Goal: Task Accomplishment & Management: Manage account settings

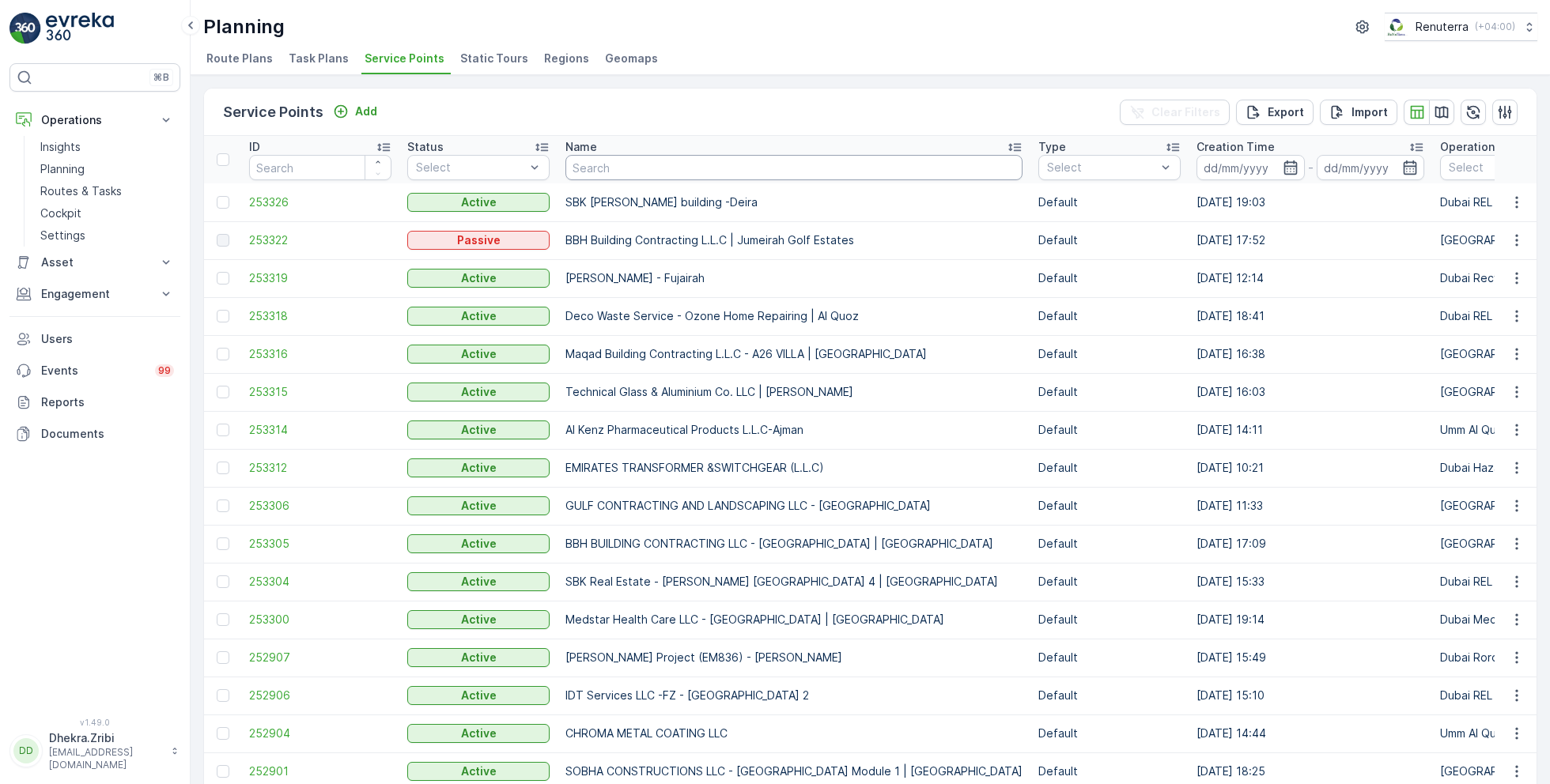
click at [605, 169] on input "text" at bounding box center [794, 168] width 457 height 25
type input "motor"
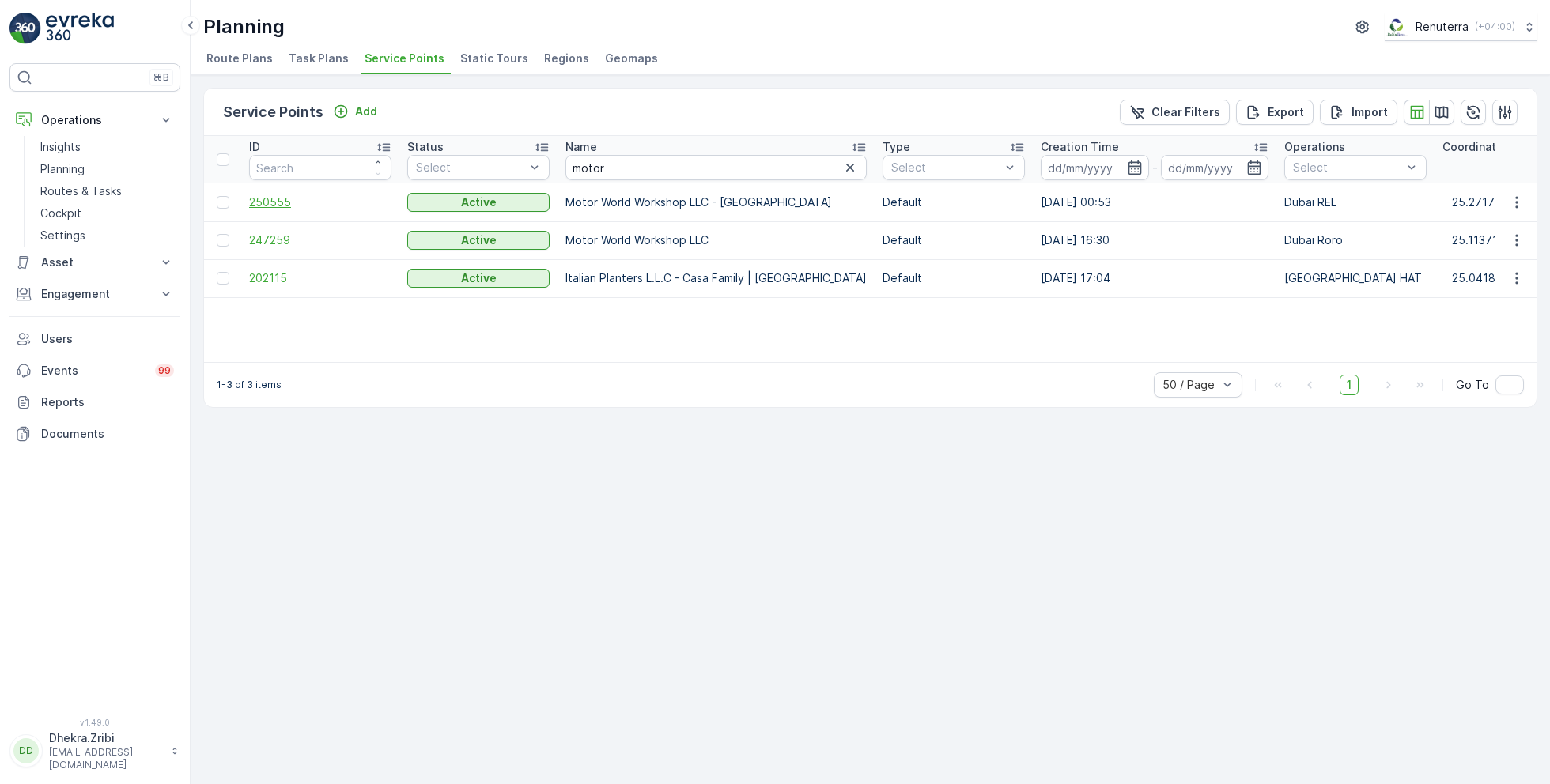
click at [279, 202] on span "250555" at bounding box center [320, 202] width 143 height 16
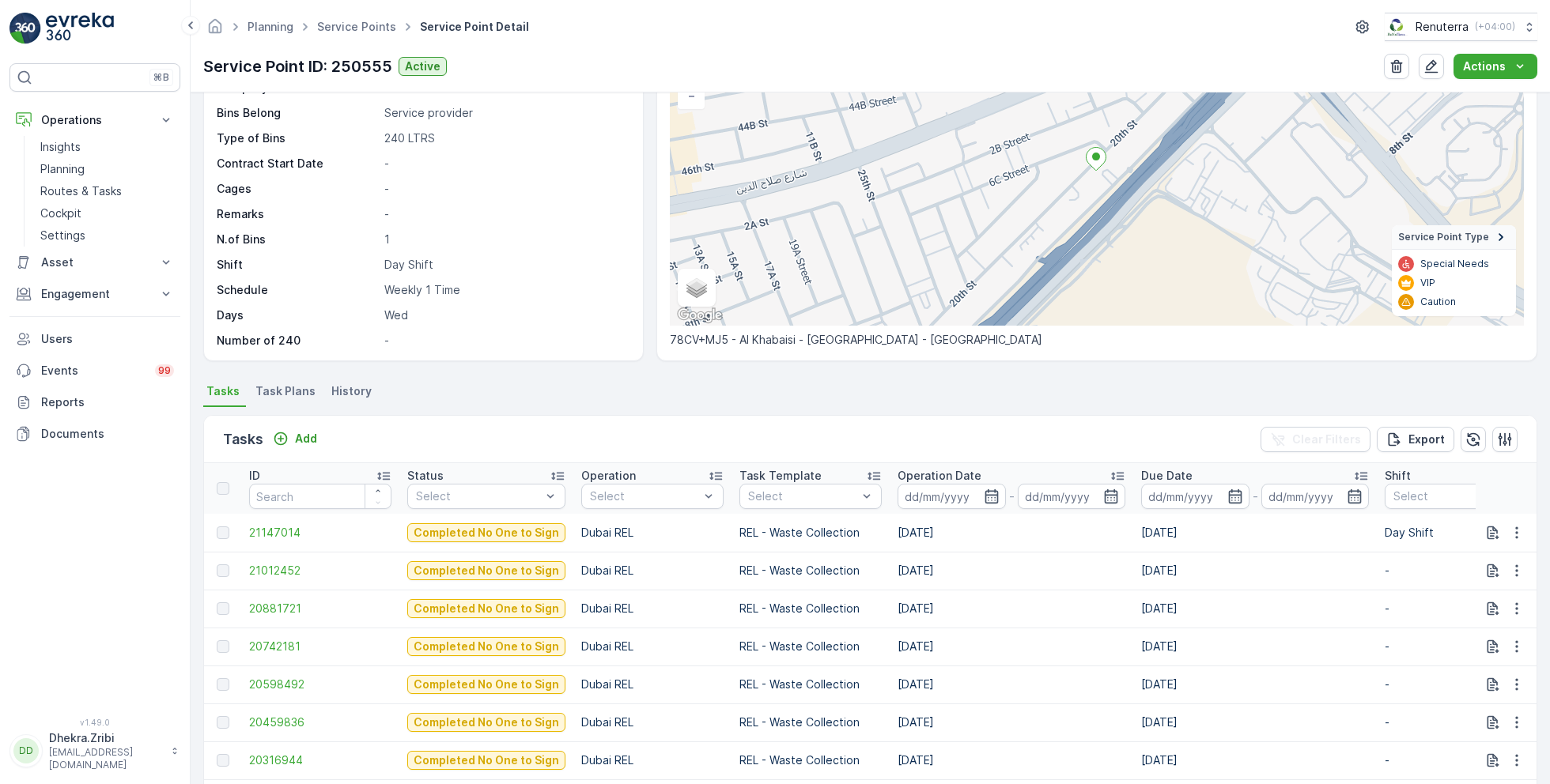
scroll to position [146, 0]
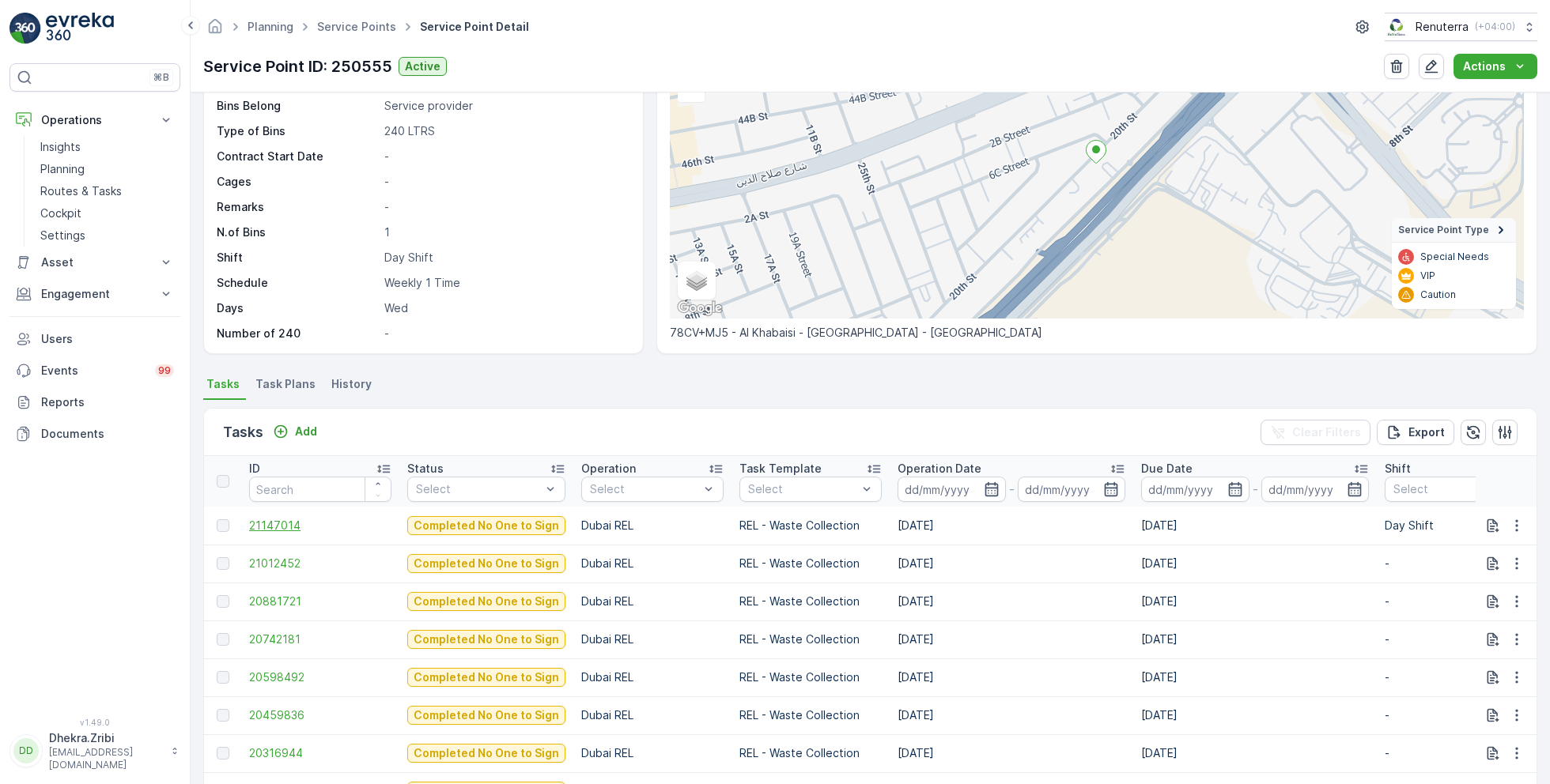
click at [279, 522] on span "21147014" at bounding box center [320, 525] width 143 height 16
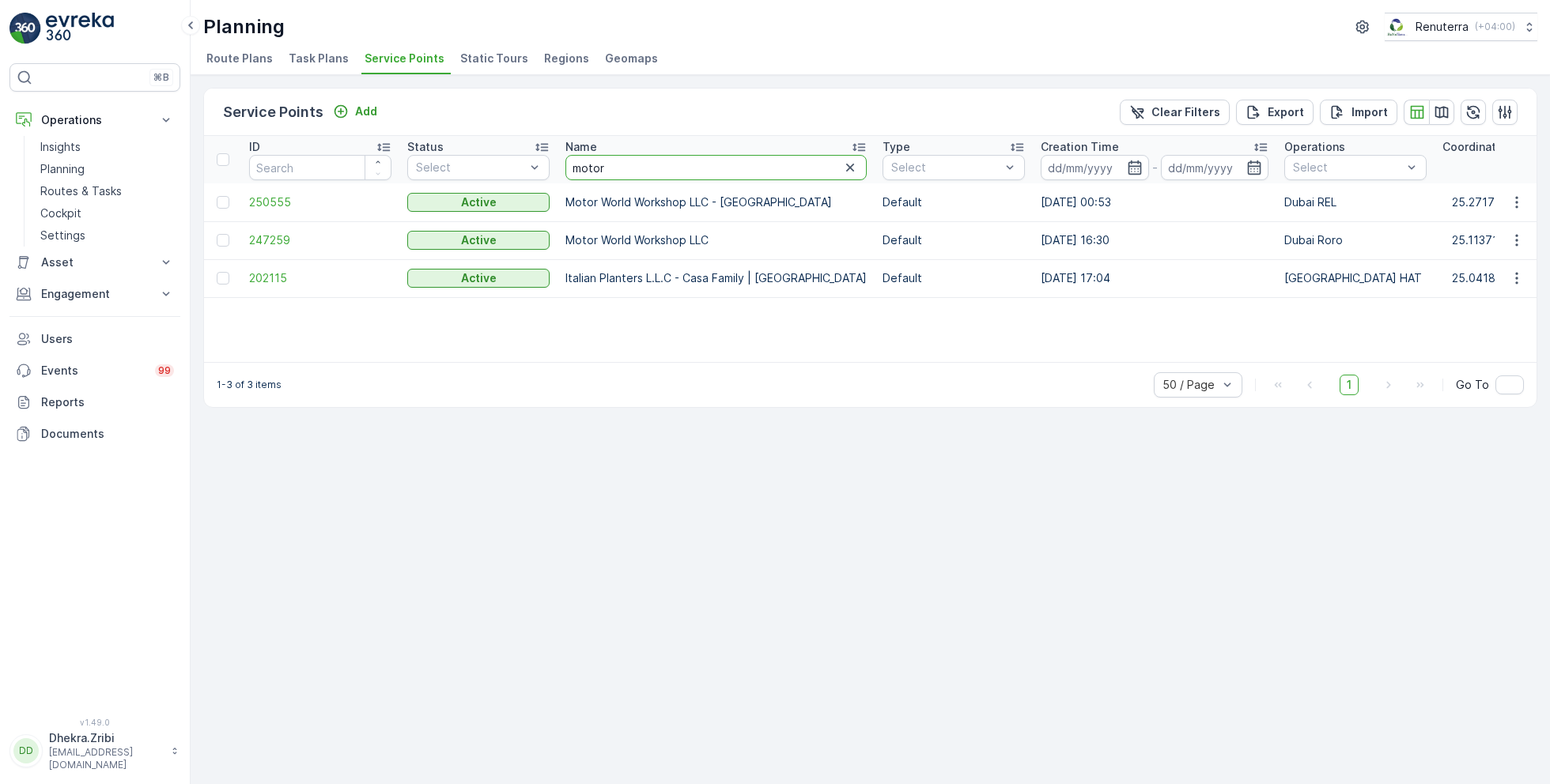
drag, startPoint x: 626, startPoint y: 162, endPoint x: 553, endPoint y: 160, distance: 73.0
type input "nabc"
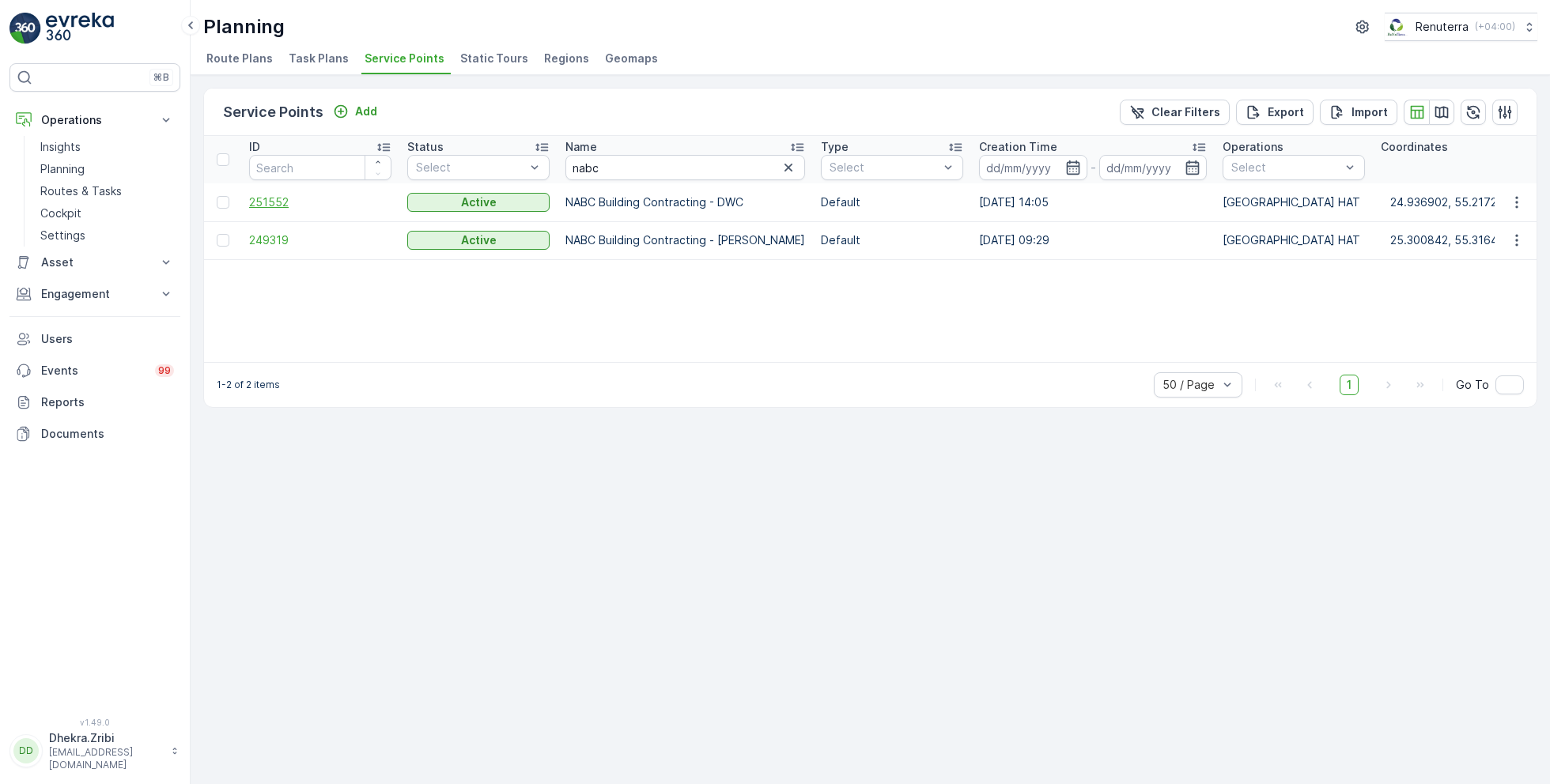
click at [262, 200] on span "251552" at bounding box center [320, 202] width 143 height 16
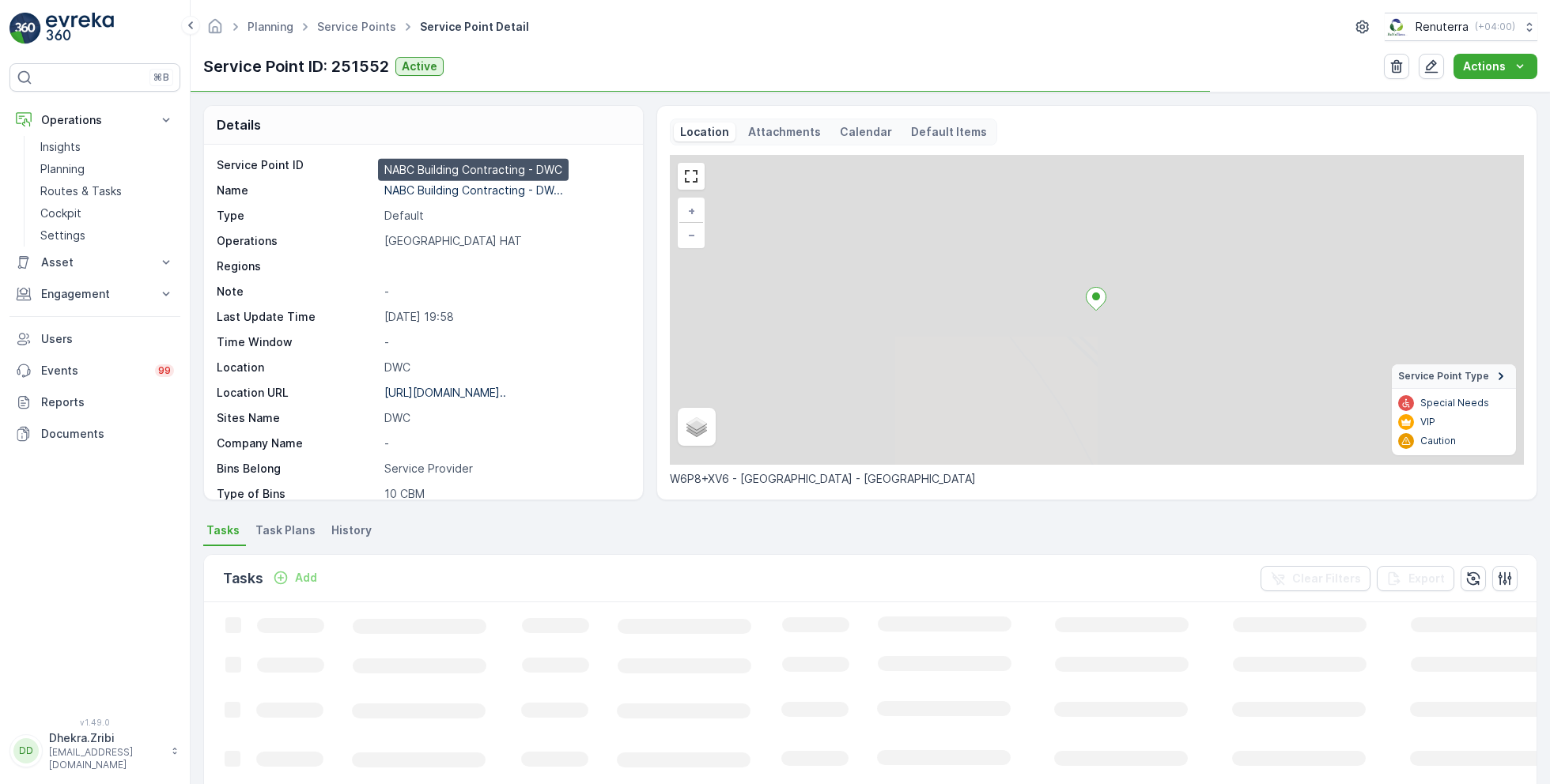
click at [467, 186] on p "NABC Building Contracting - DW..." at bounding box center [474, 190] width 178 height 14
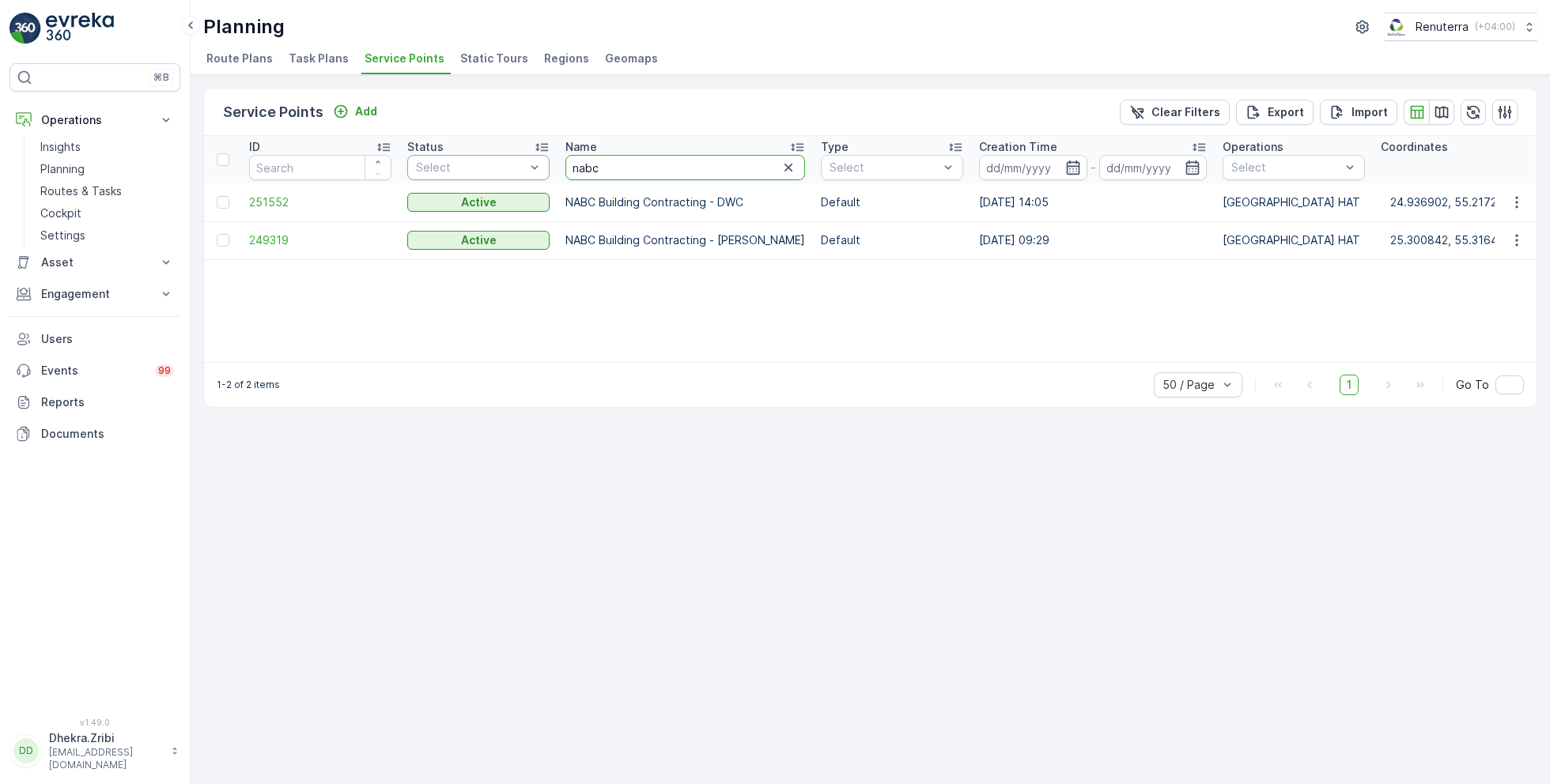
drag, startPoint x: 643, startPoint y: 167, endPoint x: 525, endPoint y: 160, distance: 118.2
type input "ktc"
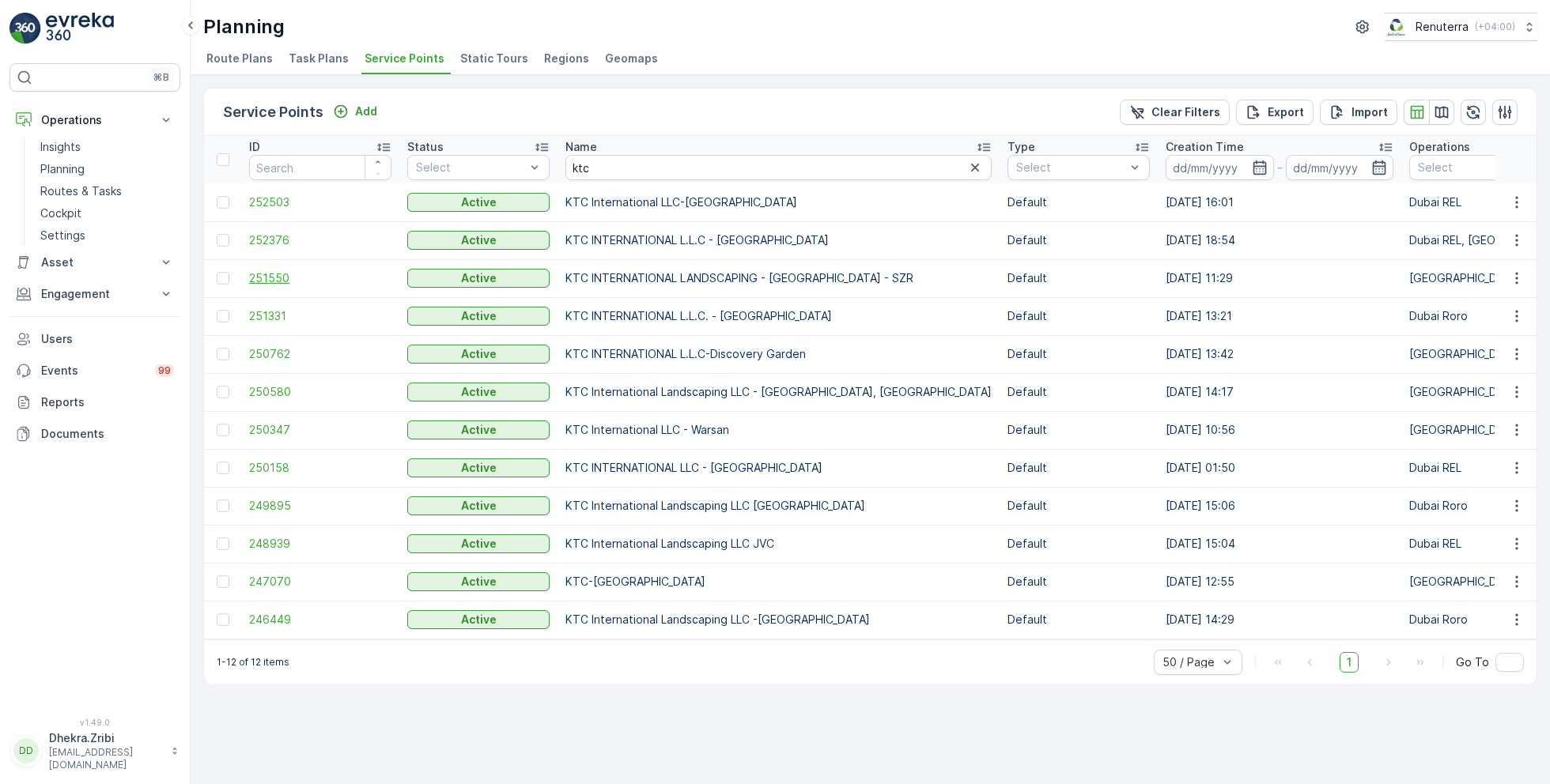
click at [262, 271] on span "251550" at bounding box center [320, 278] width 143 height 16
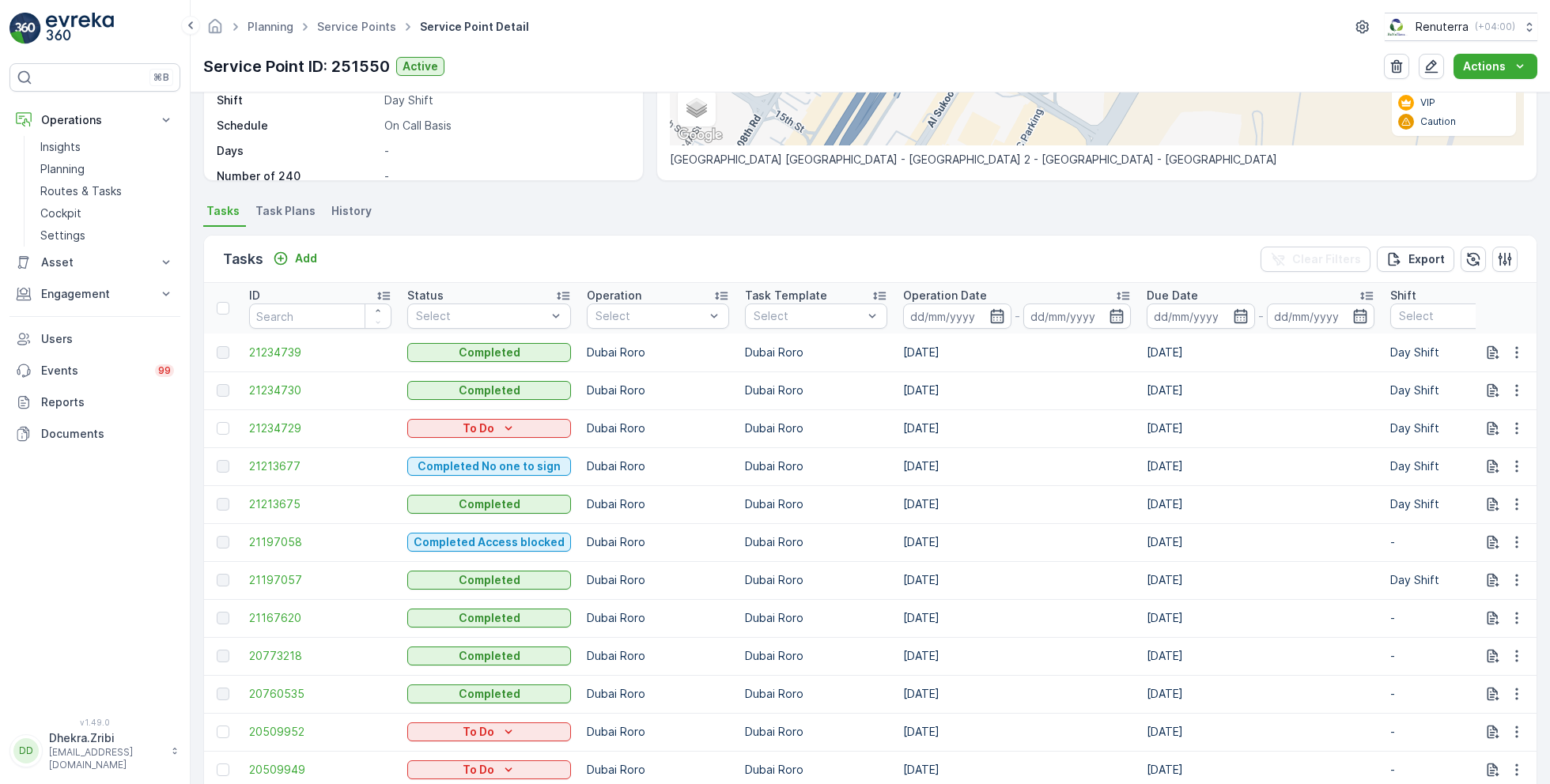
scroll to position [326, 0]
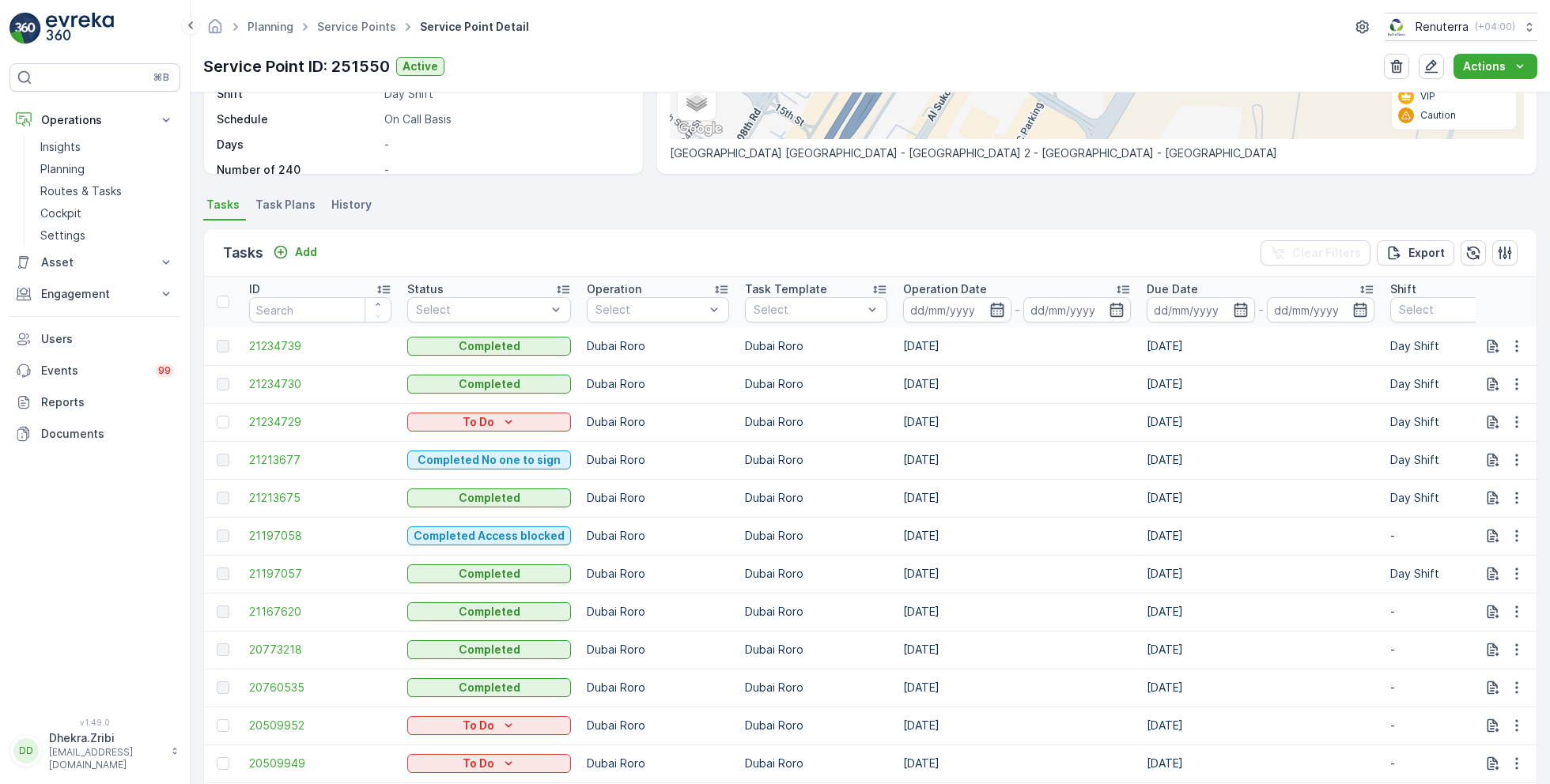
click at [994, 303] on icon "button" at bounding box center [997, 310] width 14 height 14
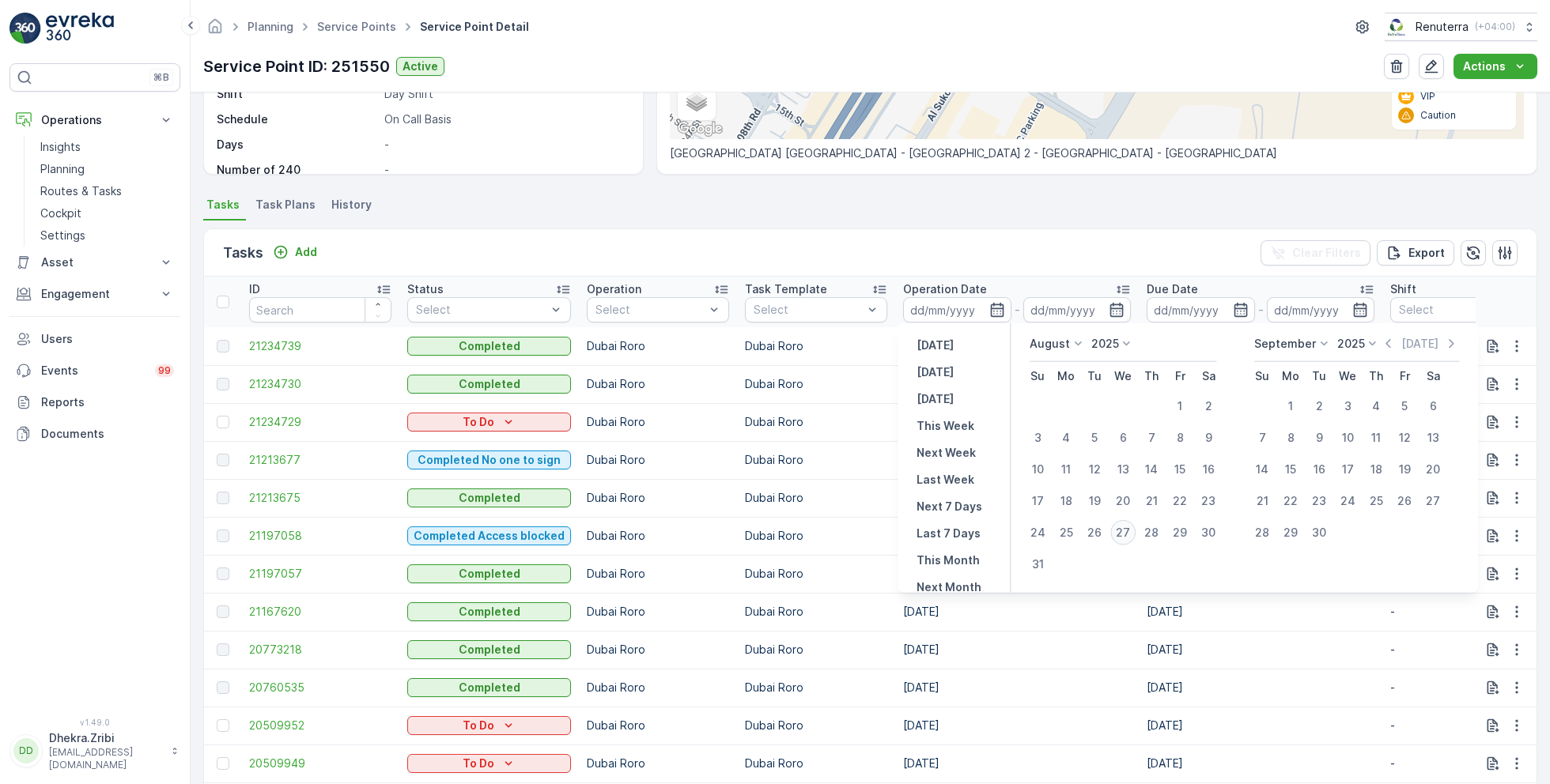
click at [1126, 529] on div "27" at bounding box center [1123, 533] width 25 height 25
type input "27.08.2025"
click at [1126, 529] on div "27" at bounding box center [1123, 533] width 25 height 25
type input "27.08.2025"
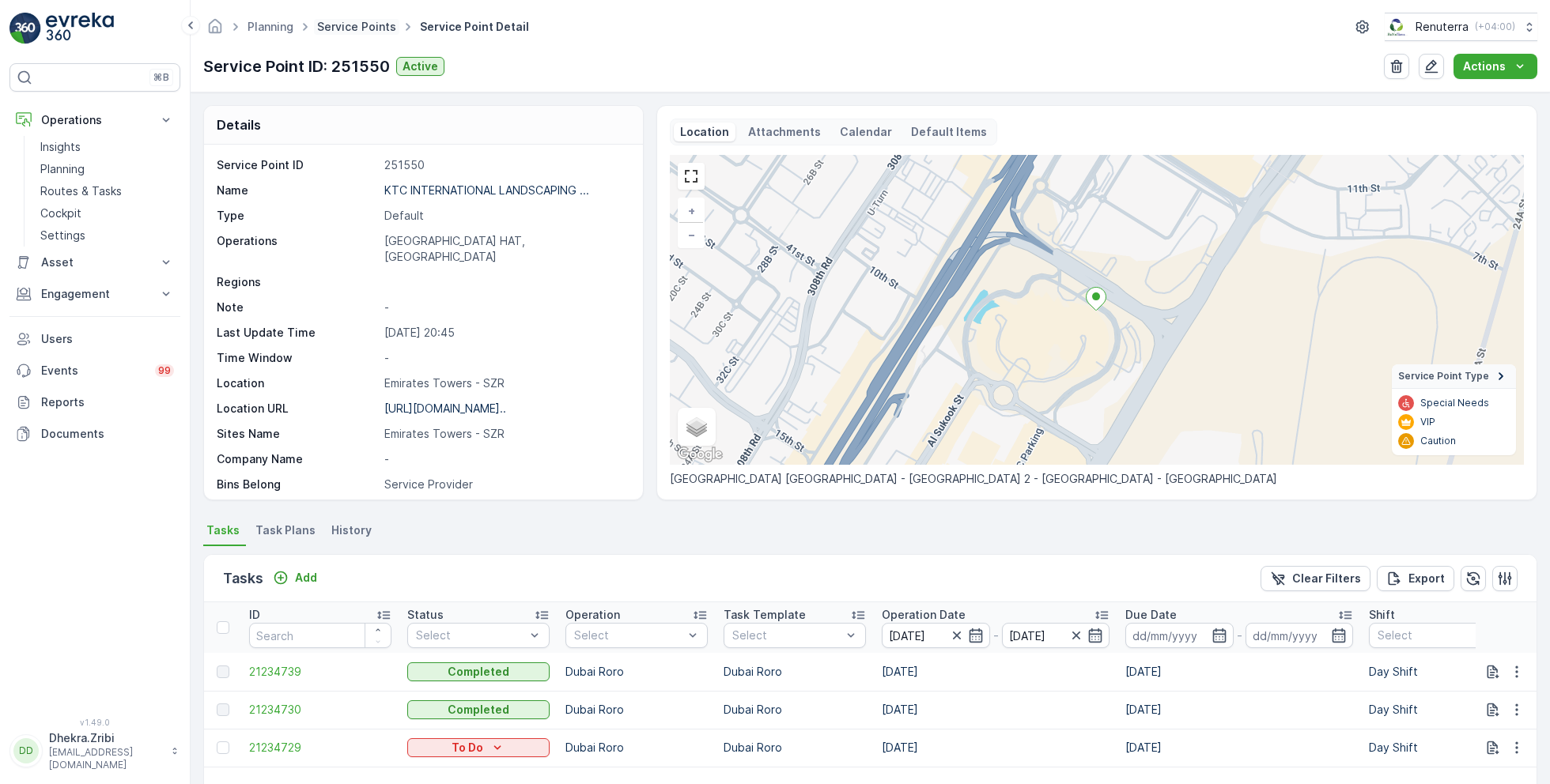
click at [372, 25] on link "Service Points" at bounding box center [356, 26] width 79 height 14
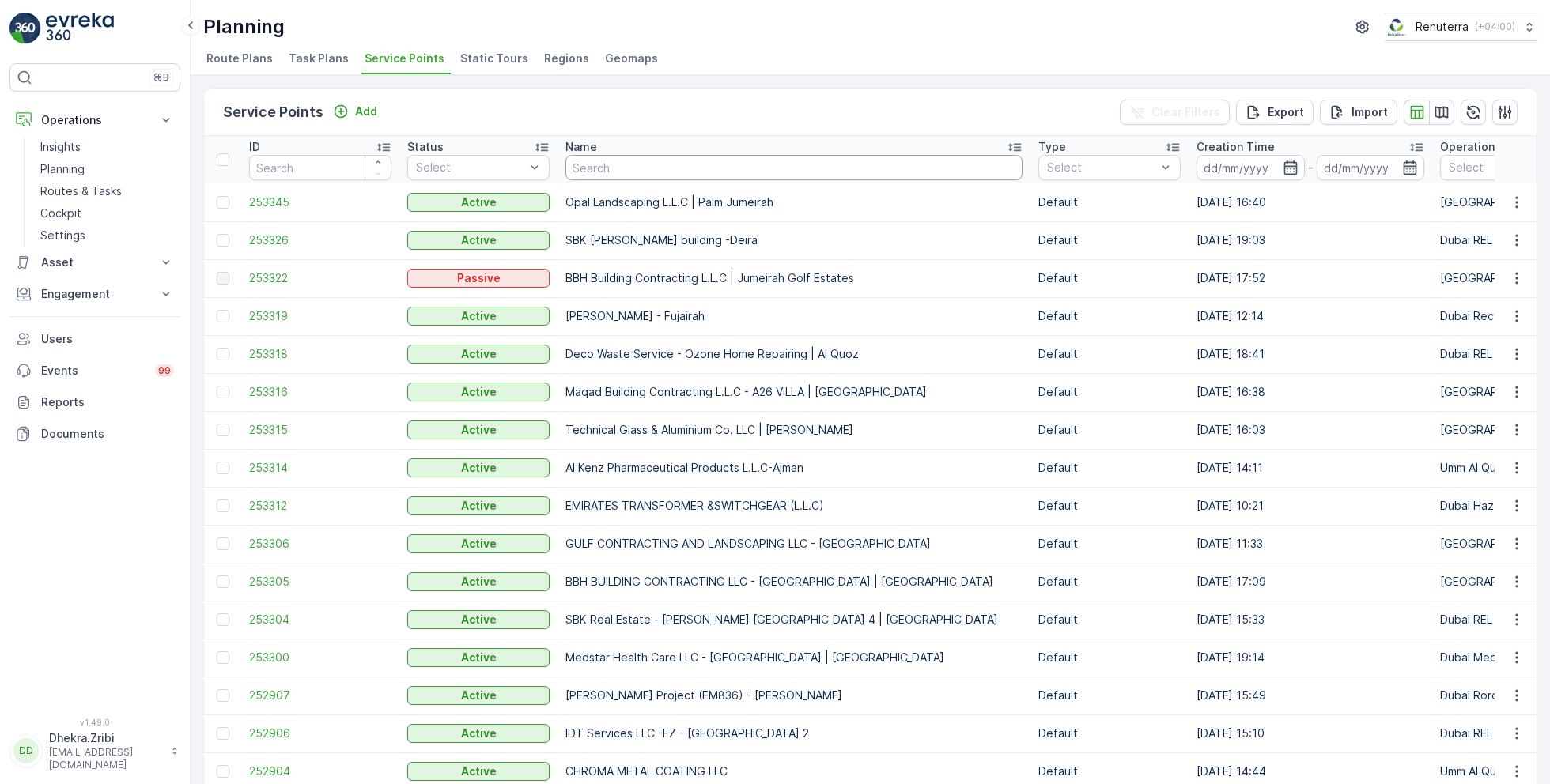
click at [586, 168] on input "text" at bounding box center [794, 168] width 457 height 25
type input "al tayer"
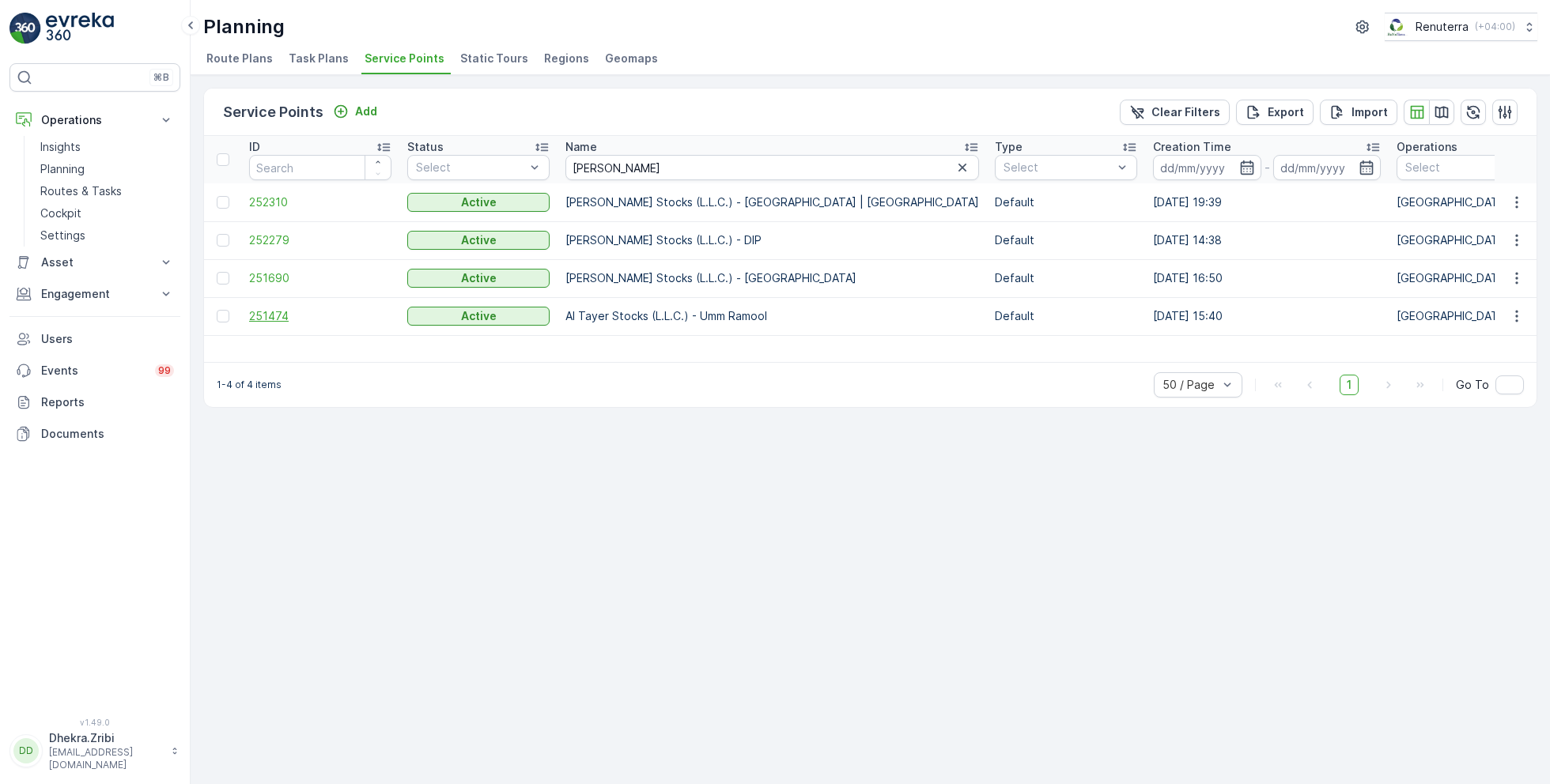
click at [261, 311] on span "251474" at bounding box center [320, 316] width 143 height 16
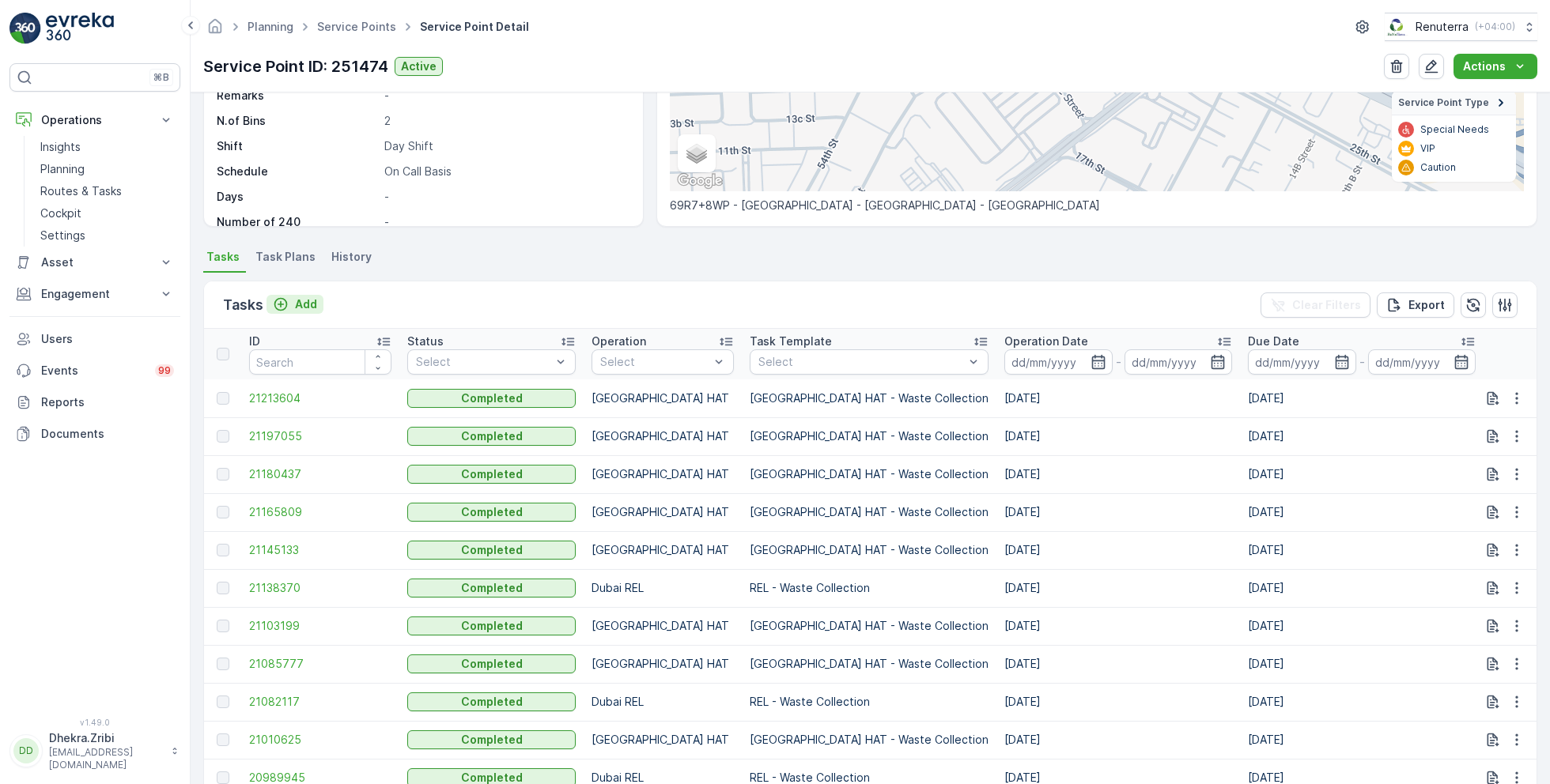
scroll to position [278, 0]
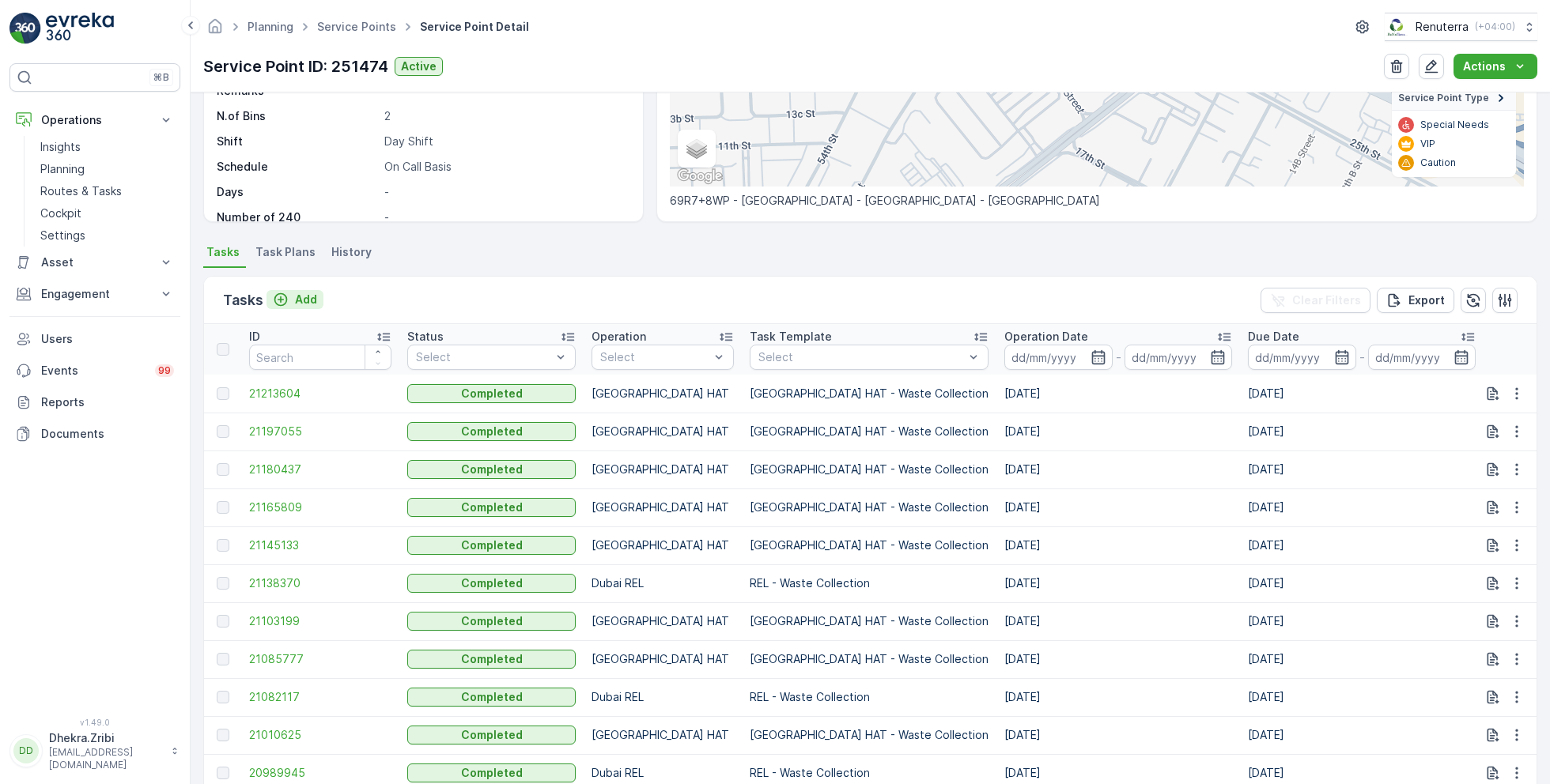
click at [300, 300] on p "Add" at bounding box center [306, 300] width 22 height 16
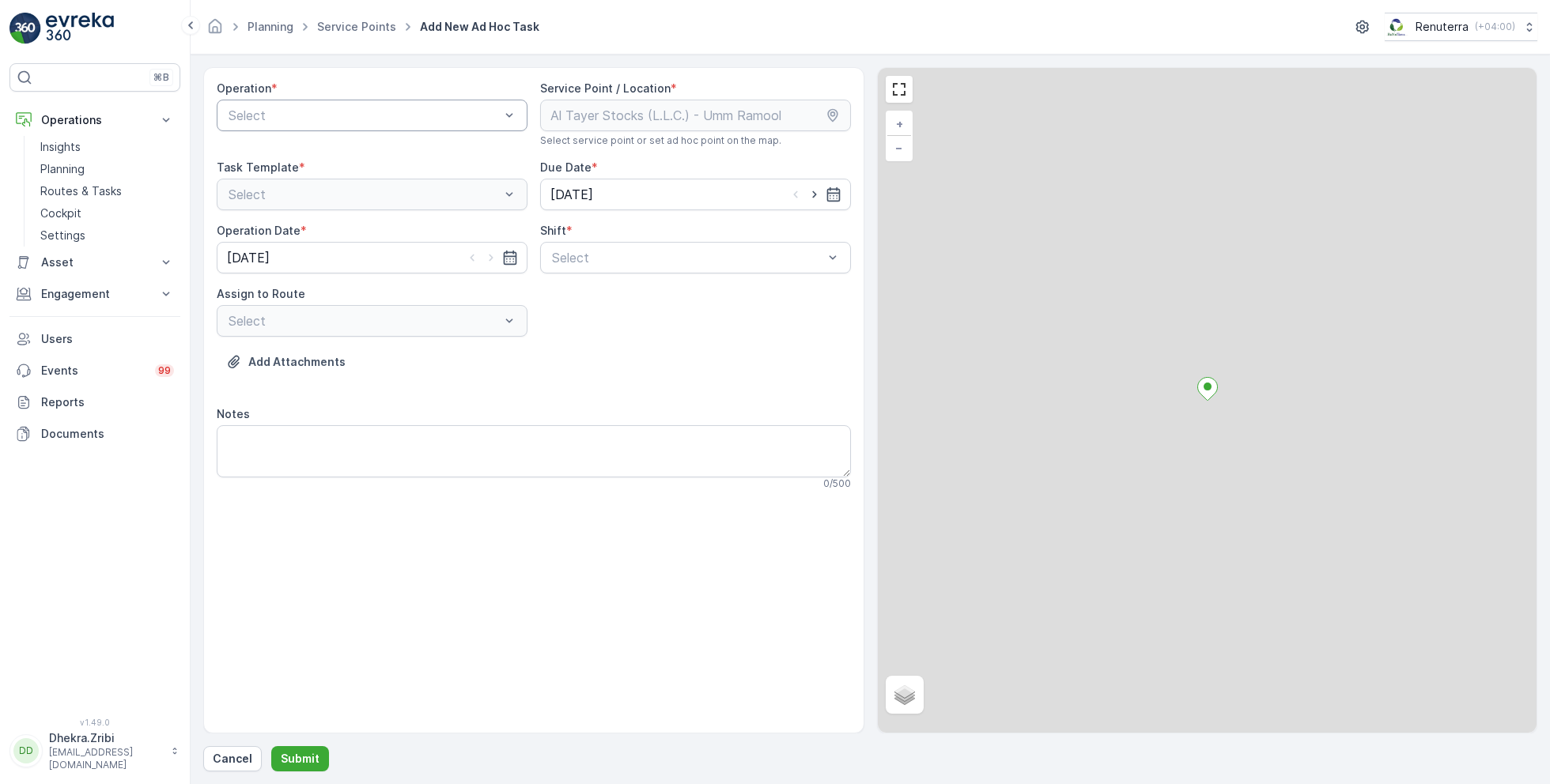
click at [373, 112] on div at bounding box center [363, 115] width 274 height 14
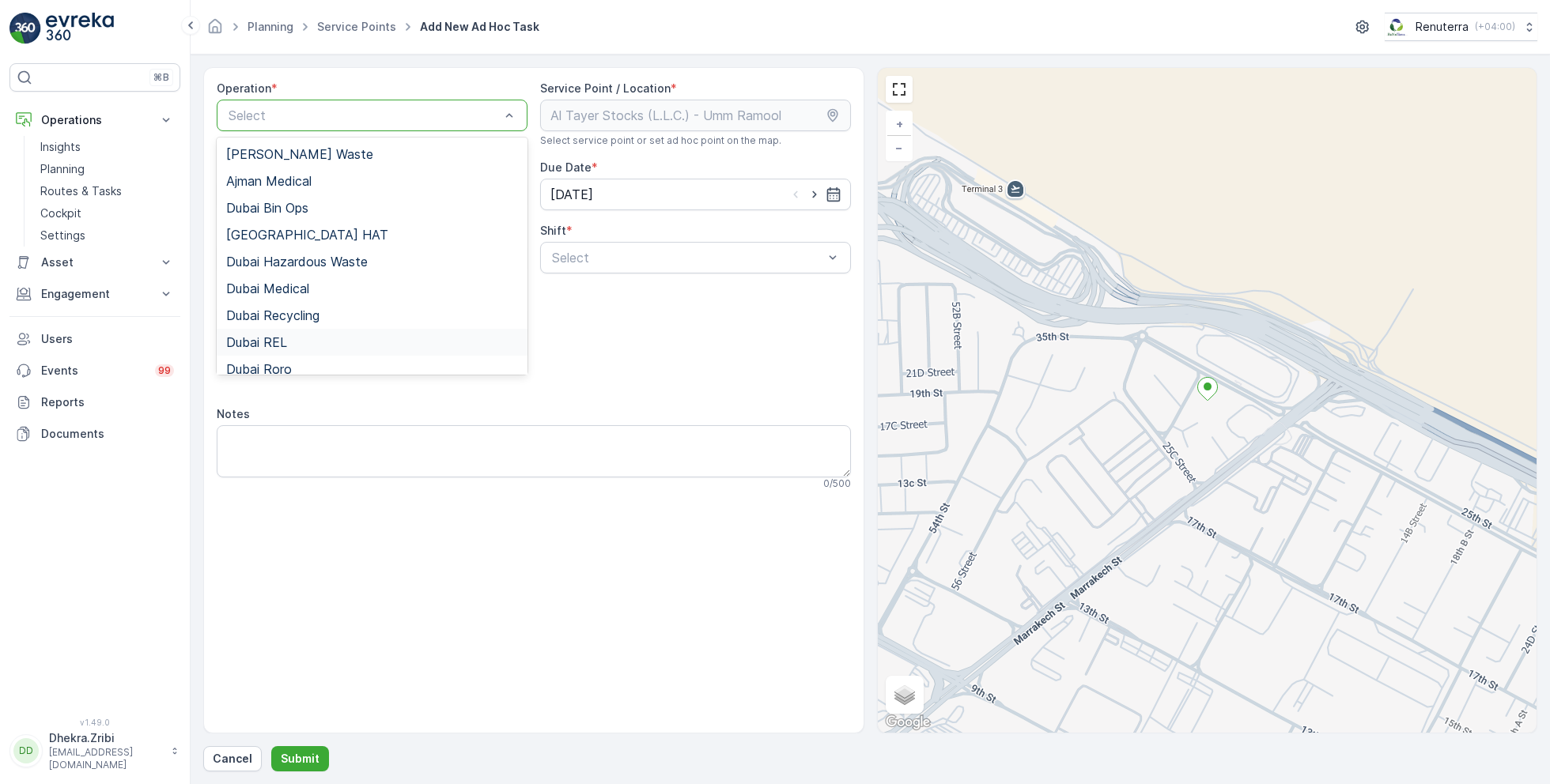
click at [283, 339] on span "Dubai REL" at bounding box center [256, 342] width 61 height 14
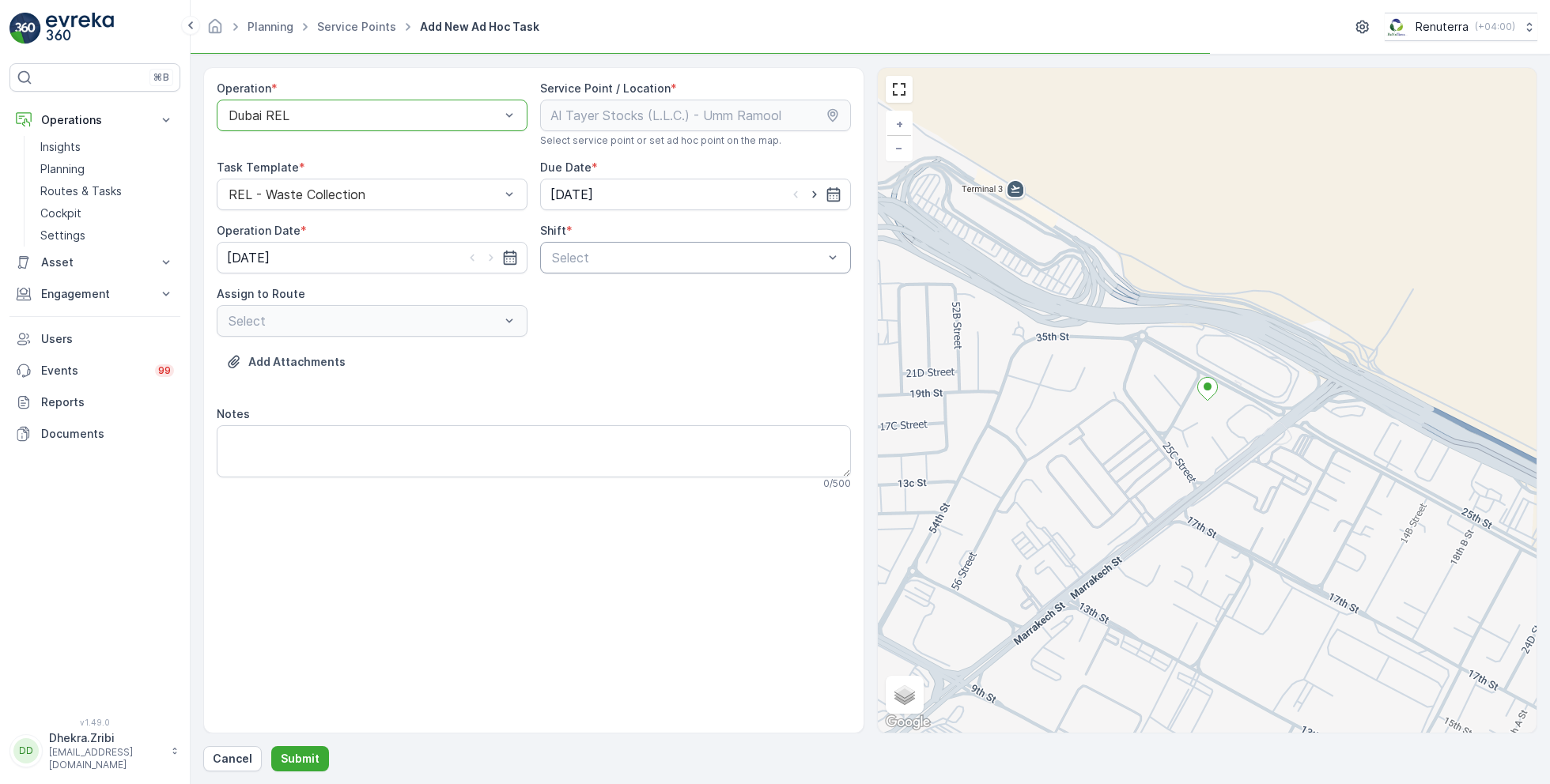
click at [697, 253] on div at bounding box center [687, 257] width 274 height 14
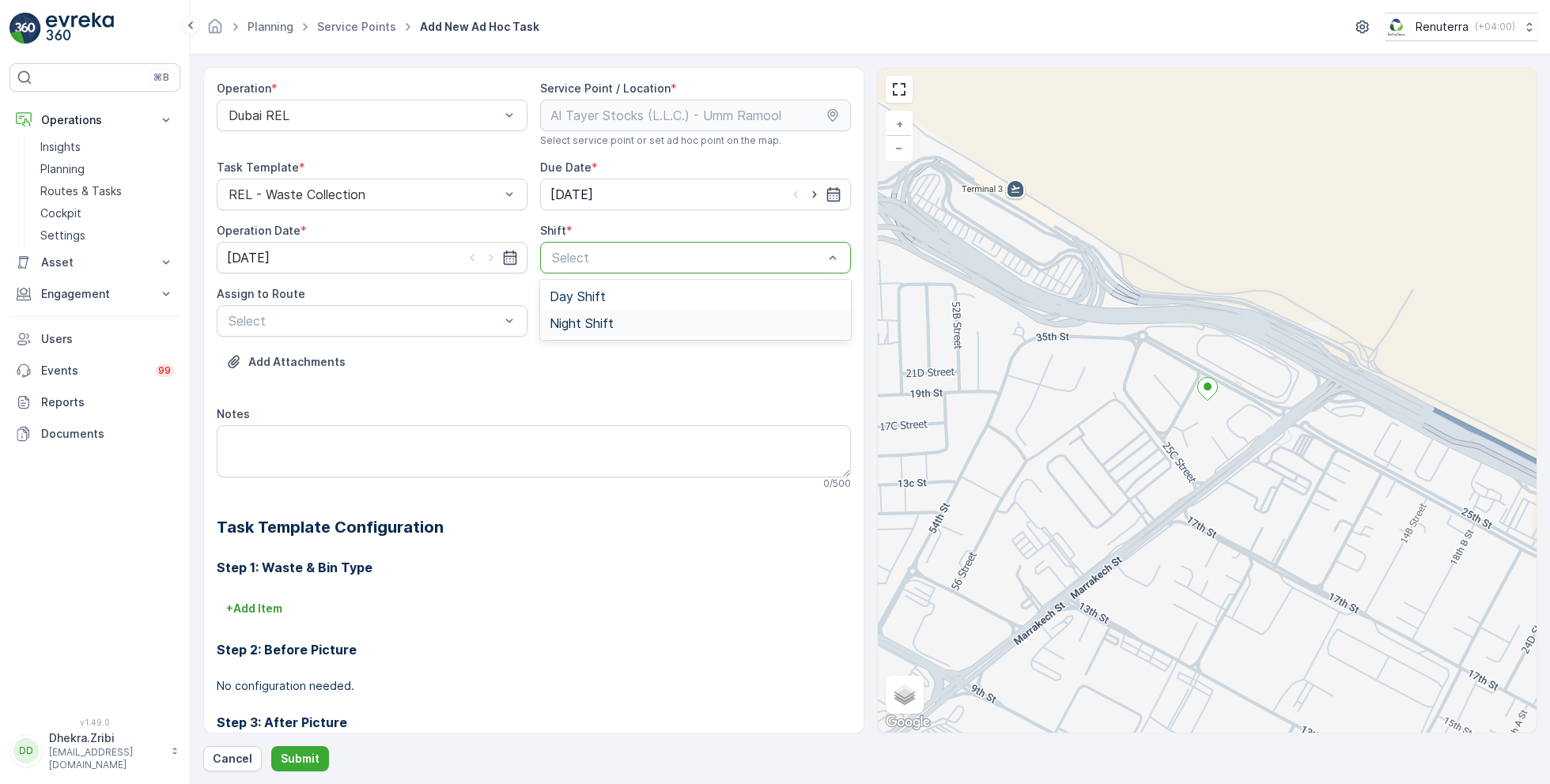
click at [584, 320] on span "Night Shift" at bounding box center [581, 323] width 64 height 14
click at [449, 317] on div at bounding box center [363, 321] width 274 height 14
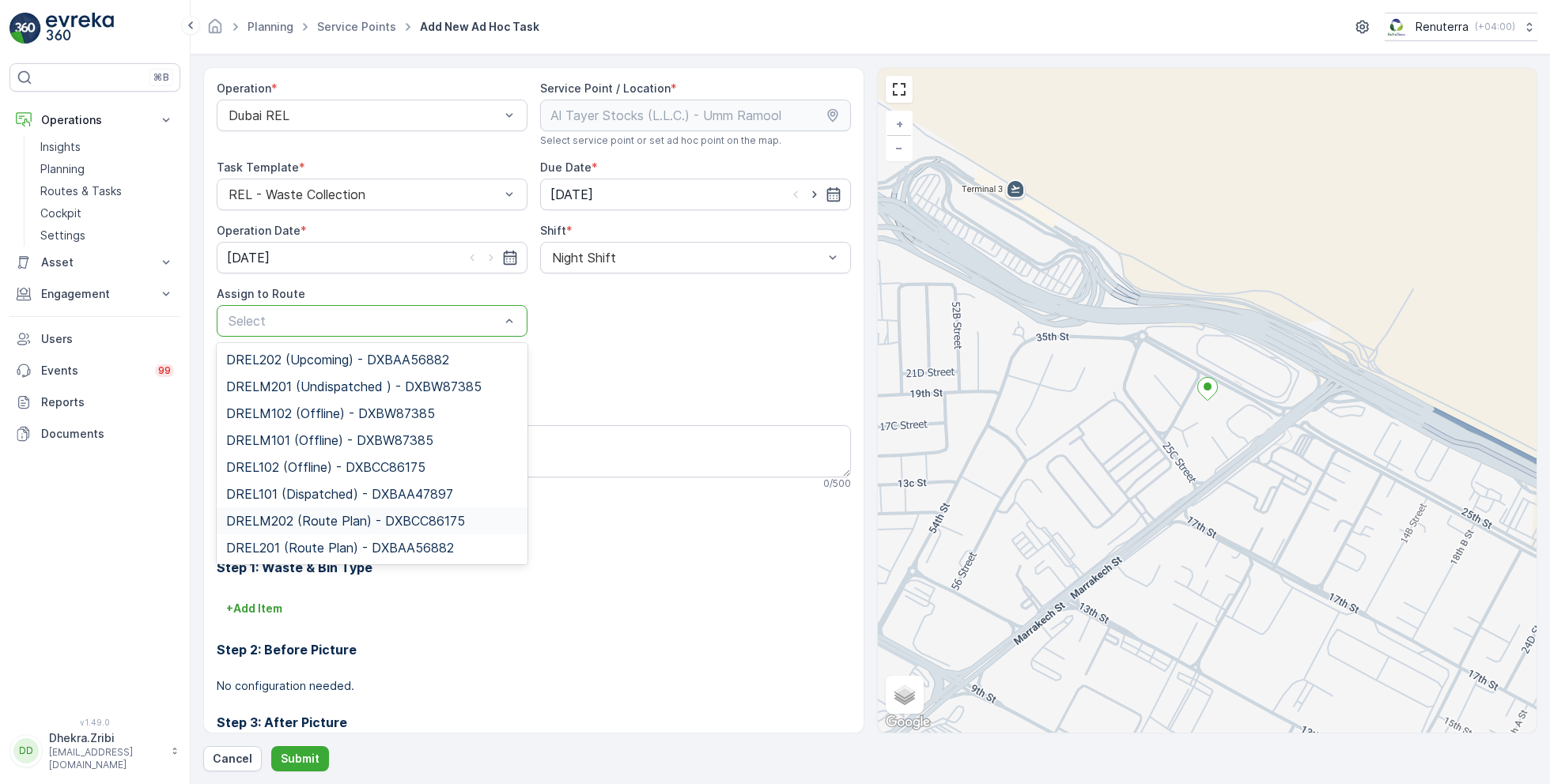
click at [296, 521] on span "DRELM202 (Route Plan) - DXBCC86175" at bounding box center [345, 520] width 239 height 14
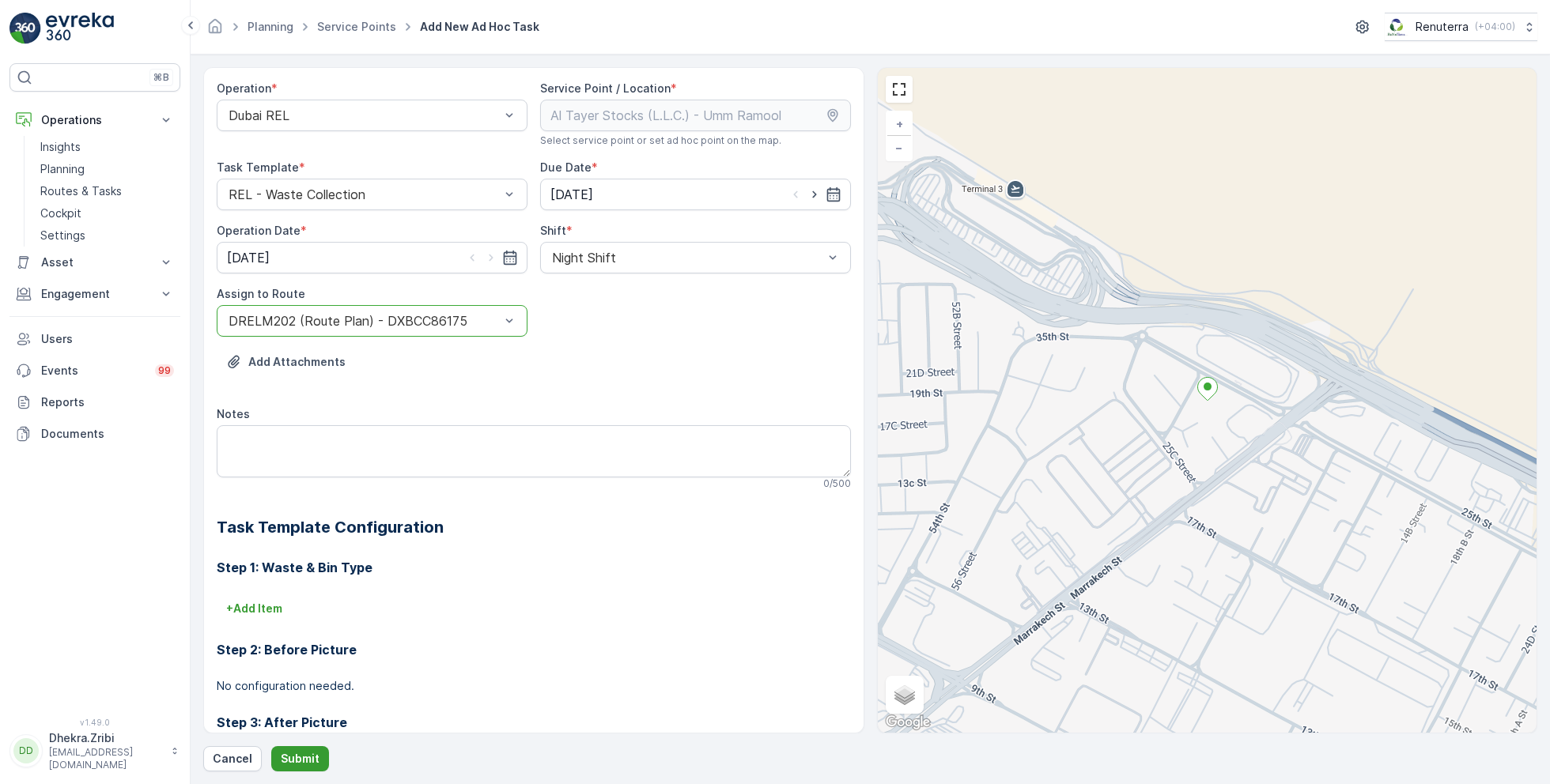
click at [304, 767] on button "Submit" at bounding box center [300, 759] width 58 height 25
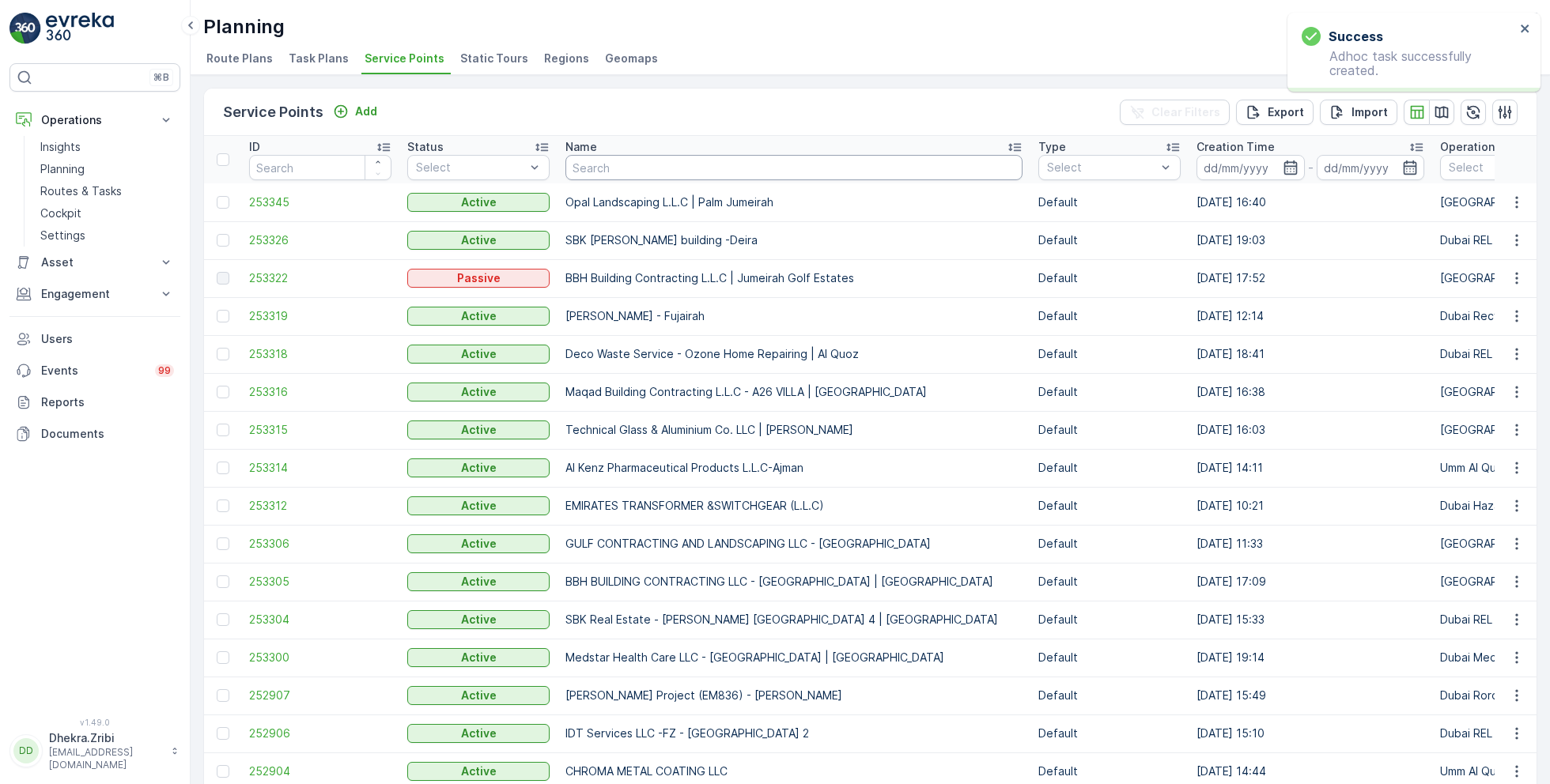
click at [617, 162] on input "text" at bounding box center [794, 168] width 457 height 25
type input "car b ox"
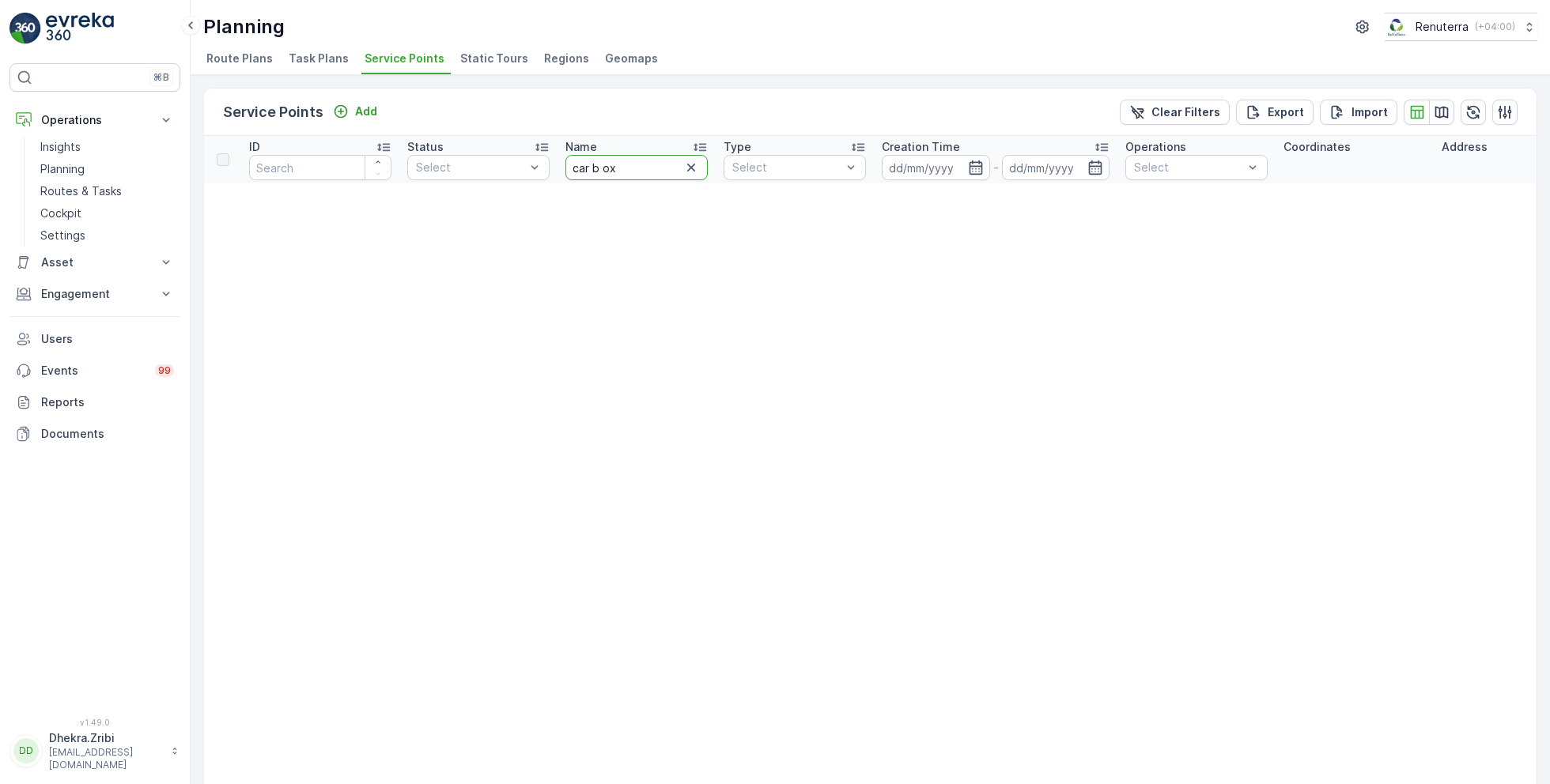
click at [600, 164] on input "car b ox" at bounding box center [637, 168] width 143 height 25
type input "car box"
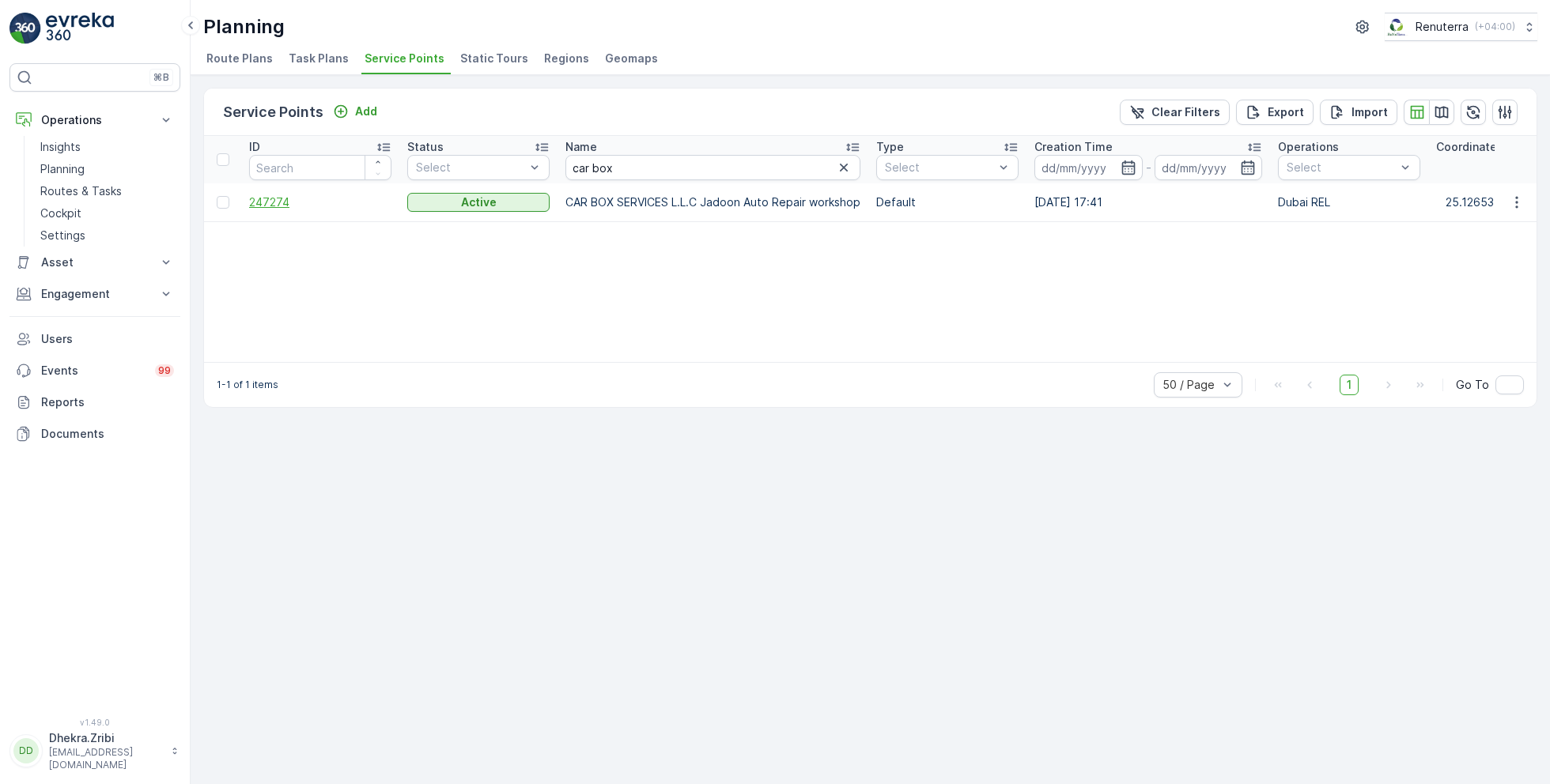
click at [270, 195] on span "247274" at bounding box center [320, 202] width 143 height 16
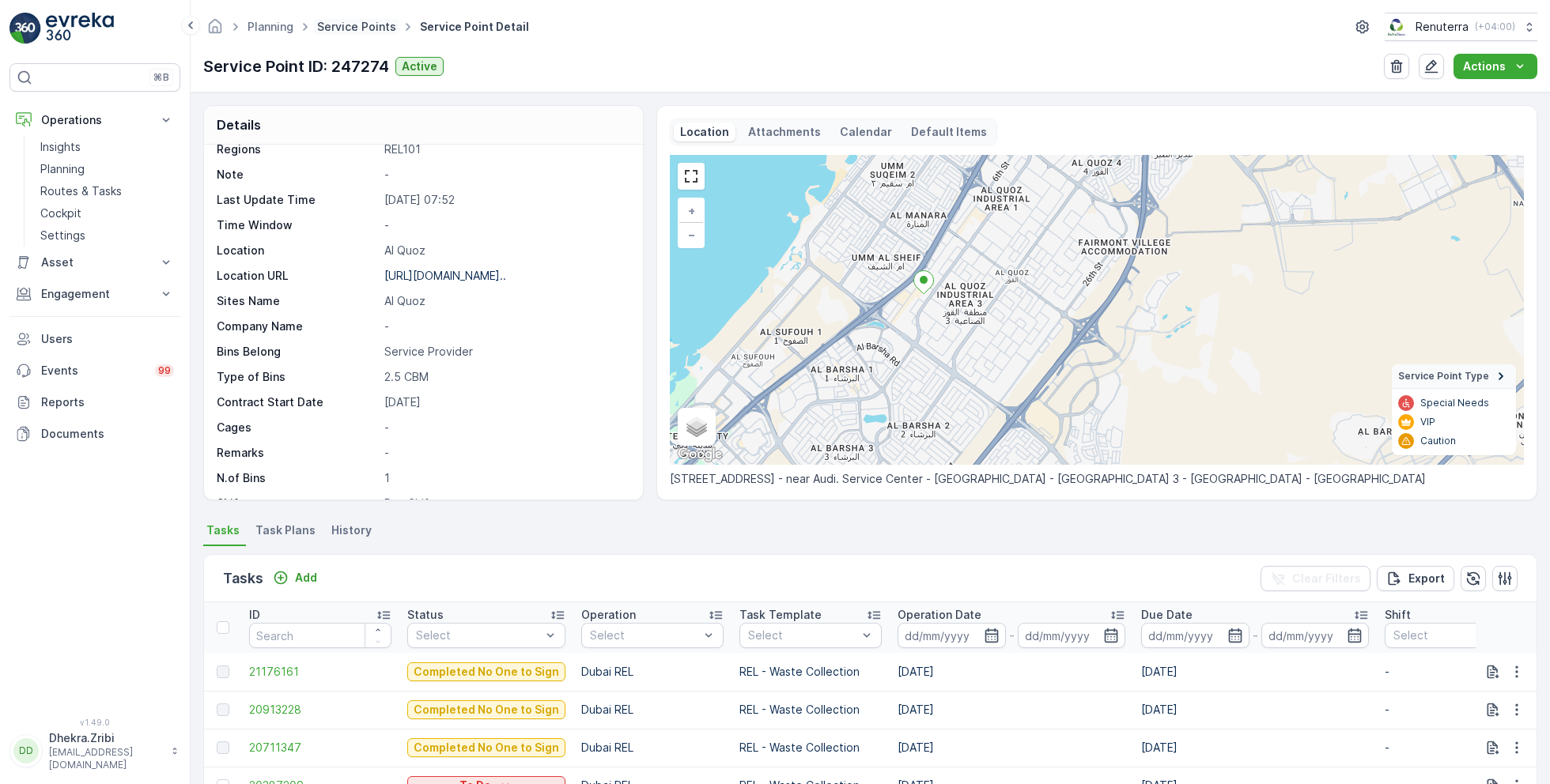
click at [363, 30] on link "Service Points" at bounding box center [356, 26] width 79 height 14
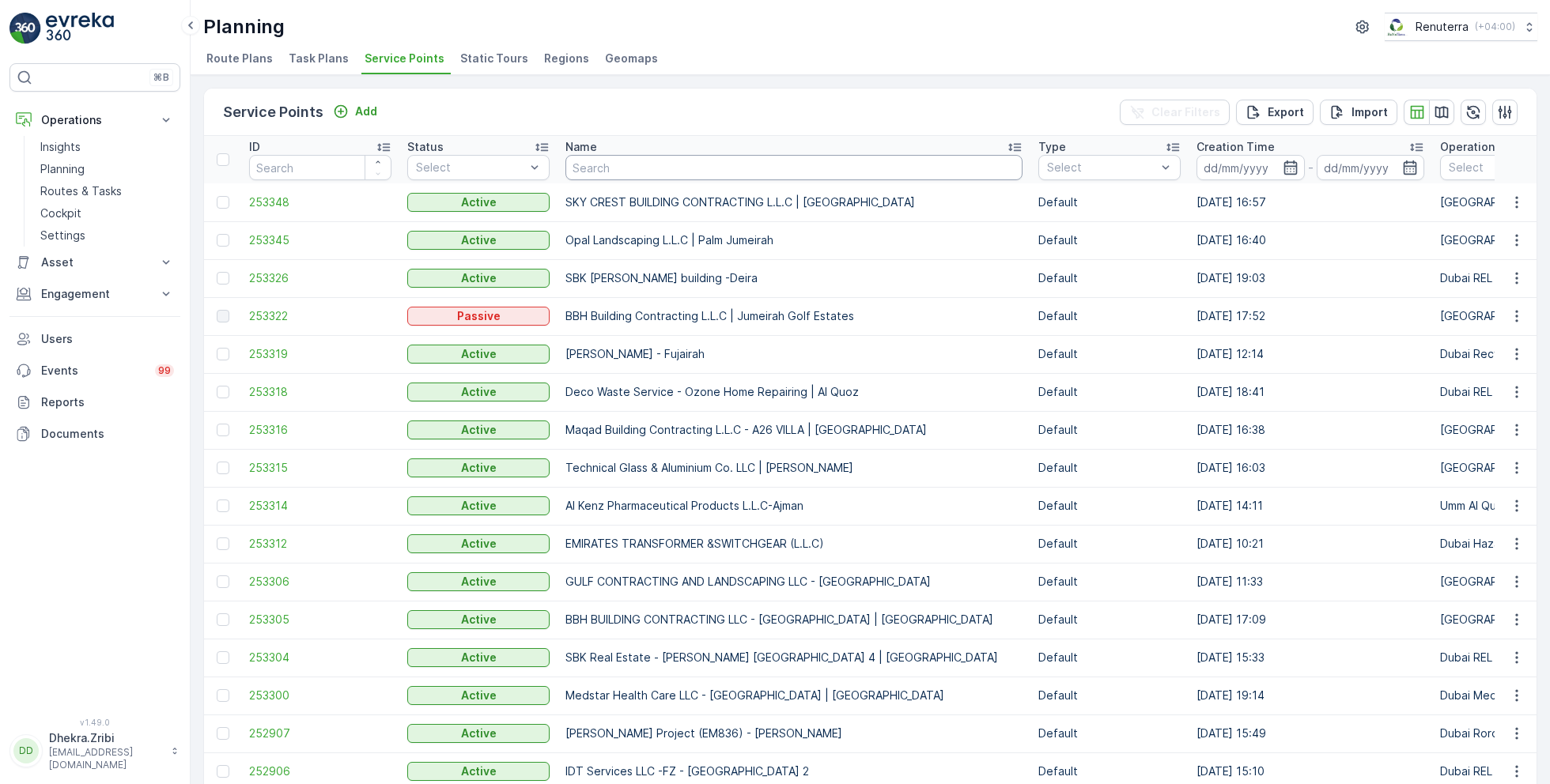
click at [640, 165] on input "text" at bounding box center [794, 168] width 457 height 25
type input "omega"
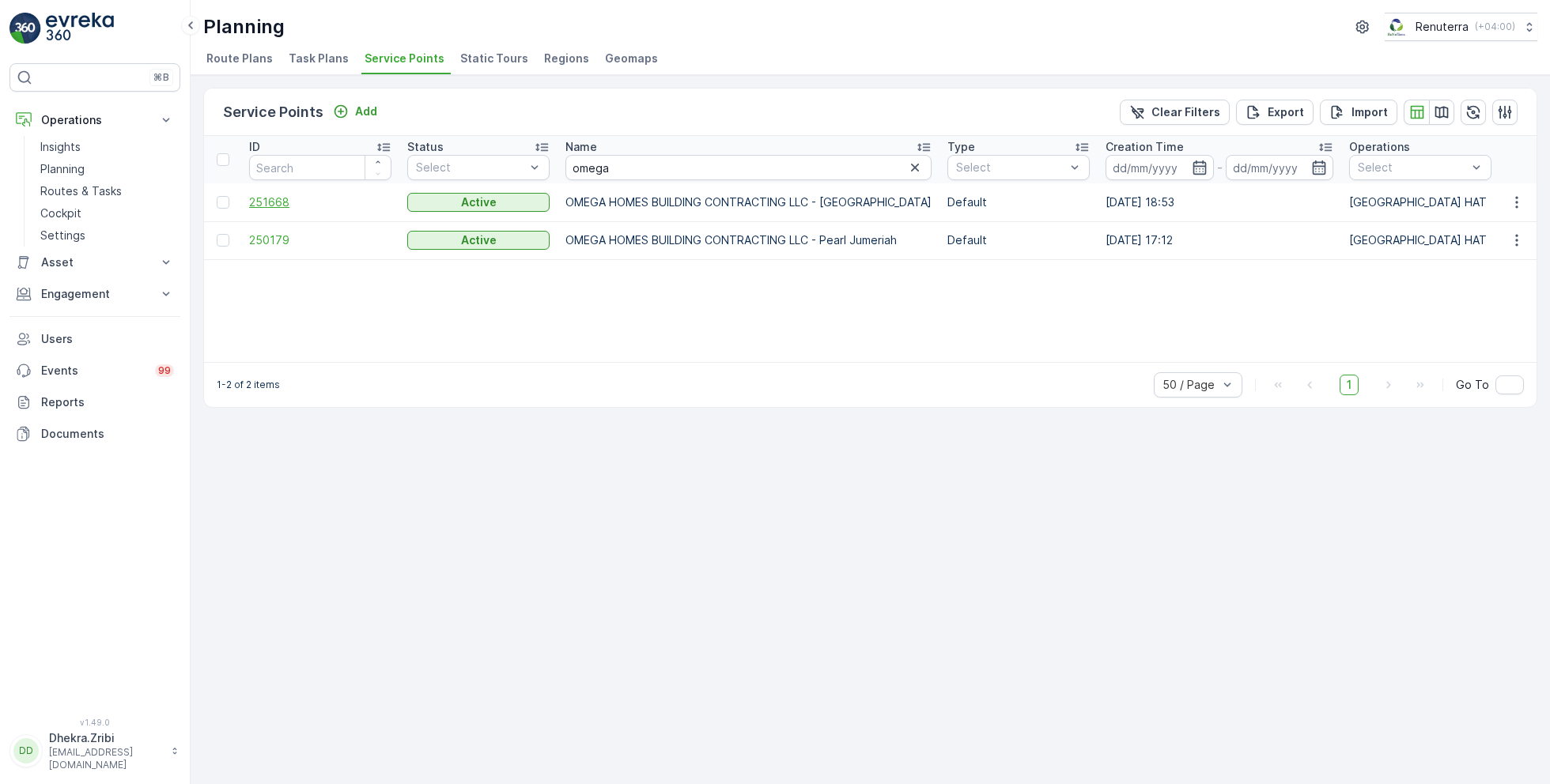
click at [271, 200] on span "251668" at bounding box center [320, 202] width 143 height 16
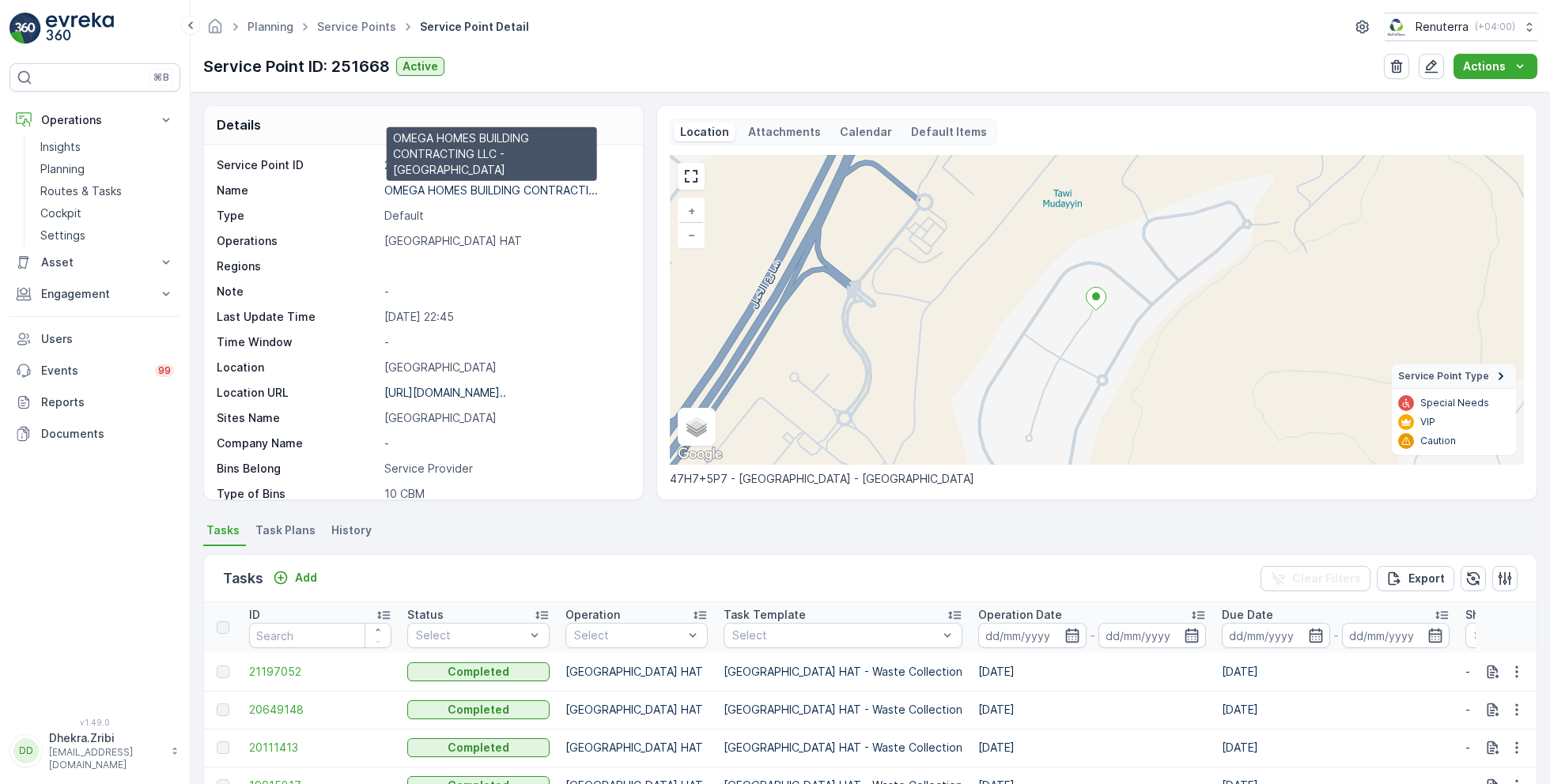
click at [437, 189] on p "OMEGA HOMES BUILDING CONTRACTI..." at bounding box center [491, 190] width 213 height 14
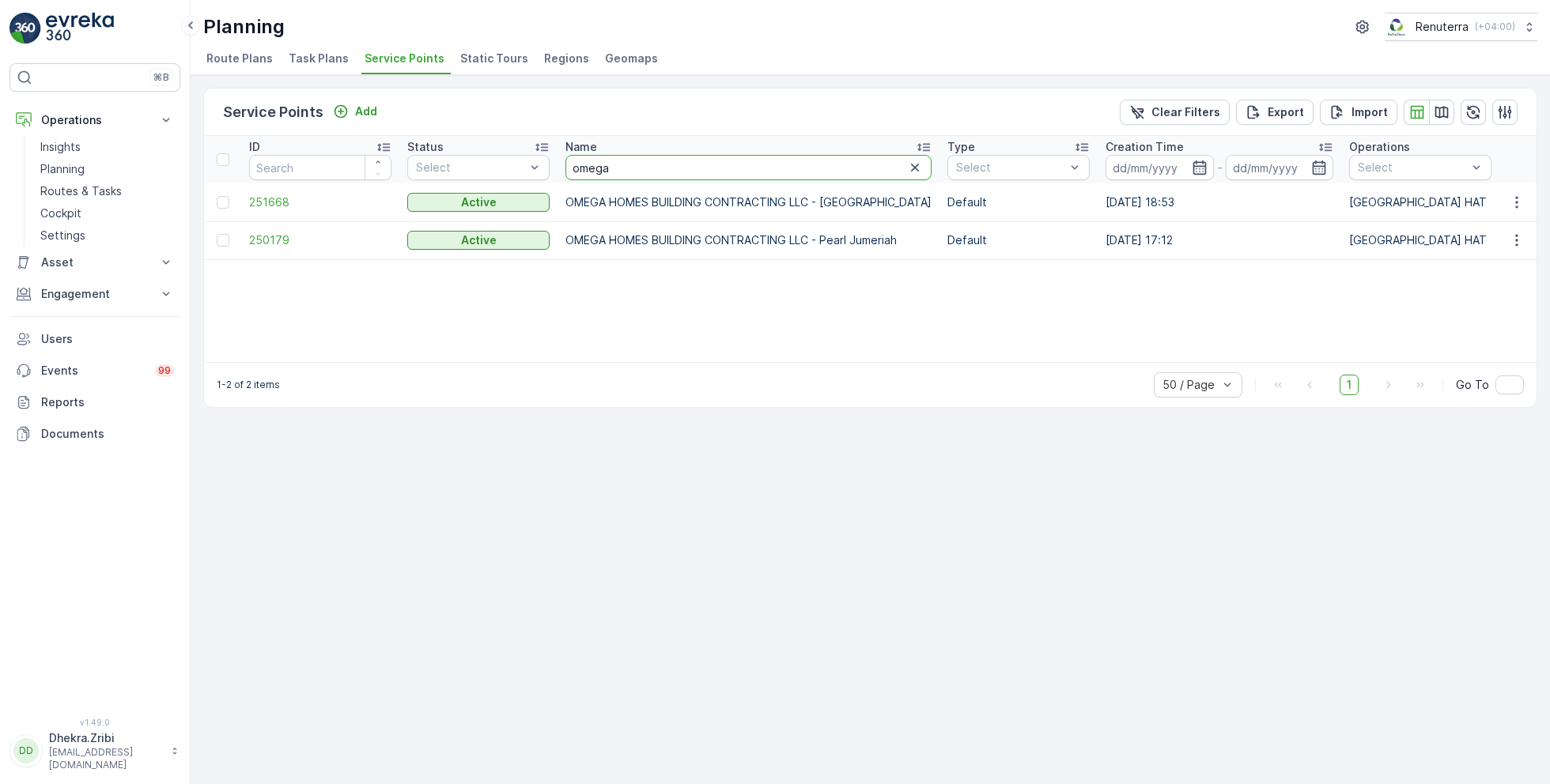
drag, startPoint x: 621, startPoint y: 161, endPoint x: 552, endPoint y: 161, distance: 69.0
type input "car"
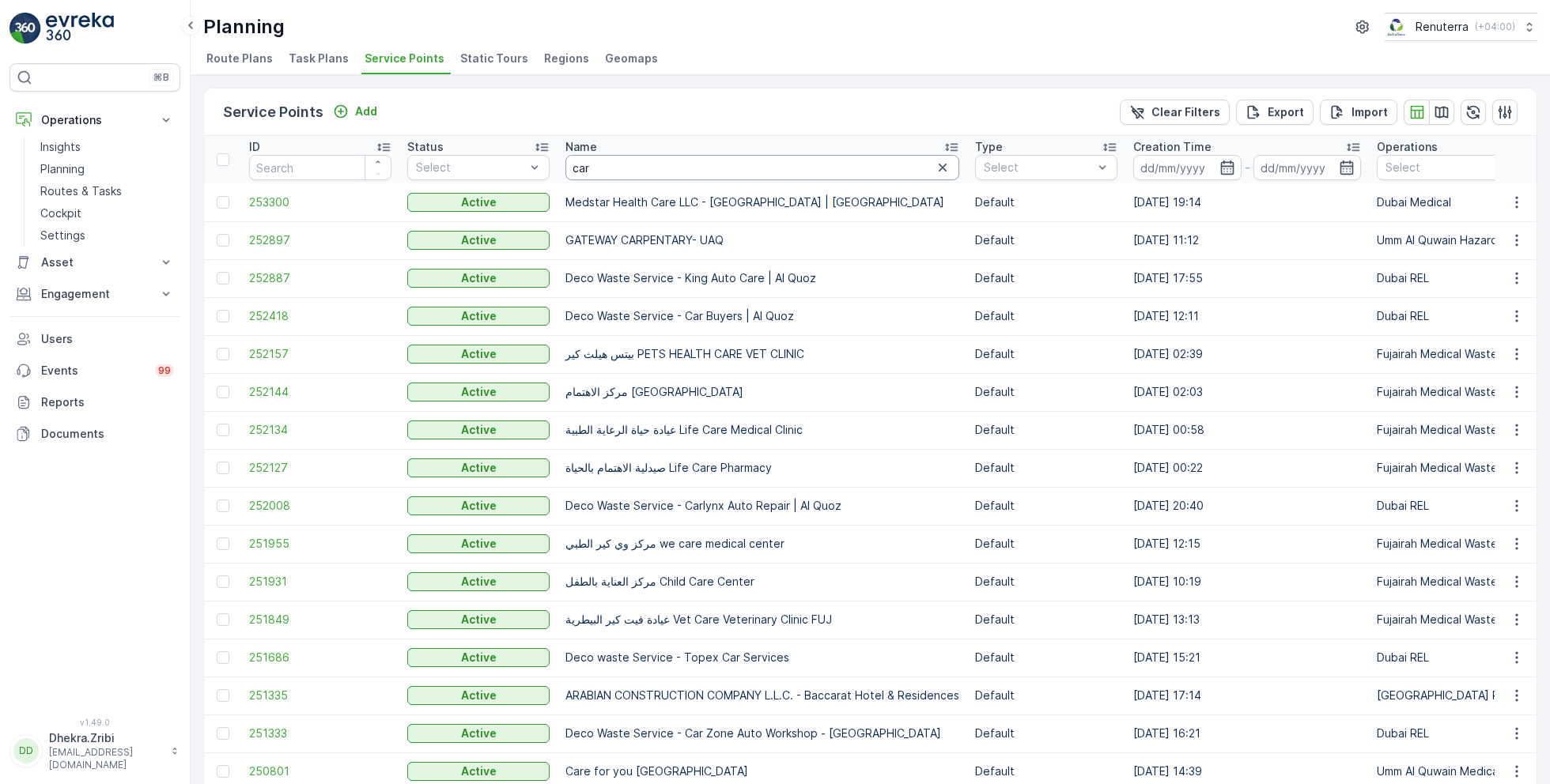
click at [654, 173] on input "car" at bounding box center [762, 168] width 394 height 25
type input "car box"
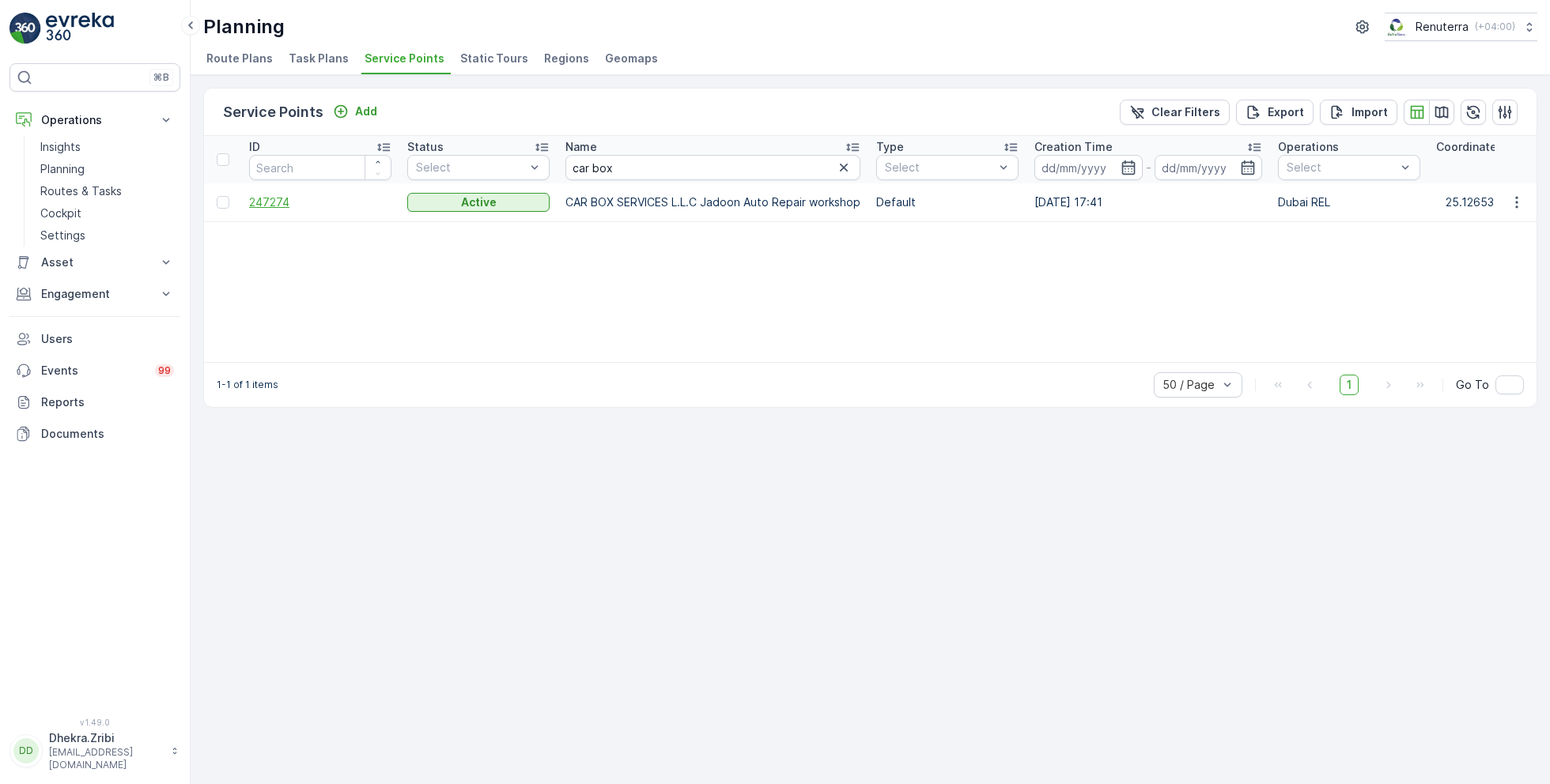
click at [279, 199] on span "247274" at bounding box center [320, 202] width 143 height 16
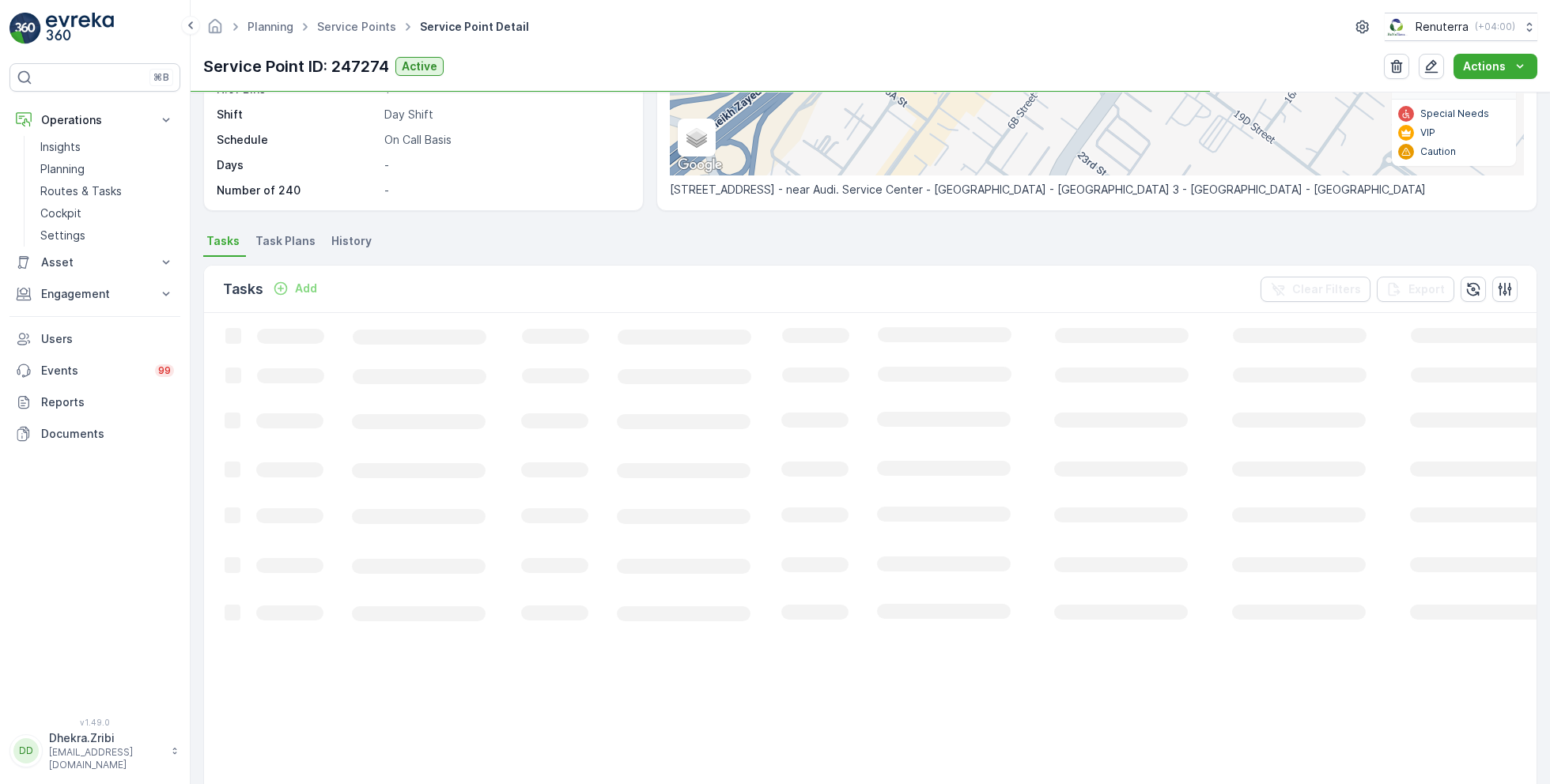
scroll to position [294, 0]
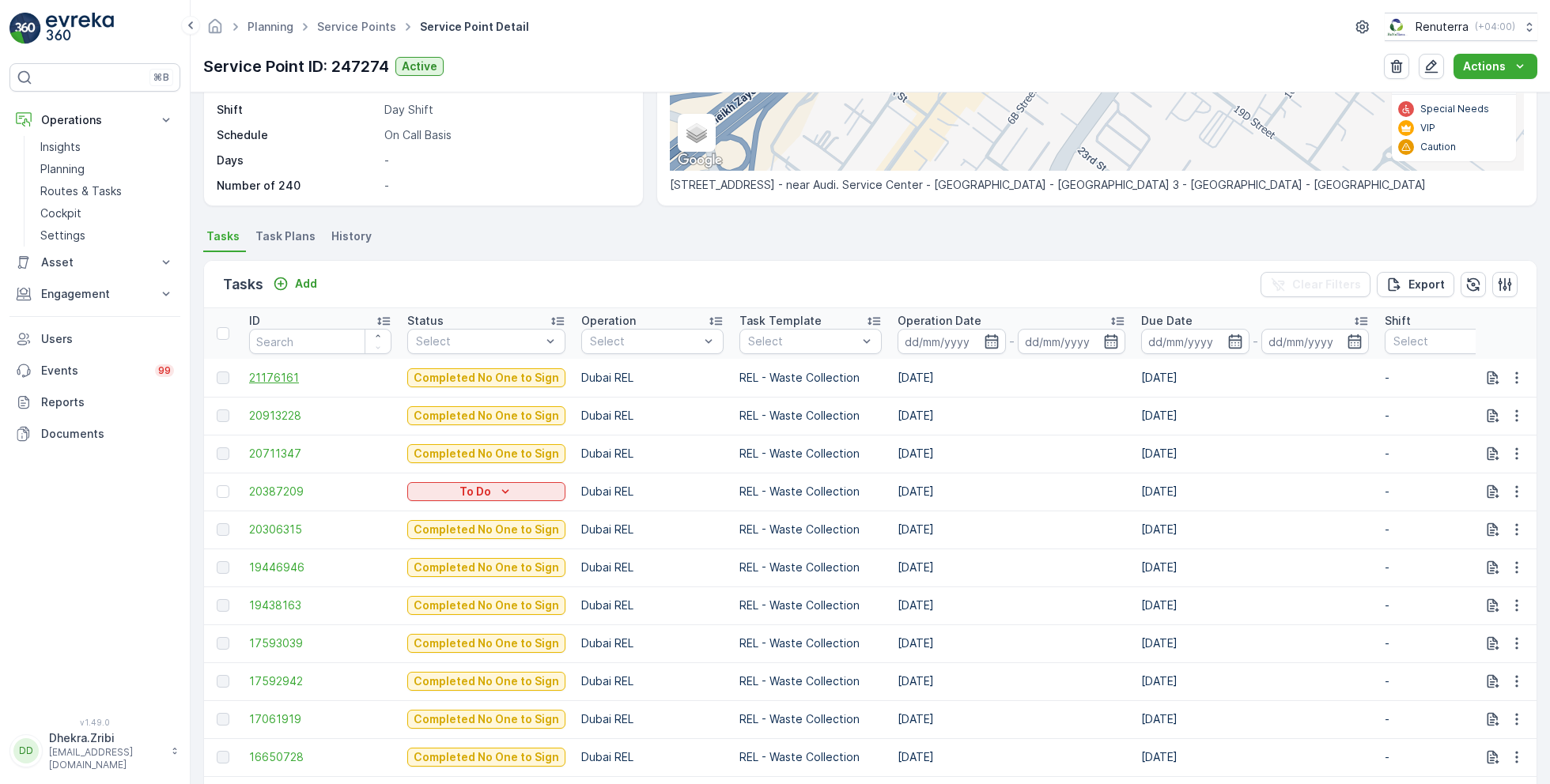
click at [283, 376] on span "21176161" at bounding box center [320, 378] width 143 height 16
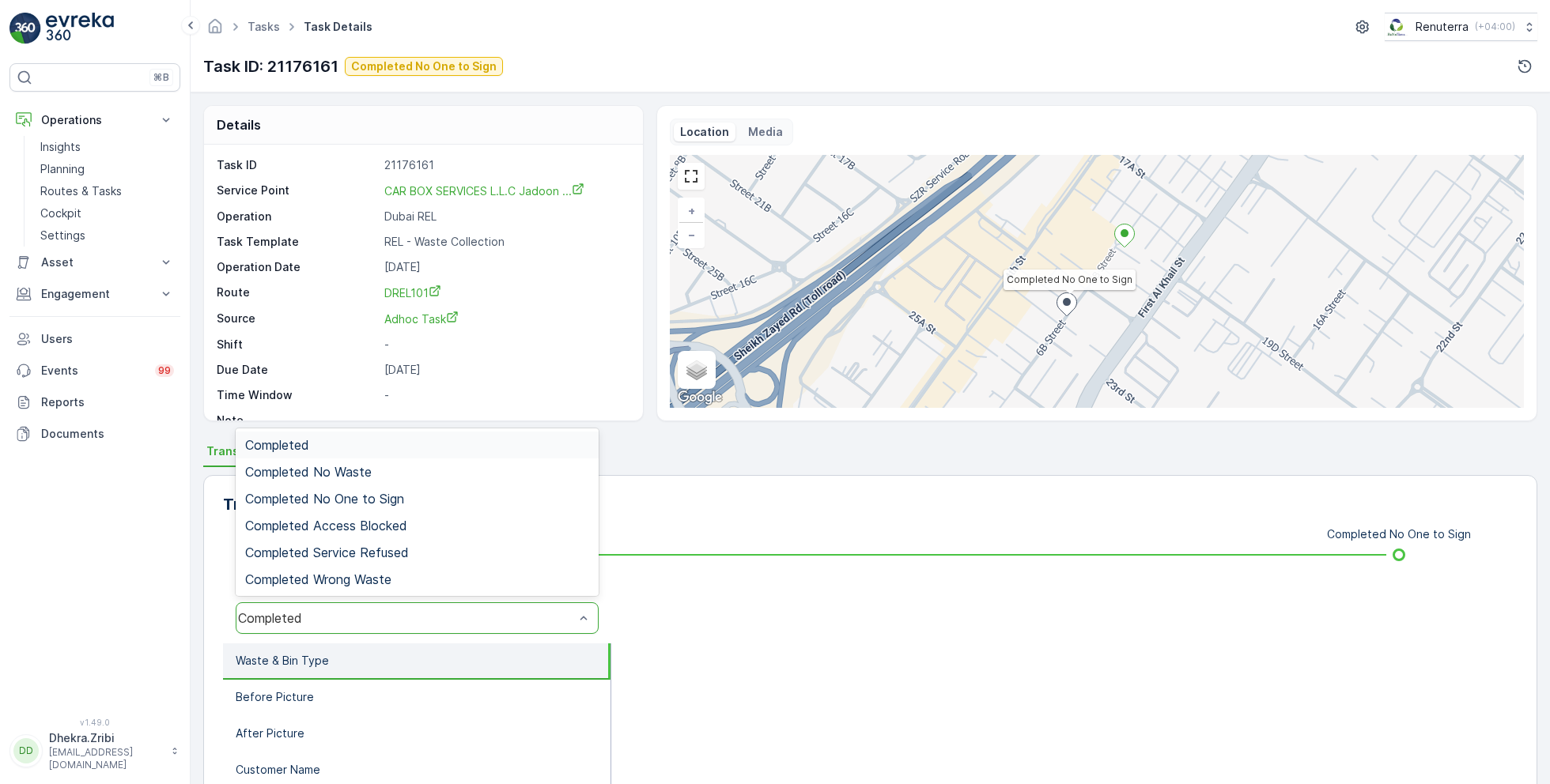
click at [395, 614] on div "Completed" at bounding box center [406, 618] width 336 height 14
click at [396, 499] on span "Completed No One to Sign" at bounding box center [324, 498] width 159 height 14
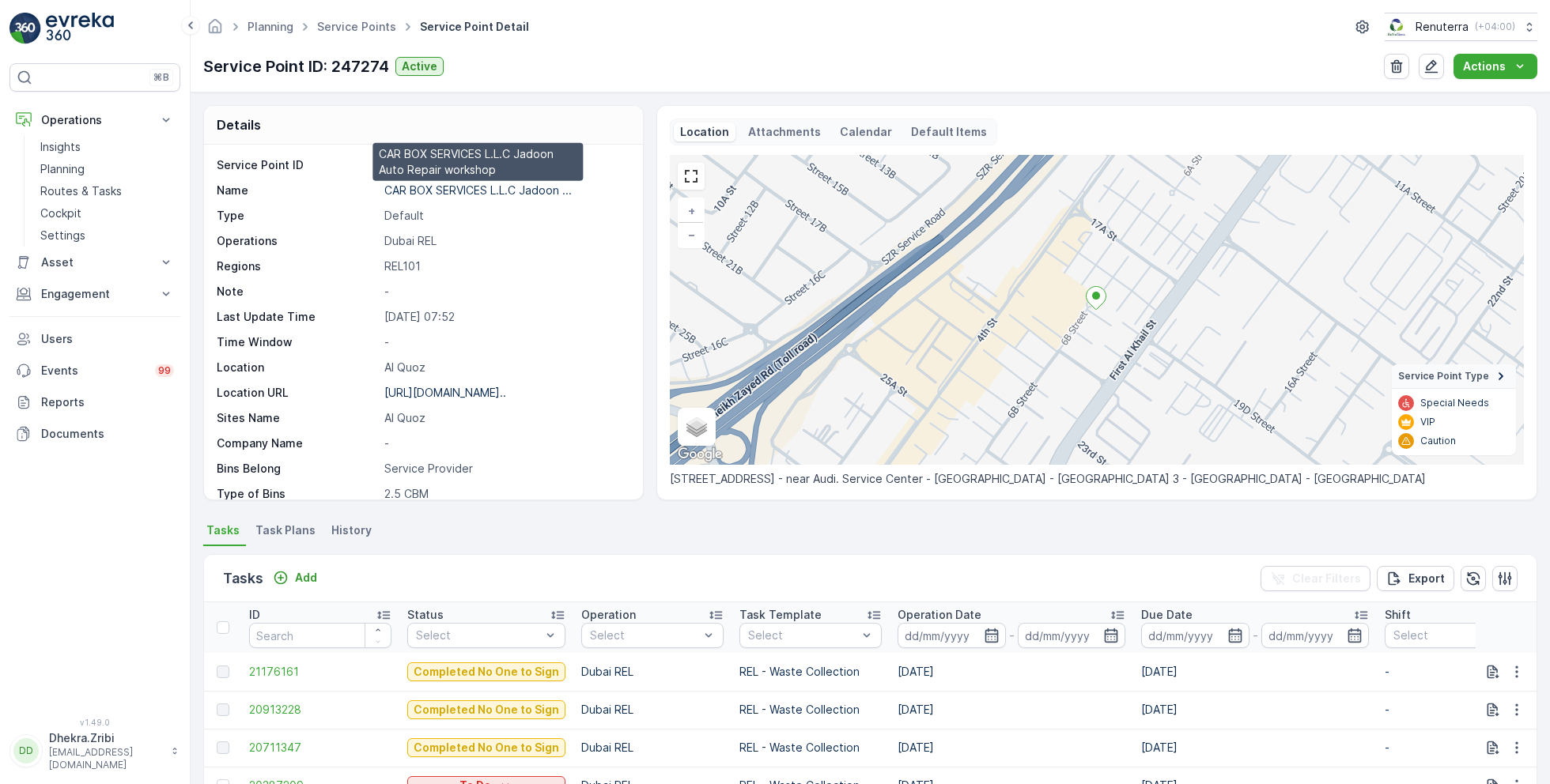
click at [427, 190] on p "CAR BOX SERVICES L.L.C Jadoon ..." at bounding box center [478, 190] width 188 height 14
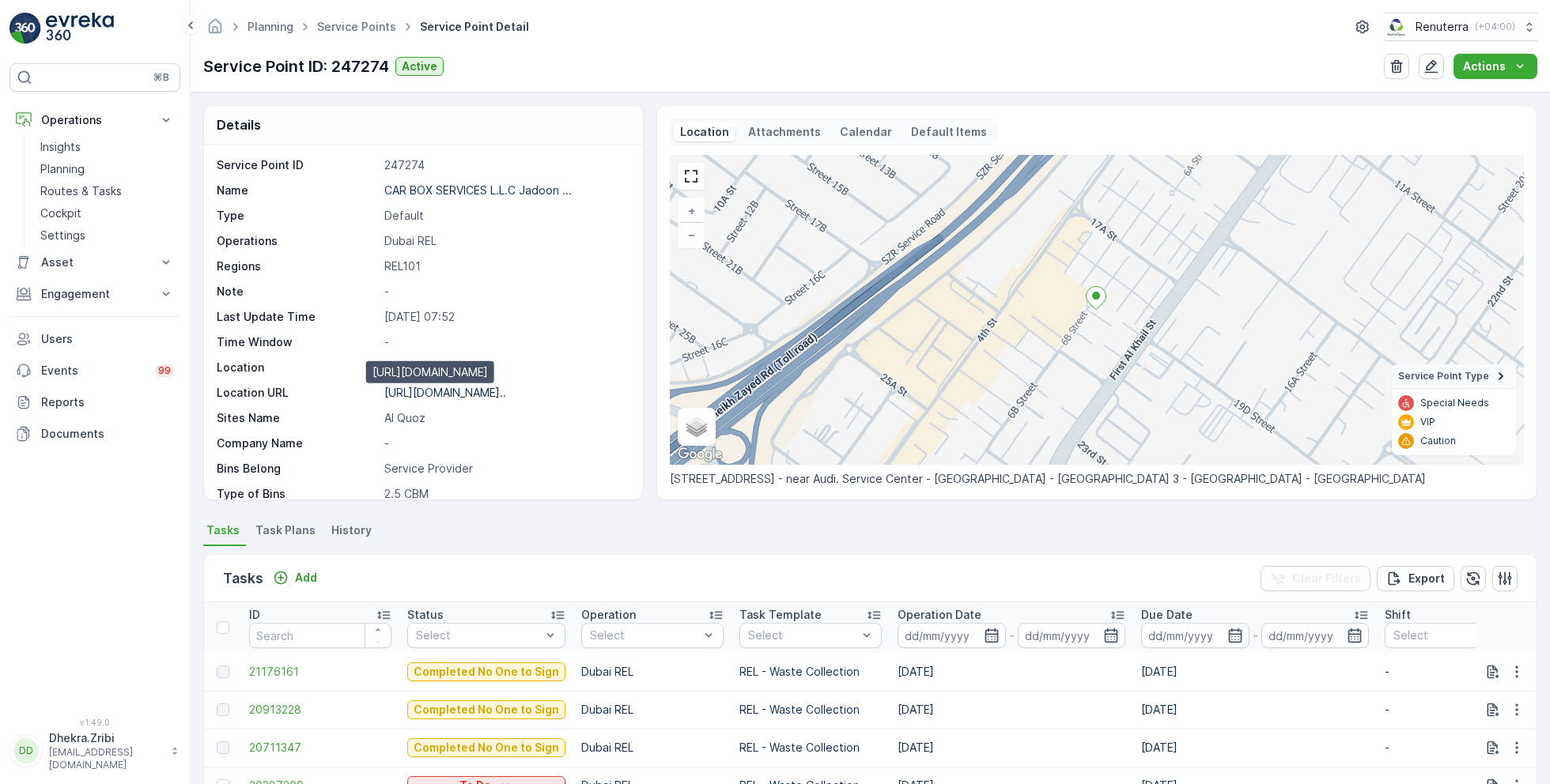
click at [490, 392] on p "https://maps.app.goo.gl/u31yas..." at bounding box center [445, 393] width 121 height 14
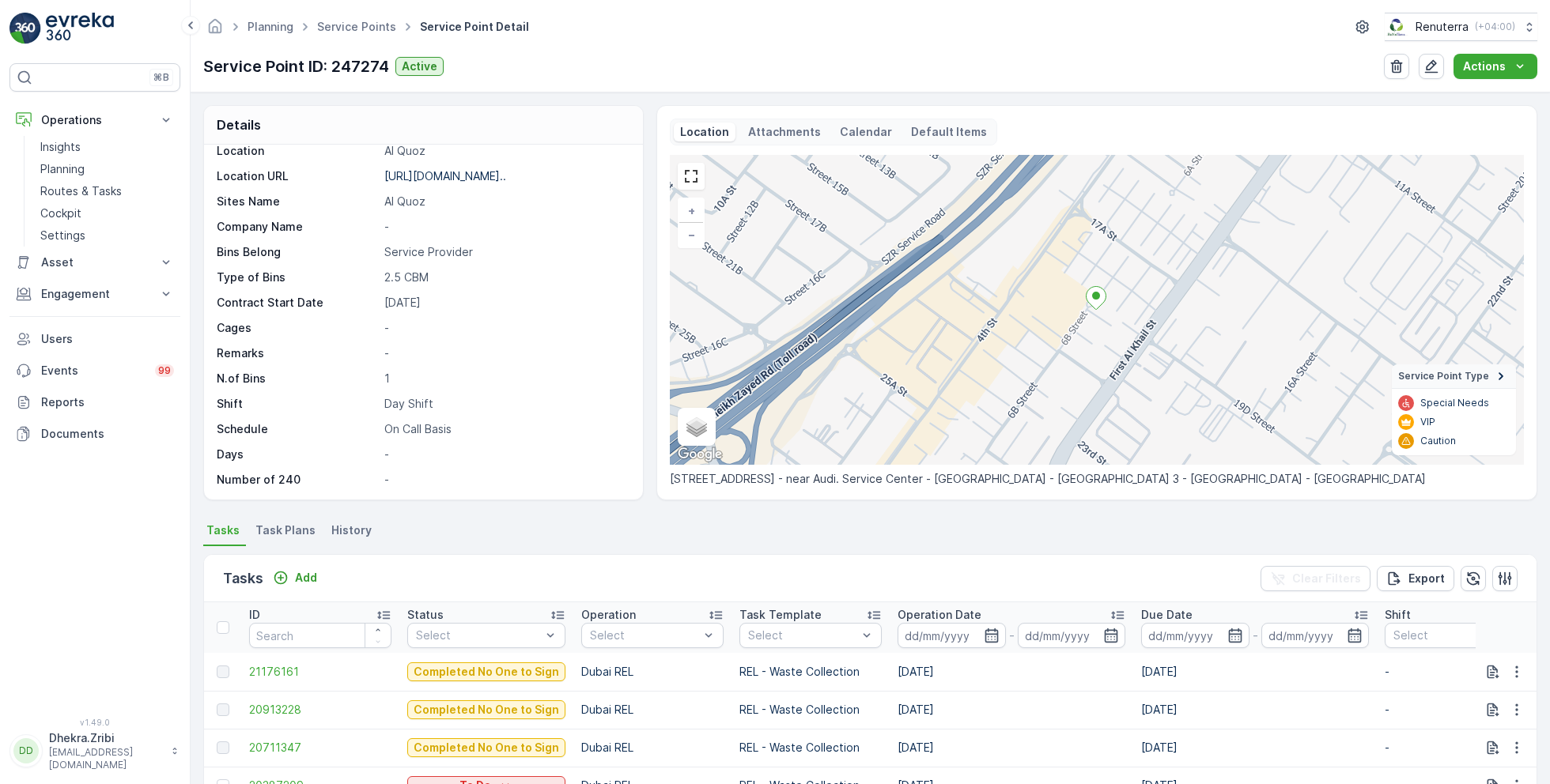
click at [360, 14] on div "Planning Service Points Service Point Detail Renuterra ( +04:00 )" at bounding box center [869, 27] width 1334 height 29
click at [360, 21] on link "Service Points" at bounding box center [356, 26] width 79 height 14
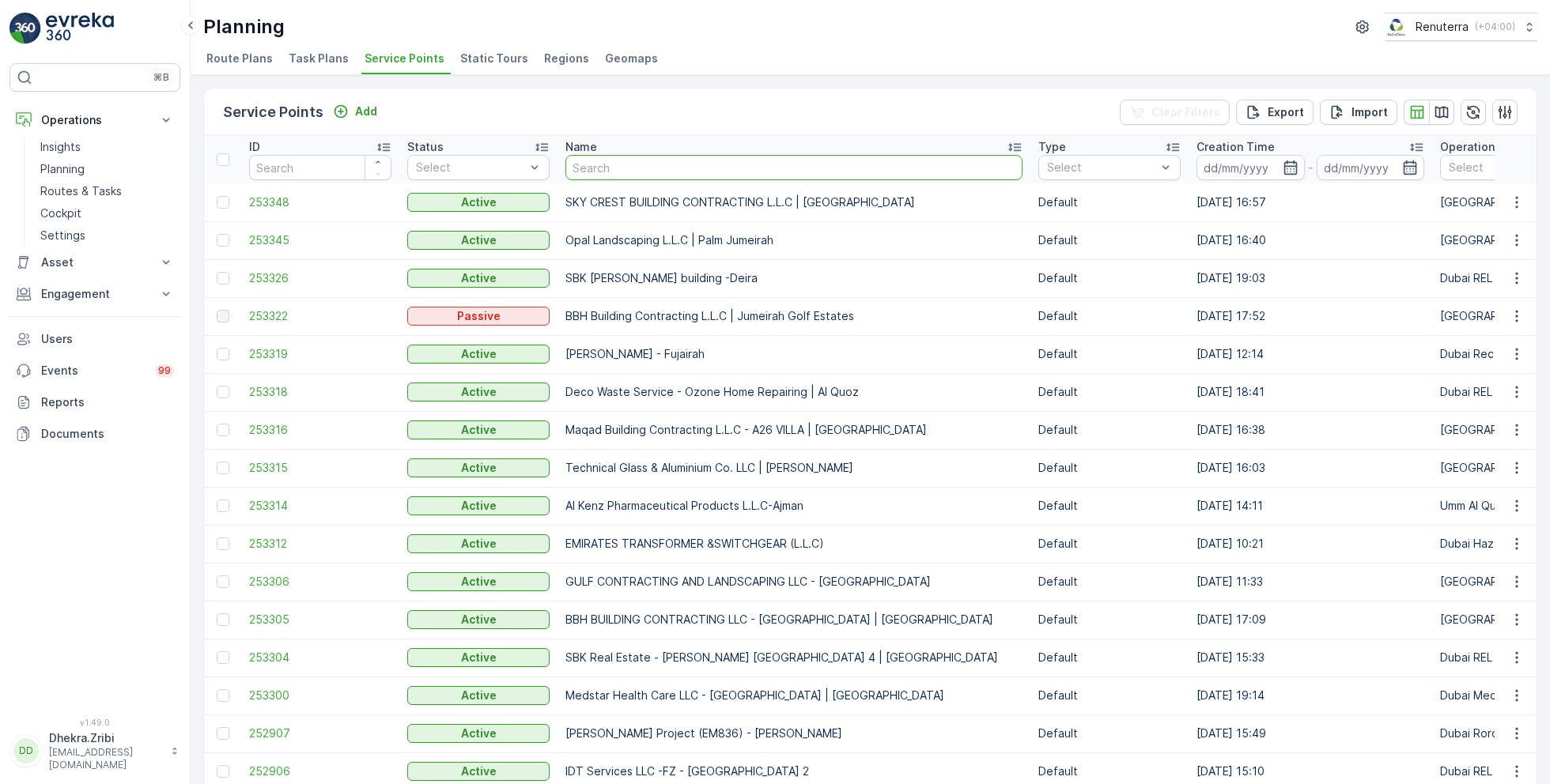
click at [640, 168] on input "text" at bounding box center [794, 168] width 457 height 25
type input "saudi"
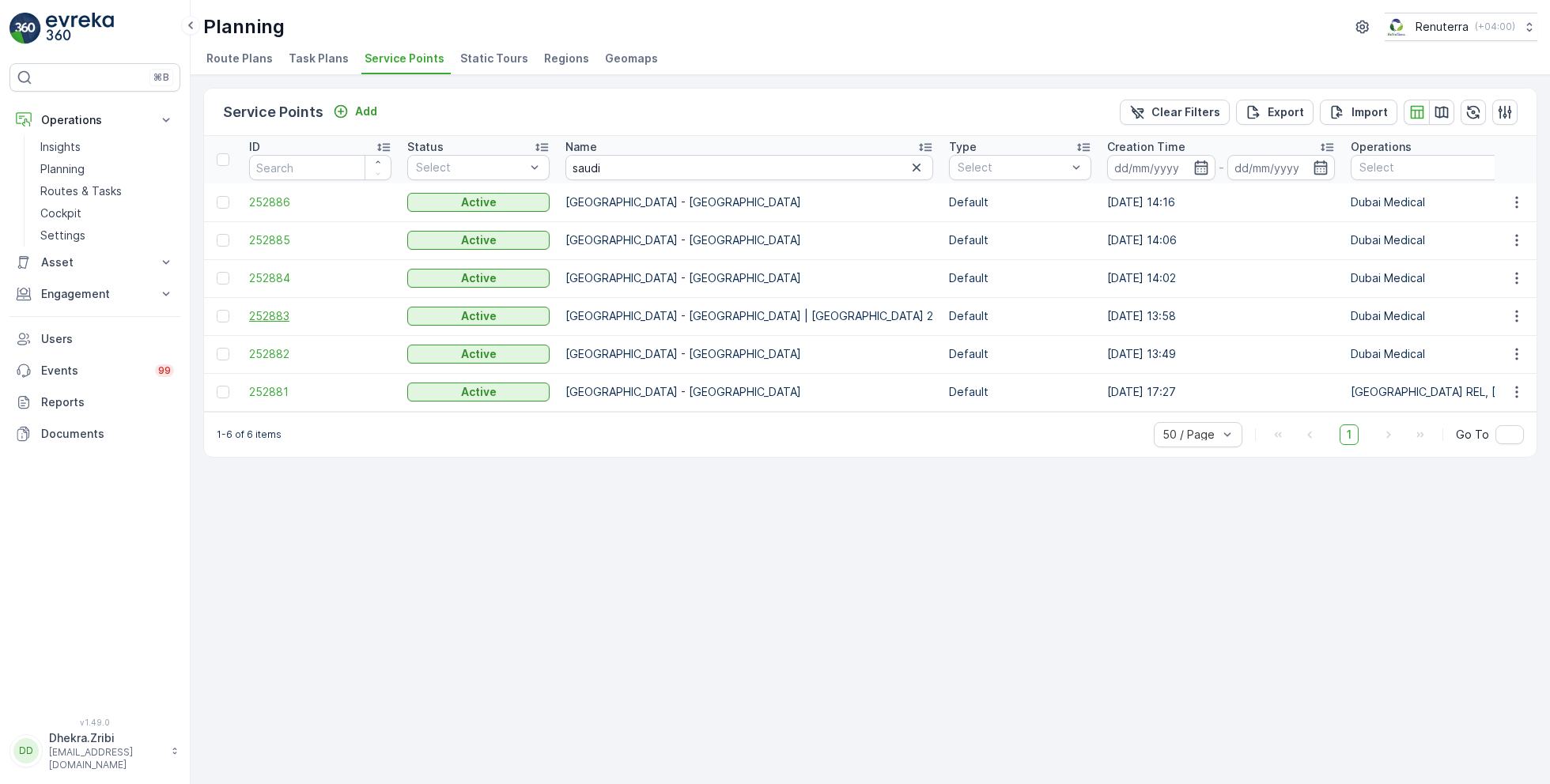
click at [284, 310] on span "252883" at bounding box center [320, 316] width 143 height 16
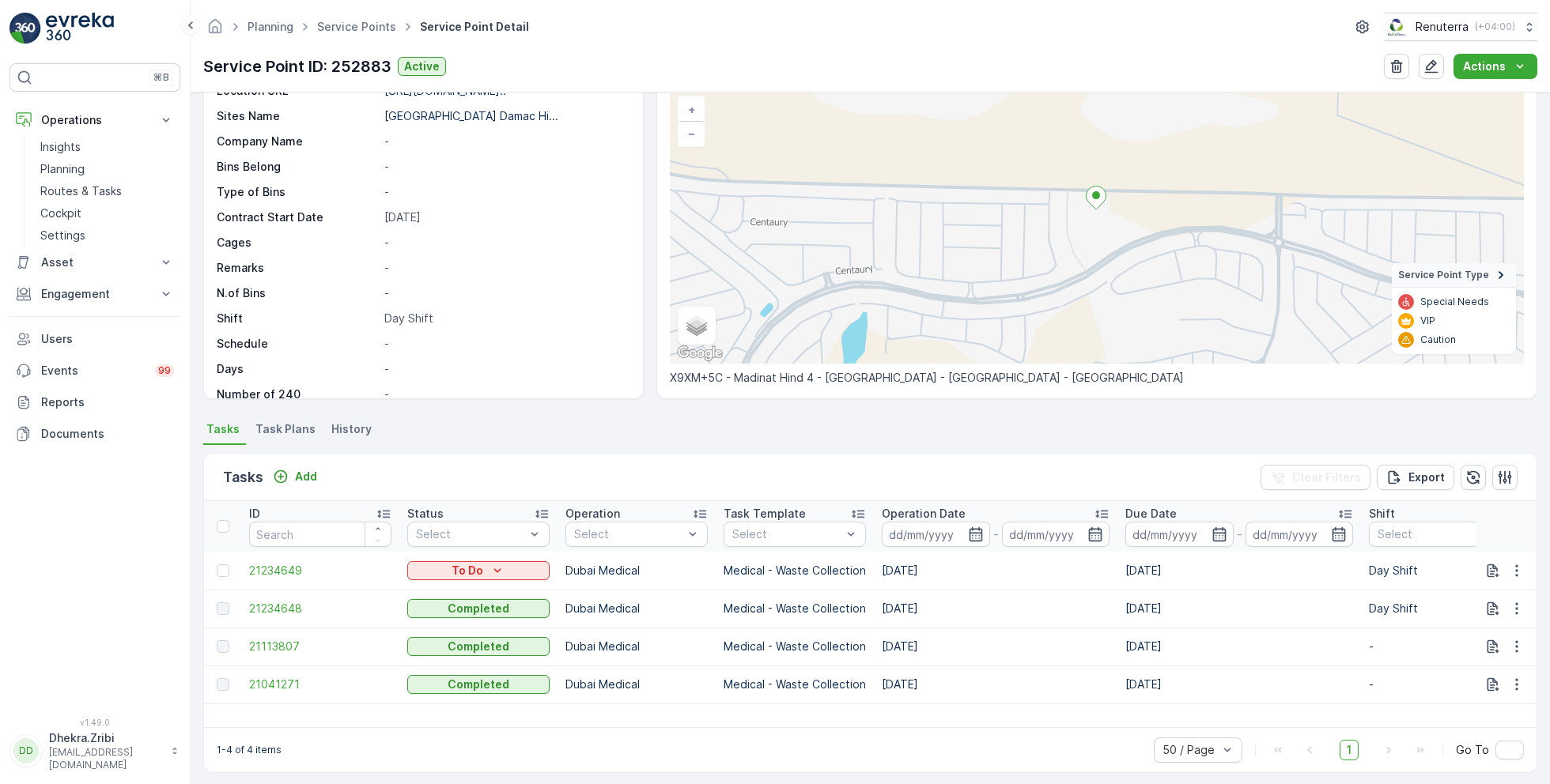
scroll to position [109, 0]
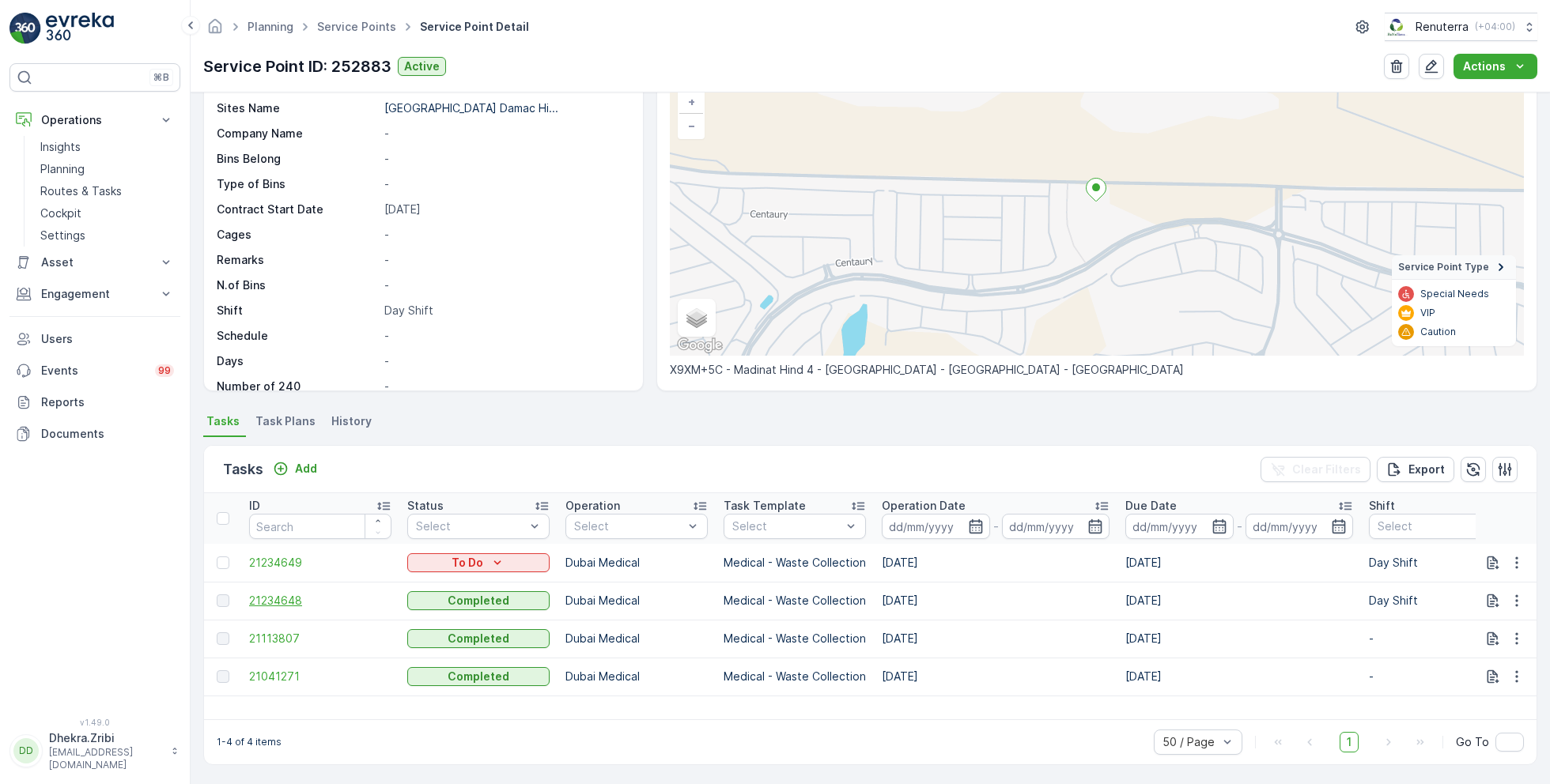
click at [280, 596] on span "21234648" at bounding box center [320, 601] width 143 height 16
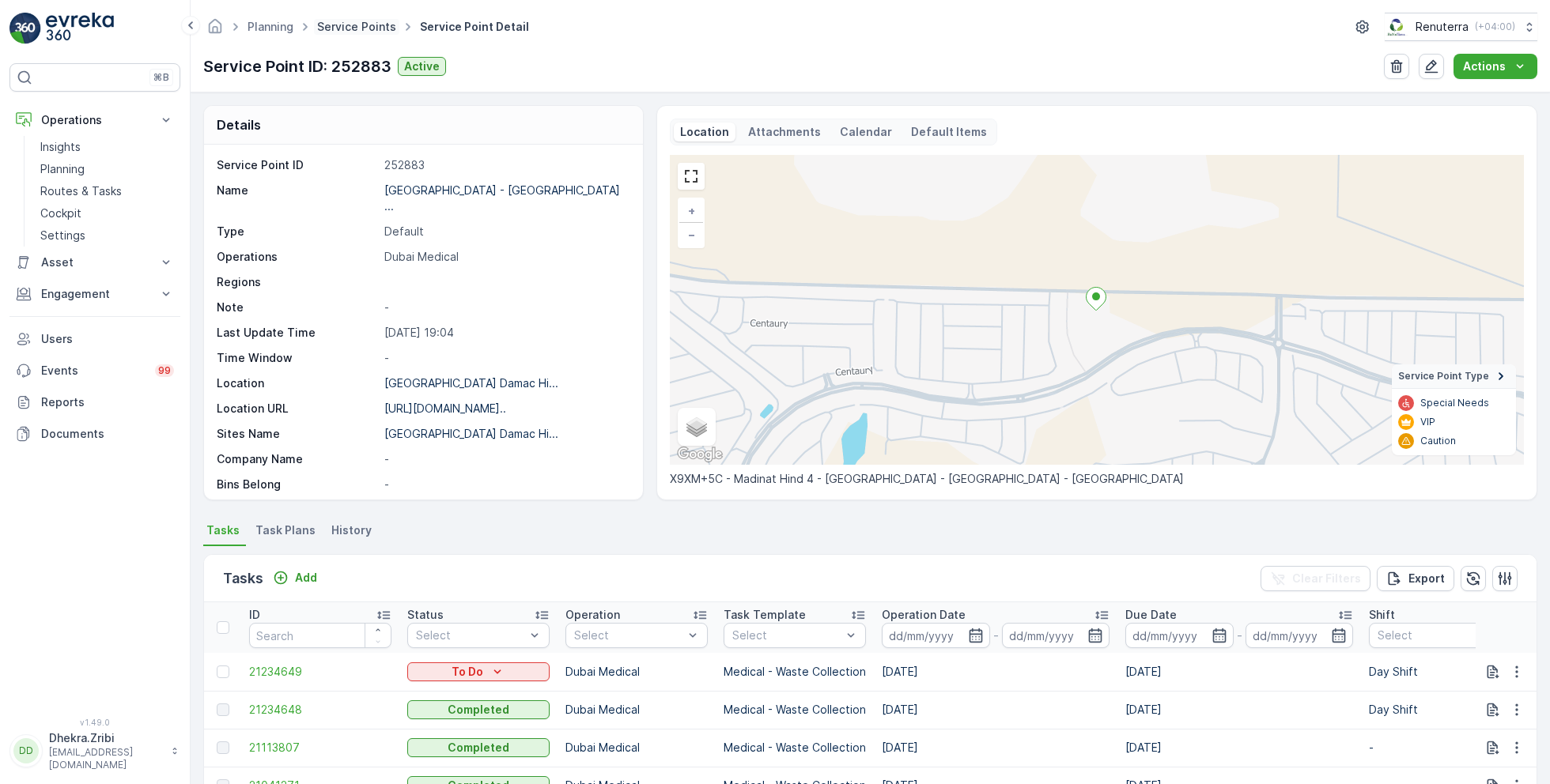
click at [351, 28] on link "Service Points" at bounding box center [356, 26] width 79 height 14
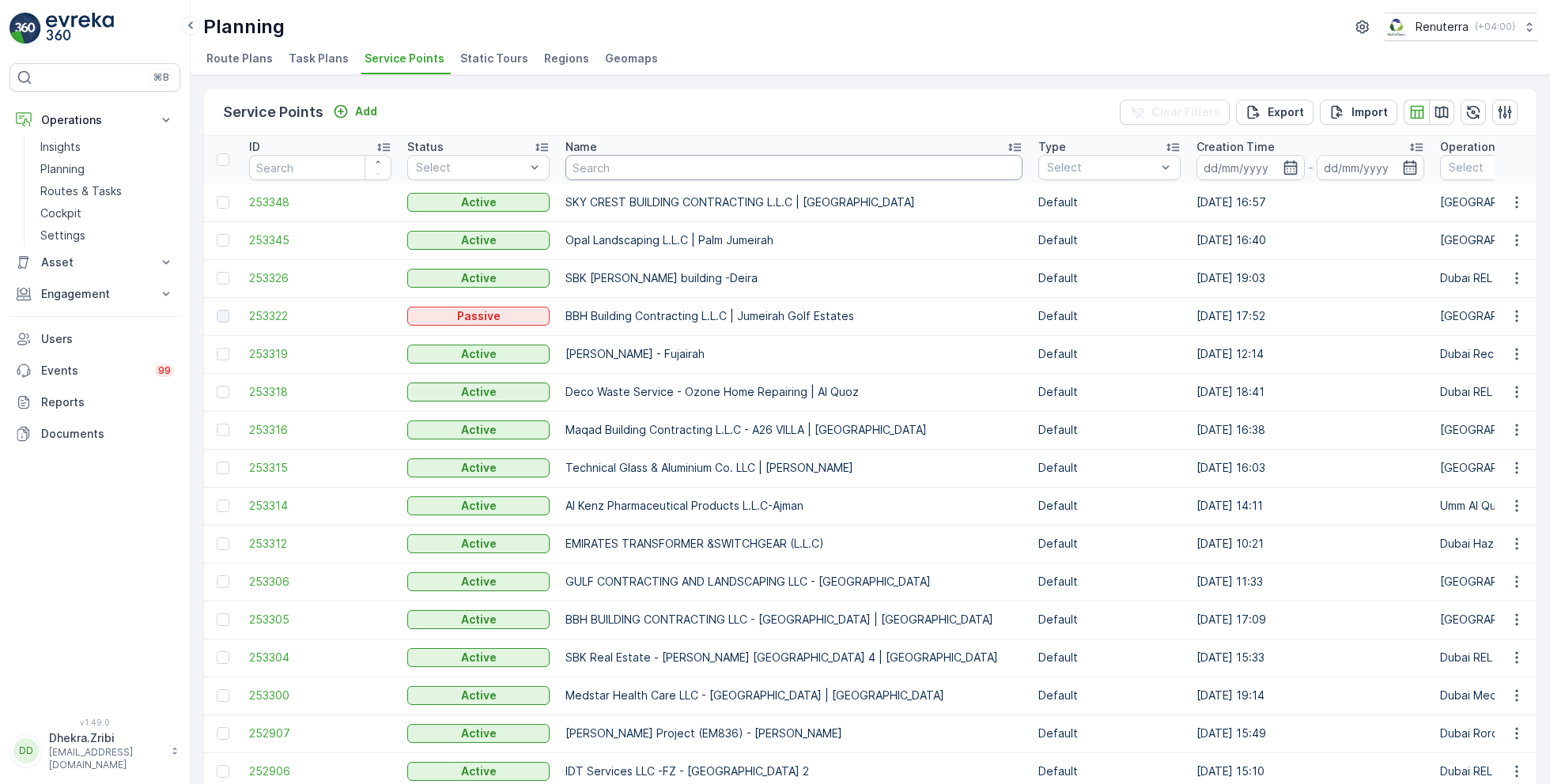
click at [604, 169] on input "text" at bounding box center [794, 168] width 457 height 25
type input "grans"
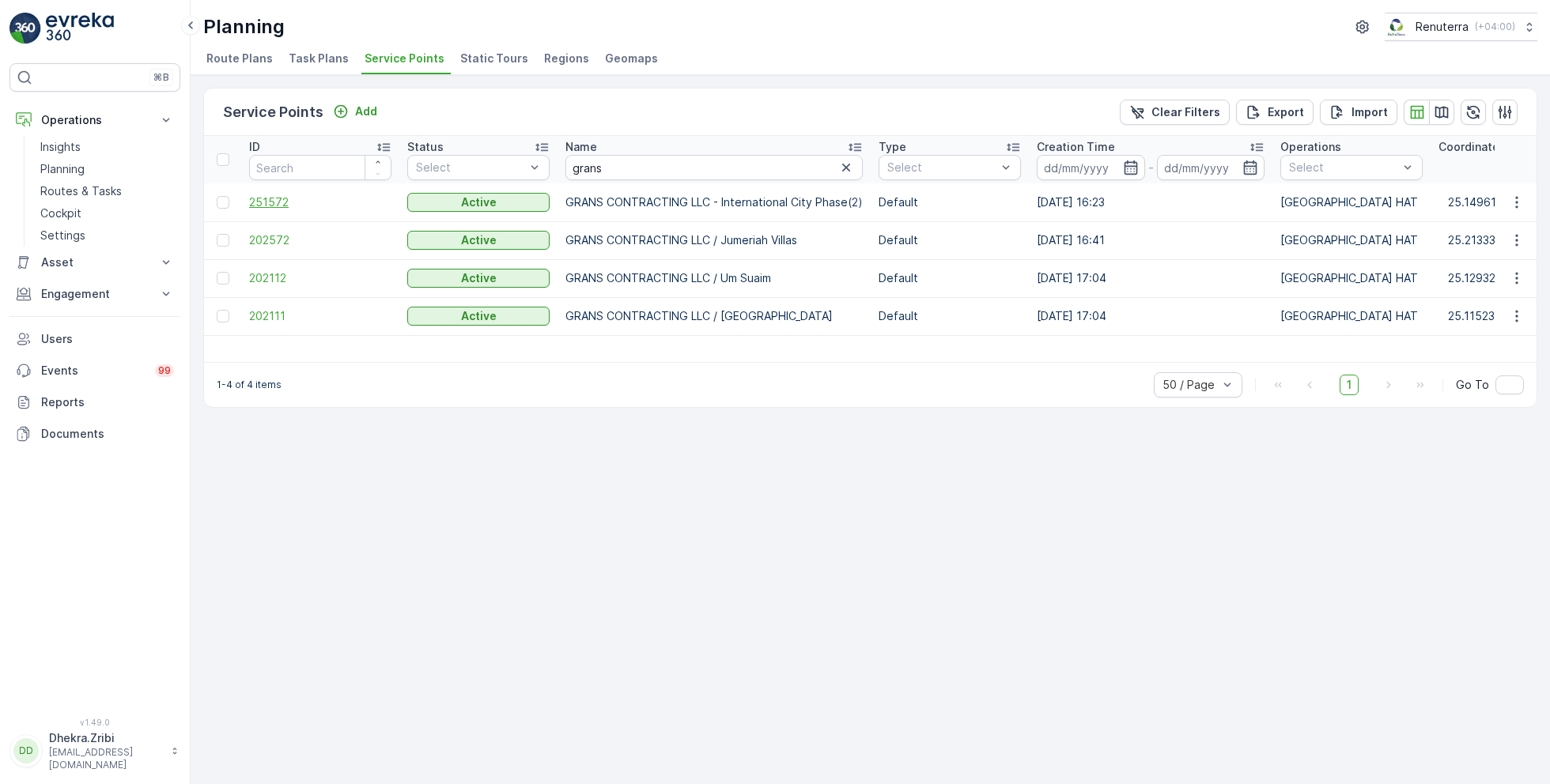
click at [282, 199] on span "251572" at bounding box center [320, 202] width 143 height 16
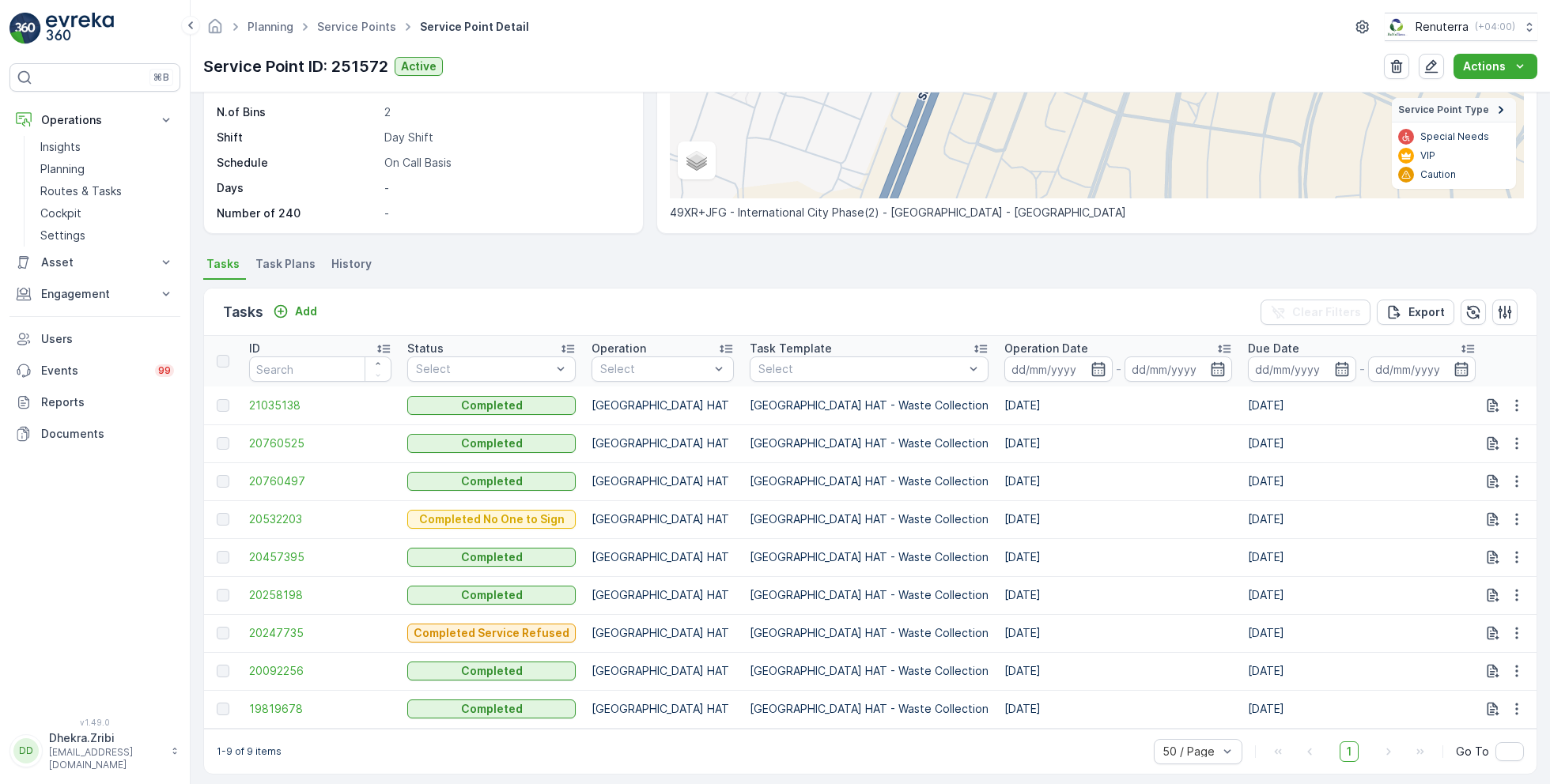
scroll to position [271, 0]
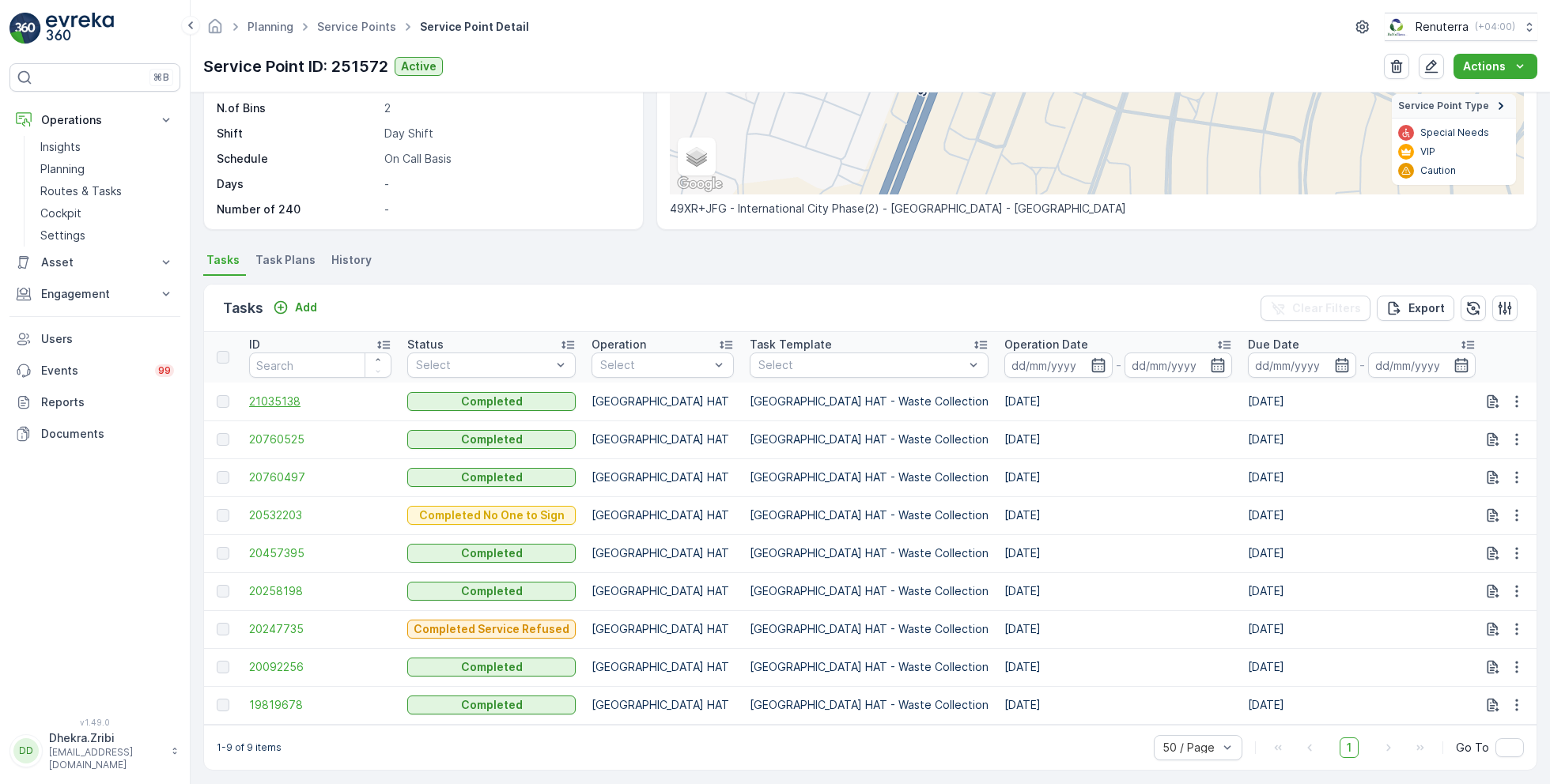
click at [283, 400] on span "21035138" at bounding box center [320, 401] width 143 height 16
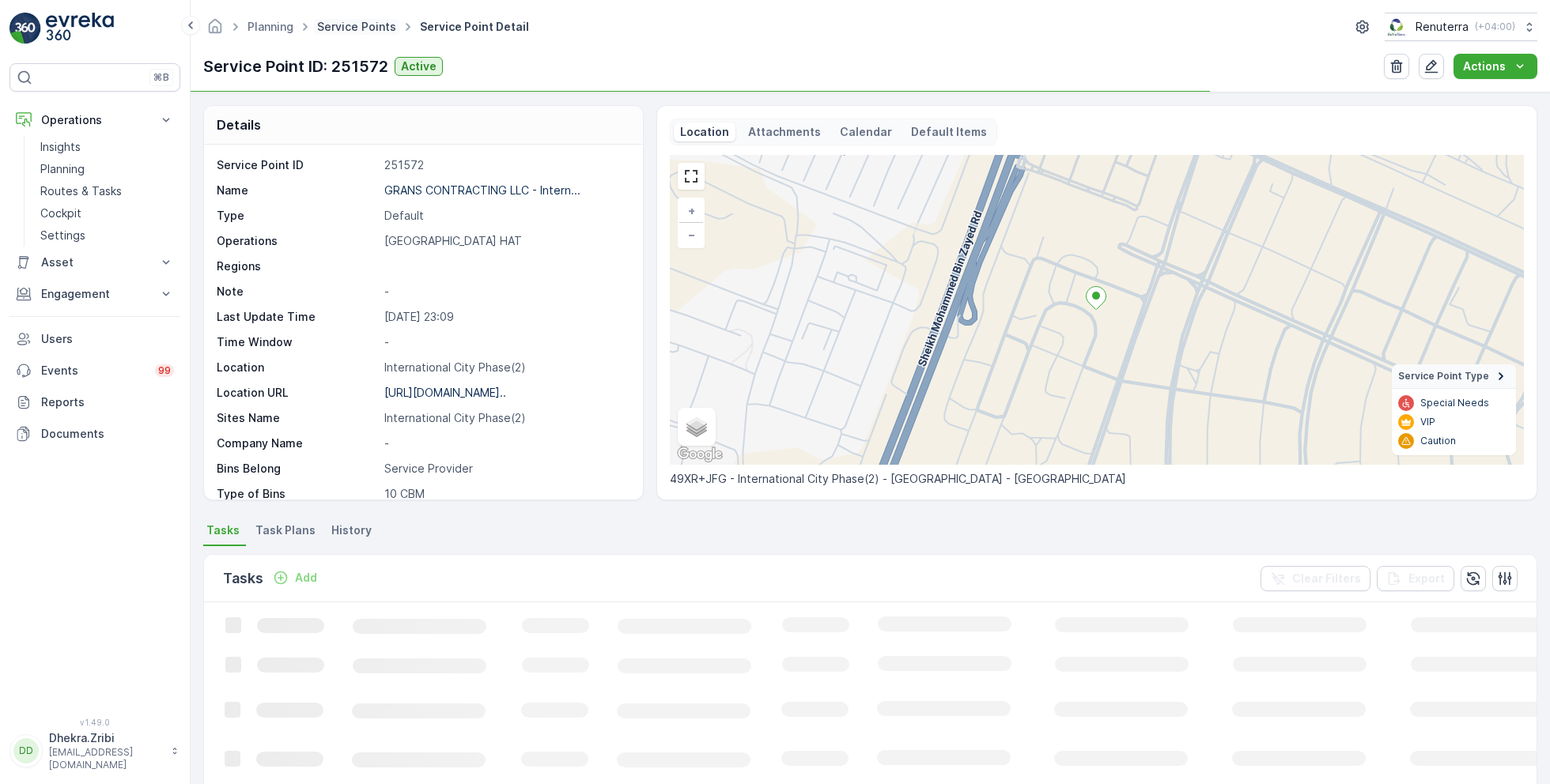
click at [357, 32] on link "Service Points" at bounding box center [356, 26] width 79 height 14
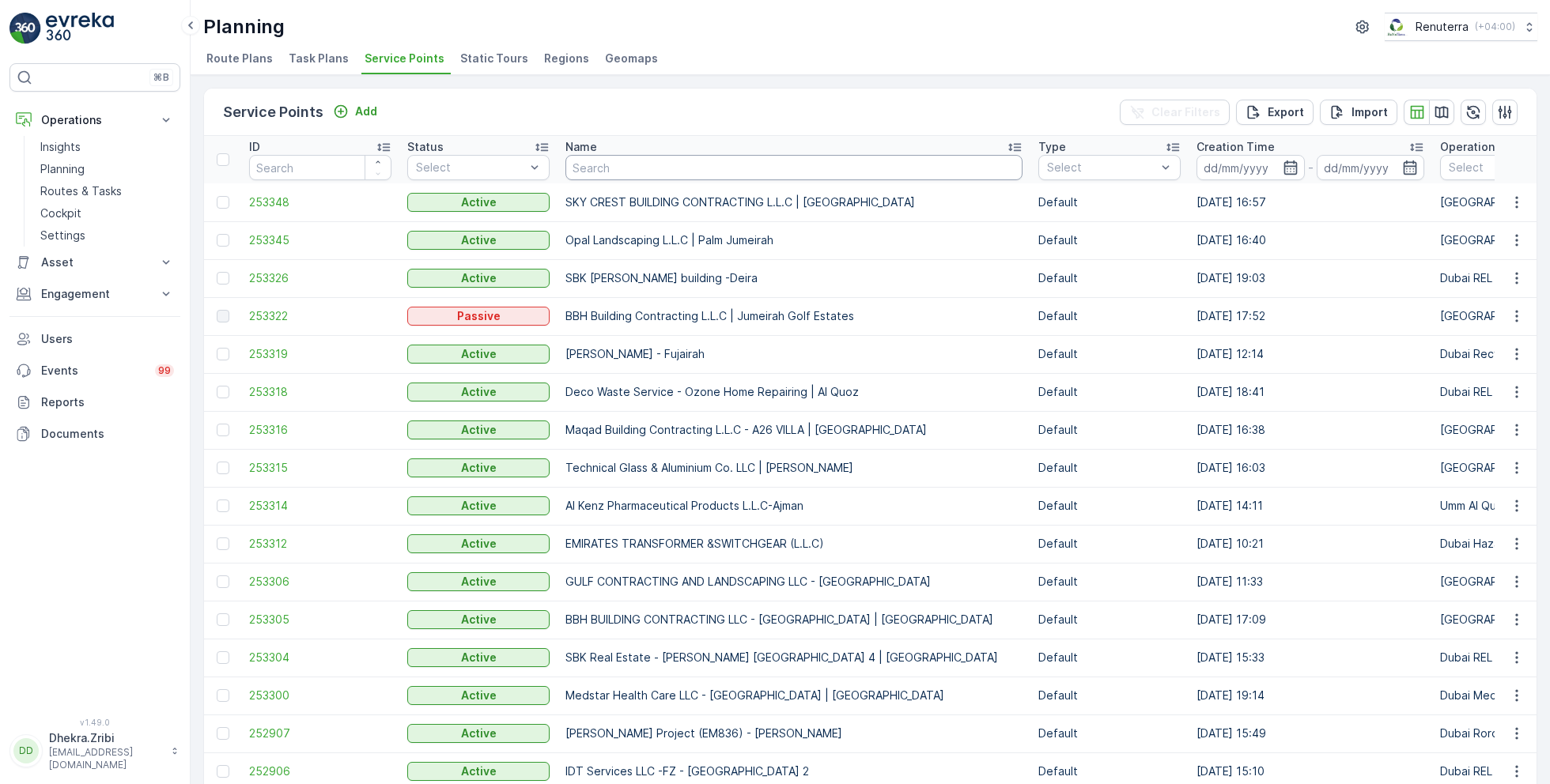
click at [637, 168] on input "text" at bounding box center [794, 168] width 457 height 25
type input "italian"
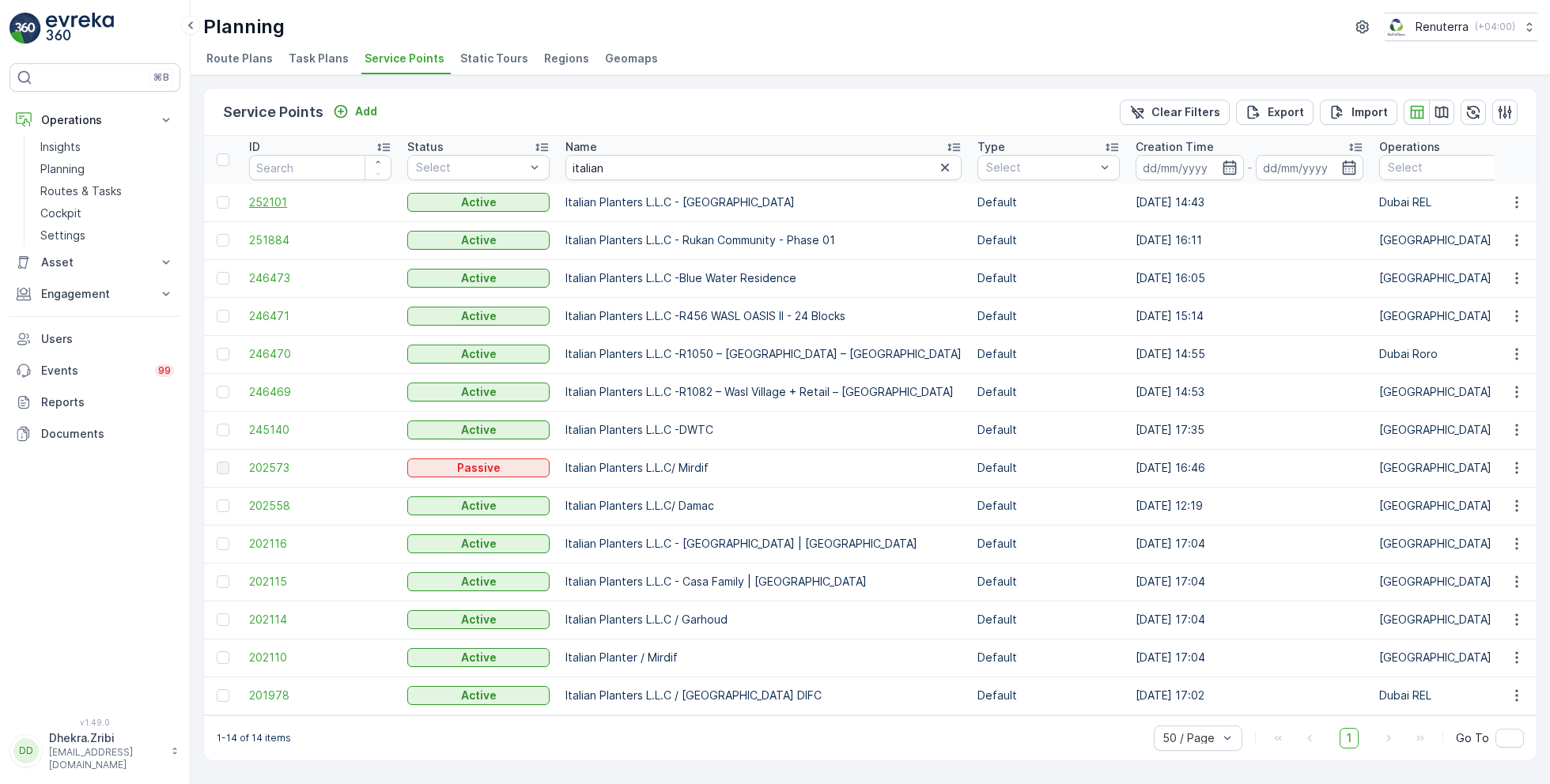
click at [283, 202] on span "252101" at bounding box center [320, 202] width 143 height 16
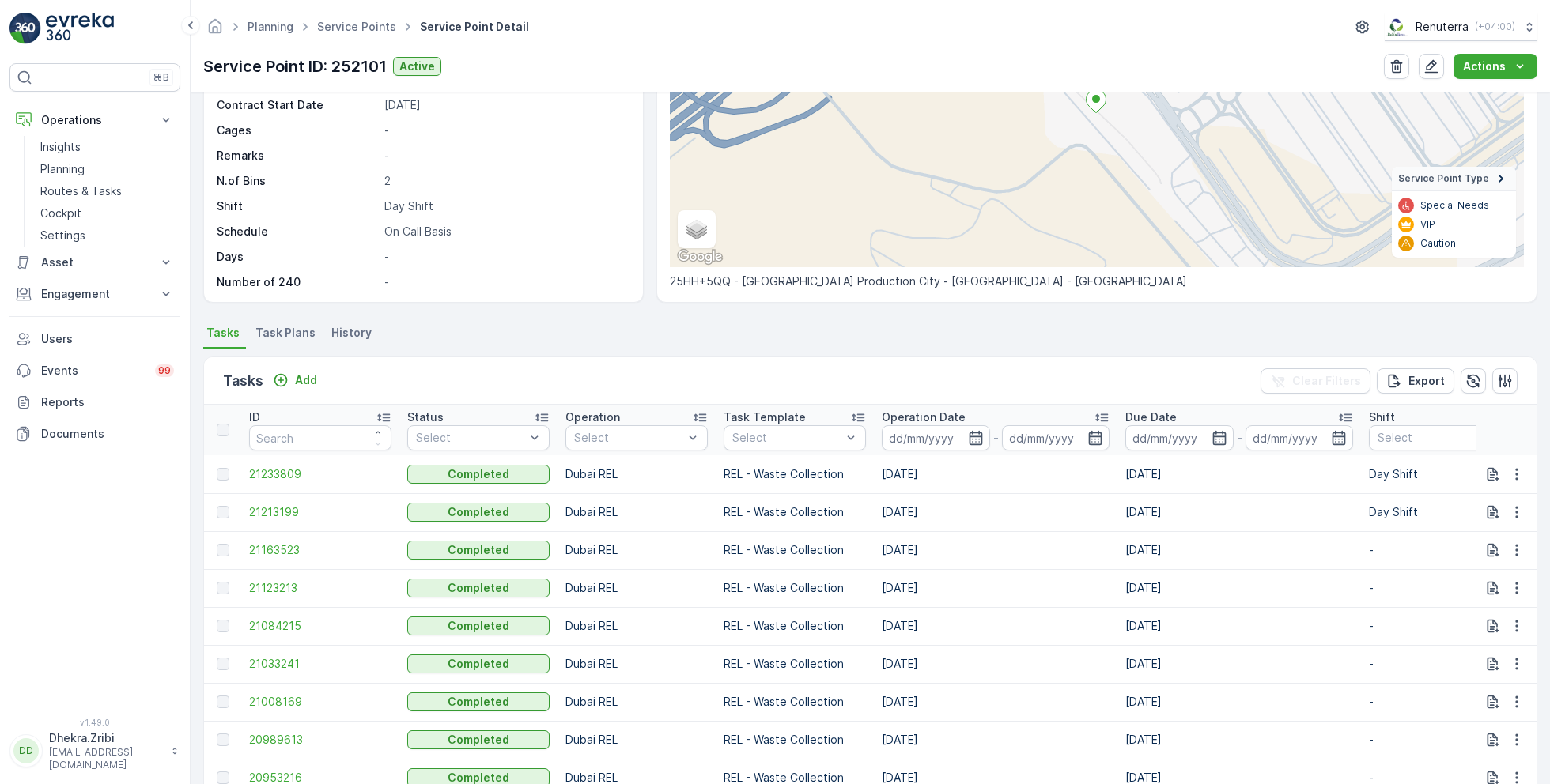
scroll to position [202, 0]
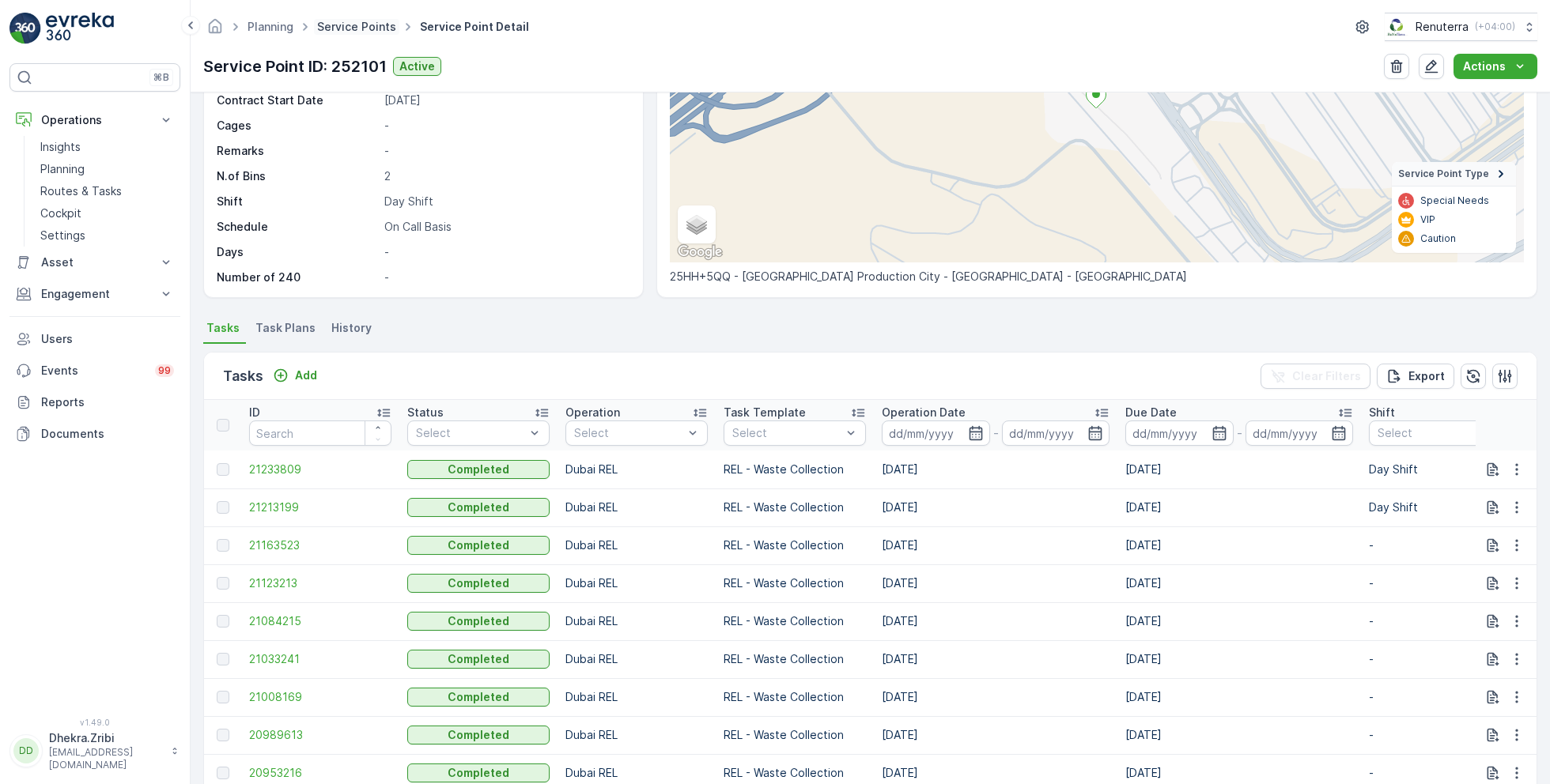
click at [336, 25] on link "Service Points" at bounding box center [356, 26] width 79 height 14
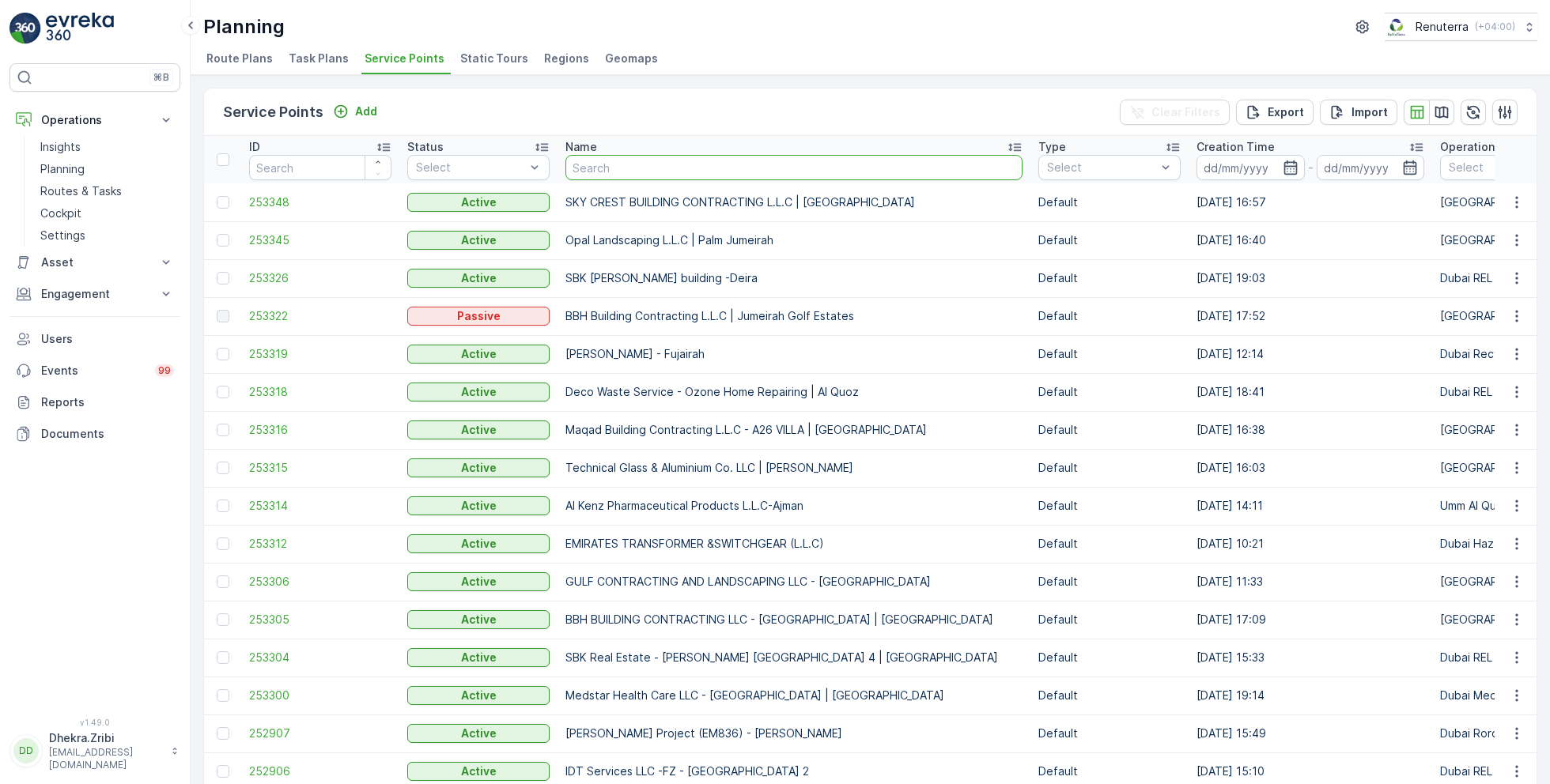
click at [578, 162] on input "text" at bounding box center [794, 168] width 457 height 25
type input "italian"
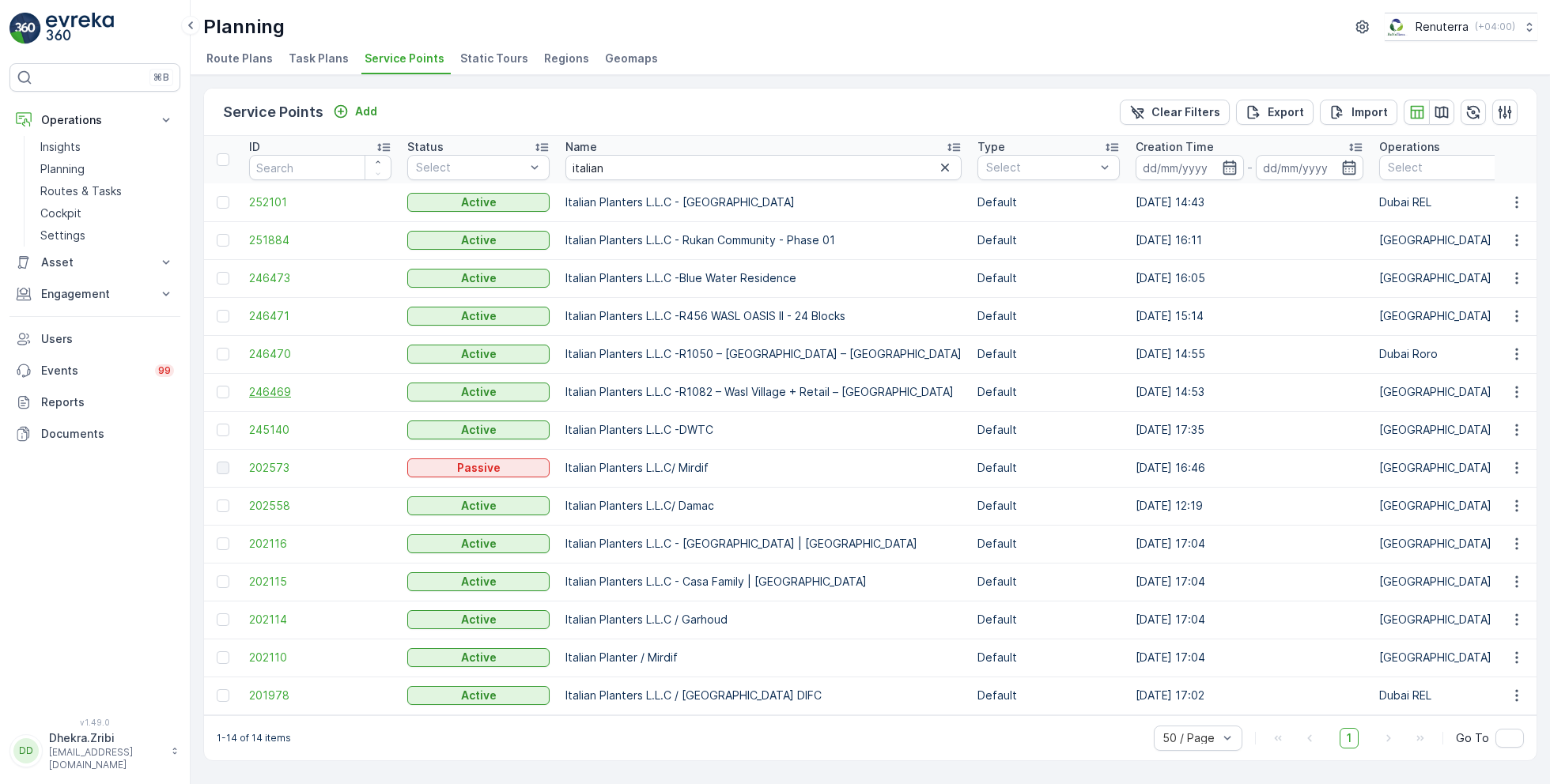
click at [281, 389] on span "246469" at bounding box center [320, 392] width 143 height 16
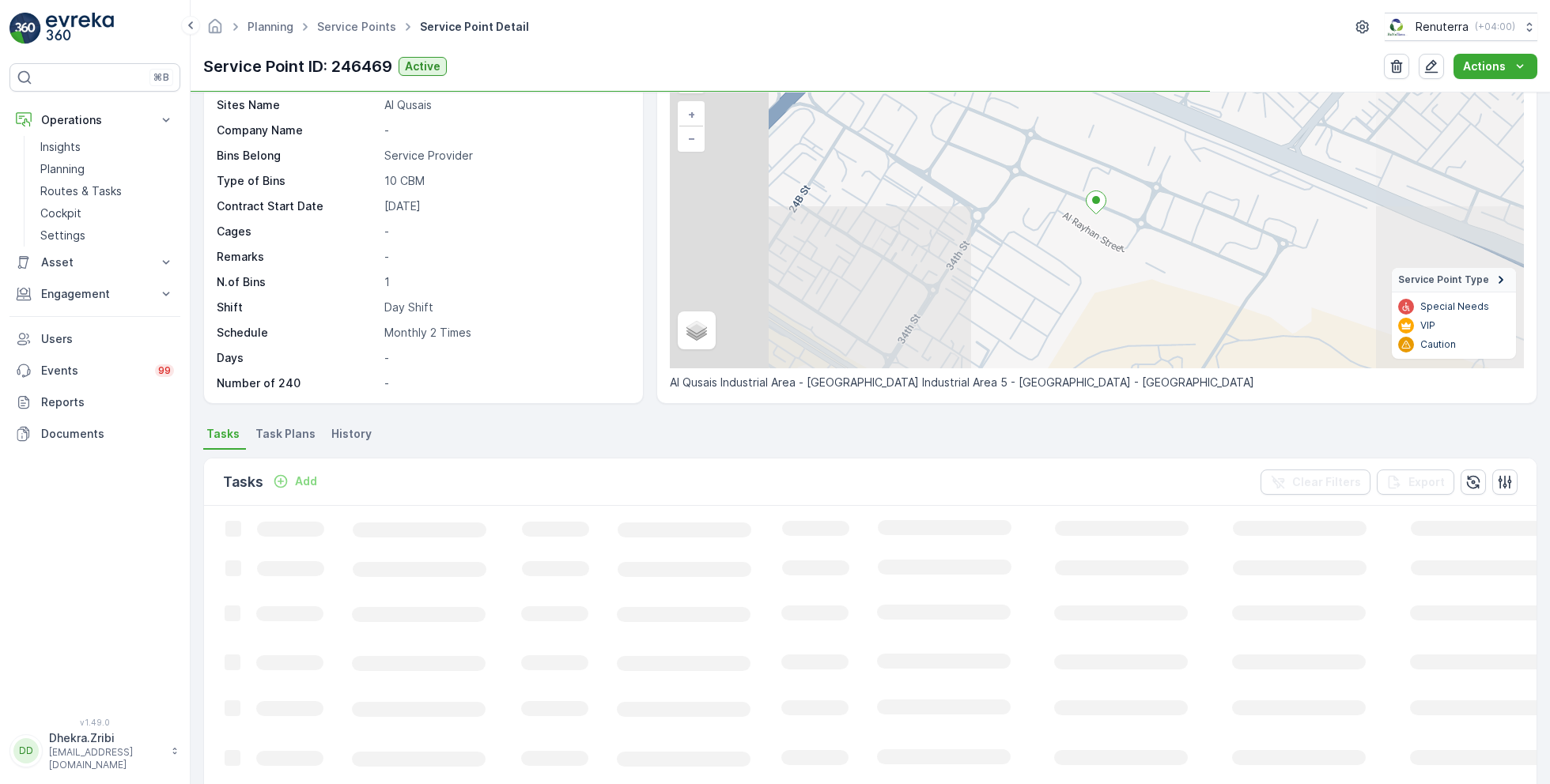
scroll to position [115, 0]
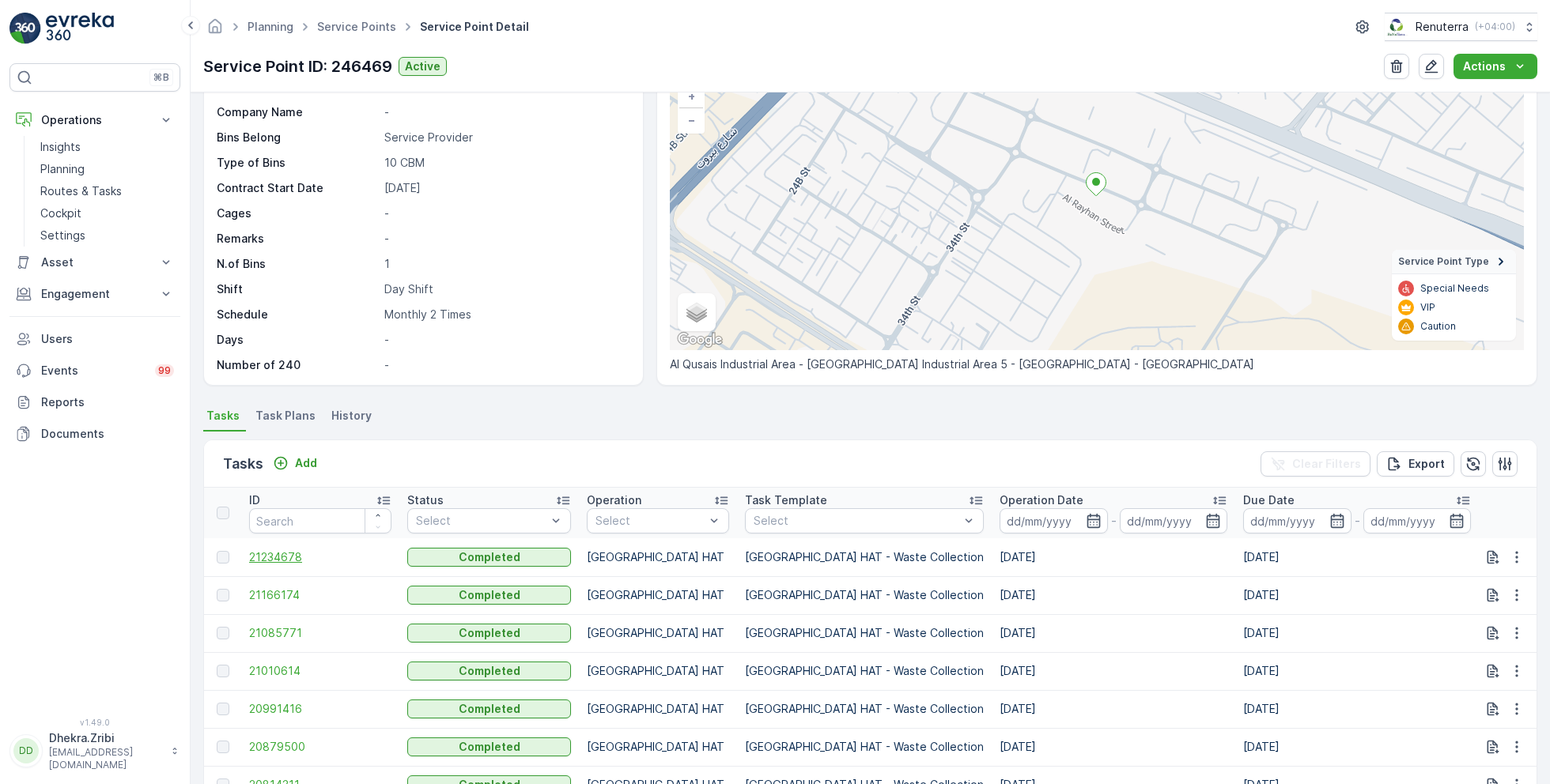
click at [282, 556] on span "21234678" at bounding box center [320, 557] width 143 height 16
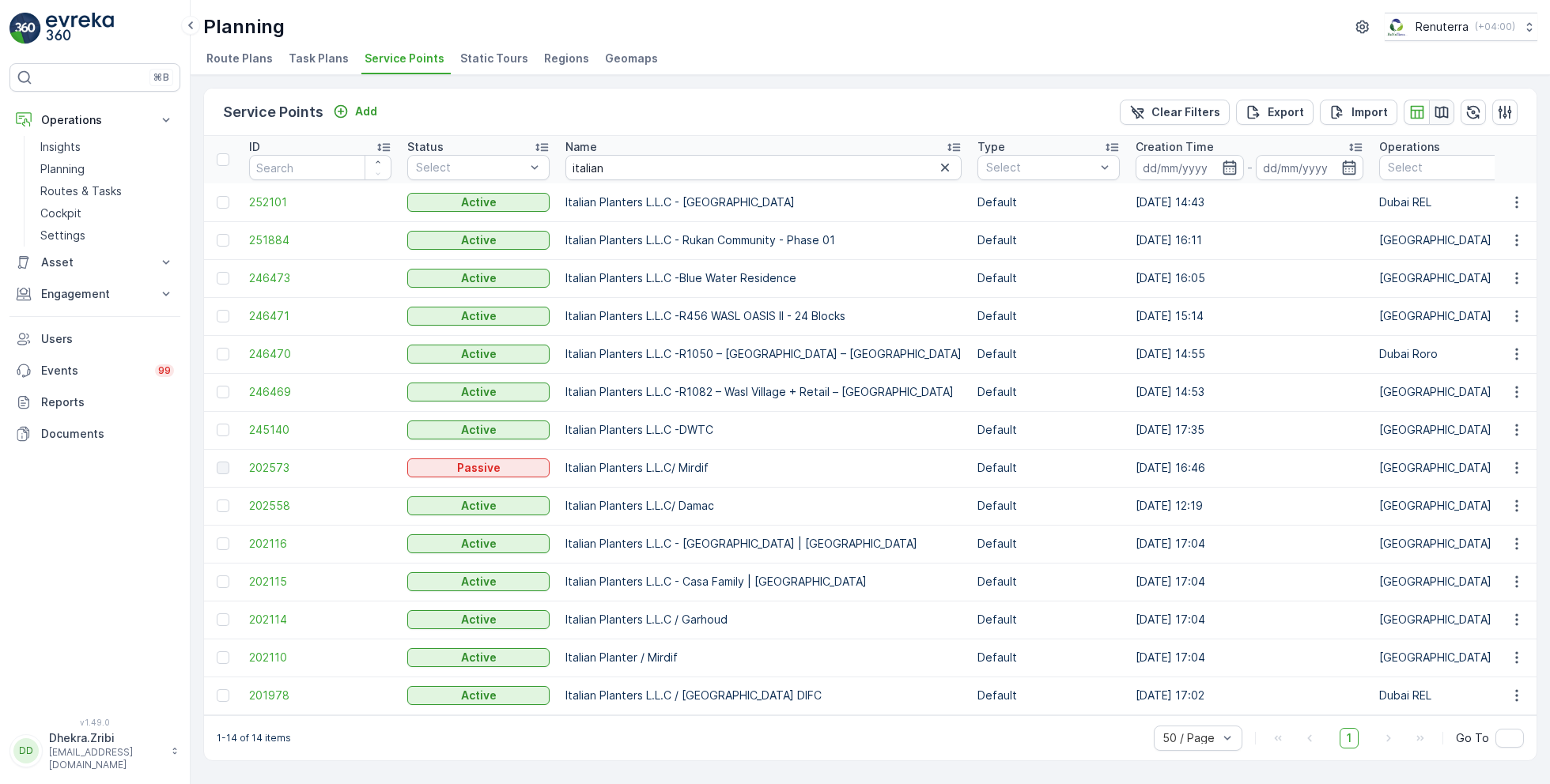
click at [1442, 108] on icon "button" at bounding box center [1441, 112] width 16 height 16
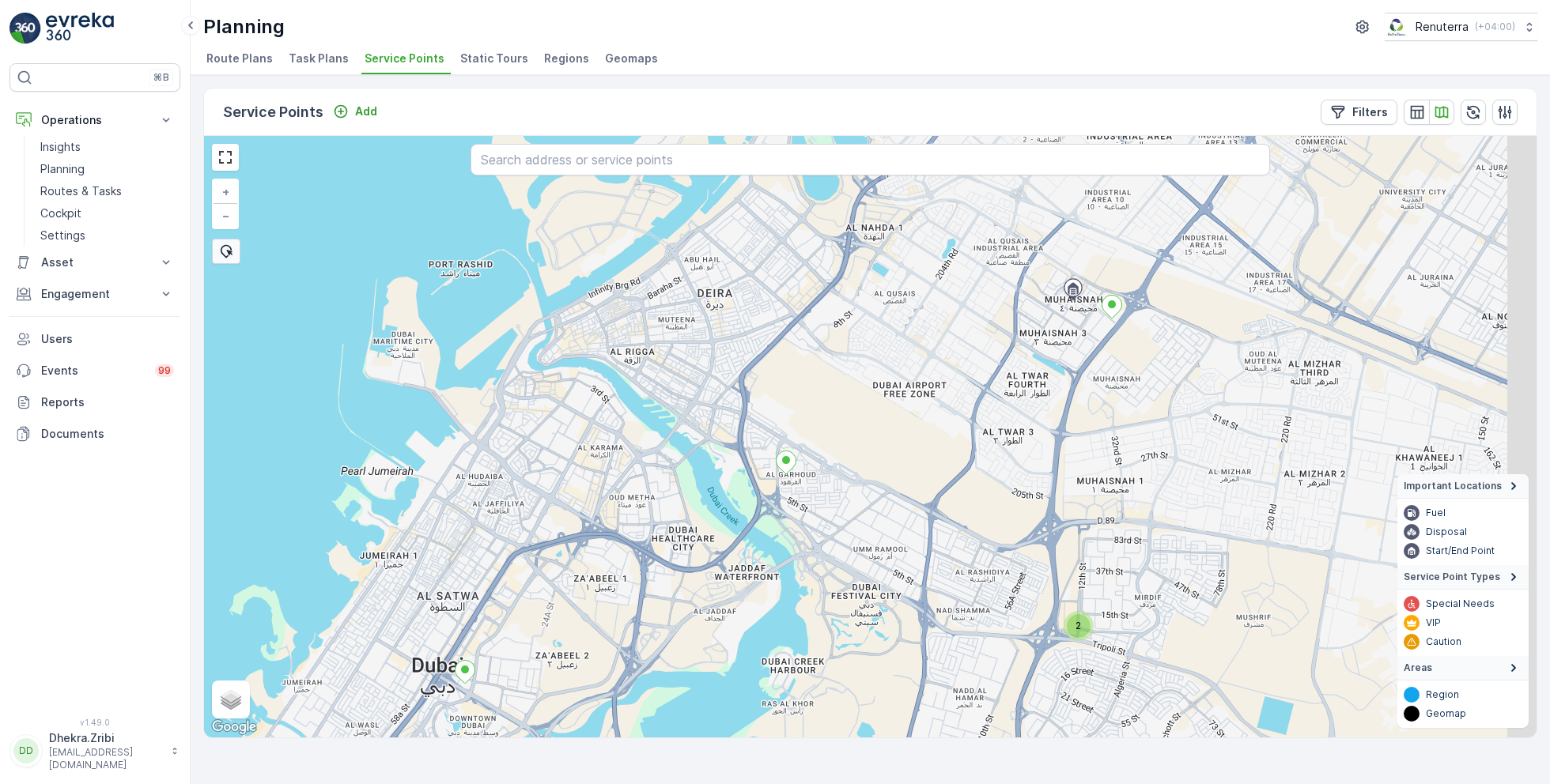
drag, startPoint x: 1066, startPoint y: 294, endPoint x: 808, endPoint y: 479, distance: 317.5
click at [809, 479] on div "2 + − Satellite Roadmap Terrain Hybrid Leaflet Keyboard shortcuts Map Data Map …" at bounding box center [869, 436] width 1332 height 602
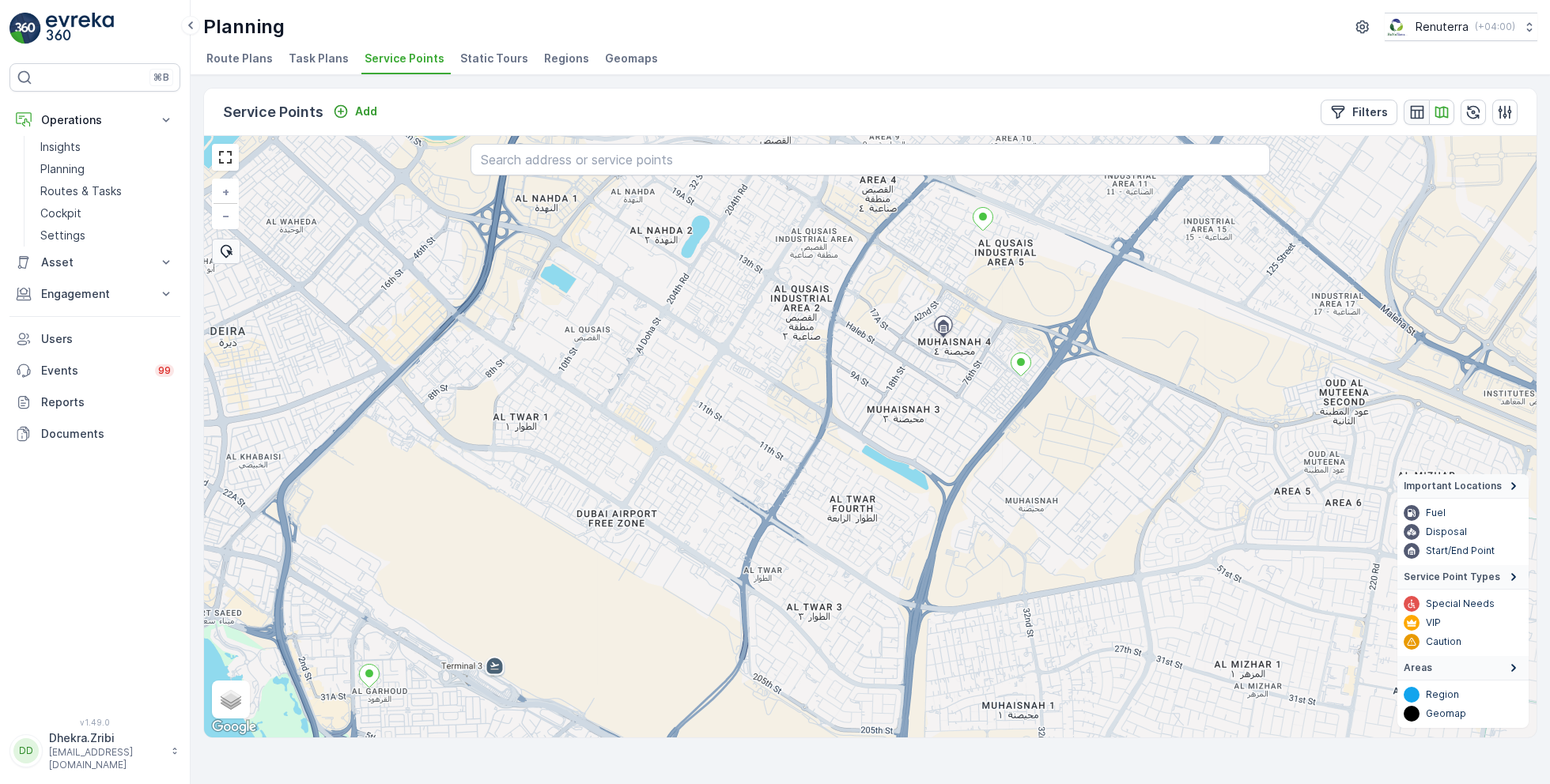
click at [1419, 110] on icon "button" at bounding box center [1417, 112] width 16 height 16
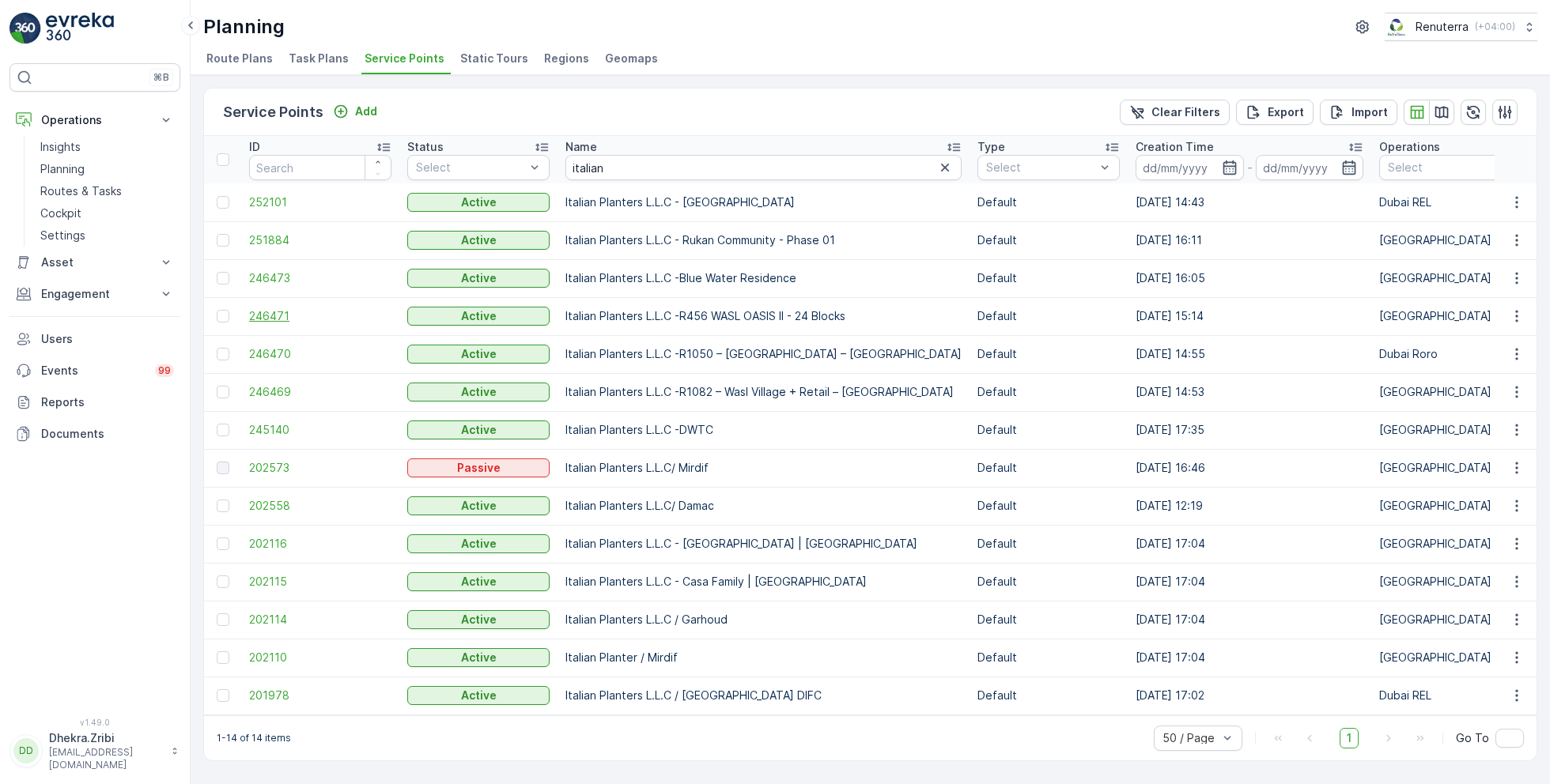
click at [284, 310] on span "246471" at bounding box center [320, 316] width 143 height 16
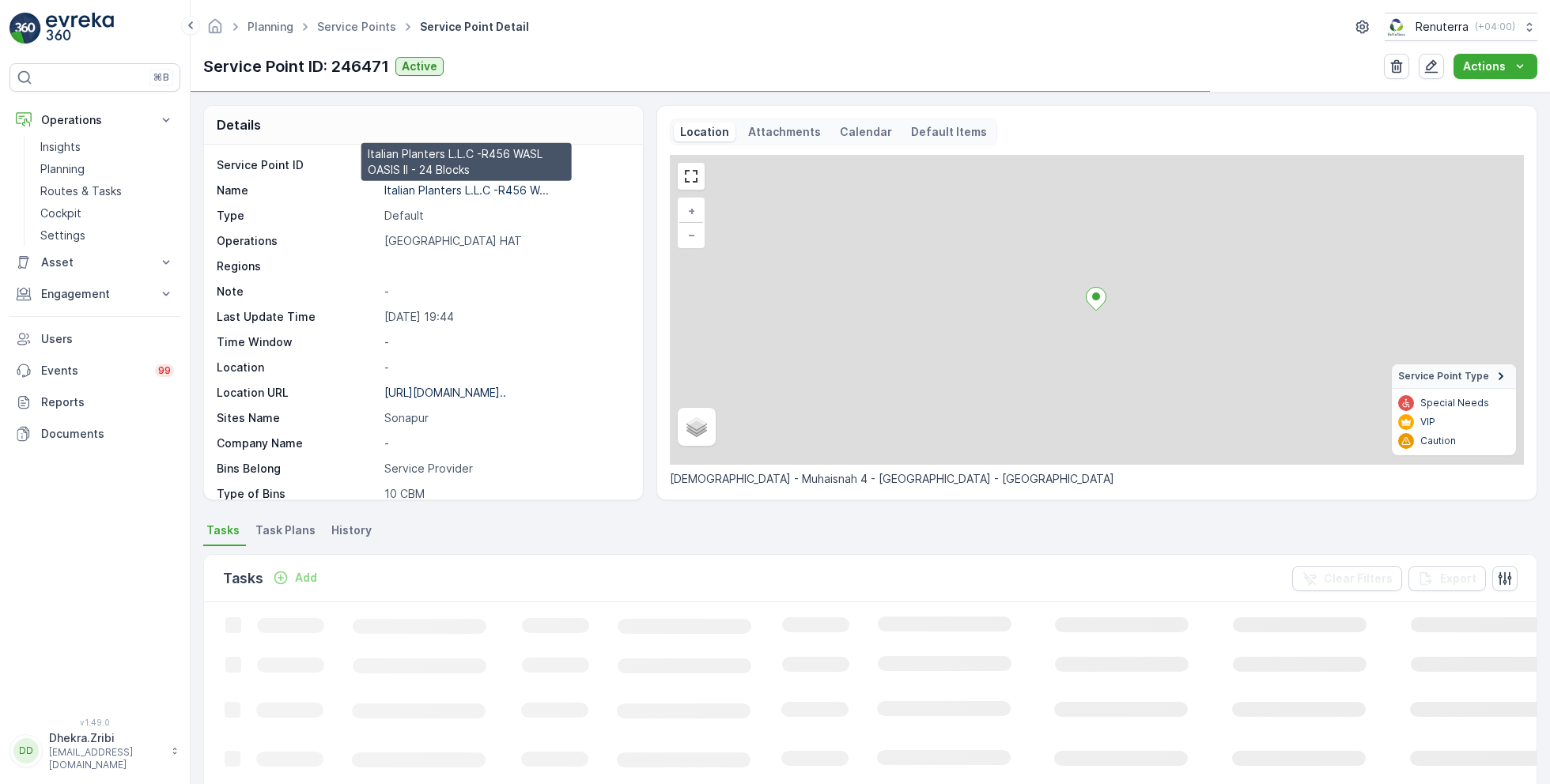
click at [438, 190] on p "Italian Planters L.L.C -R456 W..." at bounding box center [467, 190] width 165 height 14
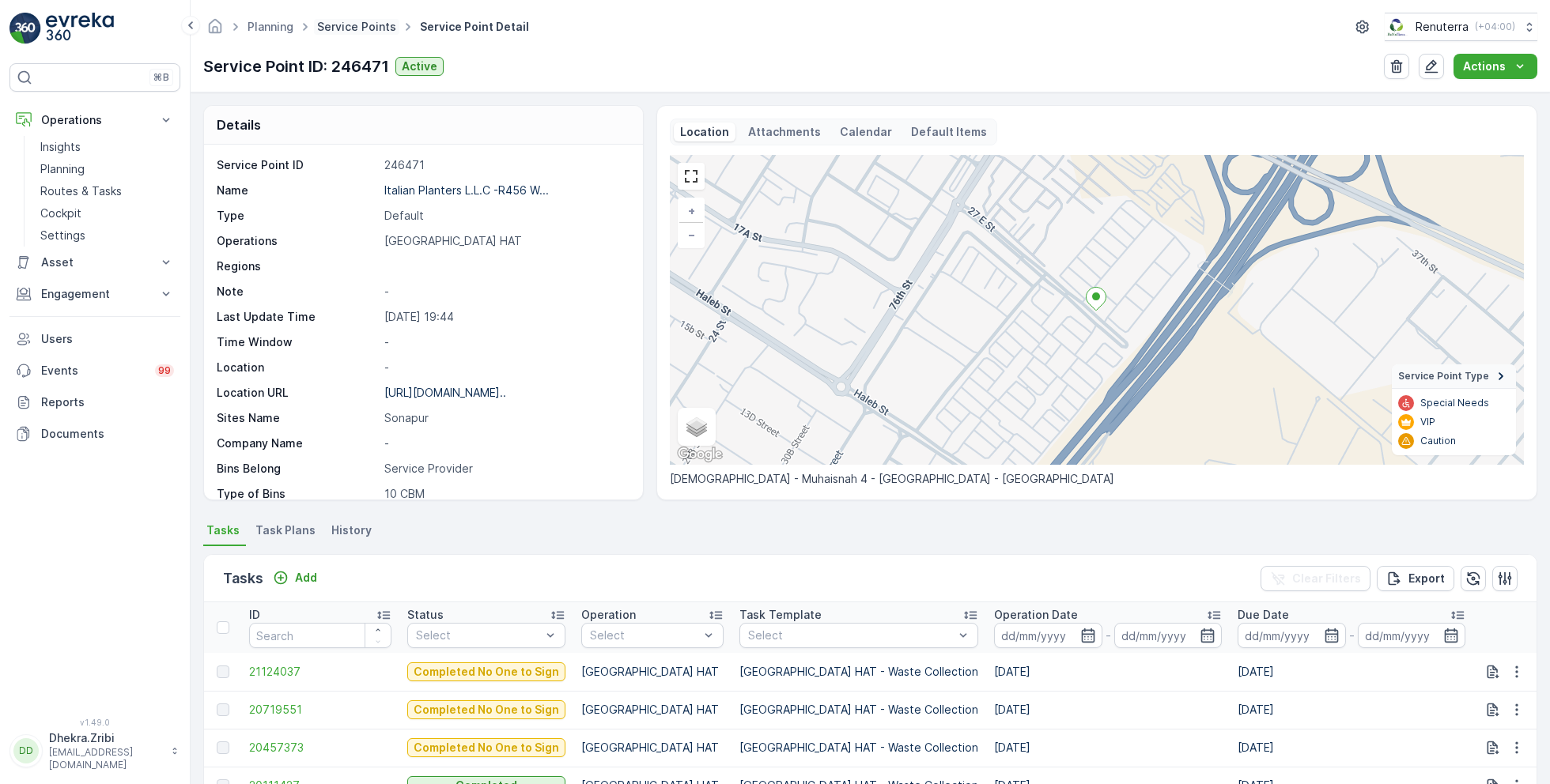
click at [368, 29] on link "Service Points" at bounding box center [356, 26] width 79 height 14
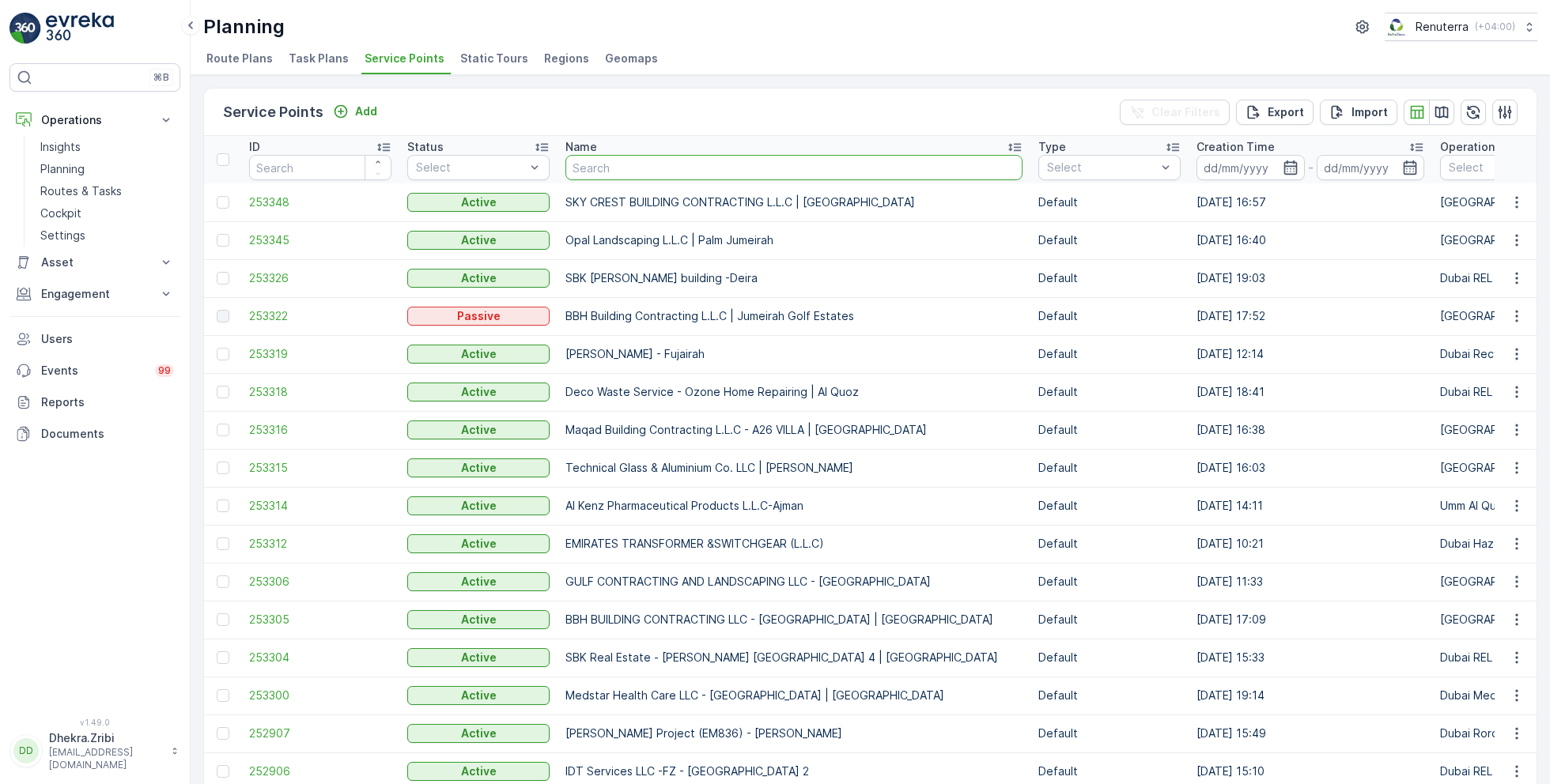
click at [581, 167] on input "text" at bounding box center [794, 168] width 457 height 25
paste input "OTTO BUILDING CONTRACTING L.L.C"
type input "OTTO BUILDING CONTRACTING L.L.C"
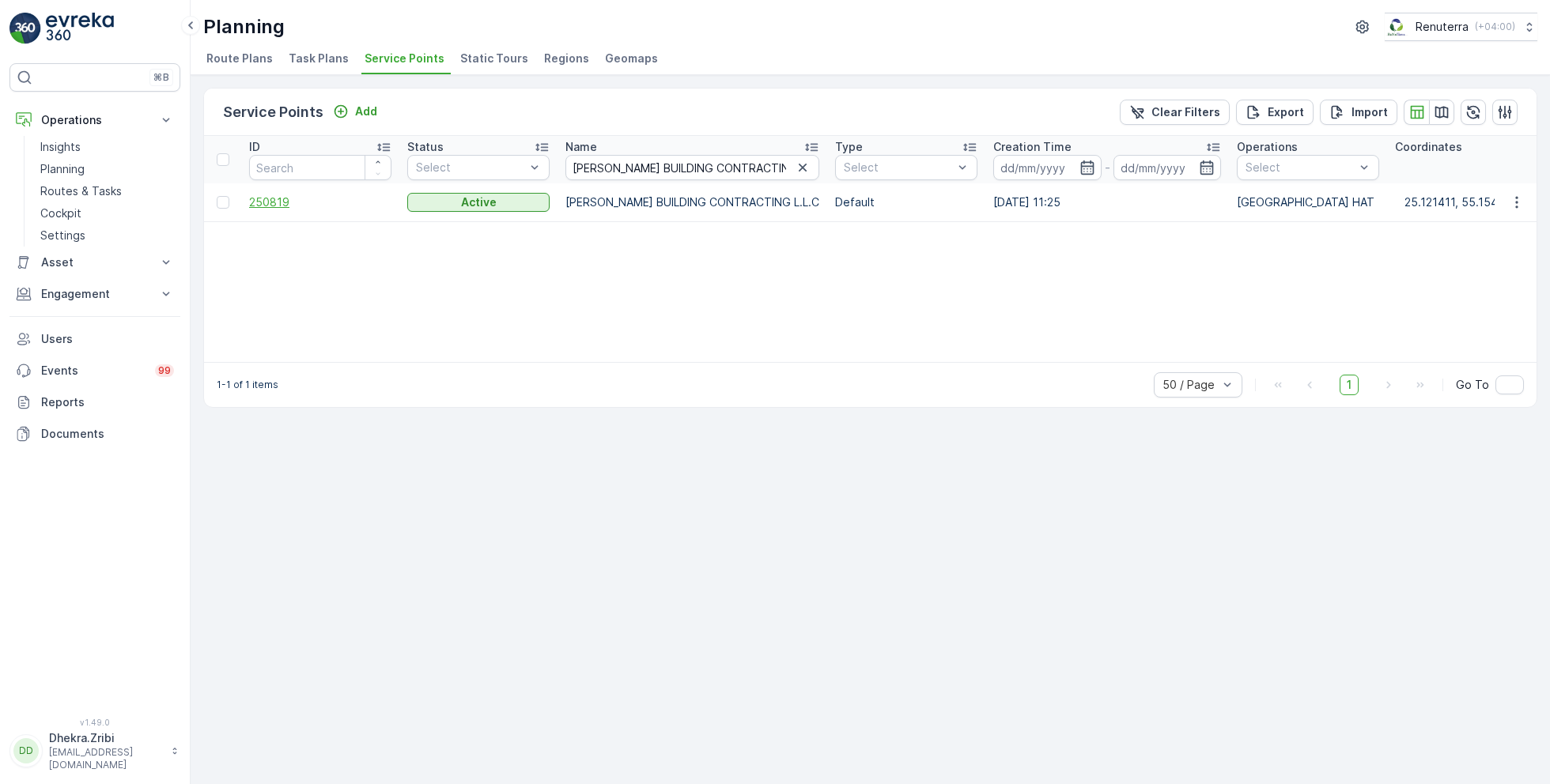
click at [271, 208] on span "250819" at bounding box center [320, 202] width 143 height 16
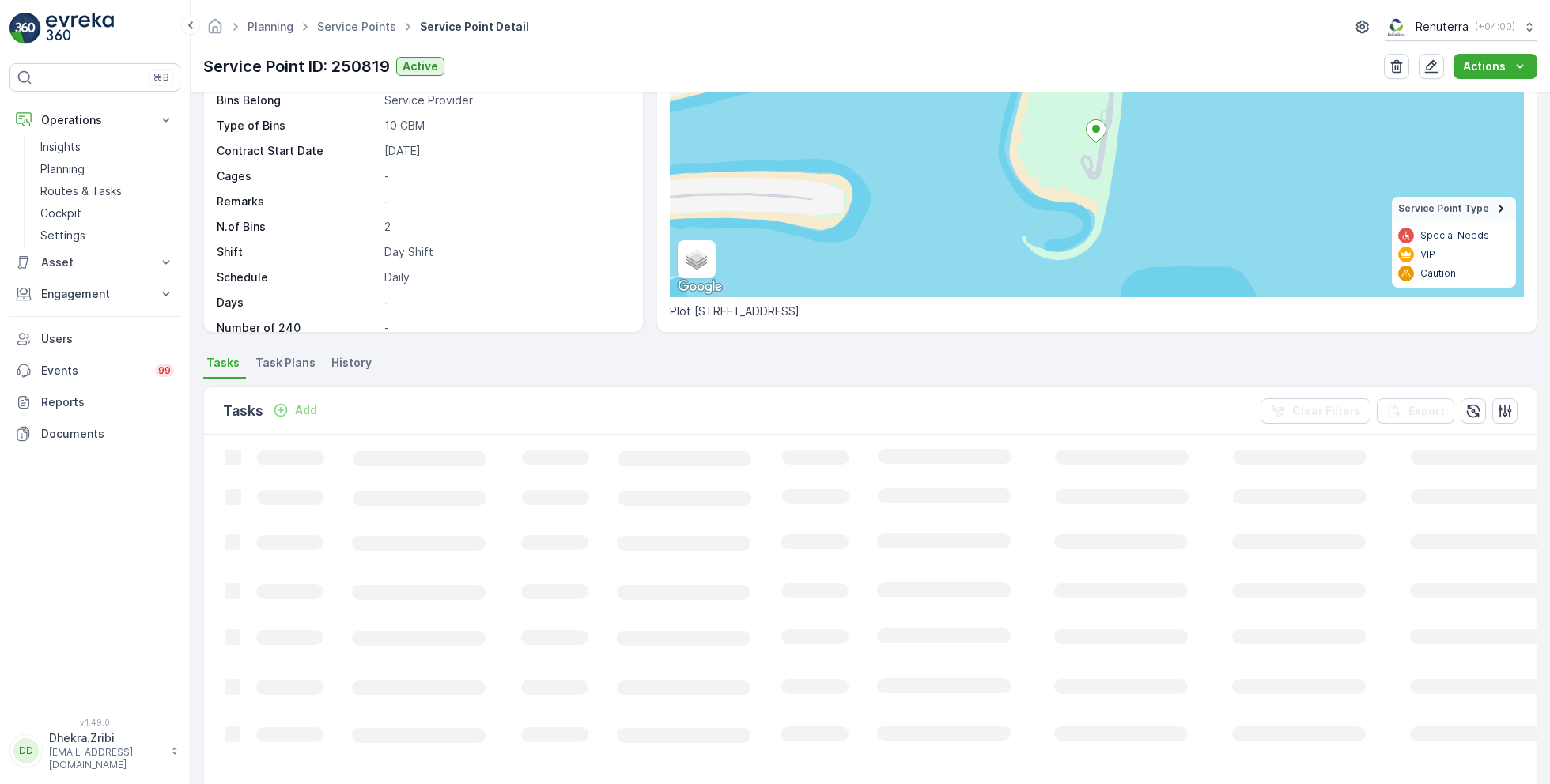
scroll to position [196, 0]
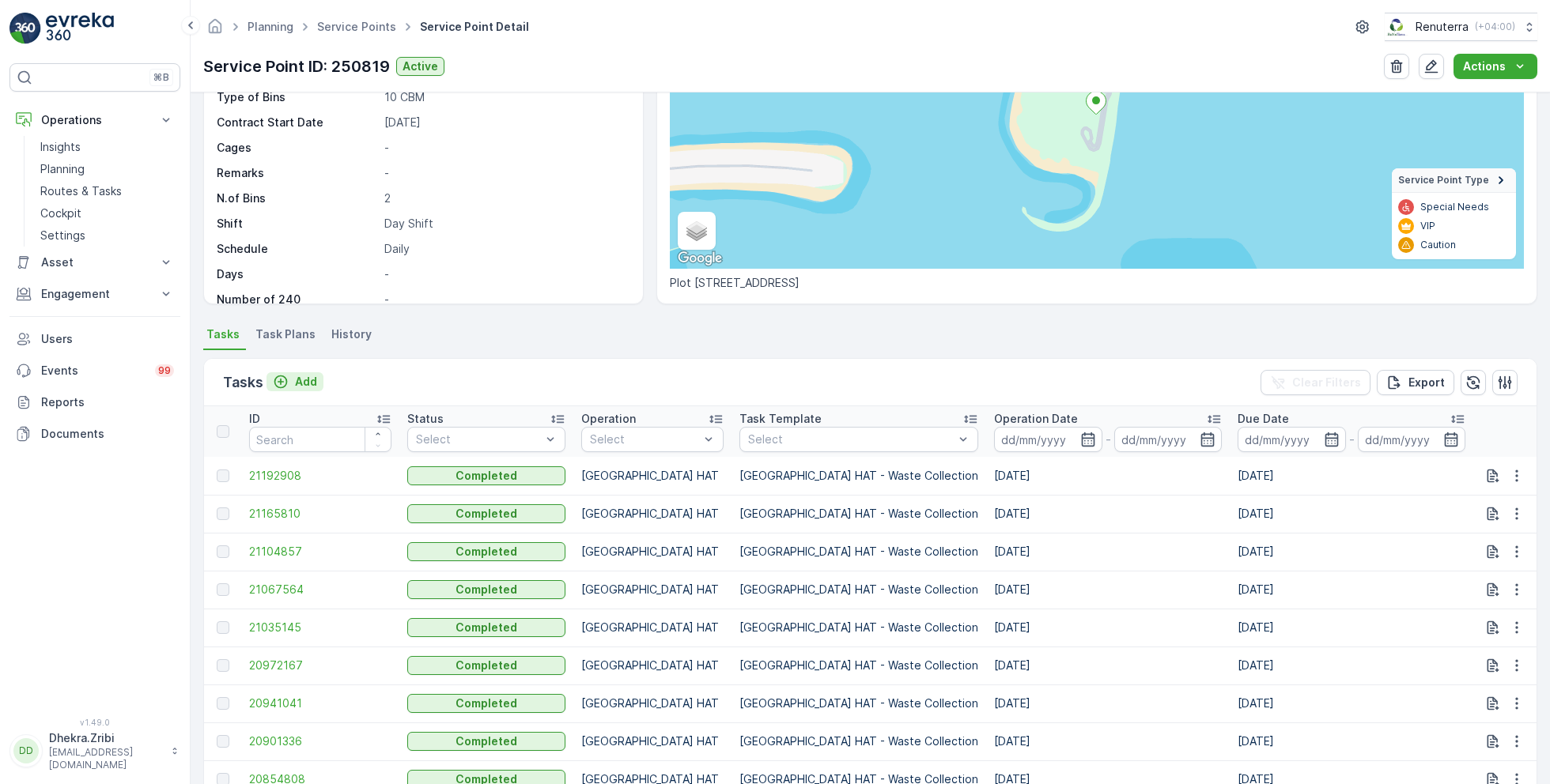
click at [295, 378] on p "Add" at bounding box center [306, 382] width 22 height 16
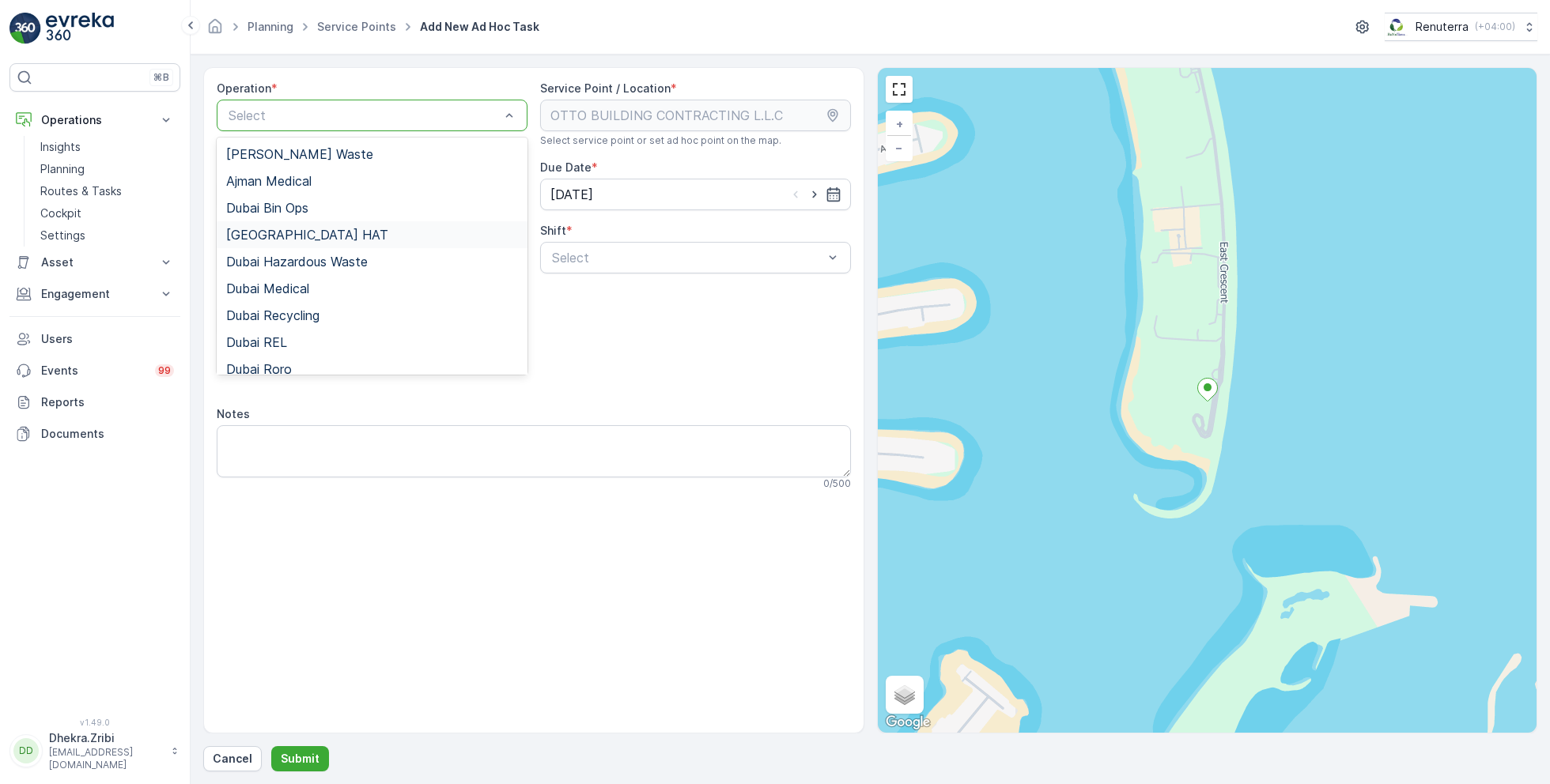
click at [283, 235] on span "Dubai HAT" at bounding box center [306, 234] width 162 height 14
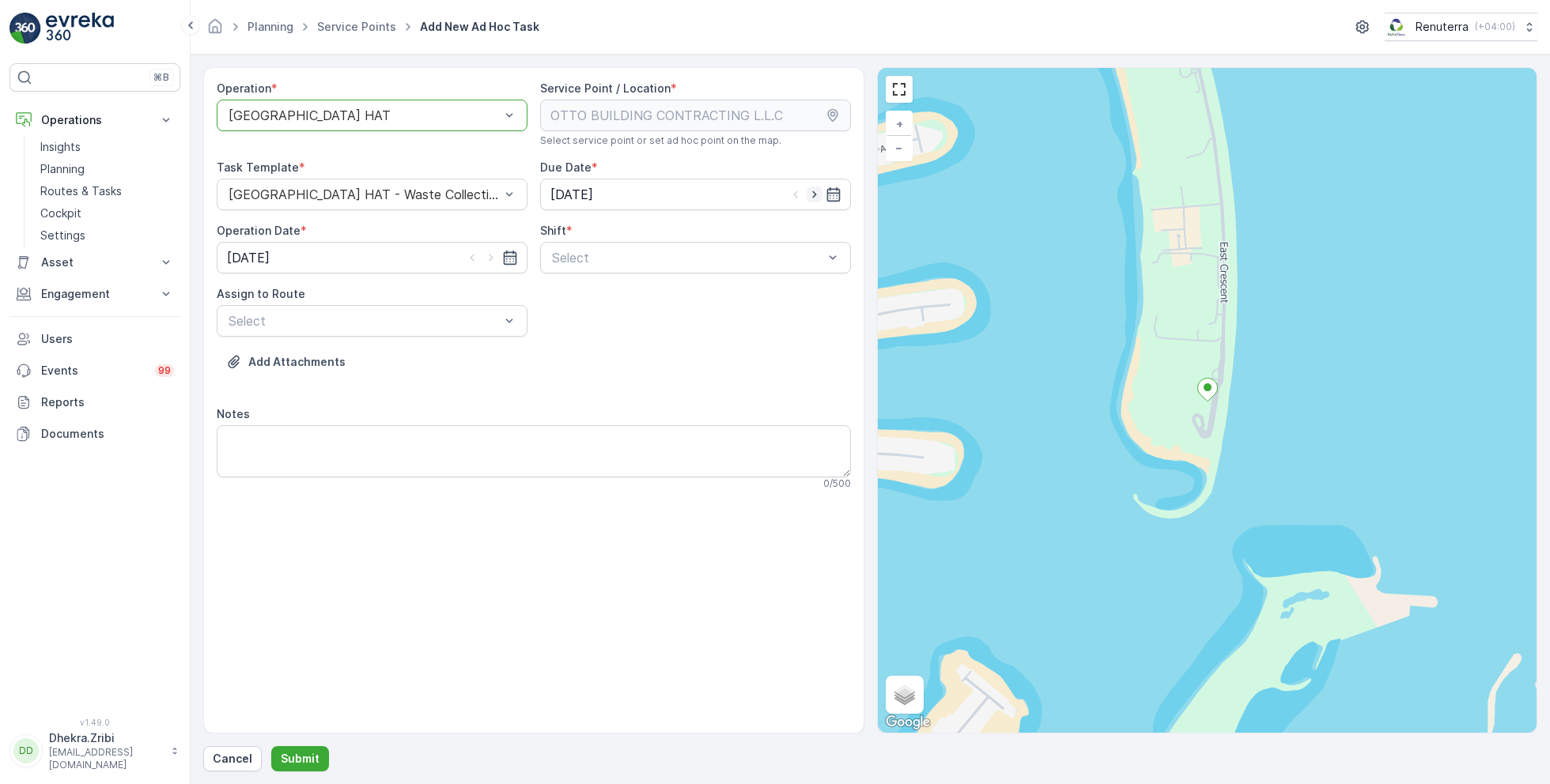
click at [816, 193] on icon "button" at bounding box center [814, 194] width 4 height 7
type input "[DATE]"
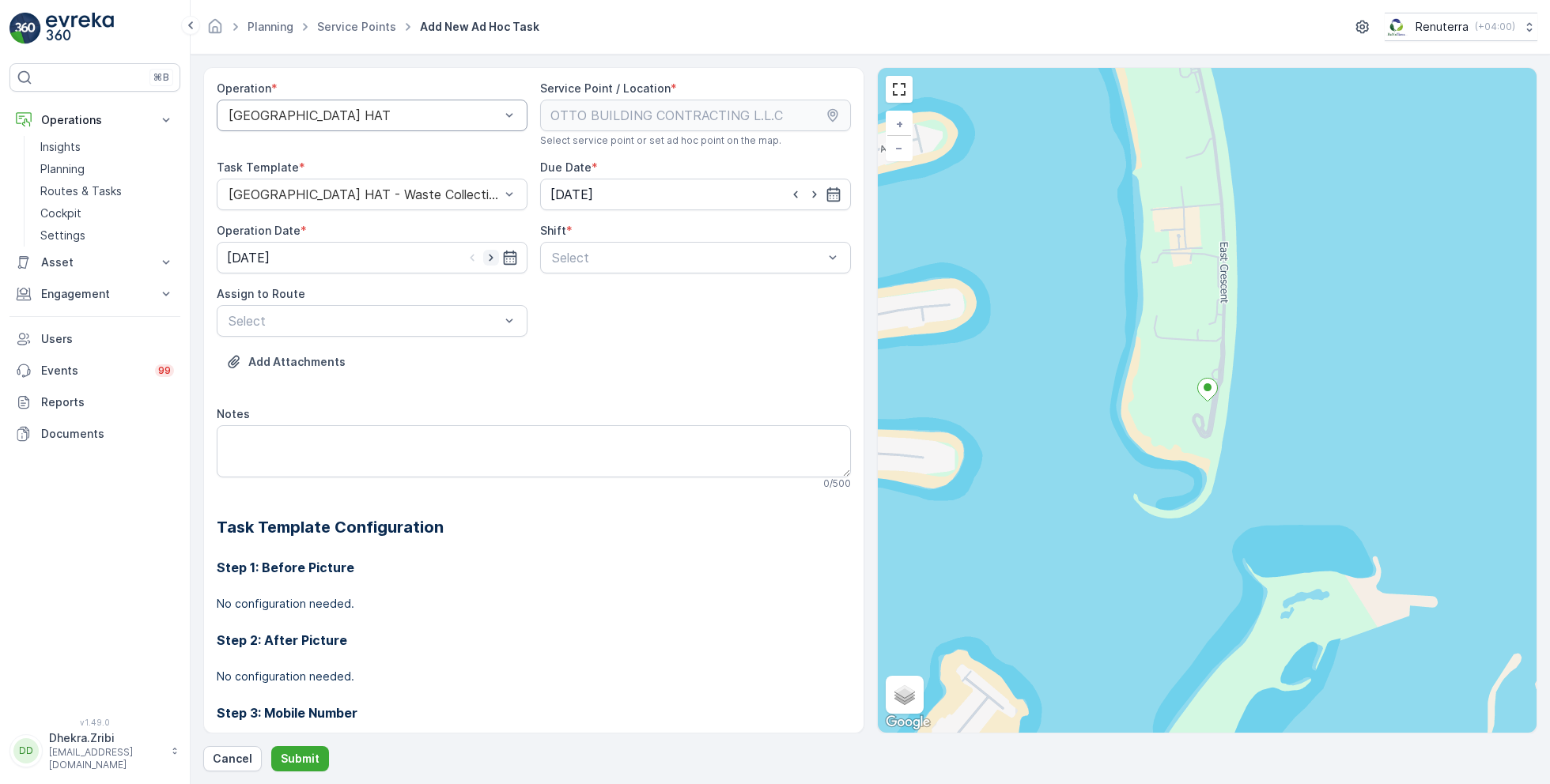
click at [489, 260] on icon "button" at bounding box center [491, 257] width 16 height 16
type input "[DATE]"
click at [557, 266] on div "Select" at bounding box center [695, 257] width 311 height 31
click at [570, 302] on span "Day Shift" at bounding box center [577, 296] width 56 height 14
click at [468, 324] on div at bounding box center [363, 321] width 274 height 14
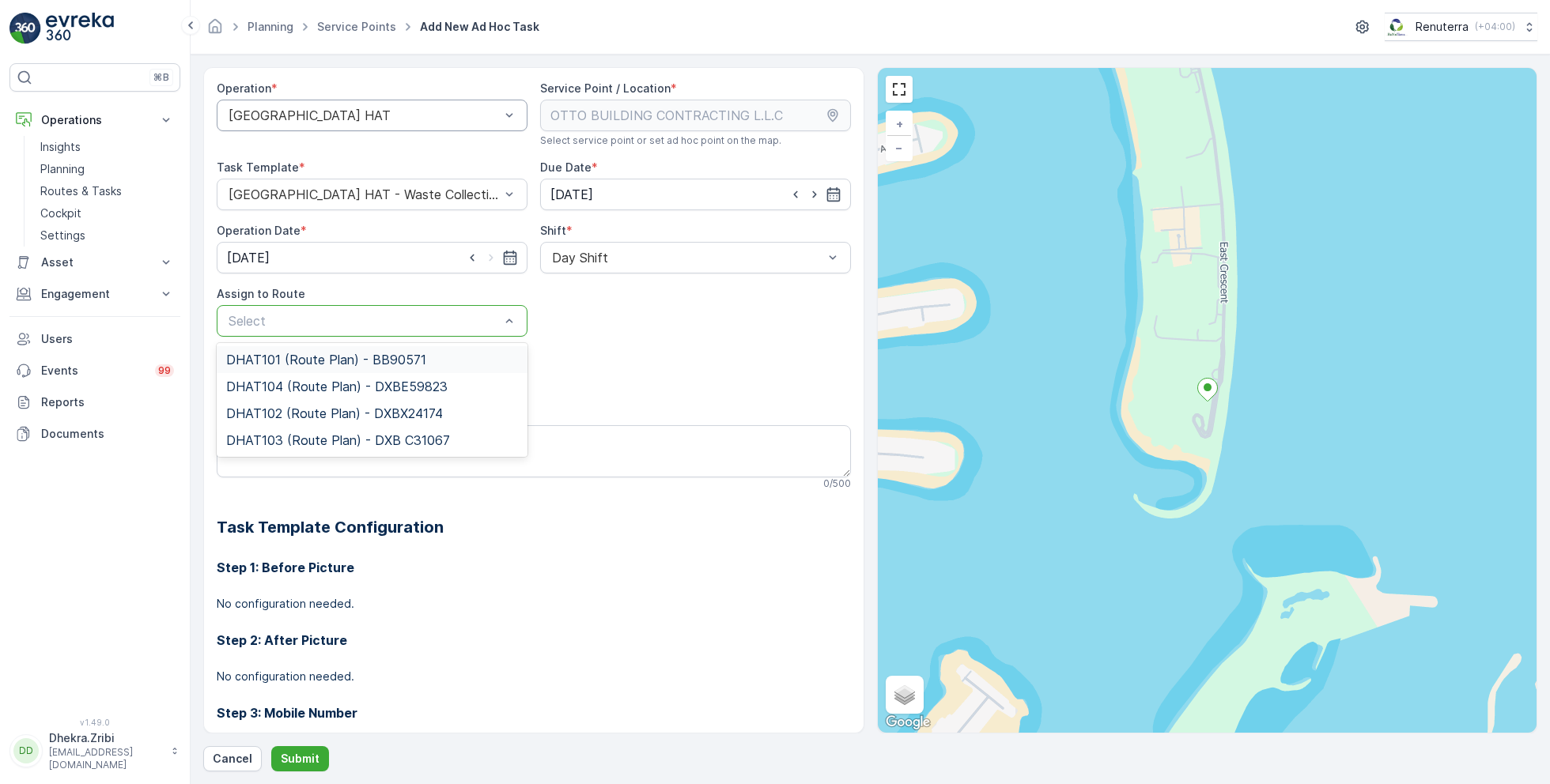
click at [357, 356] on span "DHAT101 (Route Plan) - BB90571" at bounding box center [326, 359] width 200 height 14
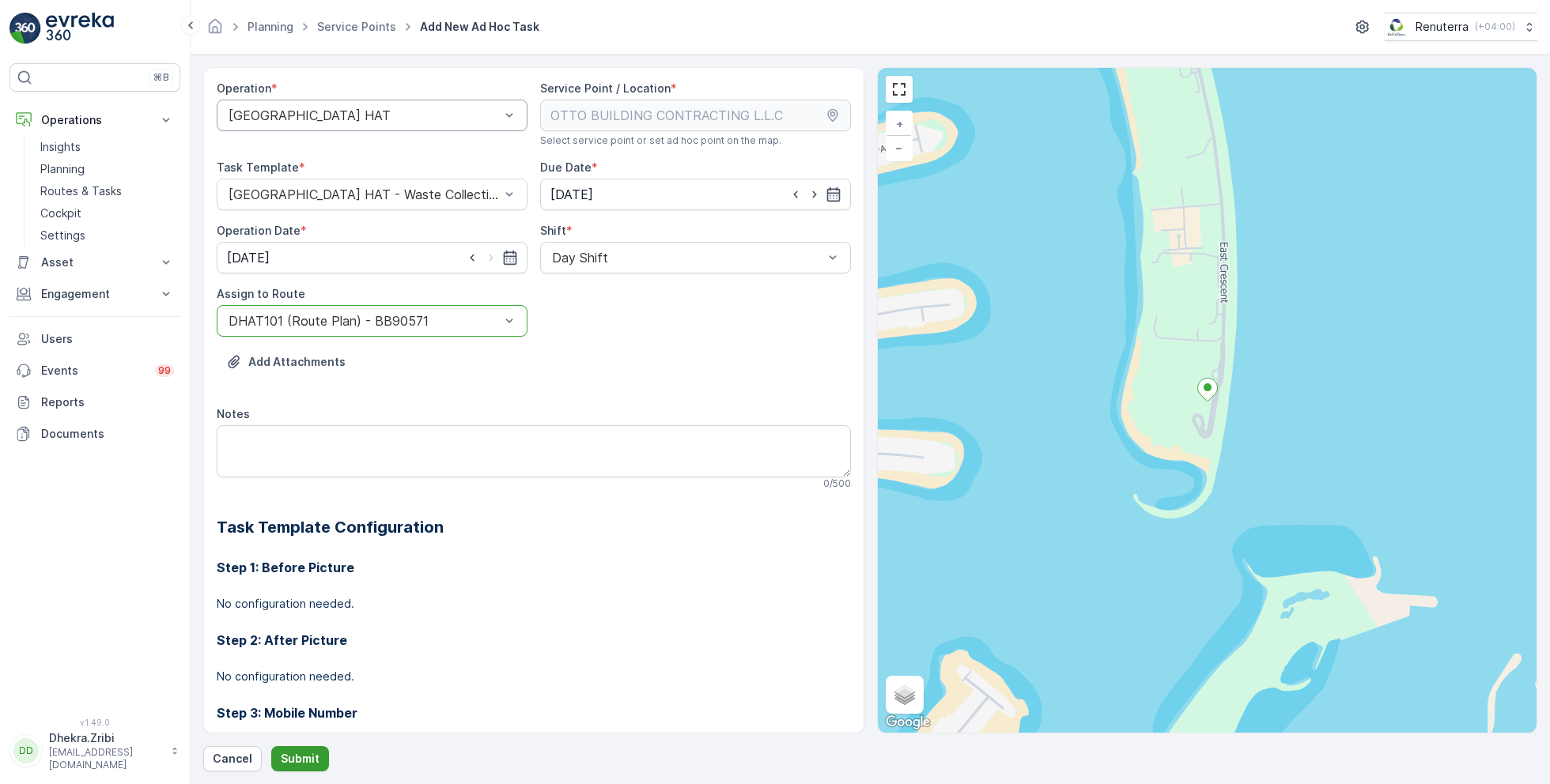
click at [305, 751] on p "Submit" at bounding box center [300, 759] width 39 height 16
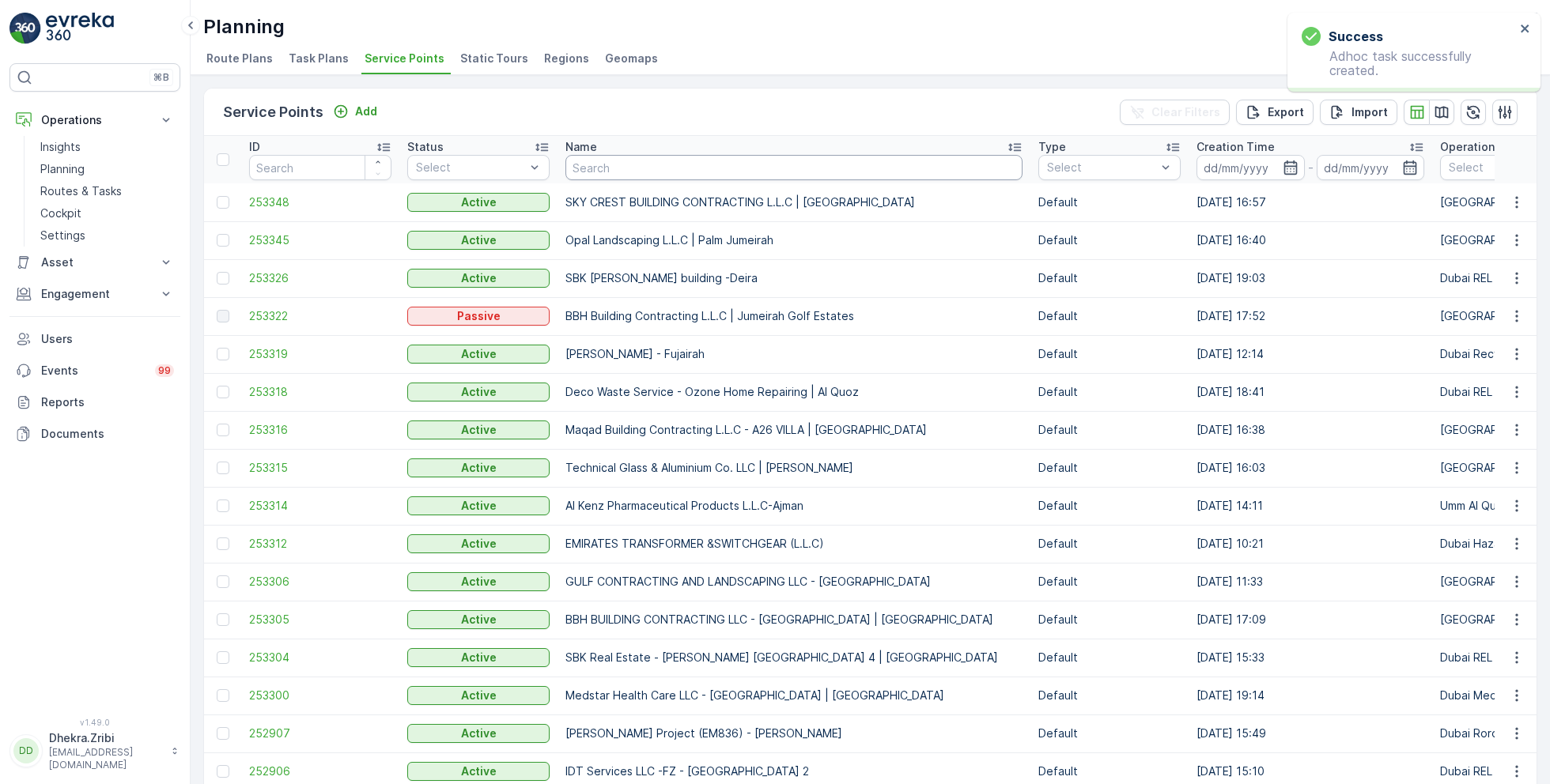
click at [663, 166] on input "text" at bounding box center [794, 168] width 457 height 25
paste input "Discovery Dunes Golf Course Planting Works"
type input "Discovery Dunes Golf Course Planting Works"
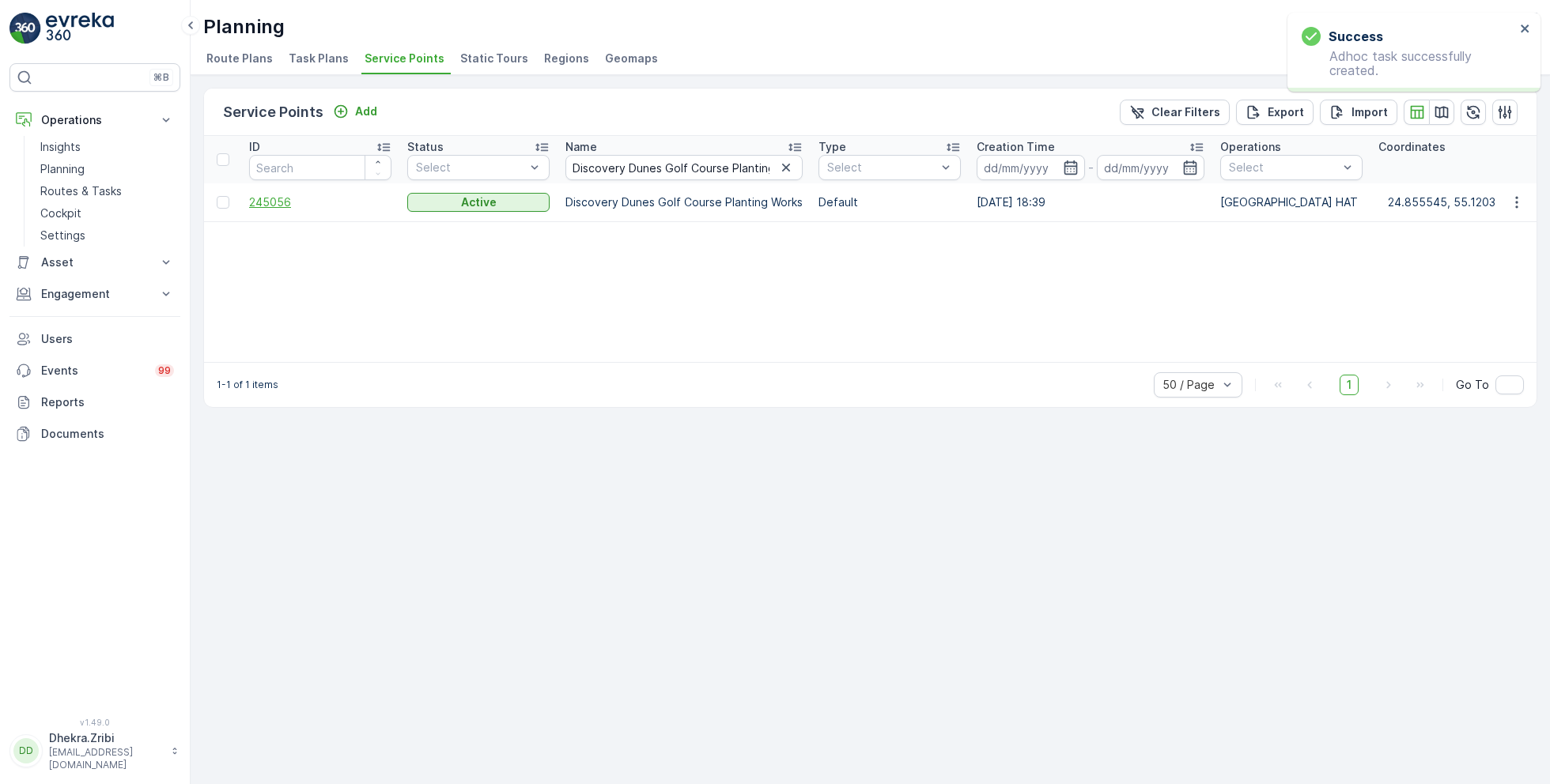
click at [278, 198] on span "245056" at bounding box center [320, 202] width 143 height 16
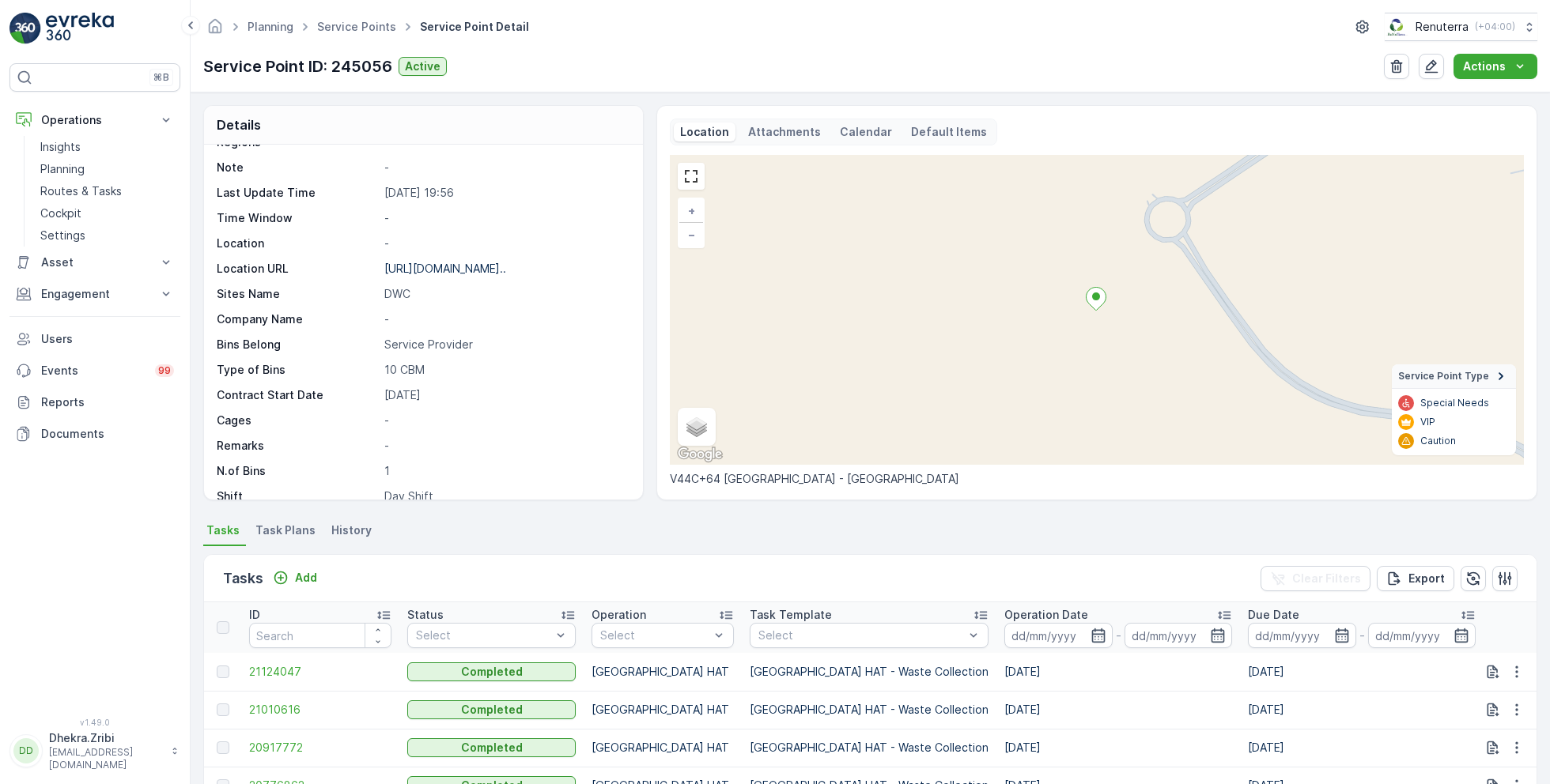
scroll to position [216, 0]
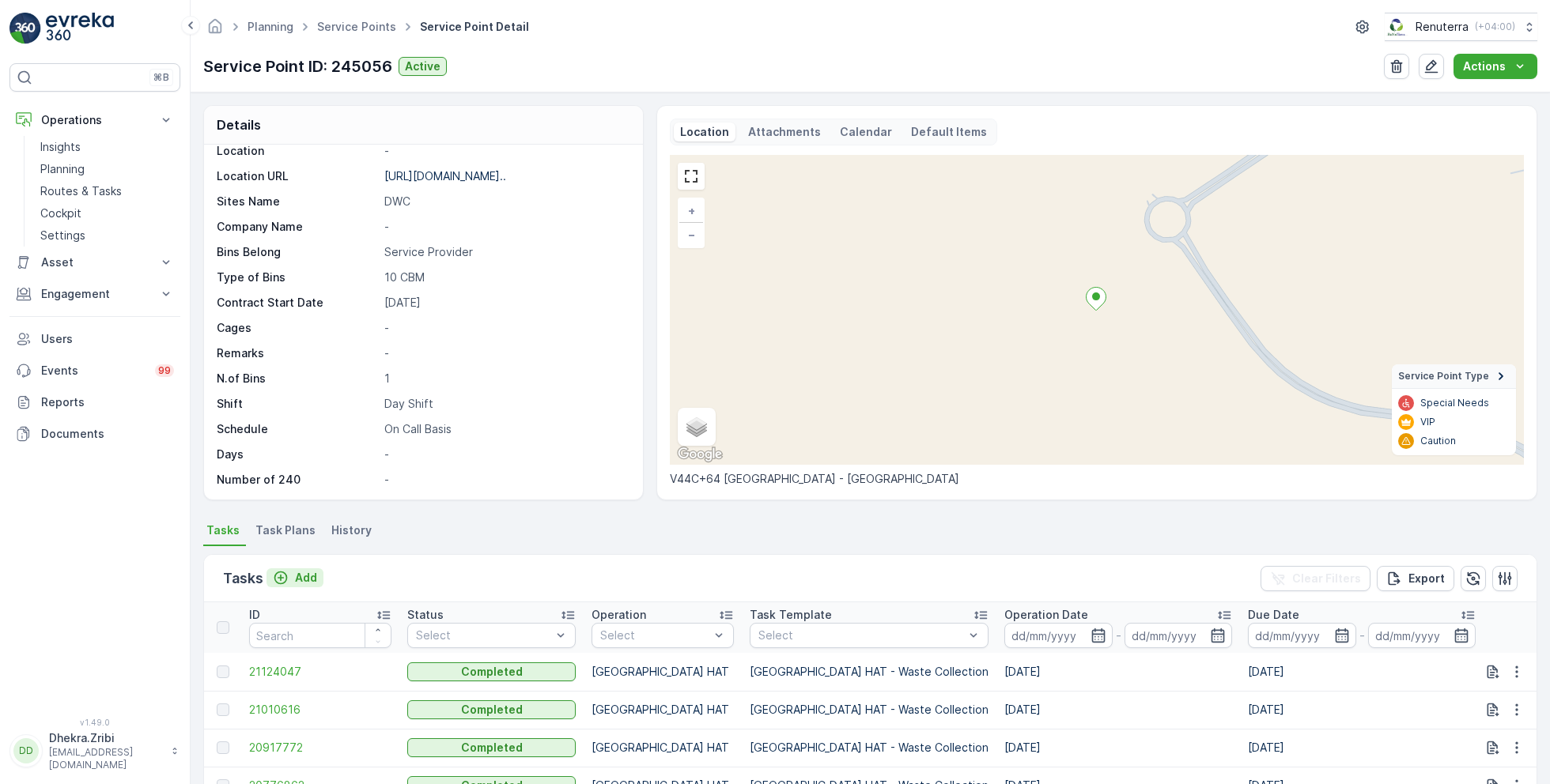
click at [294, 570] on div "Add" at bounding box center [295, 578] width 44 height 16
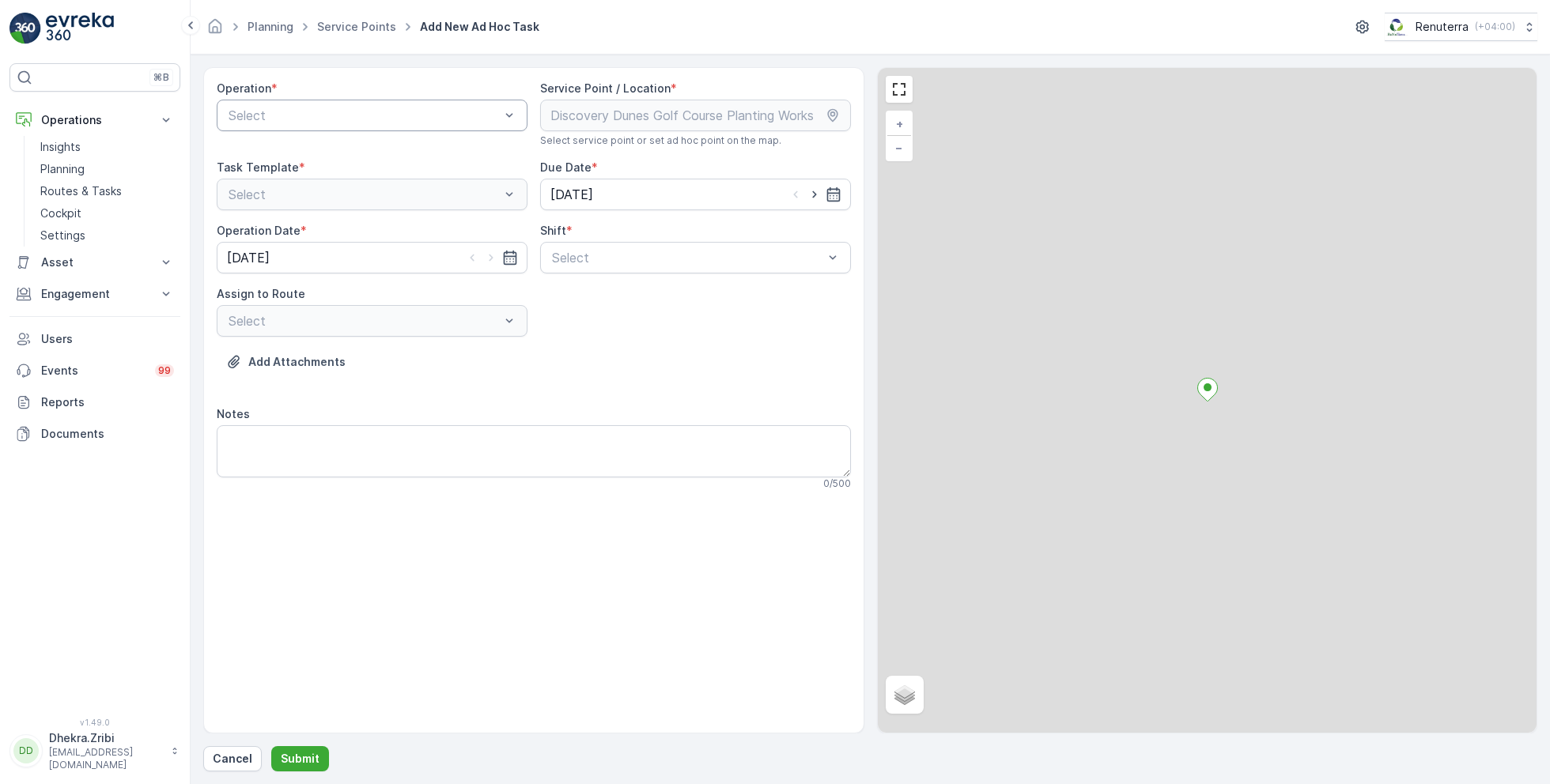
click at [342, 113] on div at bounding box center [363, 115] width 274 height 14
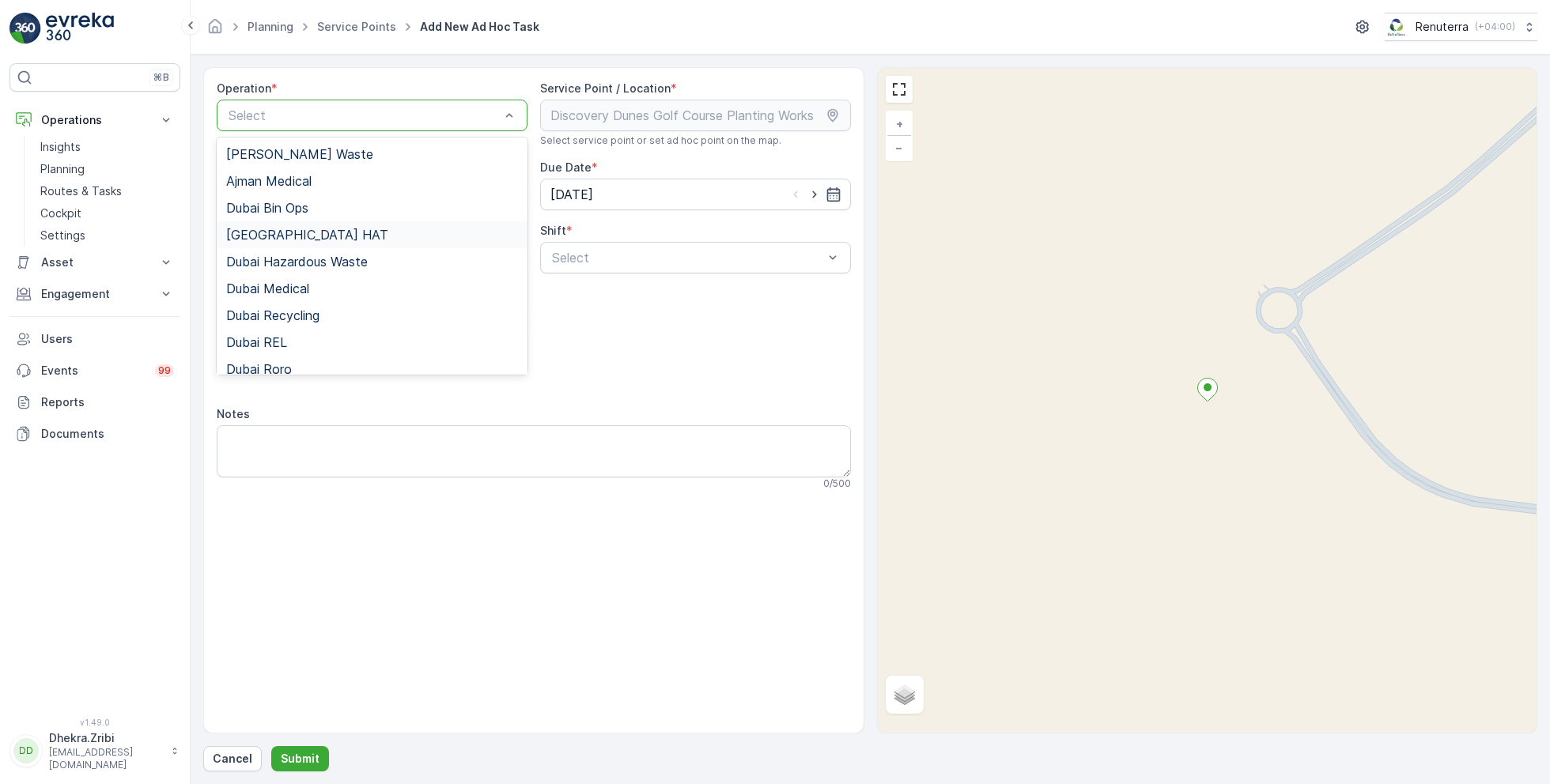
click at [297, 227] on div "Dubai HAT" at bounding box center [372, 234] width 292 height 14
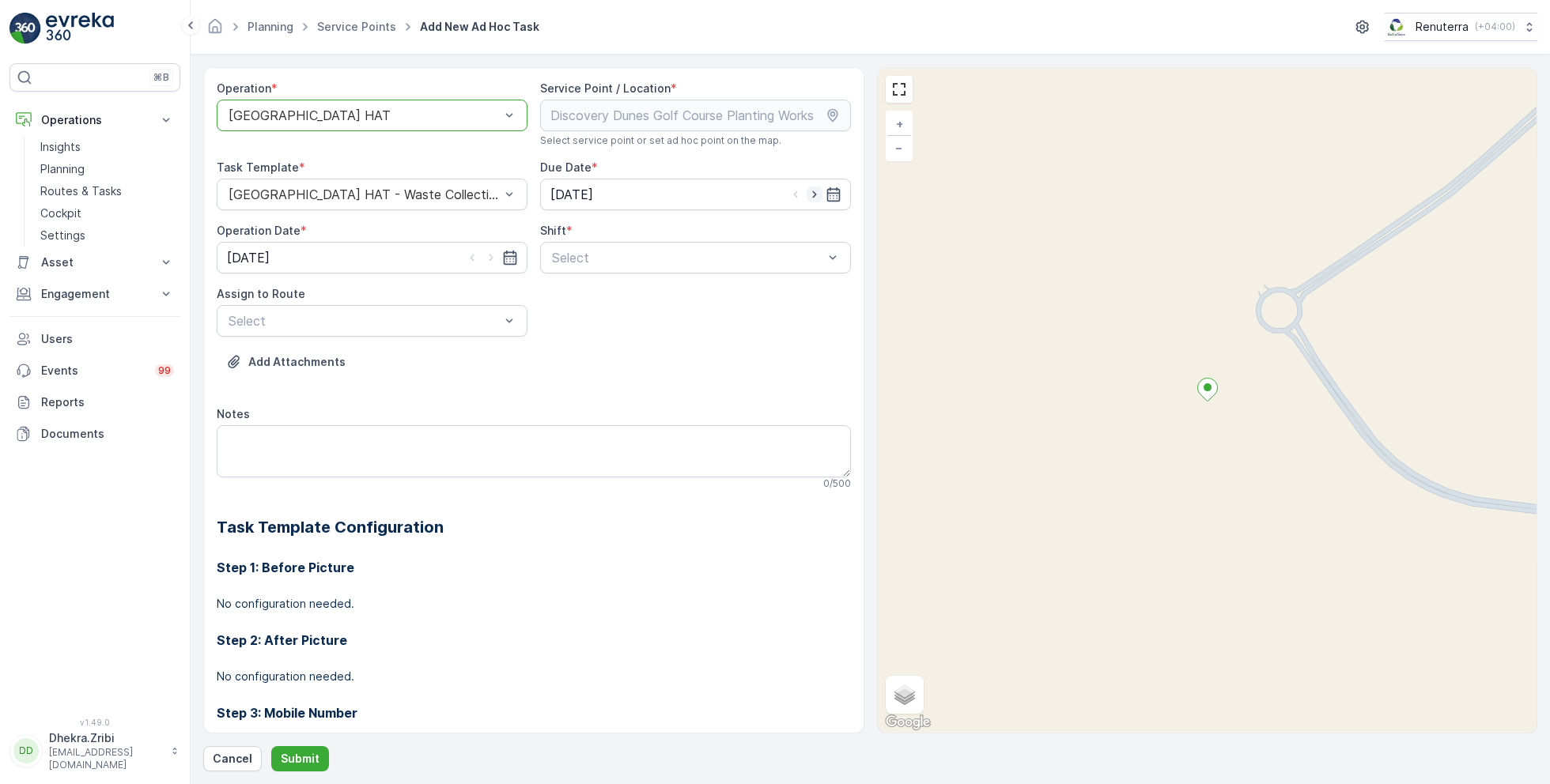
click at [815, 194] on icon "button" at bounding box center [814, 194] width 16 height 16
type input "[DATE]"
click at [491, 253] on icon "button" at bounding box center [491, 257] width 16 height 16
type input "[DATE]"
click at [596, 259] on div at bounding box center [687, 257] width 274 height 14
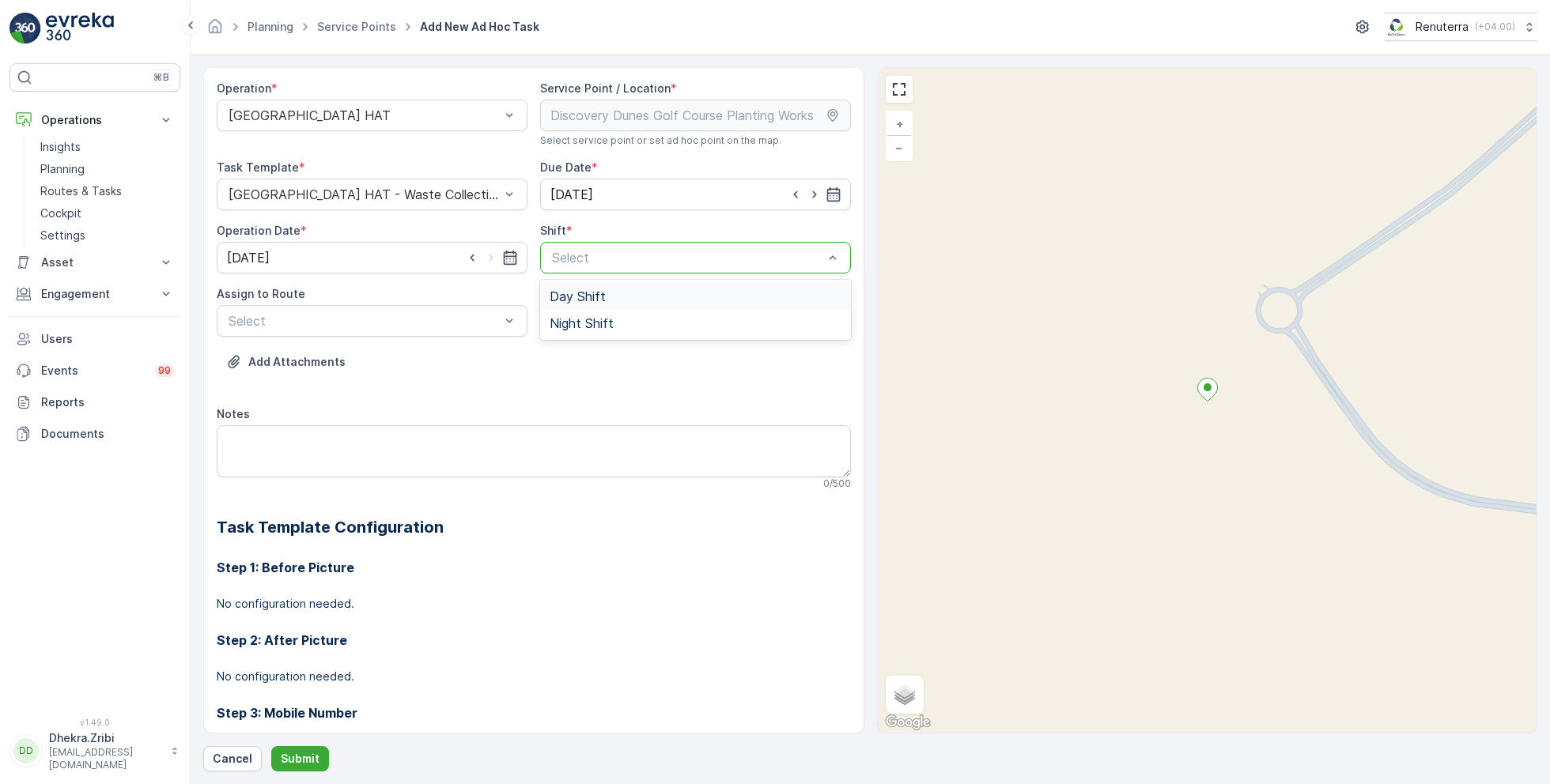
click at [567, 290] on span "Day Shift" at bounding box center [577, 296] width 56 height 14
click at [458, 302] on div "Assign to Route Select" at bounding box center [372, 311] width 311 height 51
click at [430, 315] on div at bounding box center [363, 321] width 274 height 14
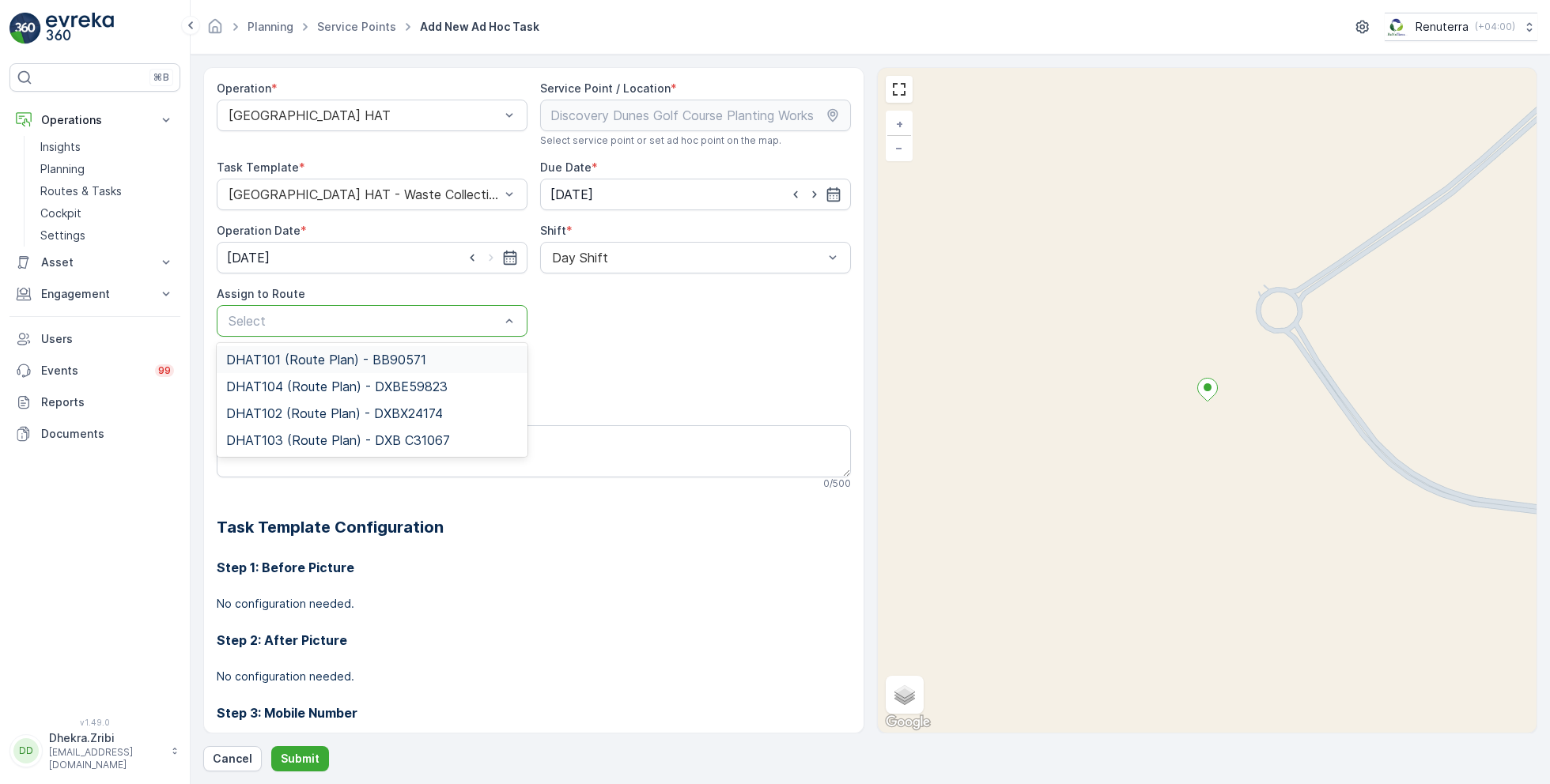
click at [341, 356] on span "DHAT101 (Route Plan) - BB90571" at bounding box center [326, 359] width 200 height 14
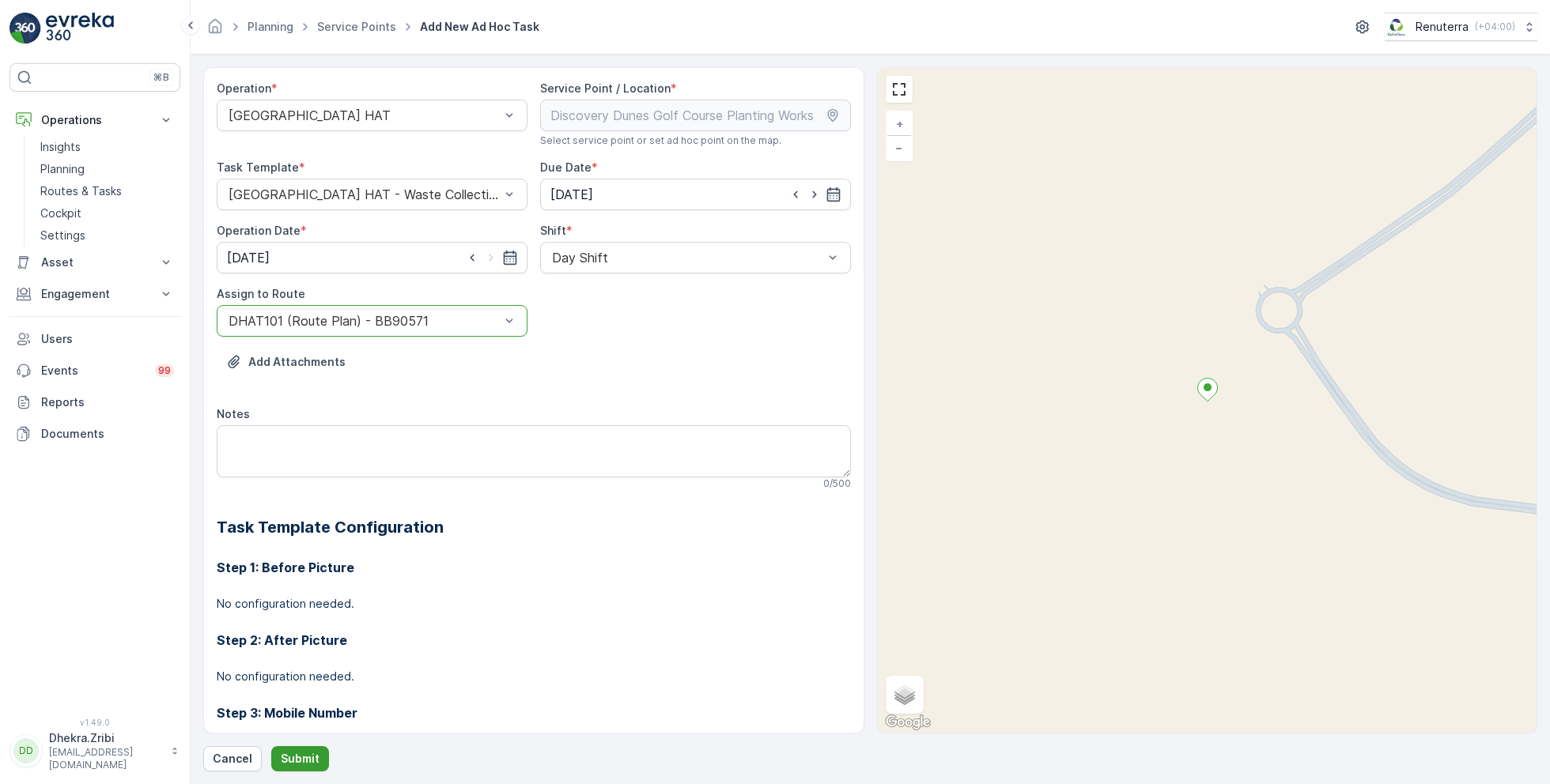
click at [294, 754] on p "Submit" at bounding box center [300, 759] width 39 height 16
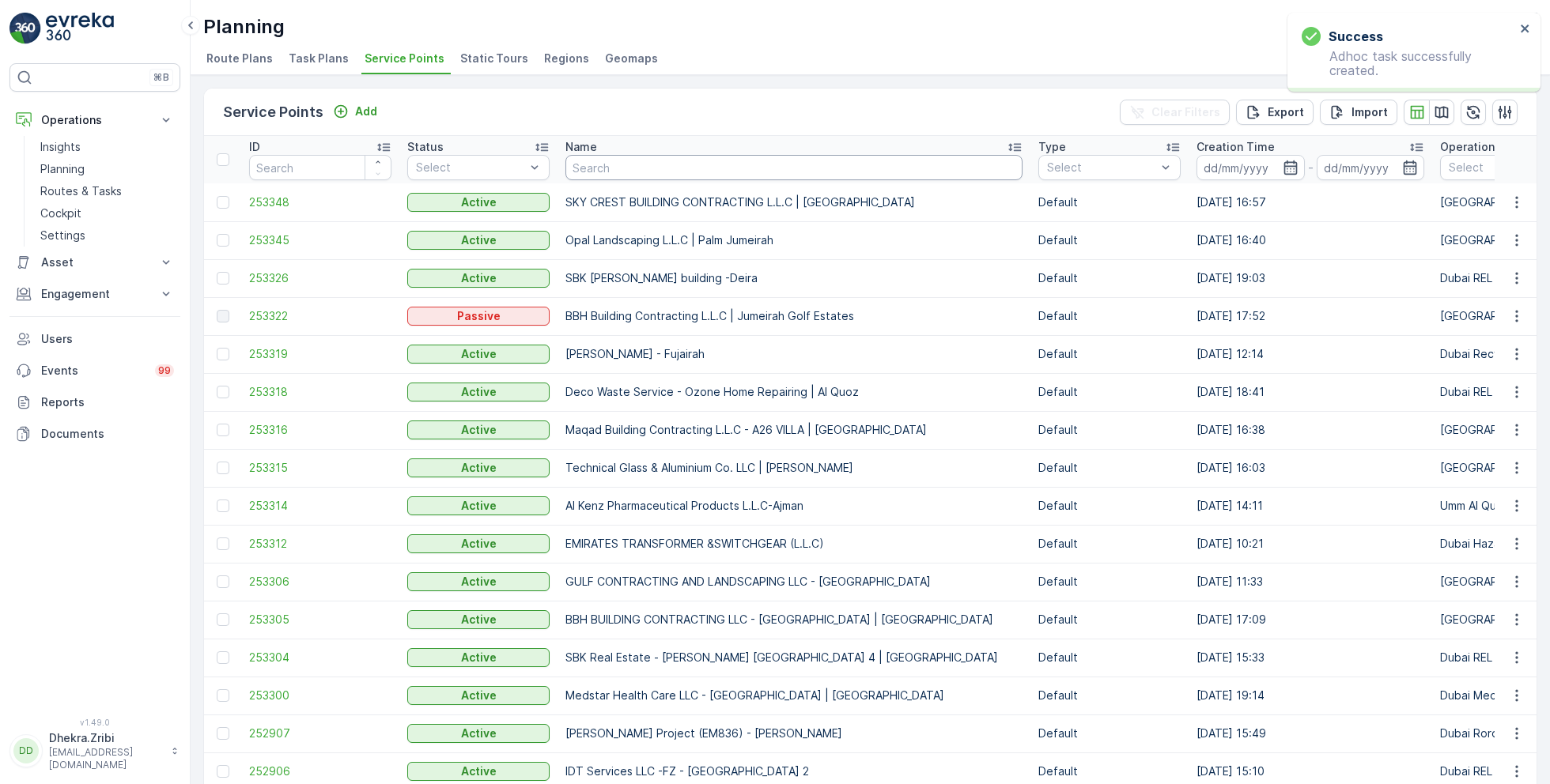
click at [621, 171] on input "text" at bounding box center [794, 168] width 457 height 25
paste input "SOBHA CONSTRUCTIONS LLC - RIVERSIDE CRESCENT Module 1 | Ras Al Khor"
type input "SOBHA CONSTRUCTIONS LLC - RIVERSIDE CRESCENT Module 1 | Ras Al Khor"
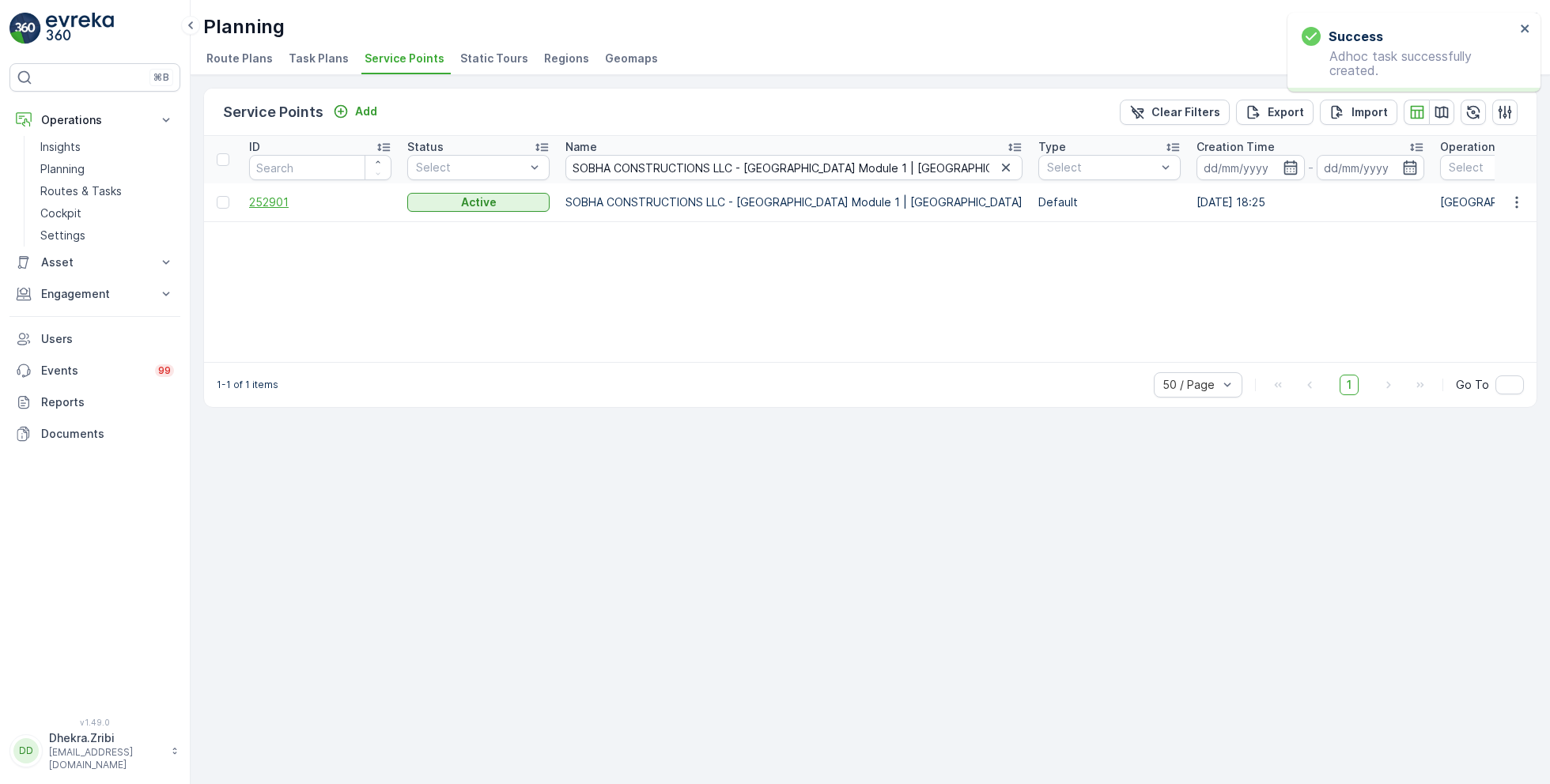
click at [276, 202] on span "252901" at bounding box center [320, 202] width 143 height 16
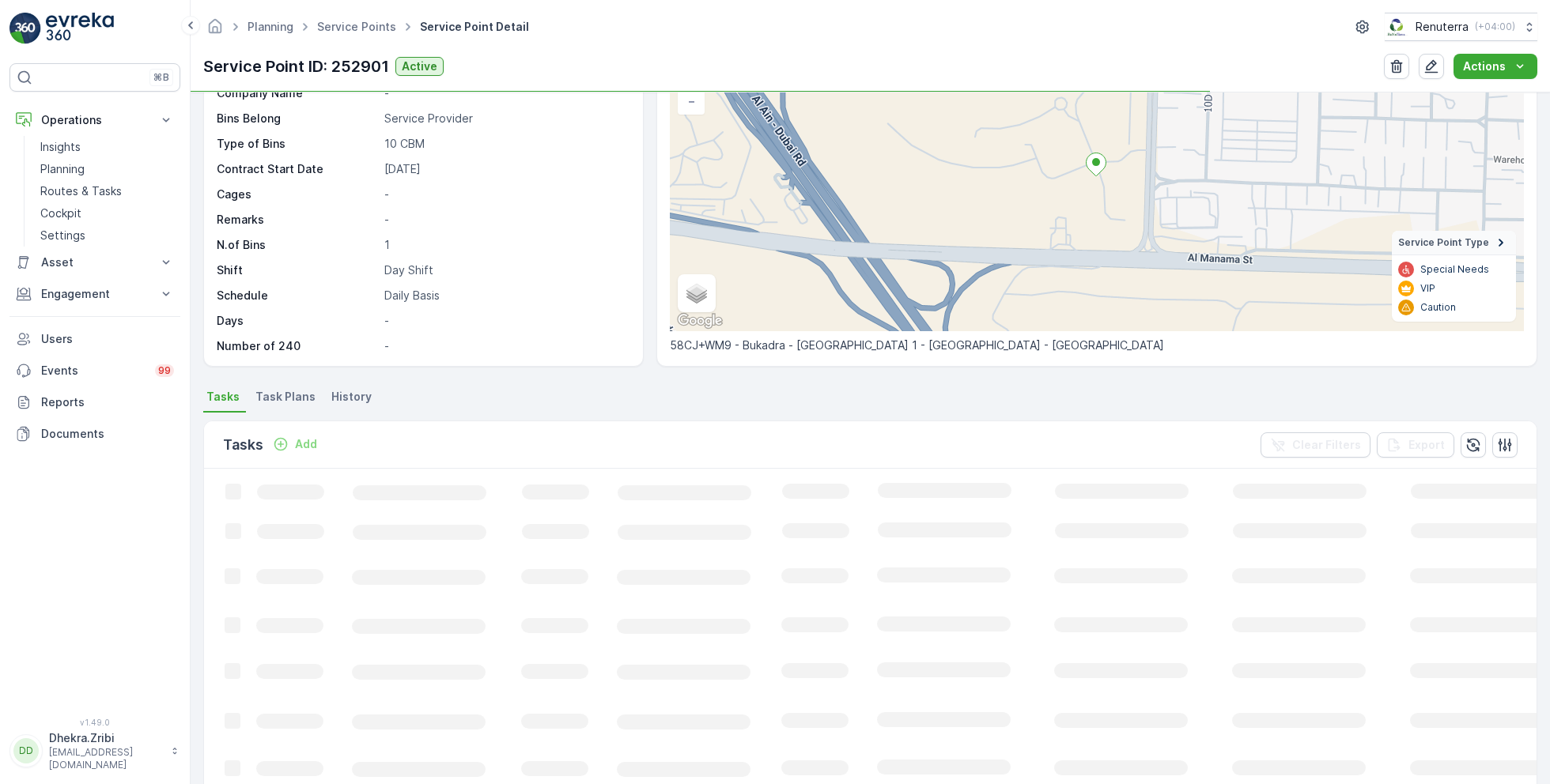
scroll to position [152, 0]
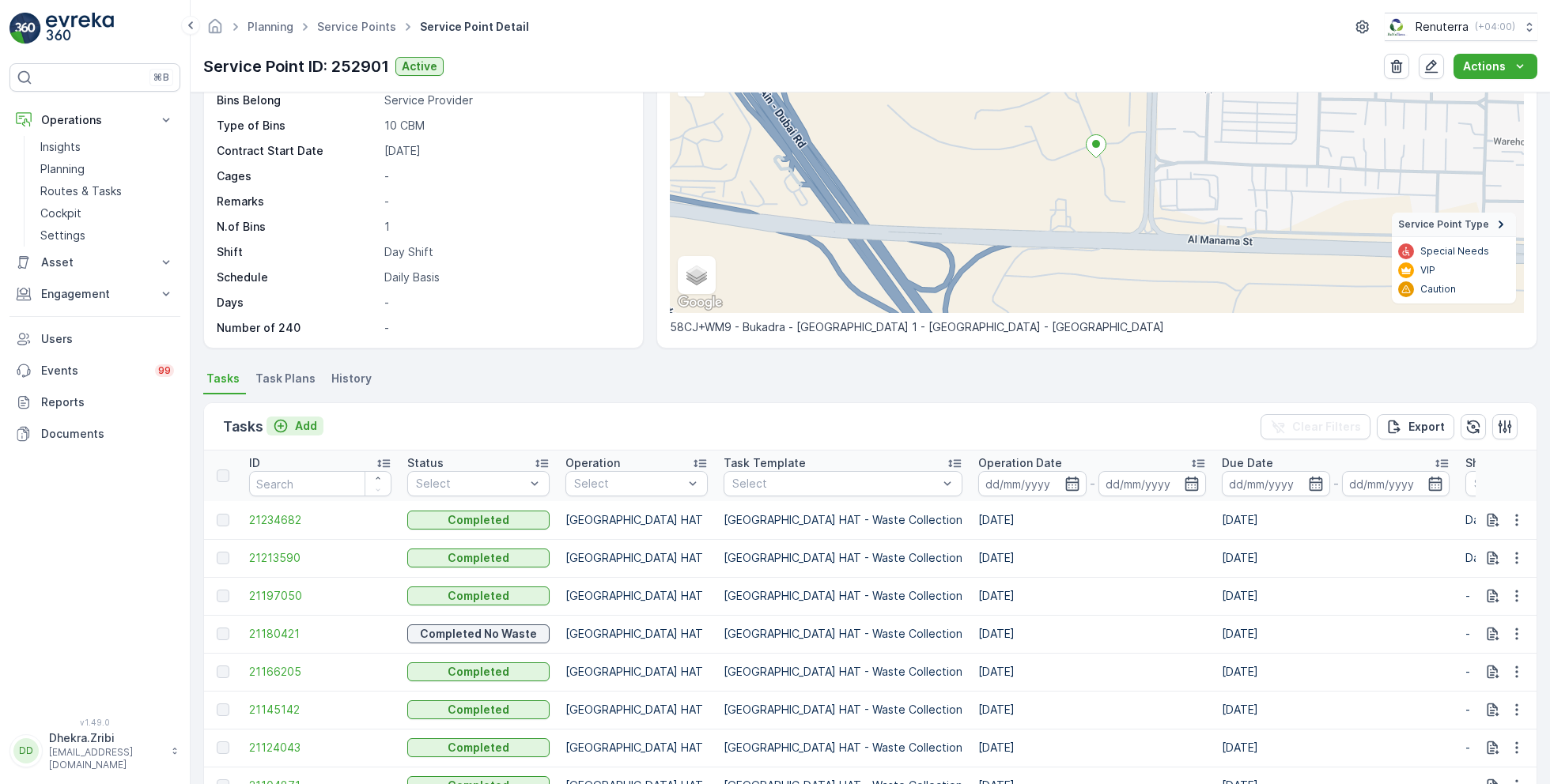
click at [301, 426] on p "Add" at bounding box center [306, 426] width 22 height 16
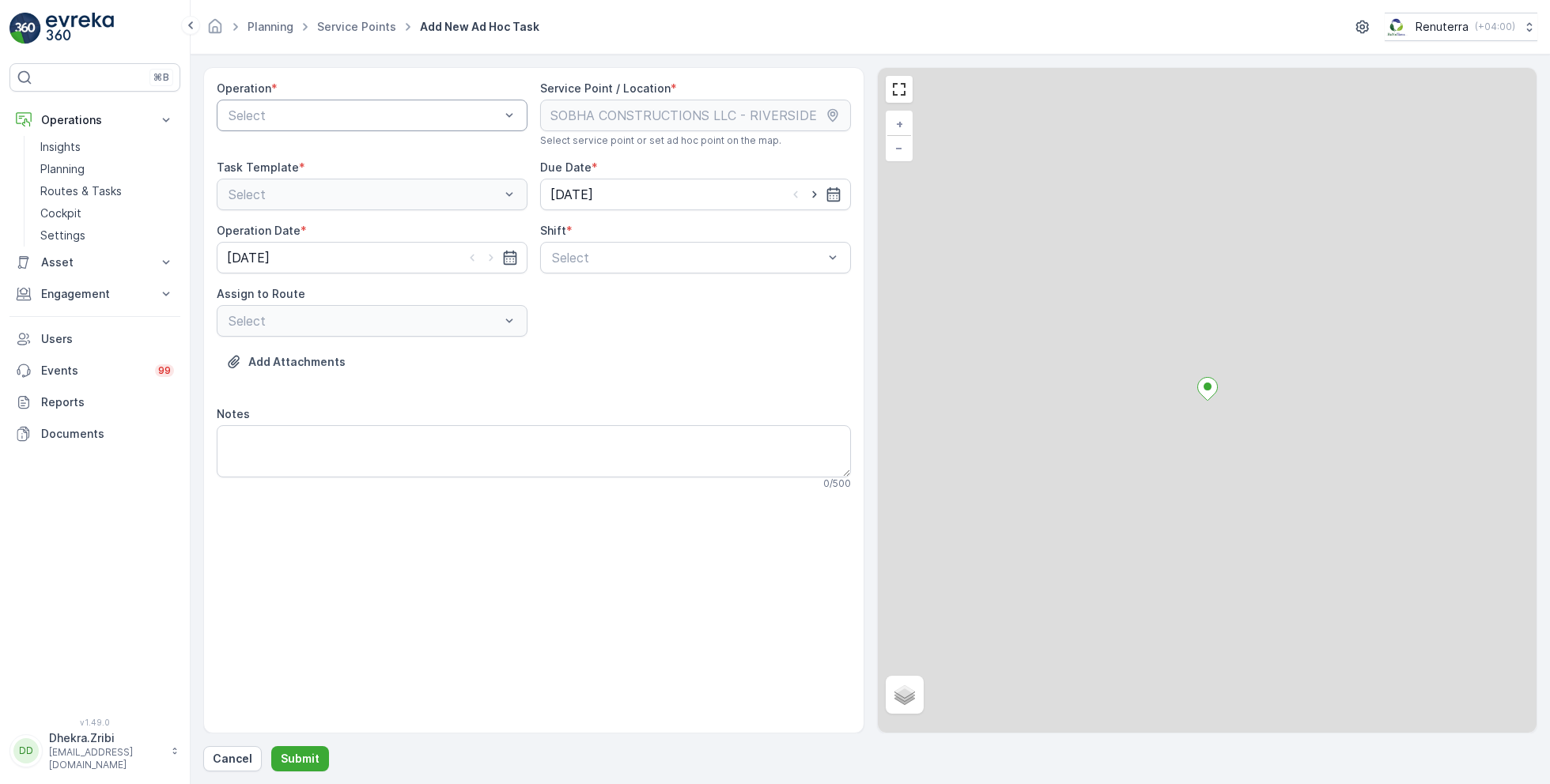
click at [373, 115] on div at bounding box center [363, 115] width 274 height 14
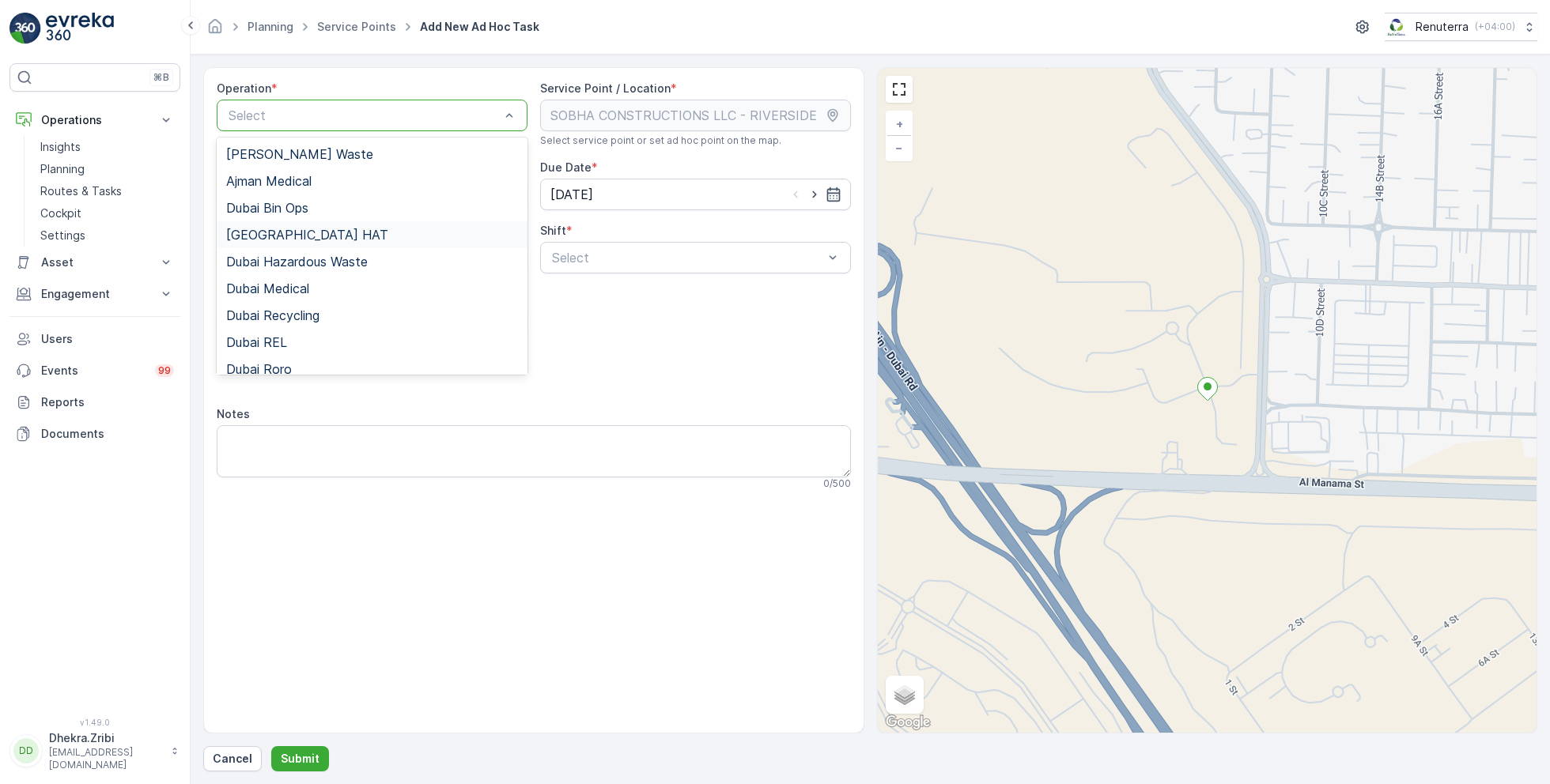
click at [280, 236] on span "Dubai HAT" at bounding box center [306, 234] width 162 height 14
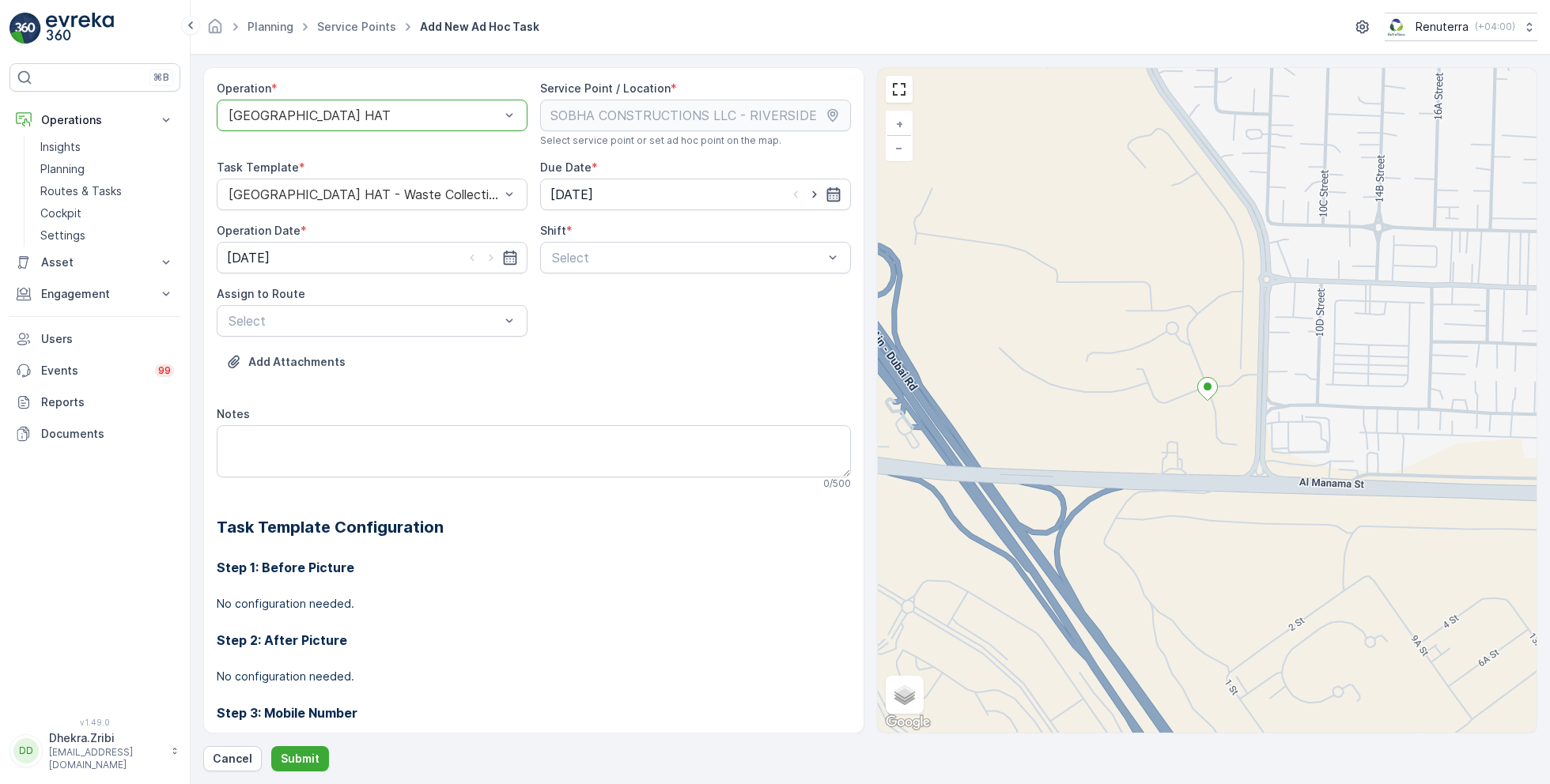
click at [825, 193] on icon "button" at bounding box center [833, 194] width 16 height 16
click at [680, 417] on div "28" at bounding box center [679, 421] width 25 height 25
type input "[DATE]"
click at [496, 254] on icon "button" at bounding box center [491, 257] width 16 height 16
type input "[DATE]"
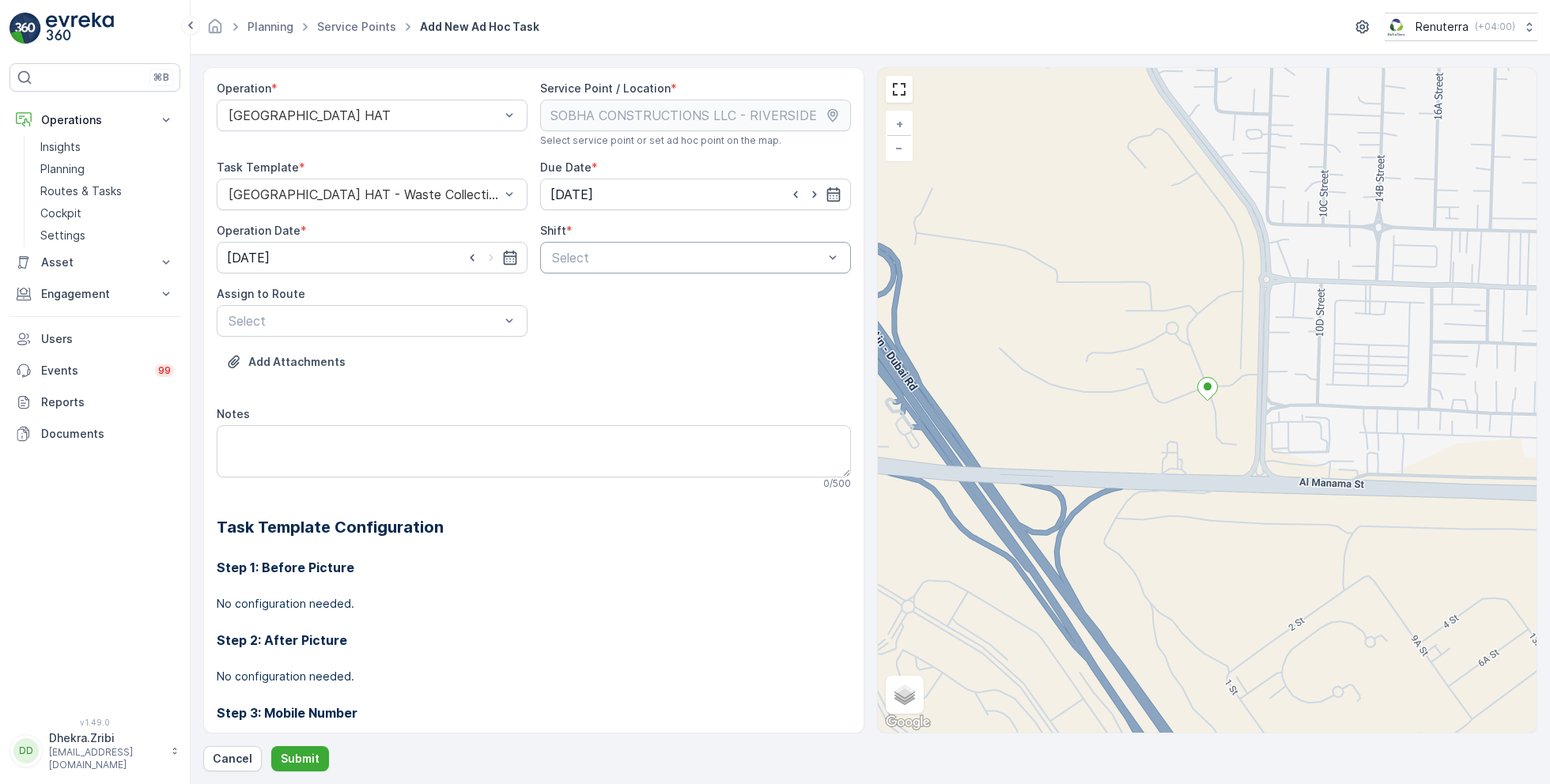
click at [622, 250] on div at bounding box center [687, 257] width 274 height 14
click at [578, 295] on span "Day Shift" at bounding box center [577, 296] width 56 height 14
click at [472, 319] on div at bounding box center [363, 321] width 274 height 14
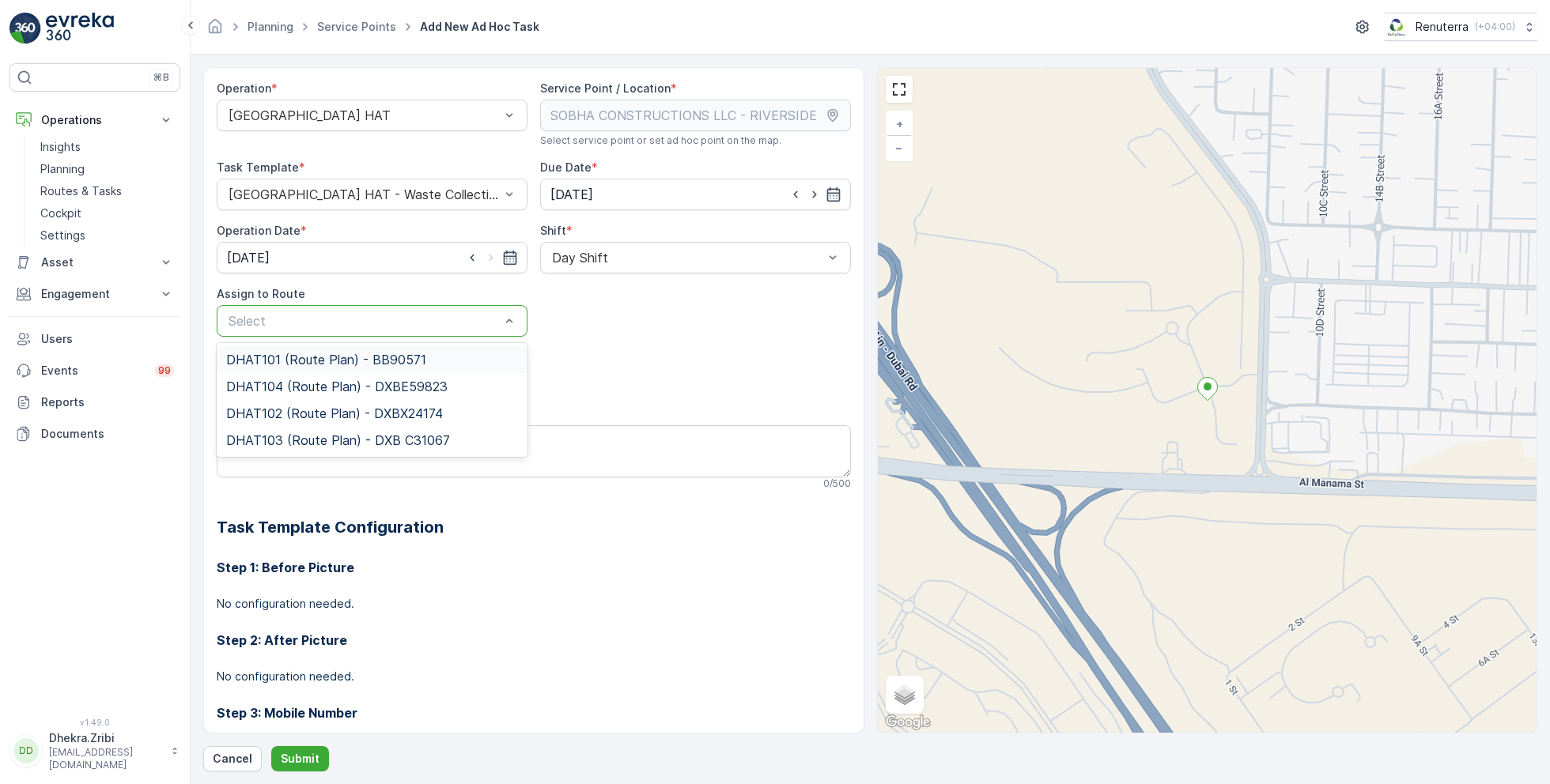
click at [329, 361] on span "DHAT101 (Route Plan) - BB90571" at bounding box center [326, 359] width 200 height 14
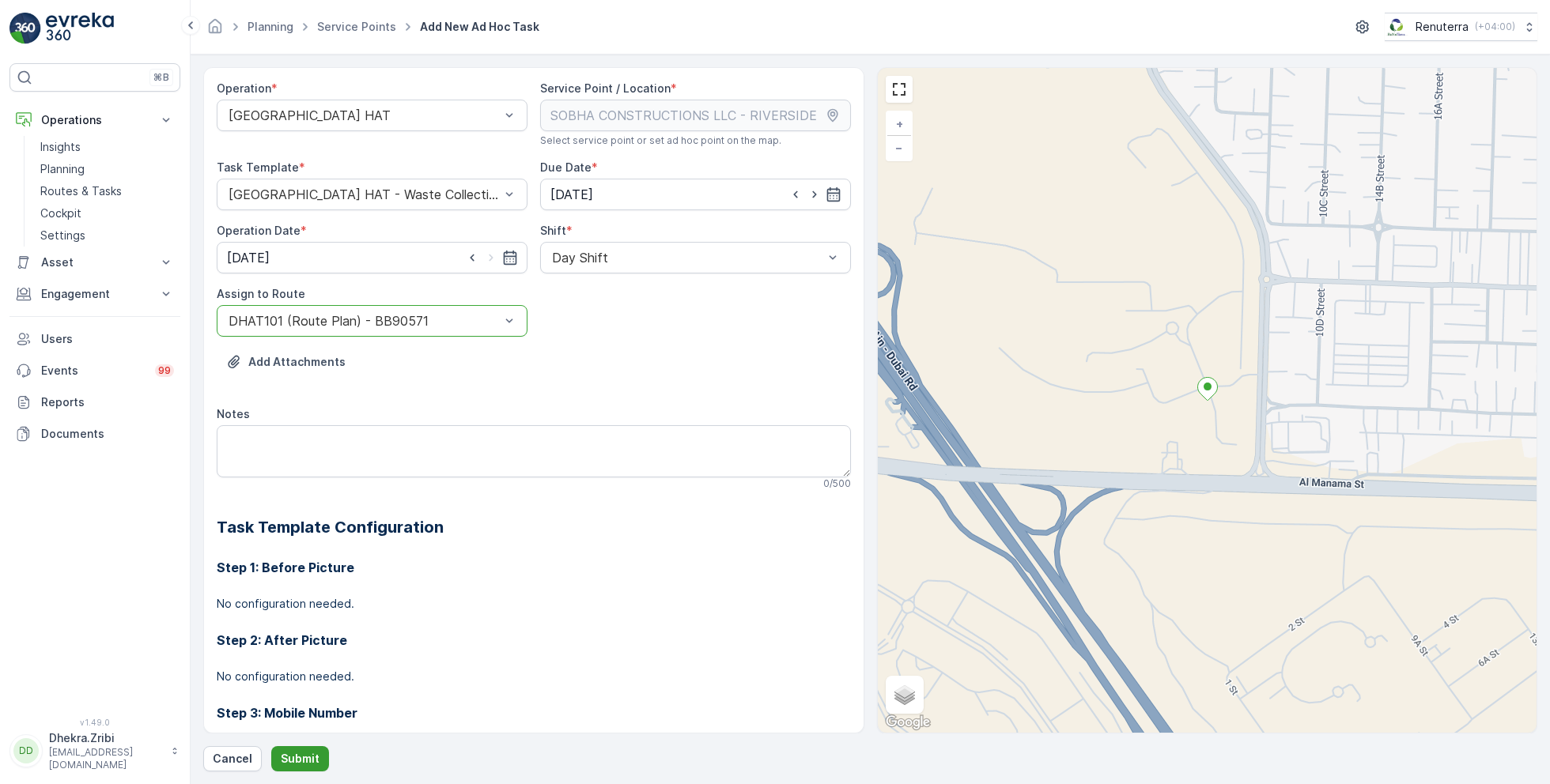
click at [295, 749] on button "Submit" at bounding box center [300, 759] width 58 height 25
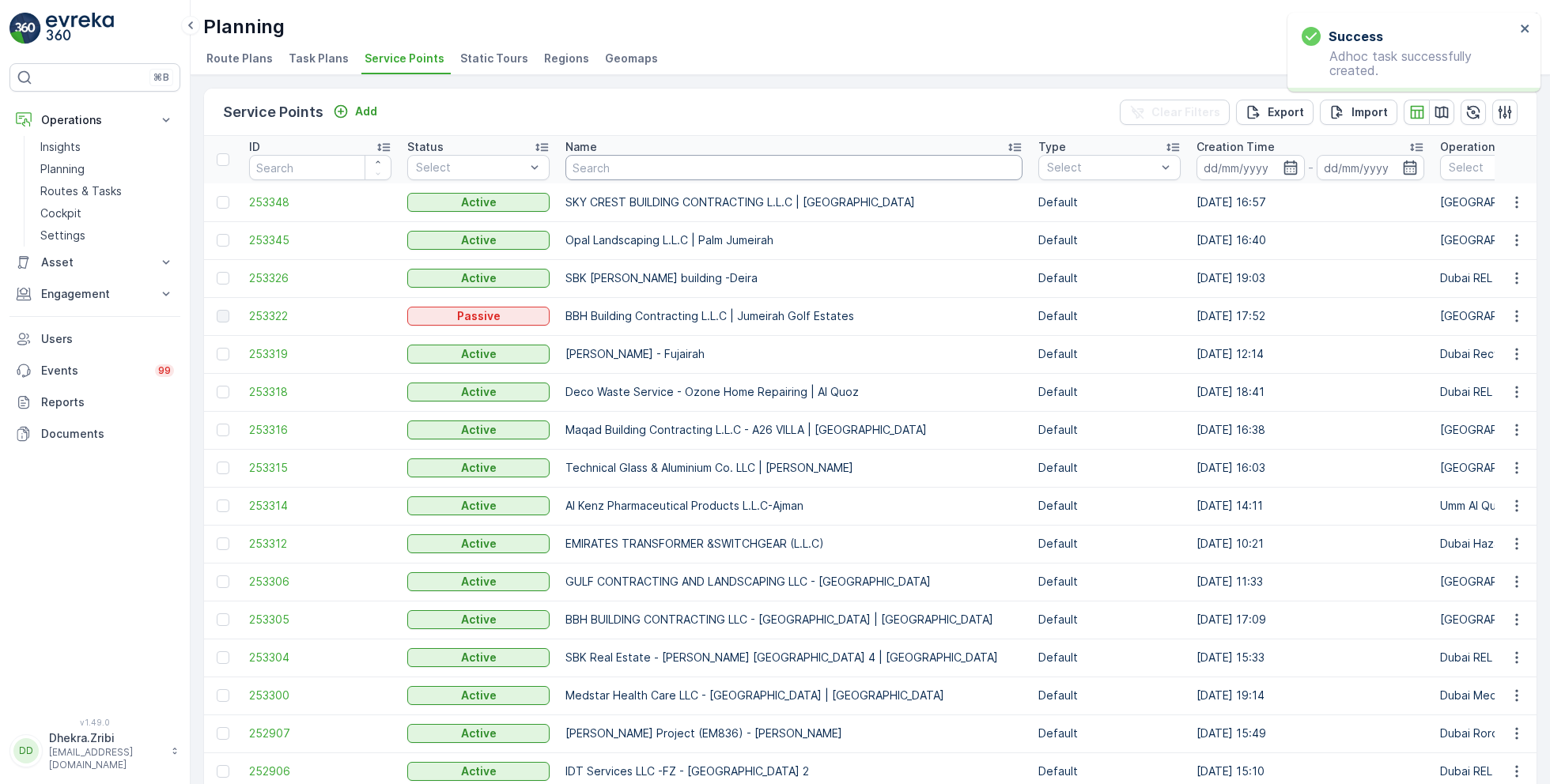
click at [665, 165] on input "text" at bounding box center [794, 168] width 457 height 25
paste input "Italian Planters L.L.C - Casa Family | Motor City"
type input "Italian Planters L.L.C - Casa Family | Motor City"
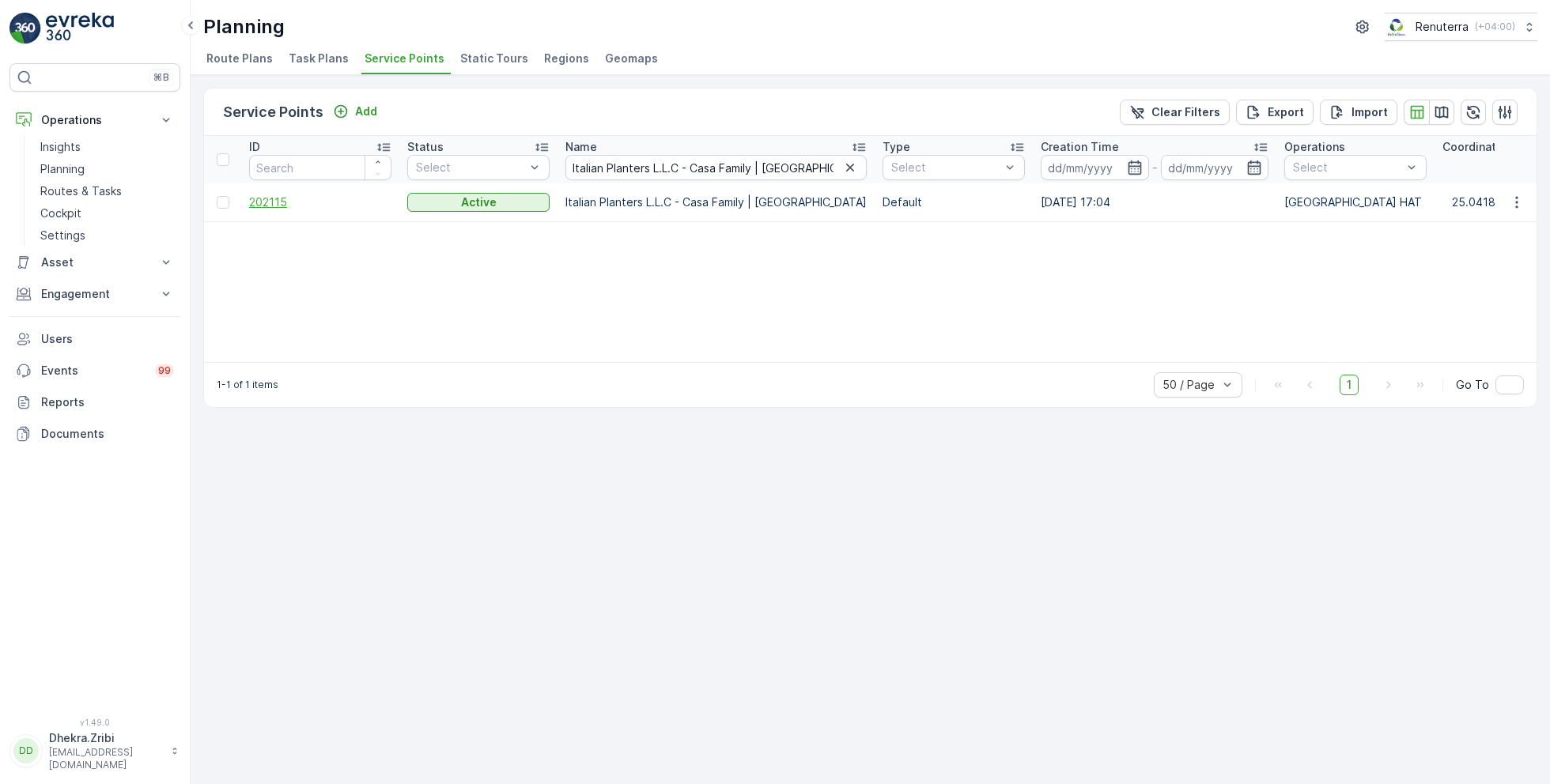
click at [273, 194] on span "202115" at bounding box center [320, 202] width 143 height 16
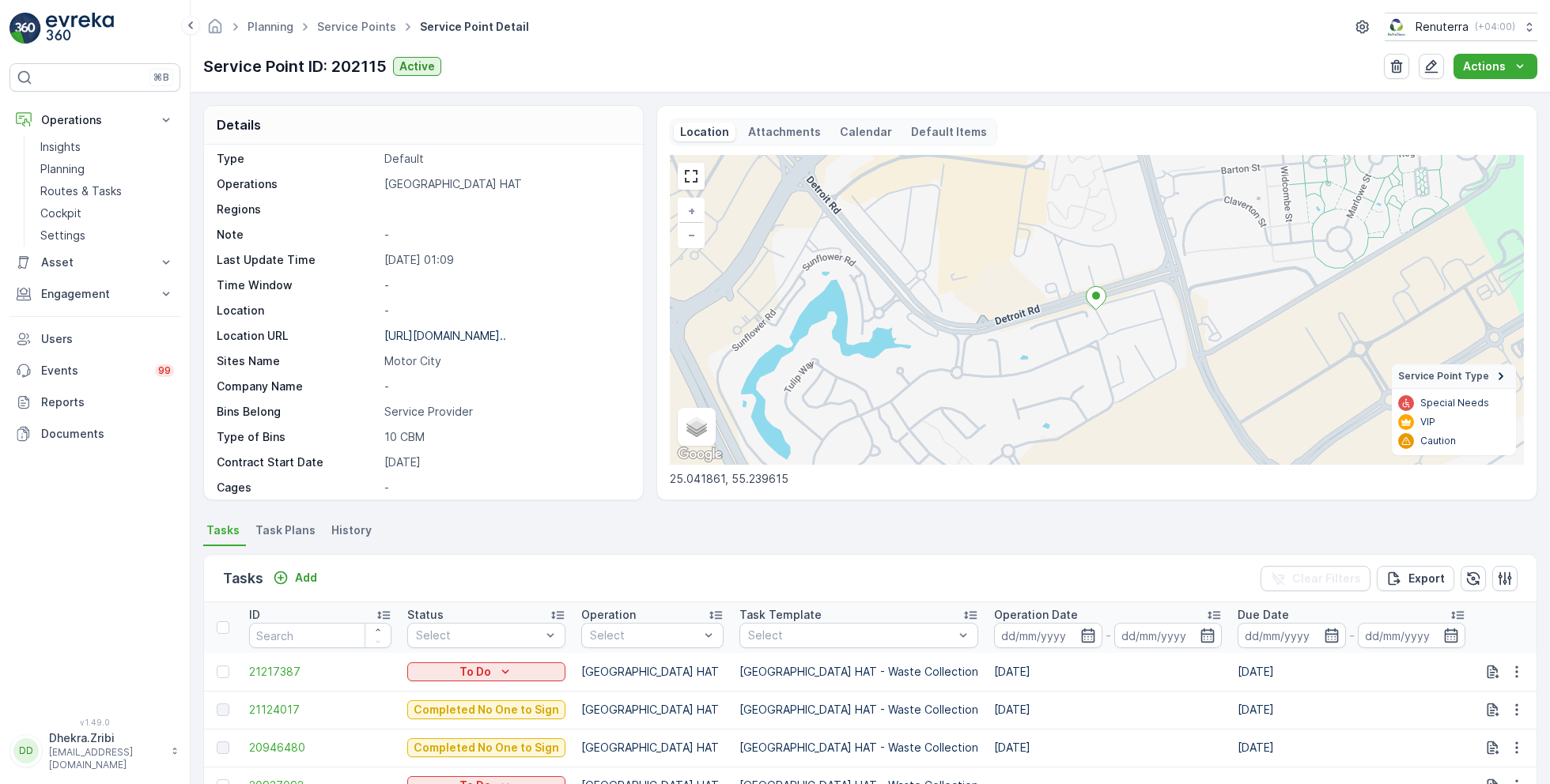
scroll to position [216, 0]
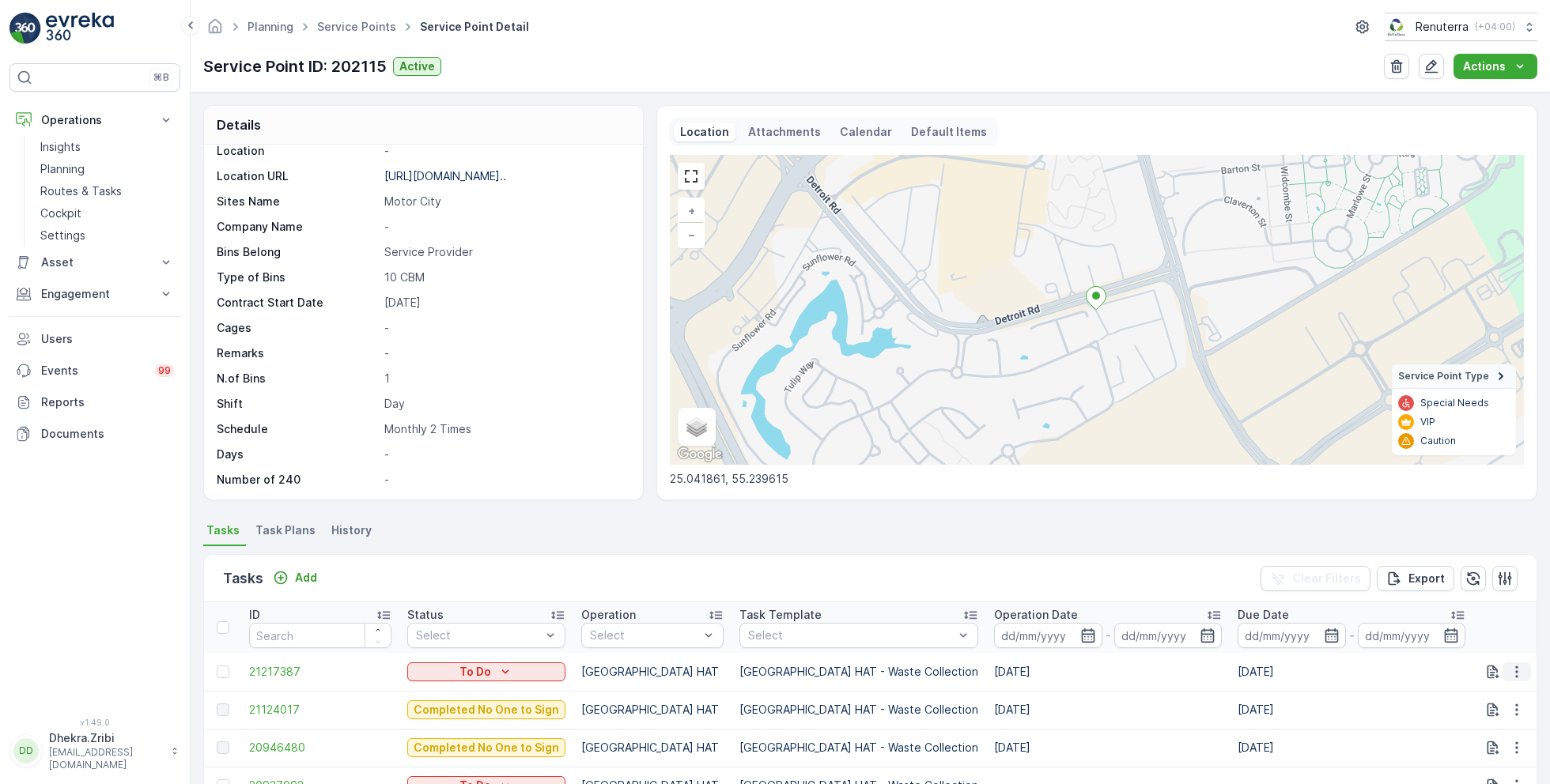
click at [1517, 666] on icon "button" at bounding box center [1516, 671] width 16 height 16
click at [1477, 591] on span "Change Route" at bounding box center [1475, 596] width 76 height 16
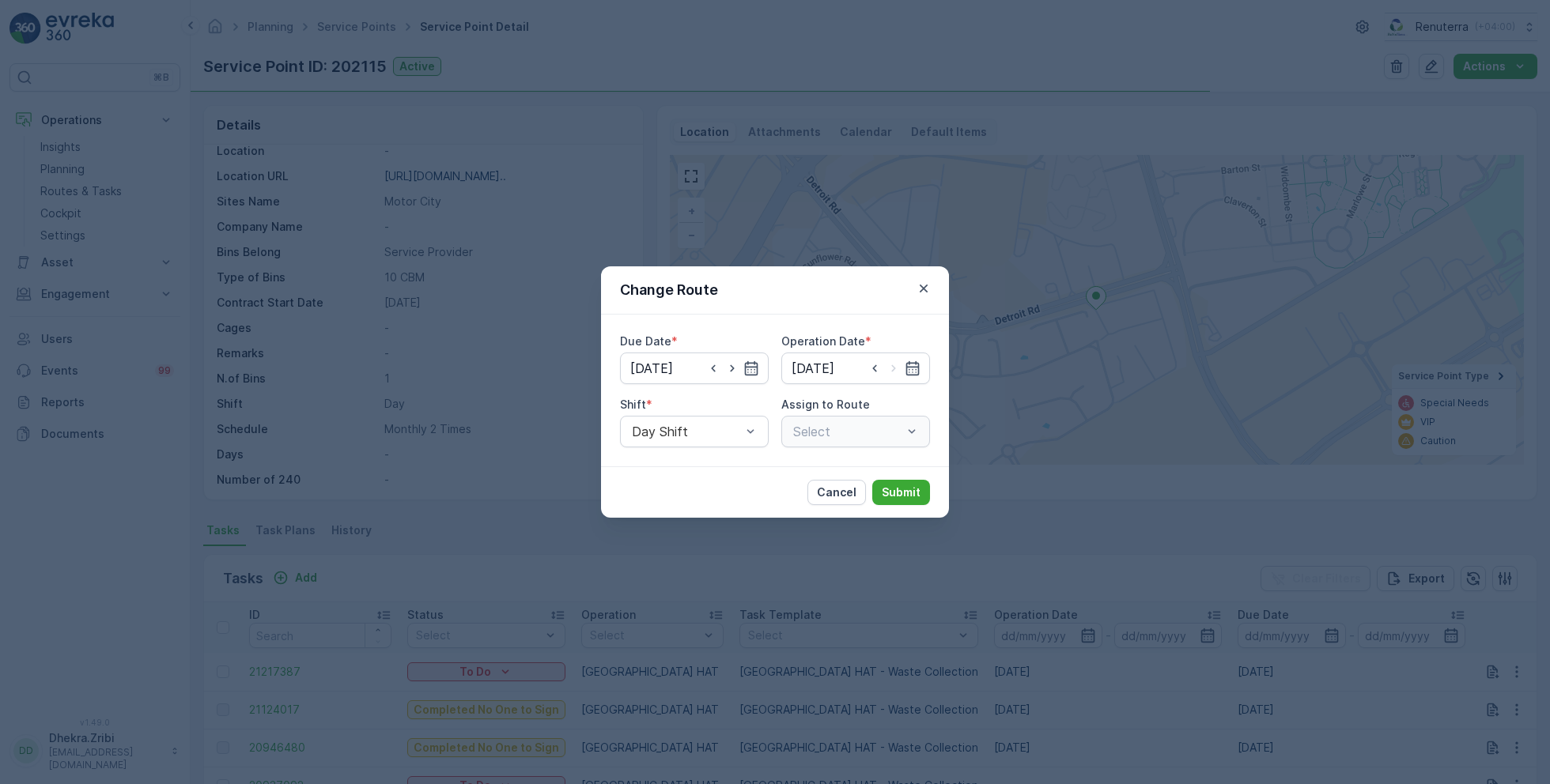
type input "31.08.2025"
click at [681, 363] on input "31.08.2025" at bounding box center [694, 367] width 149 height 31
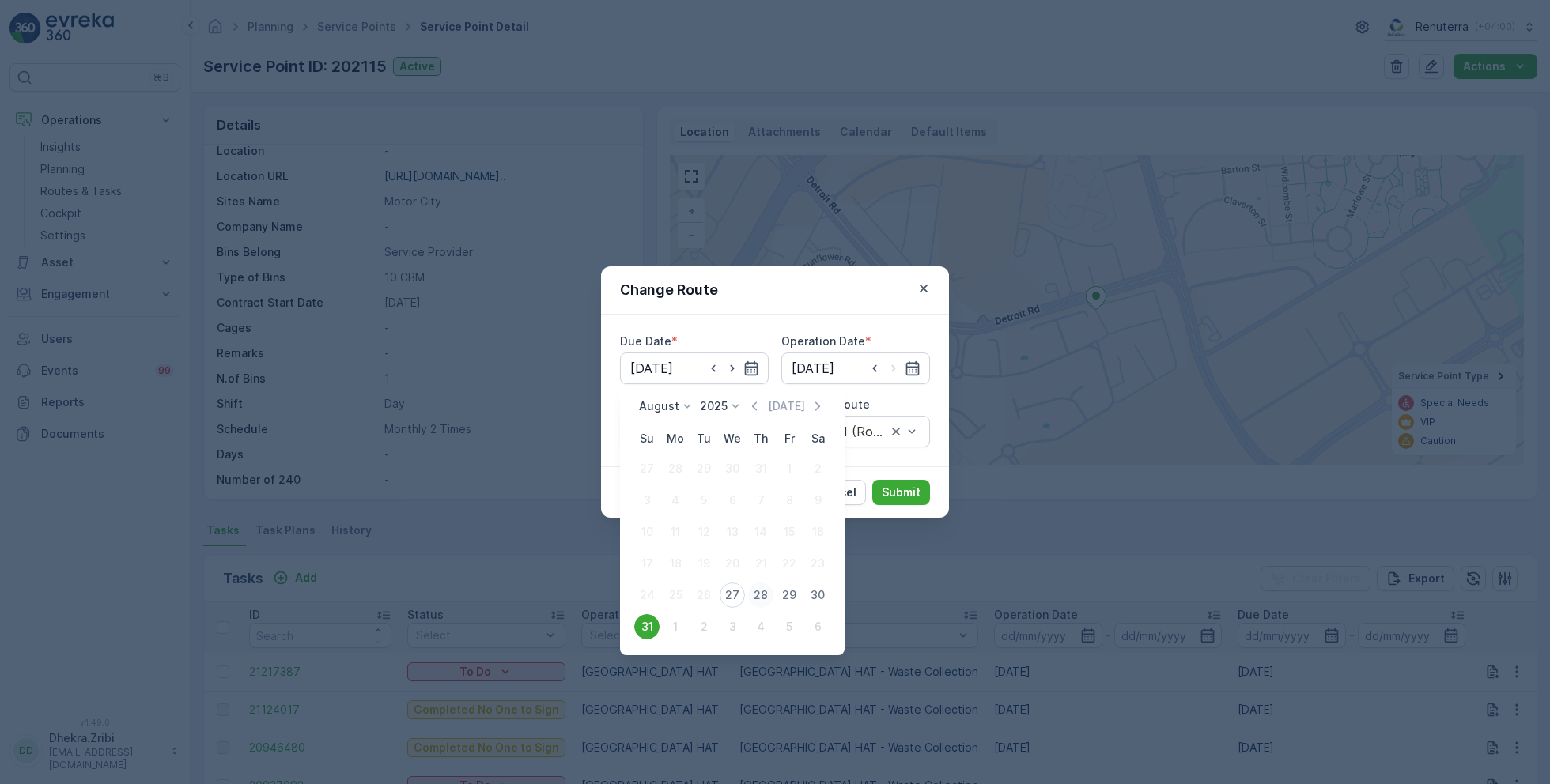
click at [763, 595] on div "28" at bounding box center [761, 595] width 25 height 25
type input "[DATE]"
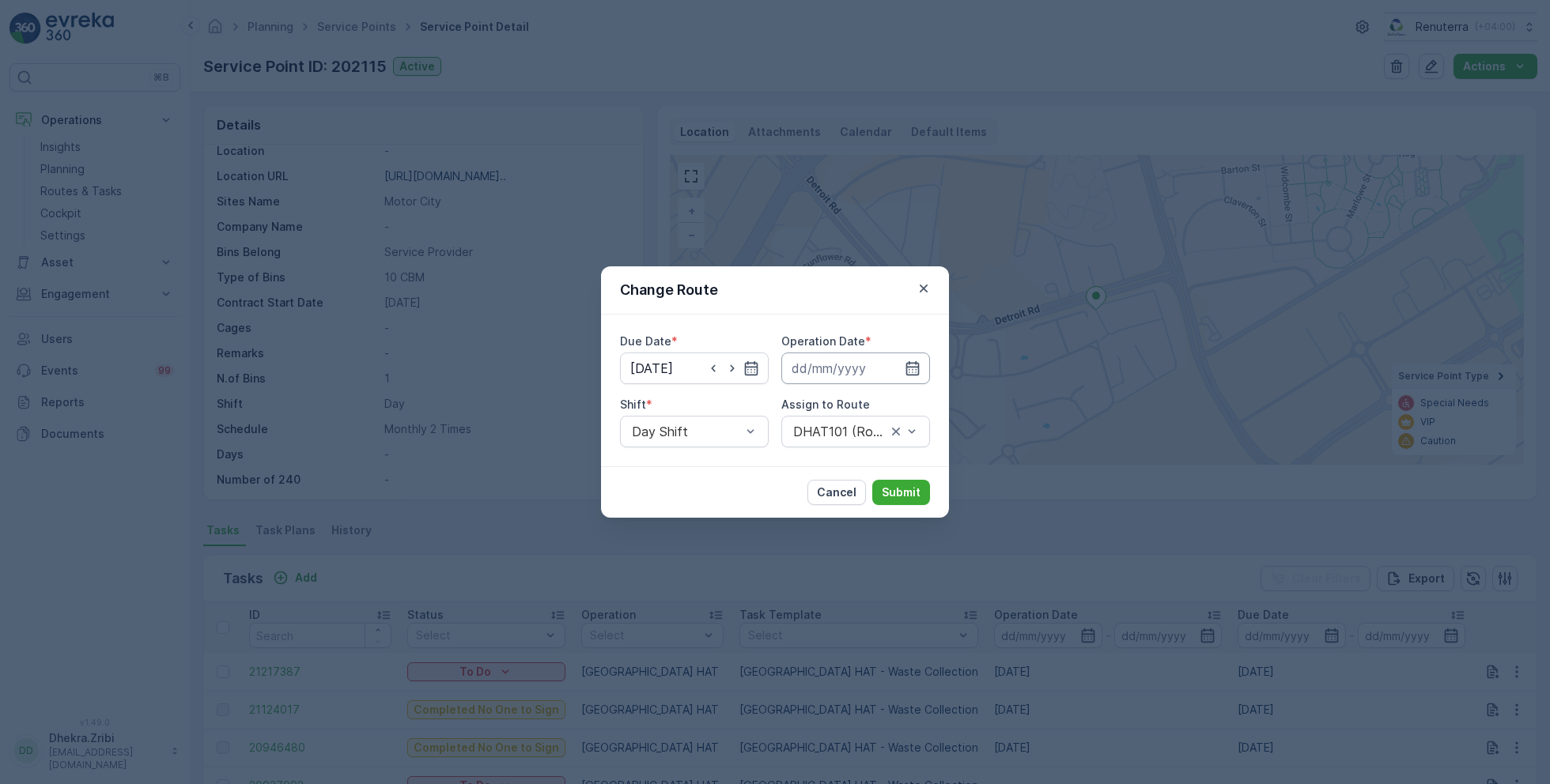
click at [860, 367] on input at bounding box center [855, 367] width 149 height 31
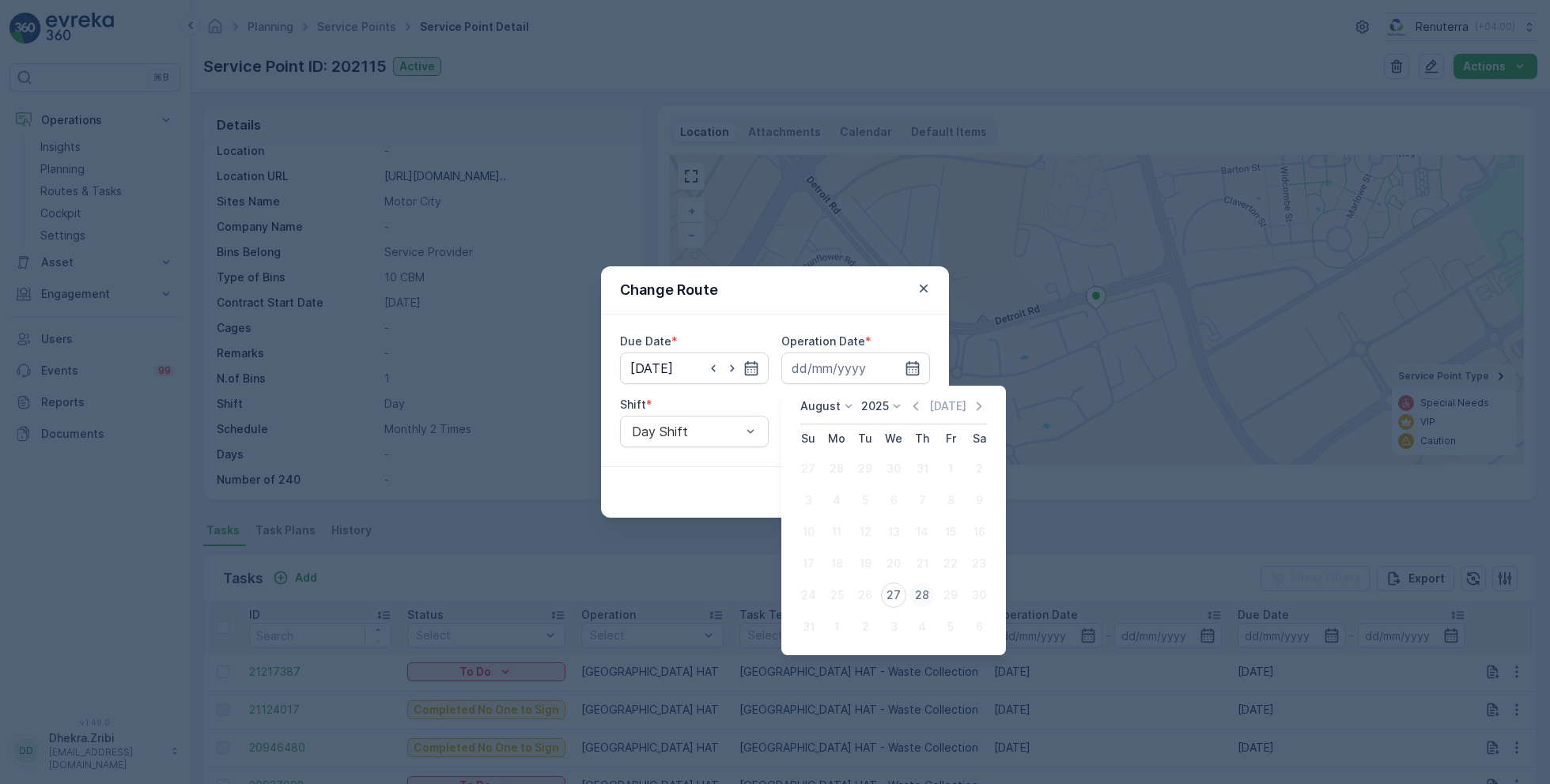
click at [918, 594] on div "28" at bounding box center [922, 595] width 25 height 25
type input "[DATE]"
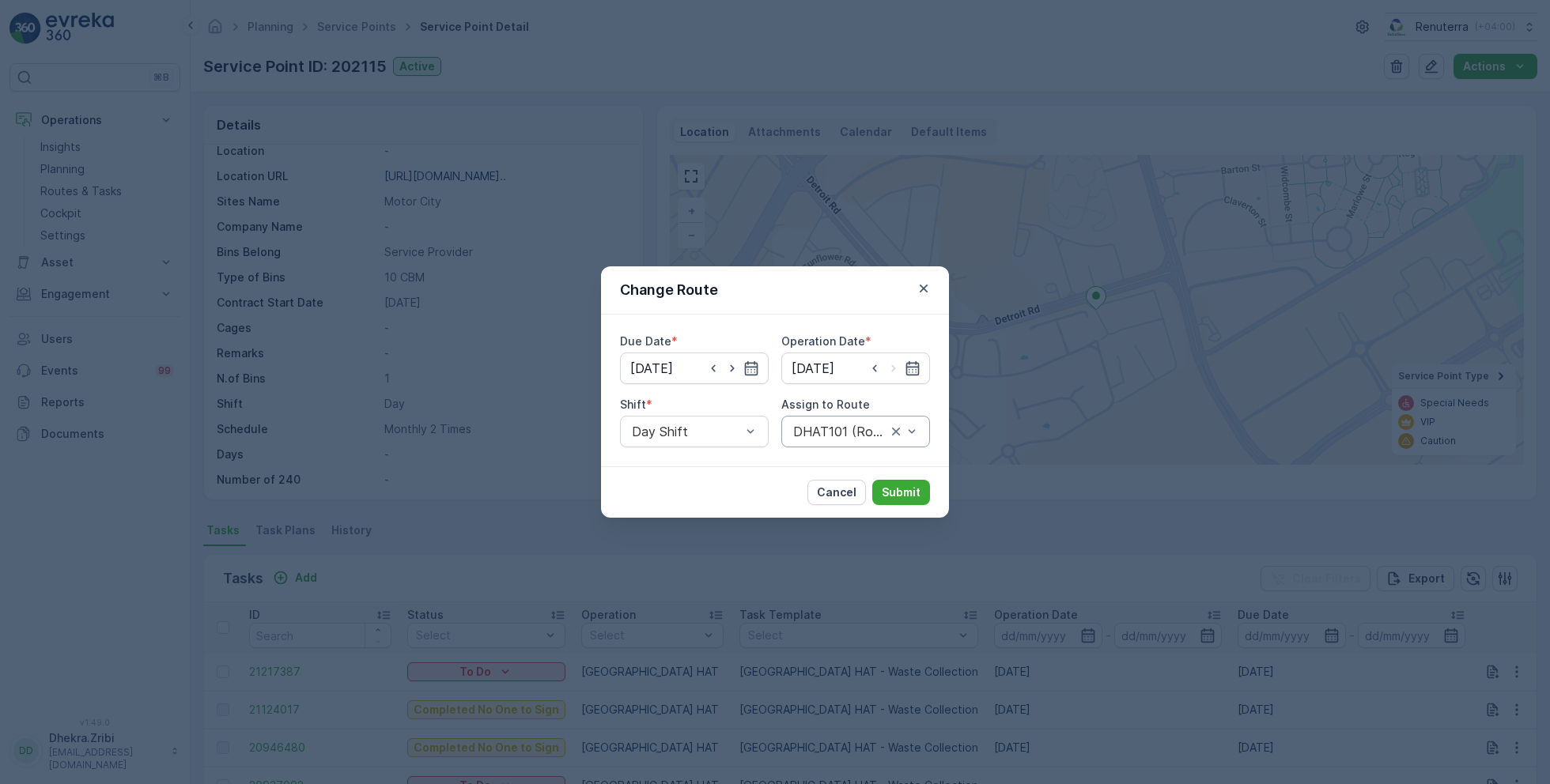
click at [840, 434] on div at bounding box center [840, 431] width 97 height 14
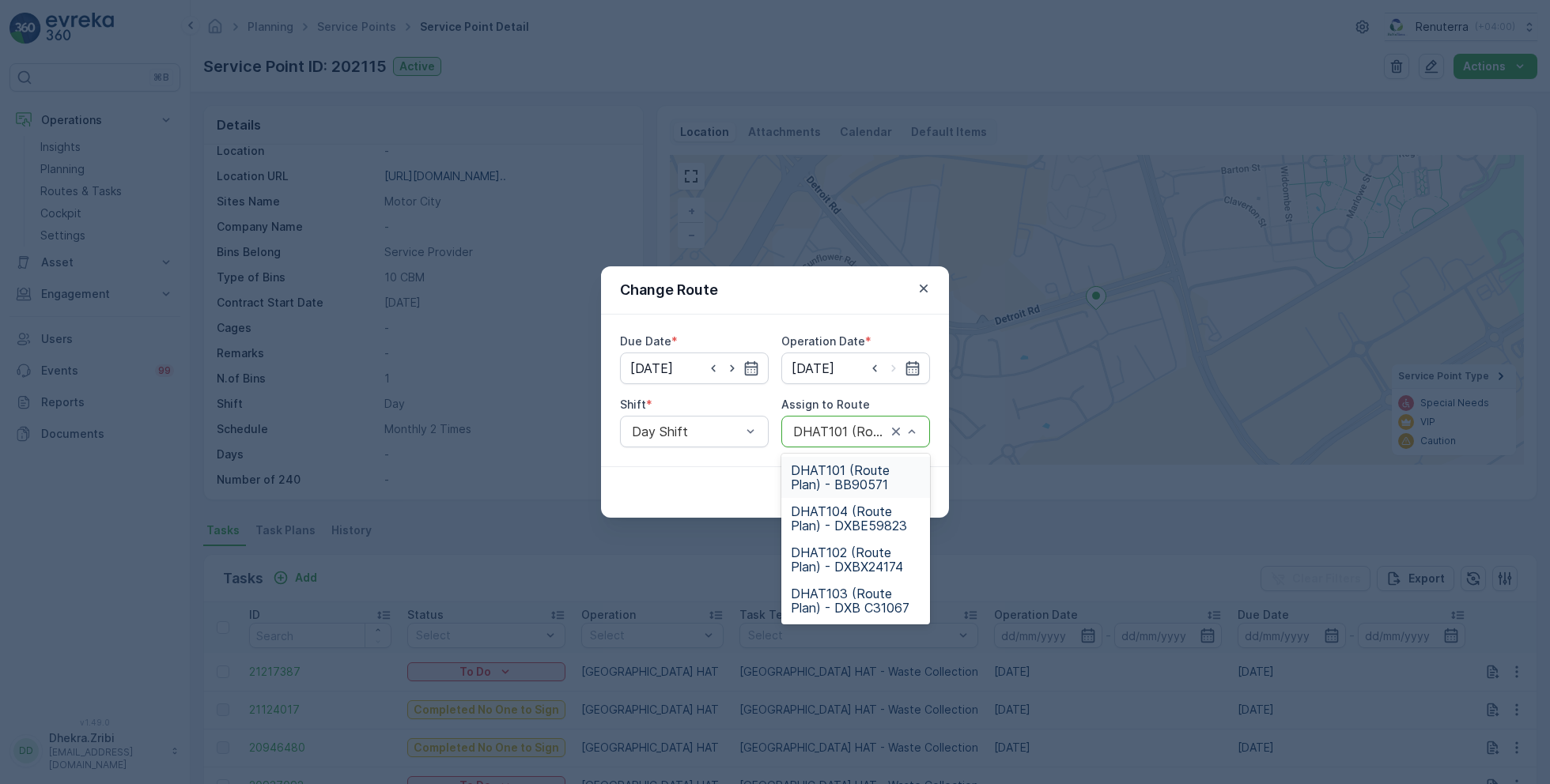
click at [852, 479] on span "DHAT101 (Route Plan) - BB90571" at bounding box center [855, 478] width 130 height 29
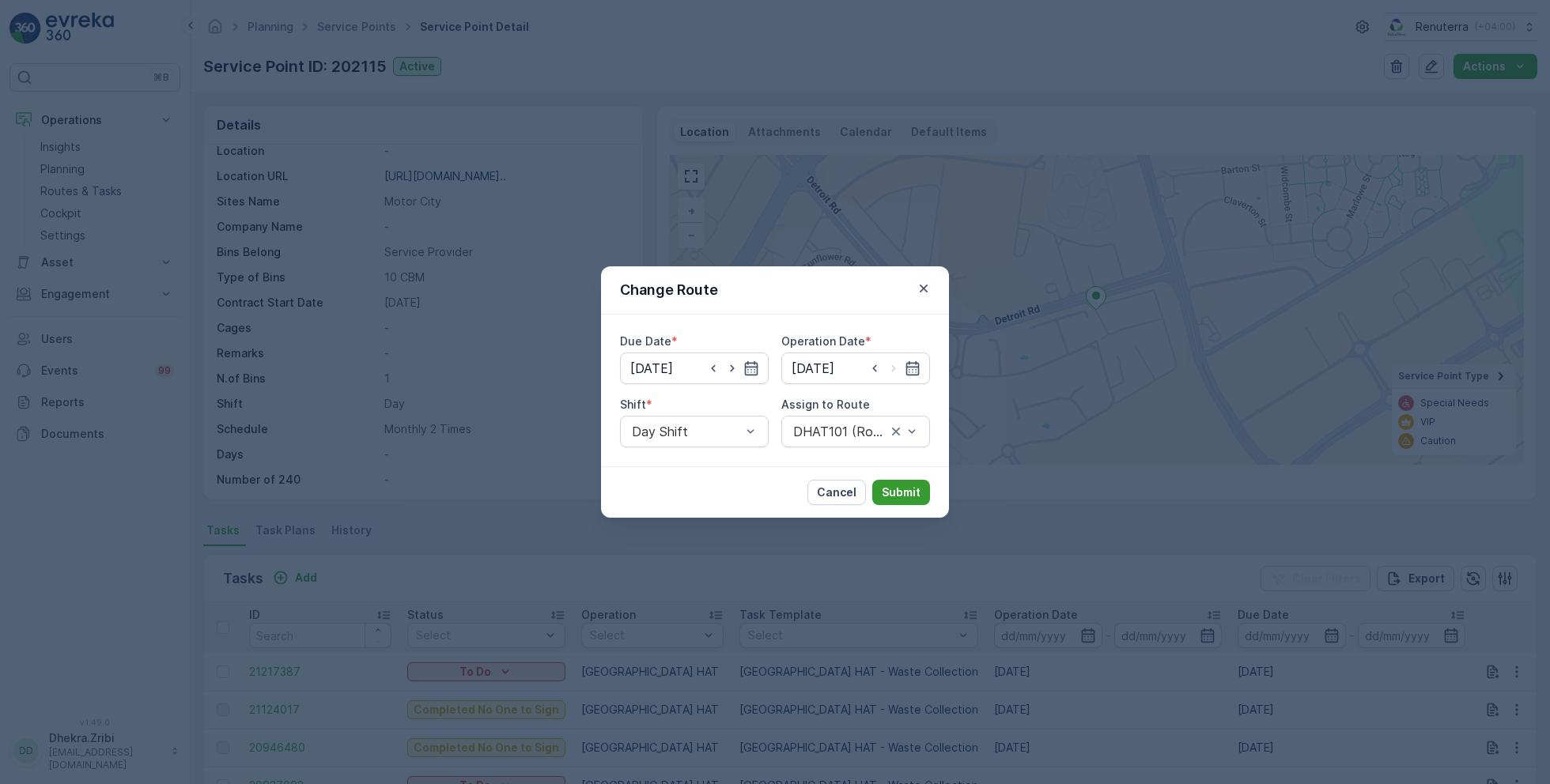
click at [916, 493] on p "Submit" at bounding box center [901, 492] width 39 height 16
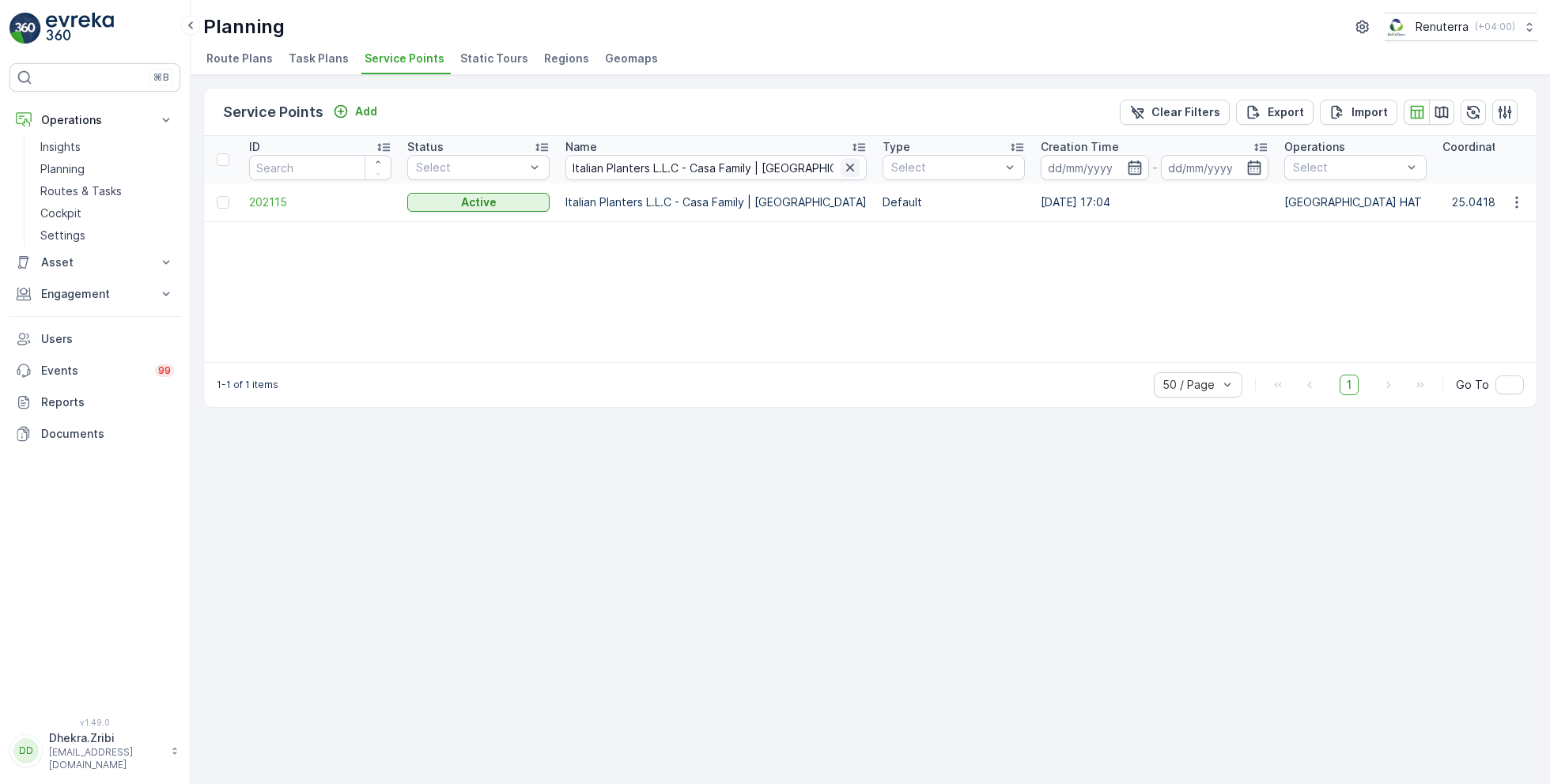
click at [842, 167] on icon "button" at bounding box center [850, 167] width 16 height 16
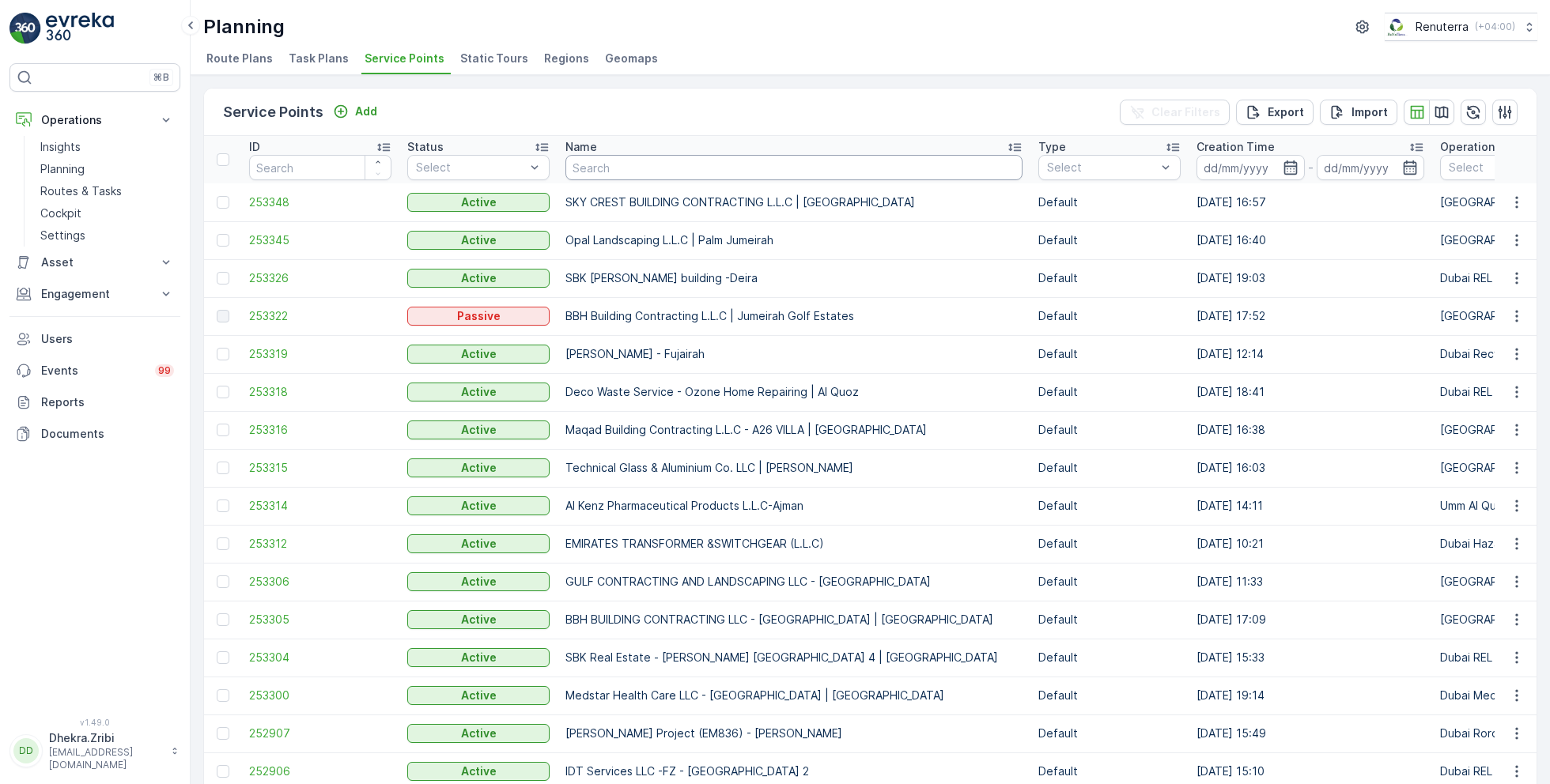
click at [709, 167] on input "text" at bounding box center [794, 168] width 457 height 25
paste input "GRANS CONTRACTING LLC - International City Phase(2)"
type input "GRANS CONTRACTING LLC - International City Phase(2)"
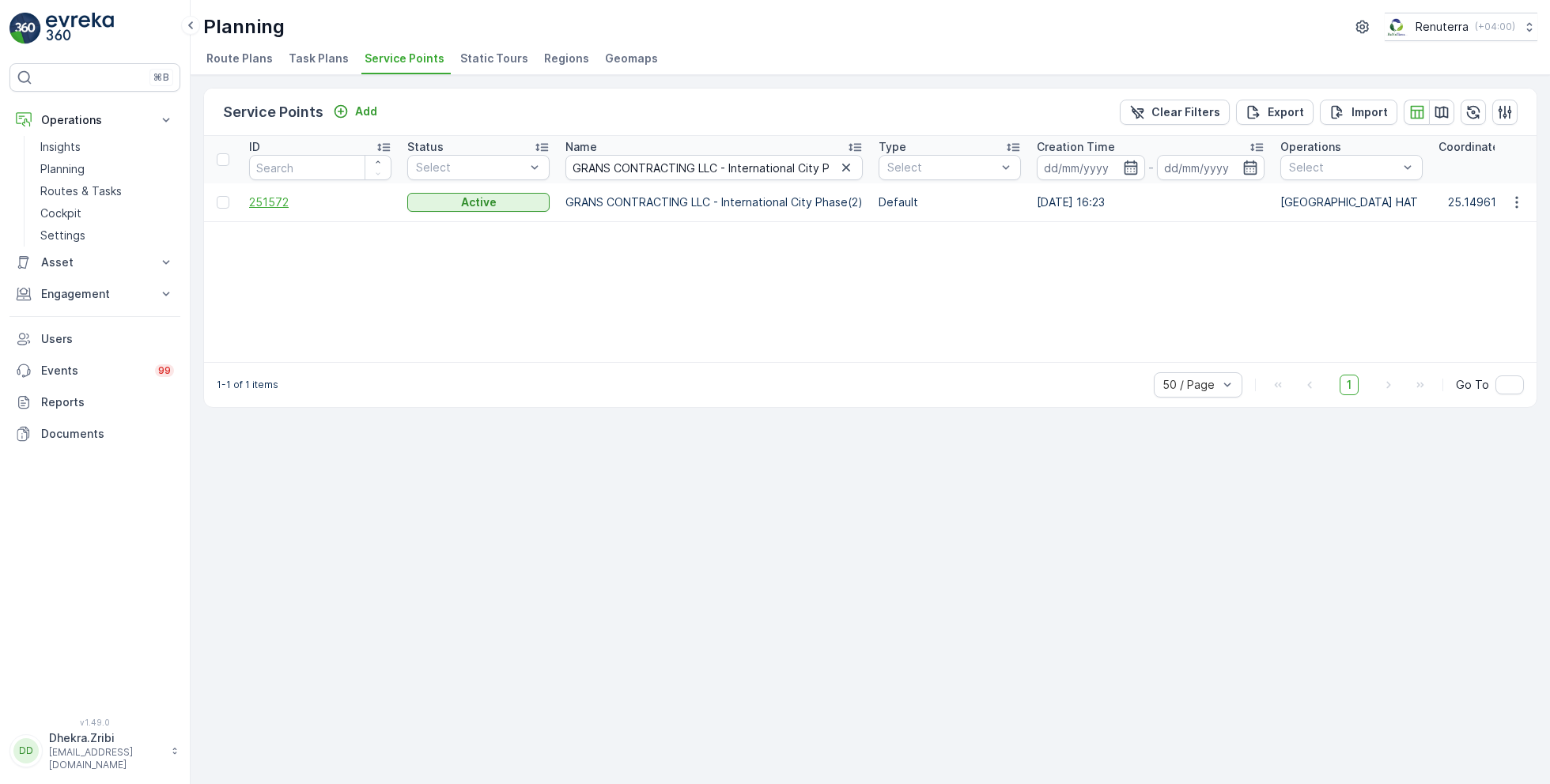
click at [279, 198] on span "251572" at bounding box center [320, 202] width 143 height 16
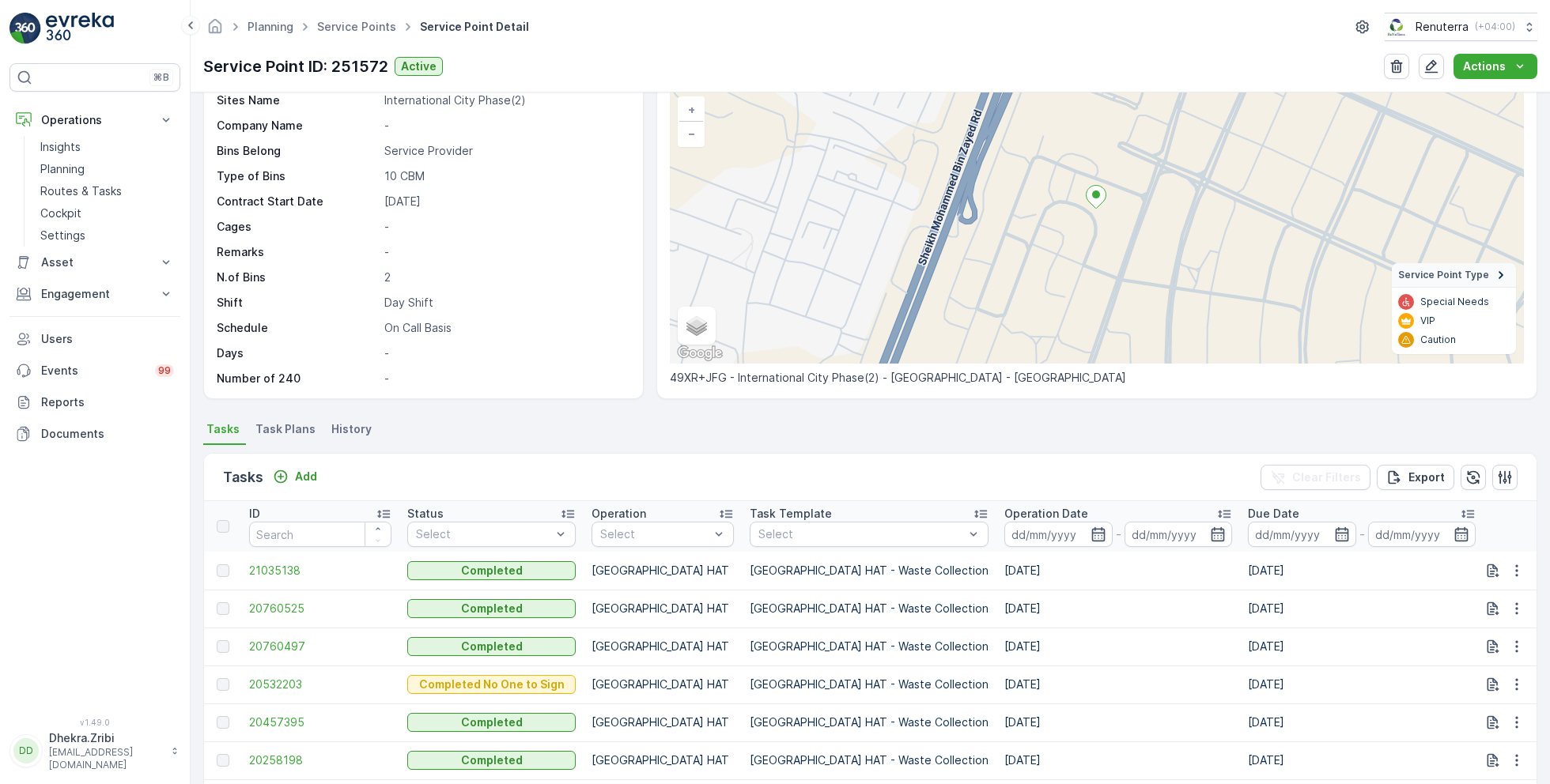
scroll to position [109, 0]
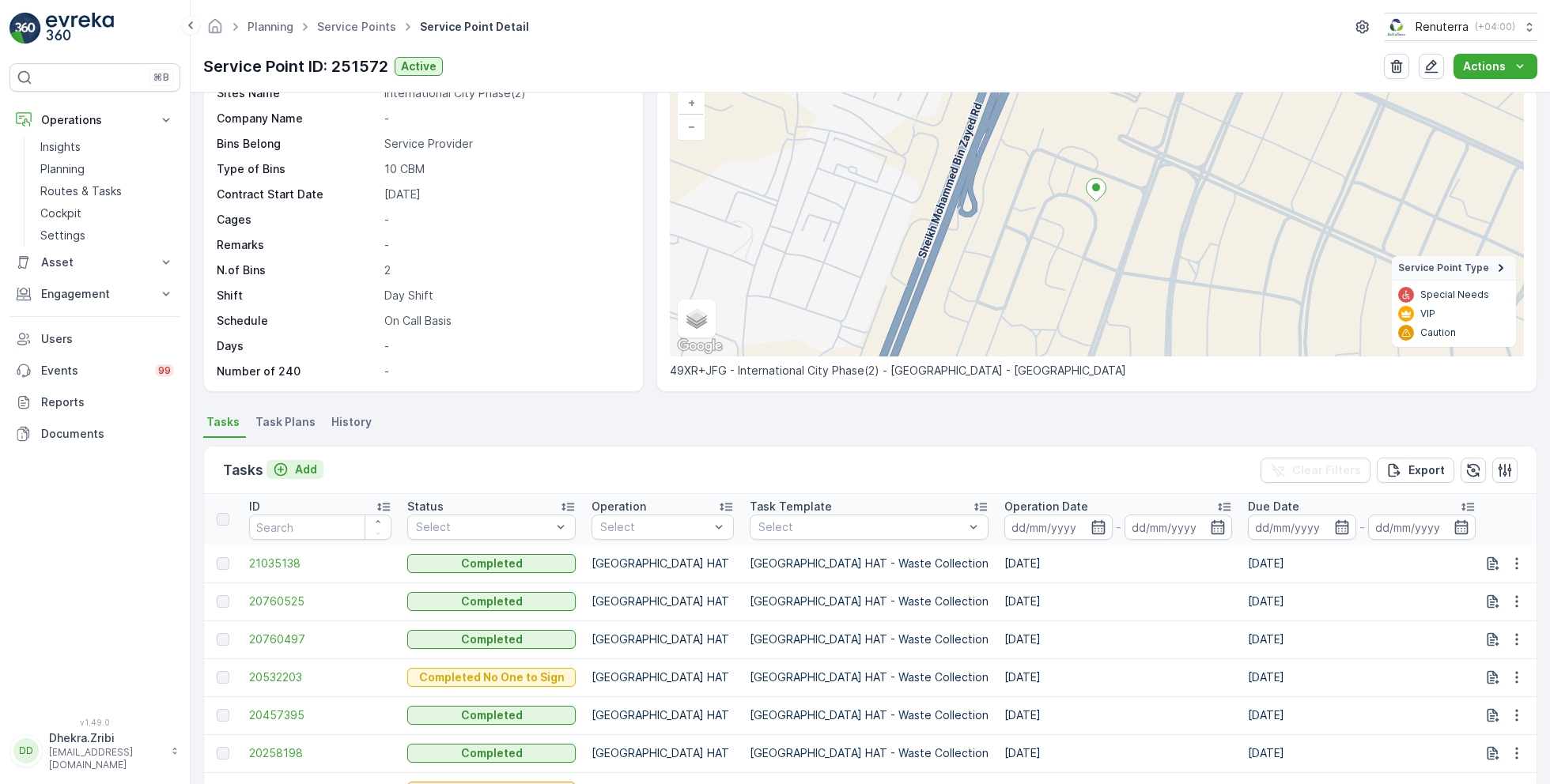
click at [299, 465] on p "Add" at bounding box center [306, 469] width 22 height 16
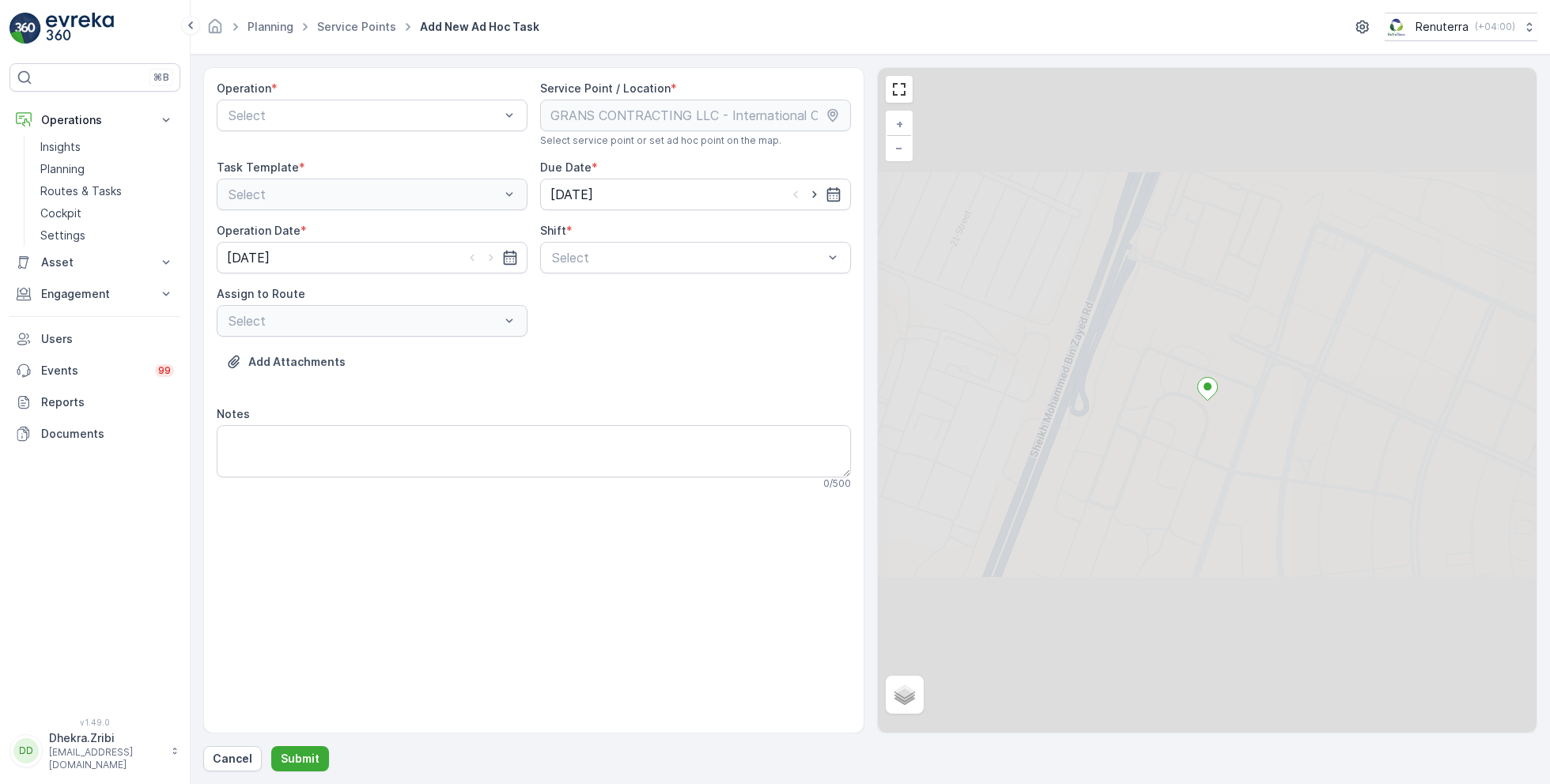
click at [419, 132] on div "Operation * Select" at bounding box center [372, 114] width 311 height 66
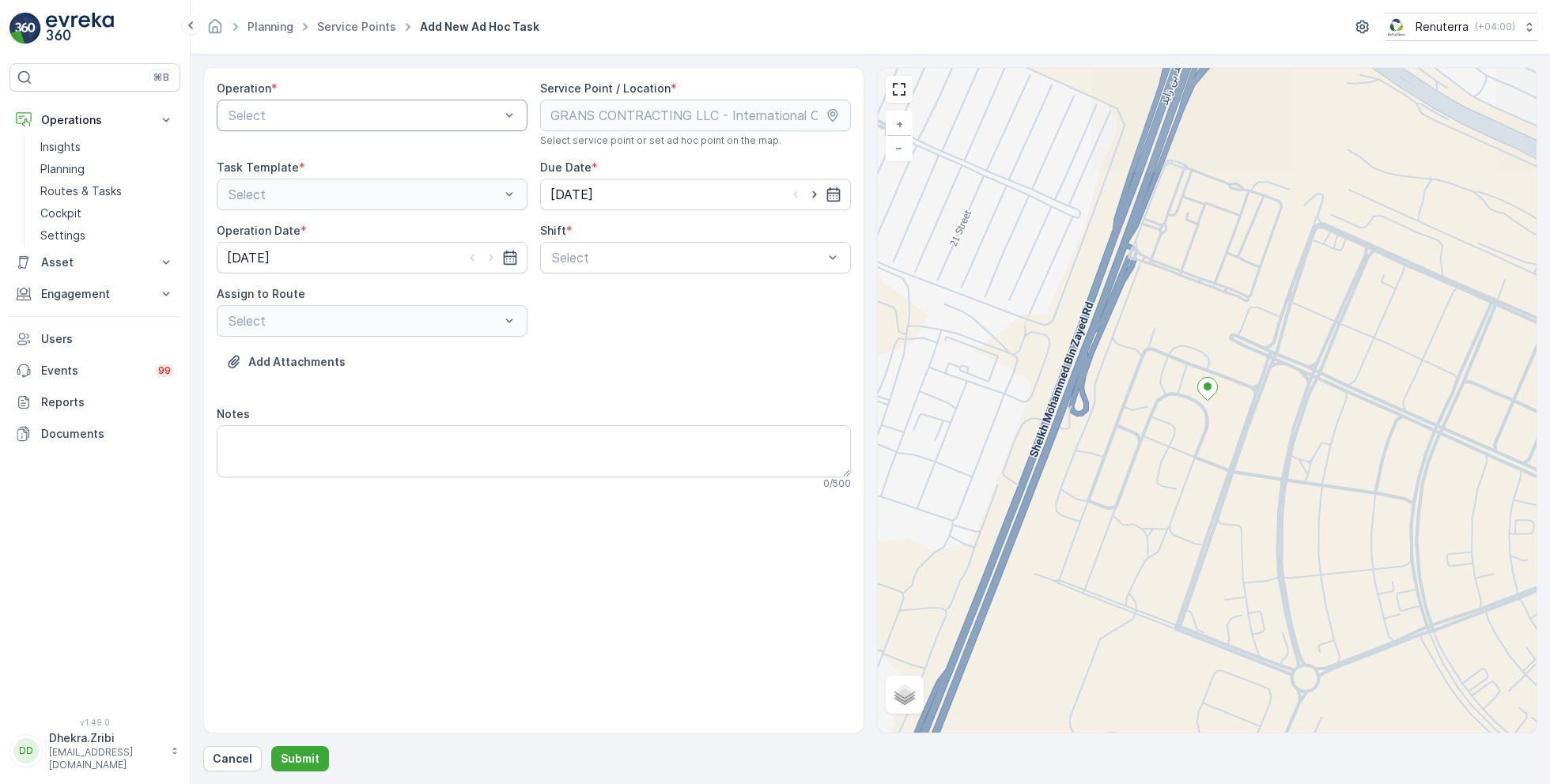
click at [419, 109] on div at bounding box center [363, 115] width 274 height 14
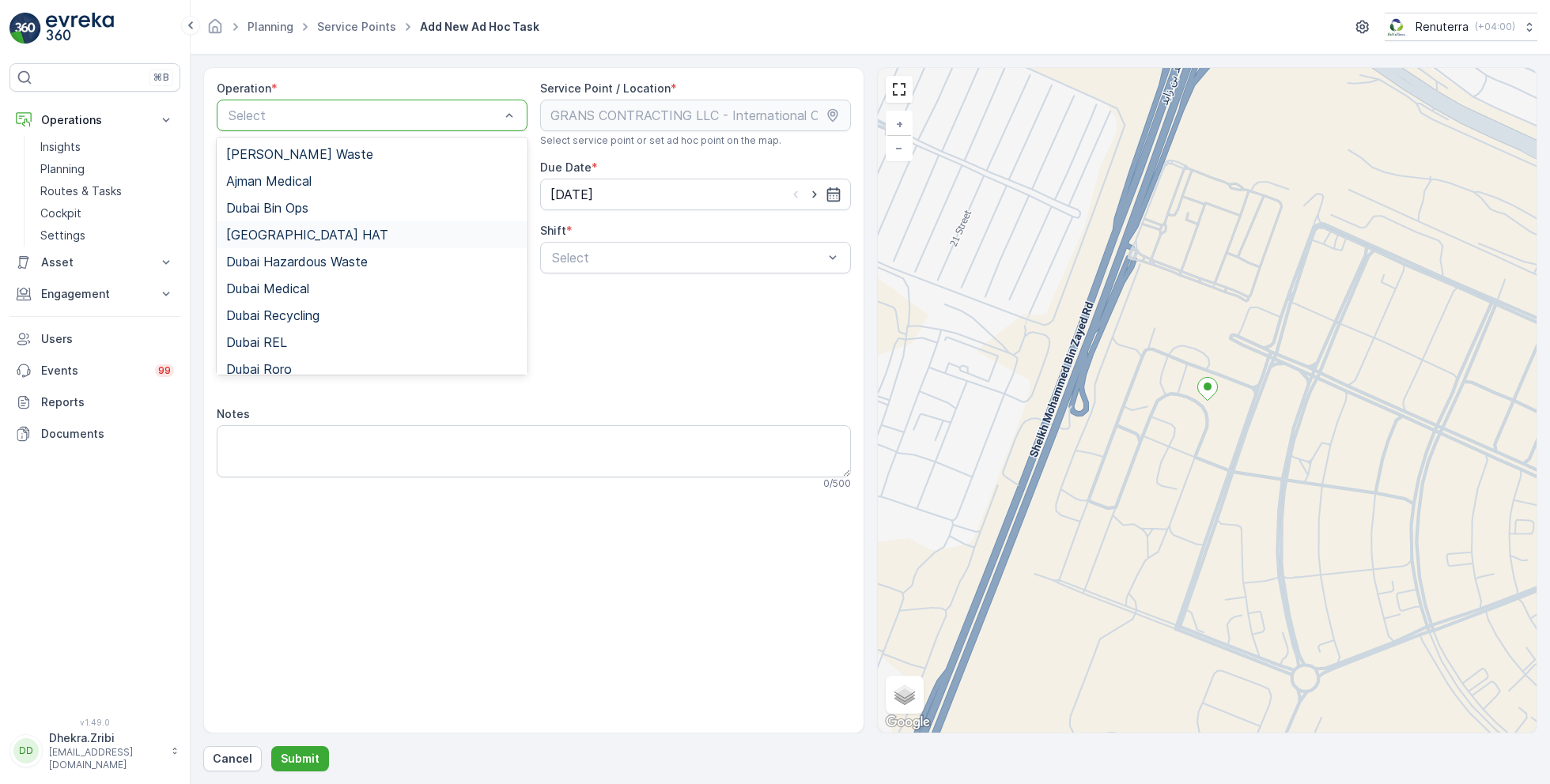
click at [291, 233] on div "Dubai HAT" at bounding box center [372, 234] width 292 height 14
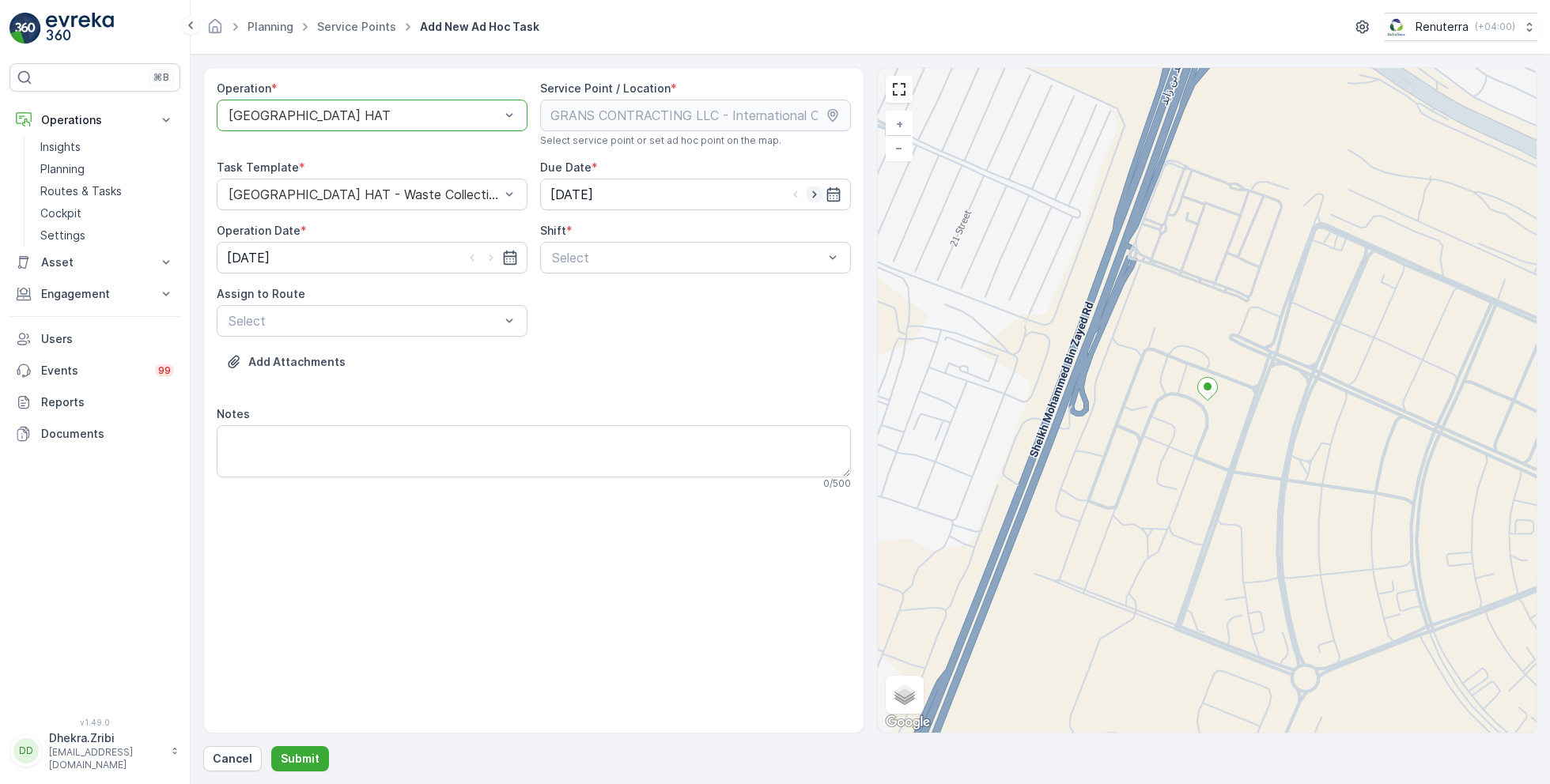
click at [817, 193] on icon "button" at bounding box center [814, 194] width 16 height 16
type input "[DATE]"
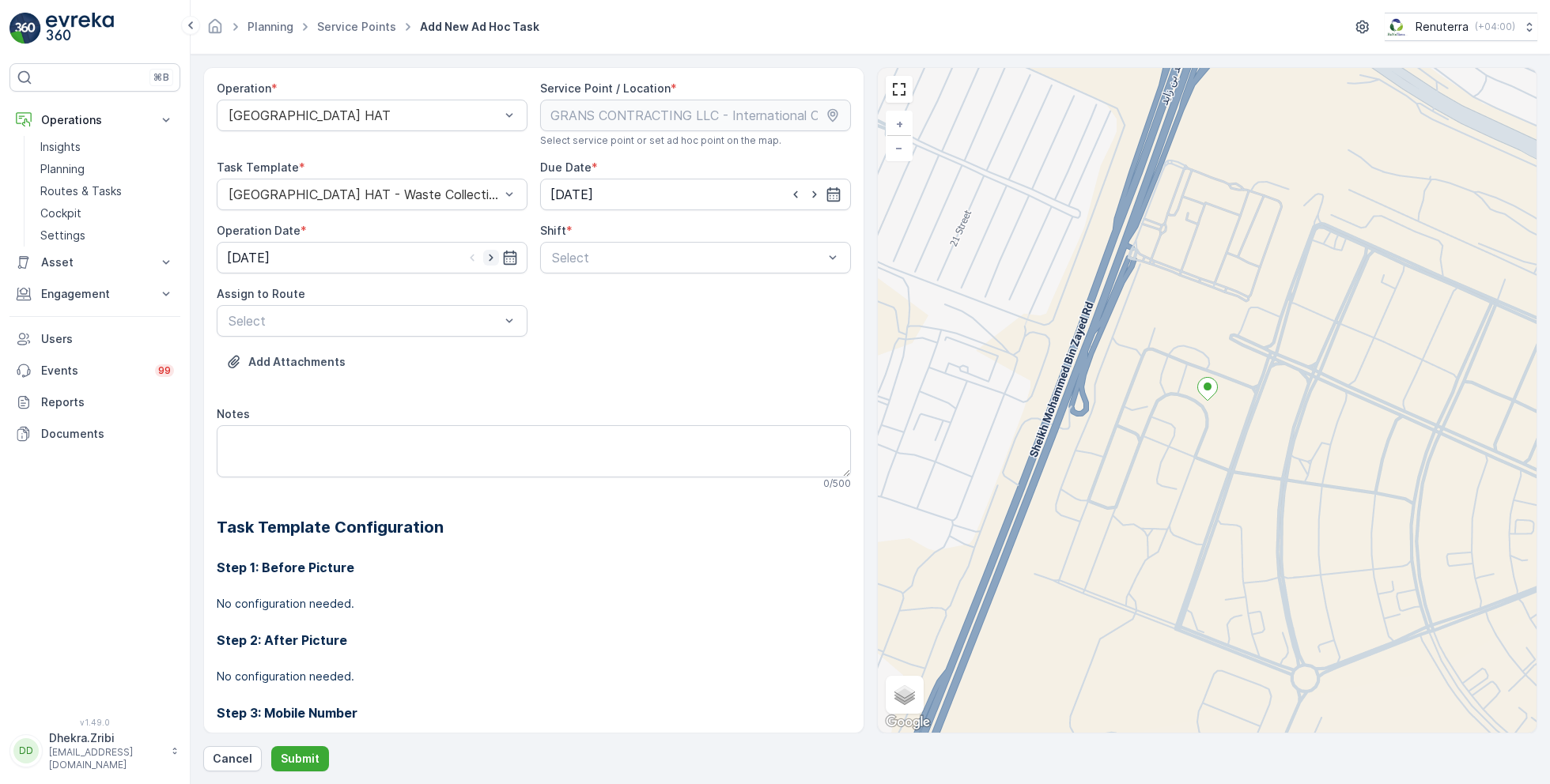
click at [490, 257] on icon "button" at bounding box center [491, 257] width 16 height 16
type input "[DATE]"
click at [593, 258] on div at bounding box center [687, 257] width 274 height 14
click at [586, 297] on span "Day Shift" at bounding box center [577, 296] width 56 height 14
click at [407, 321] on div at bounding box center [363, 321] width 274 height 14
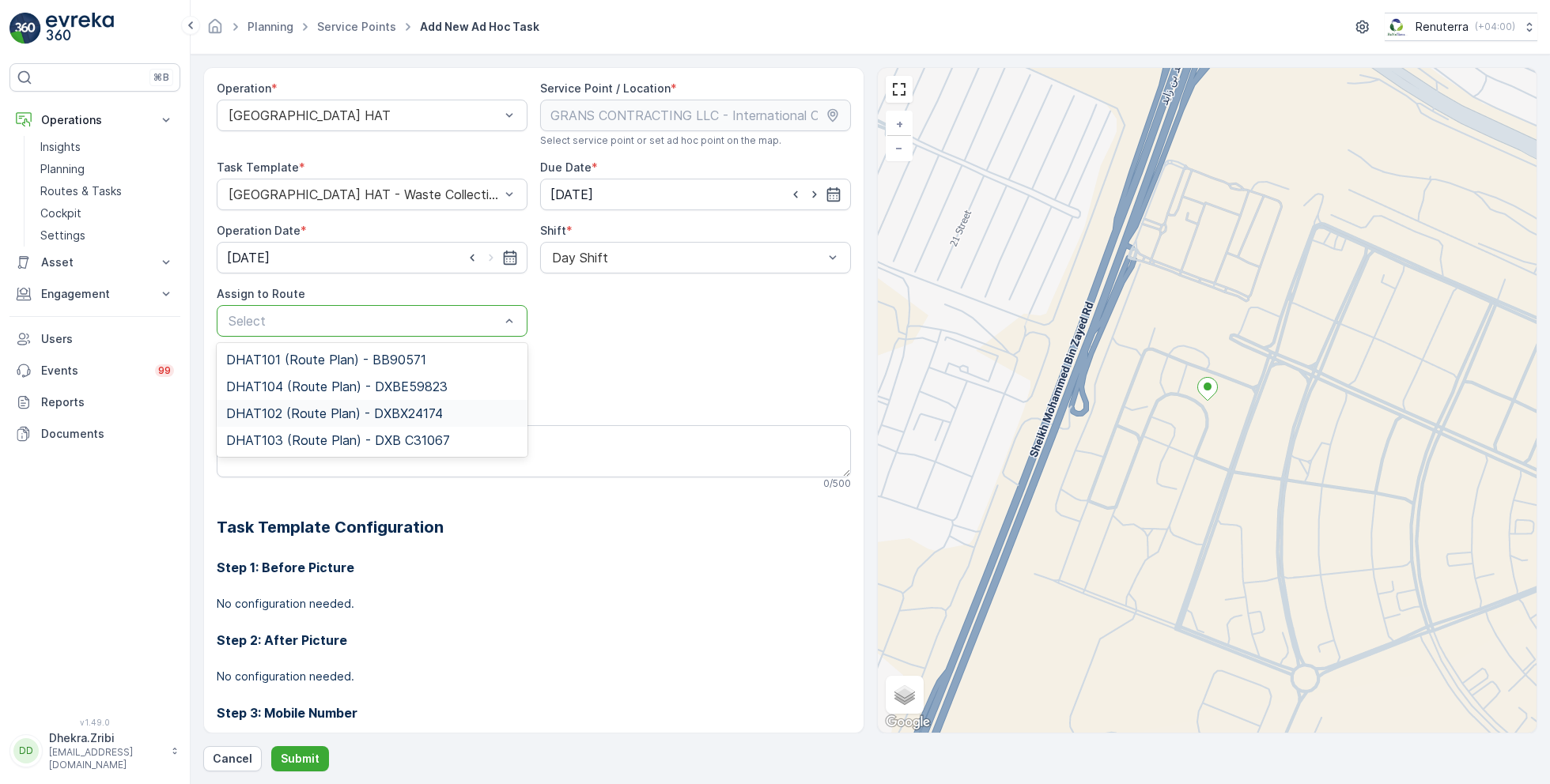
click at [301, 412] on span "DHAT102 (Route Plan) - DXBX24174" at bounding box center [334, 413] width 216 height 14
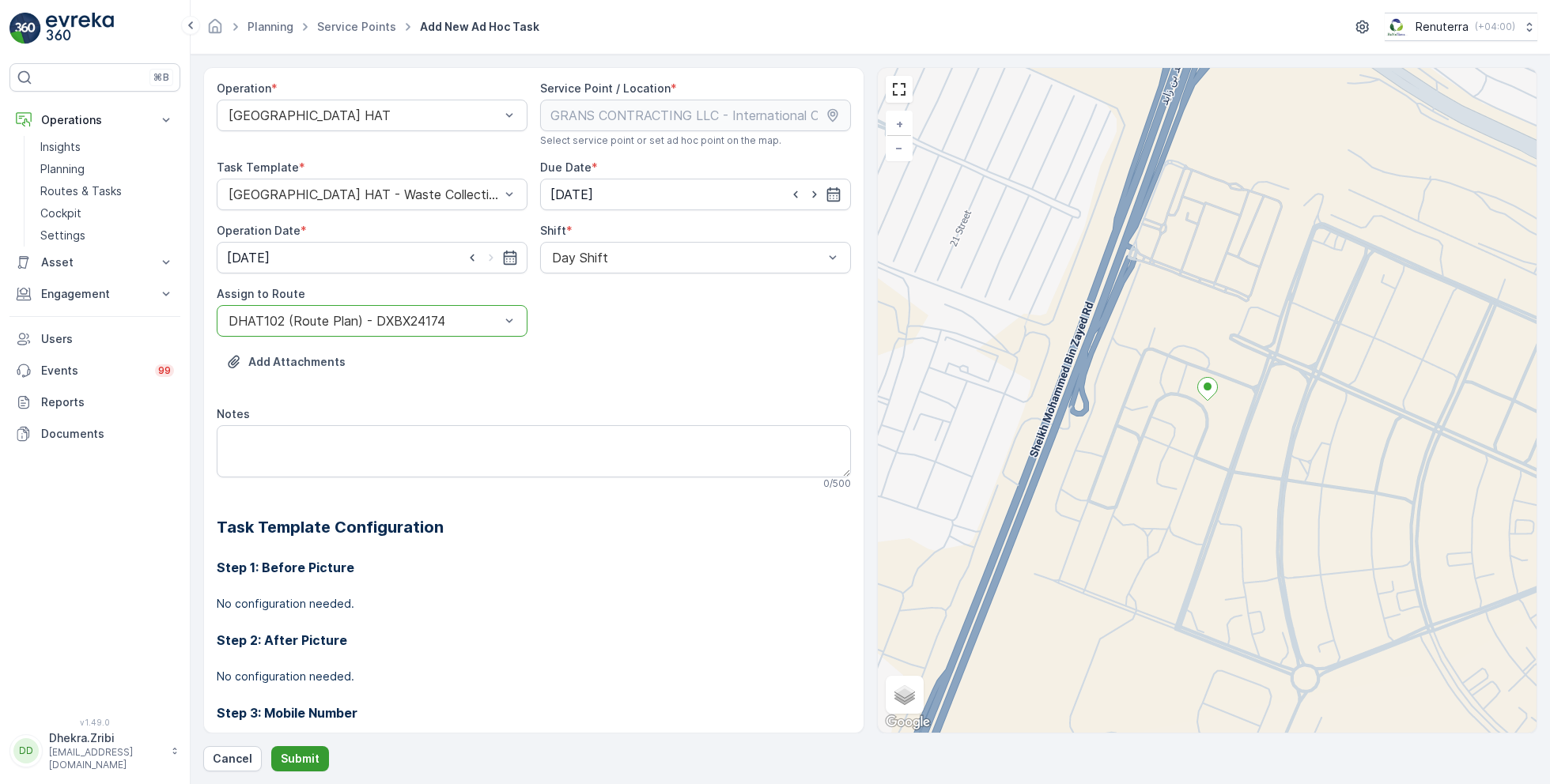
click at [293, 754] on p "Submit" at bounding box center [300, 759] width 39 height 16
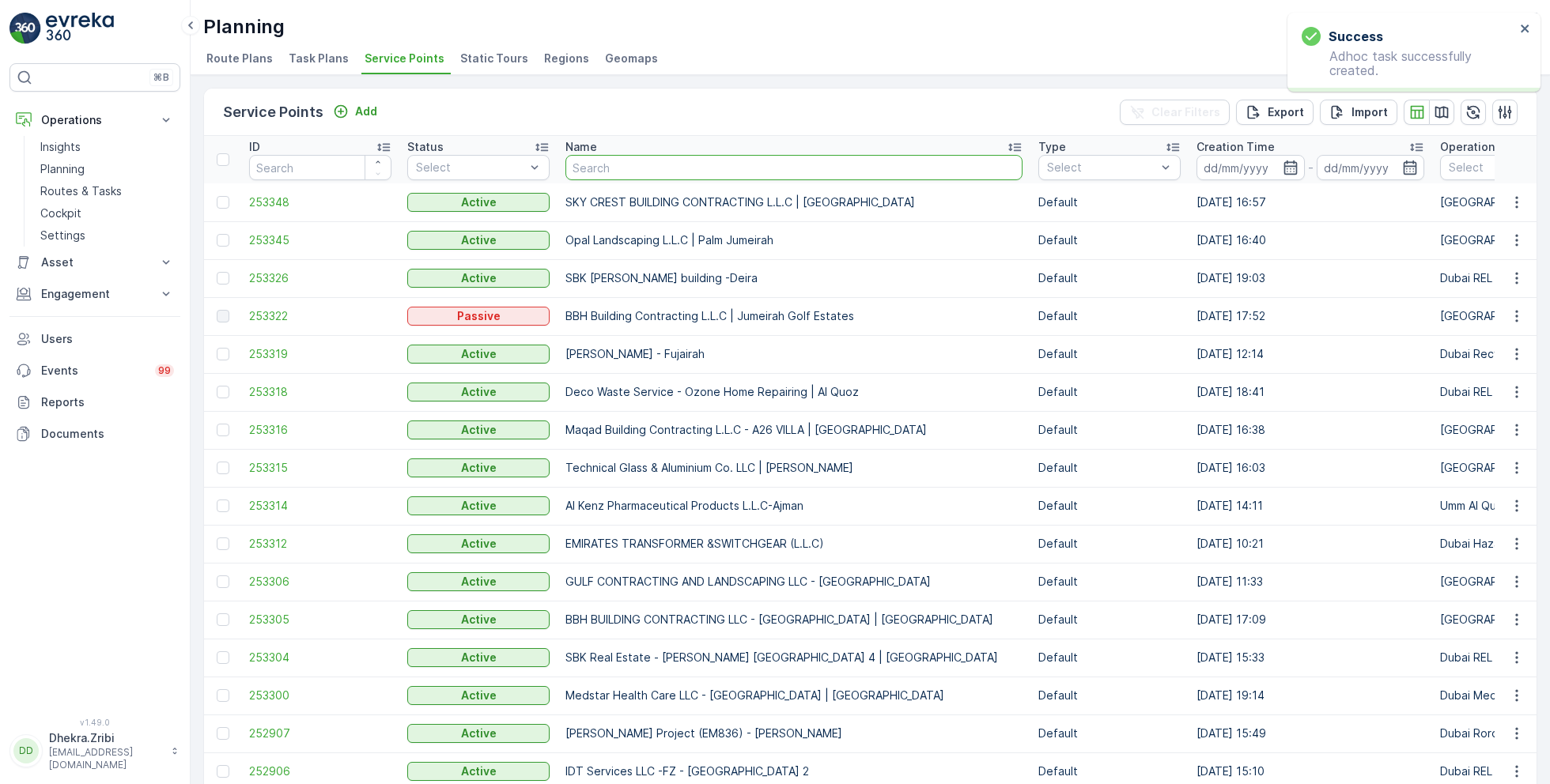
click at [657, 171] on input "text" at bounding box center [794, 168] width 457 height 25
paste input "ALJAWDA AL MOTAQADEMA CONTRACTING L.L.C. - Wadi Al Shabak"
type input "ALJAWDA AL MOTAQADEMA CONTRACTING L.L.C. - Wadi Al Shabak"
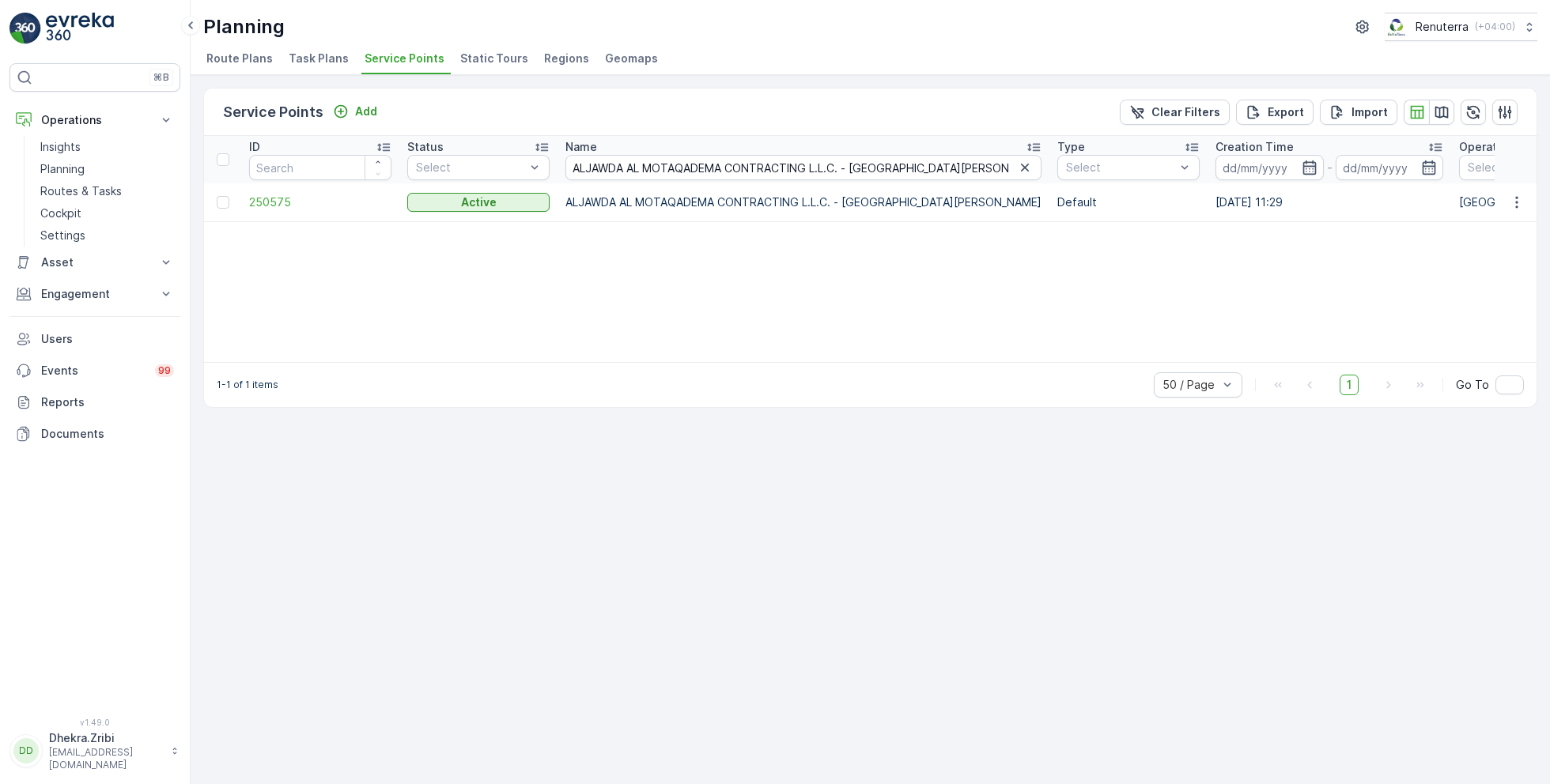
click at [279, 192] on td "250575" at bounding box center [320, 202] width 158 height 38
click at [276, 204] on span "250575" at bounding box center [320, 202] width 143 height 16
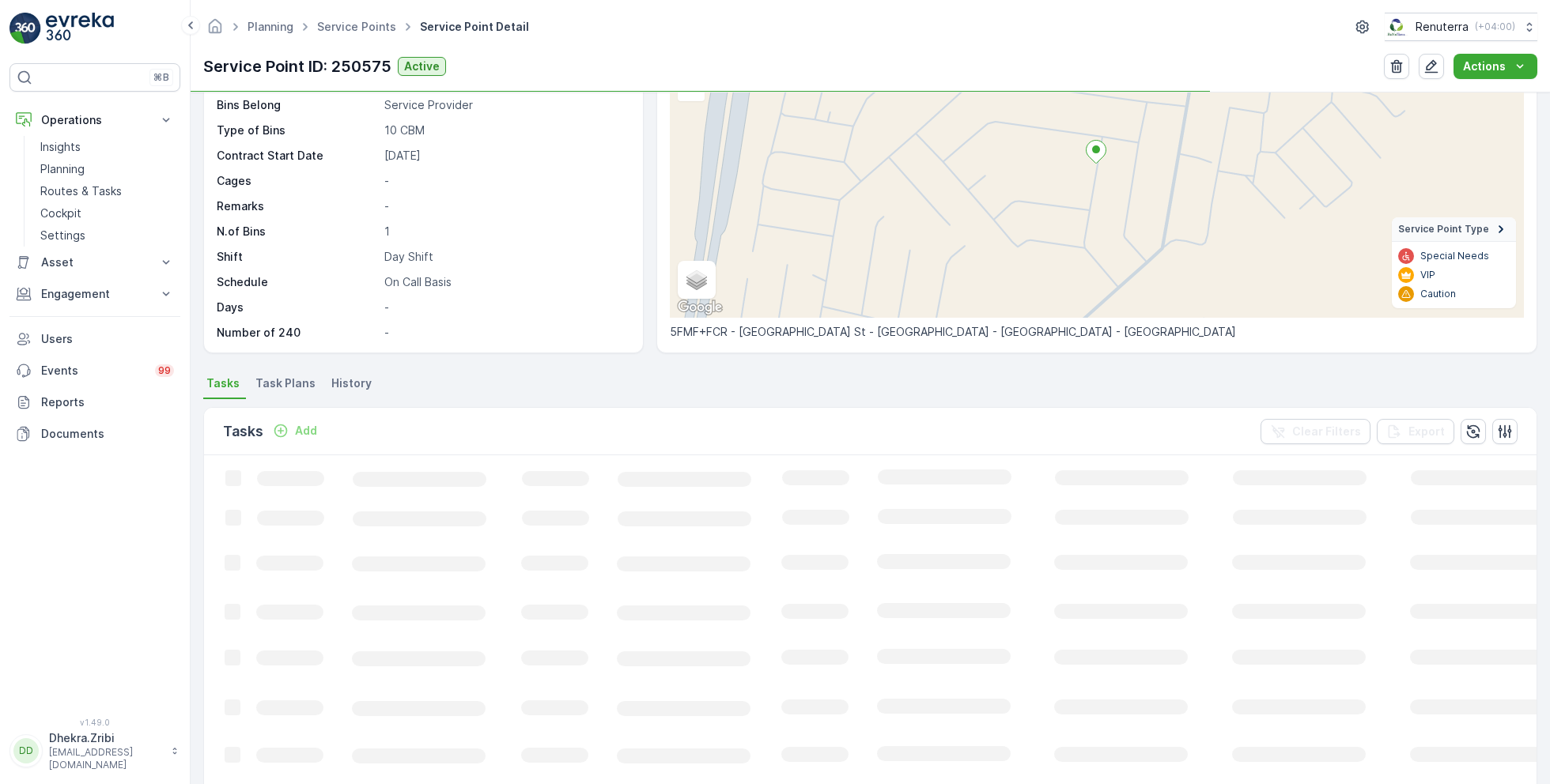
scroll to position [149, 0]
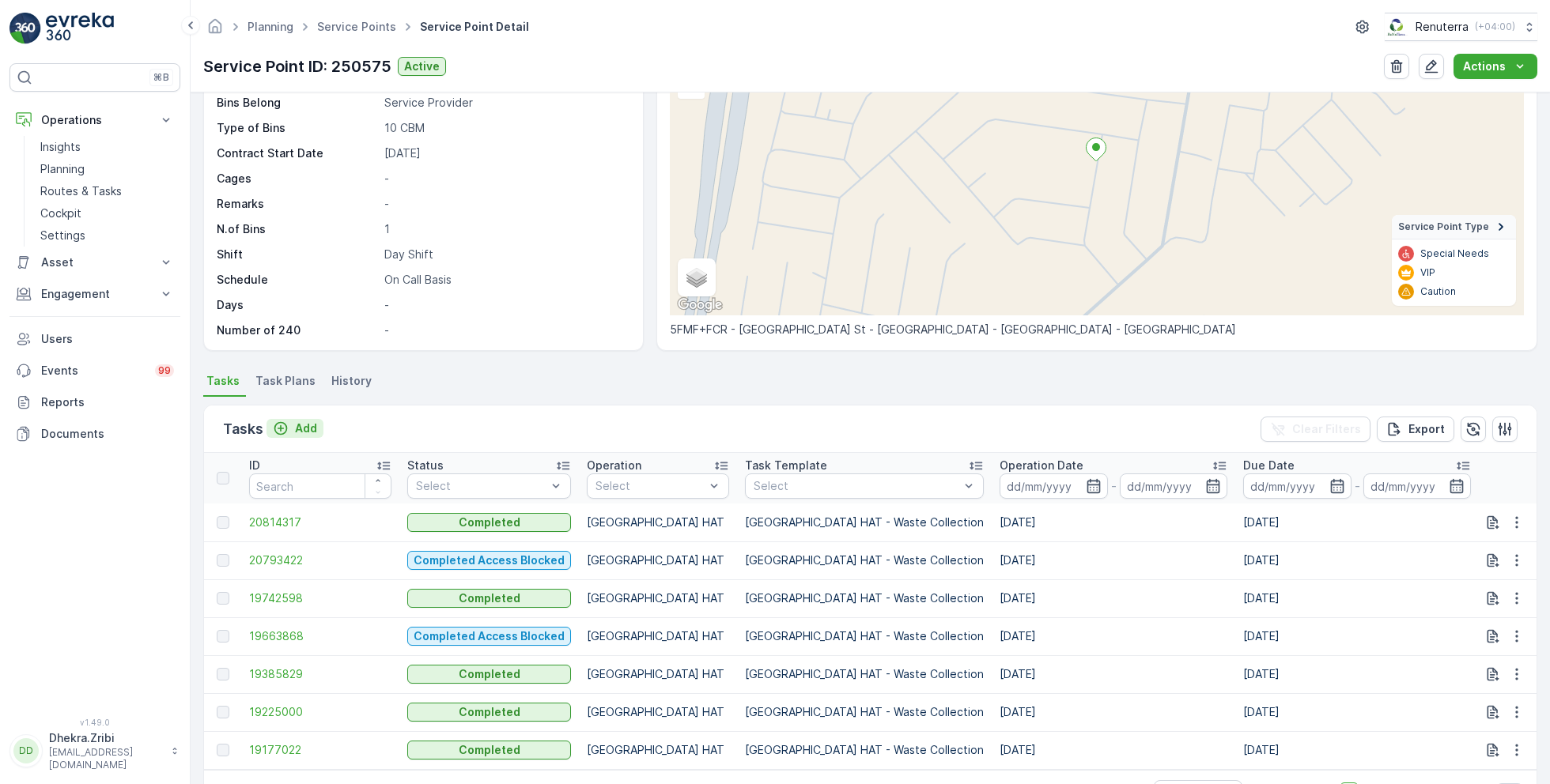
click at [287, 429] on icon "Add" at bounding box center [280, 428] width 16 height 16
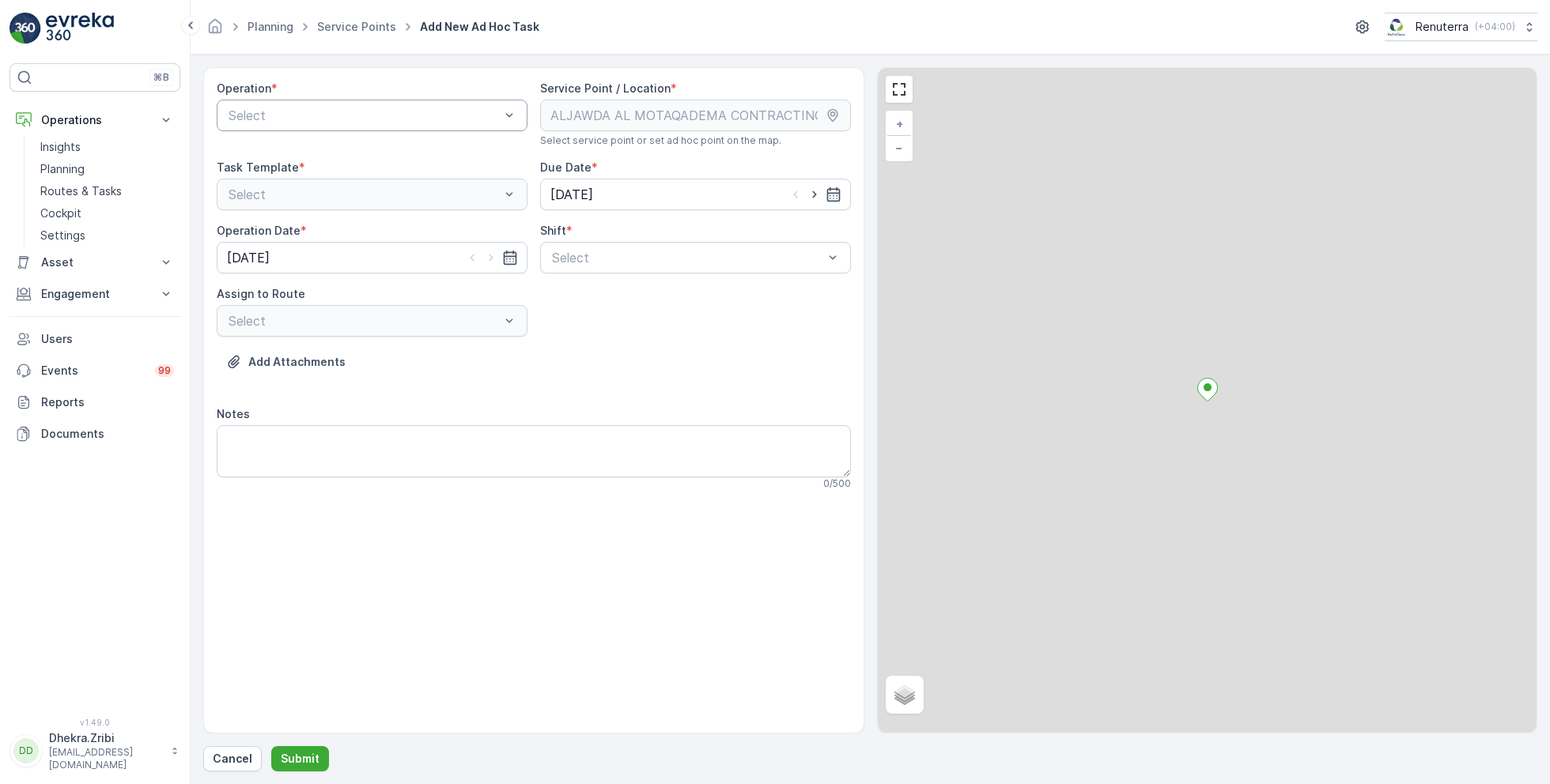
click at [409, 111] on div at bounding box center [363, 115] width 274 height 14
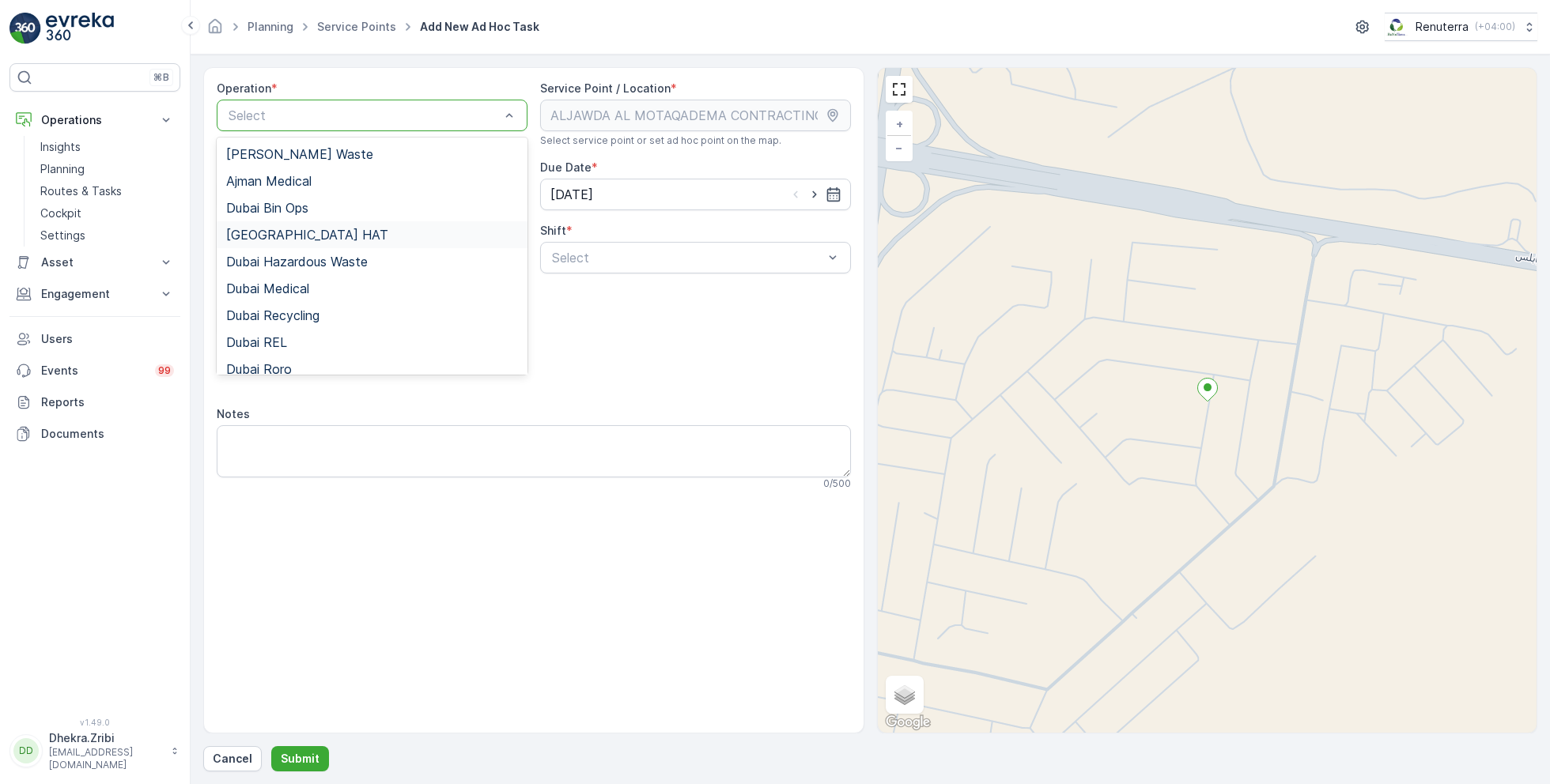
click at [291, 236] on div "Dubai HAT" at bounding box center [372, 234] width 292 height 14
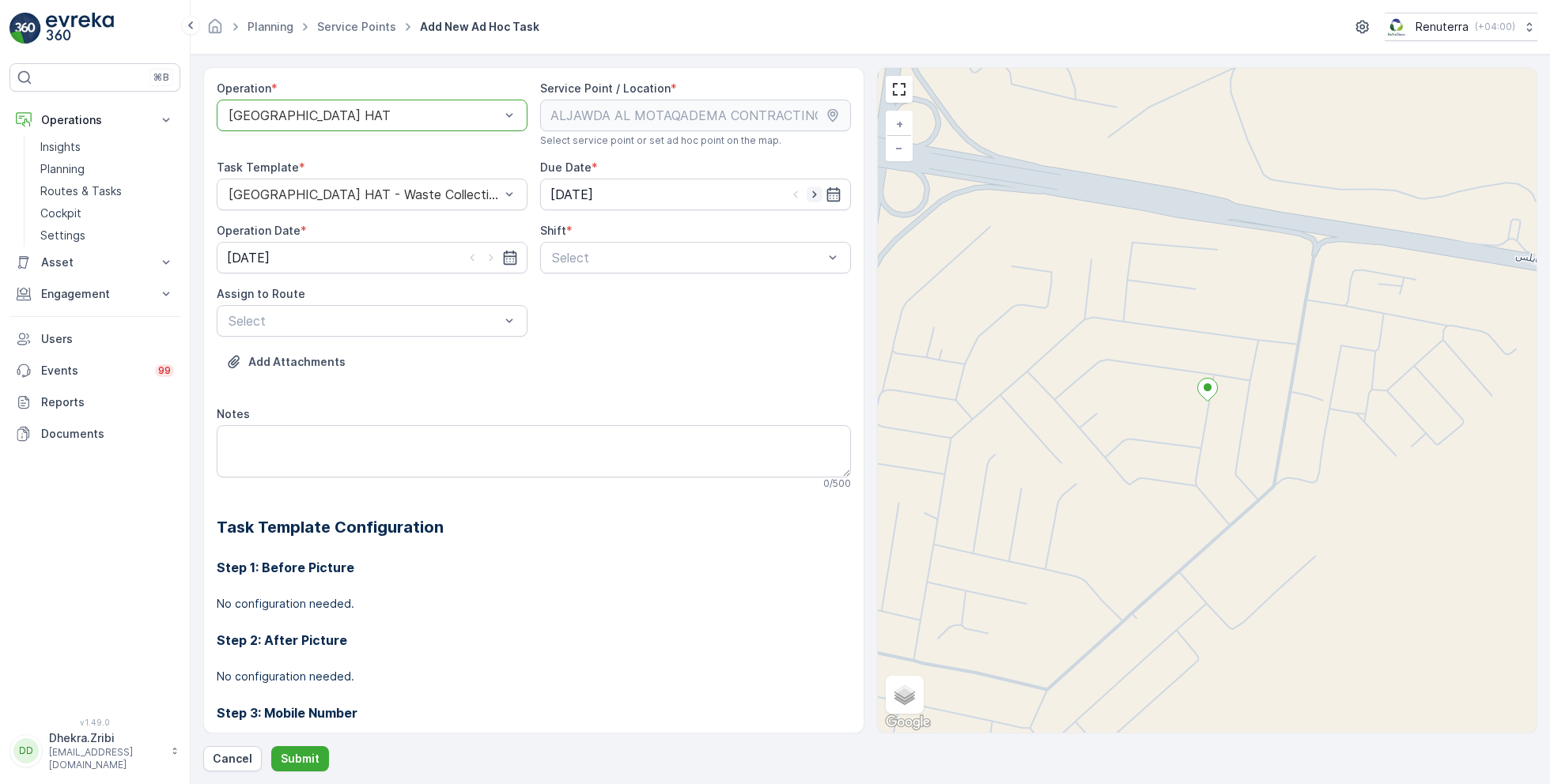
click at [809, 192] on icon "button" at bounding box center [814, 194] width 16 height 16
type input "[DATE]"
click at [490, 255] on icon "button" at bounding box center [491, 258] width 4 height 7
type input "[DATE]"
click at [584, 250] on div at bounding box center [687, 257] width 274 height 14
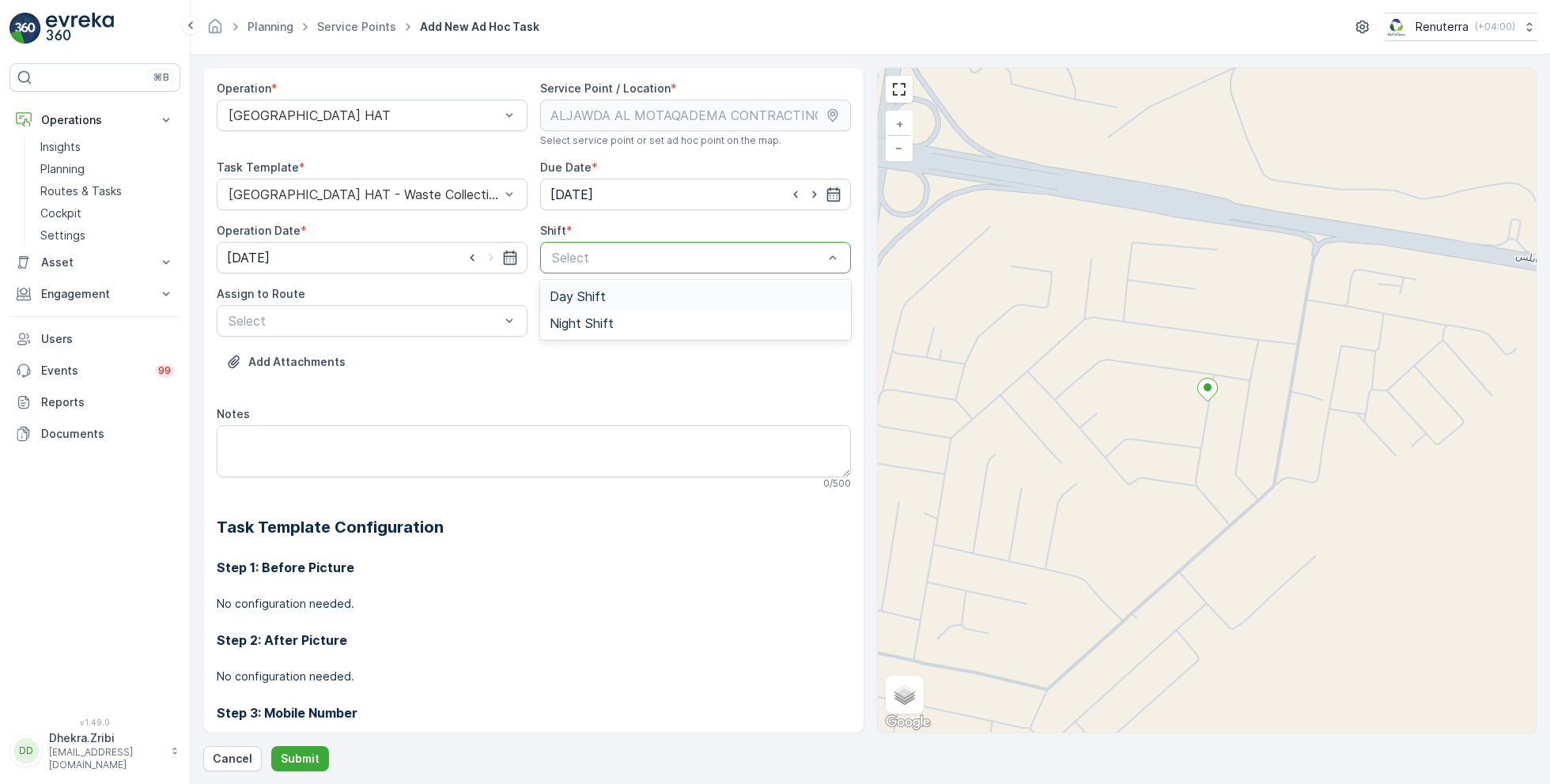
click at [570, 292] on span "Day Shift" at bounding box center [577, 296] width 56 height 14
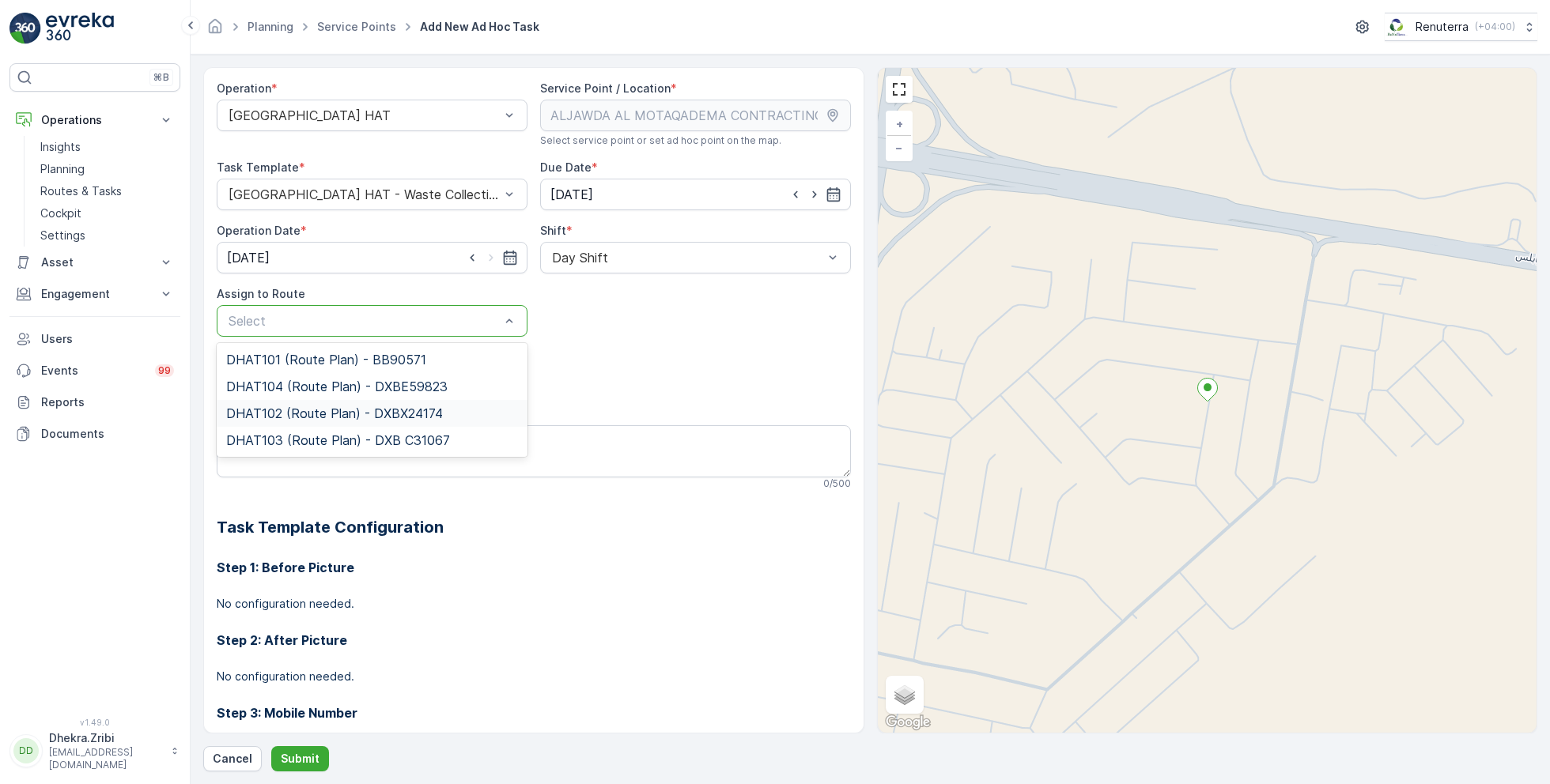
click at [314, 406] on span "DHAT102 (Route Plan) - DXBX24174" at bounding box center [334, 413] width 216 height 14
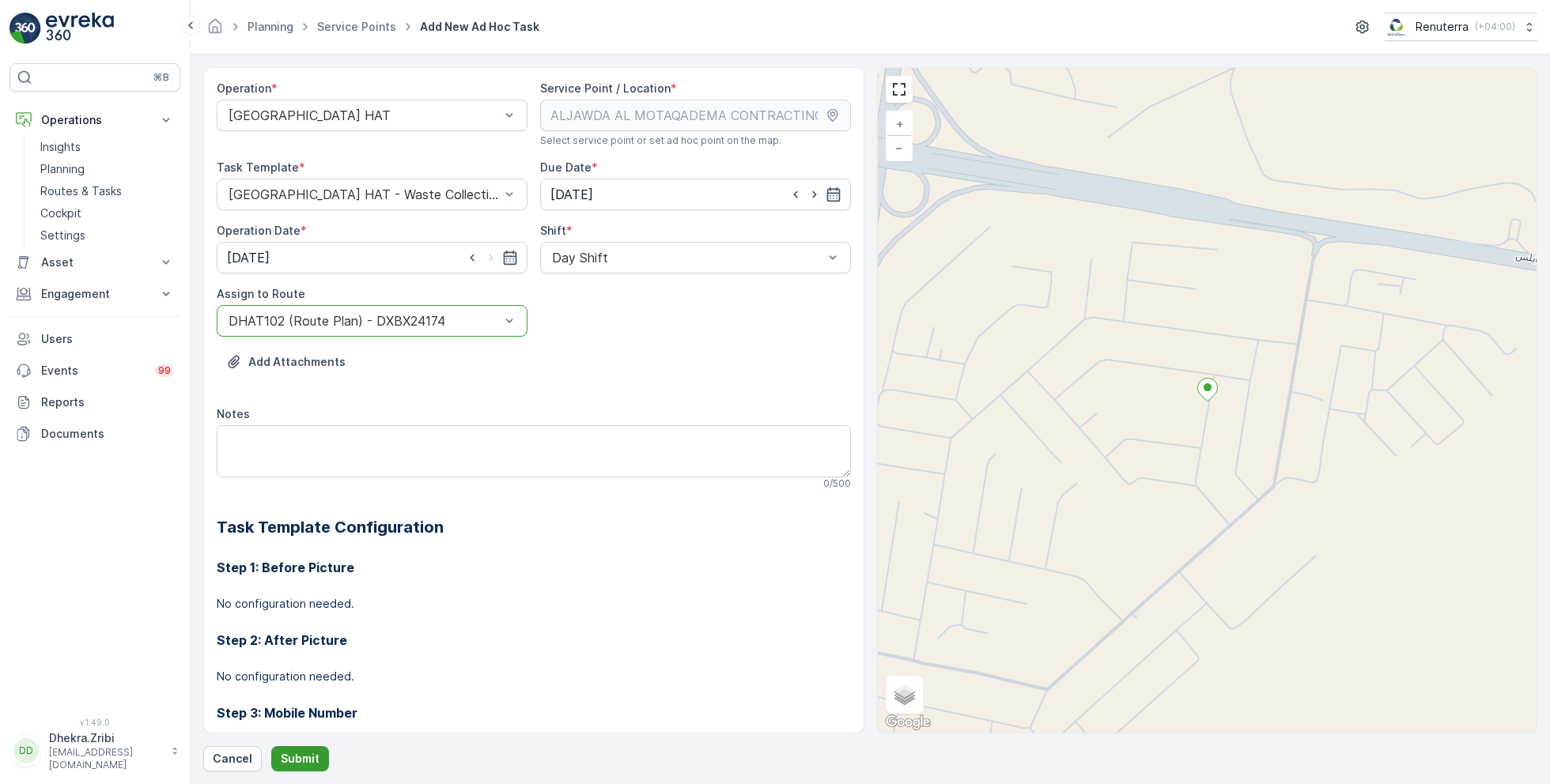
click at [287, 758] on p "Submit" at bounding box center [300, 759] width 39 height 16
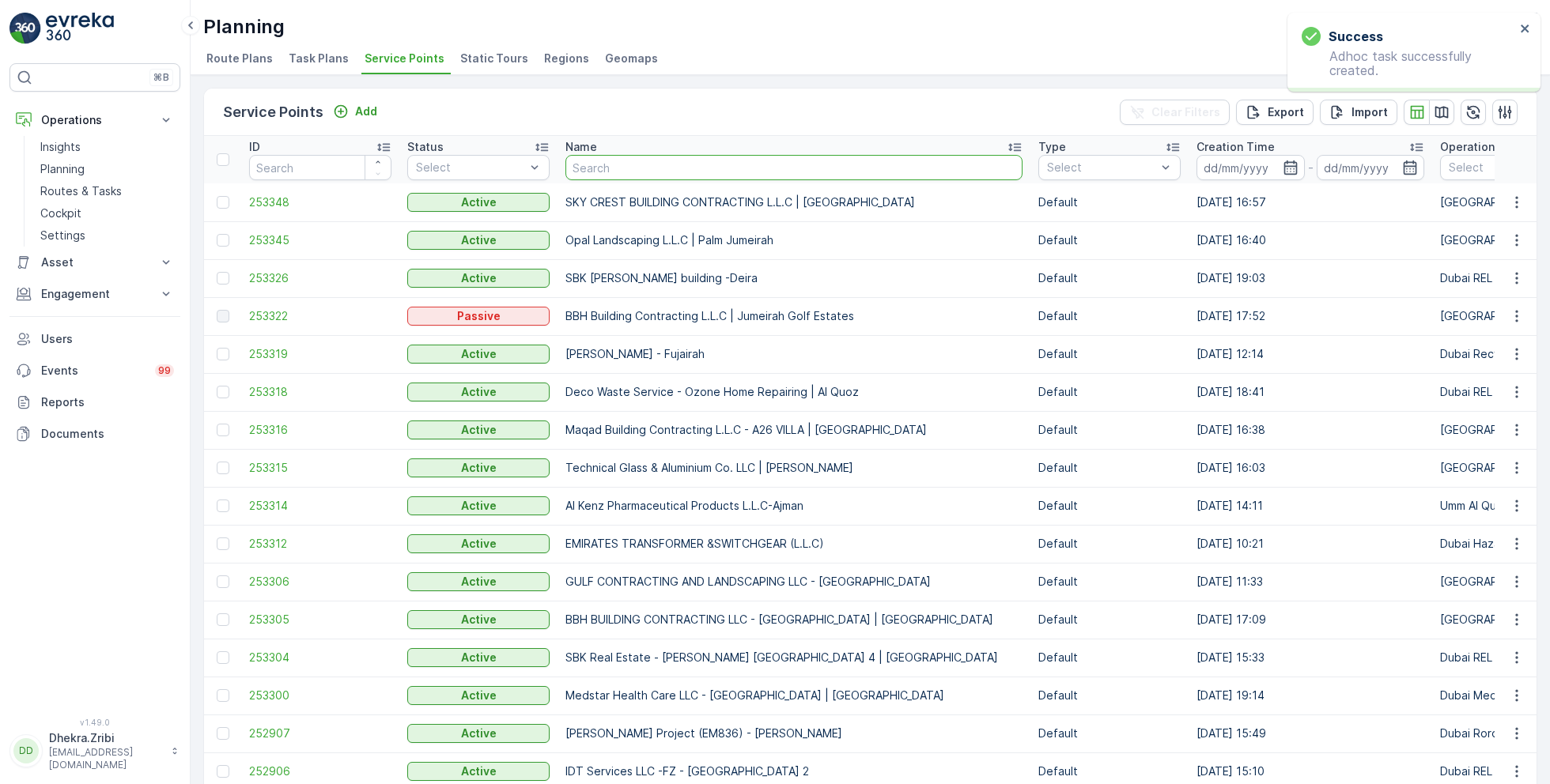
click at [593, 169] on input "text" at bounding box center [794, 168] width 457 height 25
paste input "DELTA AL WADI CONTRACTING (L.L.C)"
type input "DELTA AL WADI CONTRACTING (L.L.C)"
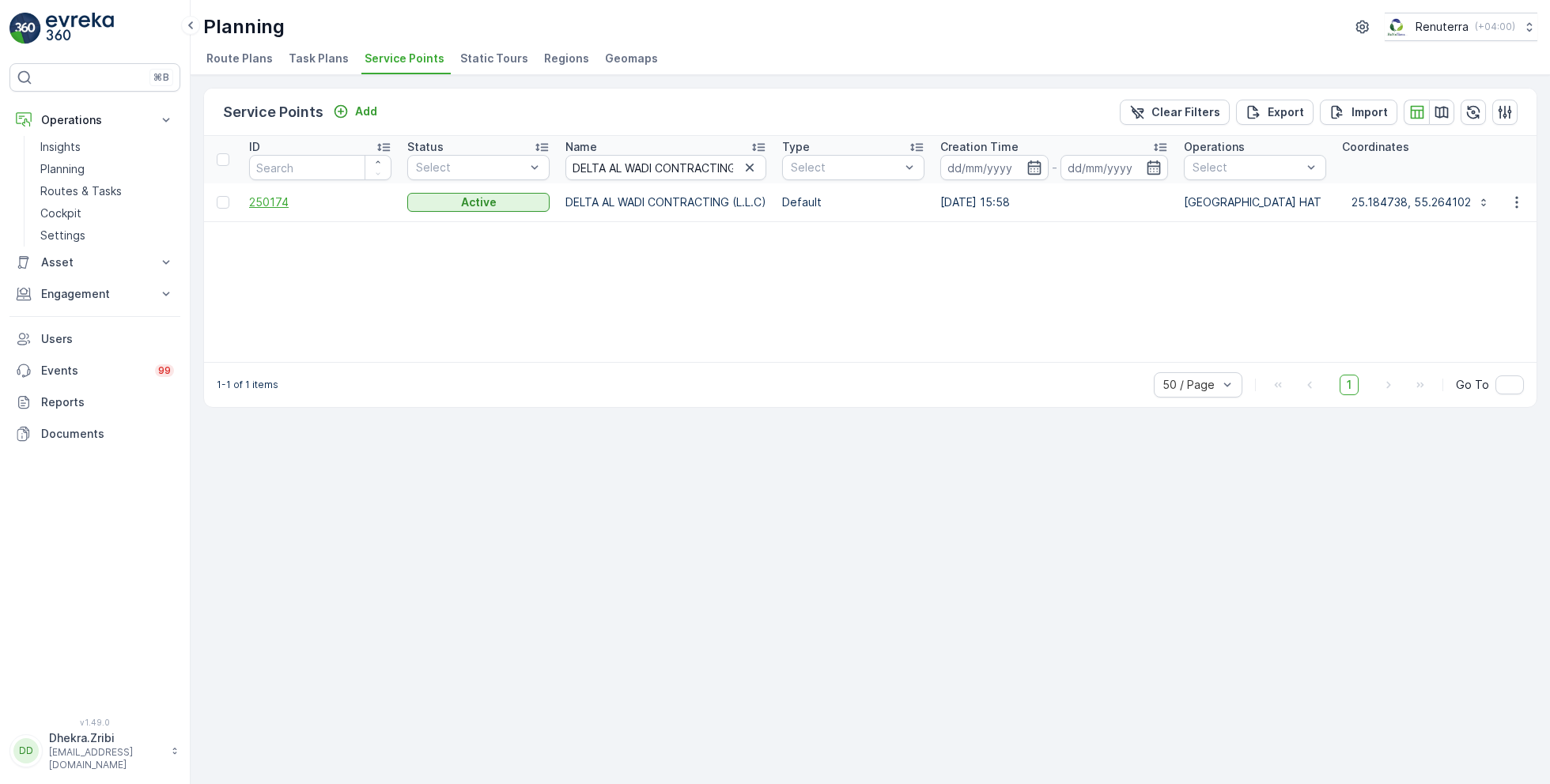
click at [271, 202] on span "250174" at bounding box center [320, 202] width 143 height 16
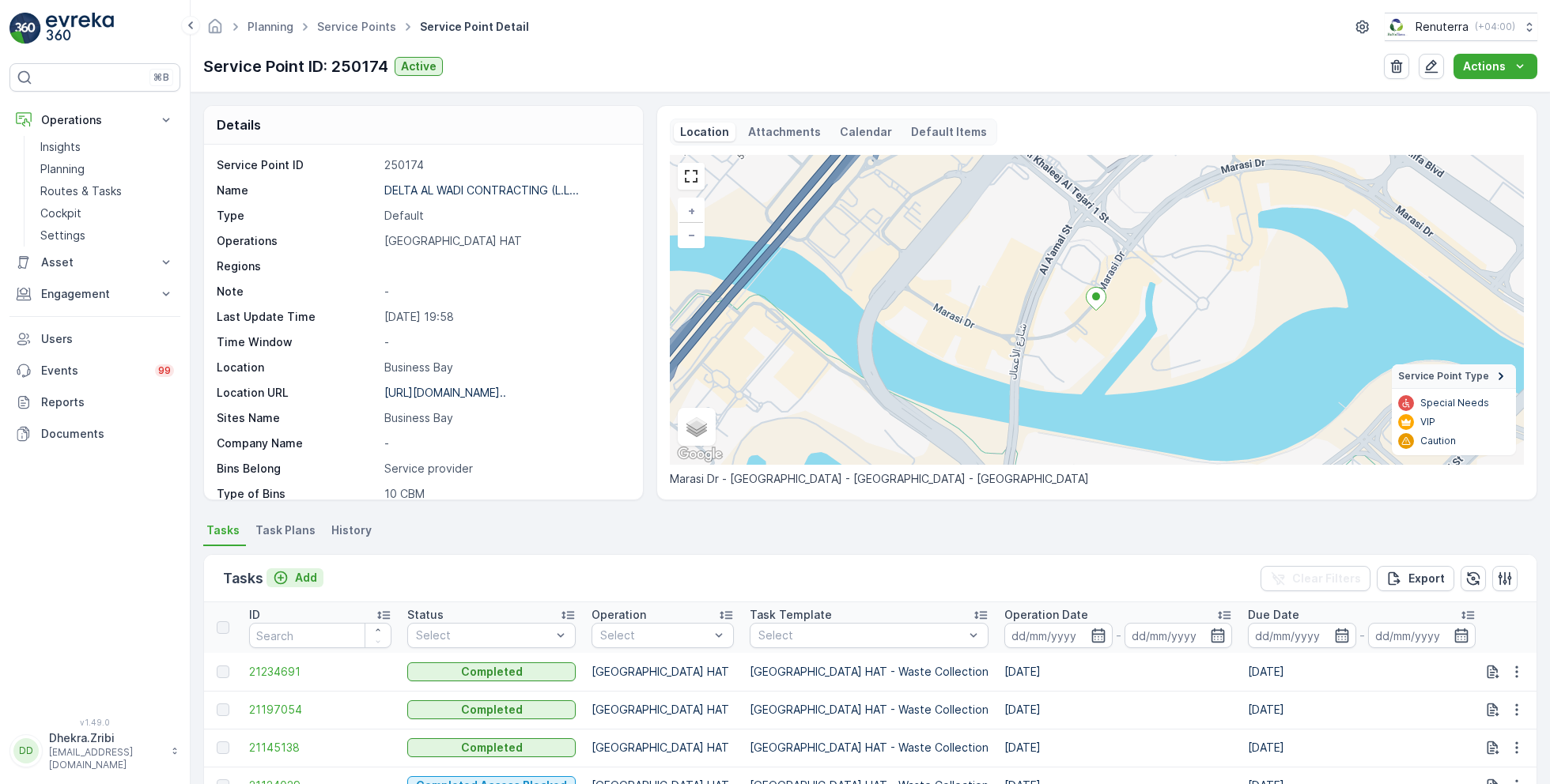
click at [304, 568] on button "Add" at bounding box center [295, 578] width 57 height 19
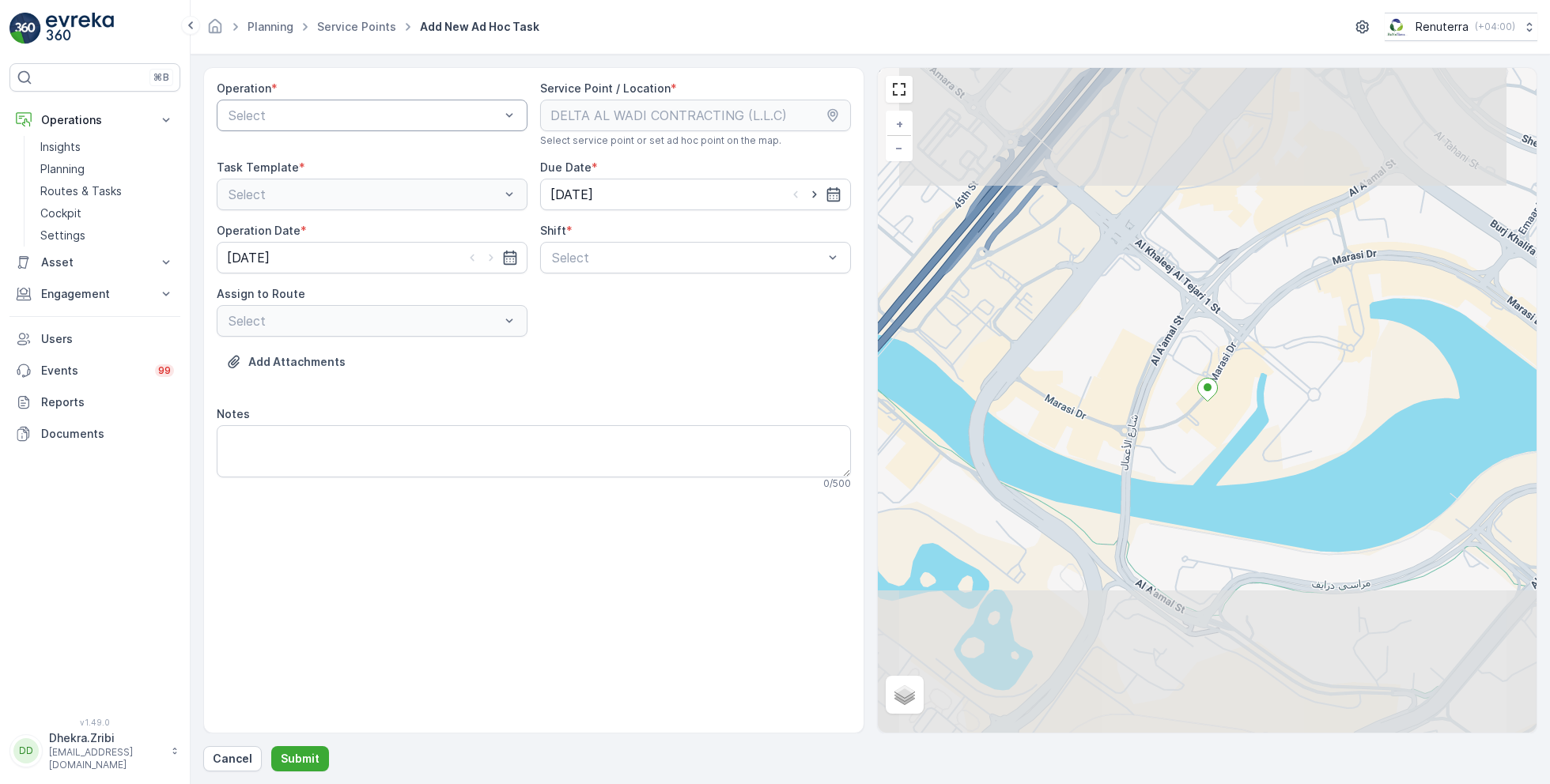
click at [452, 112] on div at bounding box center [363, 115] width 274 height 14
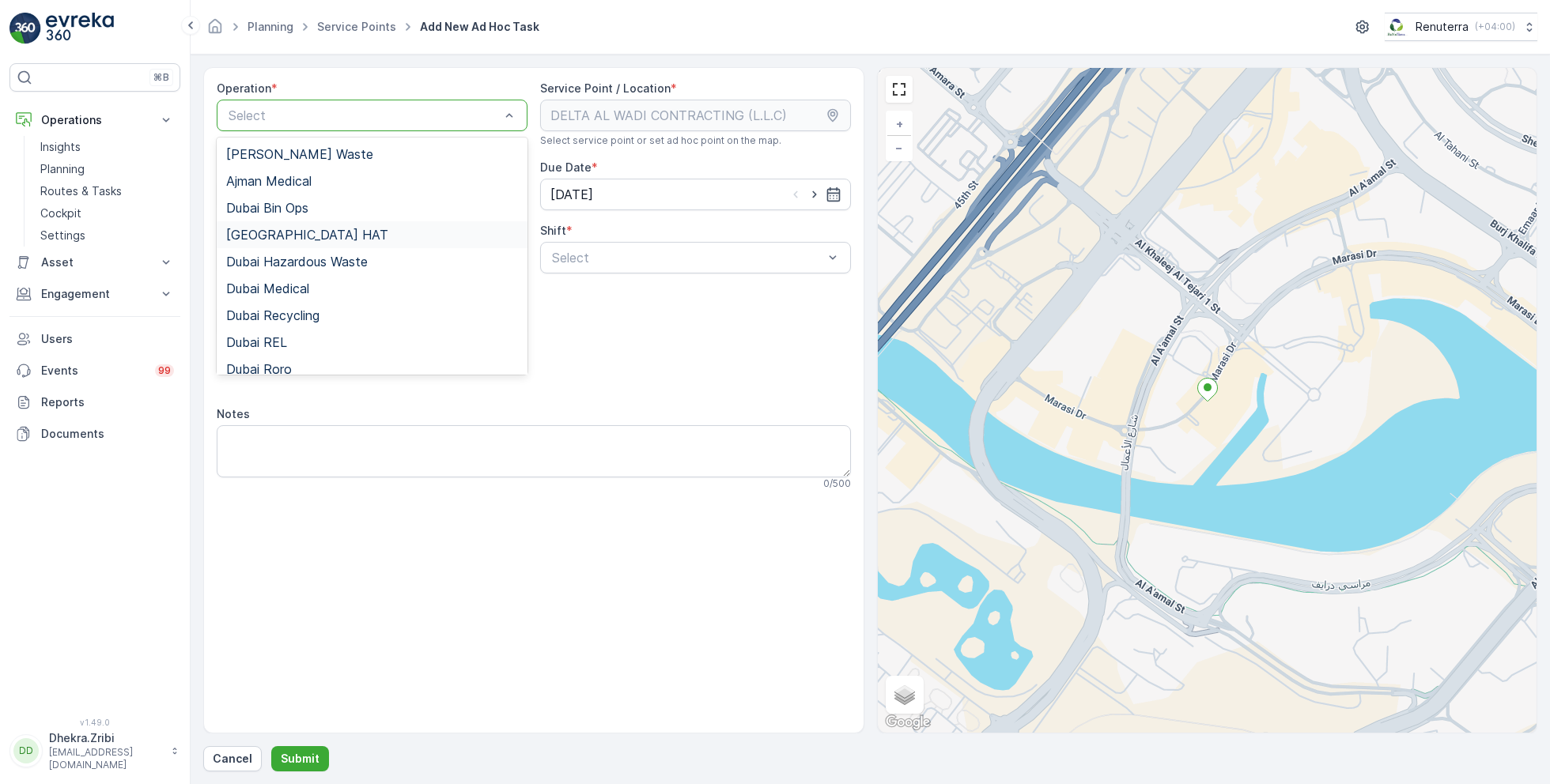
click at [289, 236] on div "Dubai HAT" at bounding box center [372, 234] width 292 height 14
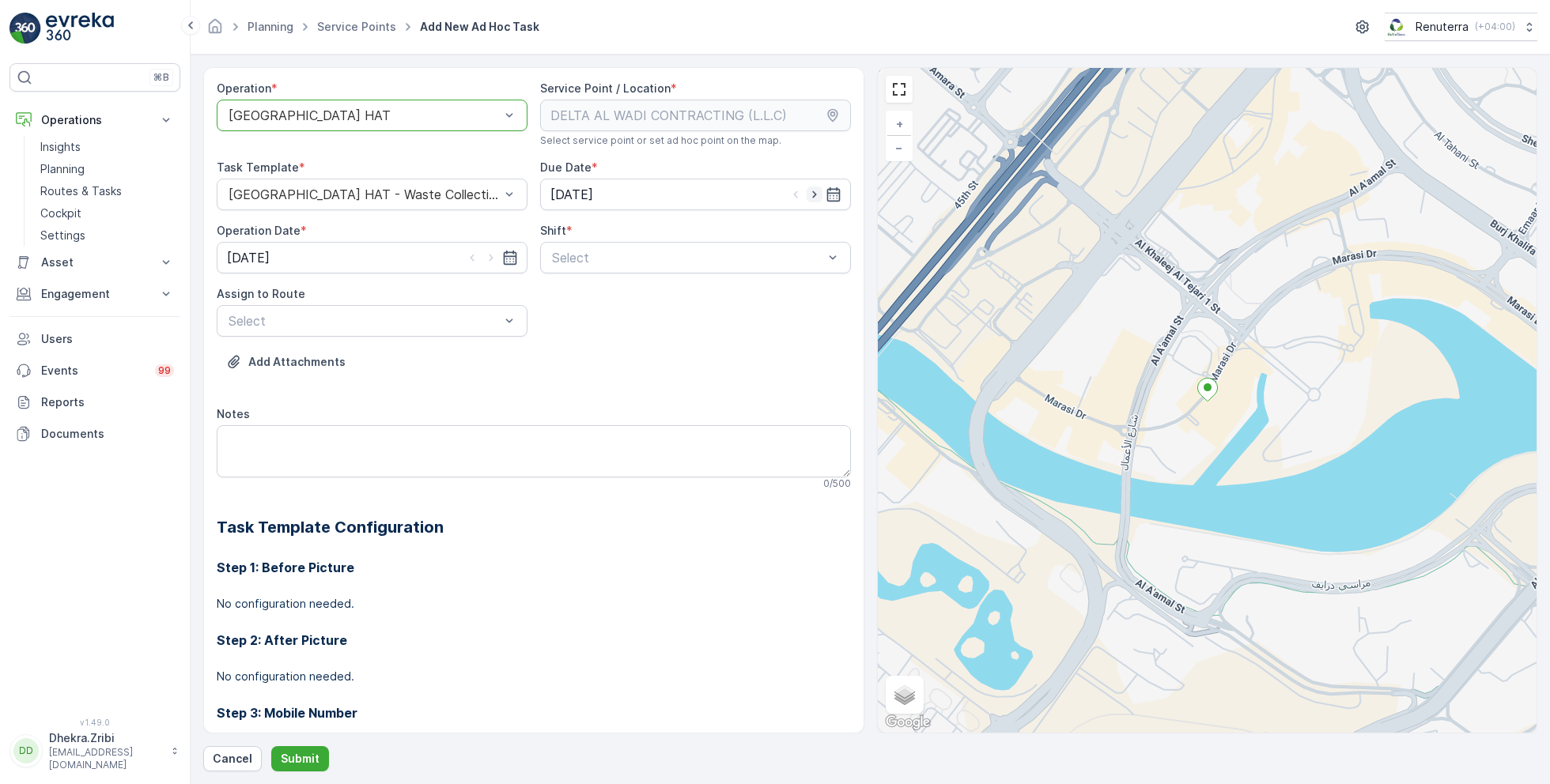
click at [812, 188] on icon "button" at bounding box center [814, 194] width 16 height 16
type input "[DATE]"
click at [495, 256] on icon "button" at bounding box center [491, 257] width 16 height 16
type input "[DATE]"
click at [610, 271] on div "Select" at bounding box center [695, 257] width 311 height 31
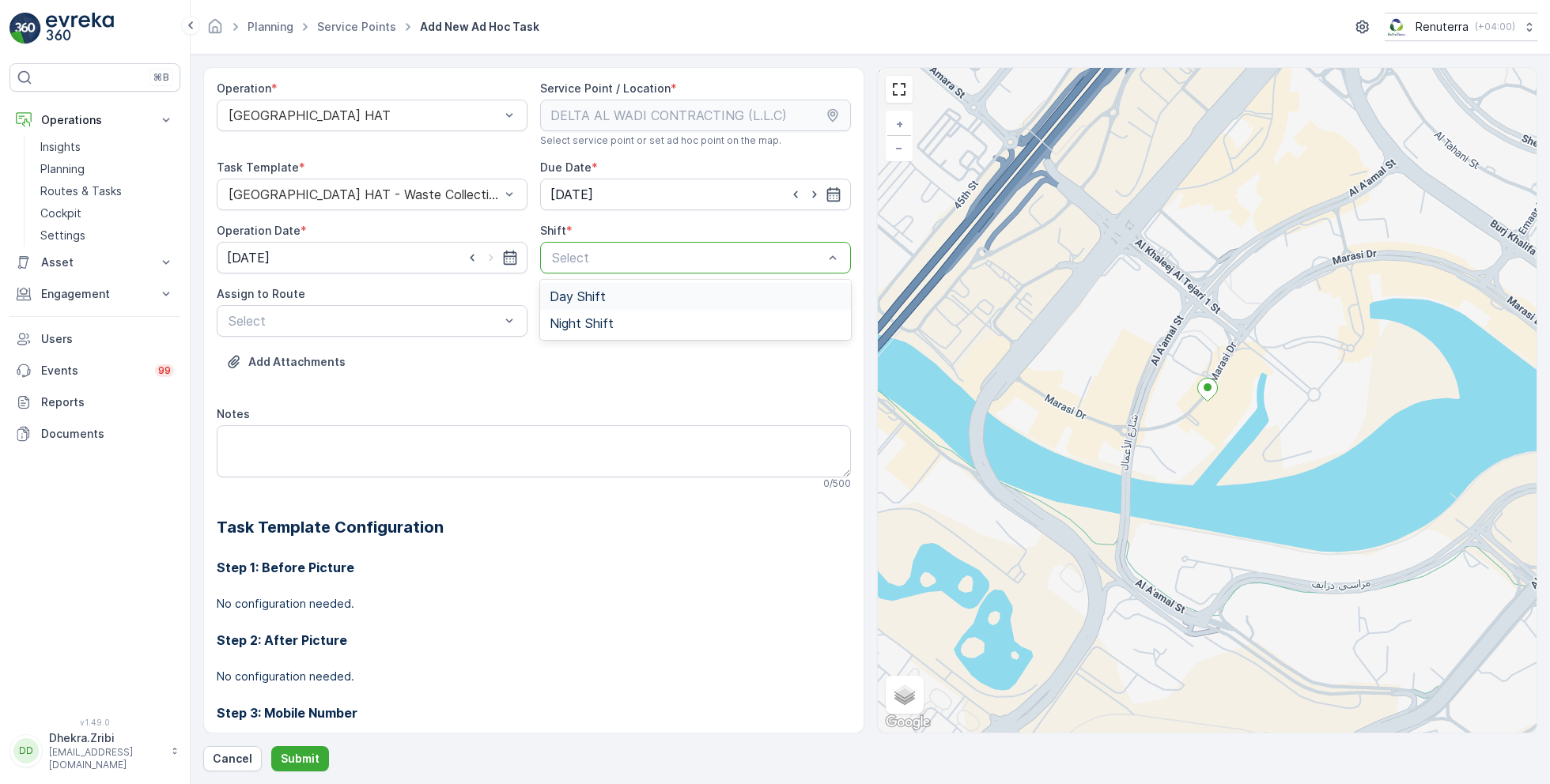
click at [564, 304] on div "Day Shift" at bounding box center [695, 296] width 311 height 27
click at [440, 322] on div at bounding box center [363, 321] width 274 height 14
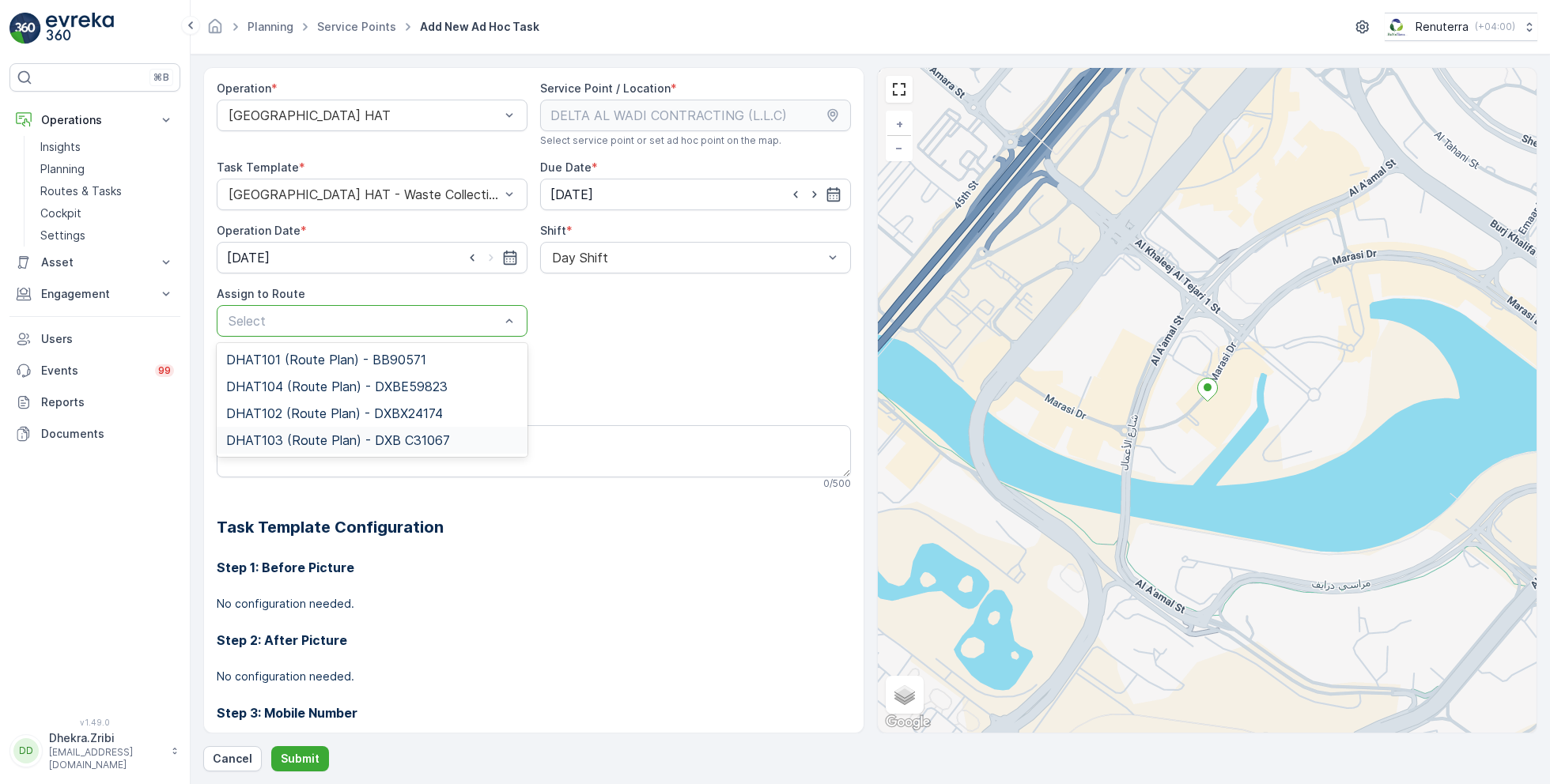
click at [310, 439] on span "DHAT103 (Route Plan) - DXB C31067" at bounding box center [338, 440] width 224 height 14
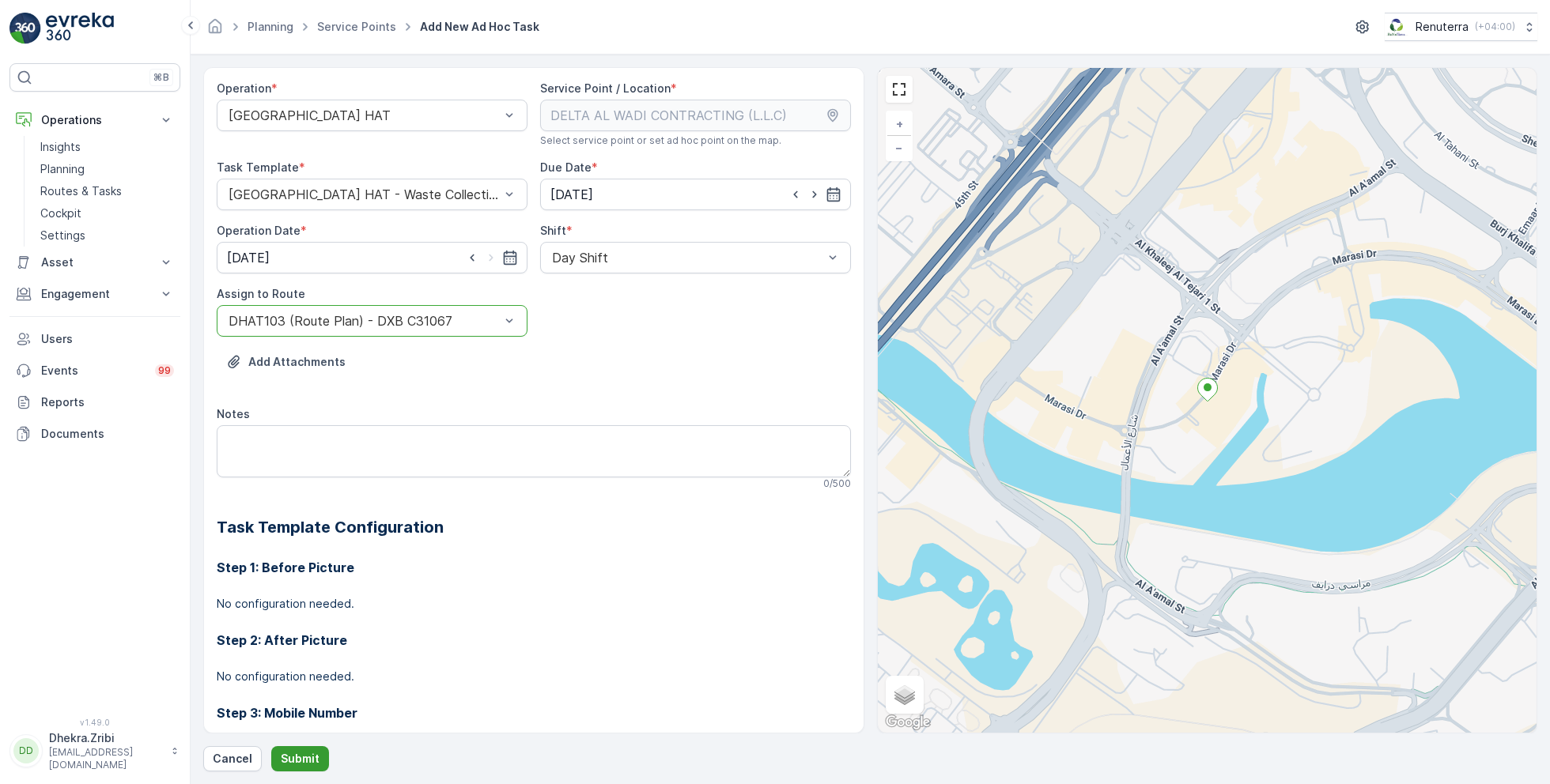
click at [296, 748] on button "Submit" at bounding box center [300, 759] width 58 height 25
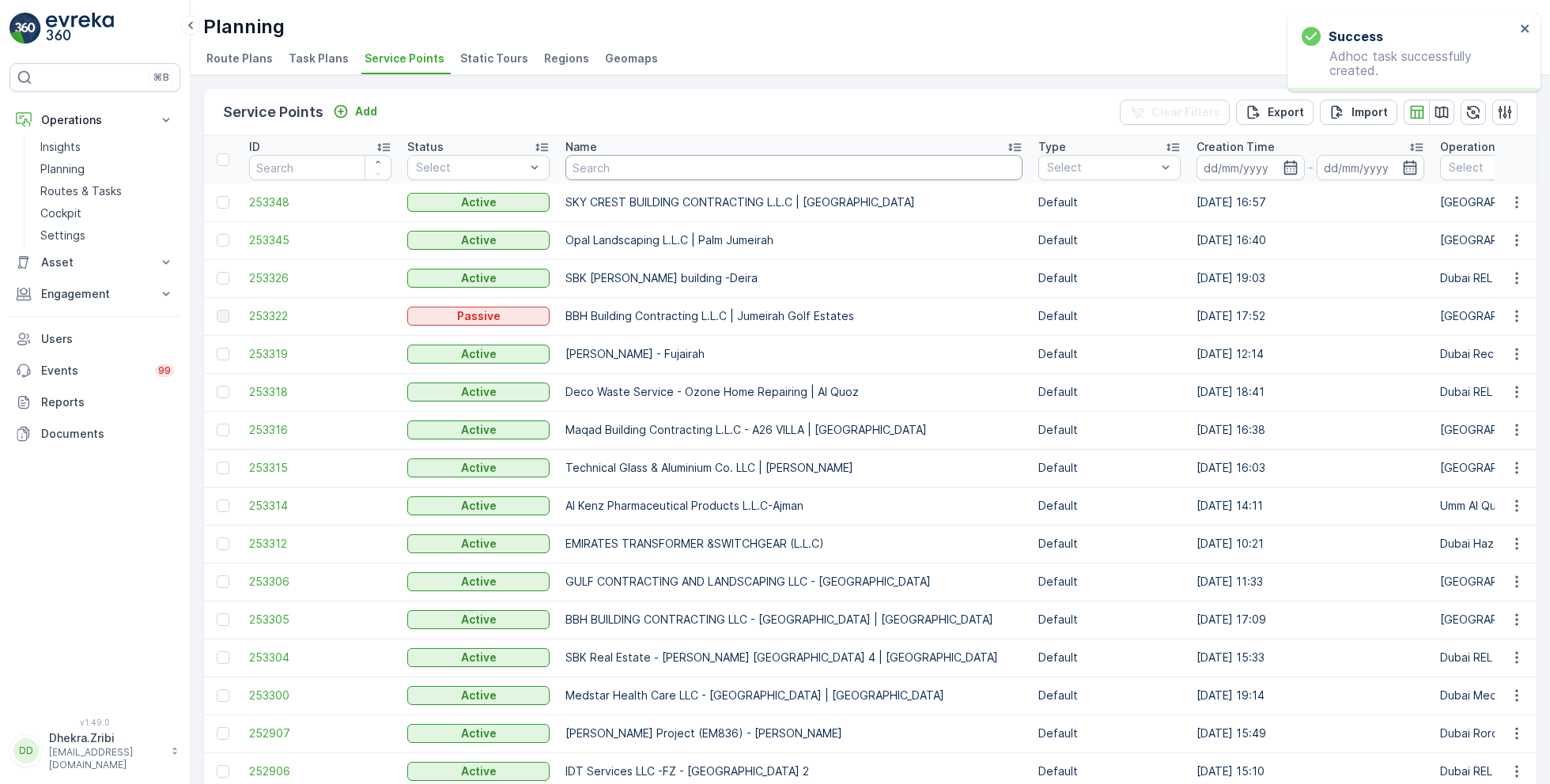
click at [611, 167] on input "text" at bounding box center [794, 168] width 457 height 25
paste input "ARABIAN CONSTRUCTION COMPANY L.L.C. - Baccarat Hotel & Residences"
type input "ARABIAN CONSTRUCTION COMPANY L.L.C. - Baccarat Hotel & Residences"
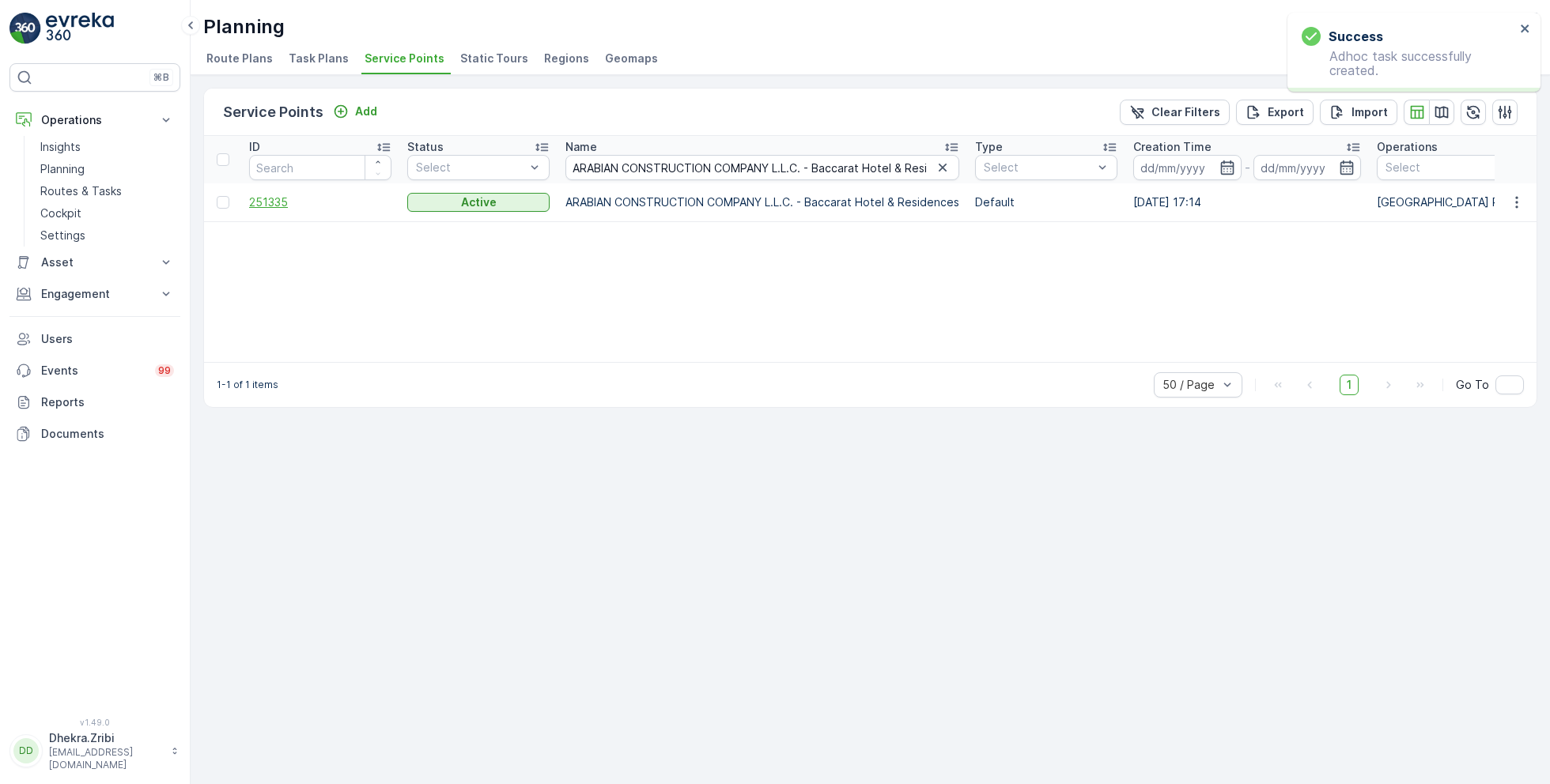
click at [283, 201] on span "251335" at bounding box center [320, 202] width 143 height 16
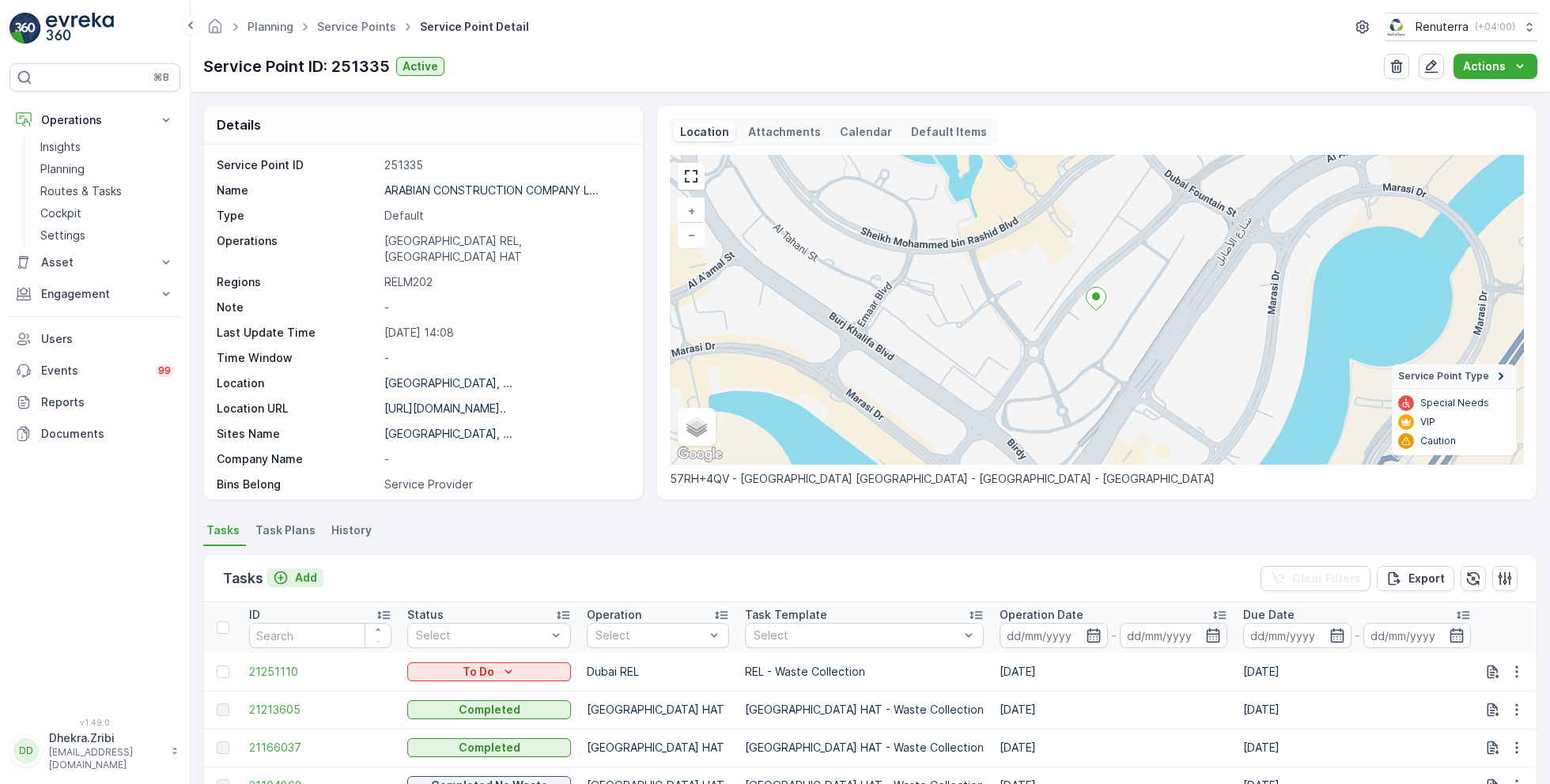
click at [305, 574] on p "Add" at bounding box center [306, 578] width 22 height 16
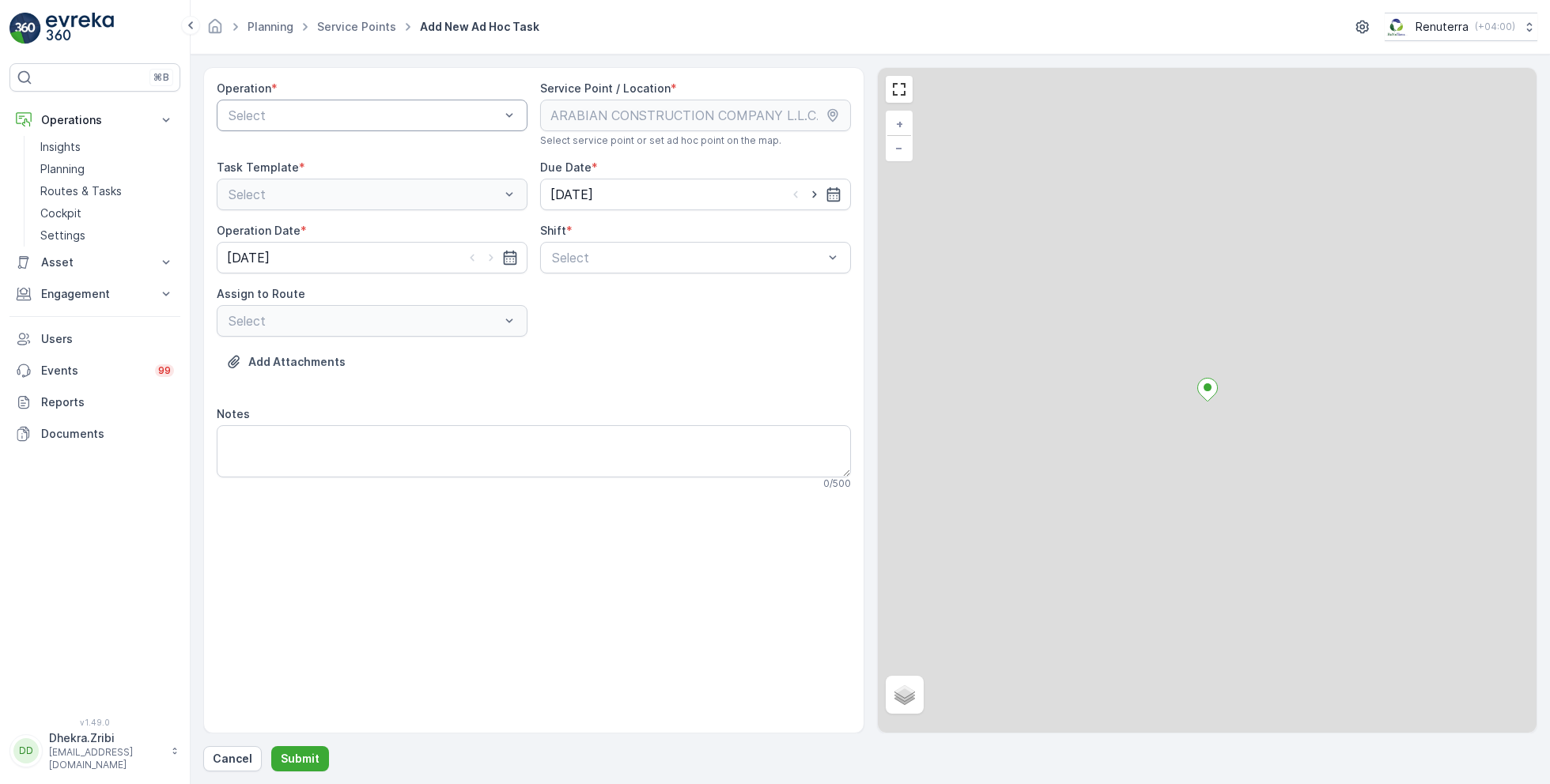
click at [453, 109] on div at bounding box center [363, 115] width 274 height 14
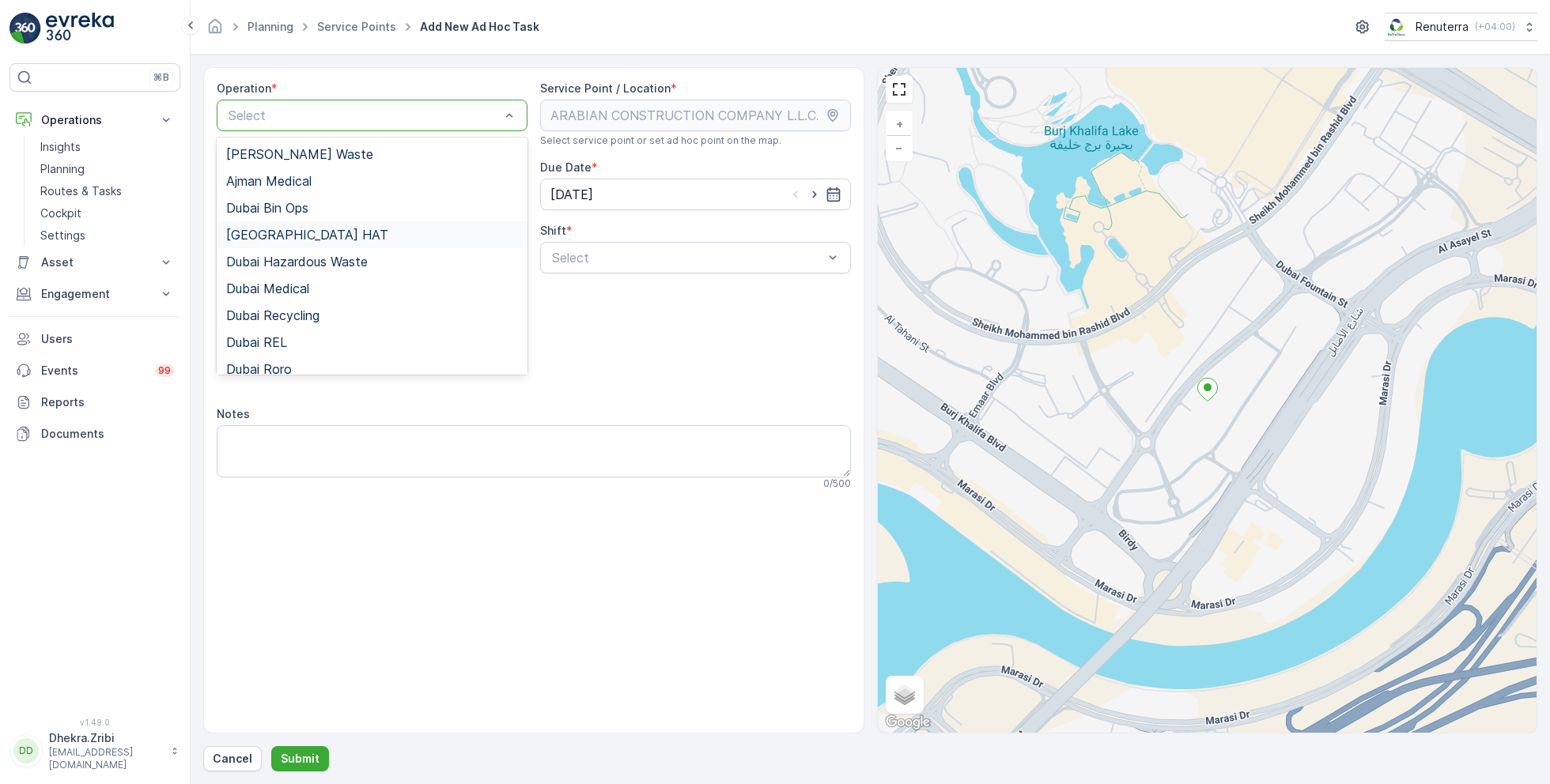
click at [281, 233] on span "Dubai HAT" at bounding box center [306, 234] width 162 height 14
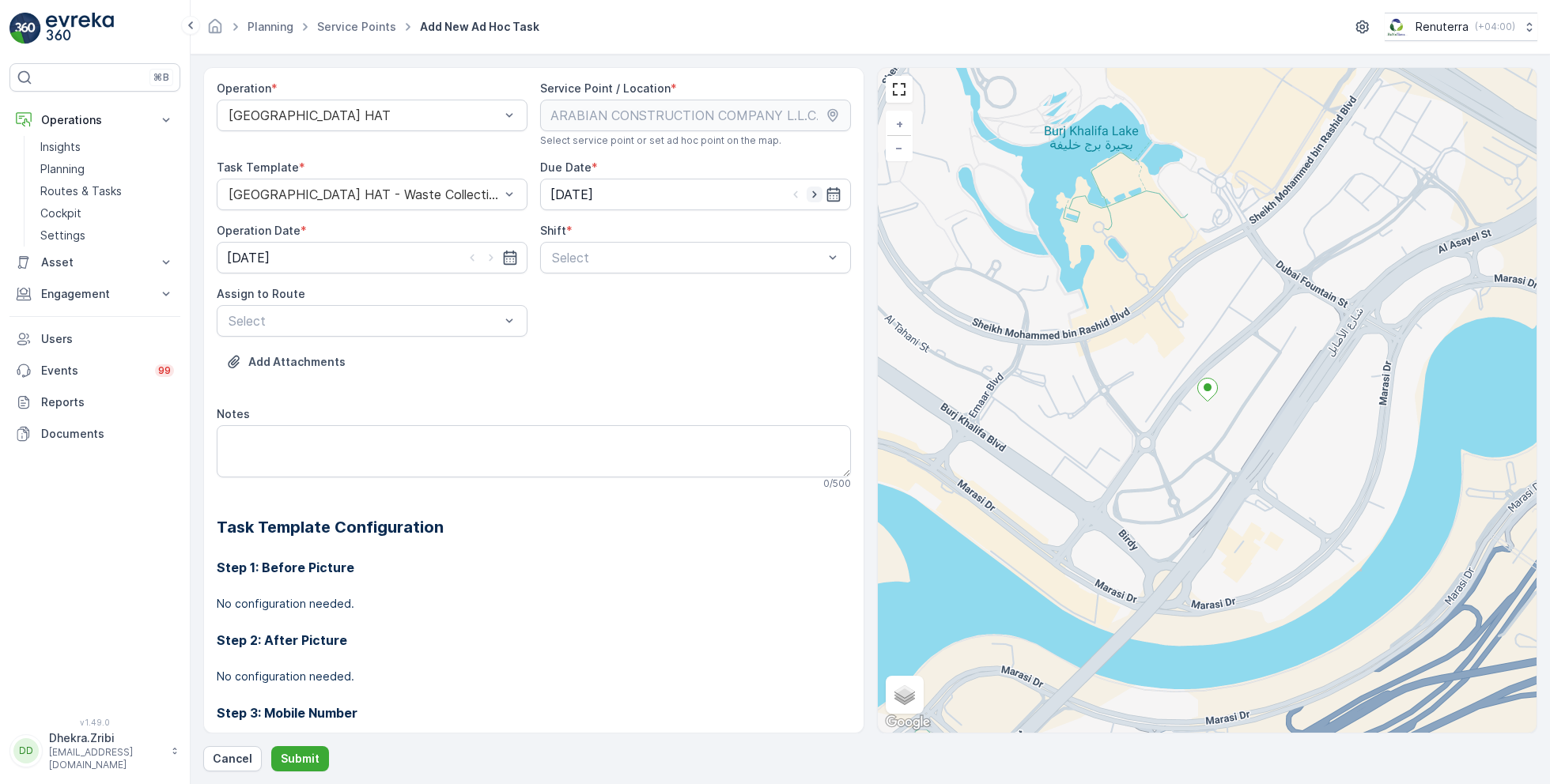
click at [812, 193] on icon "button" at bounding box center [814, 194] width 16 height 16
type input "[DATE]"
click at [490, 255] on icon "button" at bounding box center [491, 257] width 16 height 16
type input "[DATE]"
click at [567, 259] on div at bounding box center [687, 257] width 274 height 14
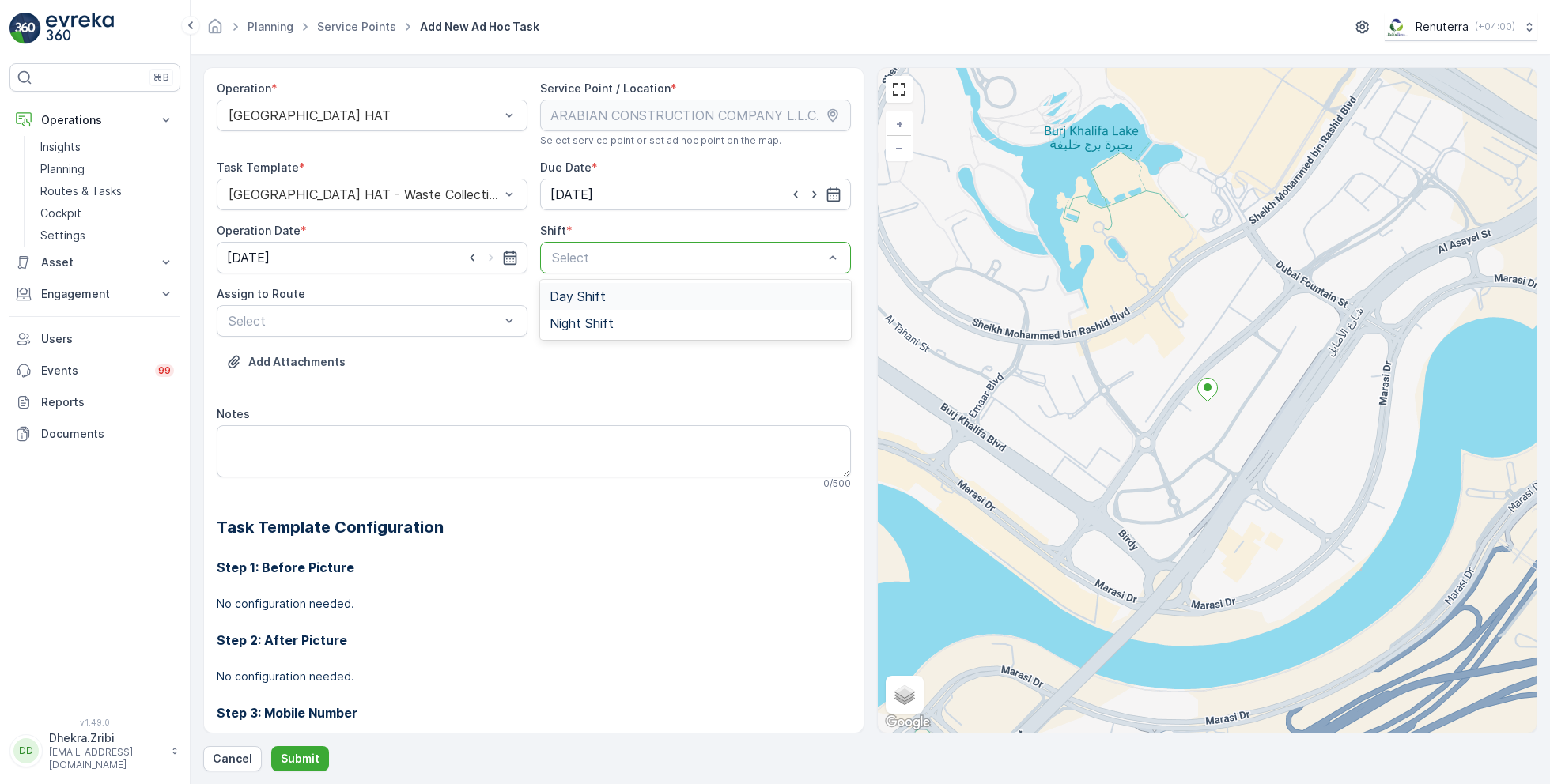
click at [570, 291] on span "Day Shift" at bounding box center [577, 296] width 56 height 14
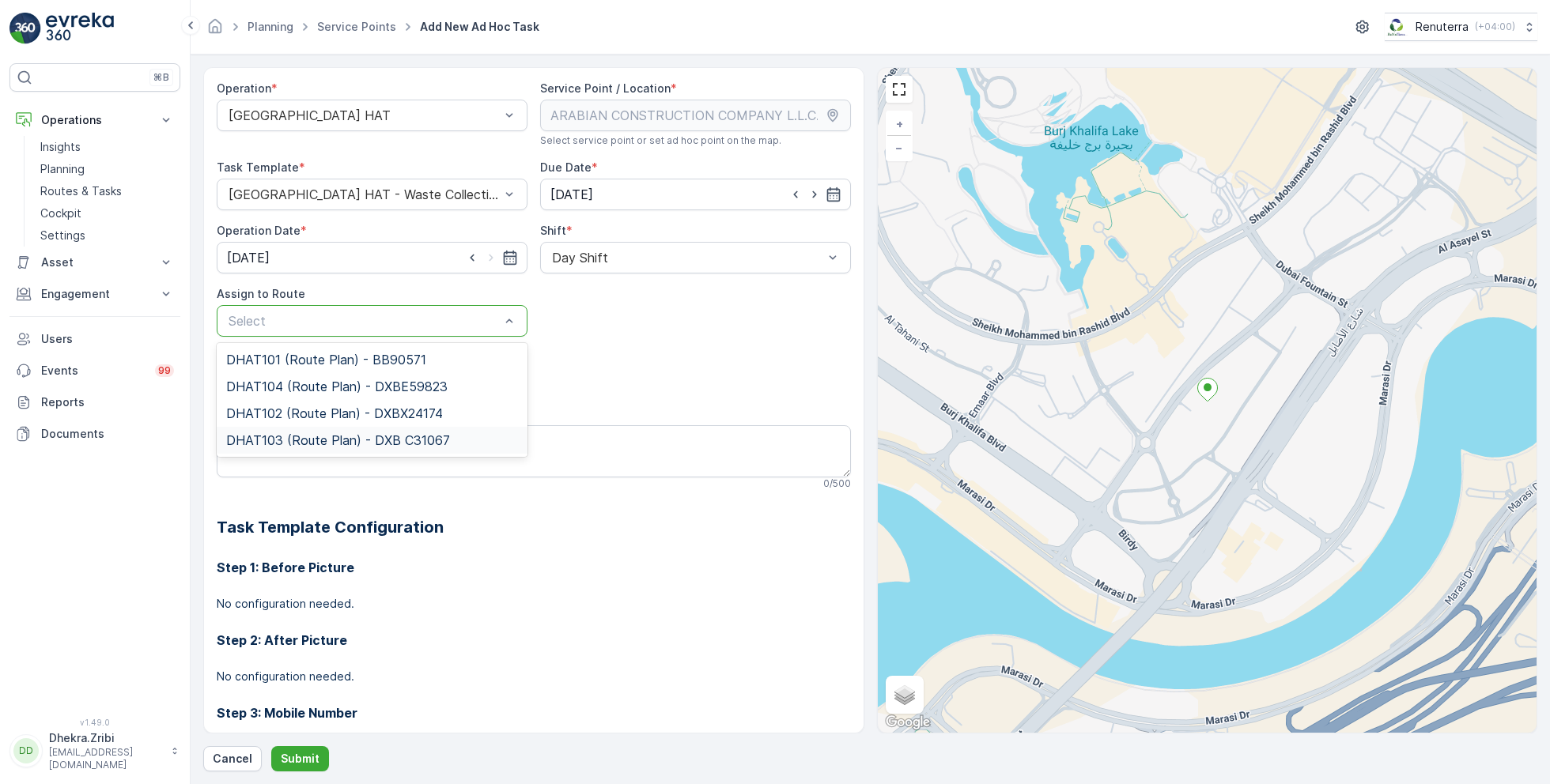
click at [300, 444] on span "DHAT103 (Route Plan) - DXB C31067" at bounding box center [338, 440] width 224 height 14
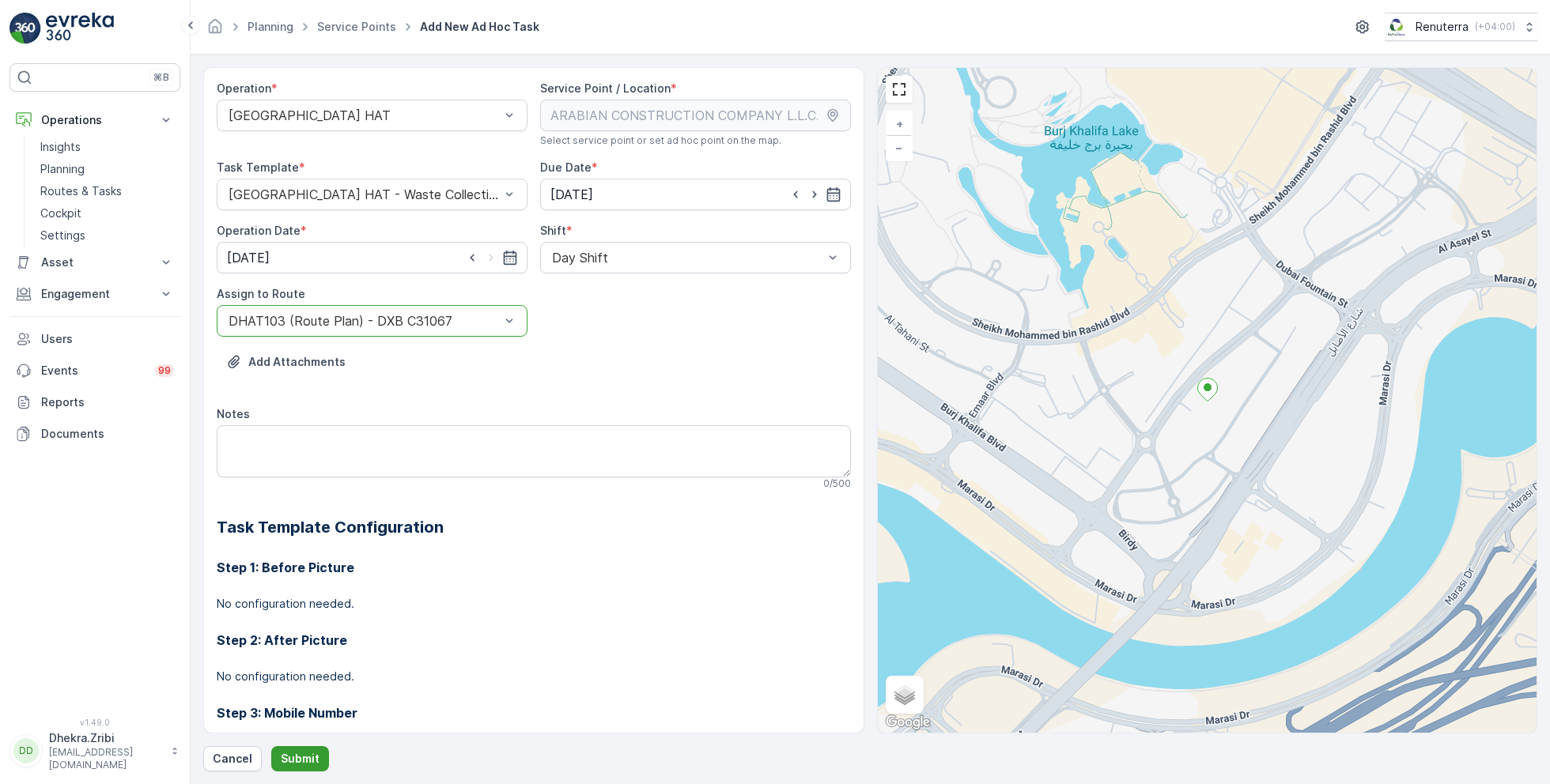
click at [291, 753] on p "Submit" at bounding box center [300, 759] width 39 height 16
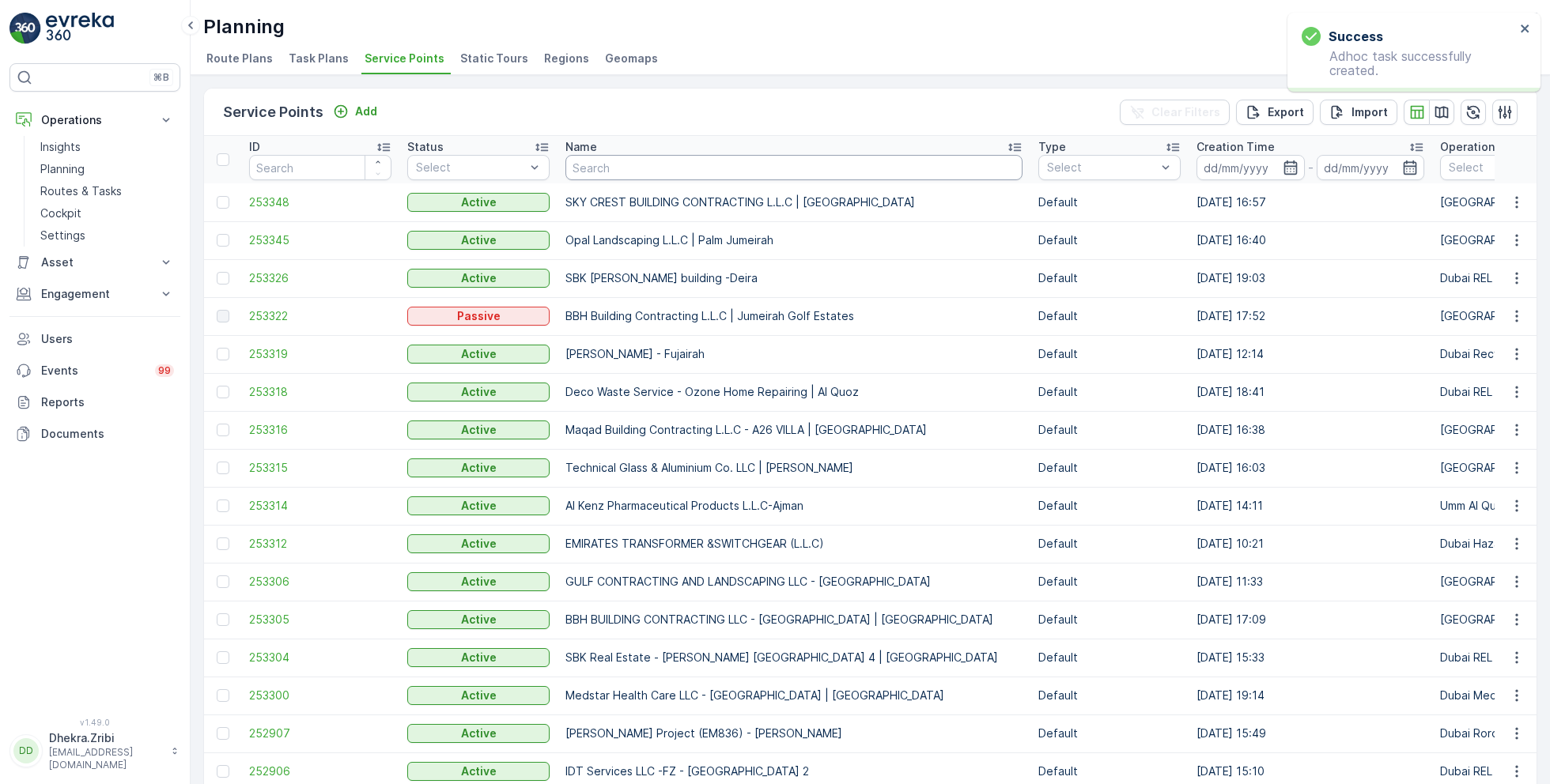
click at [655, 165] on input "text" at bounding box center [794, 168] width 457 height 25
paste input "OMEGA HOMES BUILDING CONTRACTING LLC - Dubai Hills"
type input "OMEGA HOMES BUILDING CONTRACTING LLC - Dubai Hills"
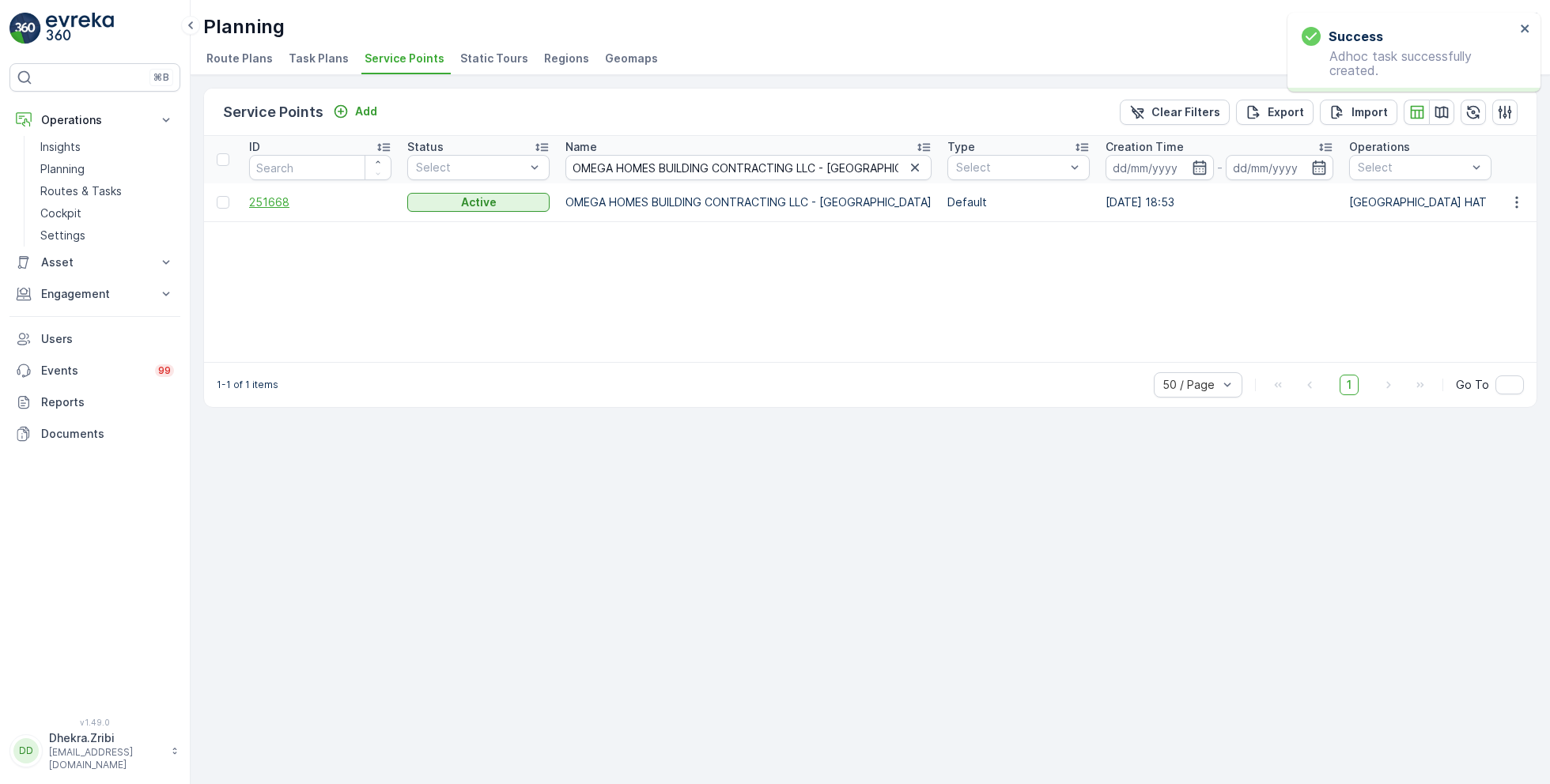
click at [271, 194] on span "251668" at bounding box center [320, 202] width 143 height 16
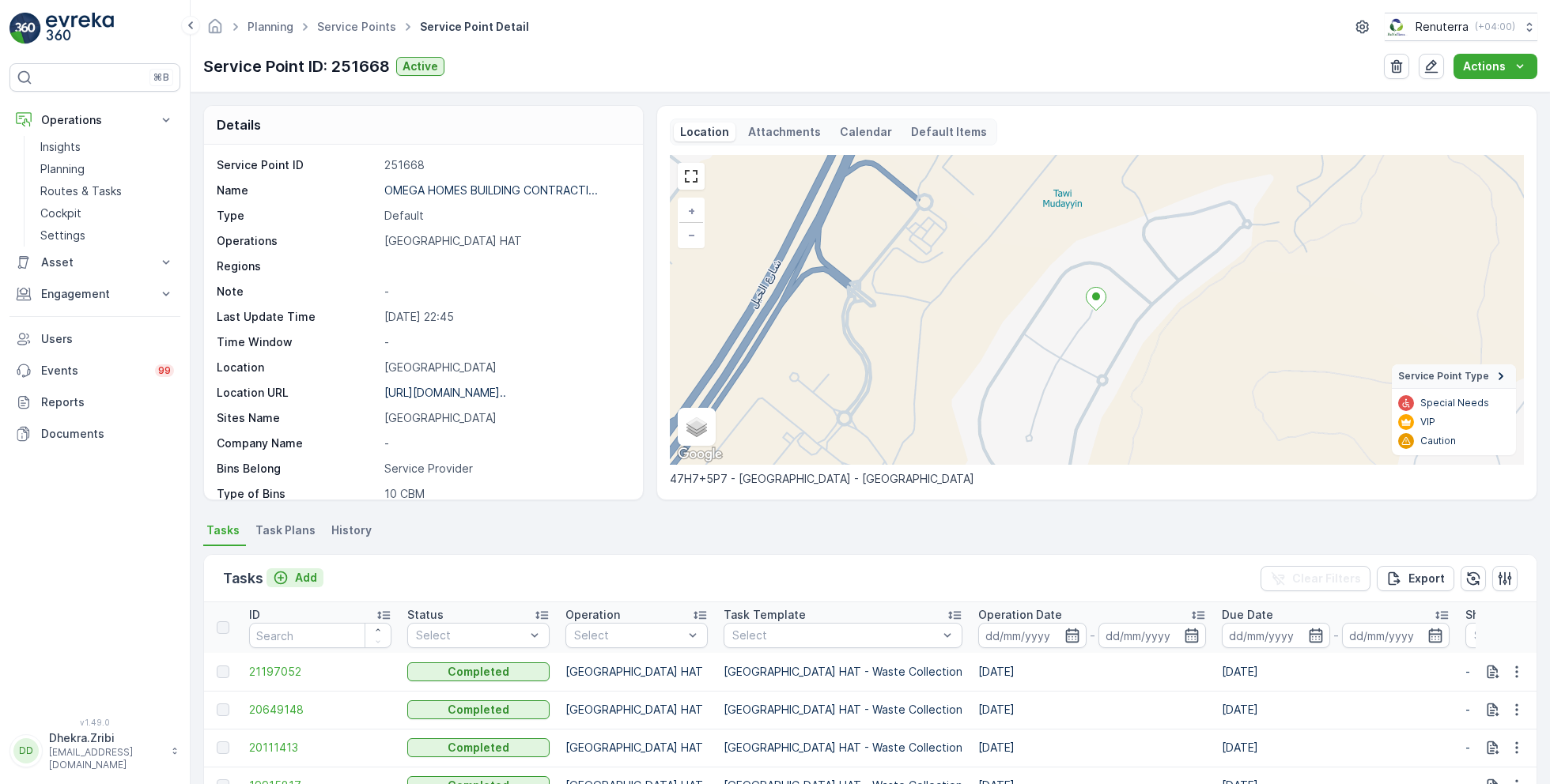
click at [306, 574] on p "Add" at bounding box center [306, 578] width 22 height 16
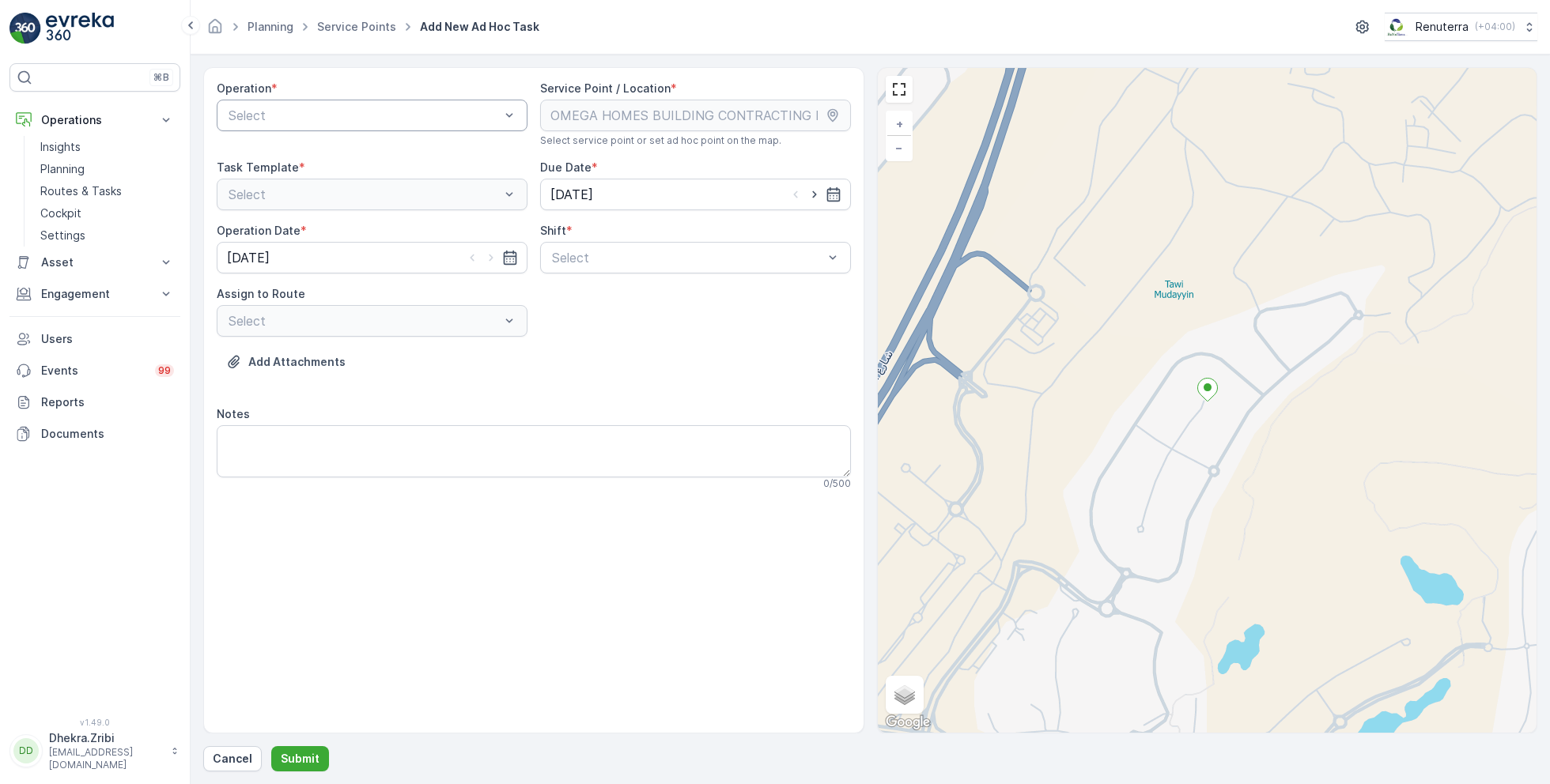
click at [412, 120] on div at bounding box center [363, 115] width 274 height 14
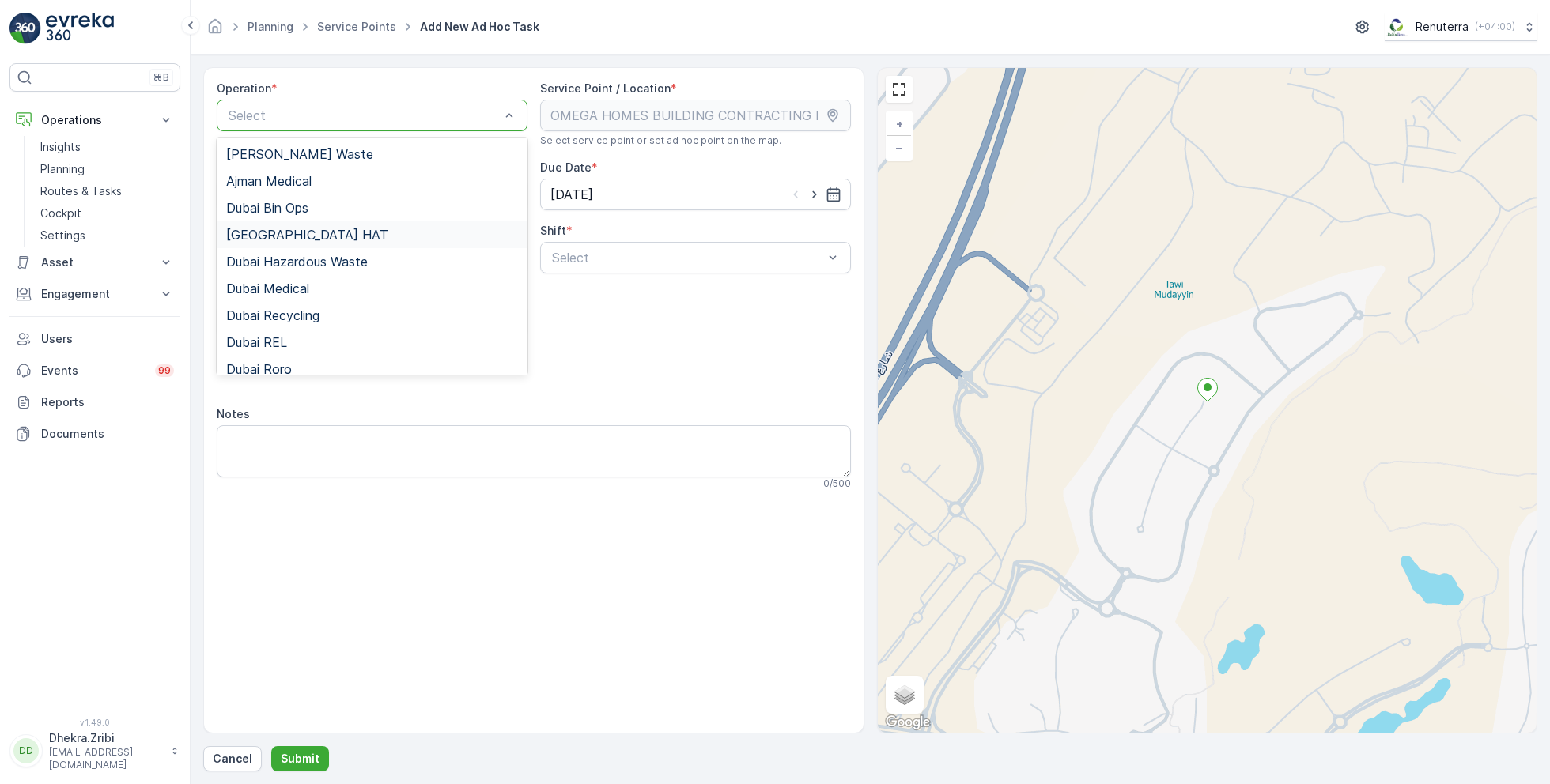
click at [295, 238] on div "Dubai HAT" at bounding box center [372, 234] width 292 height 14
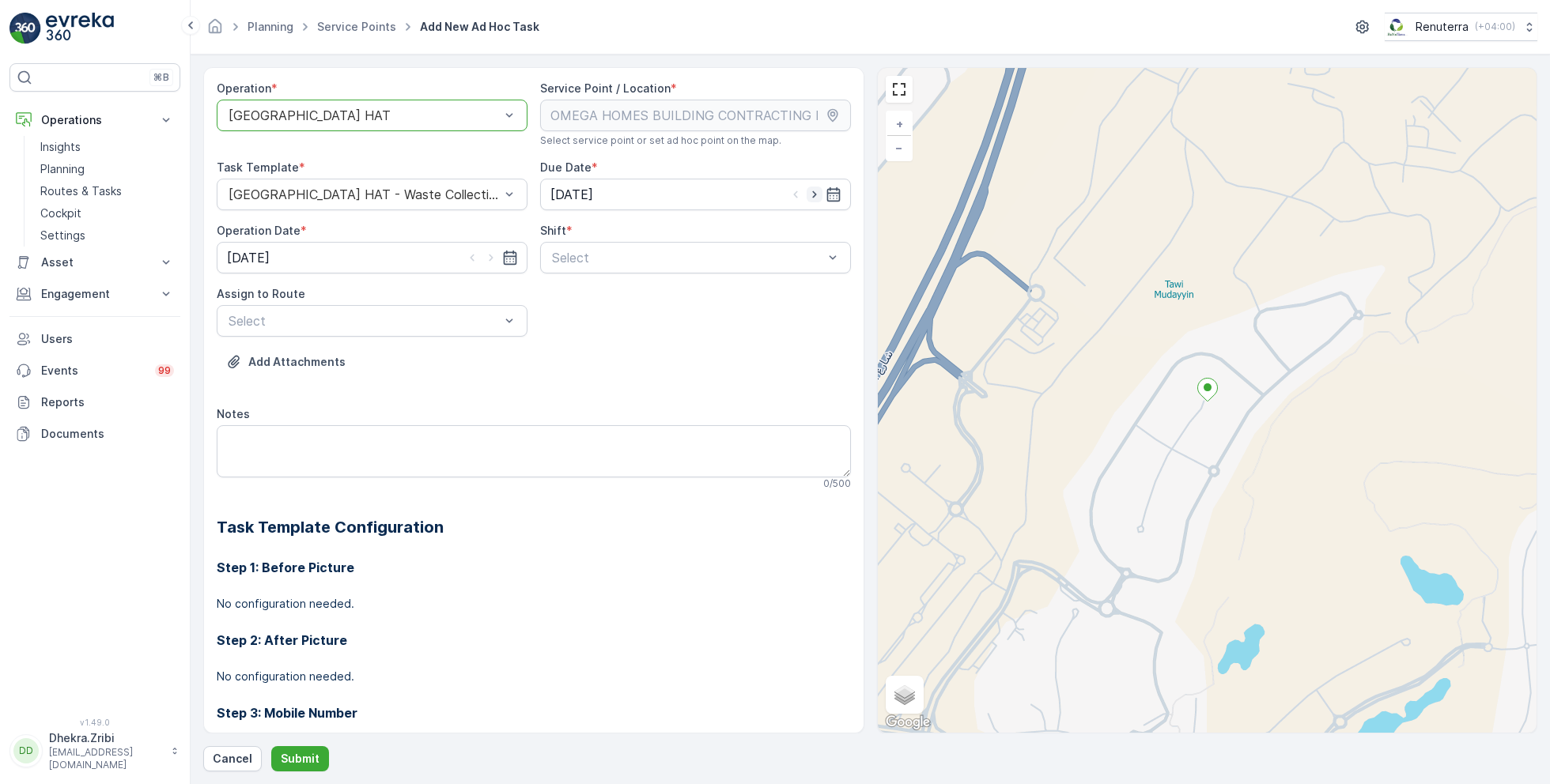
click at [812, 193] on icon "button" at bounding box center [814, 194] width 4 height 7
type input "[DATE]"
click at [492, 257] on icon "button" at bounding box center [491, 257] width 16 height 16
type input "[DATE]"
click at [587, 267] on div "Select" at bounding box center [695, 257] width 311 height 31
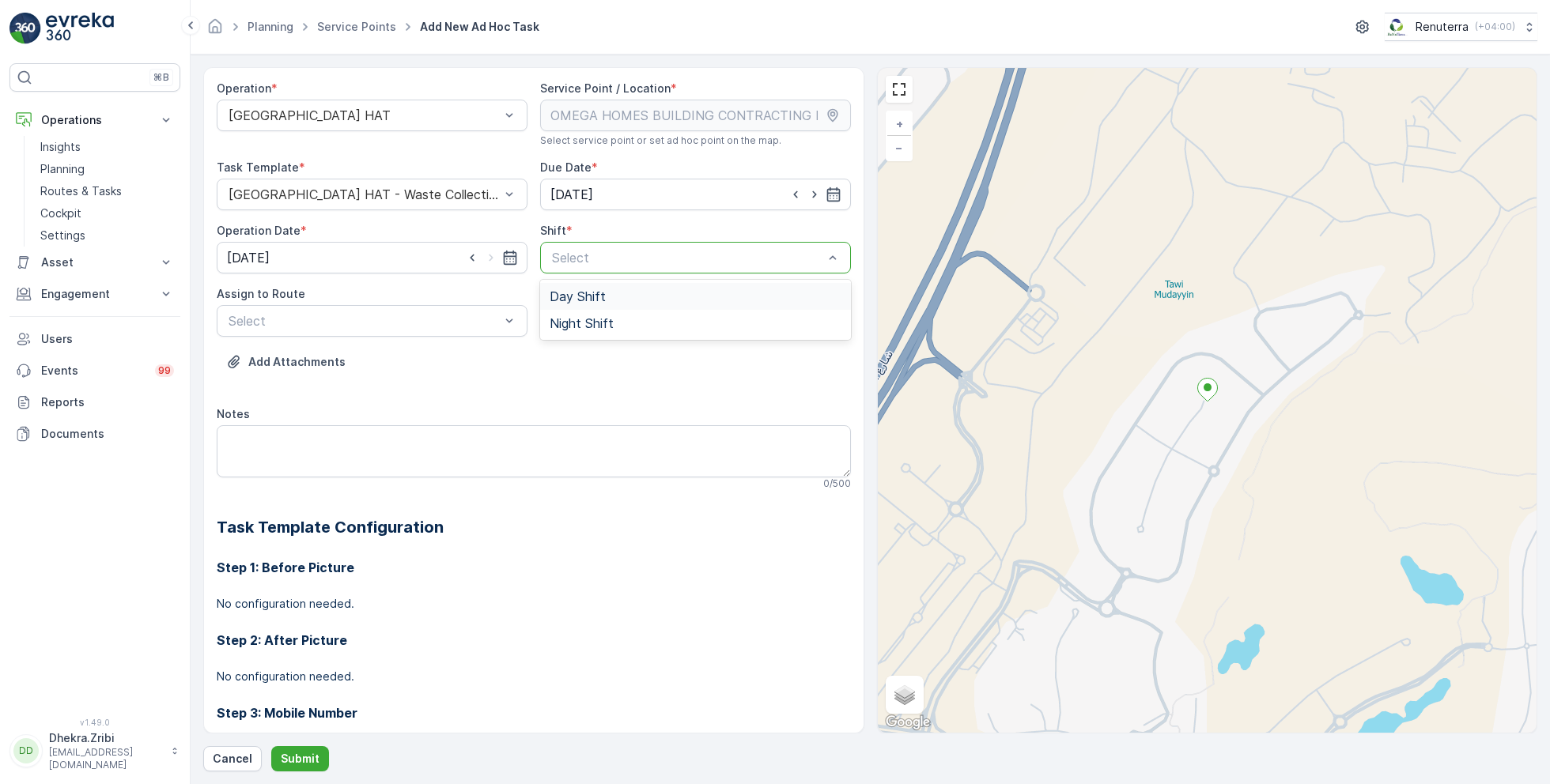
click at [578, 296] on span "Day Shift" at bounding box center [577, 296] width 56 height 14
click at [468, 319] on div at bounding box center [363, 321] width 274 height 14
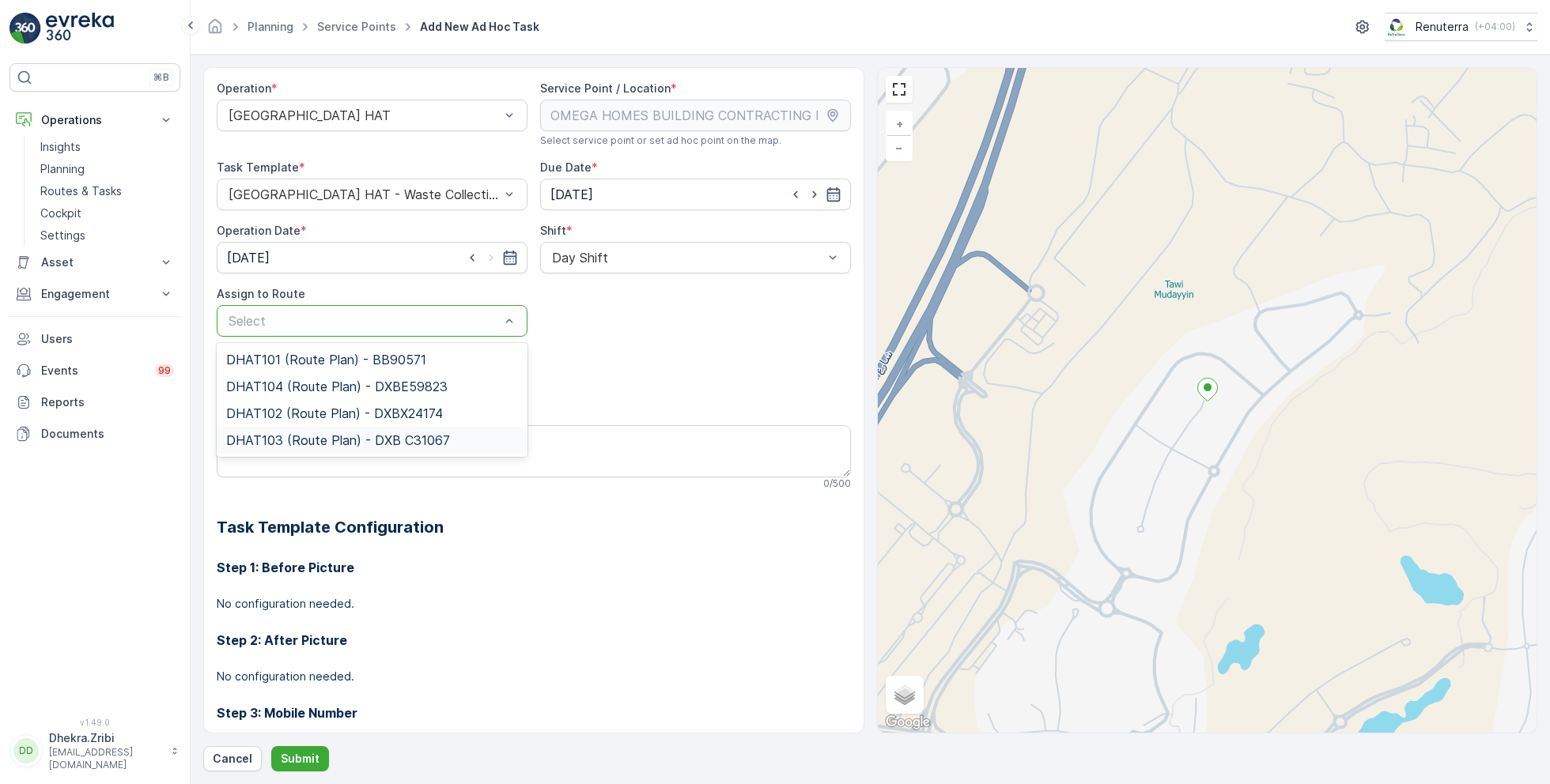
click at [338, 435] on span "DHAT103 (Route Plan) - DXB C31067" at bounding box center [338, 440] width 224 height 14
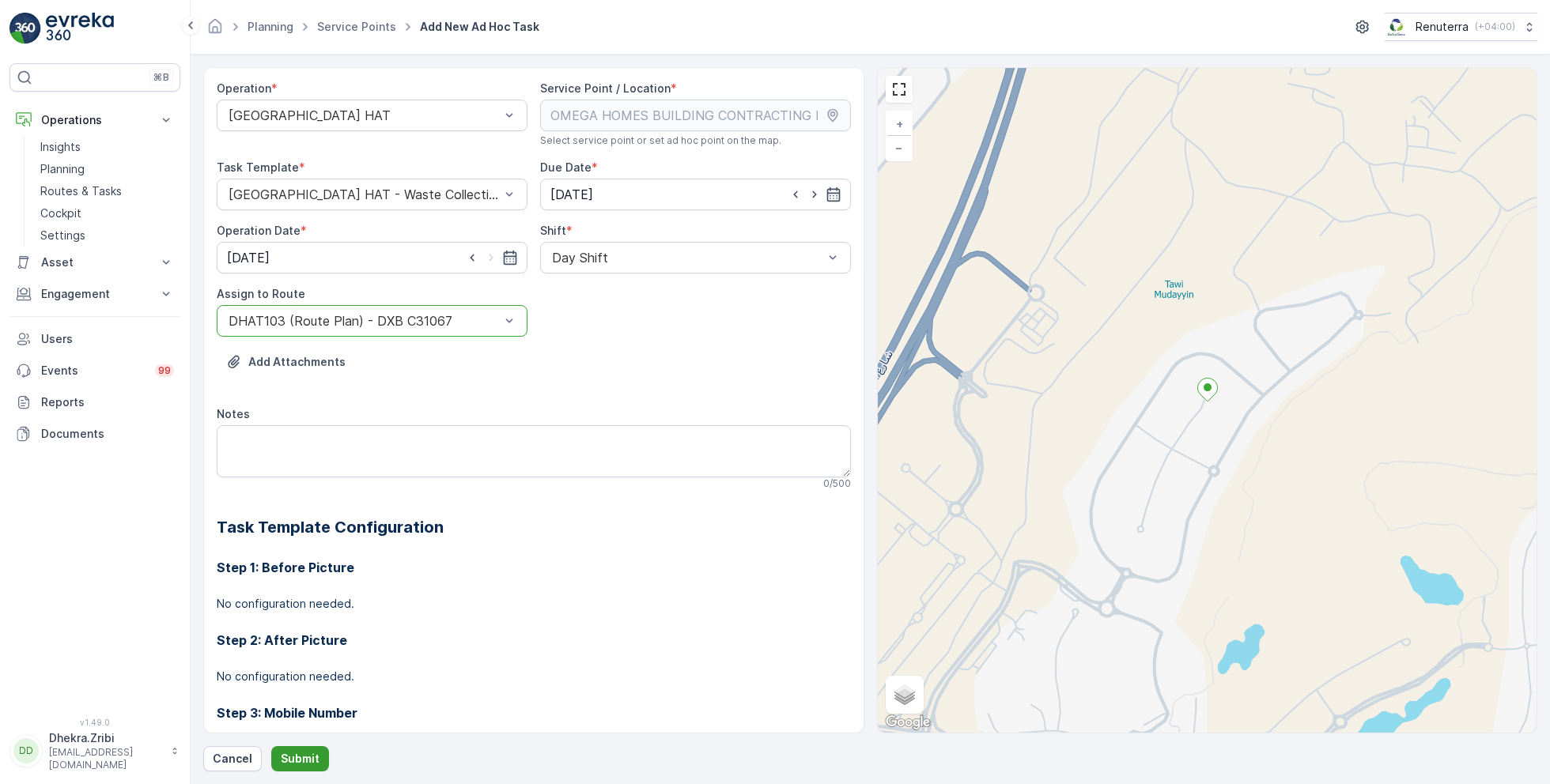
click at [296, 759] on p "Submit" at bounding box center [300, 759] width 39 height 16
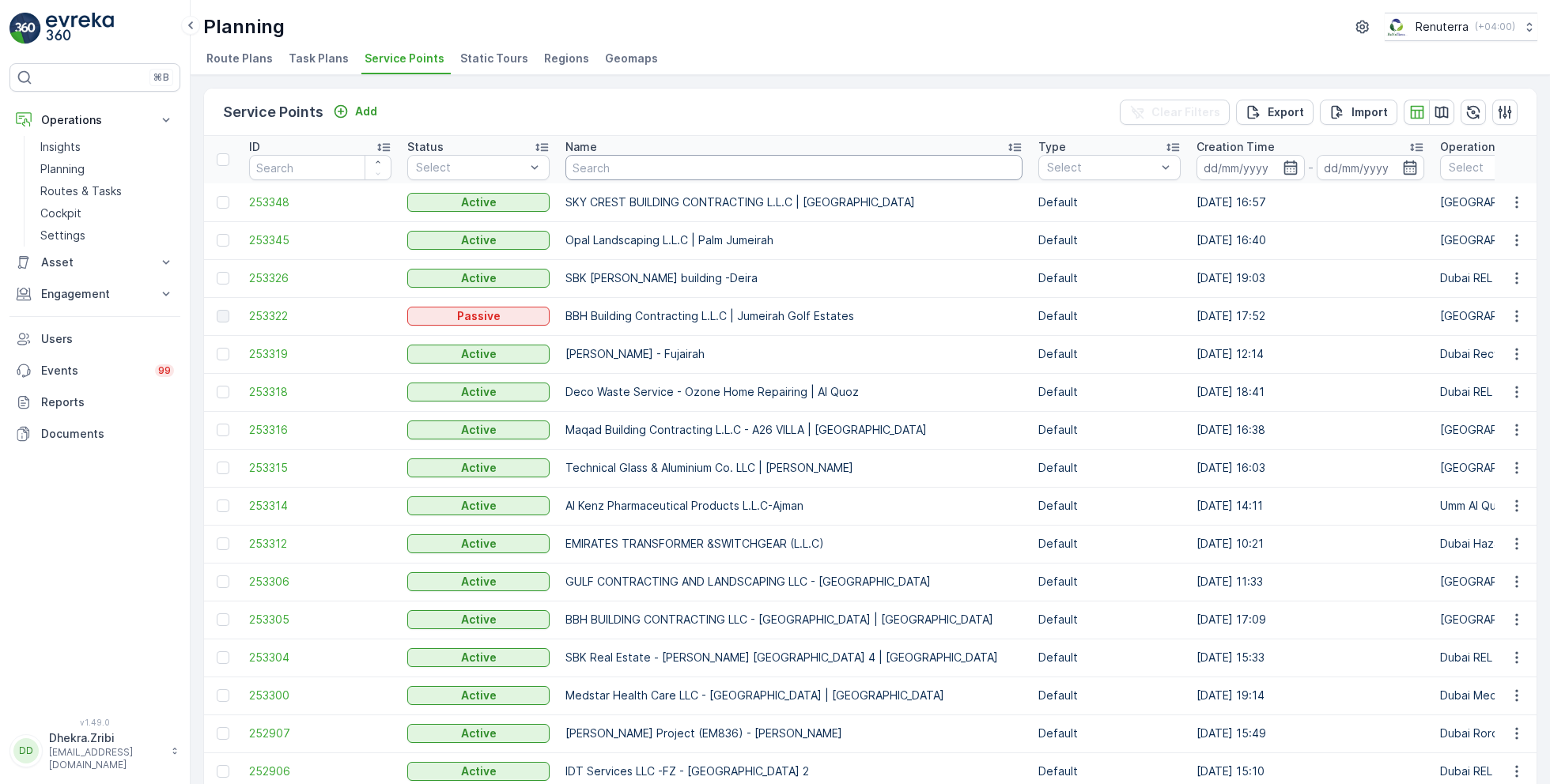
click at [639, 160] on input "text" at bounding box center [794, 168] width 457 height 25
paste input "ARABIAN CONSTRUCTION COMPANY L.L.C. - Baccarat Hotel & Residences"
type input "ARABIAN CONSTRUCTION COMPANY L.L.C. - Baccarat Hotel & Residences"
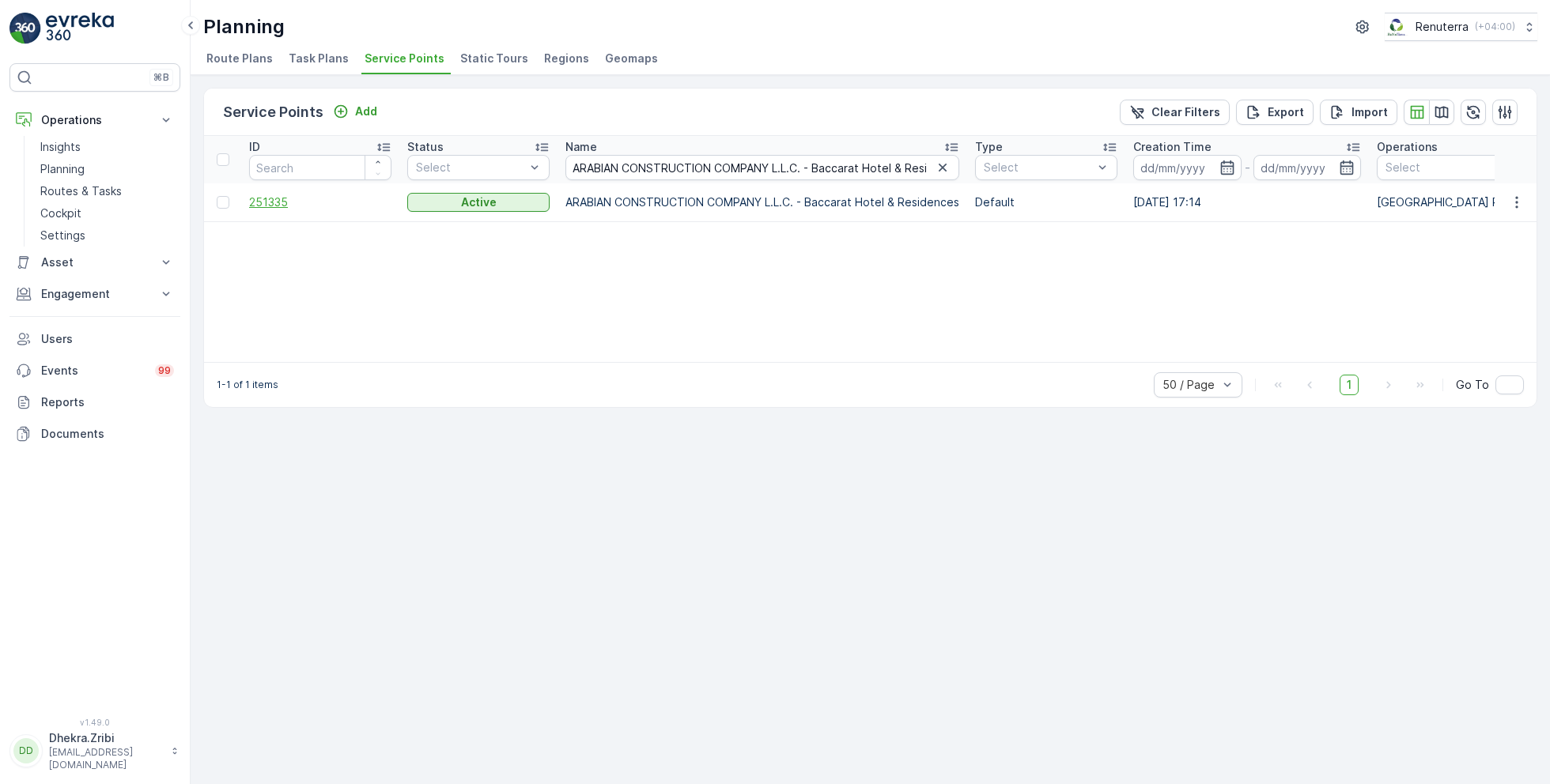
click at [280, 199] on span "251335" at bounding box center [320, 202] width 143 height 16
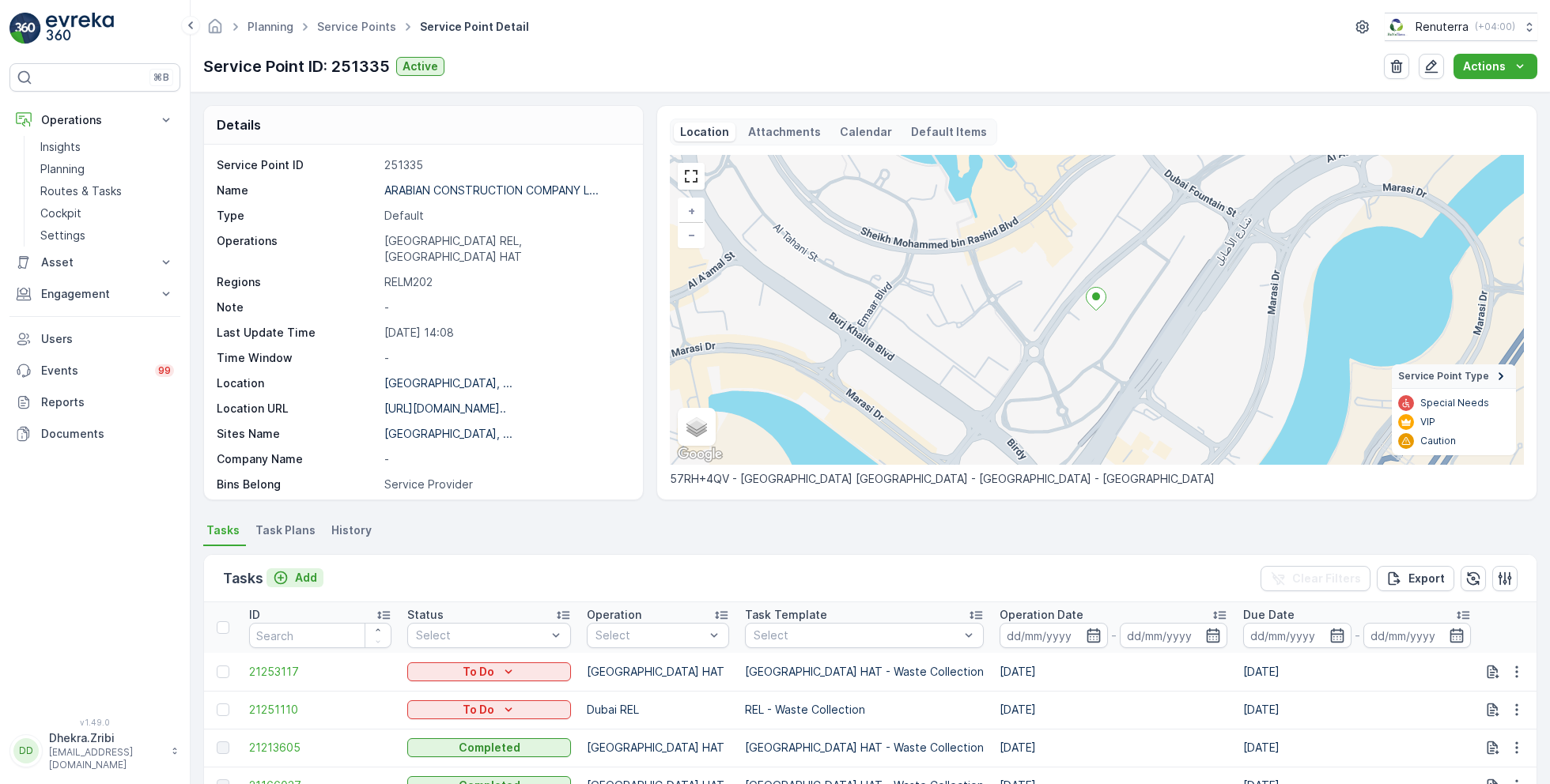
click at [302, 578] on p "Add" at bounding box center [306, 578] width 22 height 16
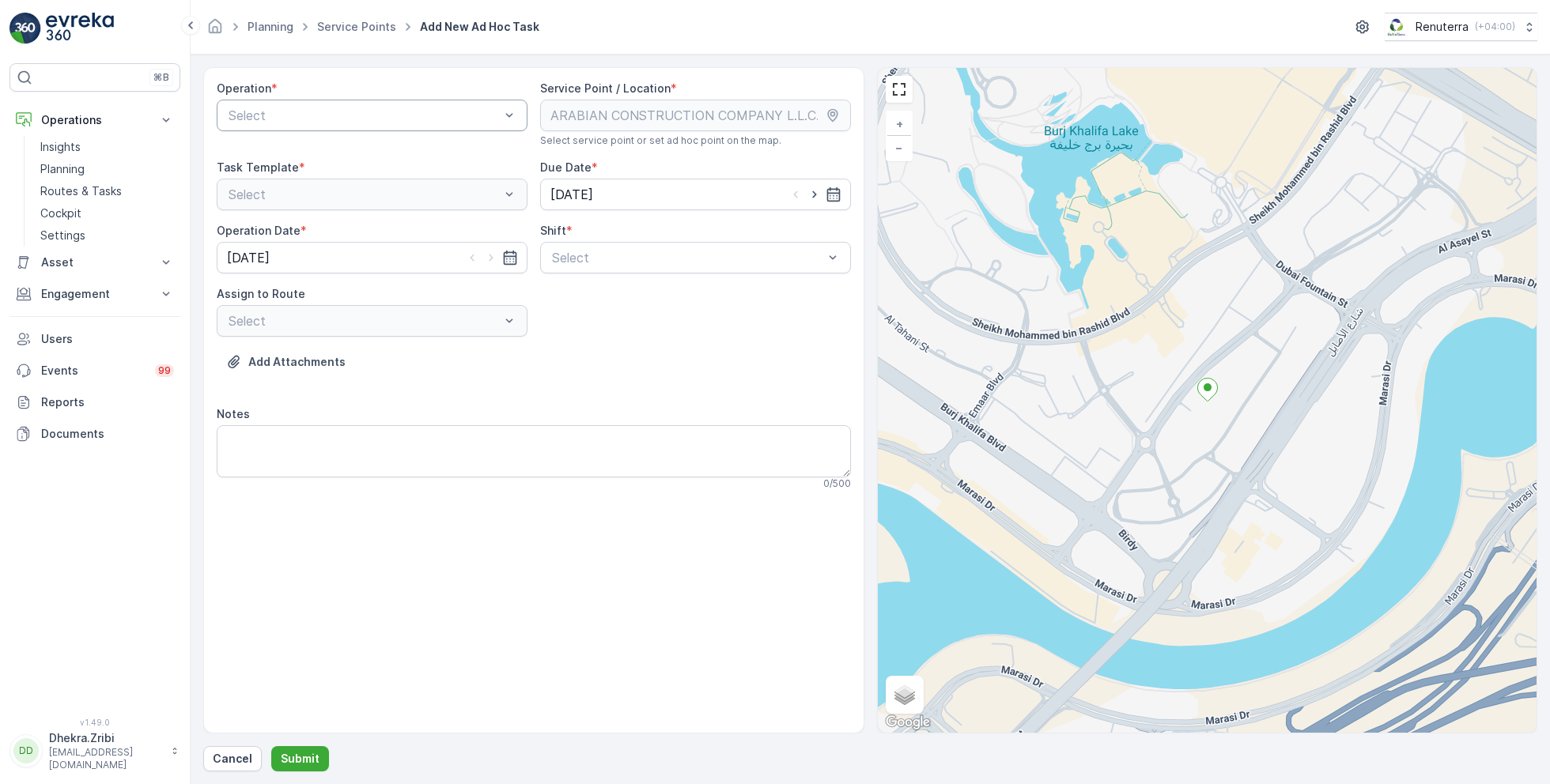
click at [424, 113] on div at bounding box center [363, 115] width 274 height 14
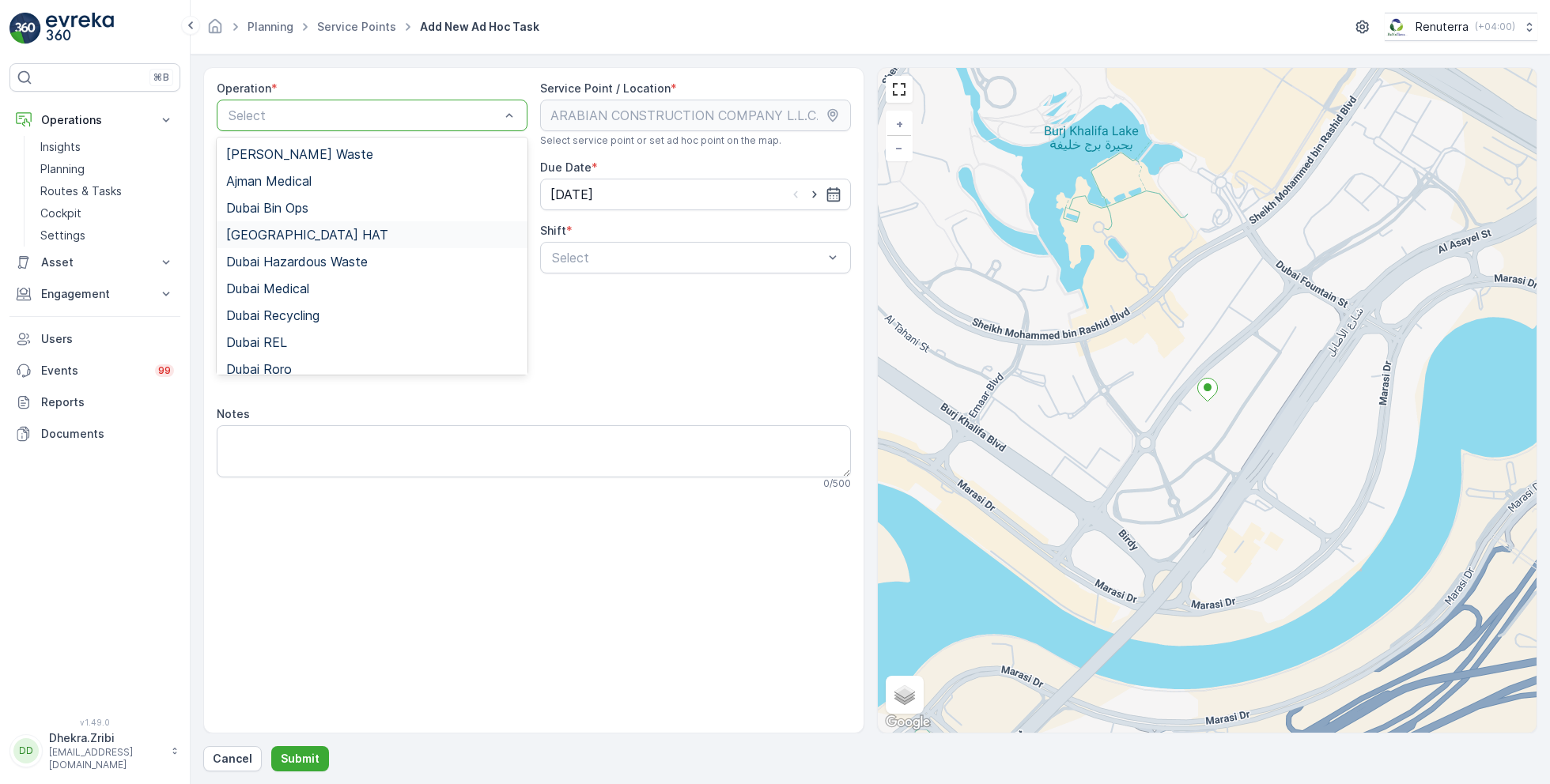
click at [312, 241] on div "Dubai HAT" at bounding box center [372, 235] width 311 height 27
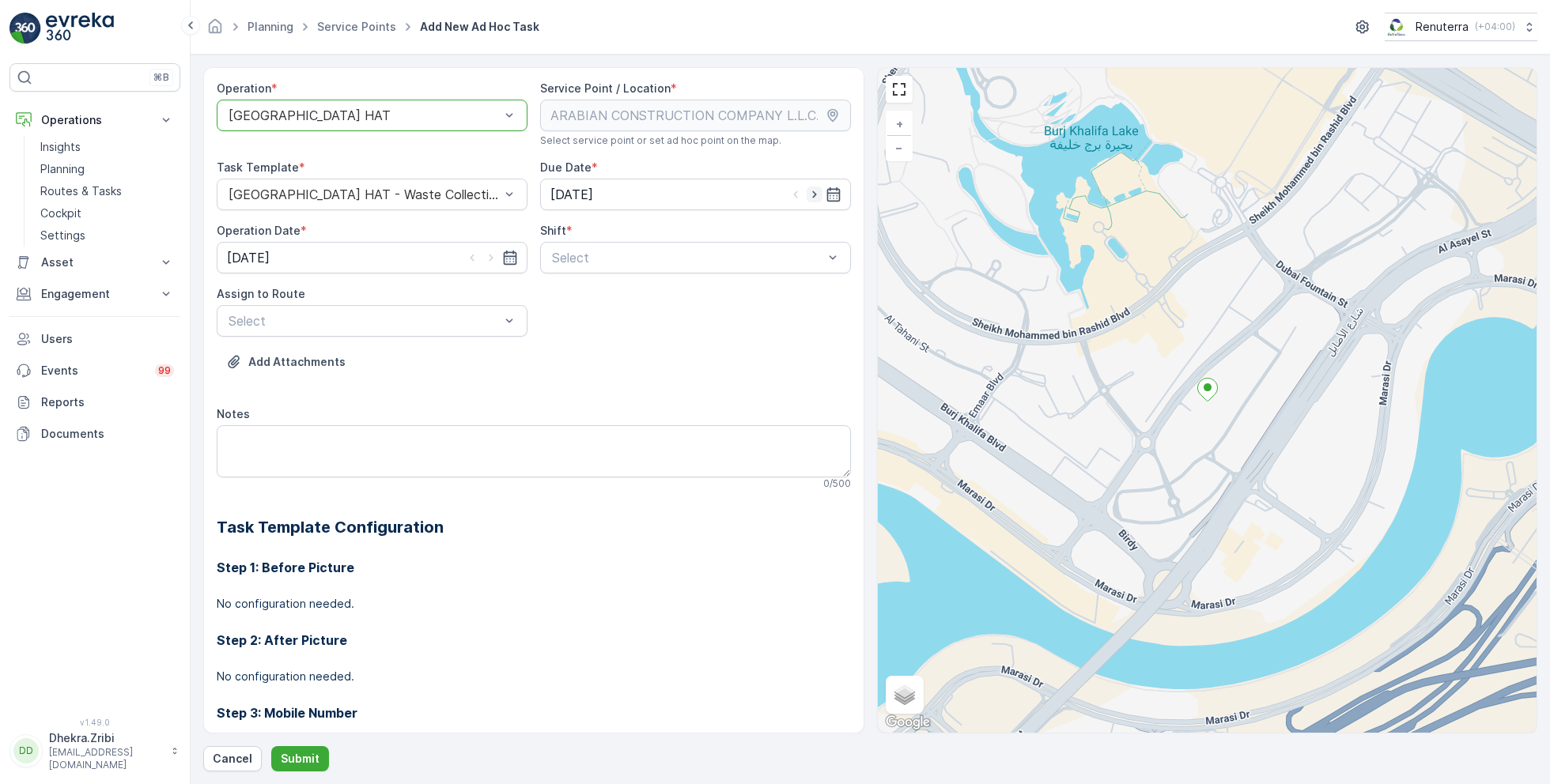
click at [812, 194] on icon "button" at bounding box center [814, 194] width 16 height 16
type input "[DATE]"
click at [491, 255] on icon "button" at bounding box center [491, 257] width 16 height 16
type input "[DATE]"
click at [607, 251] on div at bounding box center [687, 257] width 274 height 14
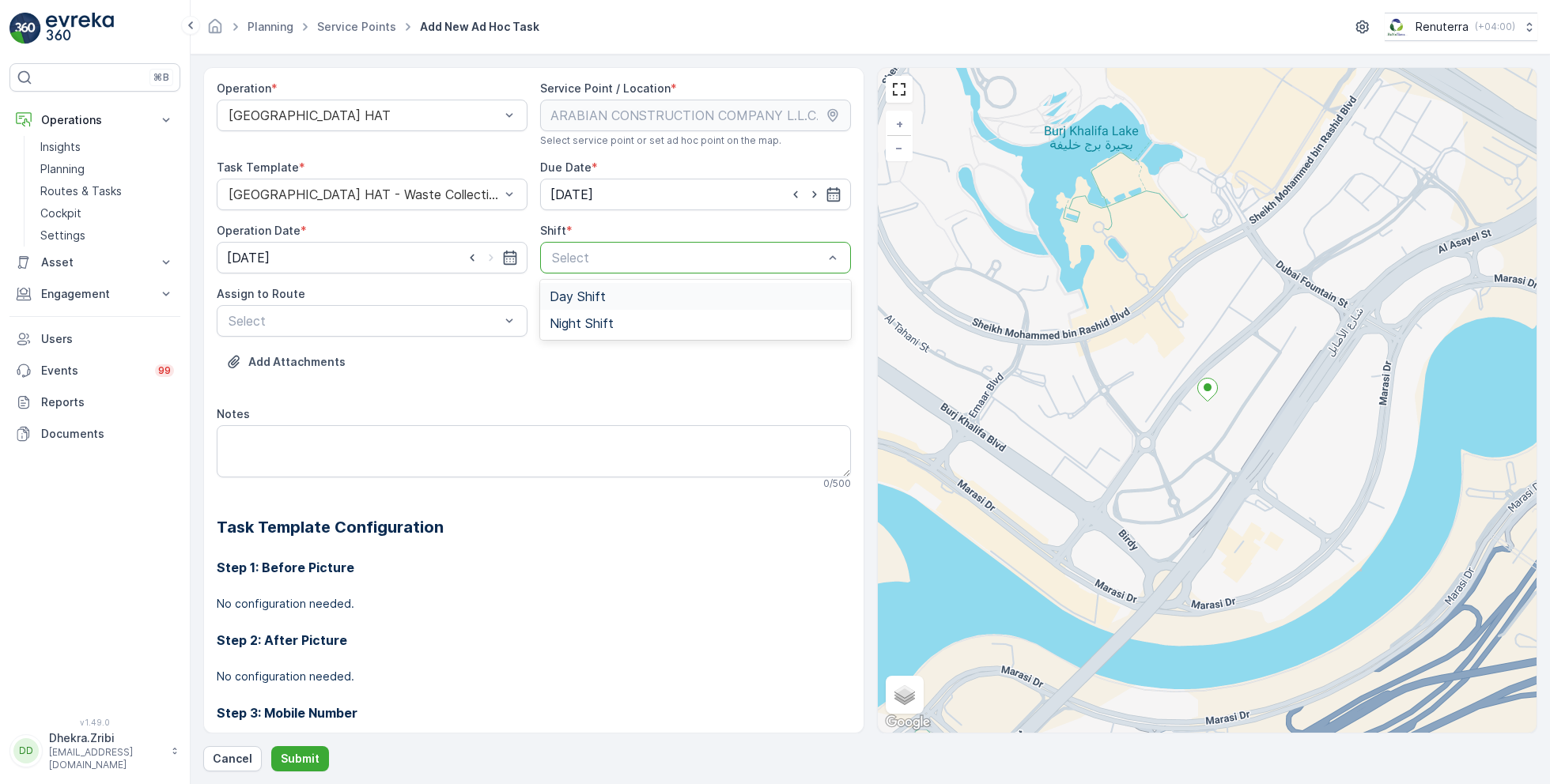
click at [576, 297] on span "Day Shift" at bounding box center [577, 296] width 56 height 14
click at [435, 323] on div at bounding box center [363, 321] width 274 height 14
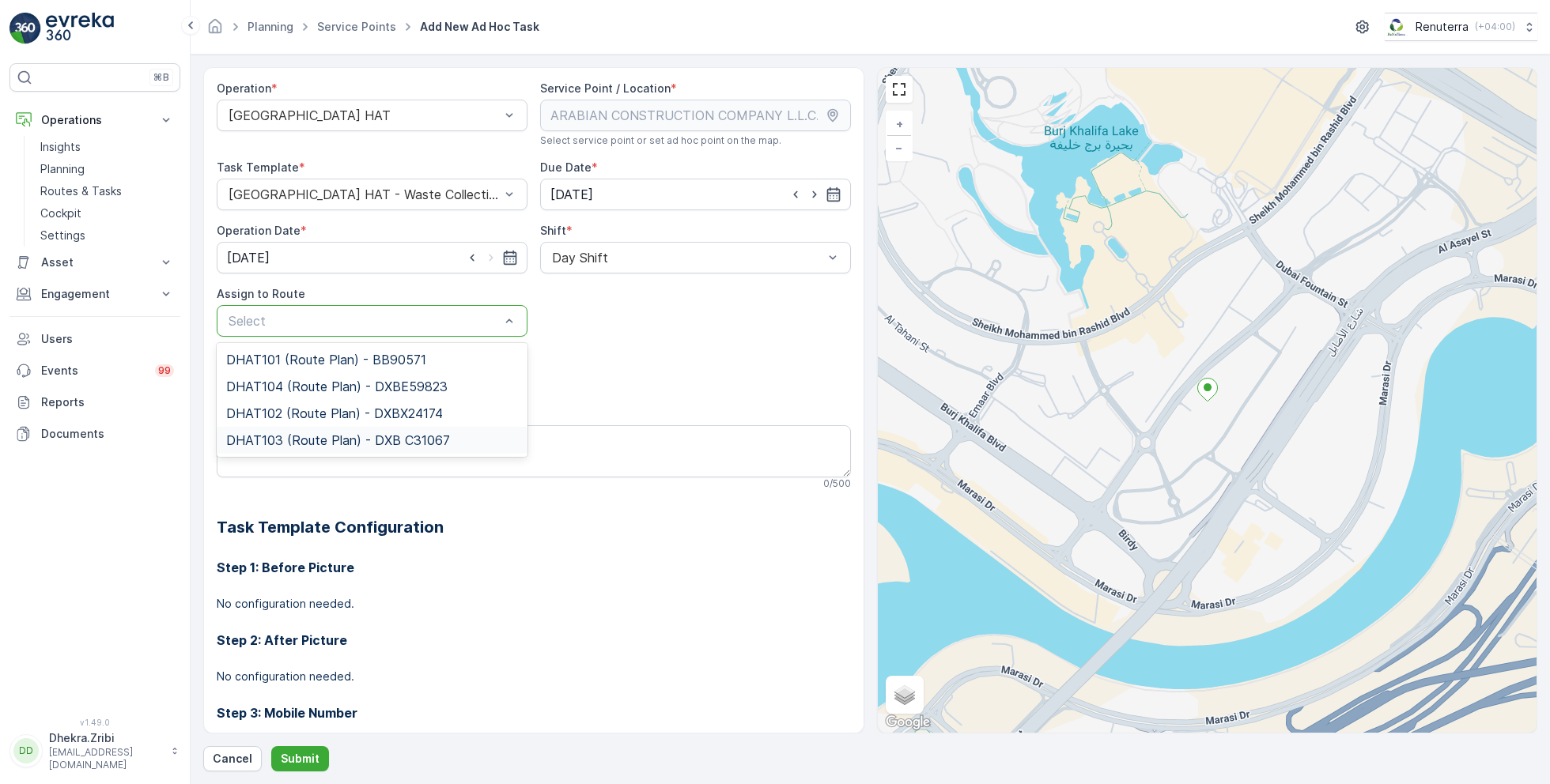
click at [314, 438] on span "DHAT103 (Route Plan) - DXB C31067" at bounding box center [338, 440] width 224 height 14
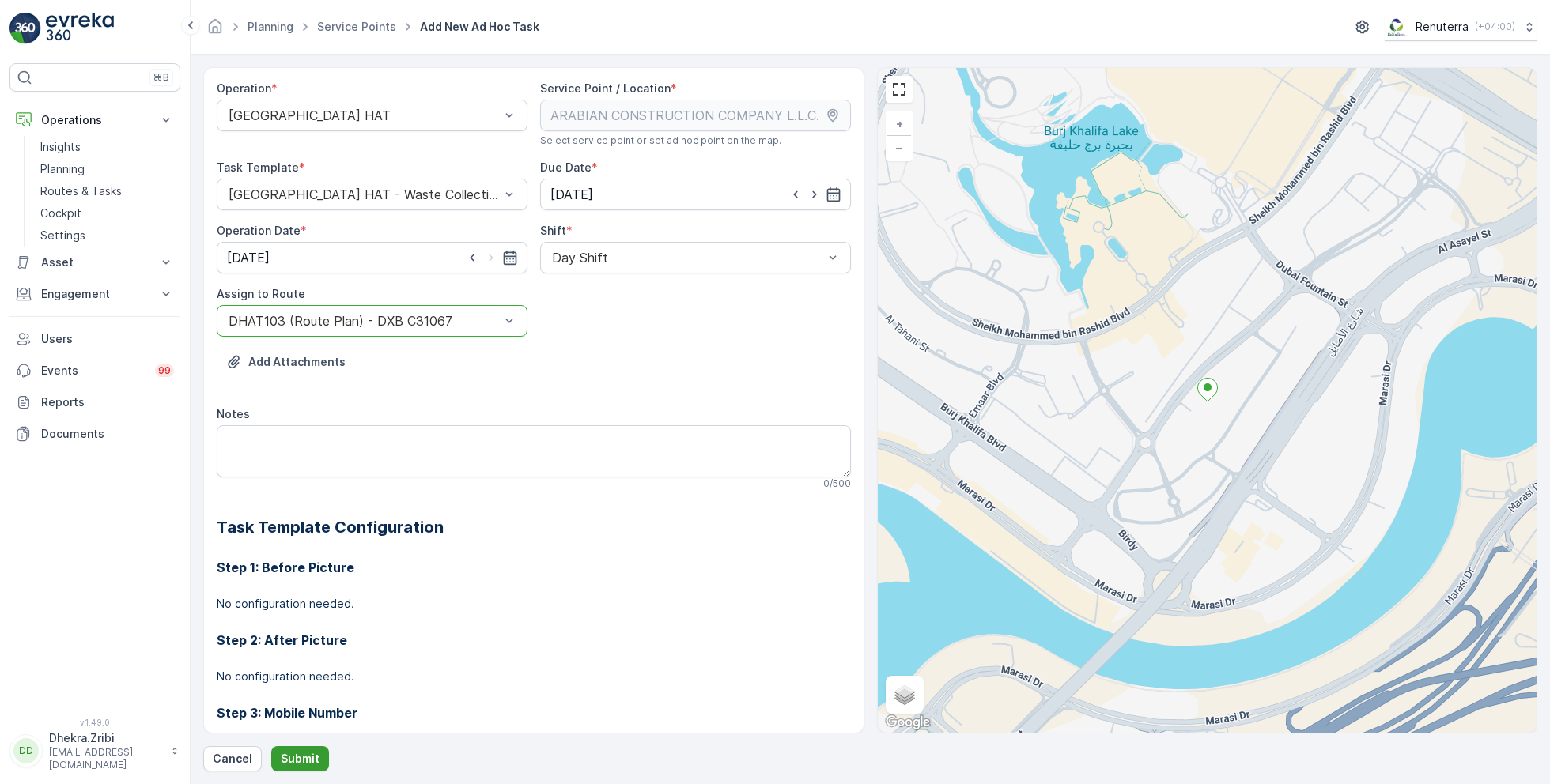
click at [299, 762] on p "Submit" at bounding box center [300, 759] width 39 height 16
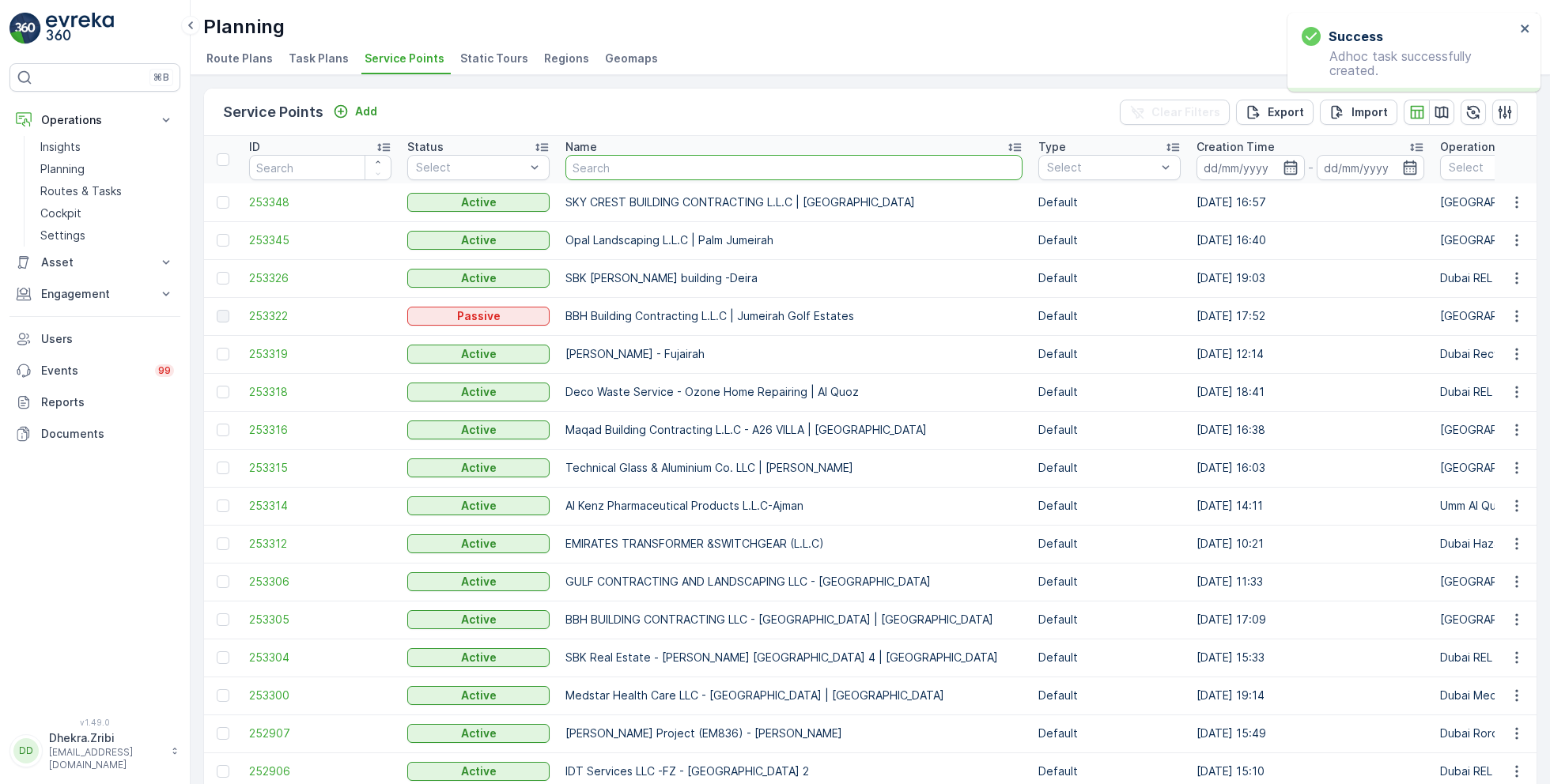
click at [639, 175] on input "text" at bounding box center [794, 168] width 457 height 25
paste input "Italian Planters L.L.C -R456 WASL OASIS II - 24 Blocks"
type input "Italian Planters L.L.C -R456 WASL OASIS II - 24 Blocks"
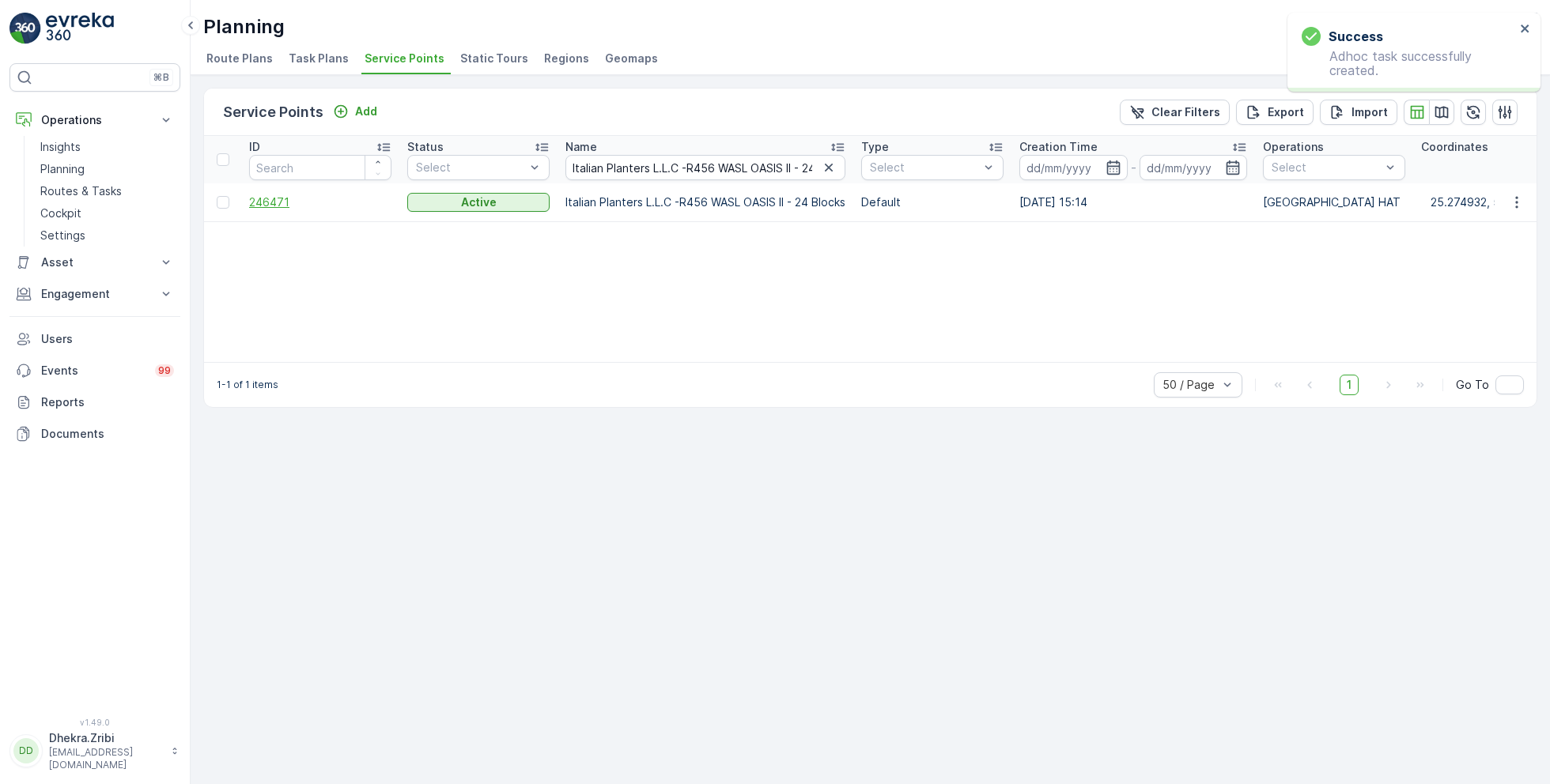
click at [278, 200] on span "246471" at bounding box center [320, 202] width 143 height 16
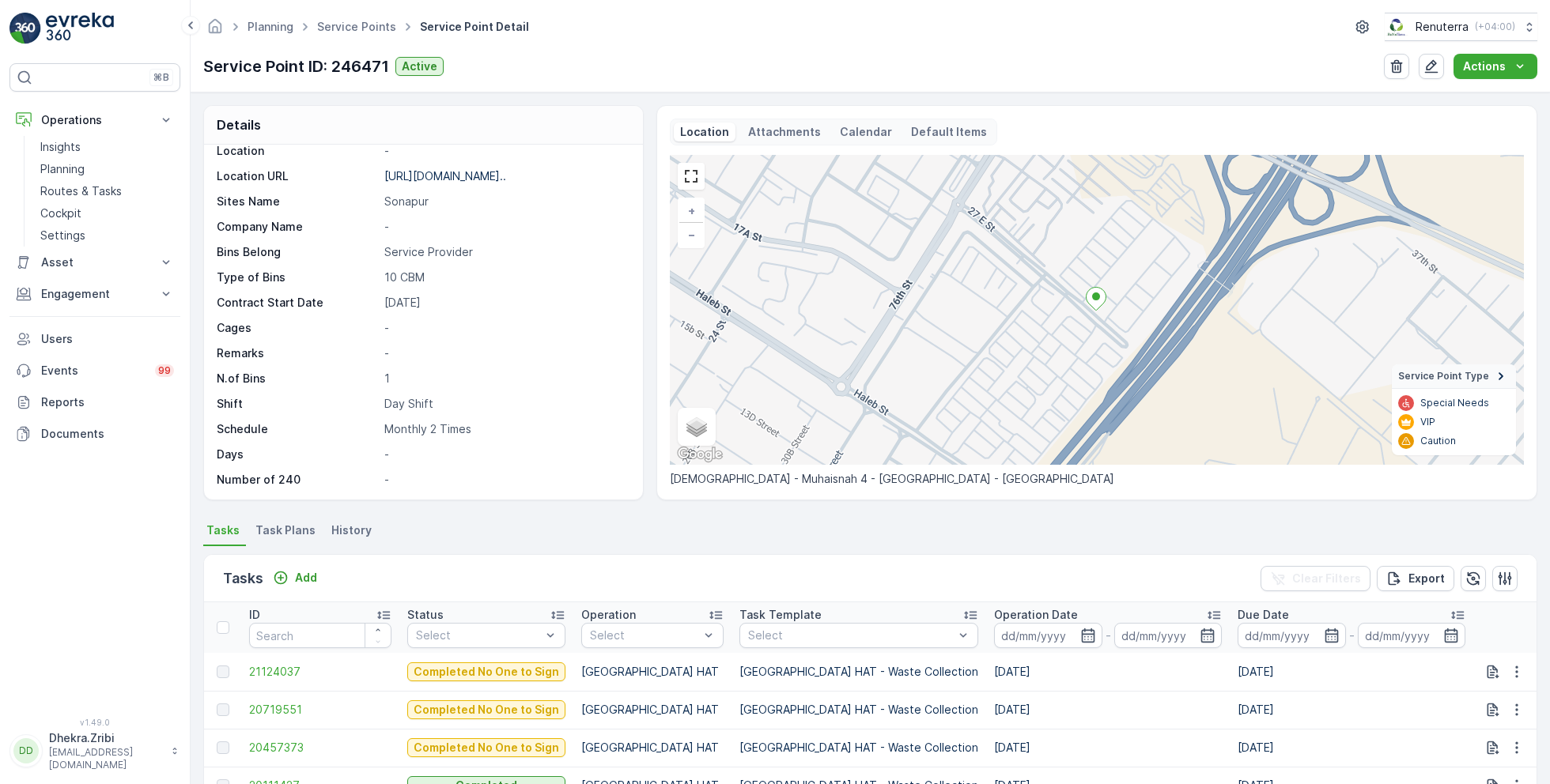
scroll to position [215, 0]
click at [306, 582] on p "Add" at bounding box center [306, 578] width 22 height 16
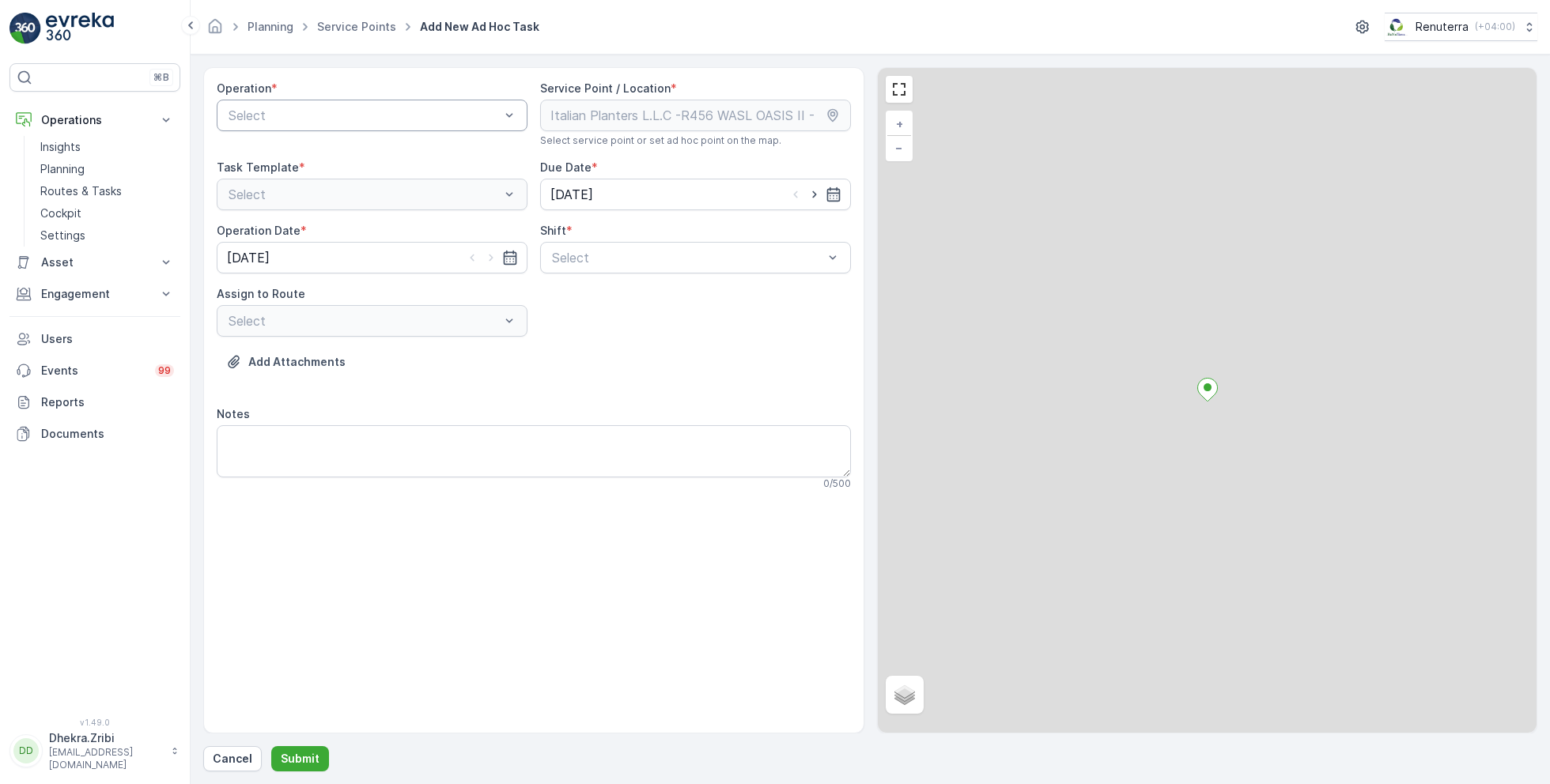
click at [373, 119] on div at bounding box center [363, 115] width 274 height 14
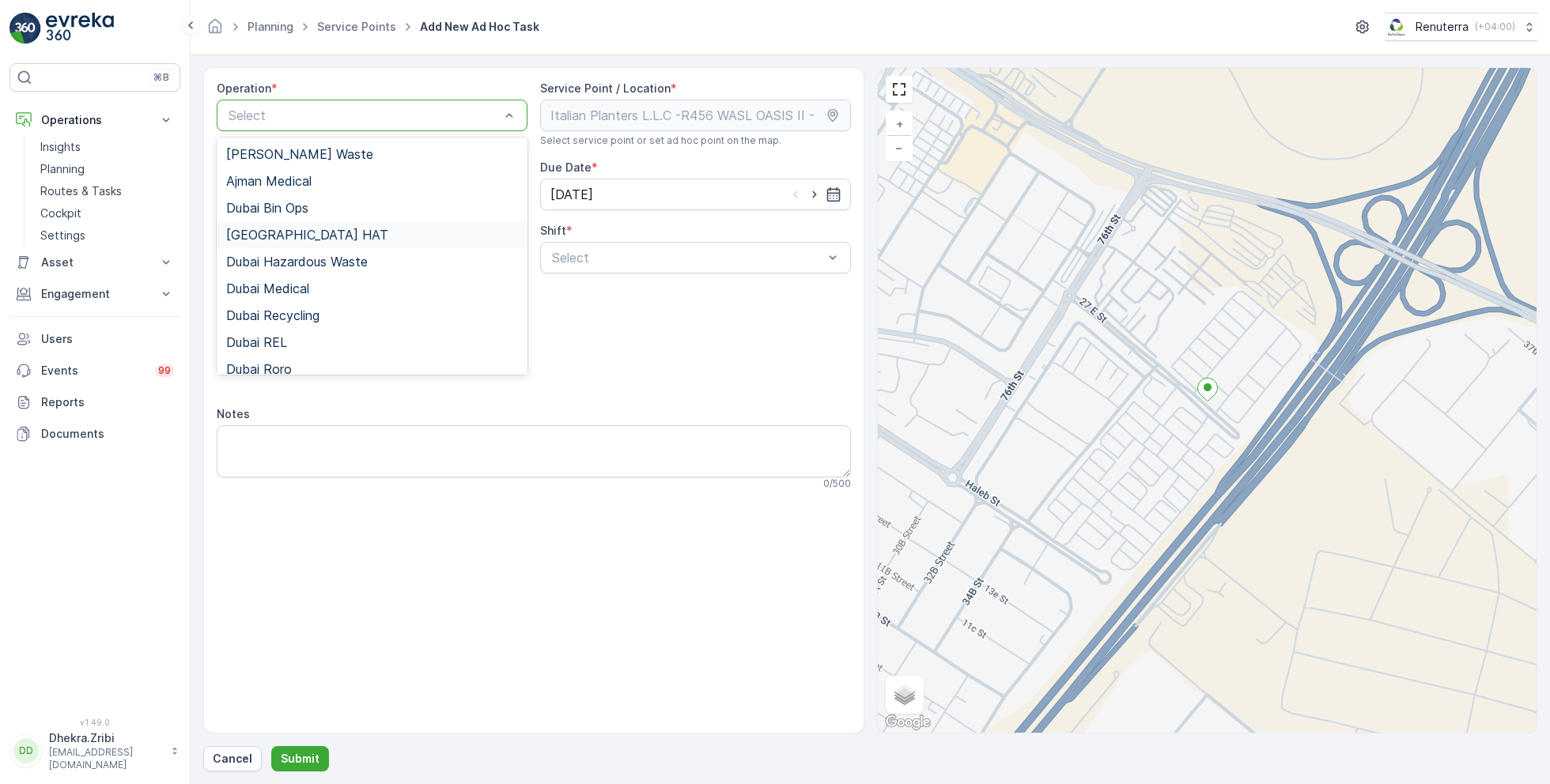
click at [289, 229] on div "Dubai HAT" at bounding box center [372, 234] width 292 height 14
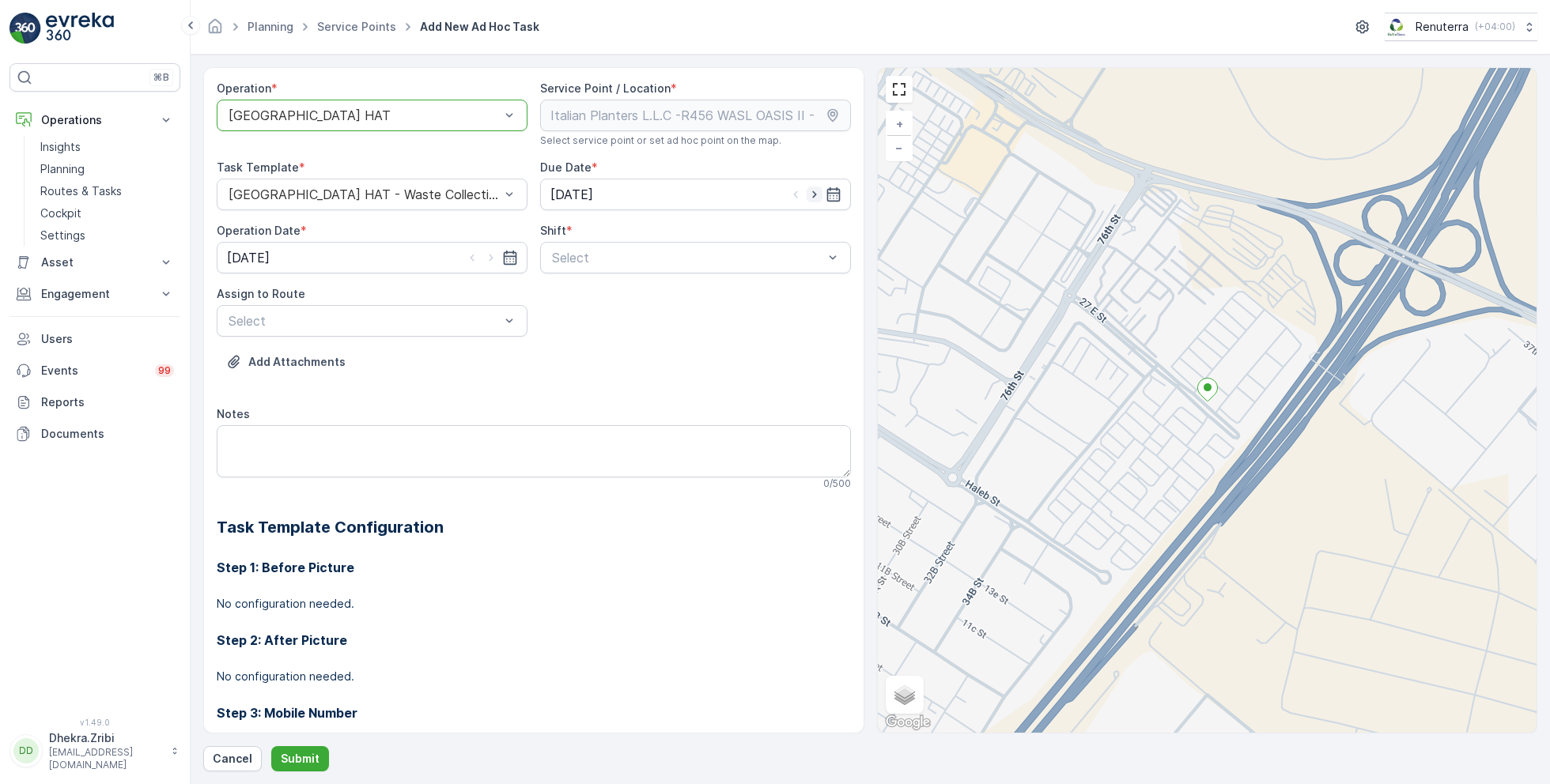
click at [816, 193] on icon "button" at bounding box center [814, 194] width 16 height 16
type input "[DATE]"
click at [485, 254] on icon "button" at bounding box center [491, 257] width 16 height 16
type input "[DATE]"
click at [643, 257] on div at bounding box center [687, 257] width 274 height 14
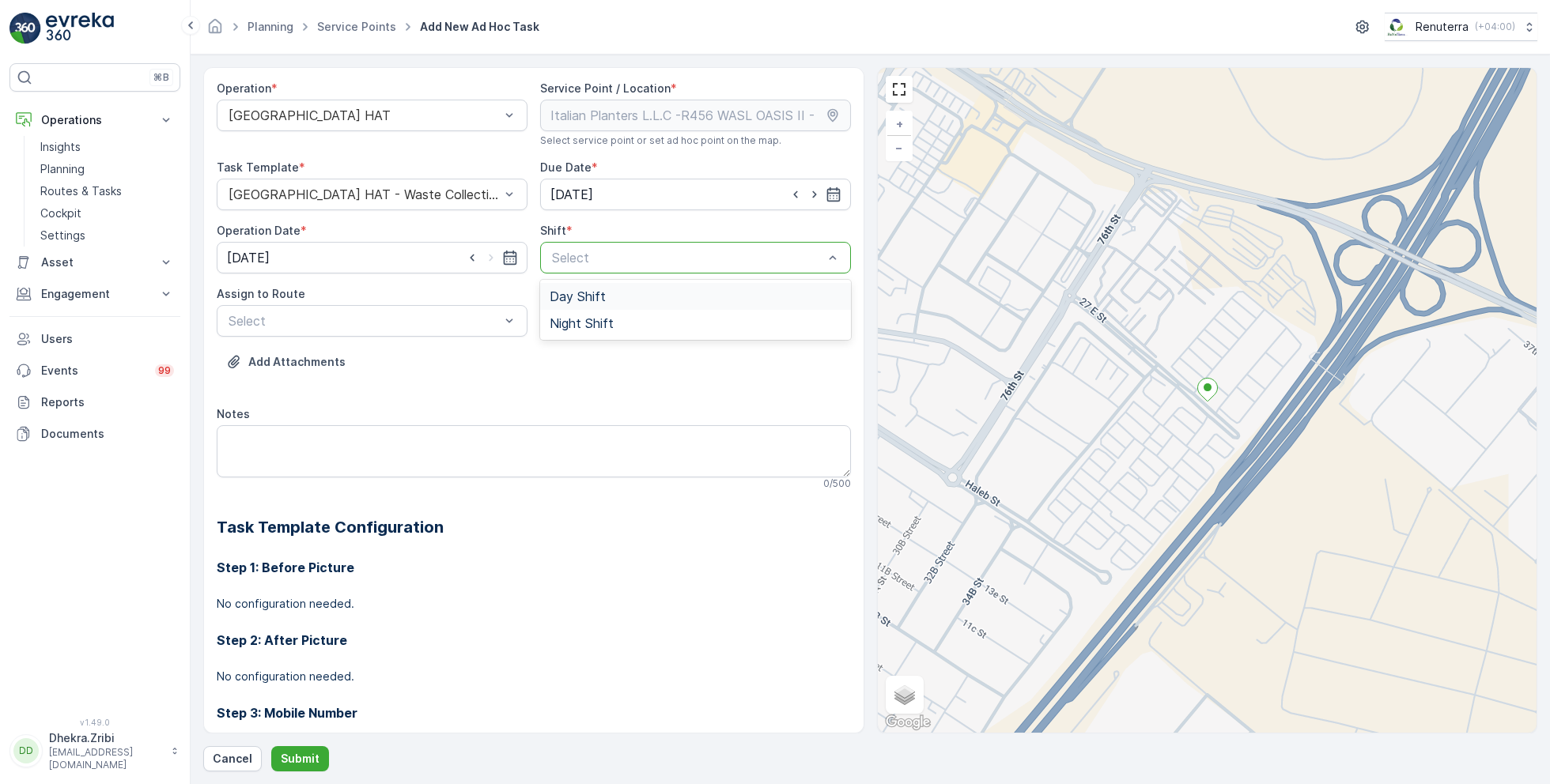
click at [570, 304] on div "Day Shift" at bounding box center [695, 296] width 311 height 27
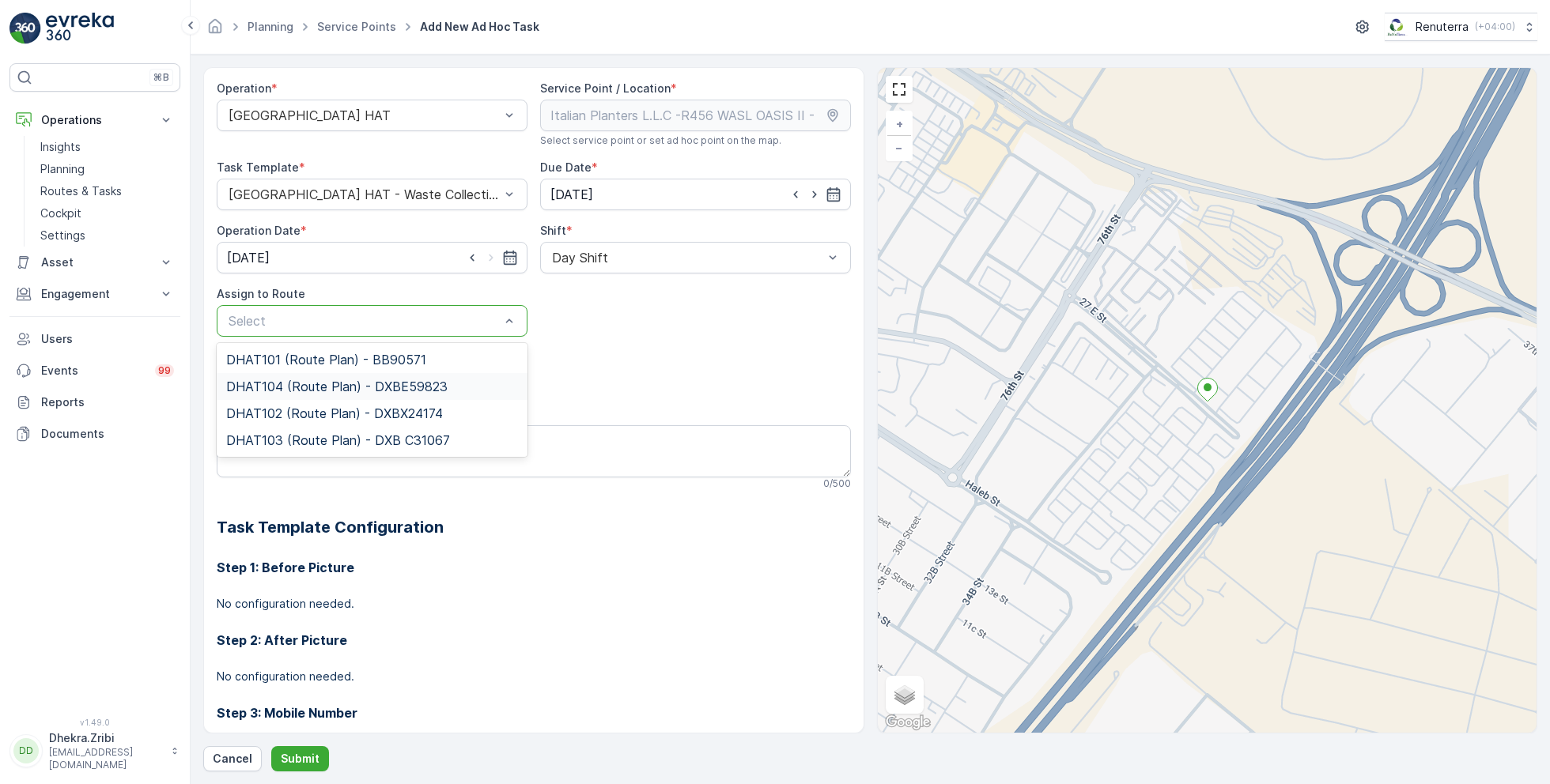
click at [294, 379] on span "DHAT104 (Route Plan) - DXBE59823" at bounding box center [336, 386] width 222 height 14
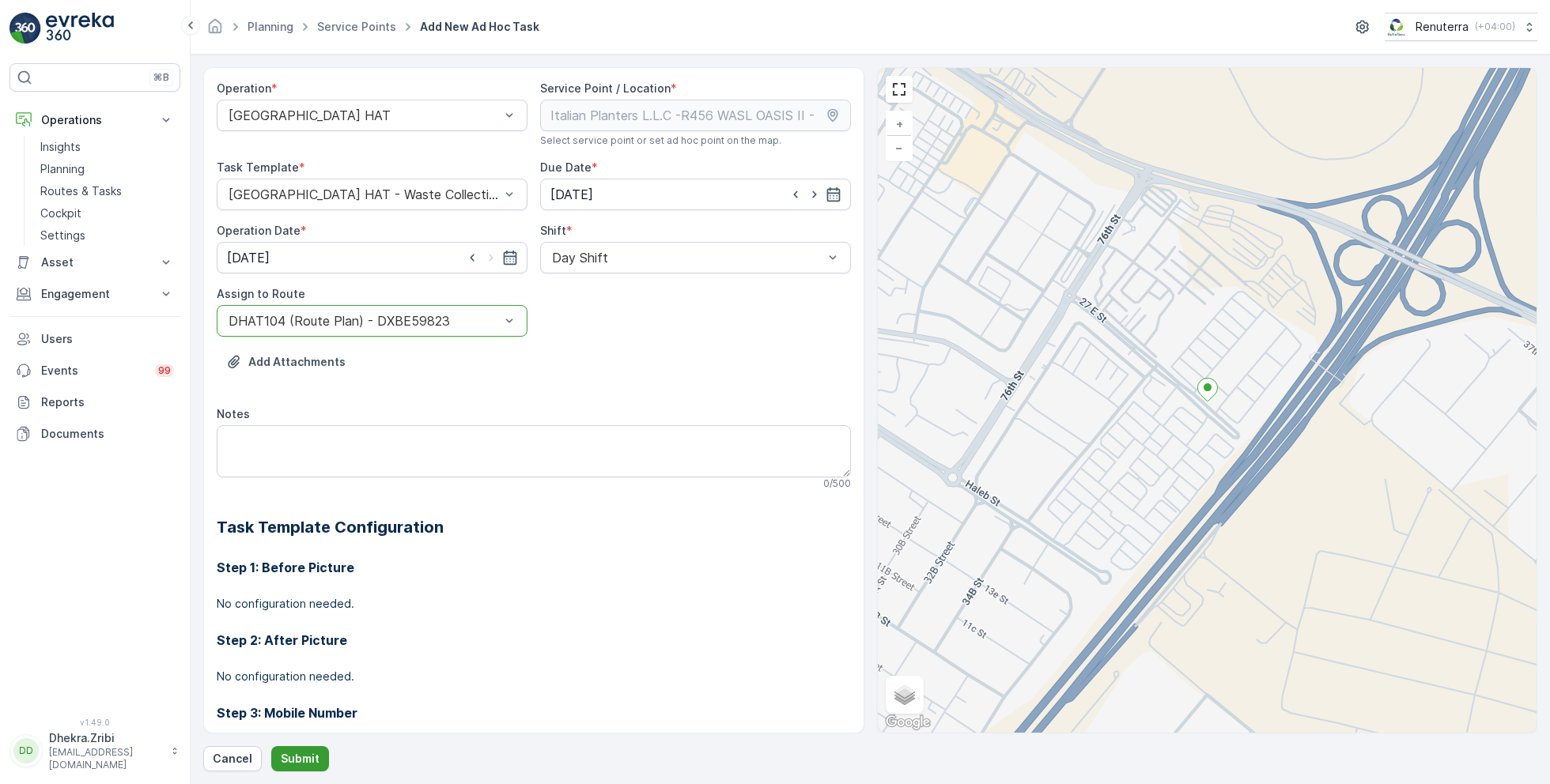
click at [295, 753] on p "Submit" at bounding box center [300, 759] width 39 height 16
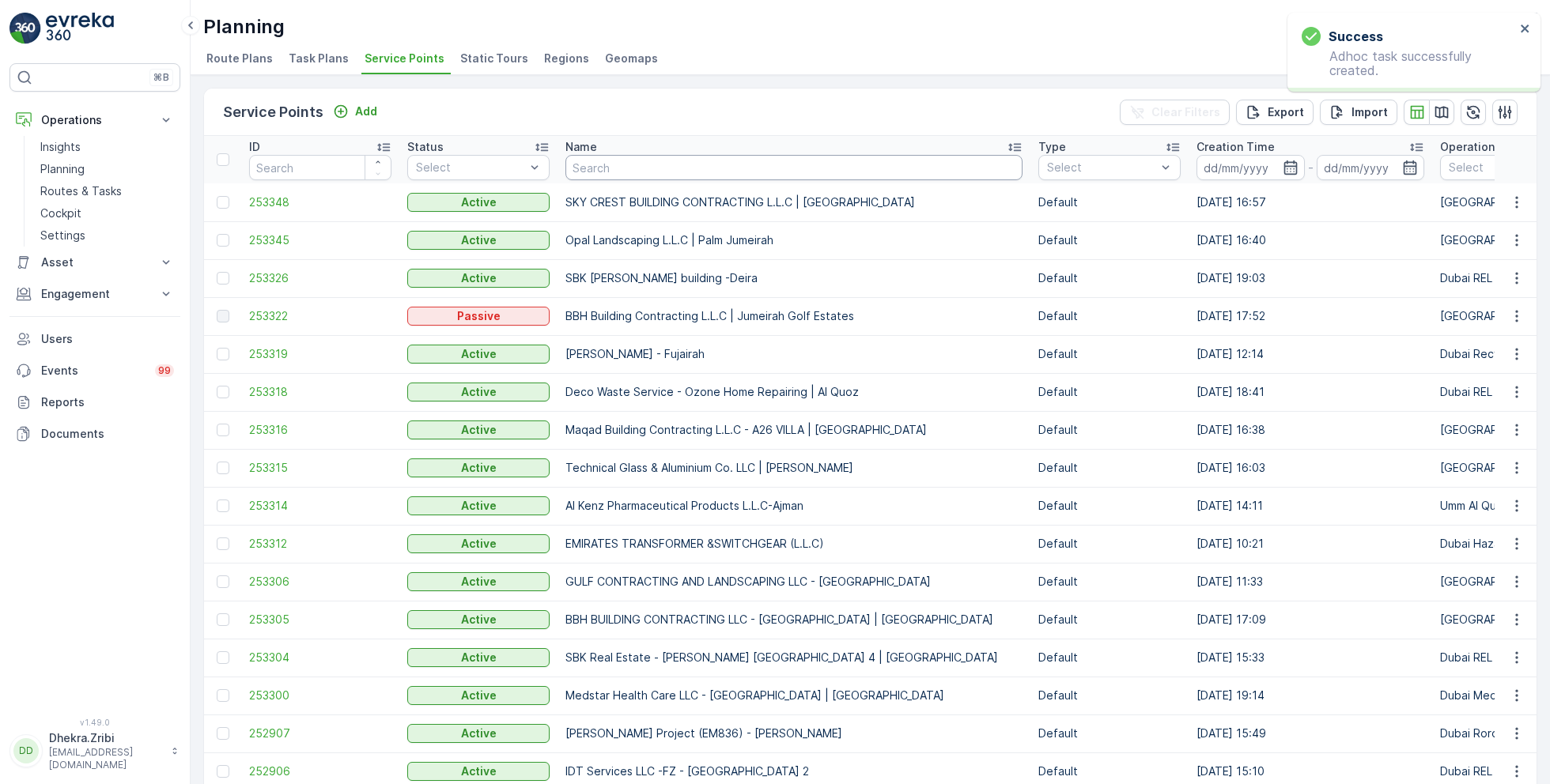
click at [609, 162] on input "text" at bounding box center [794, 168] width 457 height 25
paste input "Besix Construct LLC-1JC"
type input "Besix Construct LLC-1JC"
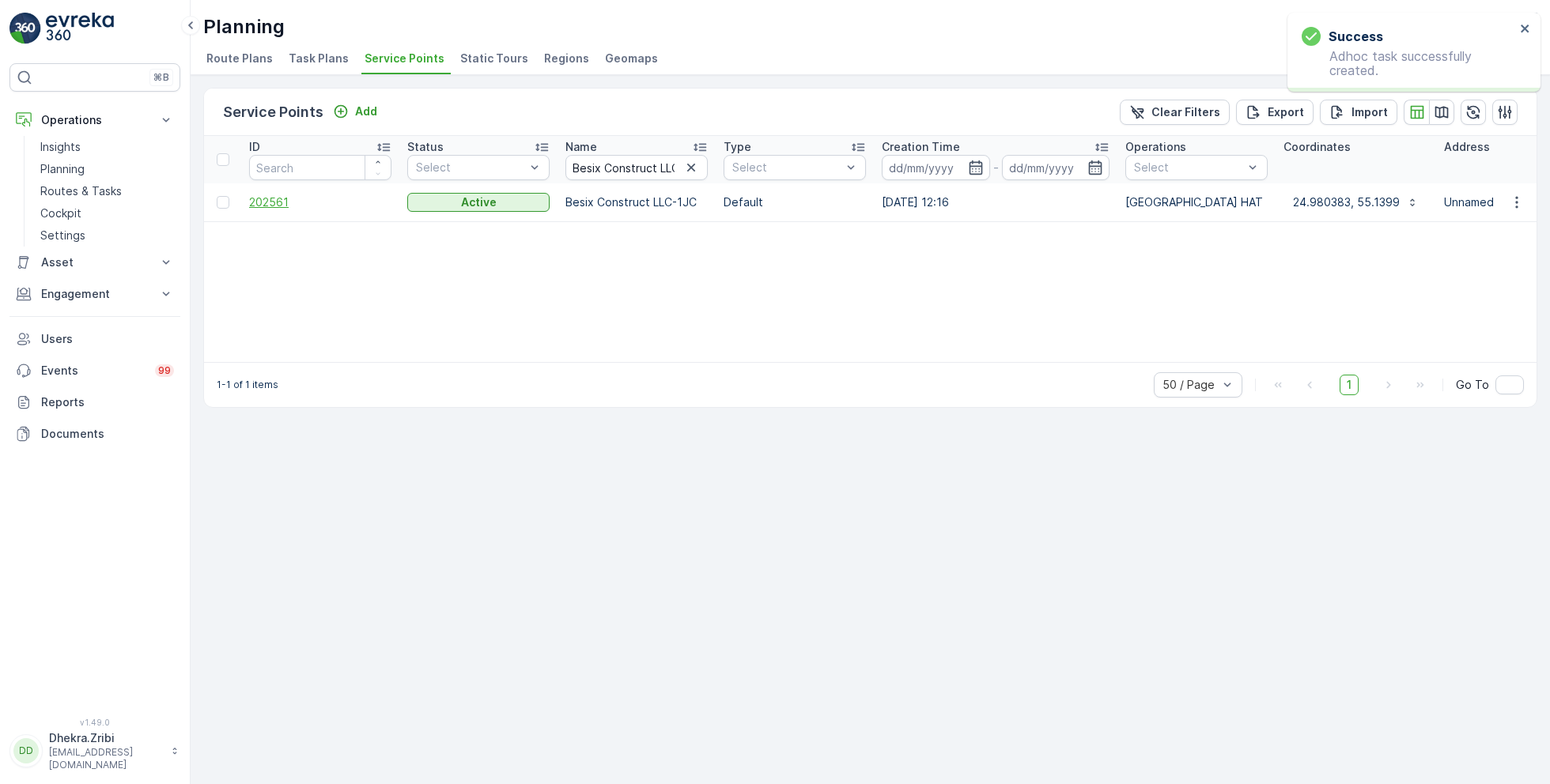
click at [269, 202] on span "202561" at bounding box center [320, 202] width 143 height 16
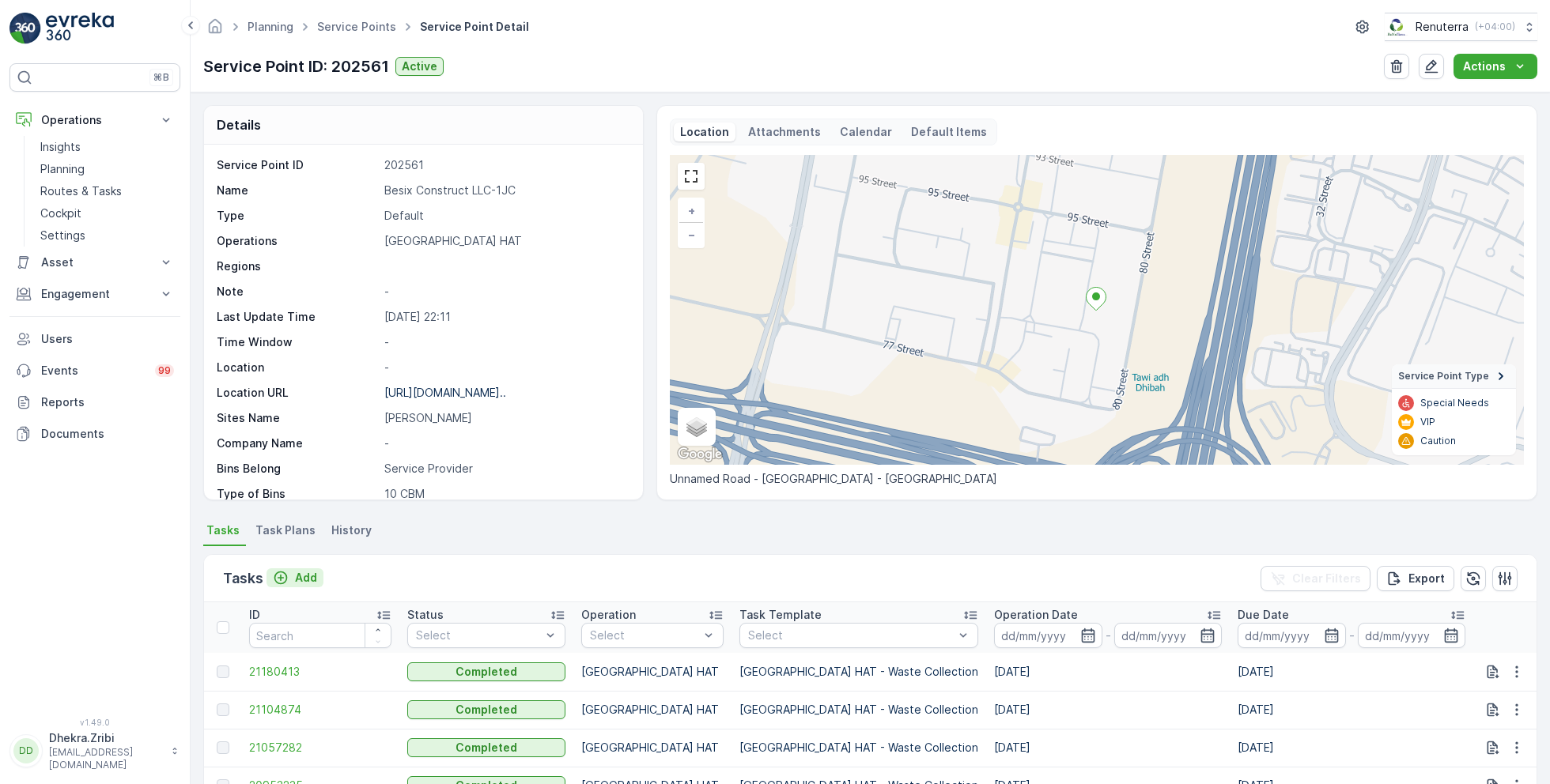
click at [300, 578] on p "Add" at bounding box center [306, 578] width 22 height 16
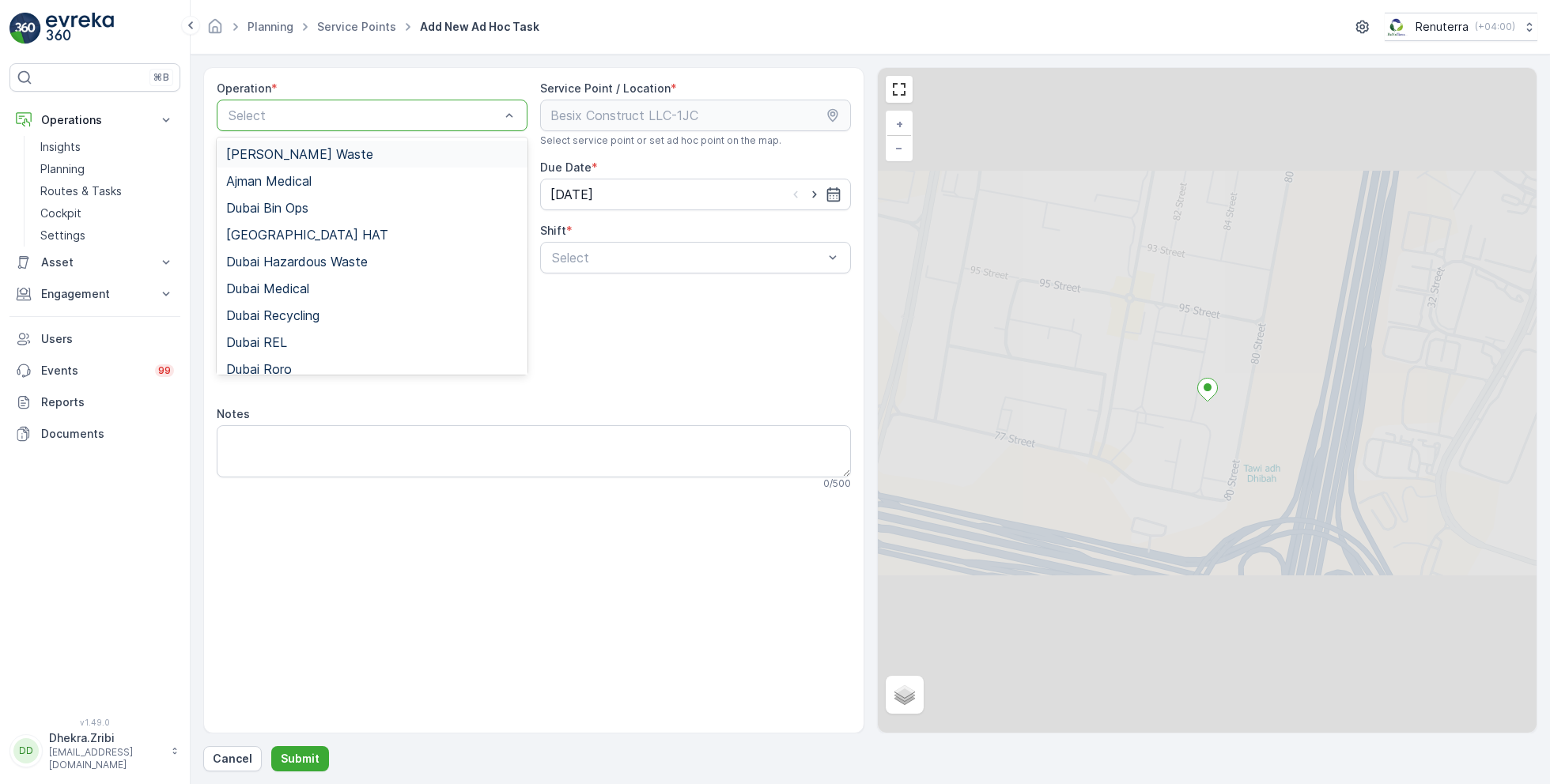
click at [387, 114] on div at bounding box center [363, 115] width 274 height 14
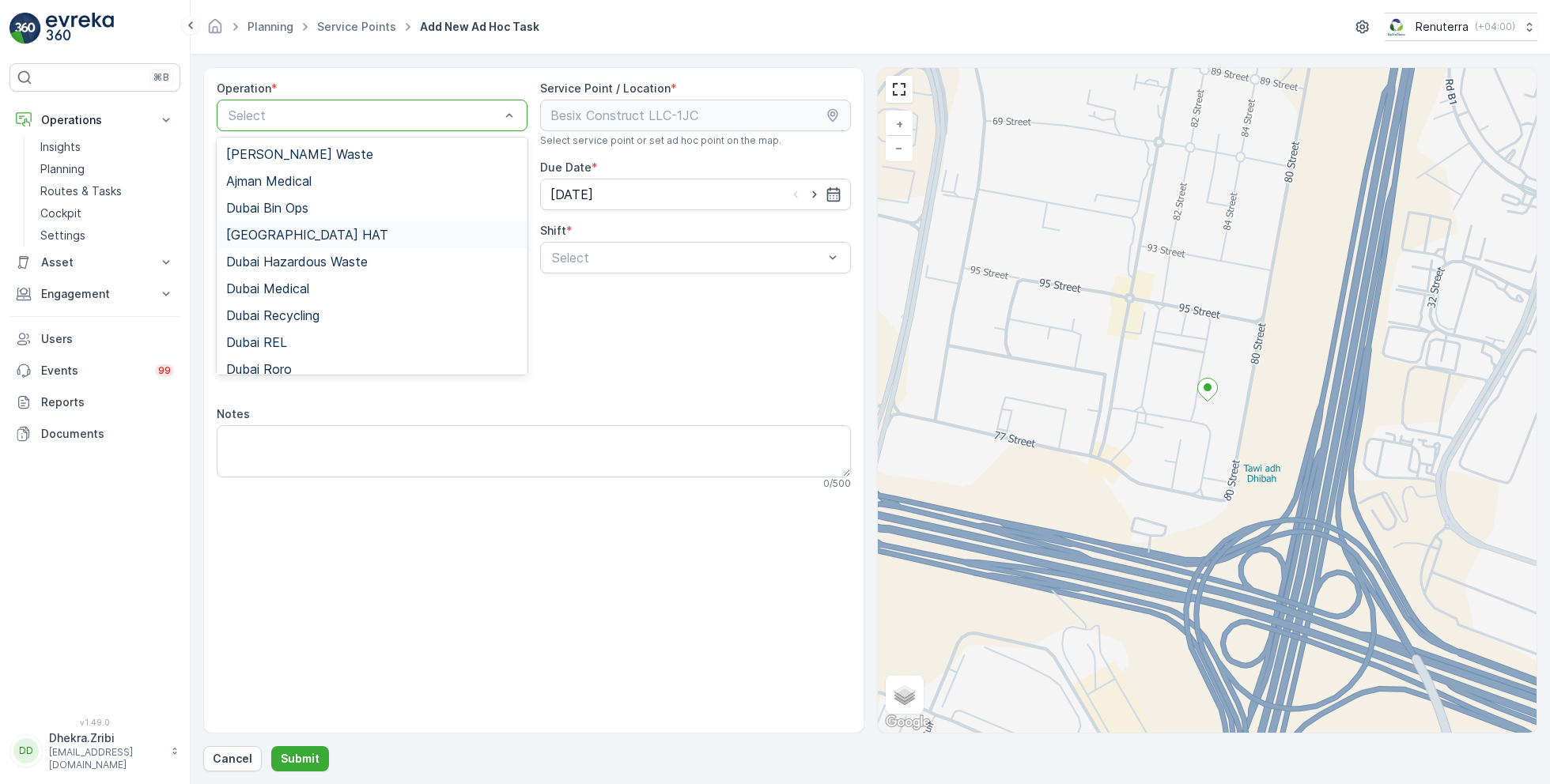
click at [272, 236] on span "Dubai HAT" at bounding box center [306, 234] width 162 height 14
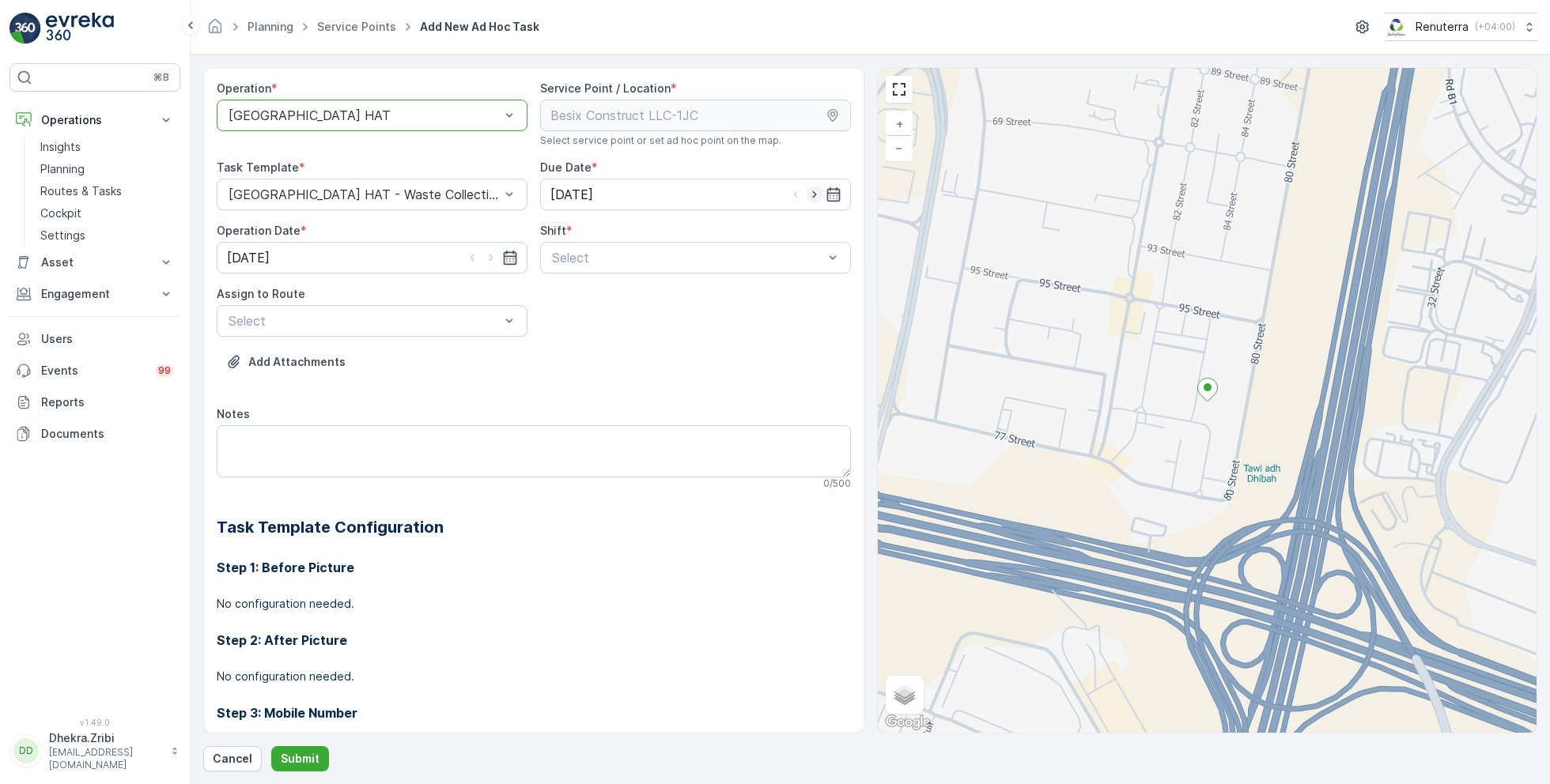
click at [812, 190] on icon "button" at bounding box center [814, 194] width 16 height 16
type input "[DATE]"
click at [491, 252] on icon "button" at bounding box center [491, 257] width 16 height 16
type input "[DATE]"
click at [588, 256] on div at bounding box center [687, 257] width 274 height 14
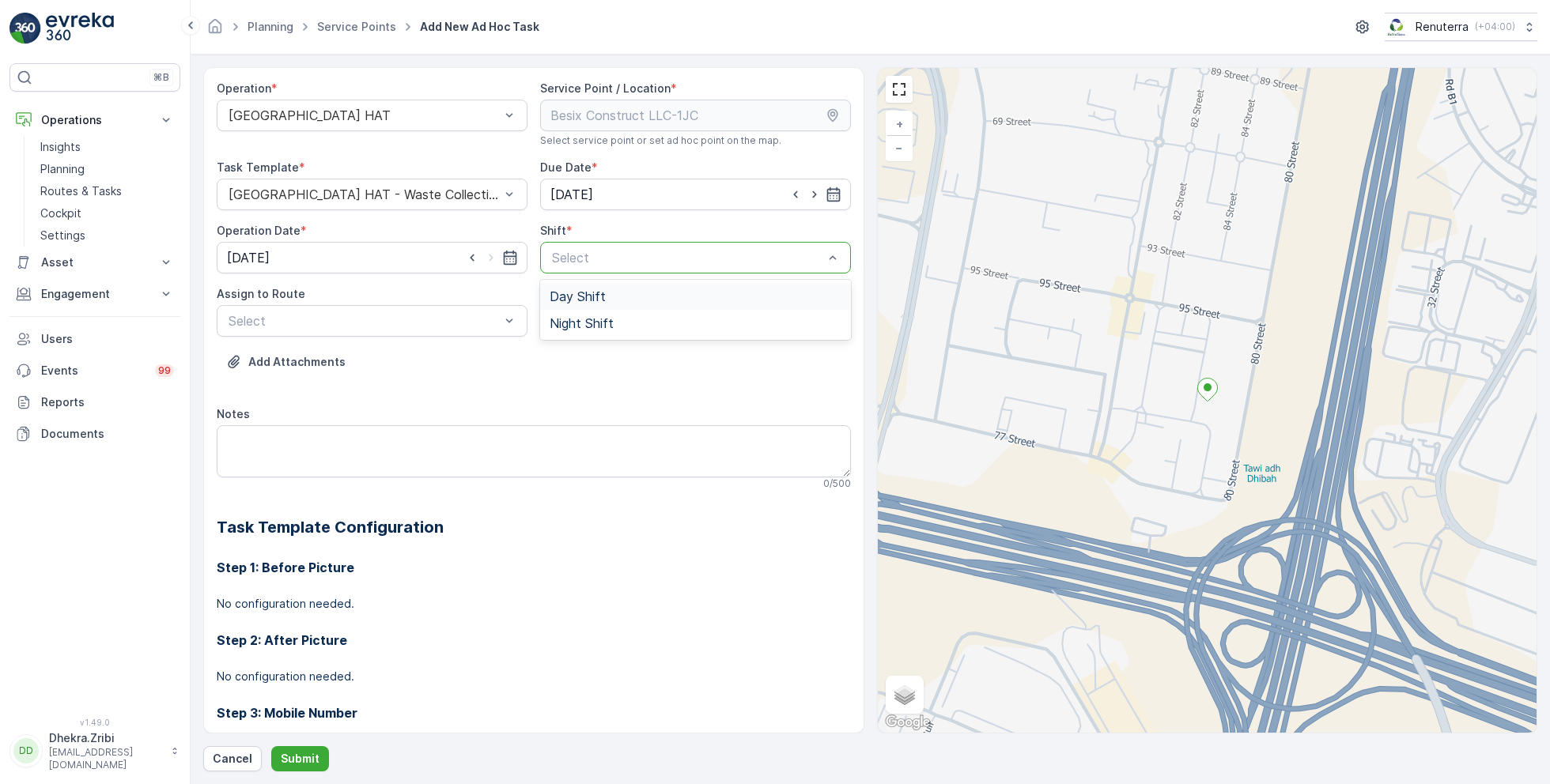
click at [564, 294] on span "Day Shift" at bounding box center [577, 296] width 56 height 14
click at [410, 320] on div at bounding box center [363, 321] width 274 height 14
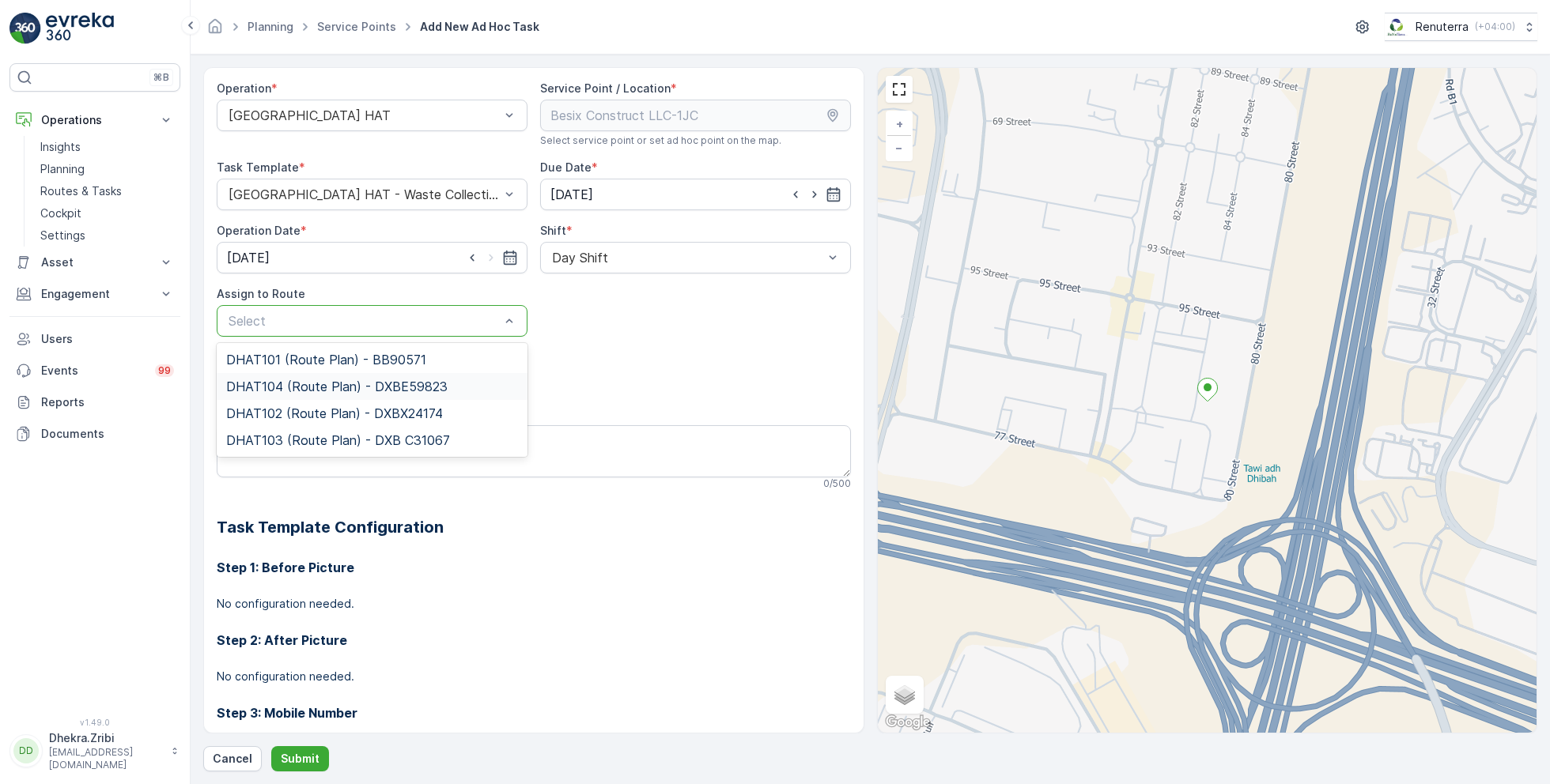
click at [304, 374] on div "DHAT104 (Route Plan) - DXBE59823" at bounding box center [372, 387] width 311 height 27
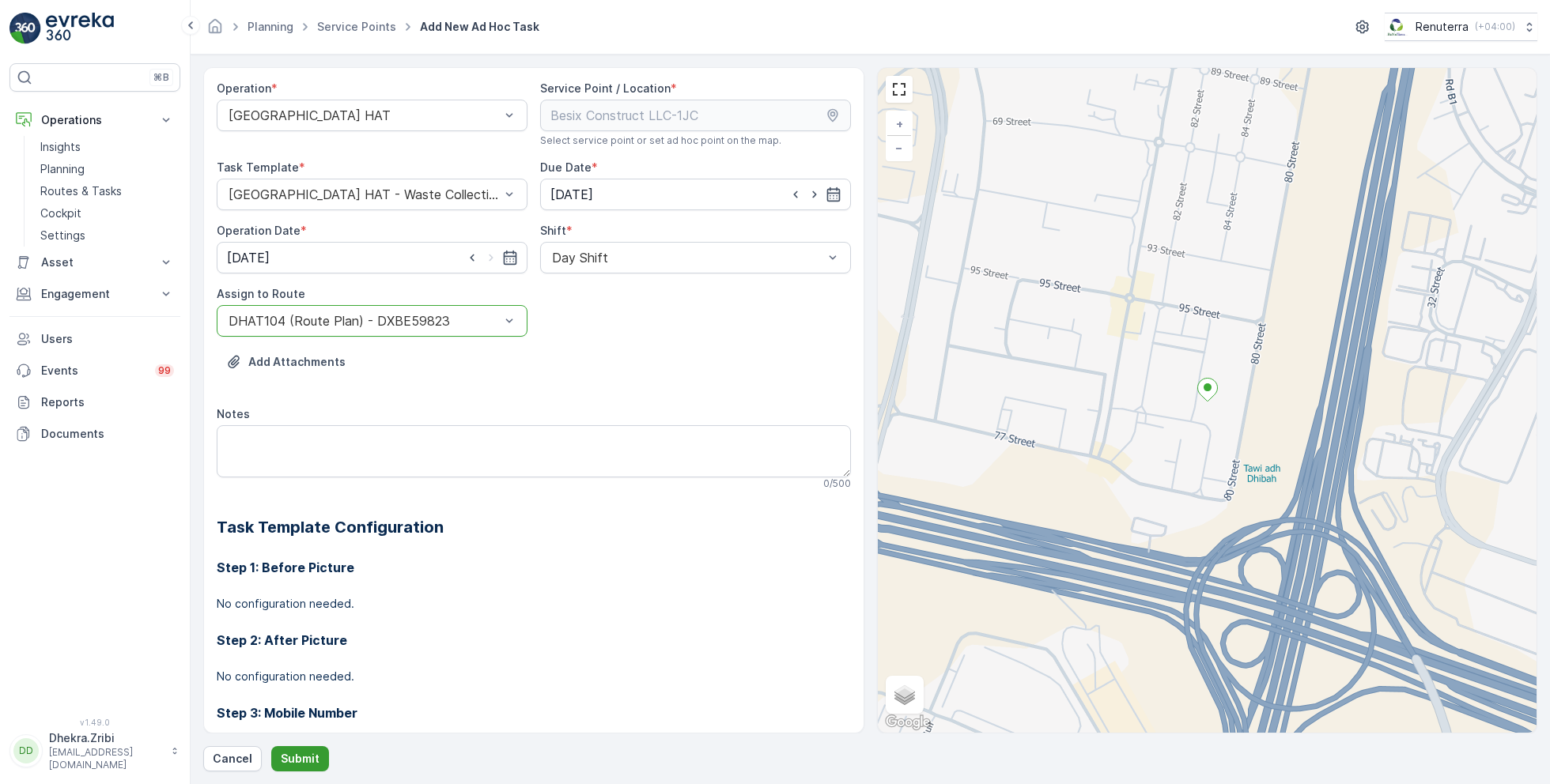
click at [294, 759] on p "Submit" at bounding box center [300, 759] width 39 height 16
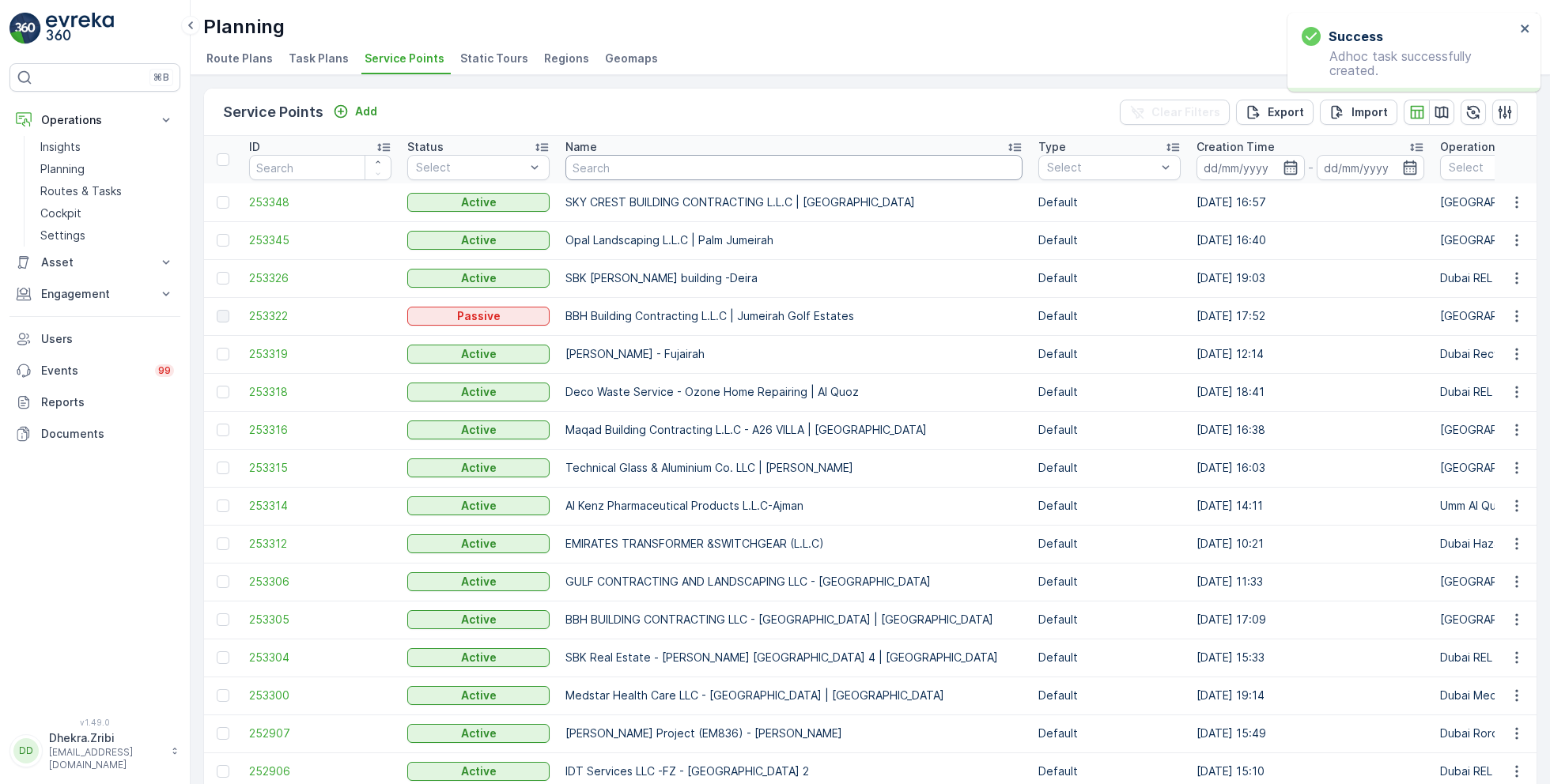
click at [605, 166] on input "text" at bounding box center [794, 168] width 457 height 25
paste input "Italian Planters L.L.C -Blue Water Residence"
type input "Italian Planters L.L.C -Blue Water Residence"
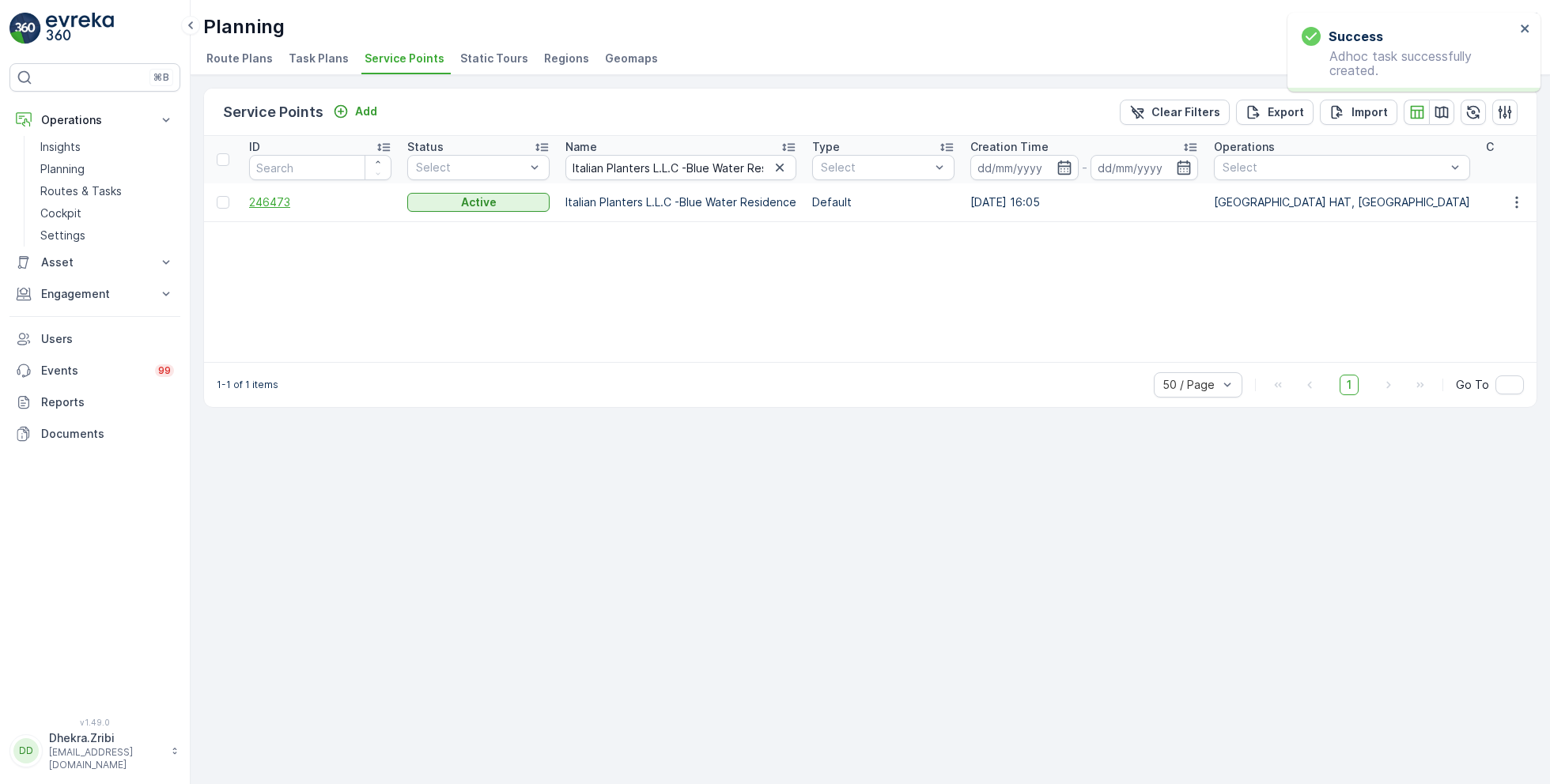
click at [273, 202] on span "246473" at bounding box center [320, 202] width 143 height 16
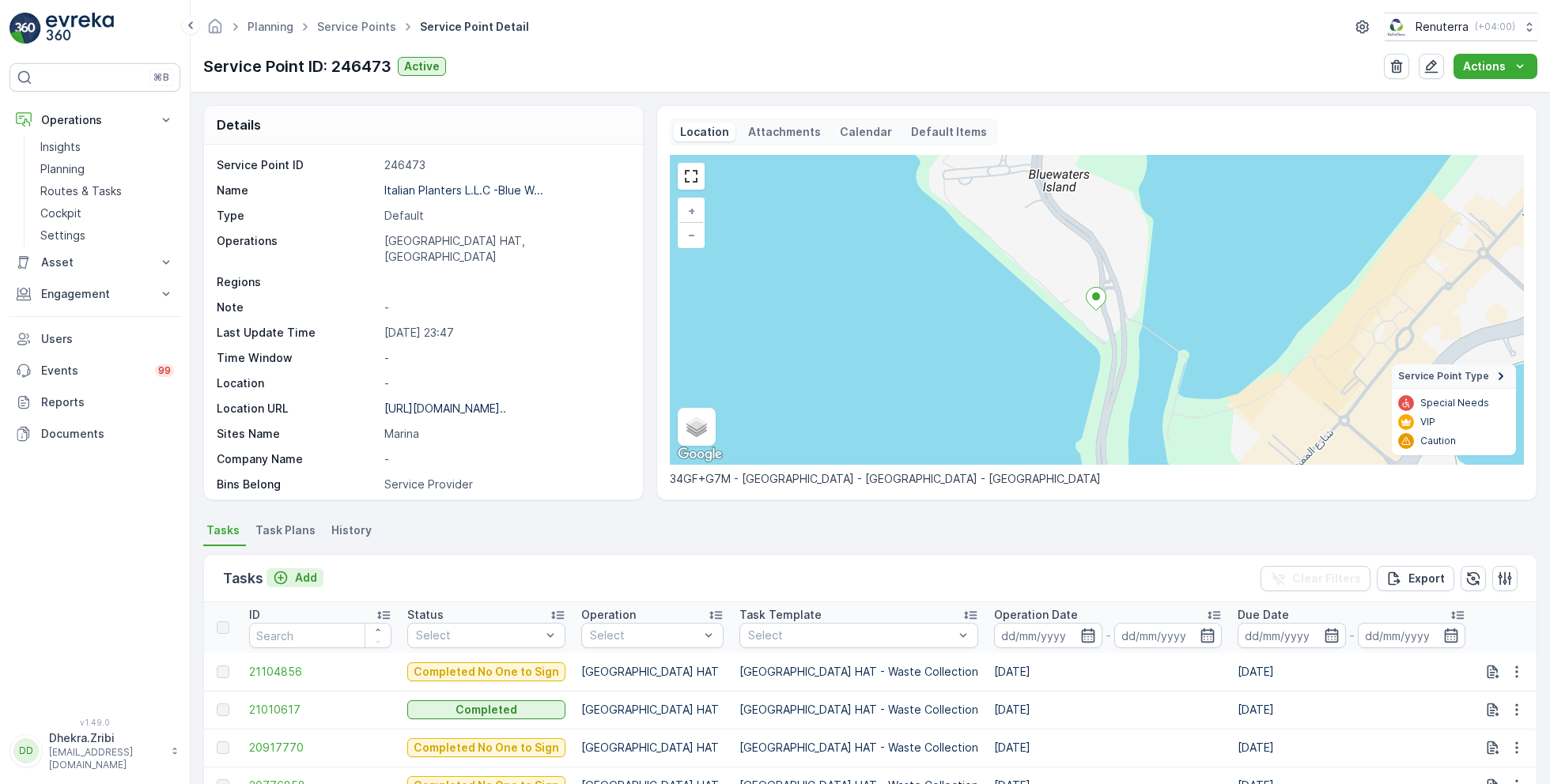
click at [292, 574] on div "Add" at bounding box center [295, 578] width 44 height 16
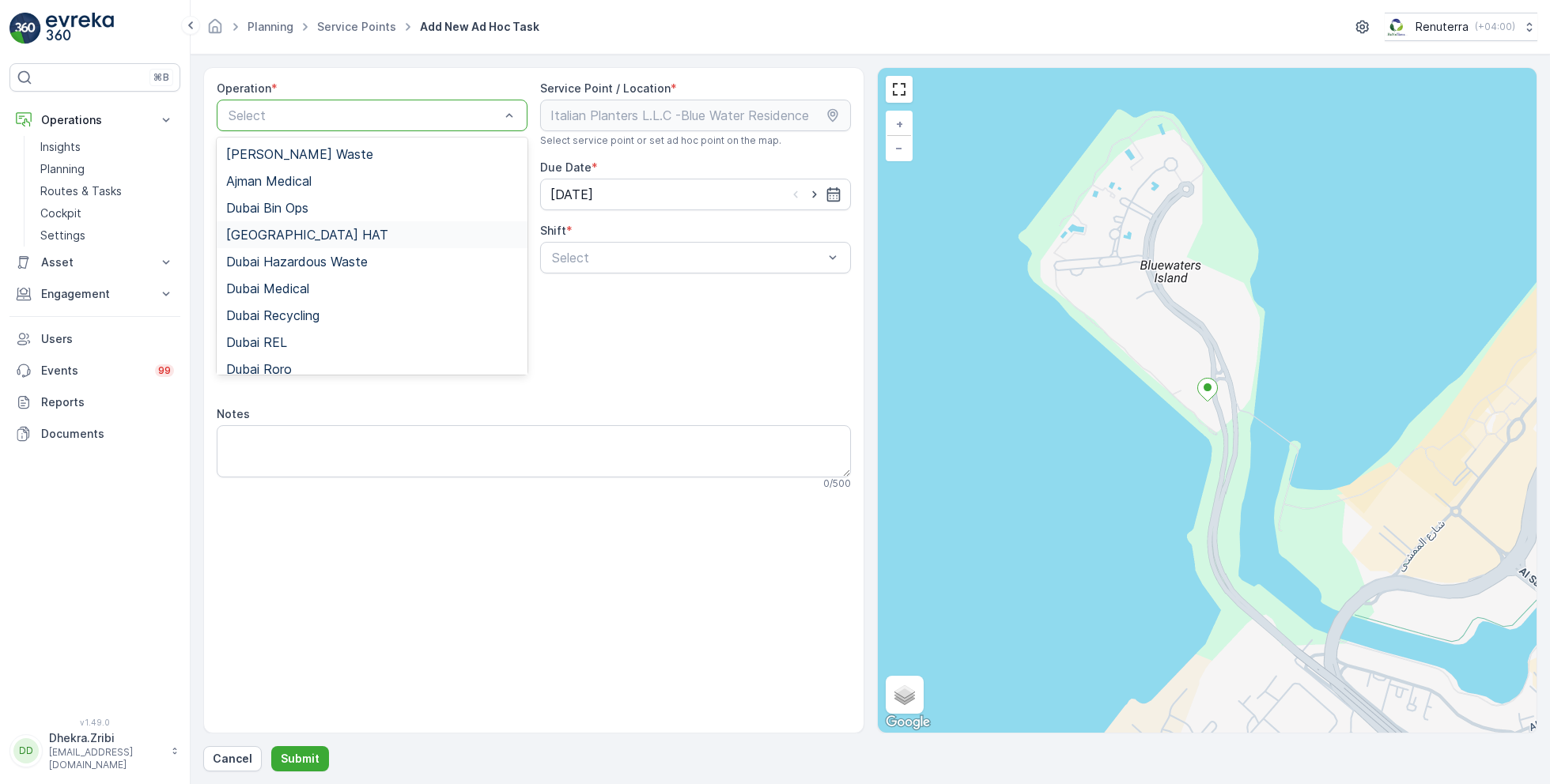
click at [278, 237] on span "Dubai HAT" at bounding box center [306, 234] width 162 height 14
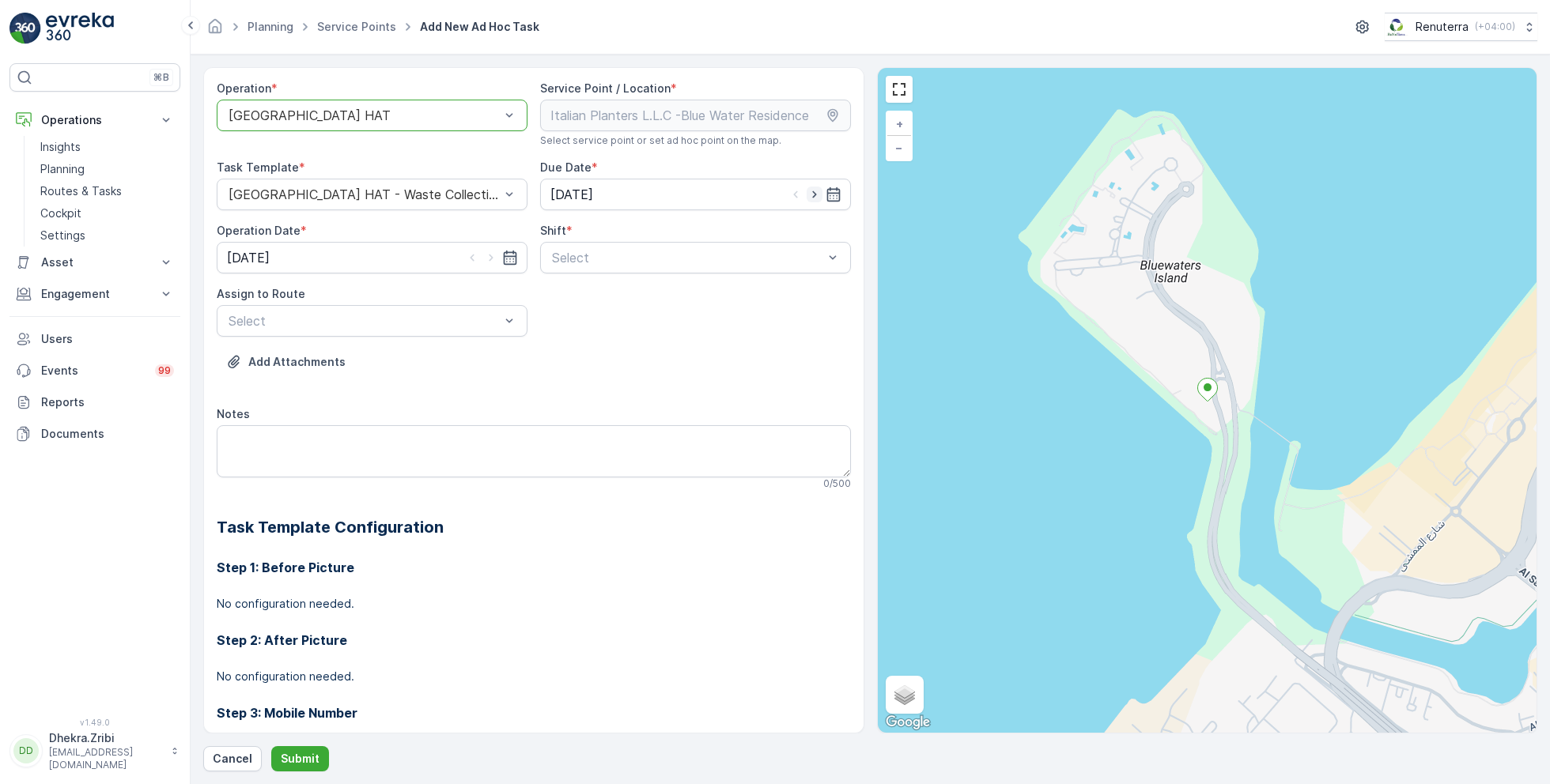
click at [806, 190] on icon "button" at bounding box center [814, 194] width 16 height 16
type input "[DATE]"
click at [486, 254] on icon "button" at bounding box center [491, 257] width 16 height 16
type input "[DATE]"
click at [581, 255] on div at bounding box center [687, 257] width 274 height 14
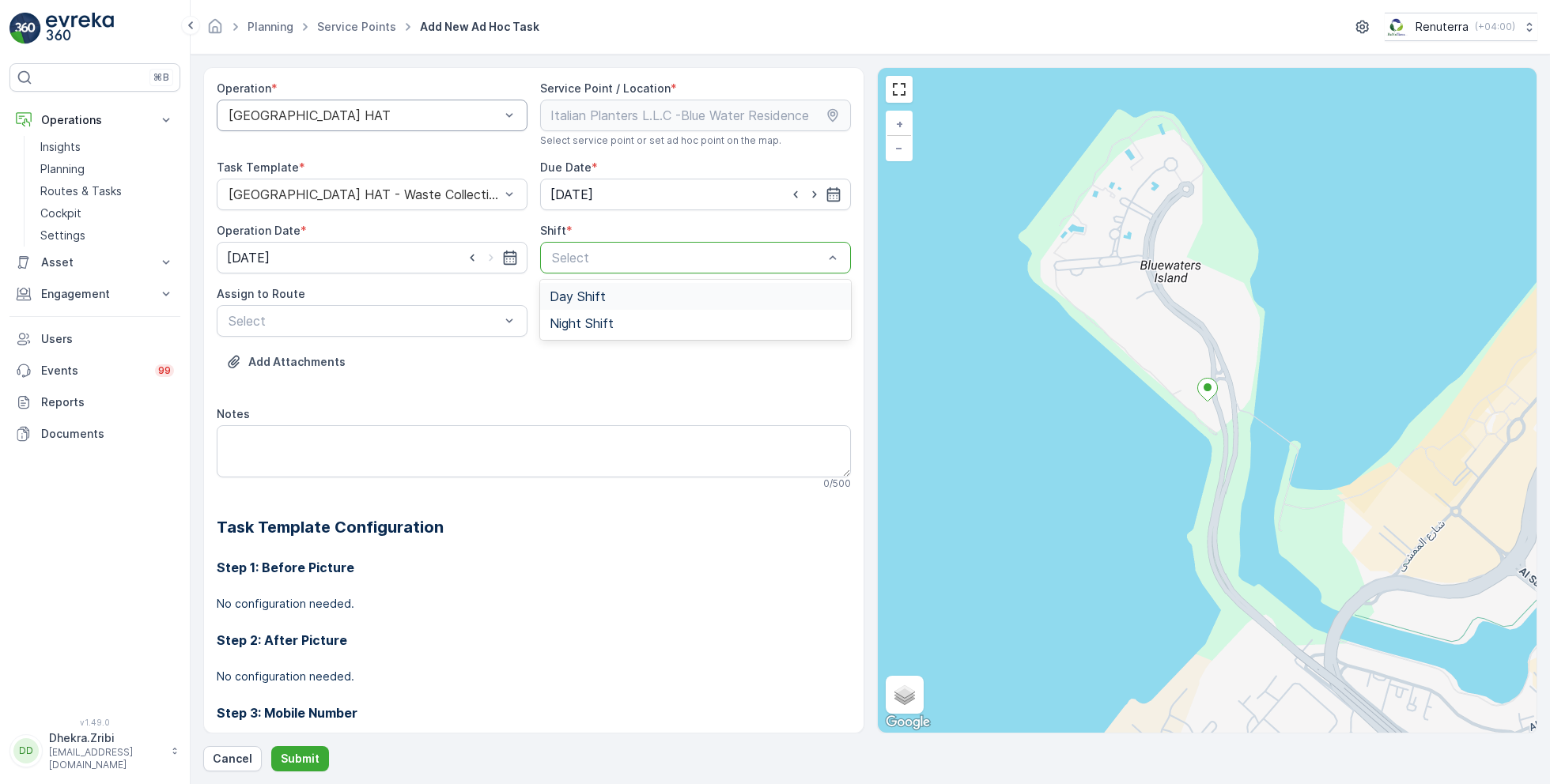
click at [566, 290] on span "Day Shift" at bounding box center [577, 296] width 56 height 14
click at [313, 316] on div at bounding box center [363, 321] width 274 height 14
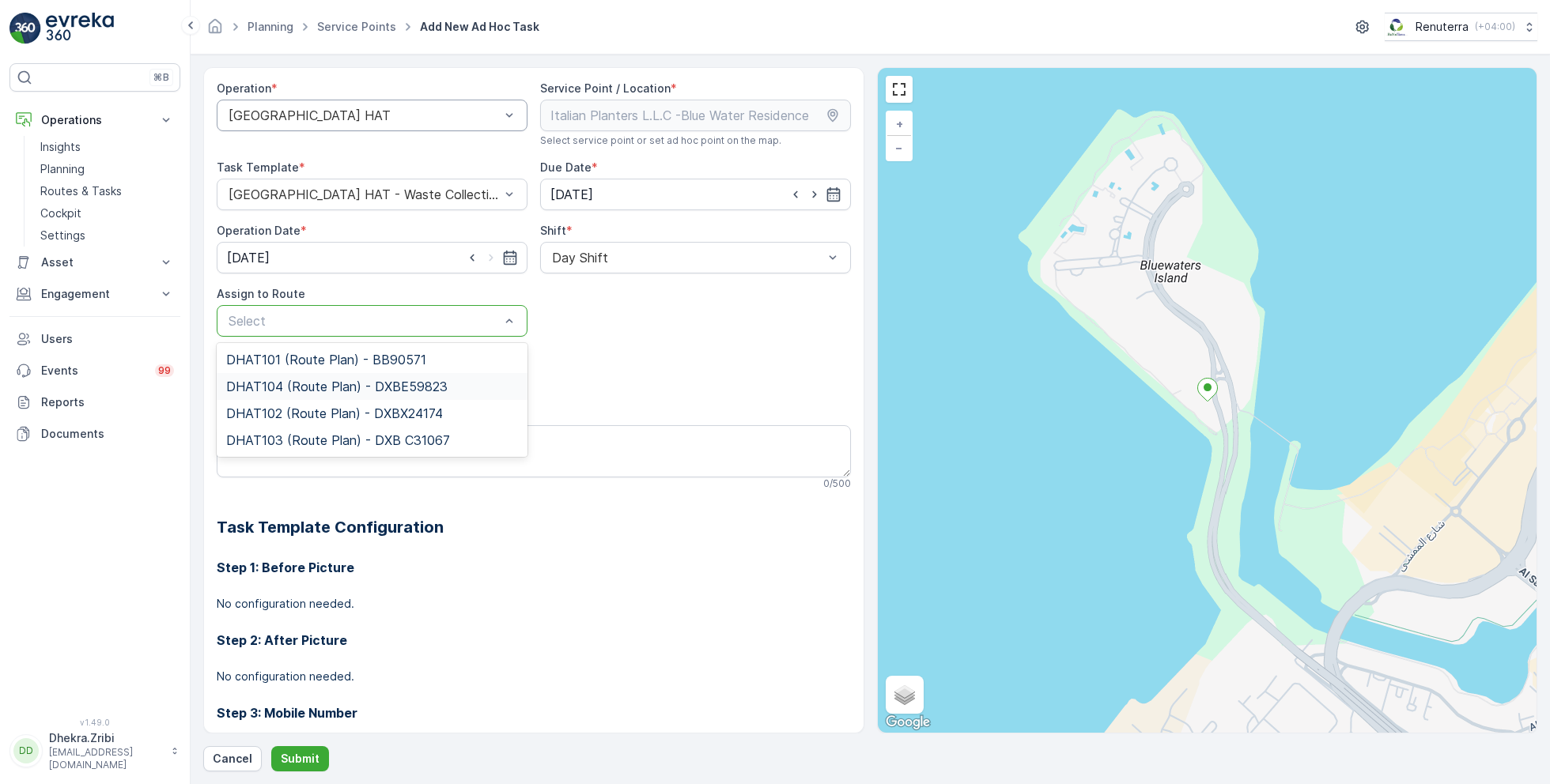
click at [290, 386] on span "DHAT104 (Route Plan) - DXBE59823" at bounding box center [336, 386] width 222 height 14
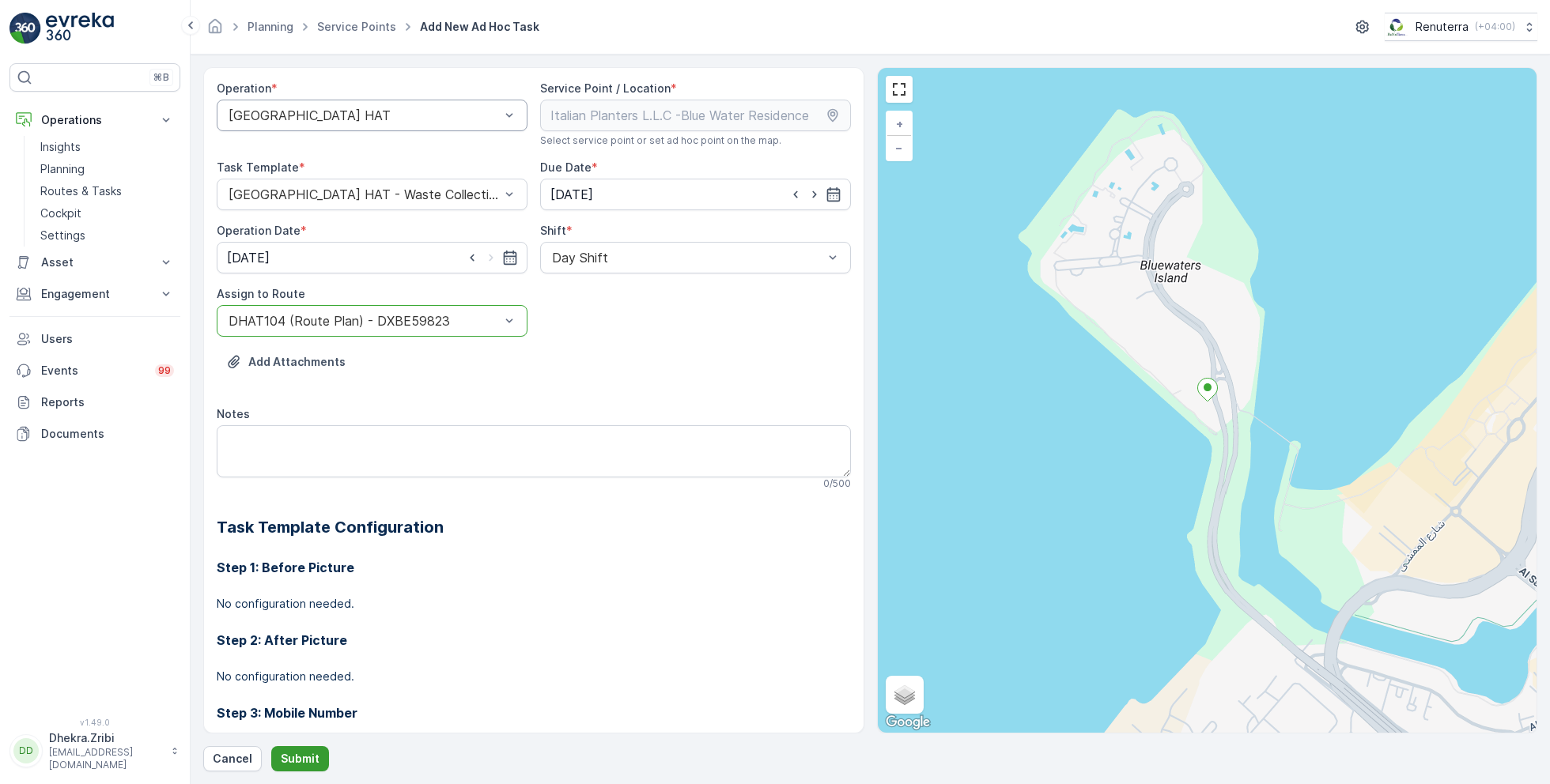
click at [290, 766] on button "Submit" at bounding box center [300, 759] width 58 height 25
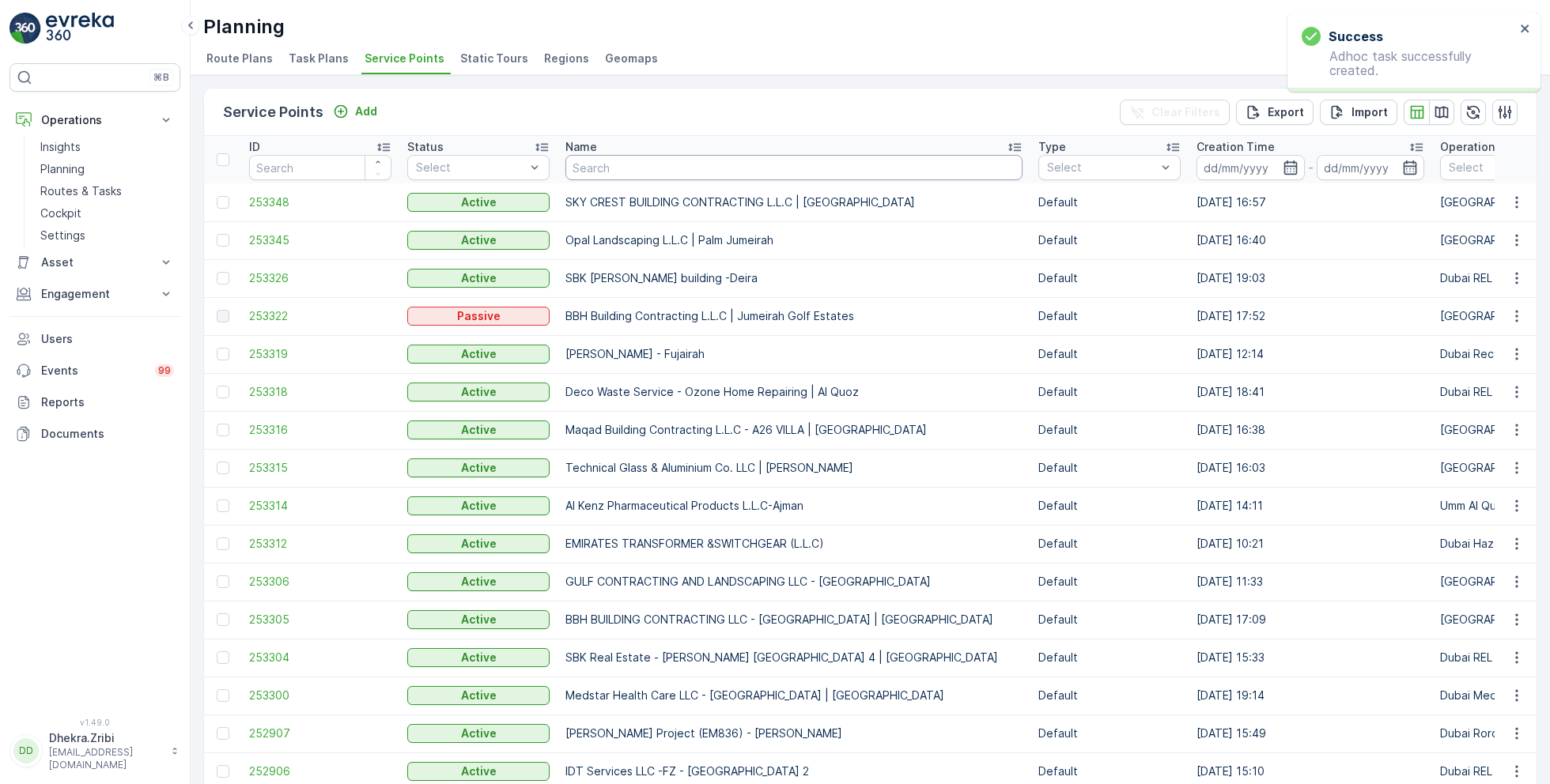
click at [597, 171] on input "text" at bounding box center [794, 168] width 457 height 25
type input "al tayer"
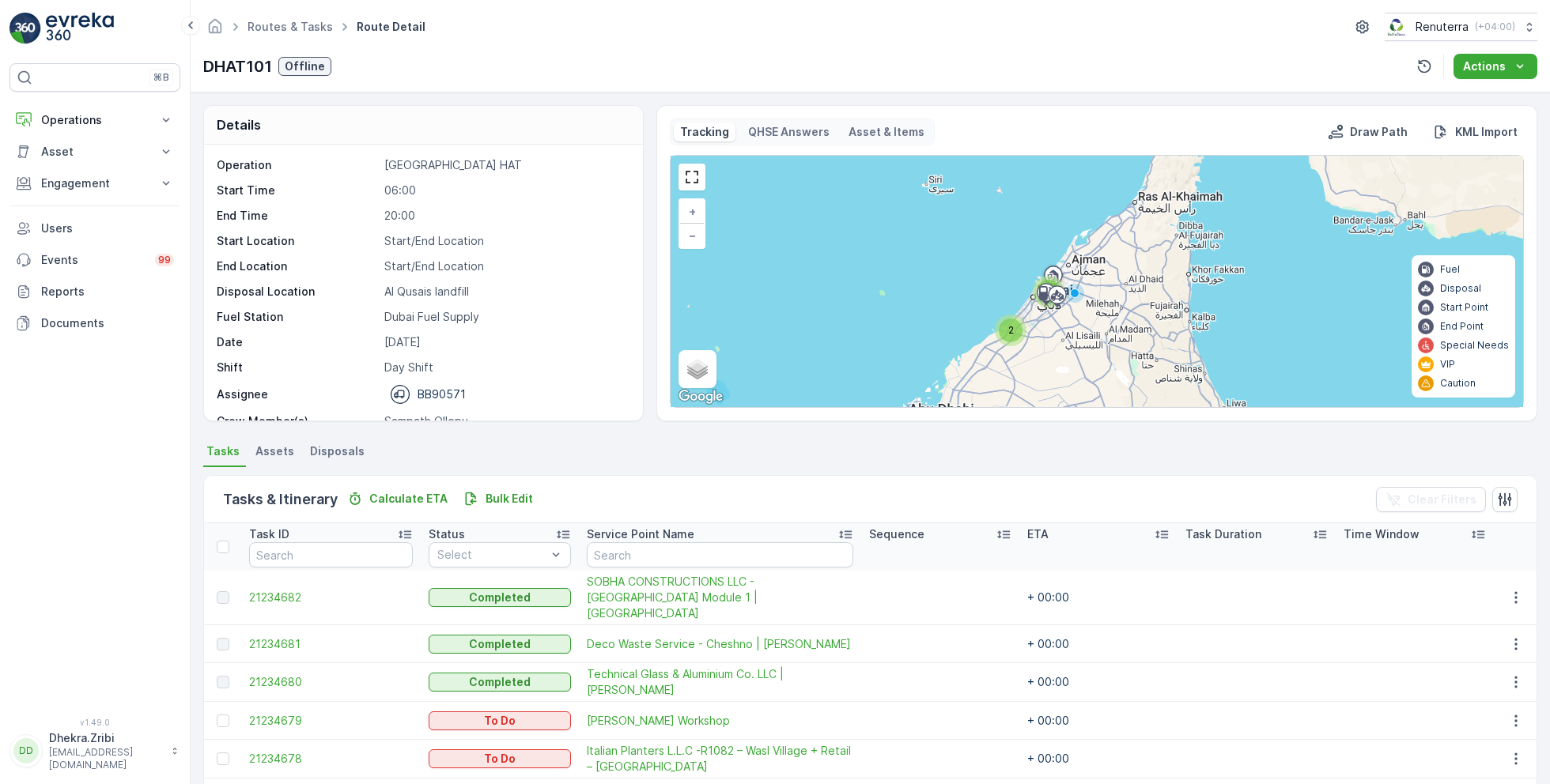
scroll to position [49, 0]
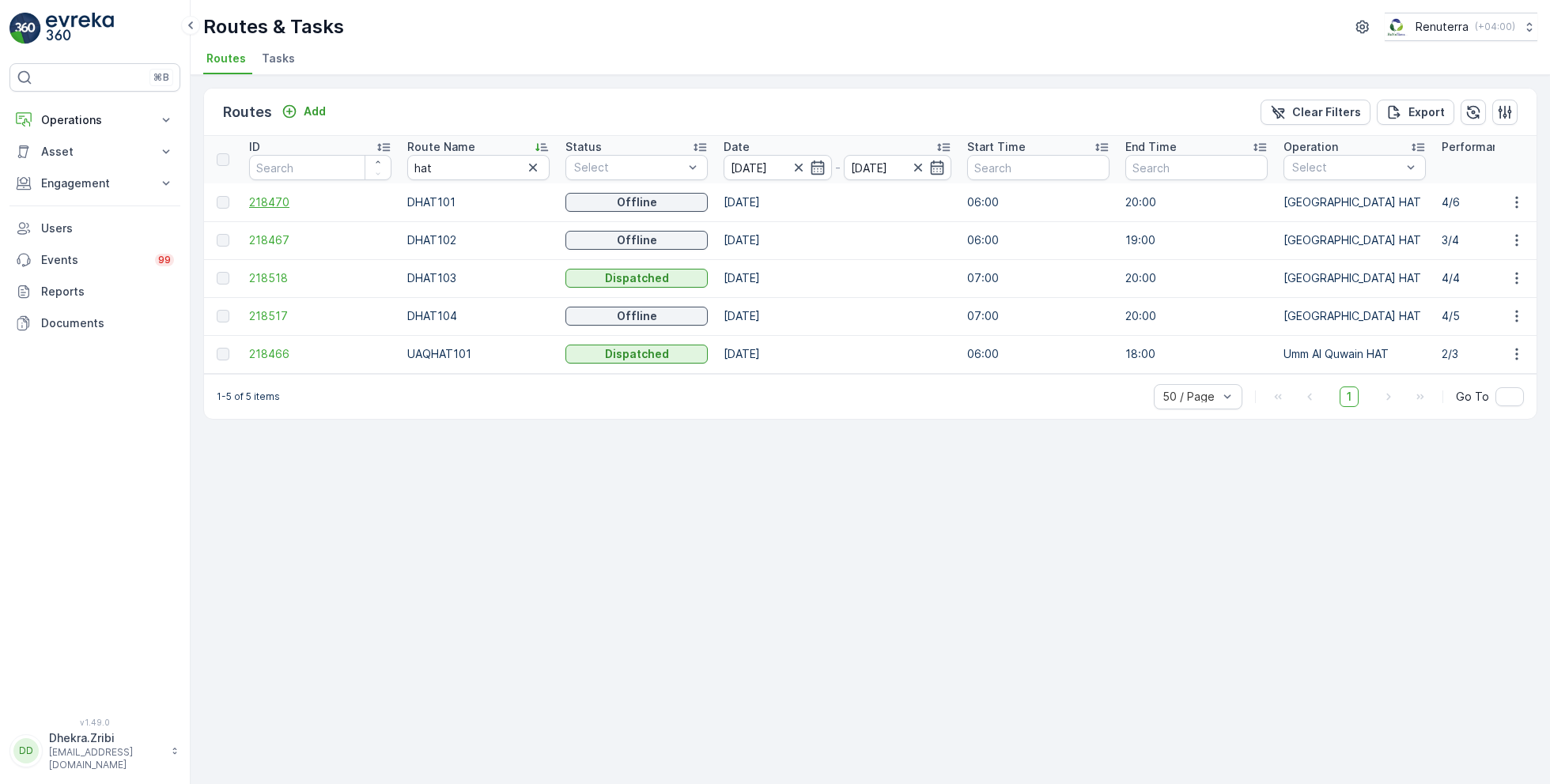
click at [273, 201] on span "218470" at bounding box center [320, 202] width 143 height 16
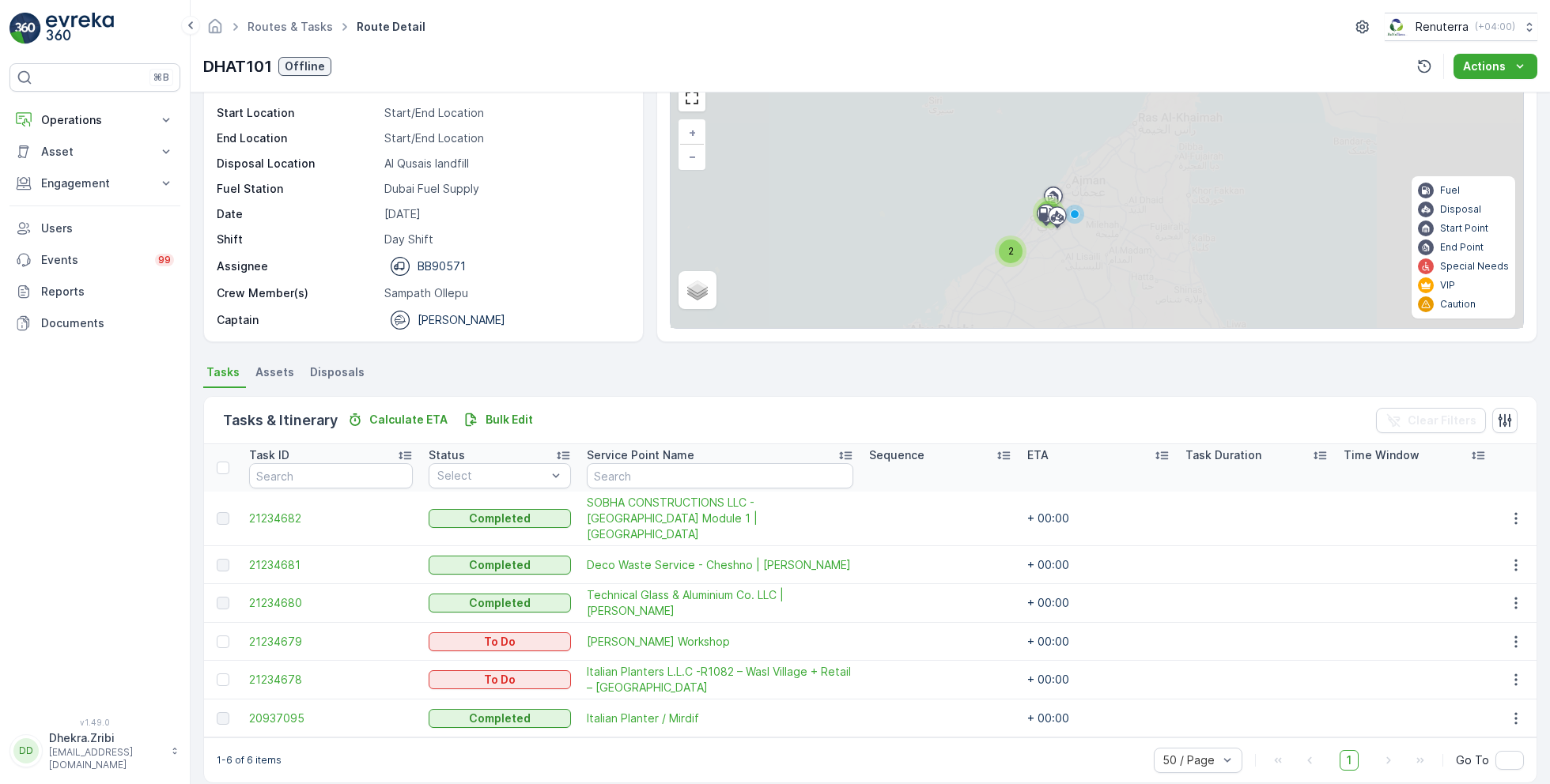
scroll to position [80, 0]
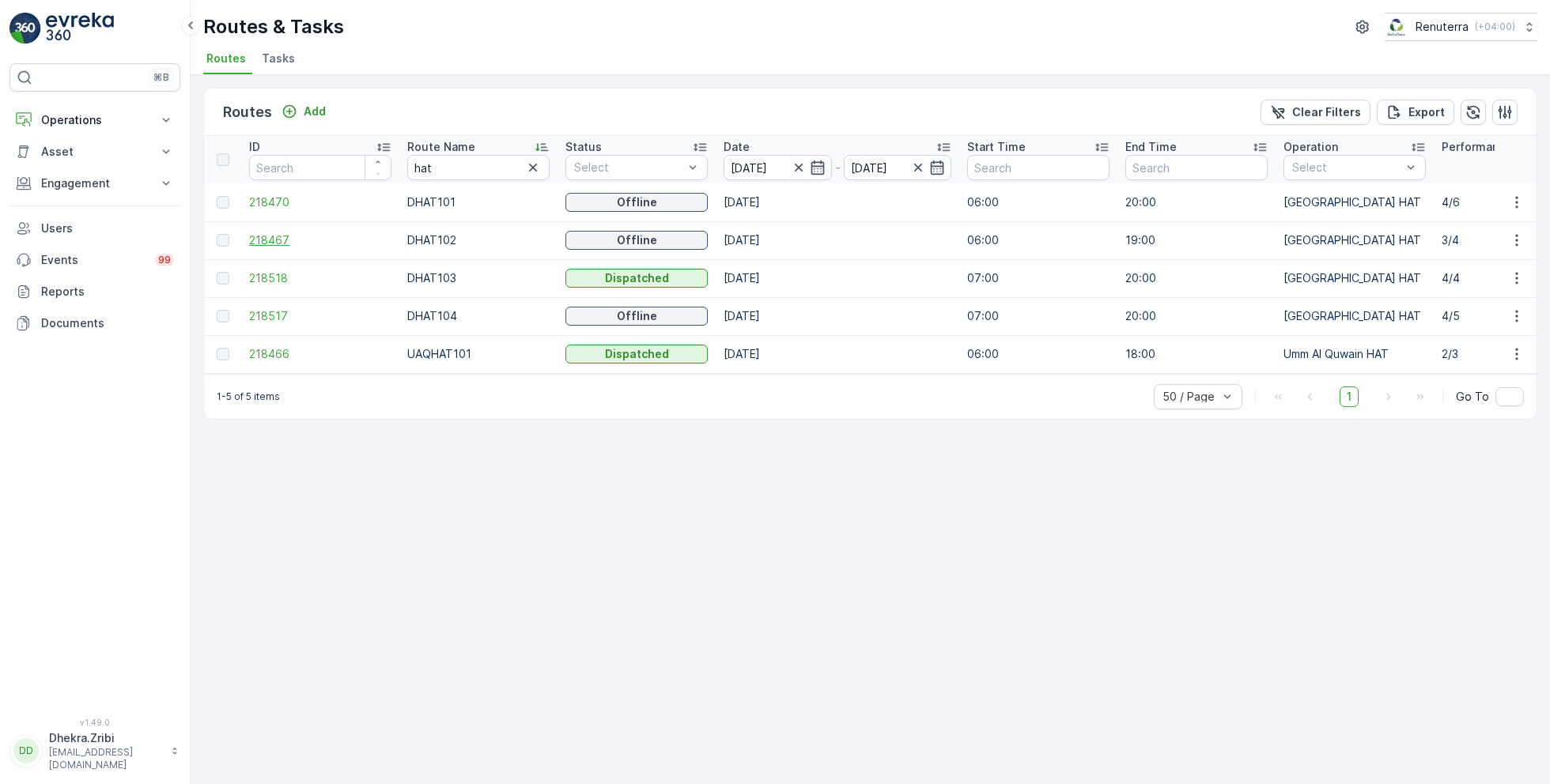
click at [274, 238] on span "218467" at bounding box center [320, 240] width 143 height 16
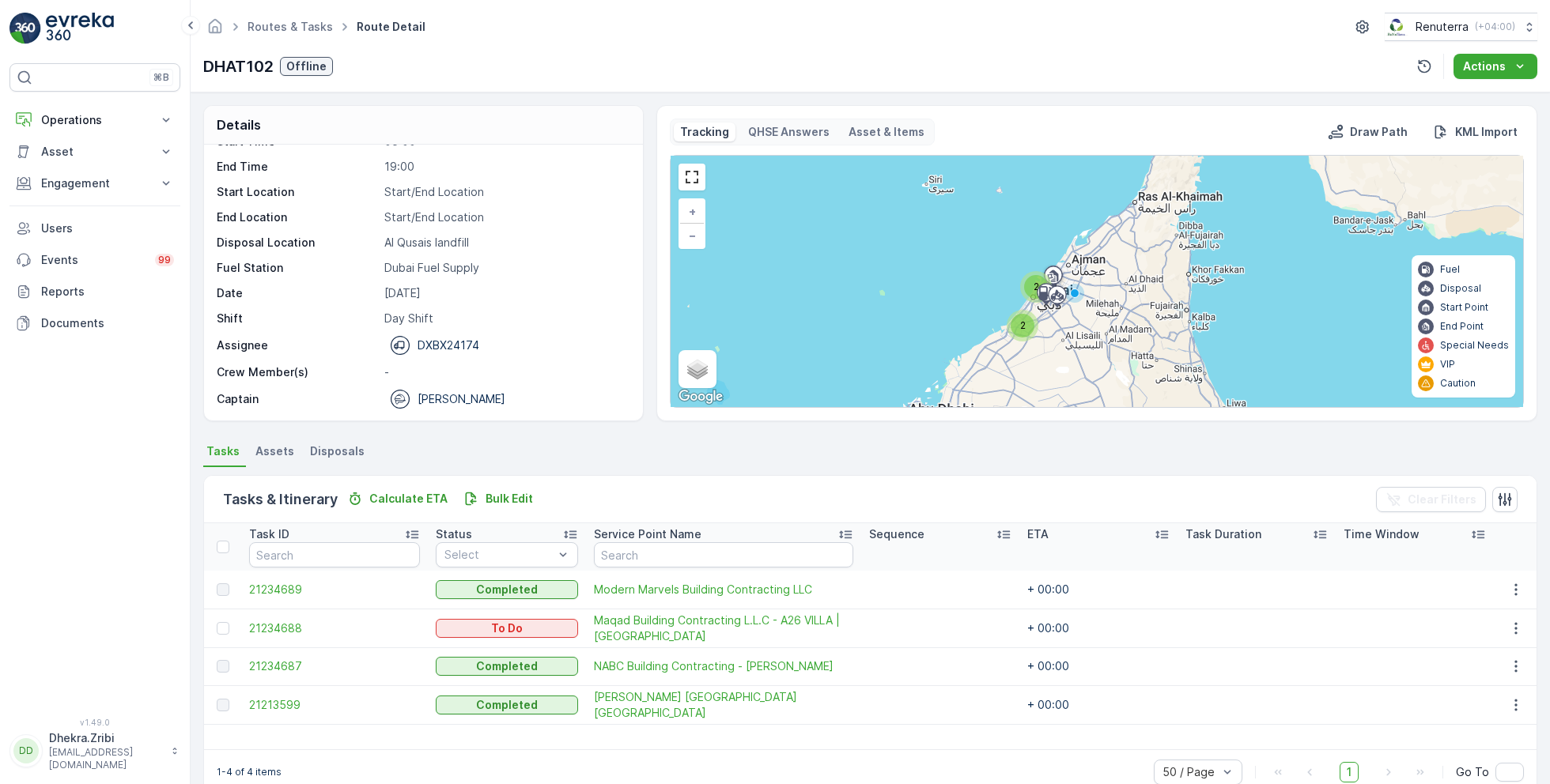
scroll to position [30, 0]
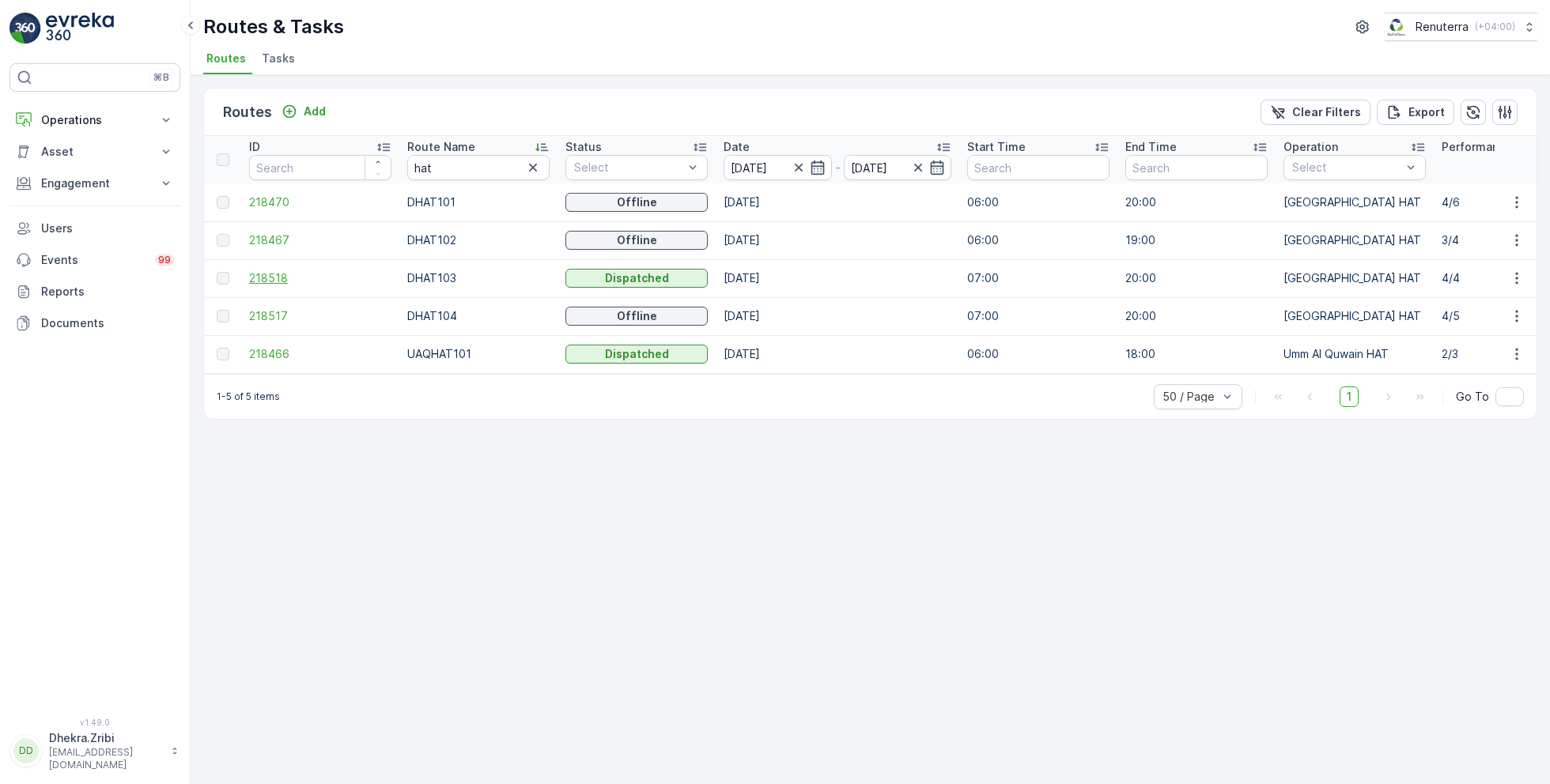
click at [265, 275] on span "218518" at bounding box center [320, 278] width 143 height 16
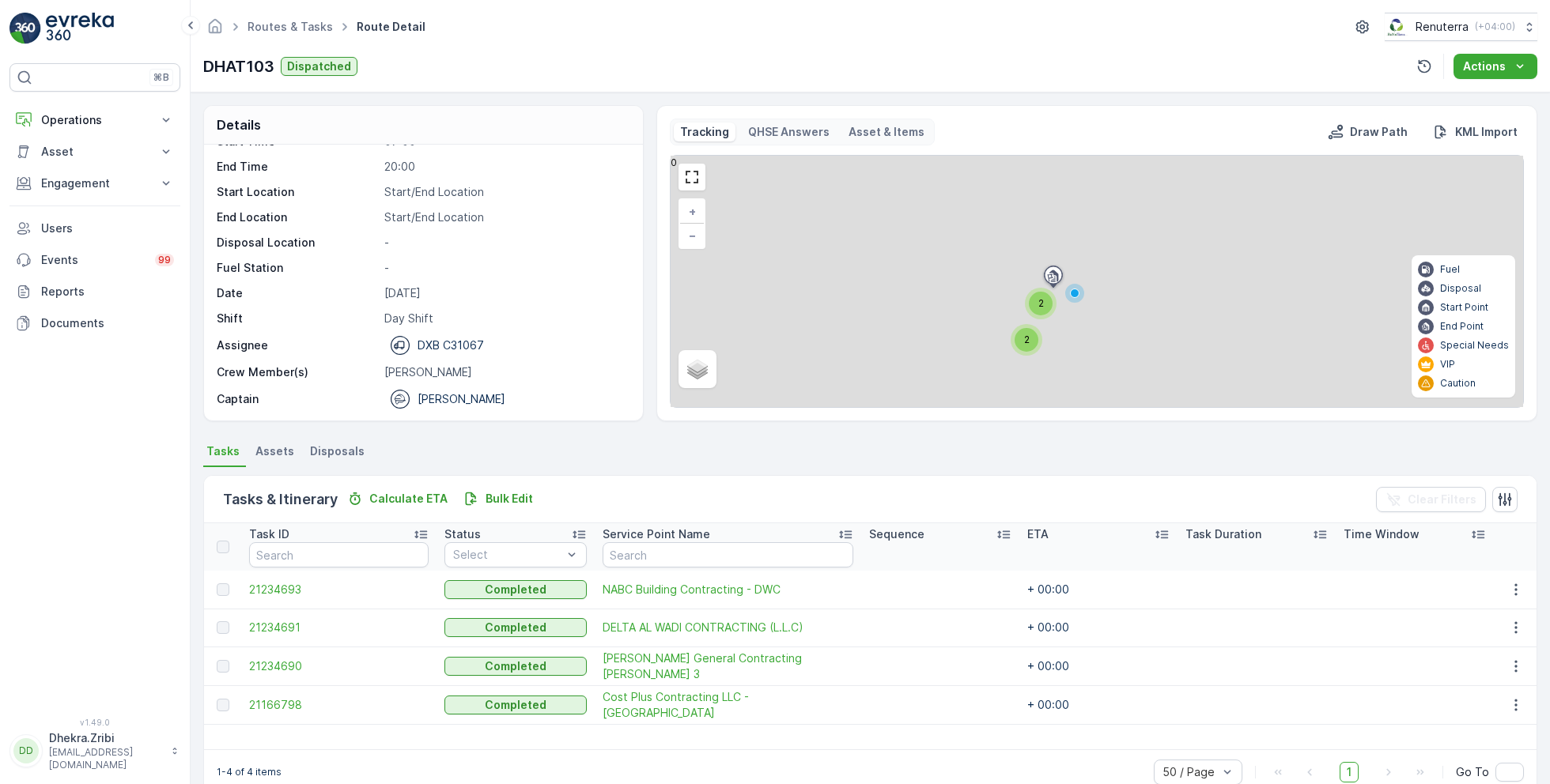
scroll to position [30, 0]
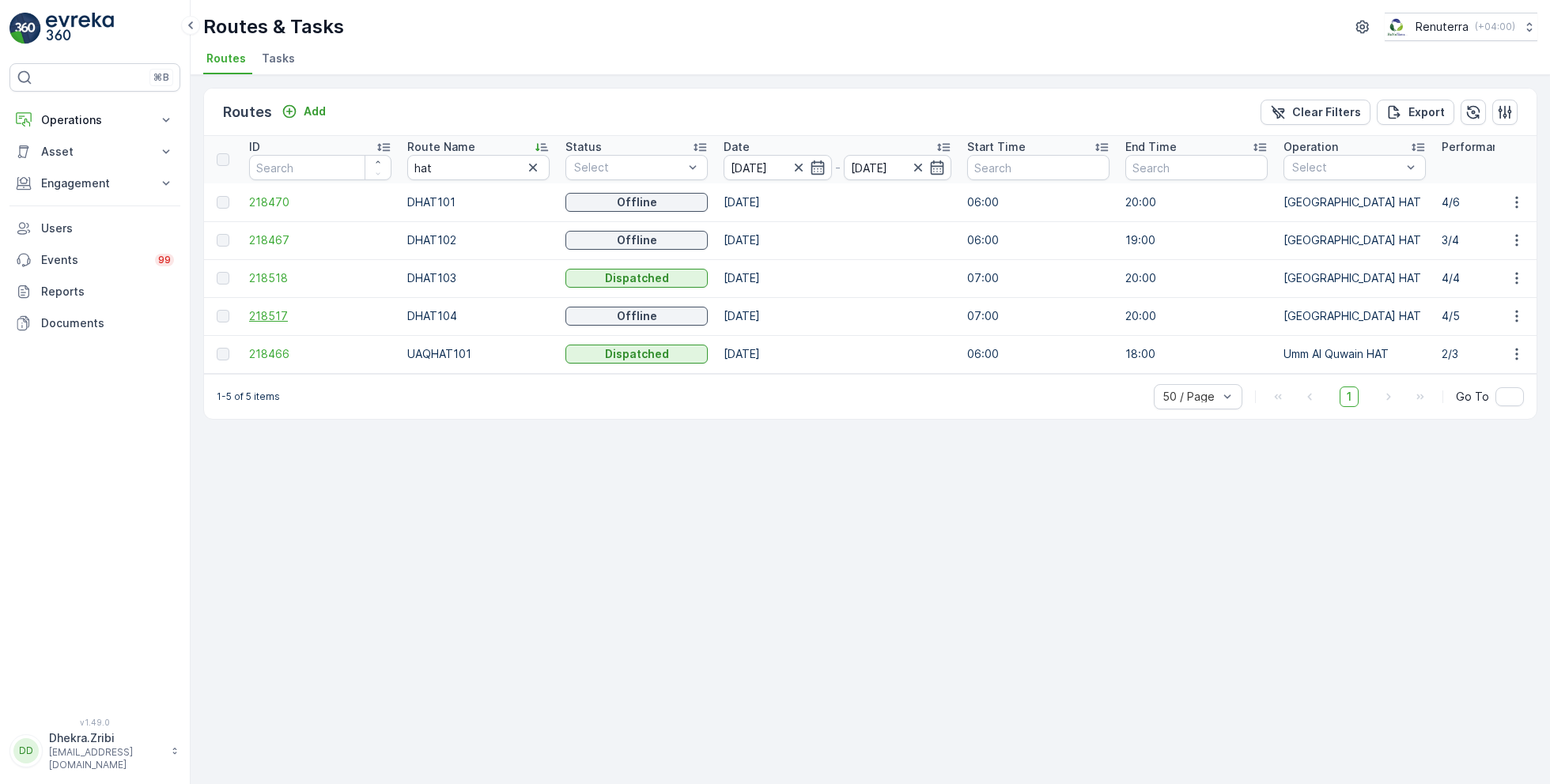
click at [276, 315] on span "218517" at bounding box center [320, 316] width 143 height 16
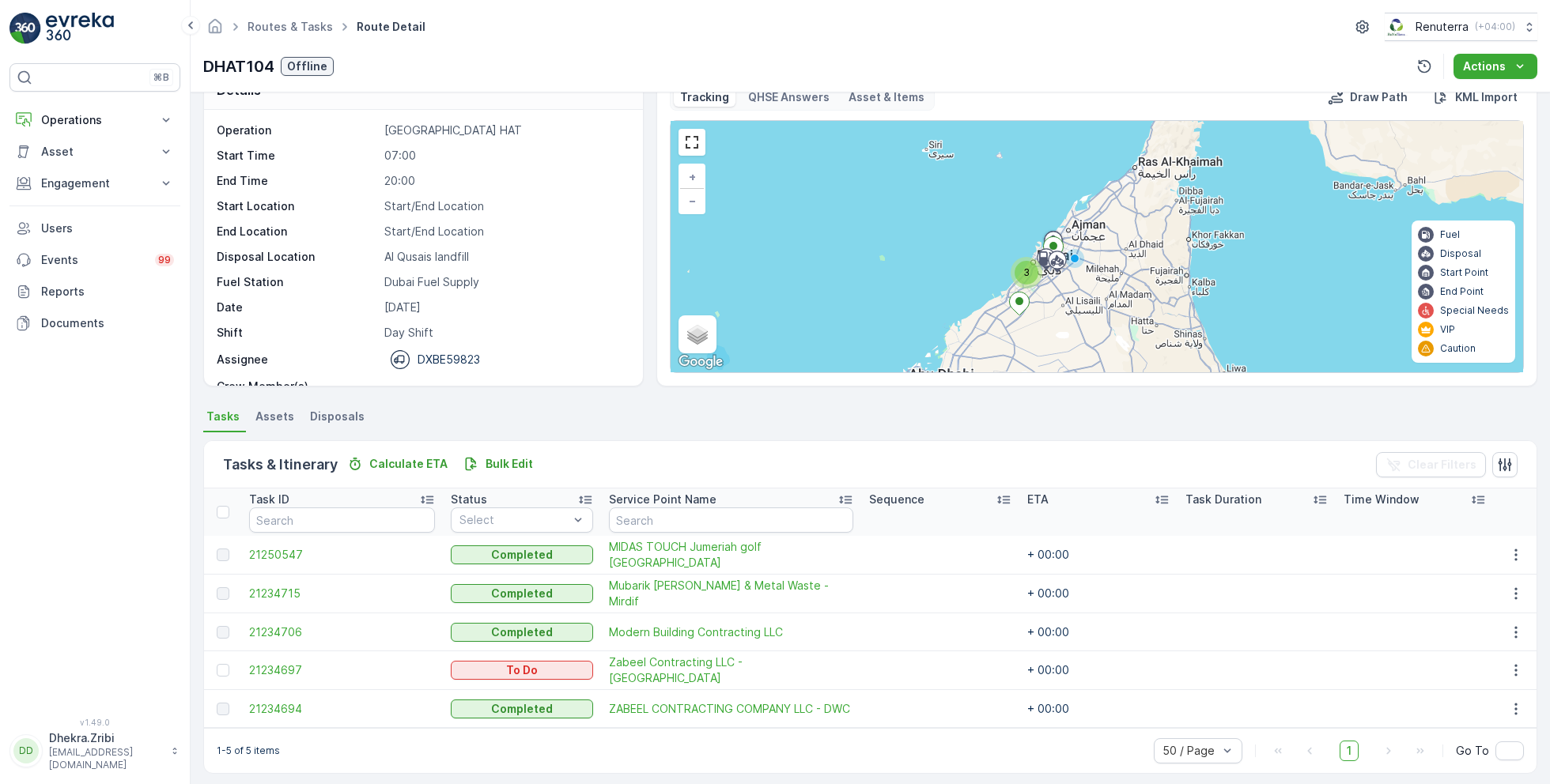
scroll to position [41, 0]
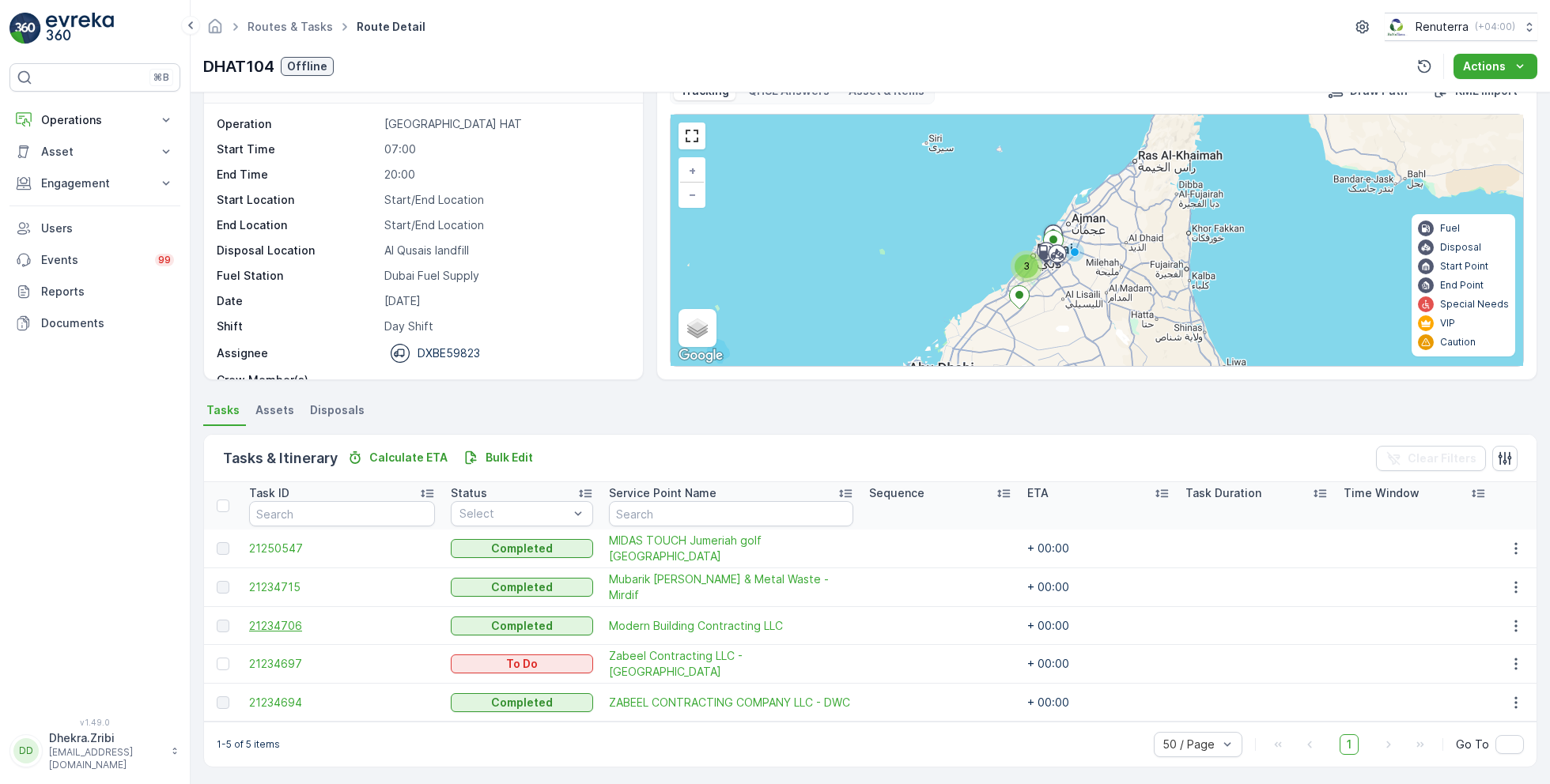
click at [296, 623] on span "21234706" at bounding box center [341, 625] width 186 height 16
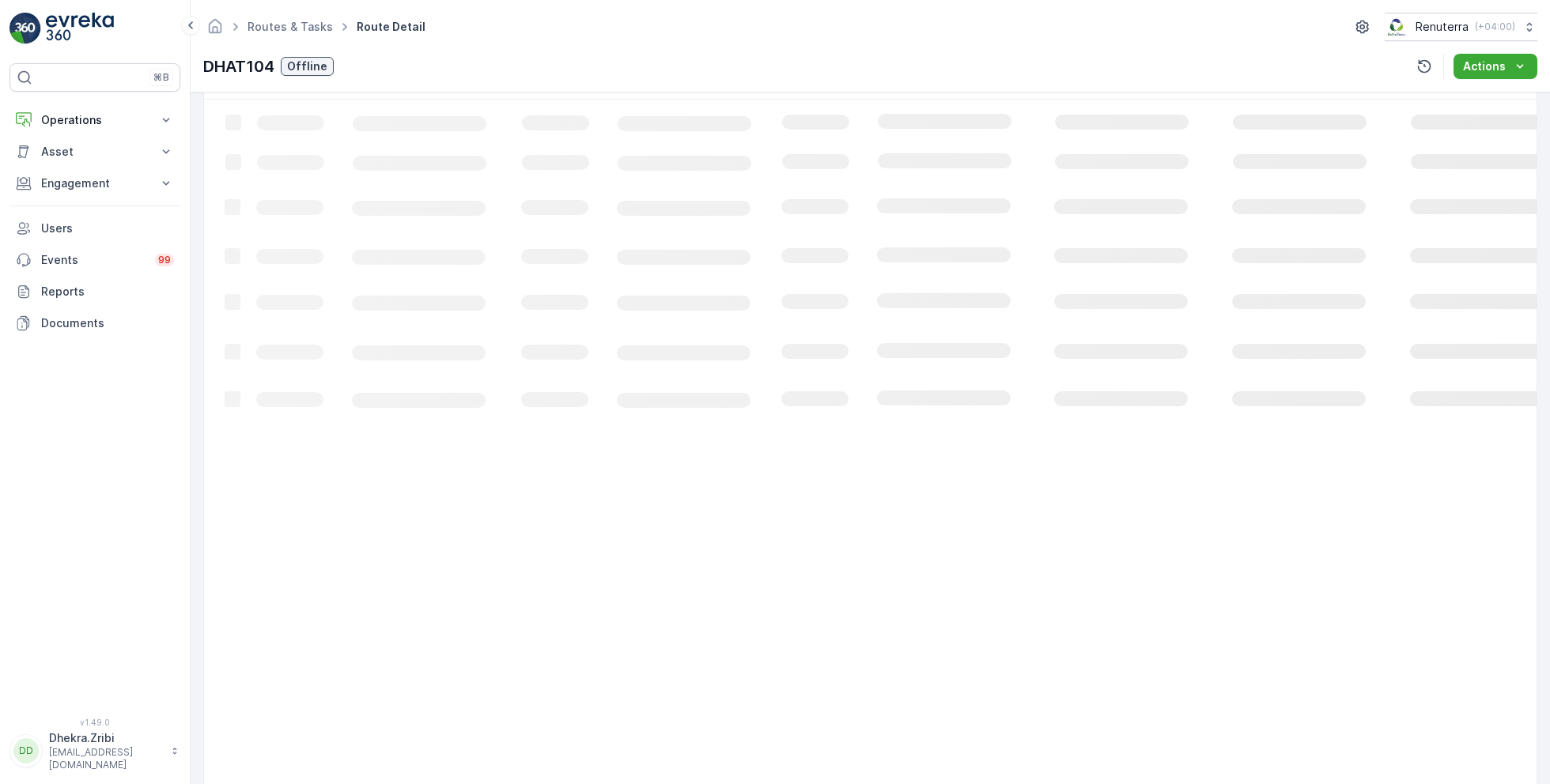
scroll to position [41, 0]
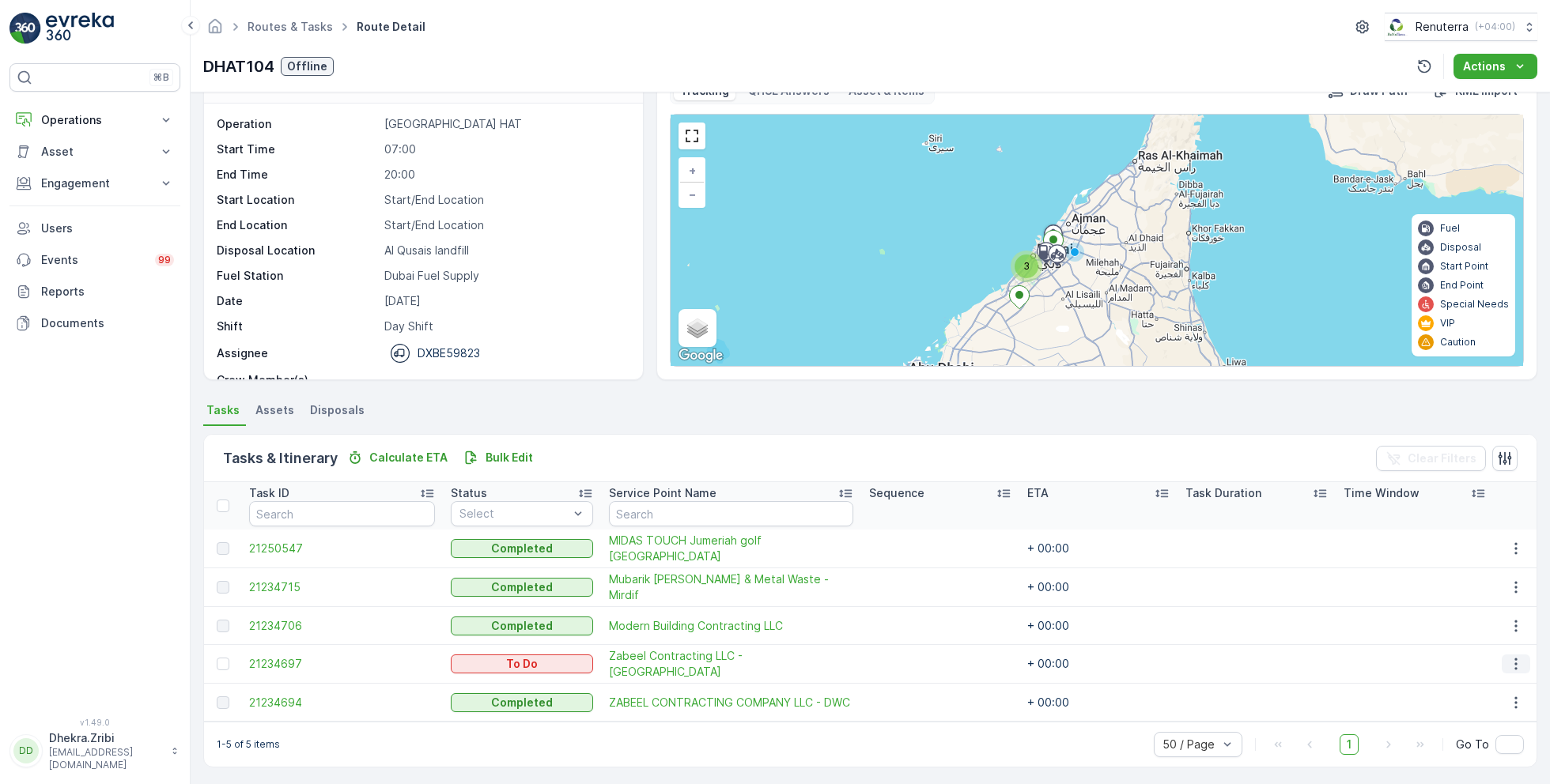
click at [1513, 659] on icon "button" at bounding box center [1515, 664] width 16 height 16
click at [1469, 580] on span "Change Route" at bounding box center [1475, 585] width 76 height 16
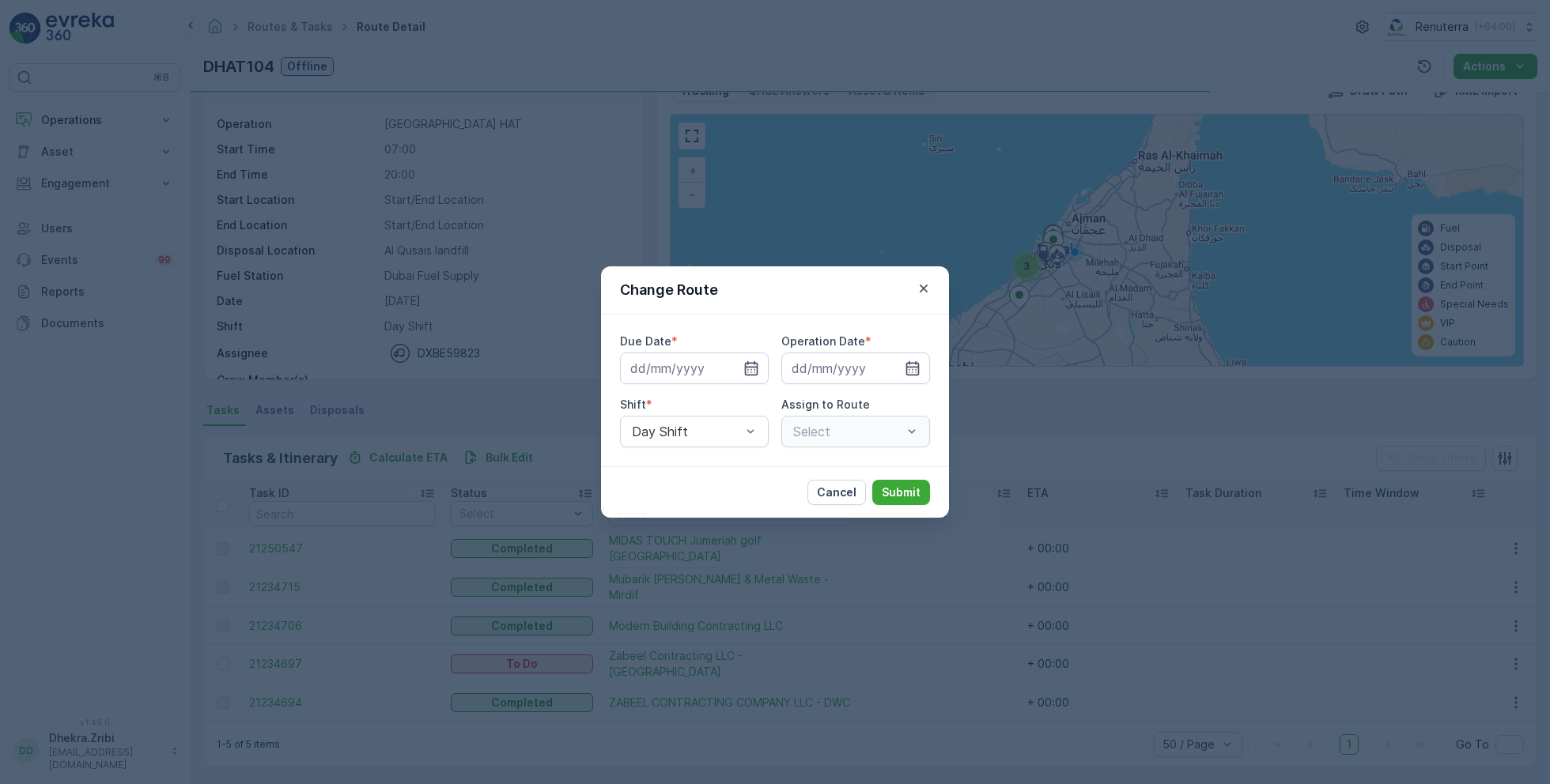
type input "[DATE]"
click at [738, 364] on icon "button" at bounding box center [732, 368] width 16 height 16
type input "[DATE]"
click at [894, 368] on icon "button" at bounding box center [893, 368] width 4 height 7
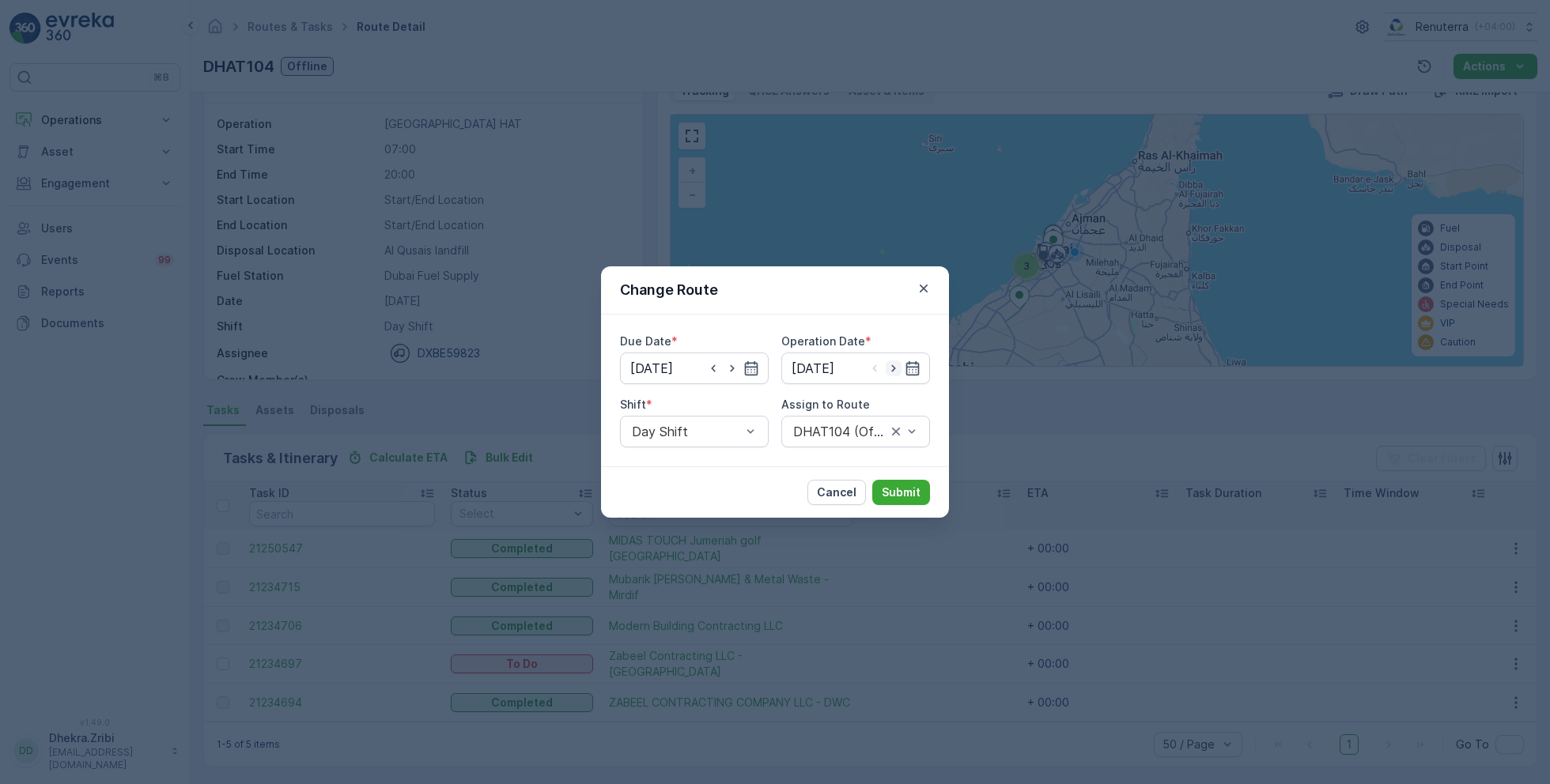
type input "[DATE]"
click at [835, 426] on div at bounding box center [840, 431] width 97 height 14
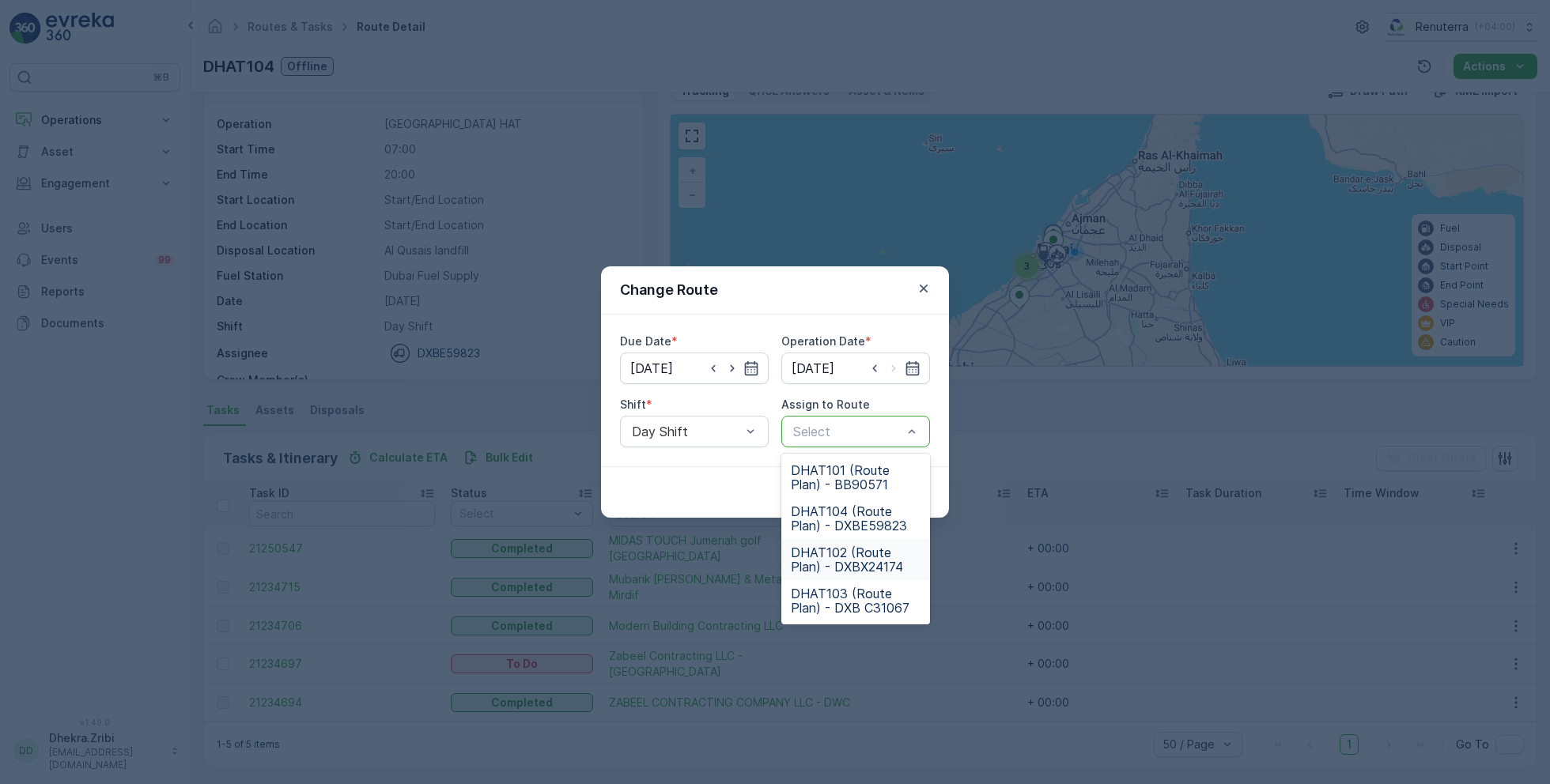
click at [844, 554] on span "DHAT102 (Route Plan) - DXBX24174" at bounding box center [855, 560] width 130 height 29
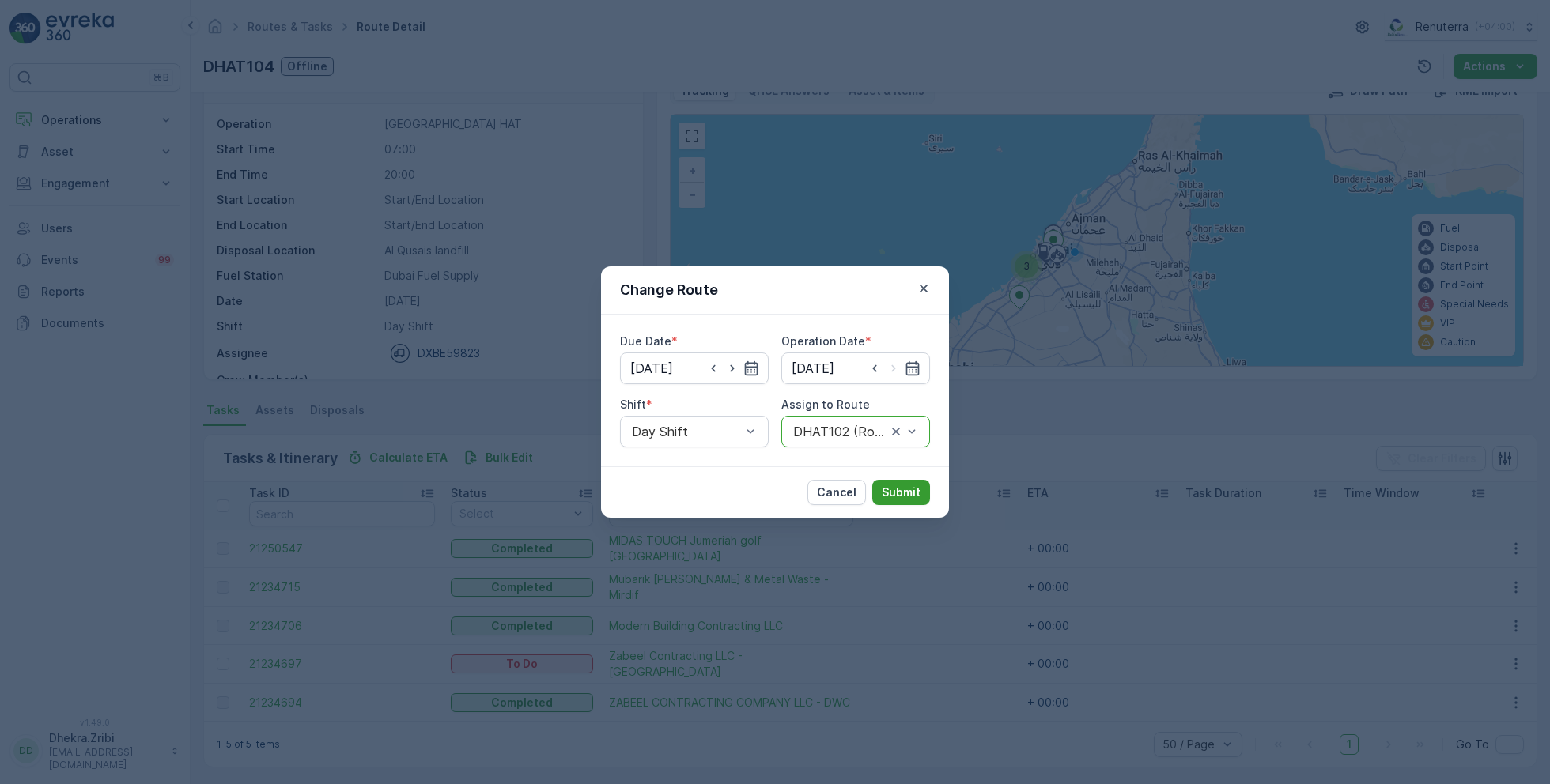
click at [894, 492] on p "Submit" at bounding box center [901, 492] width 39 height 16
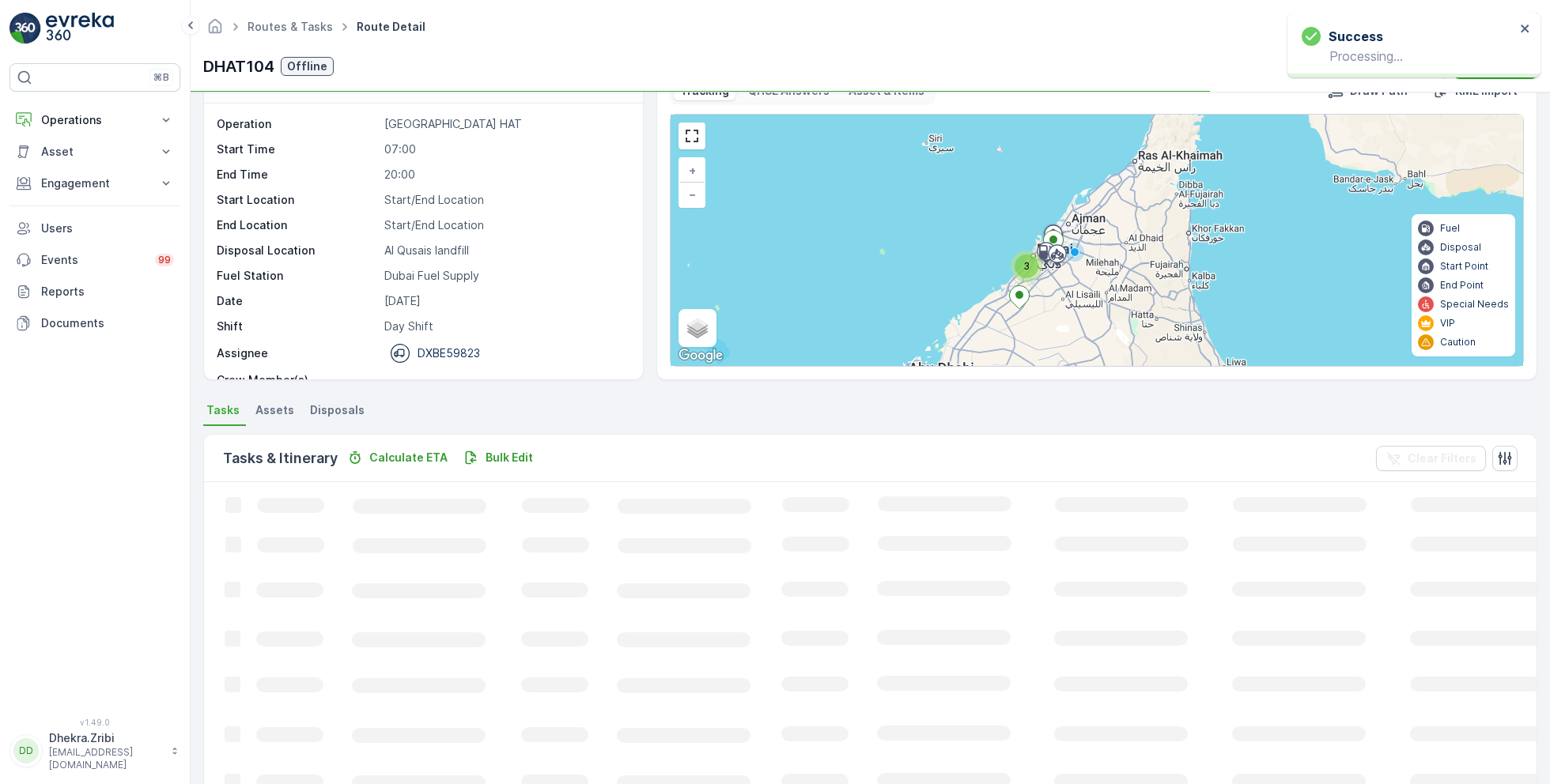
scroll to position [30, 0]
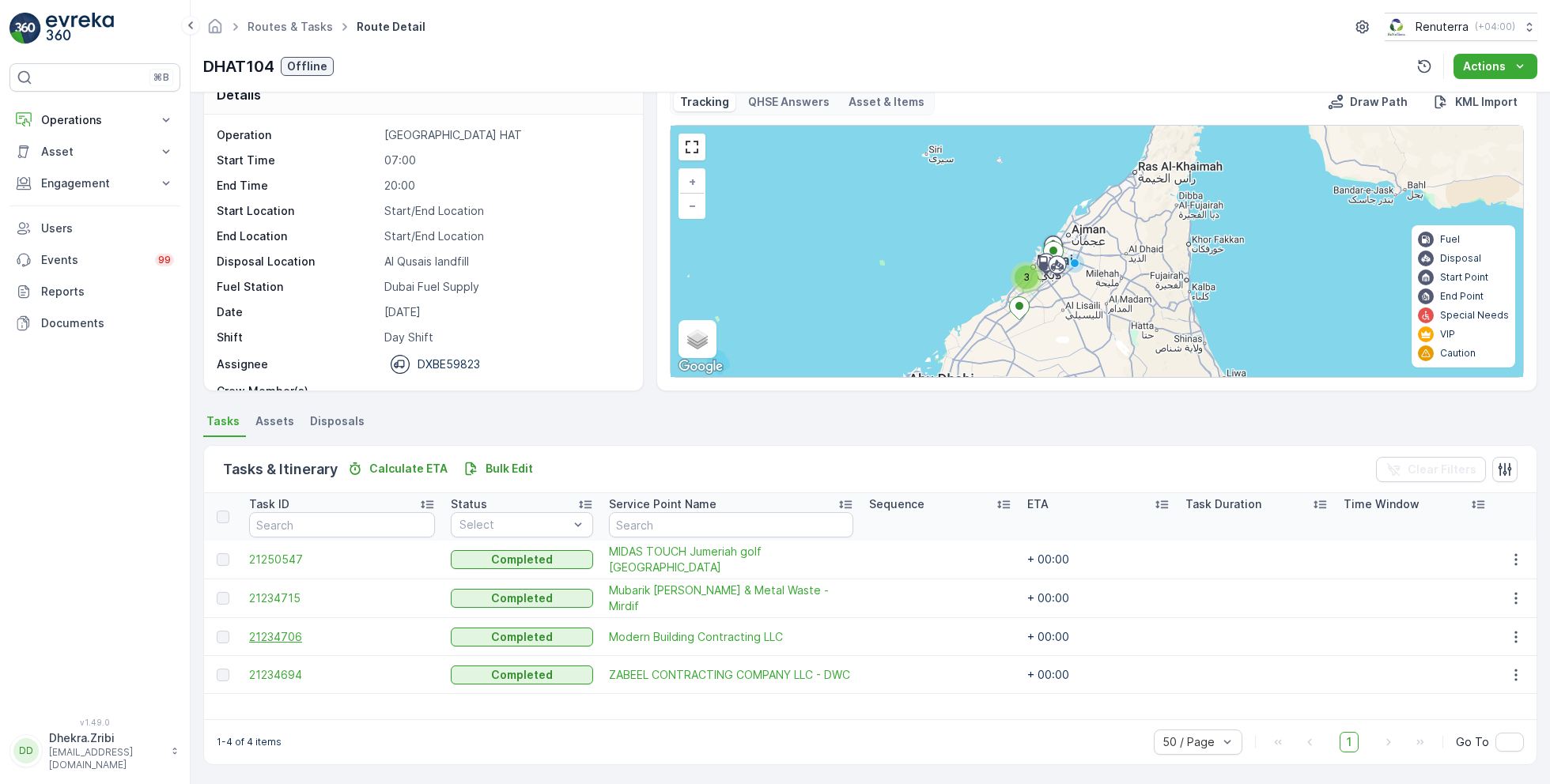
click at [289, 634] on span "21234706" at bounding box center [341, 636] width 186 height 16
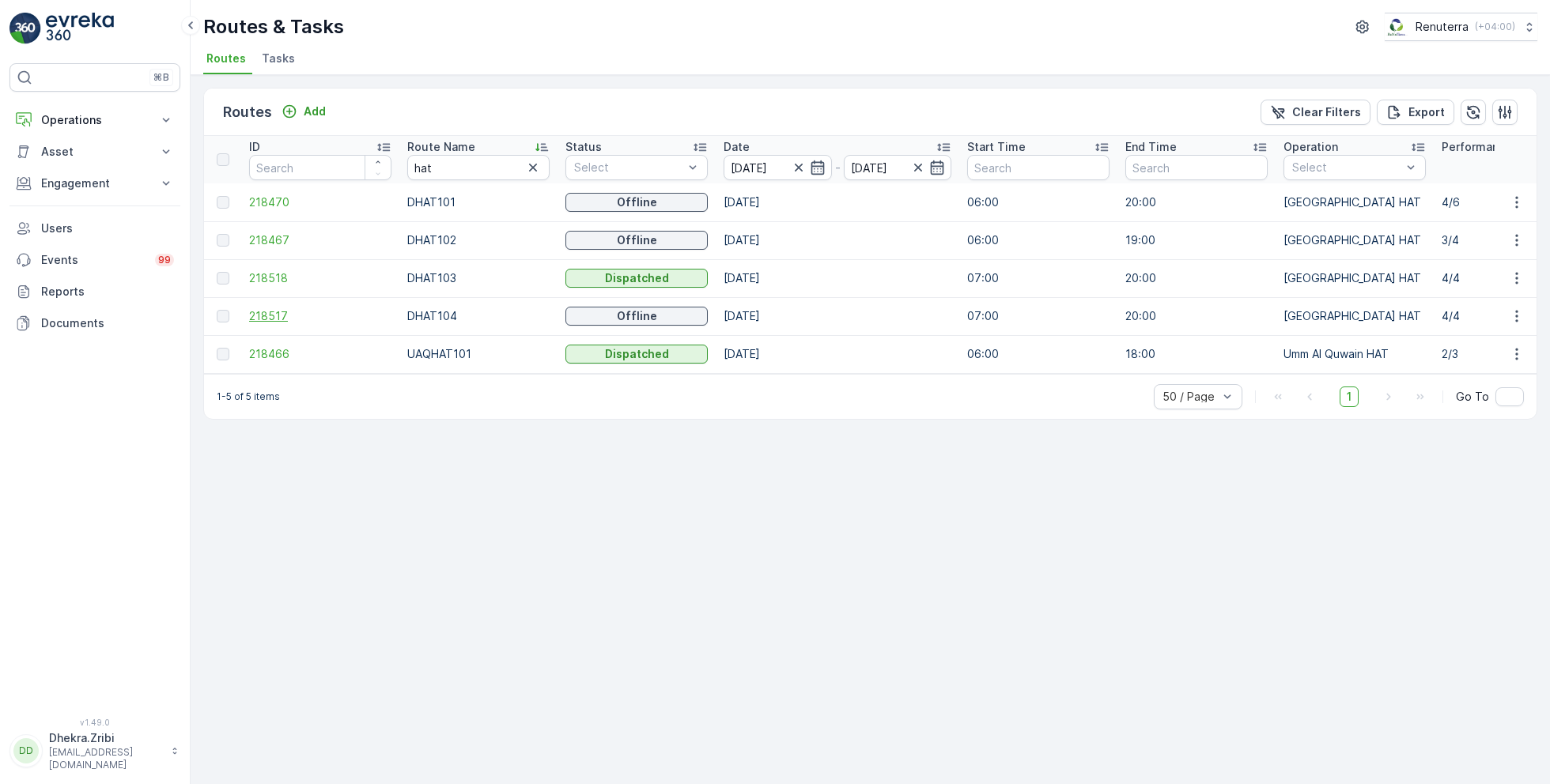
click at [251, 316] on span "218517" at bounding box center [320, 316] width 143 height 16
click at [269, 236] on span "218467" at bounding box center [320, 240] width 143 height 16
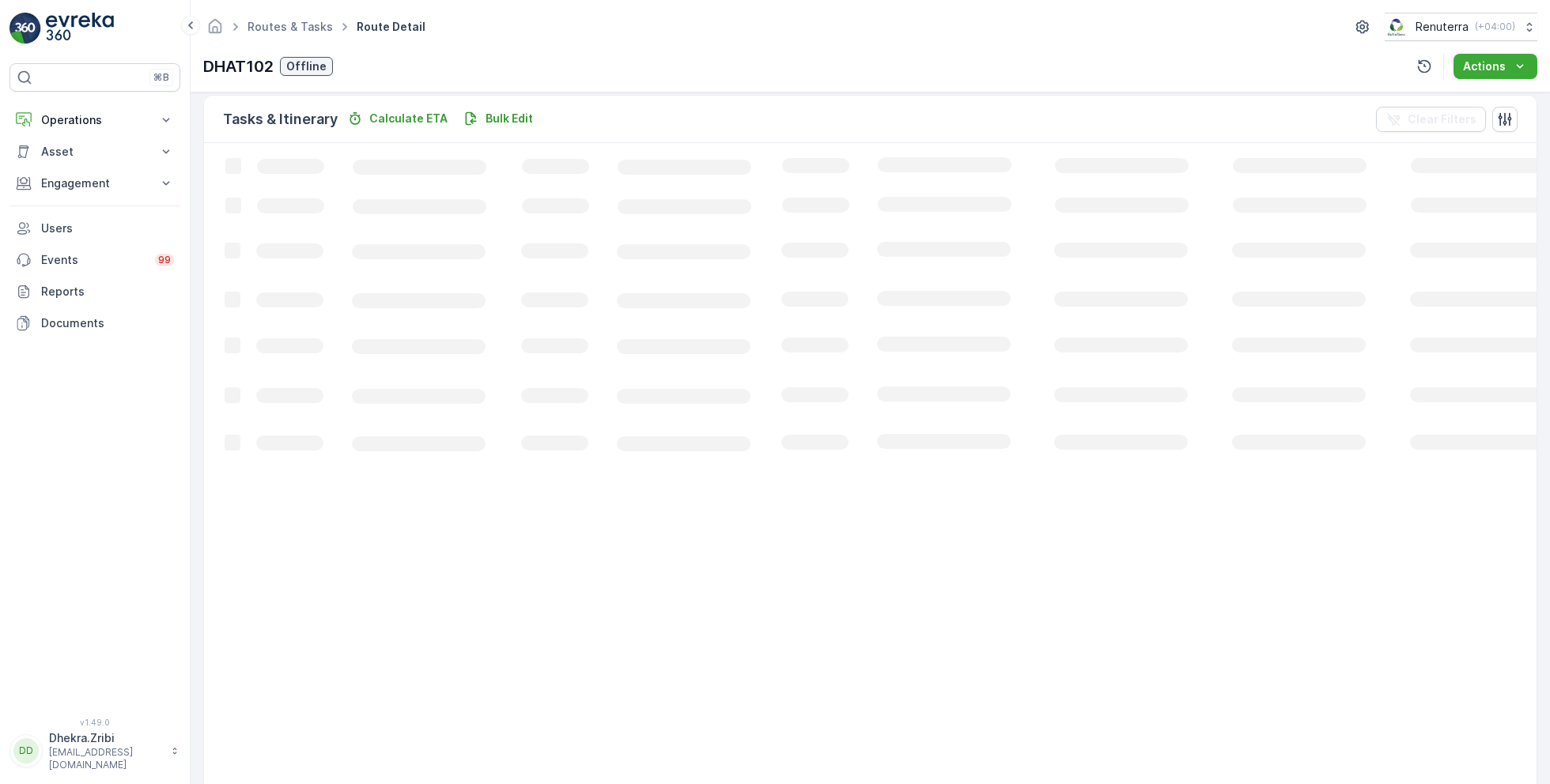
scroll to position [30, 0]
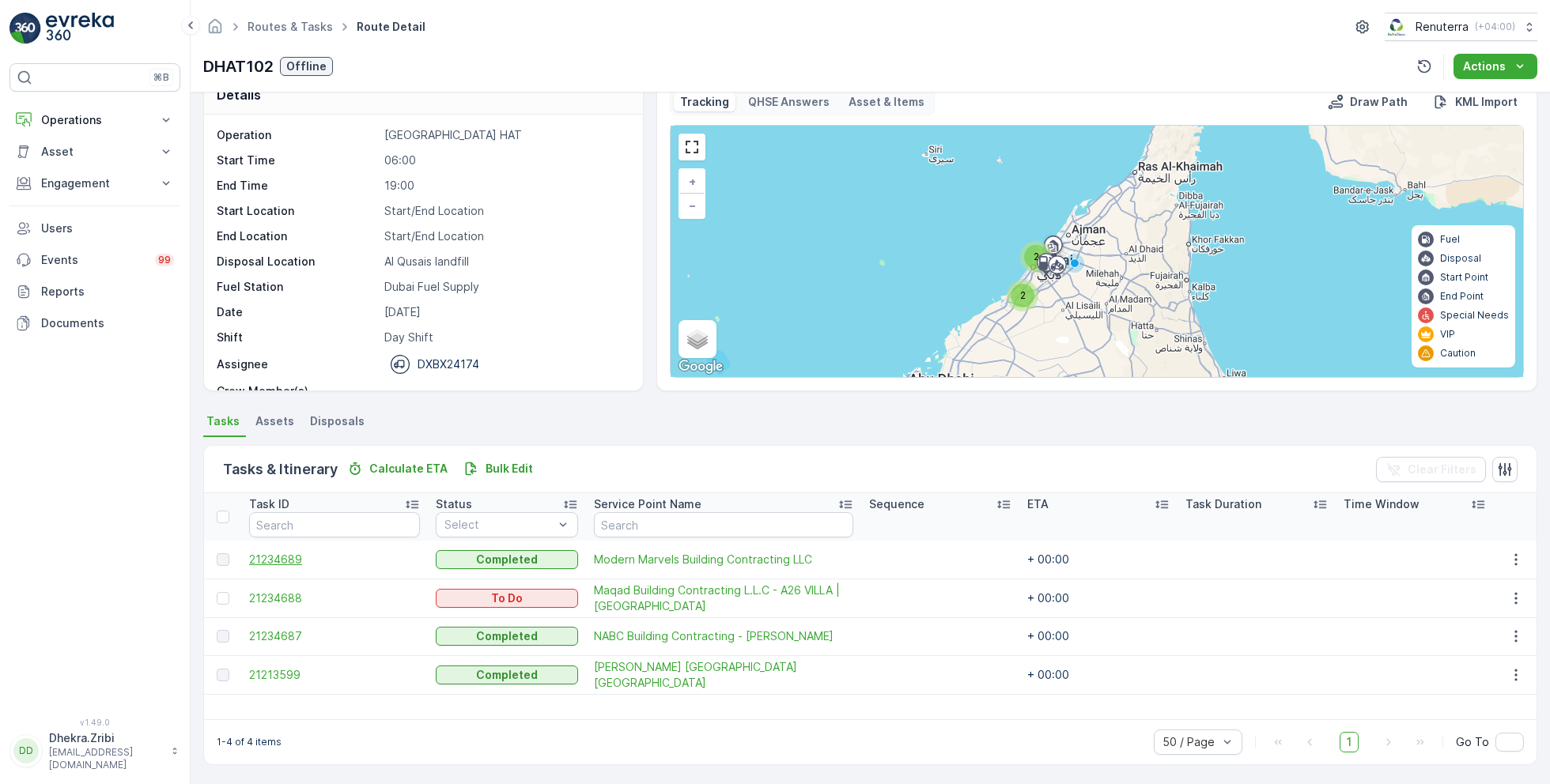
click at [286, 555] on span "21234689" at bounding box center [334, 559] width 171 height 16
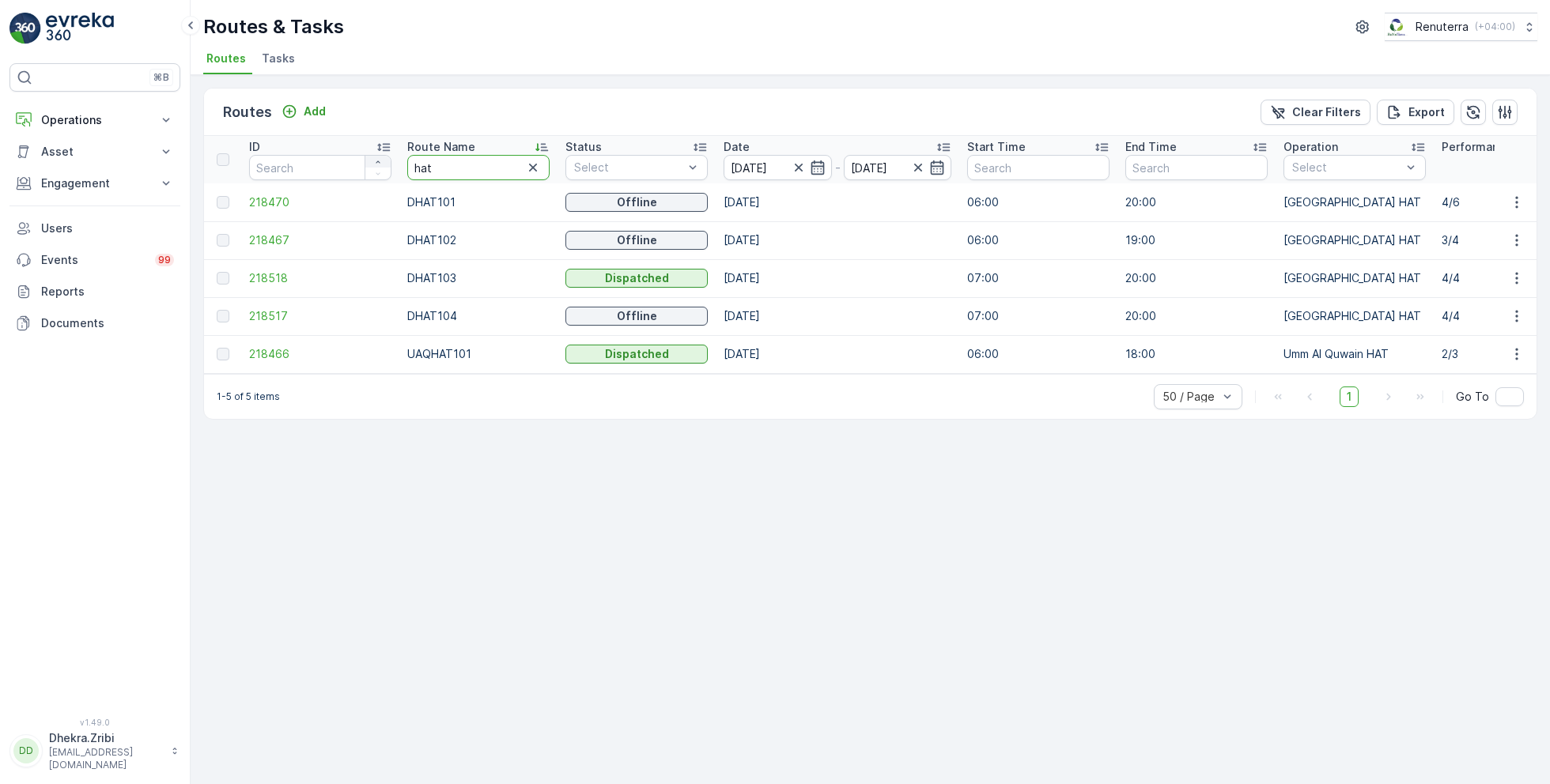
drag, startPoint x: 466, startPoint y: 169, endPoint x: 365, endPoint y: 163, distance: 101.2
type input "roro"
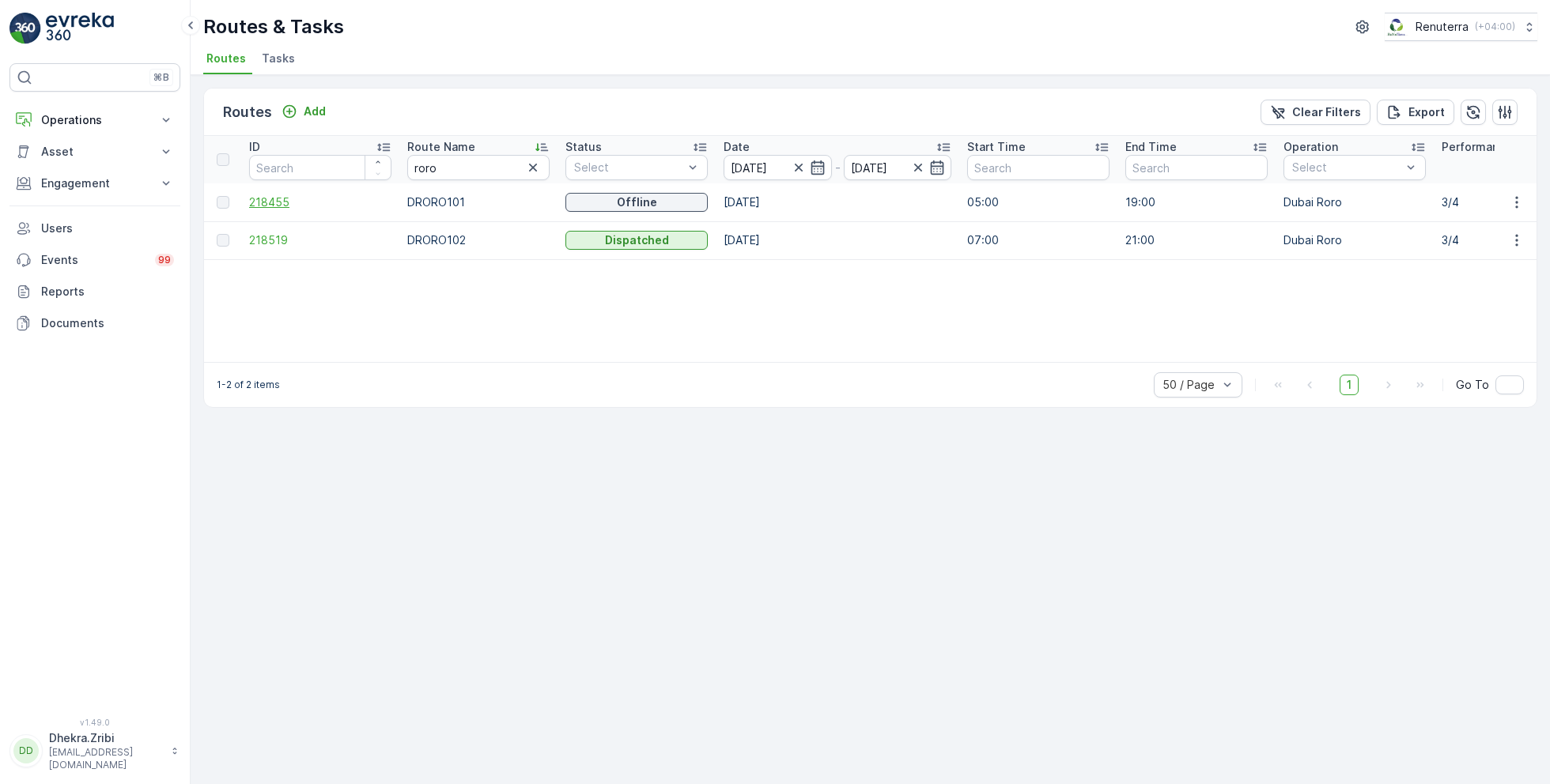
click at [274, 197] on span "218455" at bounding box center [320, 202] width 143 height 16
click at [275, 239] on span "218519" at bounding box center [320, 240] width 143 height 16
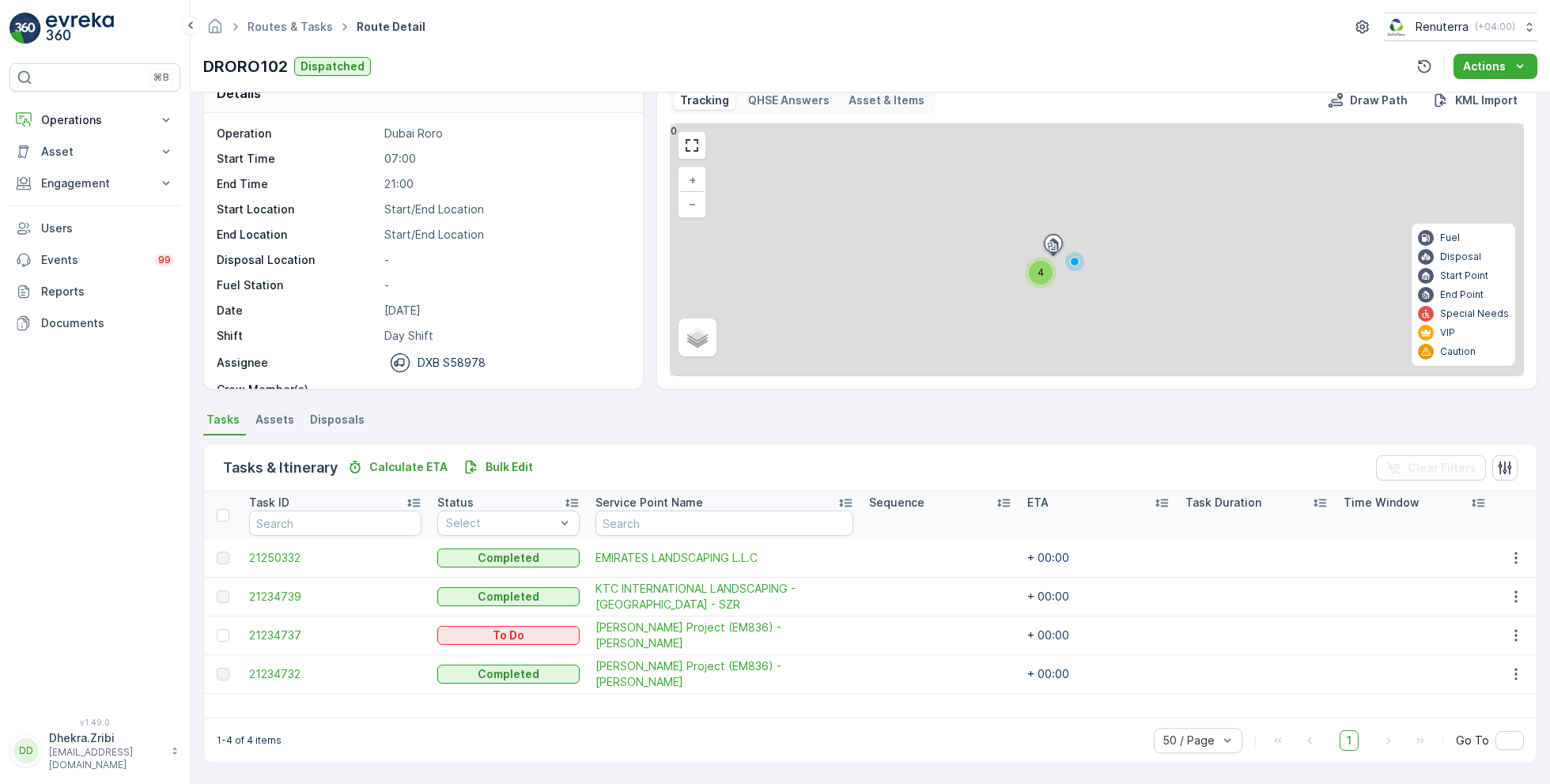
scroll to position [30, 0]
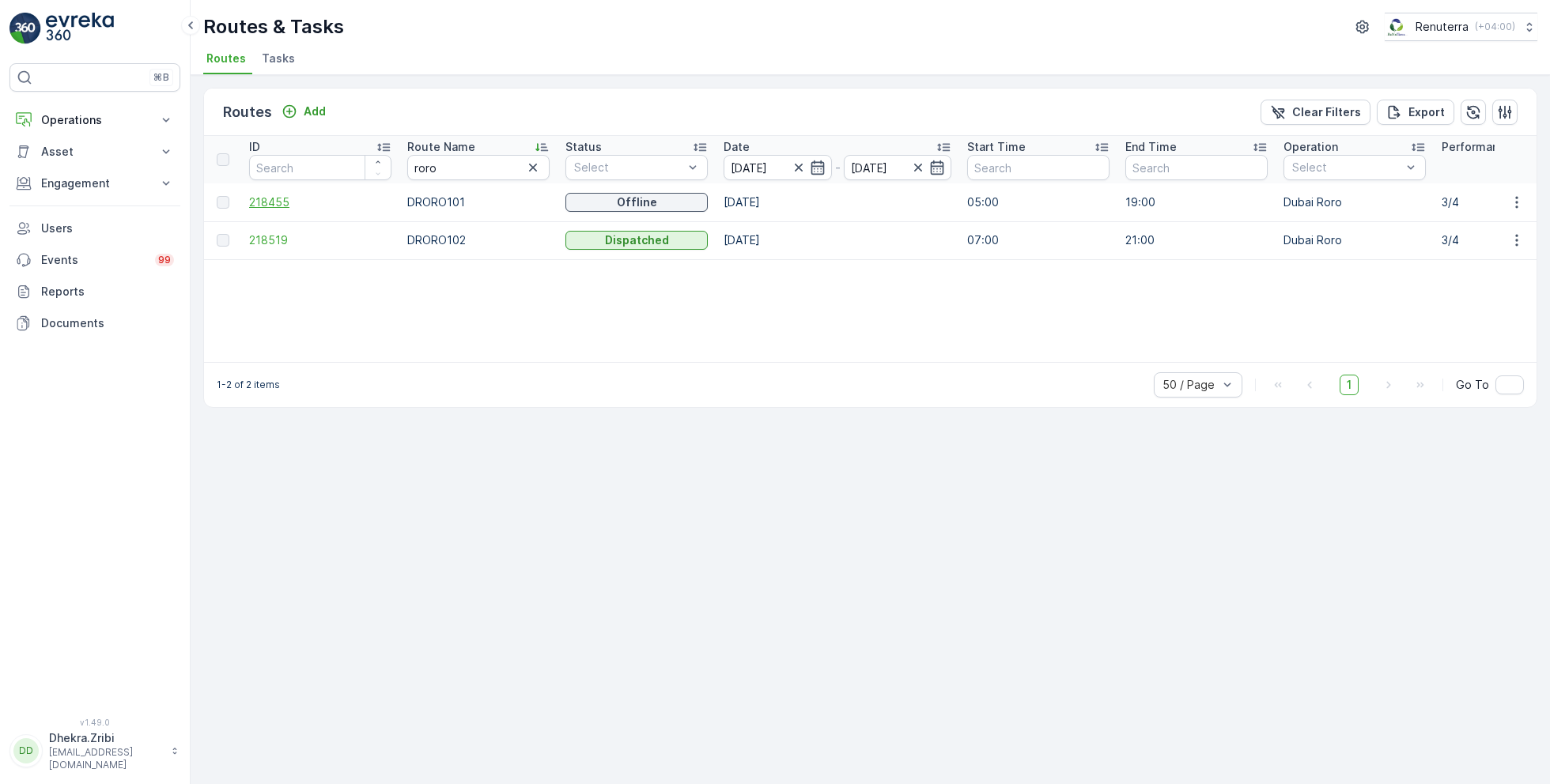
click at [284, 200] on span "218455" at bounding box center [320, 202] width 143 height 16
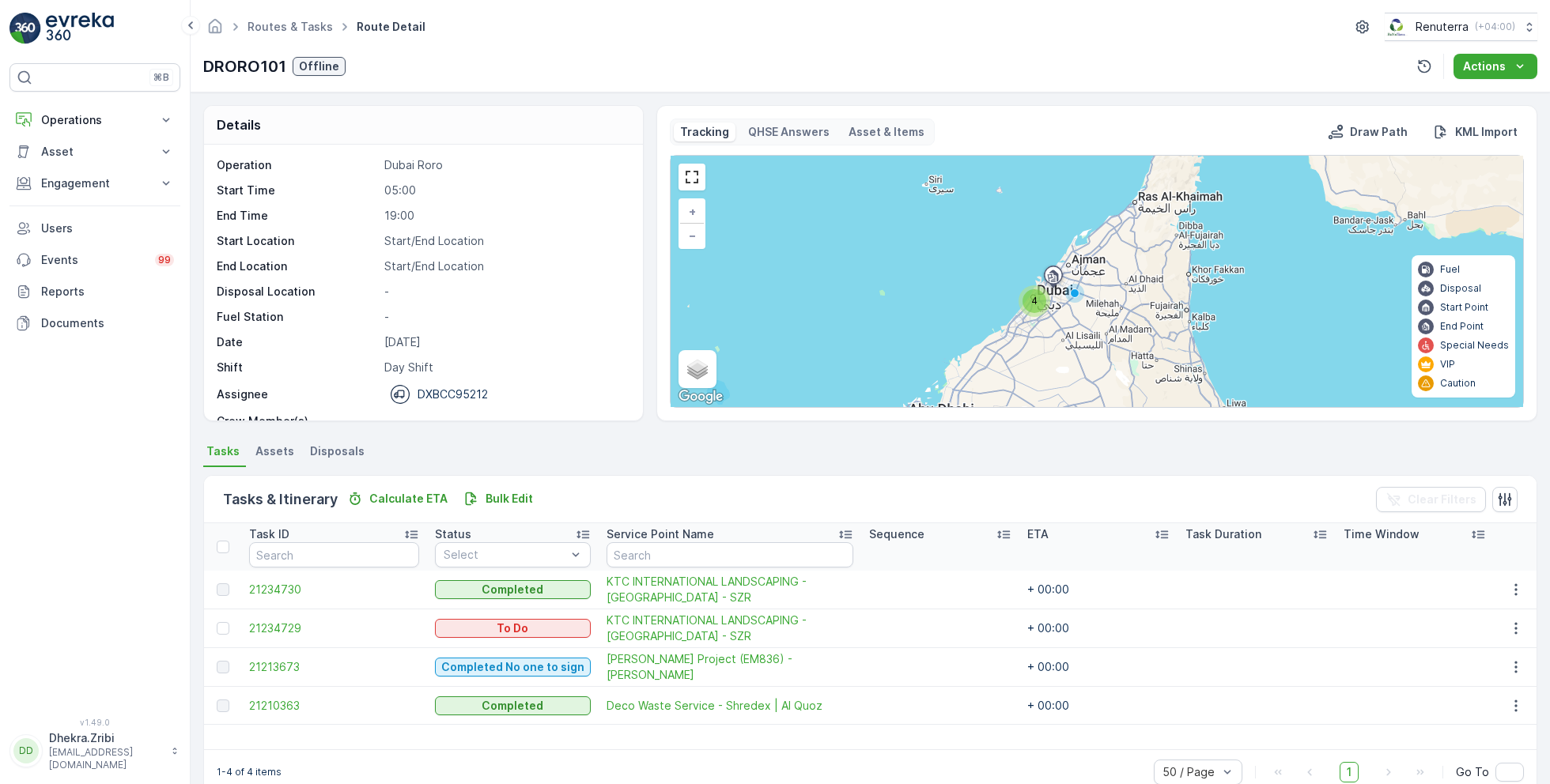
scroll to position [30, 0]
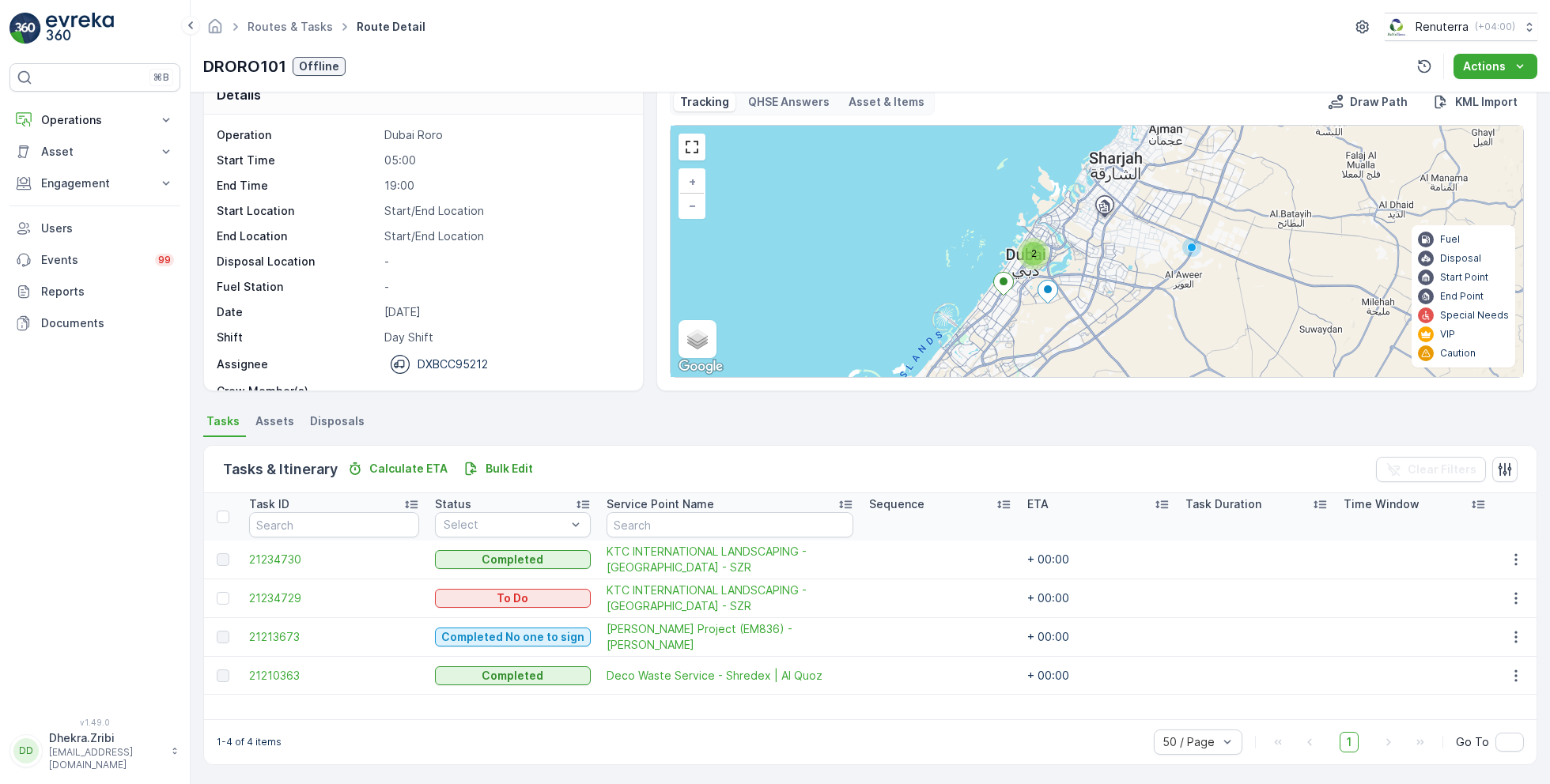
drag, startPoint x: 1059, startPoint y: 219, endPoint x: 1047, endPoint y: 323, distance: 104.7
click at [1048, 324] on div "2 + − Satellite Roadmap Terrain Hybrid Leaflet Keyboard shortcuts Map Data Map …" at bounding box center [1097, 251] width 852 height 251
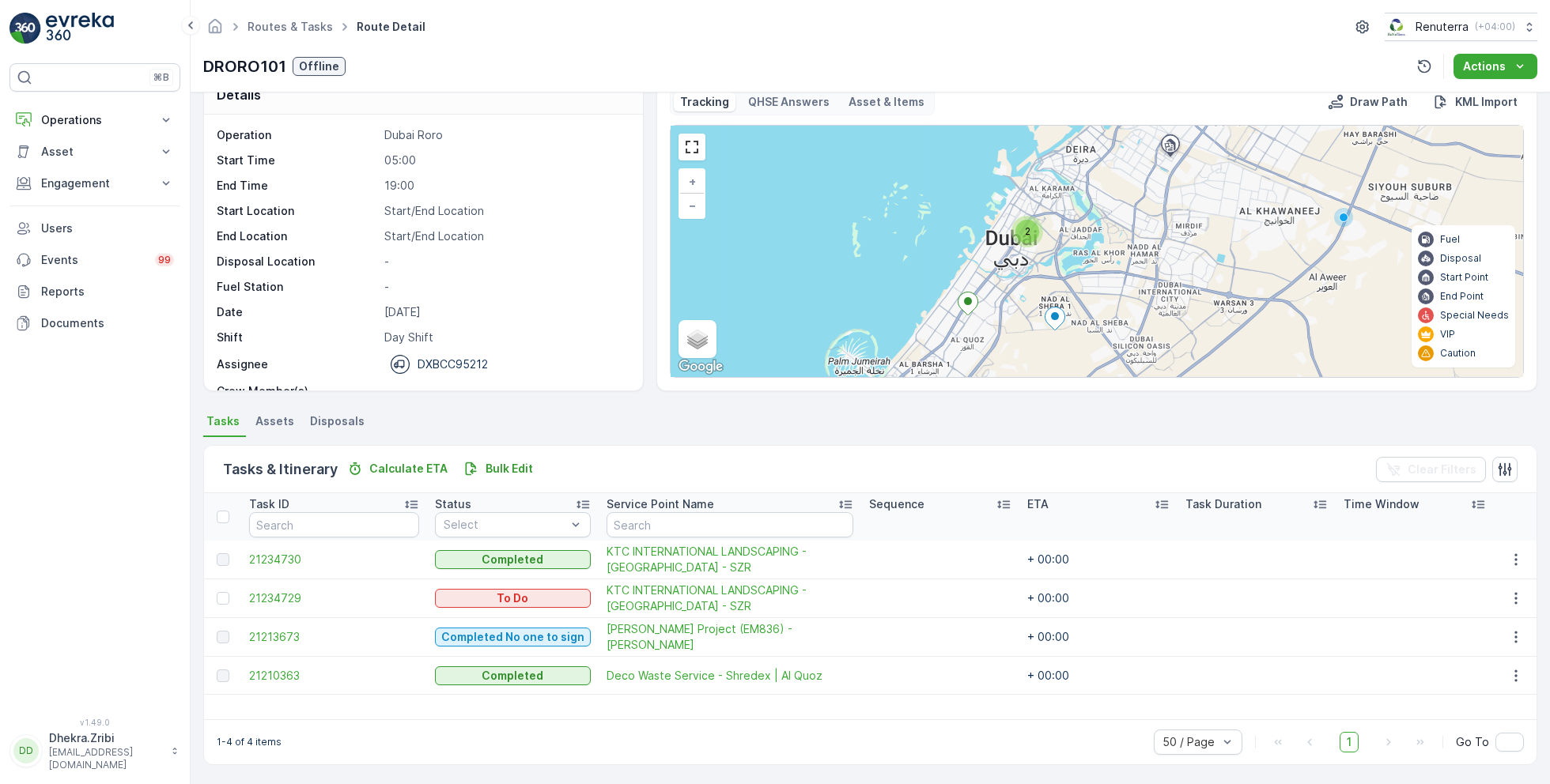
drag, startPoint x: 1165, startPoint y: 232, endPoint x: 1072, endPoint y: 234, distance: 93.0
click at [1072, 234] on div "2 + − Satellite Roadmap Terrain Hybrid Leaflet Keyboard shortcuts Map Data Map …" at bounding box center [1097, 251] width 852 height 251
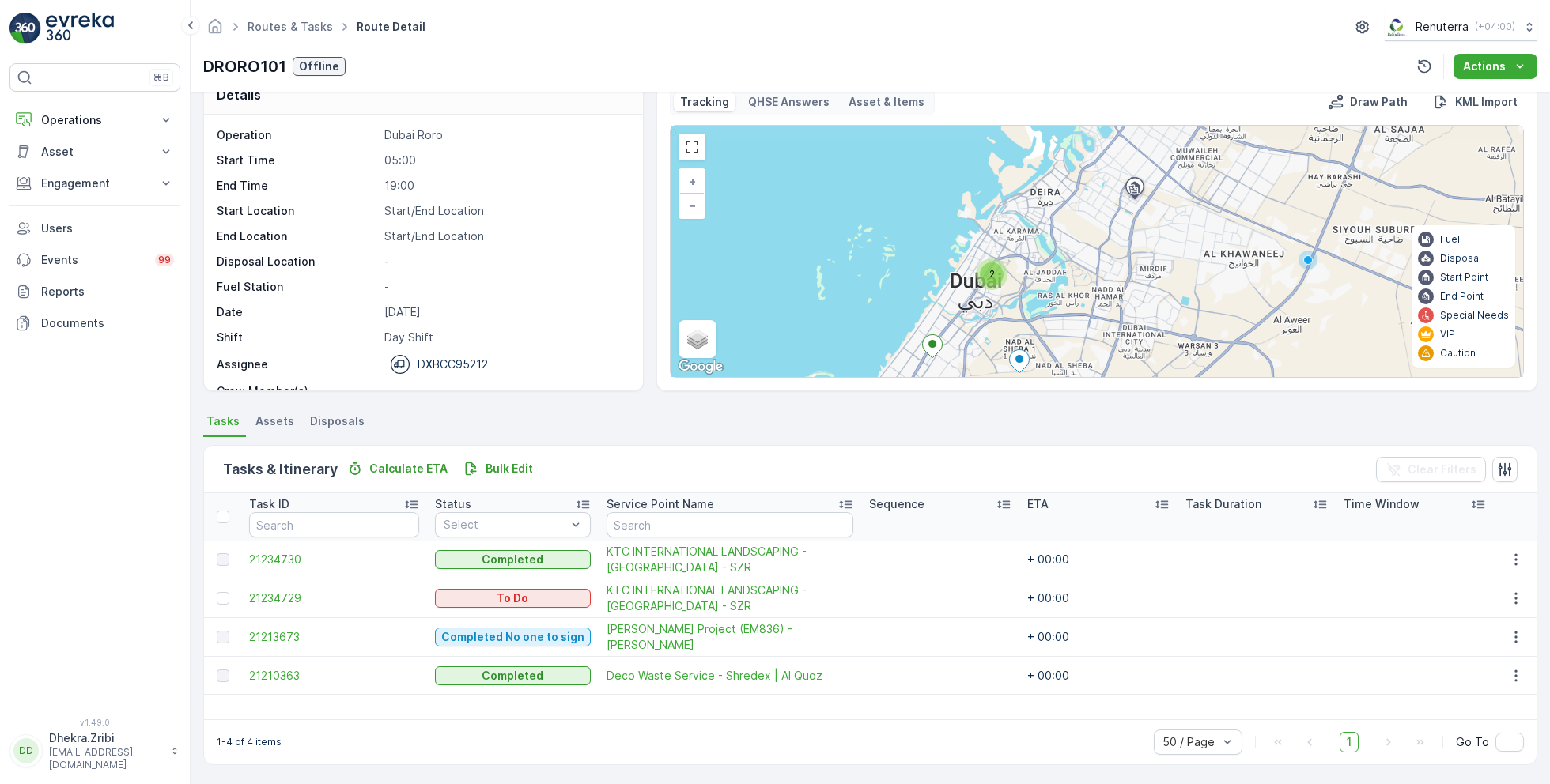
drag, startPoint x: 1061, startPoint y: 210, endPoint x: 1043, endPoint y: 249, distance: 43.0
click at [1043, 249] on div "2 + − Satellite Roadmap Terrain Hybrid Leaflet Keyboard shortcuts Map Data Map …" at bounding box center [1097, 251] width 852 height 251
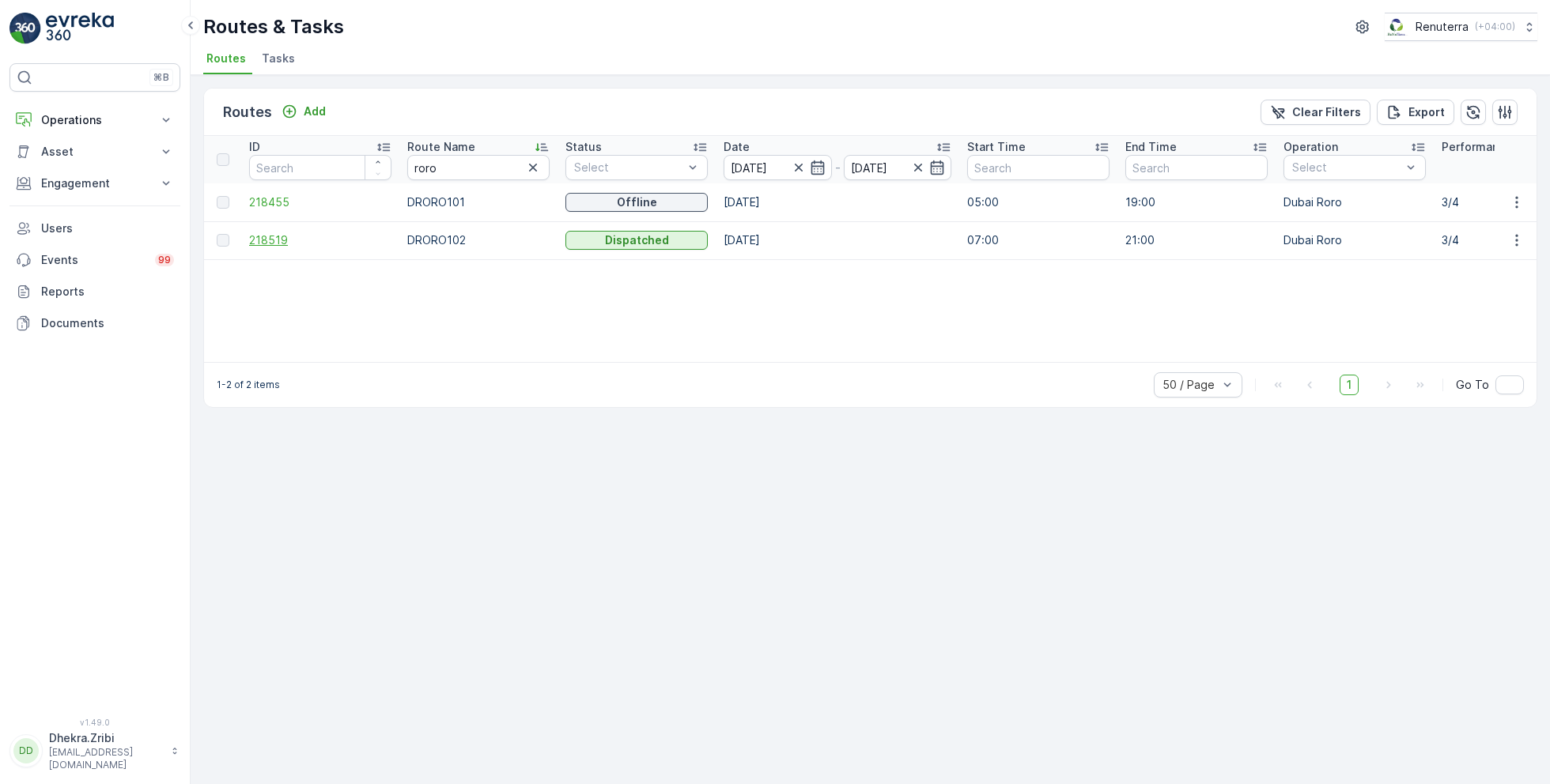
click at [284, 232] on span "218519" at bounding box center [320, 240] width 143 height 16
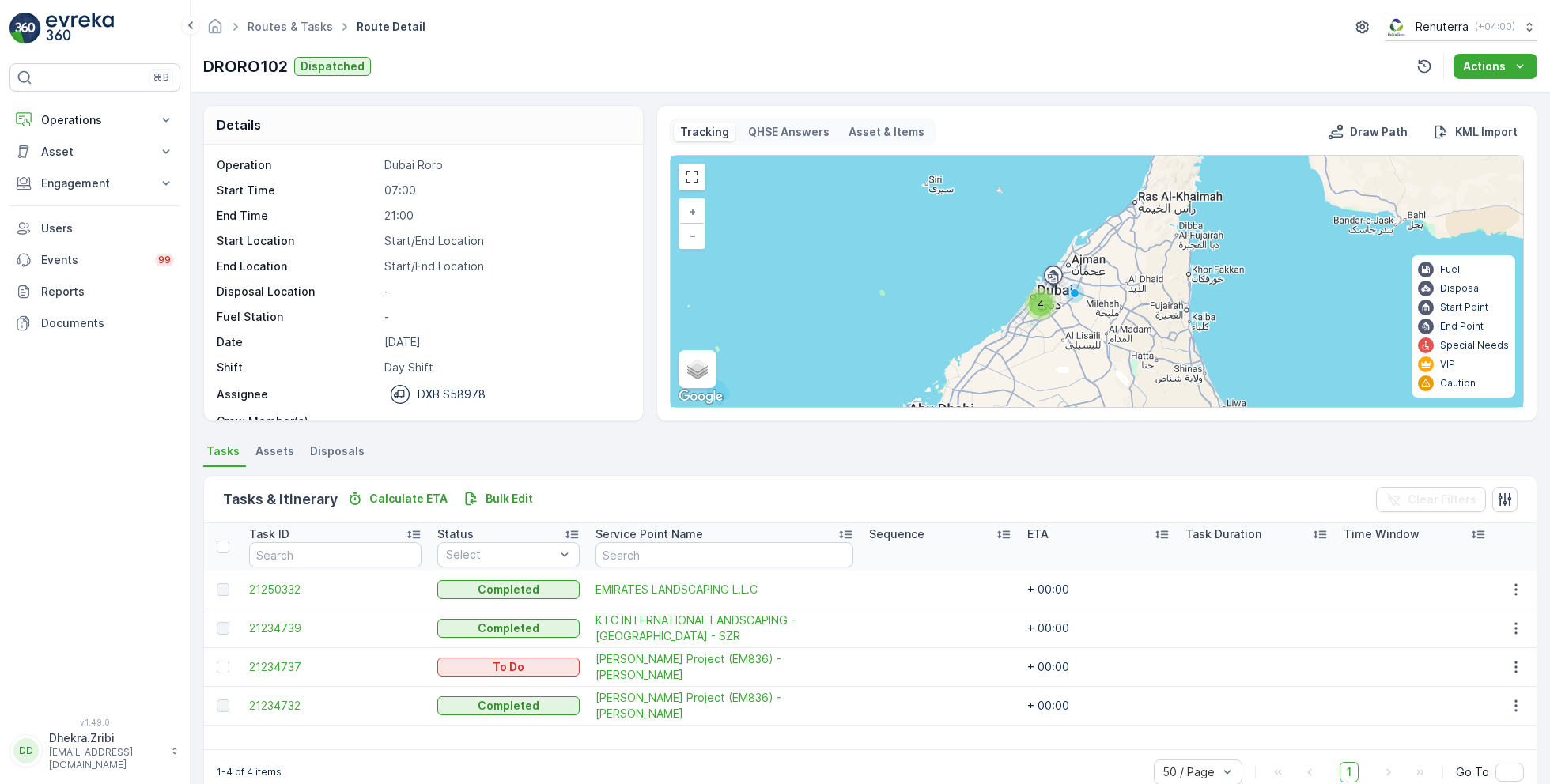
scroll to position [49, 0]
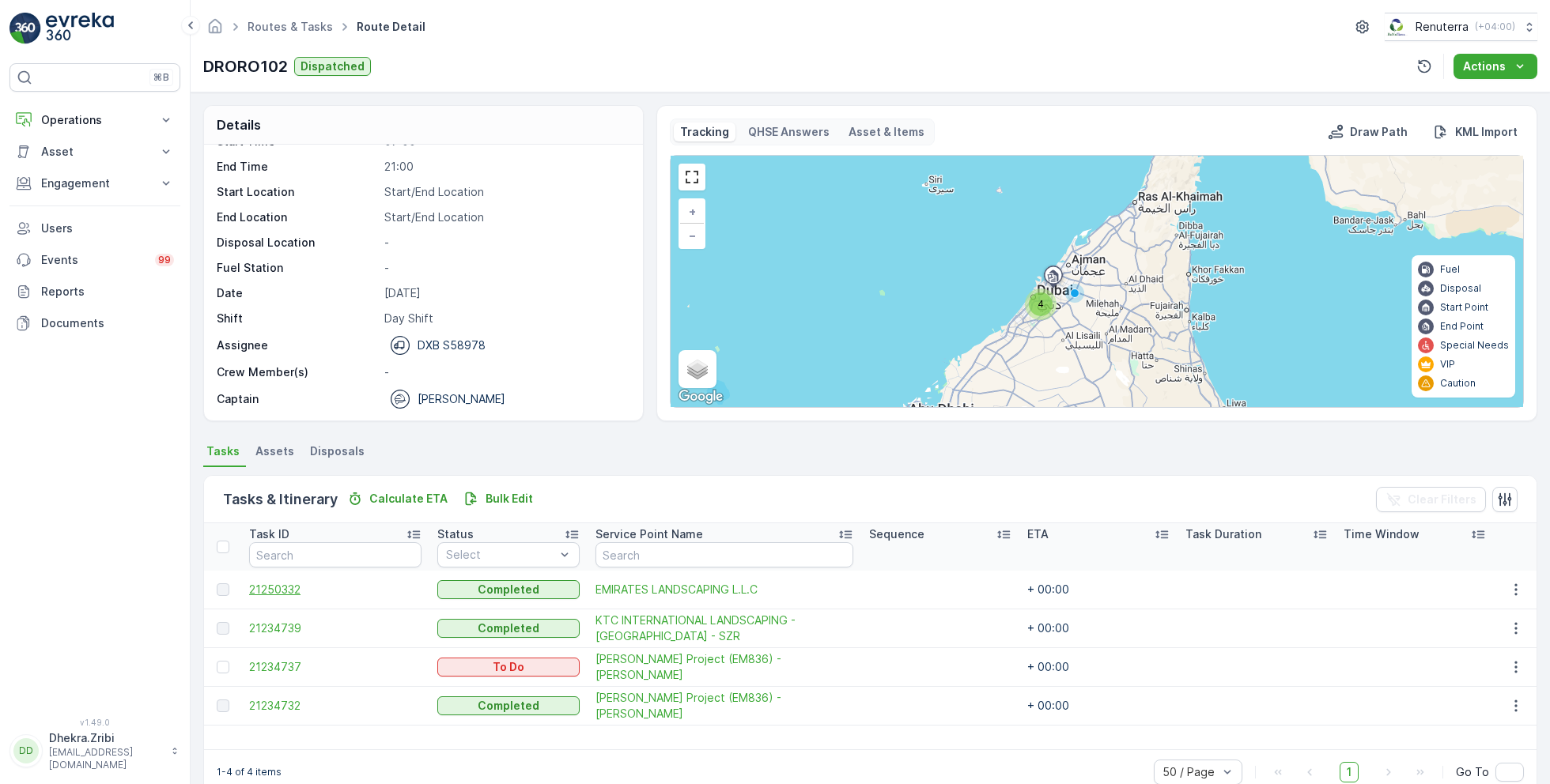
click at [269, 586] on span "21250332" at bounding box center [334, 590] width 172 height 16
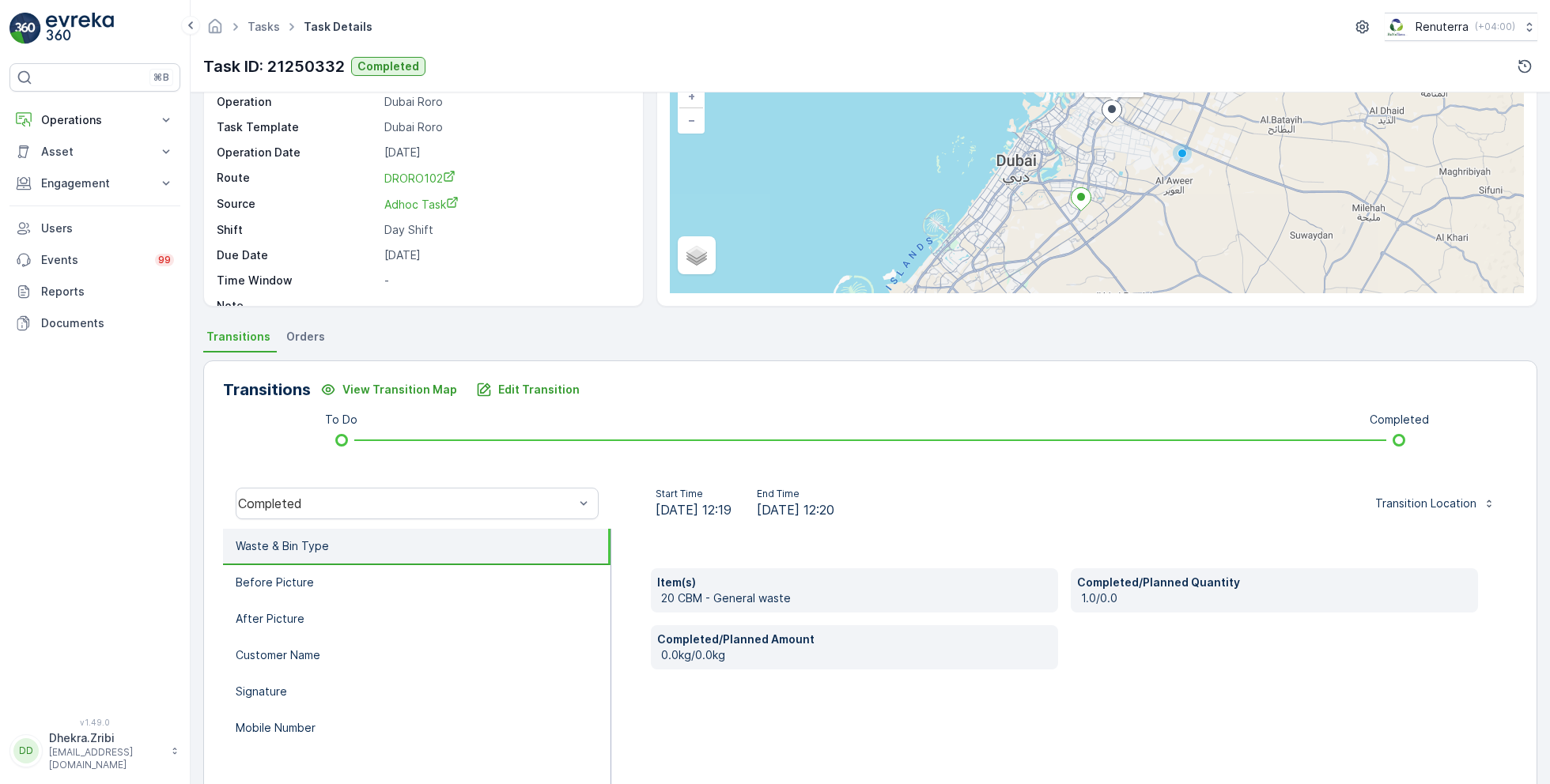
scroll to position [211, 0]
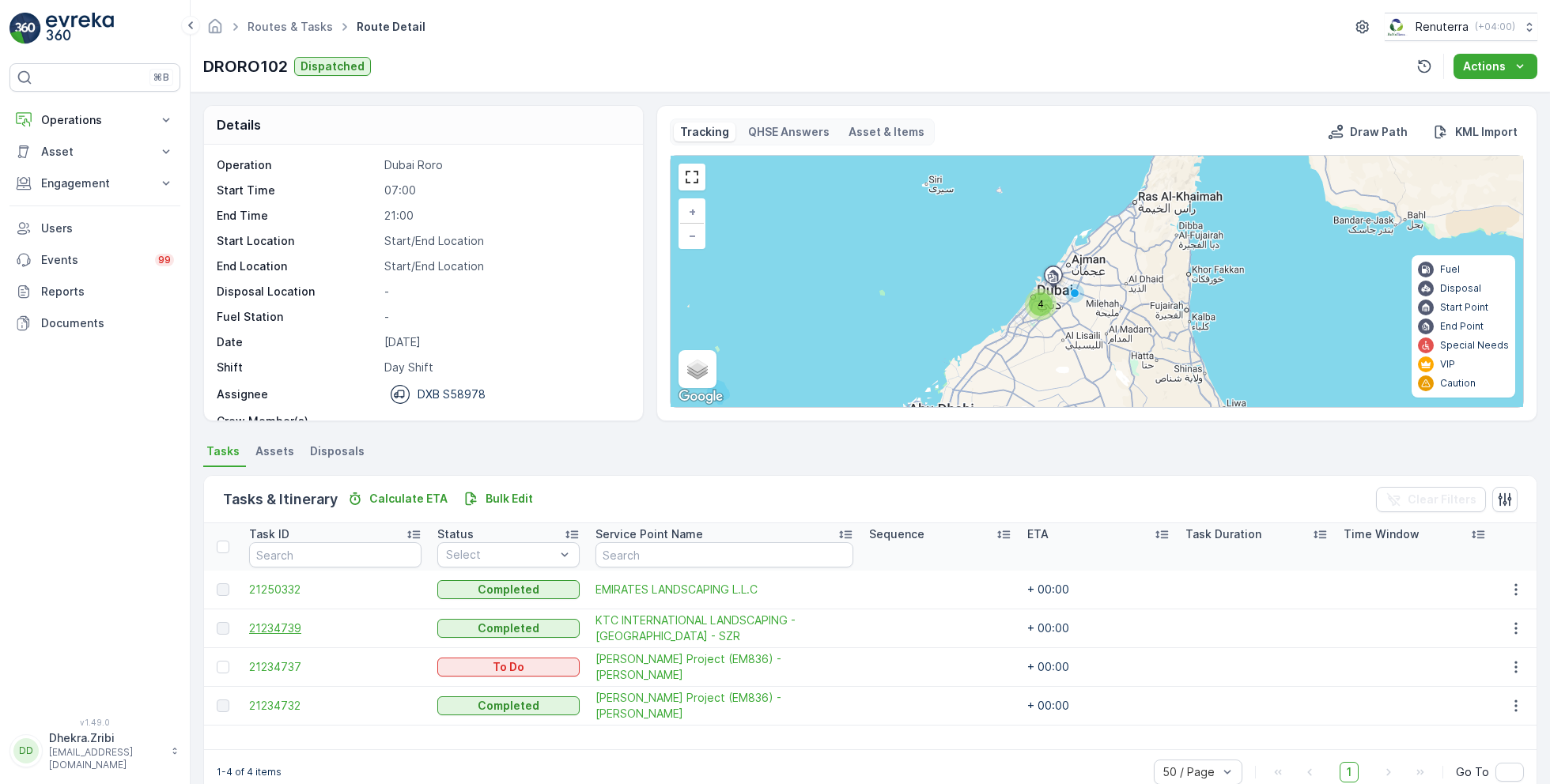
click at [284, 630] on span "21234739" at bounding box center [334, 628] width 172 height 16
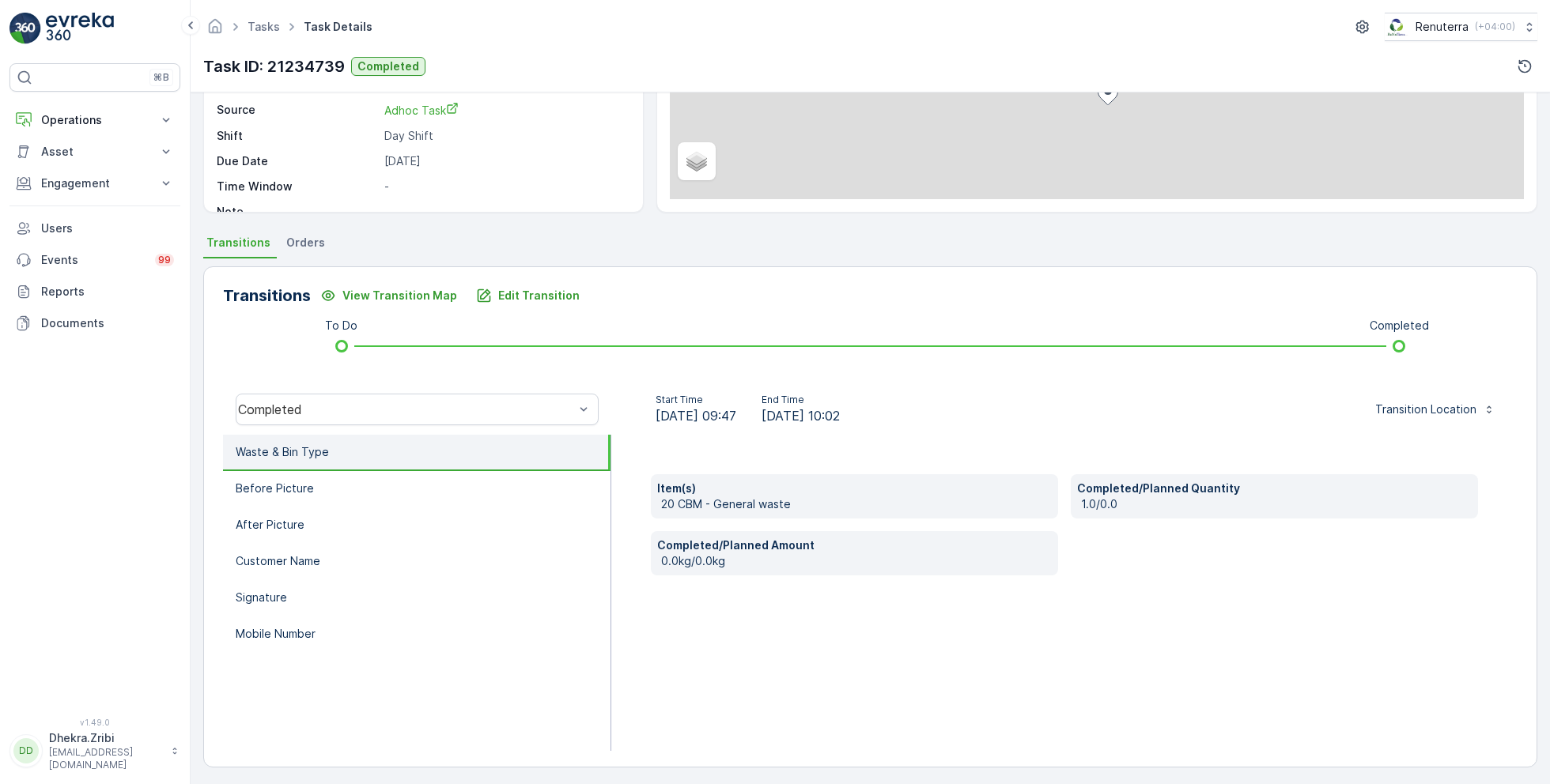
scroll to position [211, 0]
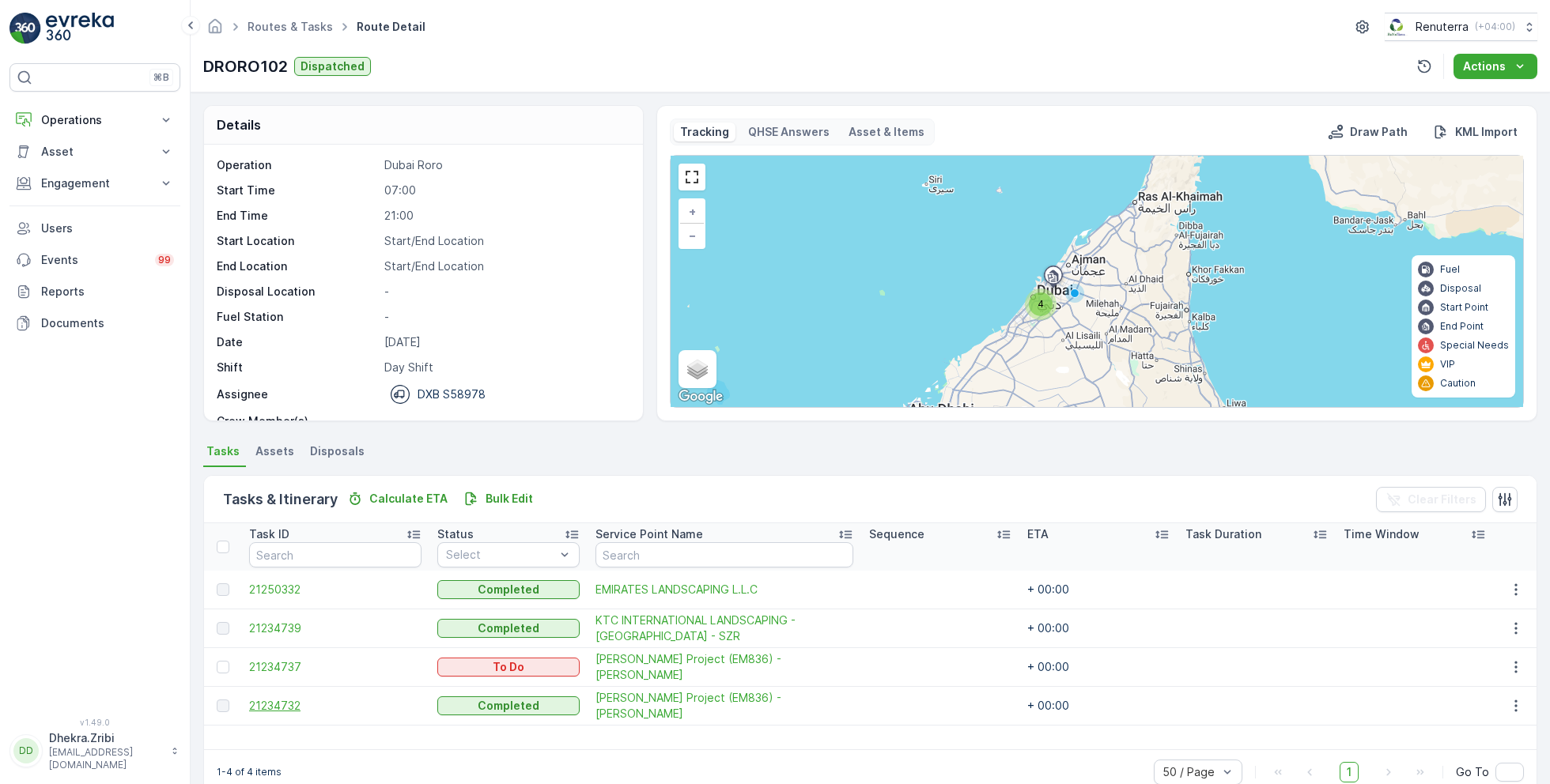
click at [289, 703] on span "21234732" at bounding box center [334, 705] width 172 height 16
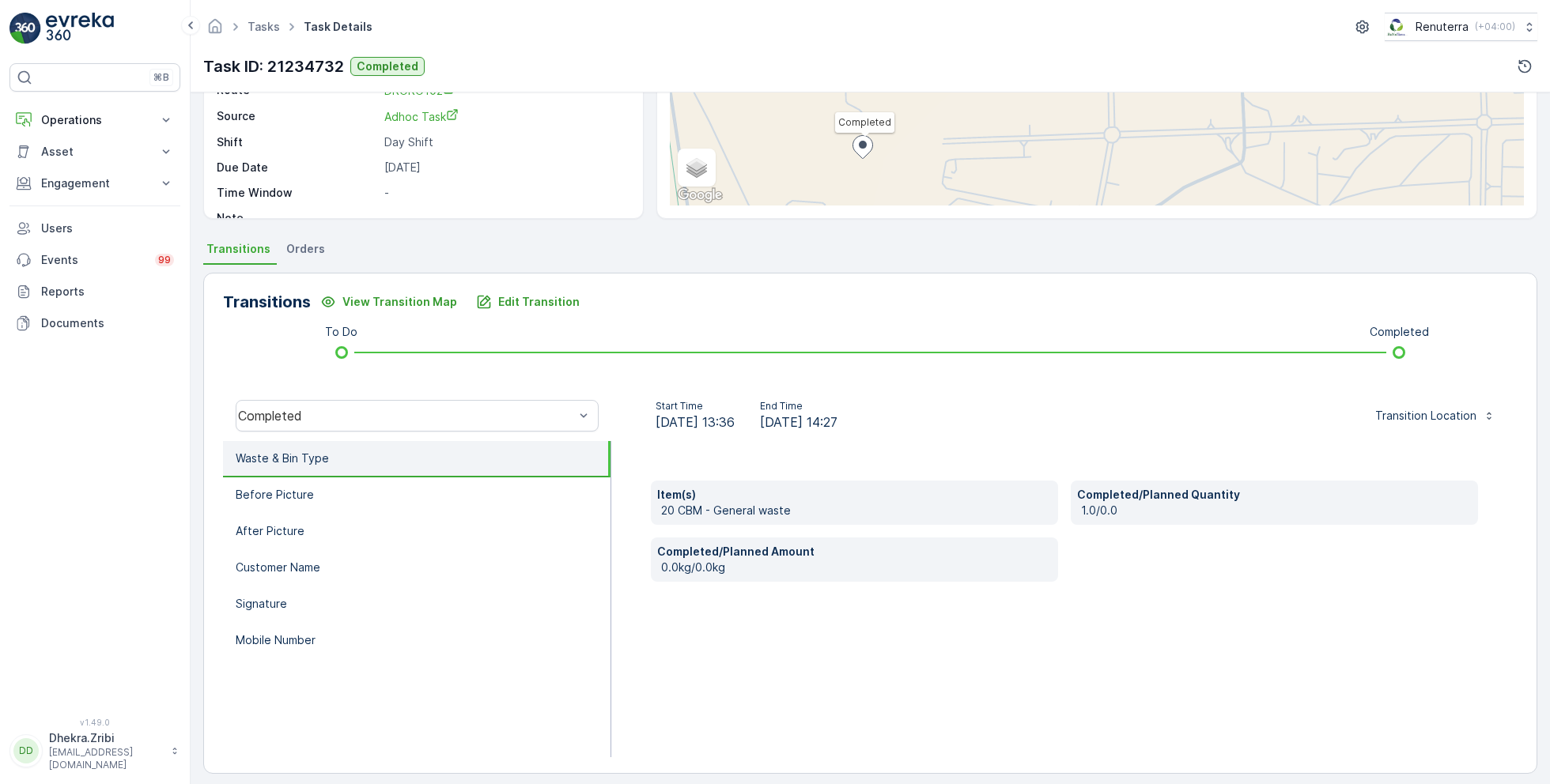
scroll to position [211, 0]
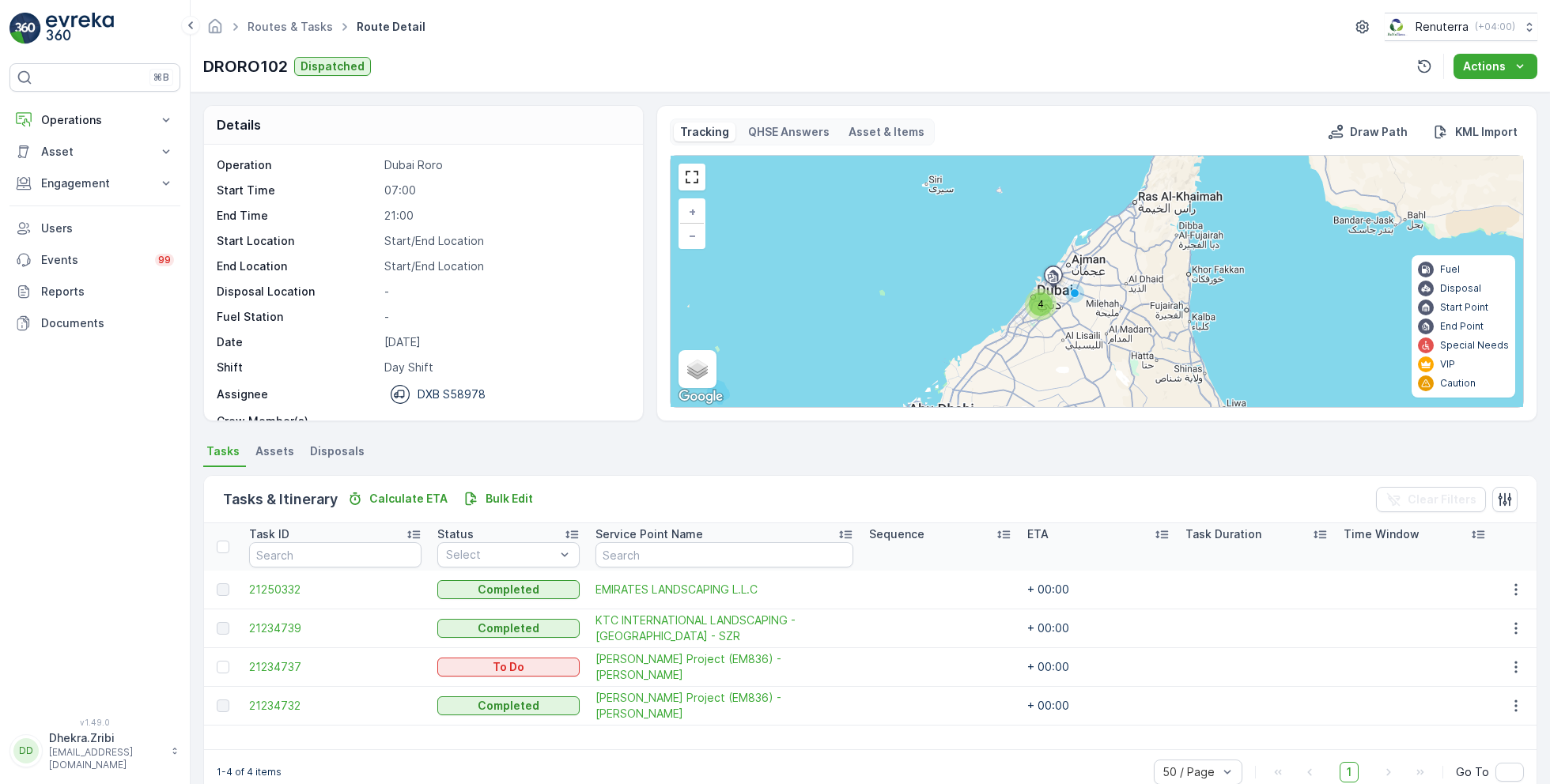
scroll to position [49, 0]
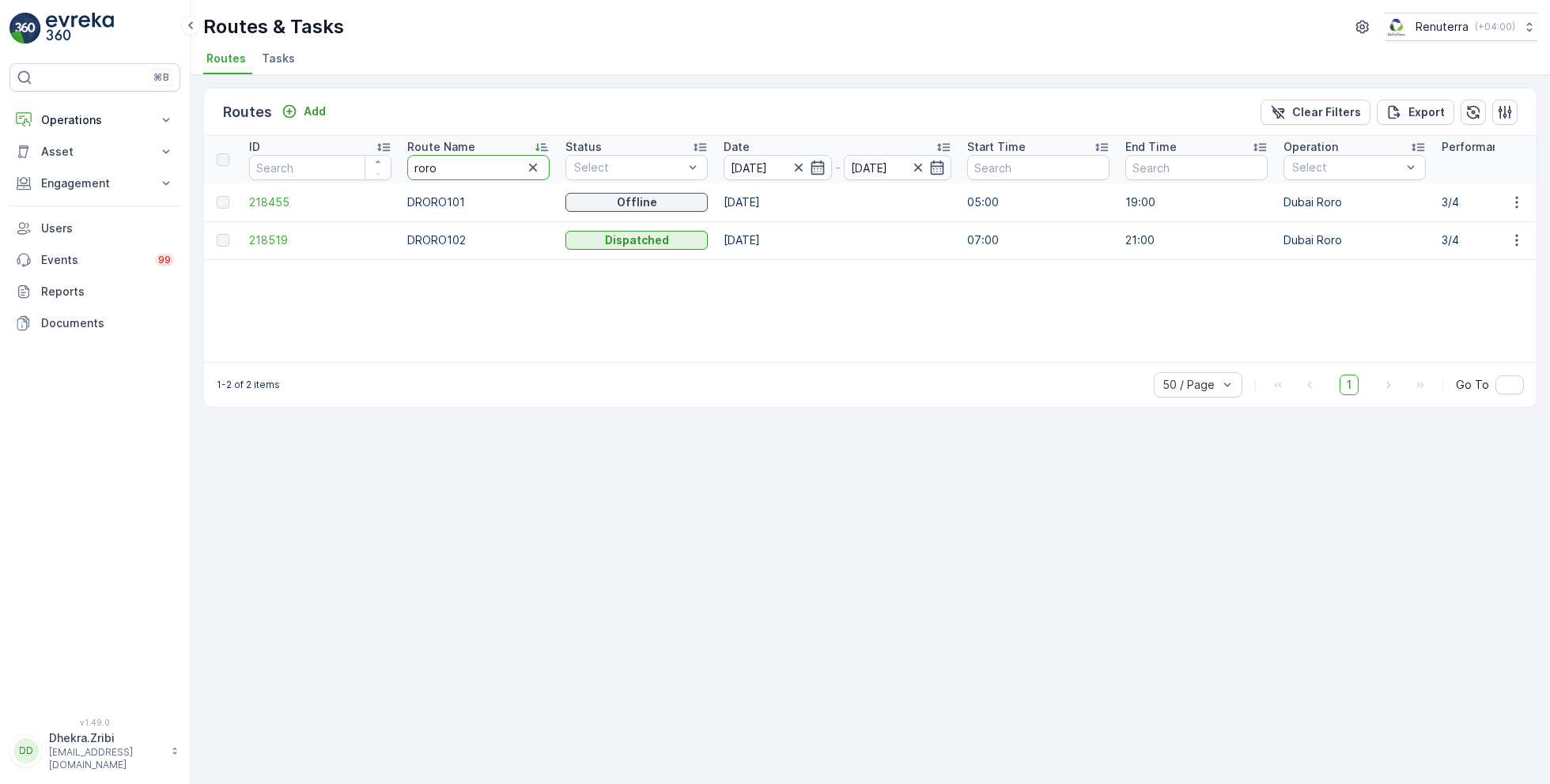
drag, startPoint x: 435, startPoint y: 160, endPoint x: 313, endPoint y: 148, distance: 122.6
type input "hat"
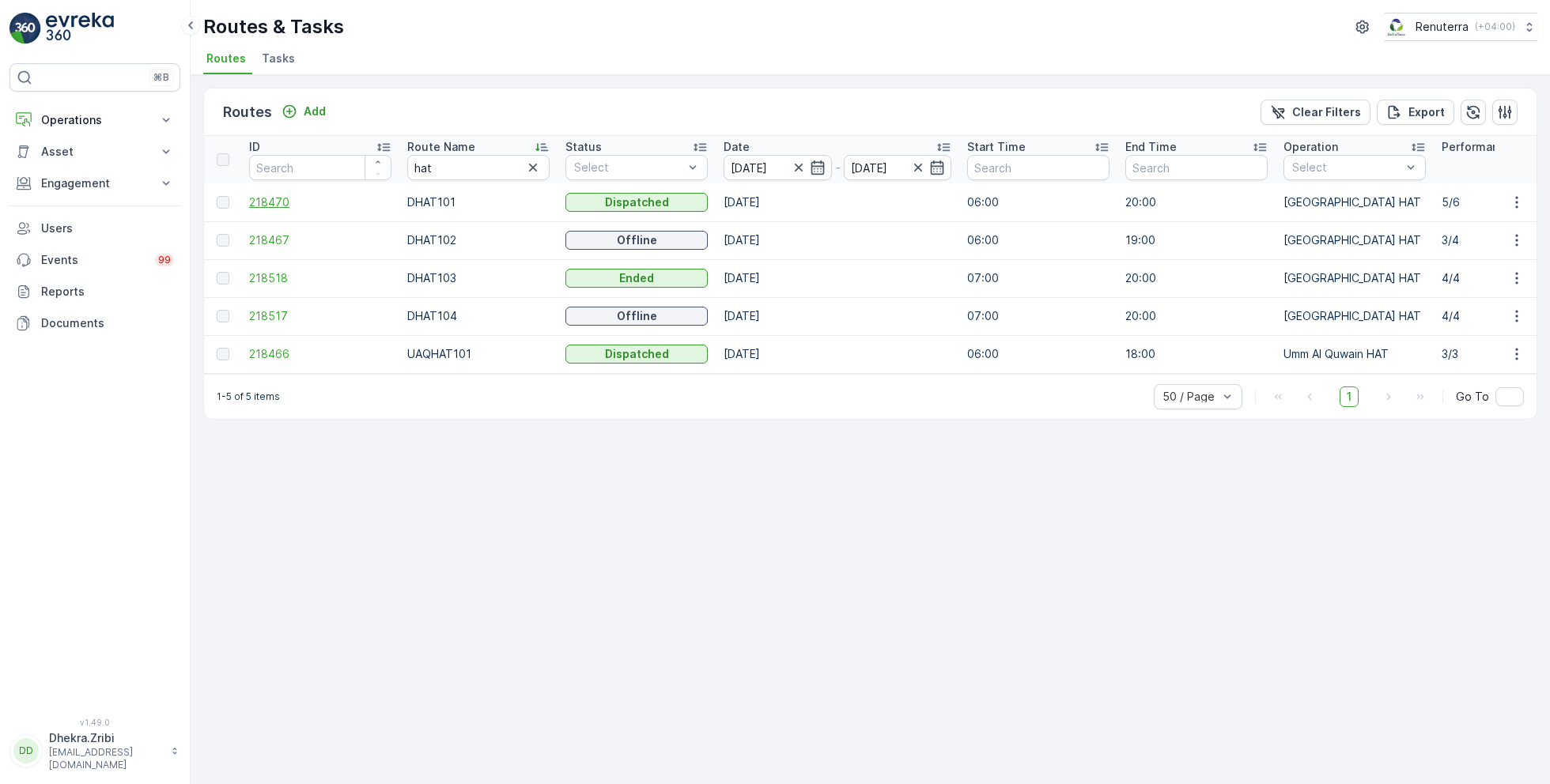
click at [271, 200] on span "218470" at bounding box center [320, 202] width 143 height 16
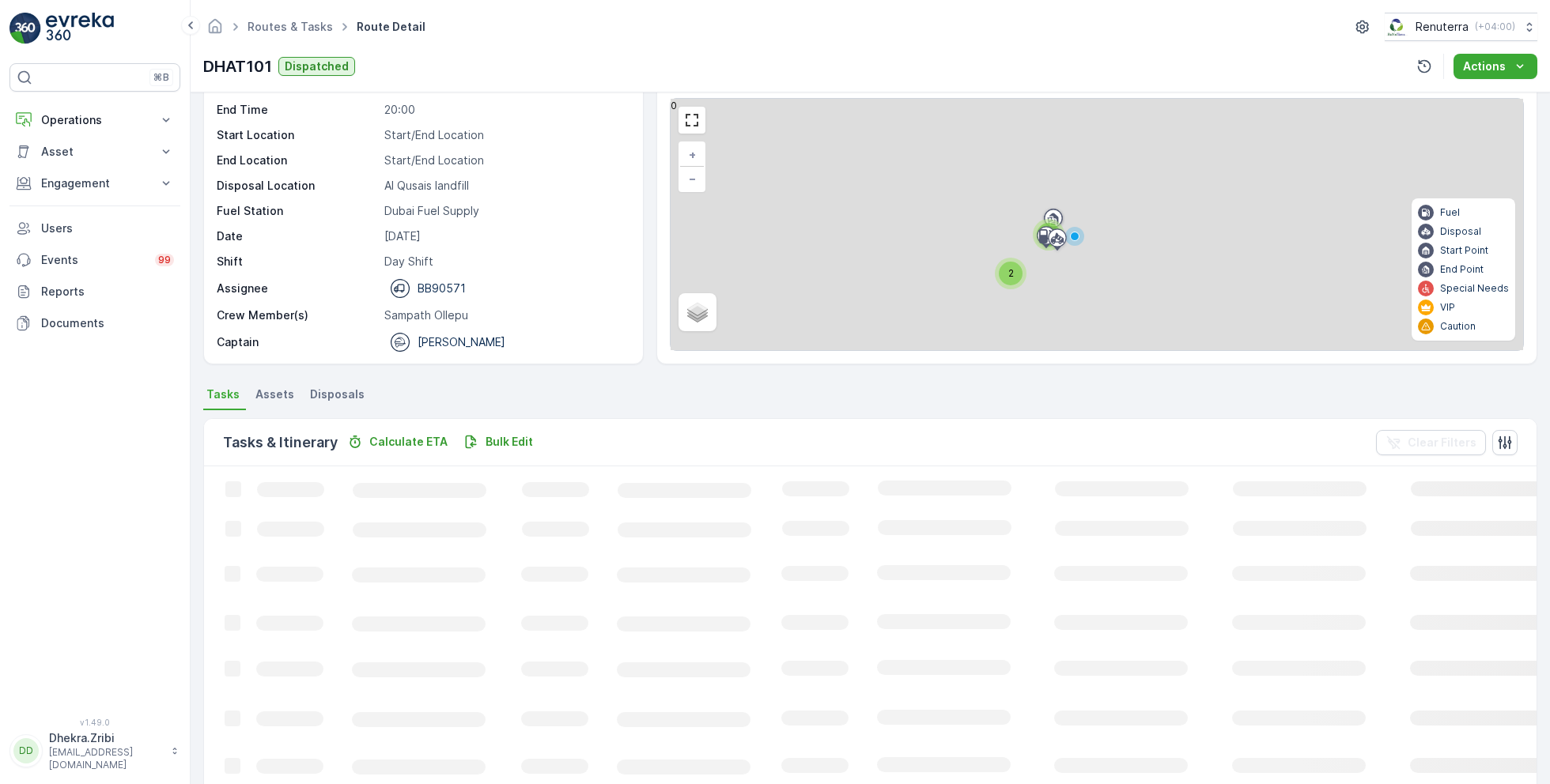
scroll to position [80, 0]
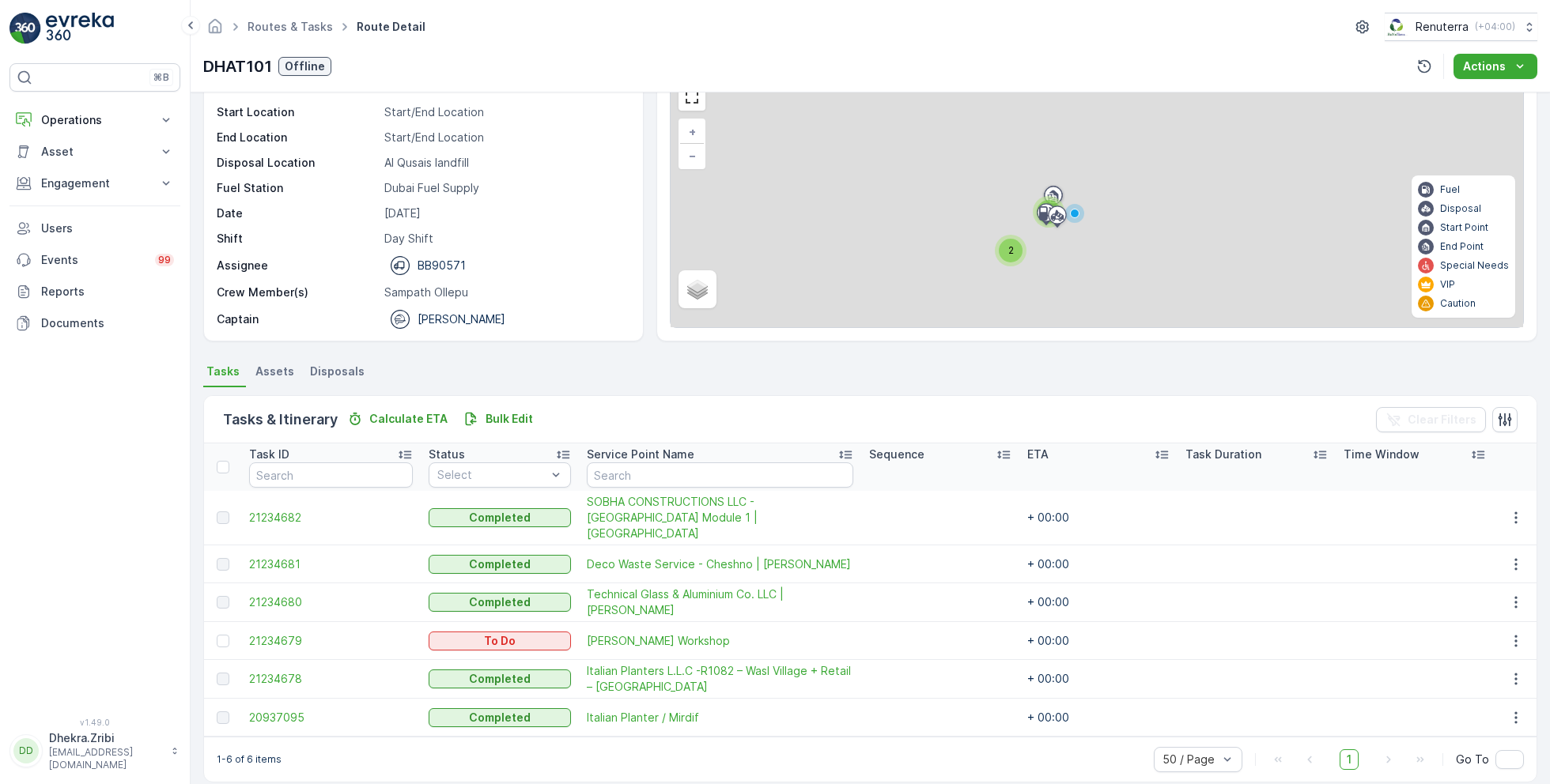
scroll to position [80, 0]
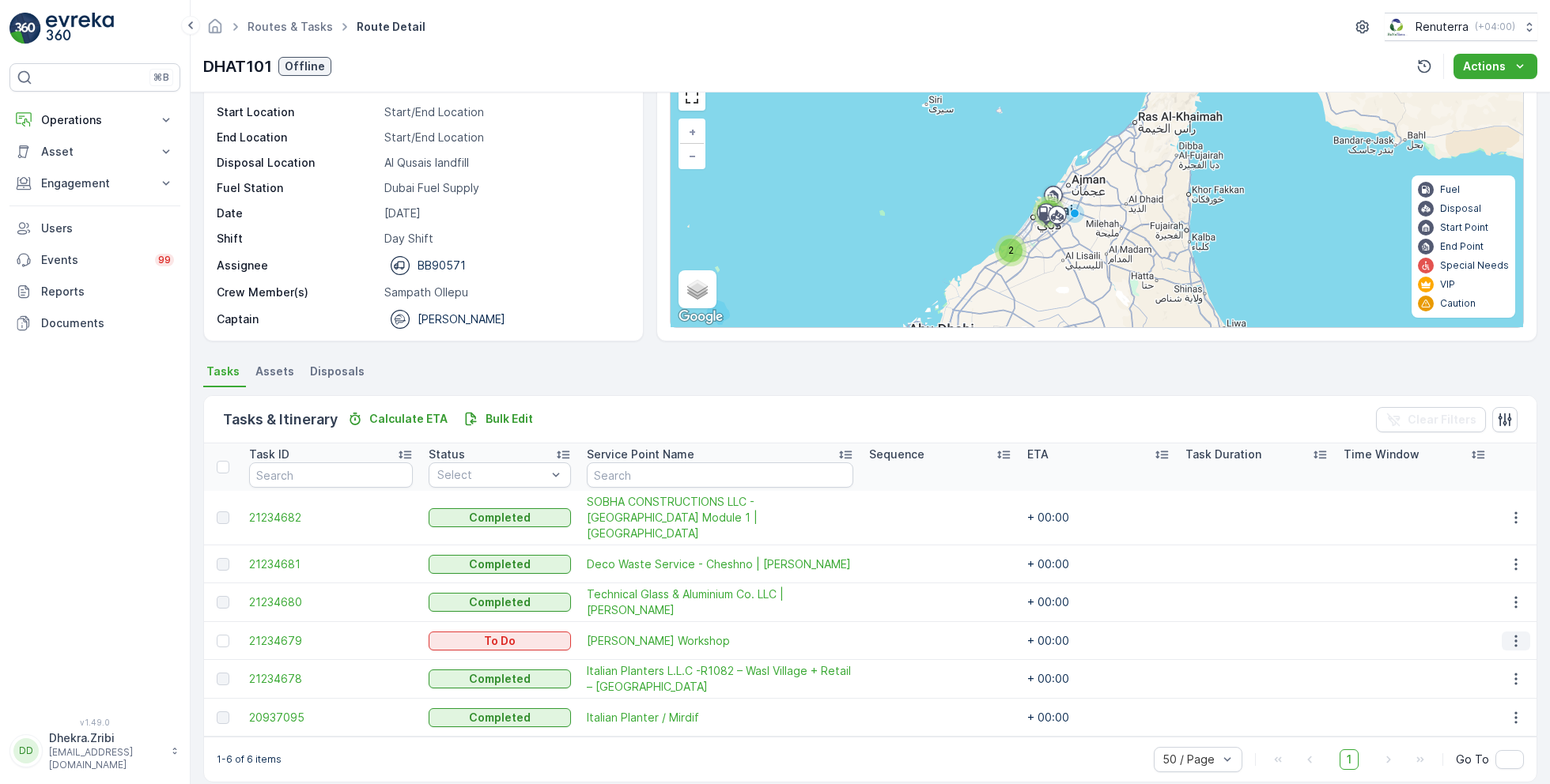
click at [1515, 633] on icon "button" at bounding box center [1515, 641] width 16 height 16
click at [1475, 697] on span "Change Route" at bounding box center [1475, 691] width 76 height 16
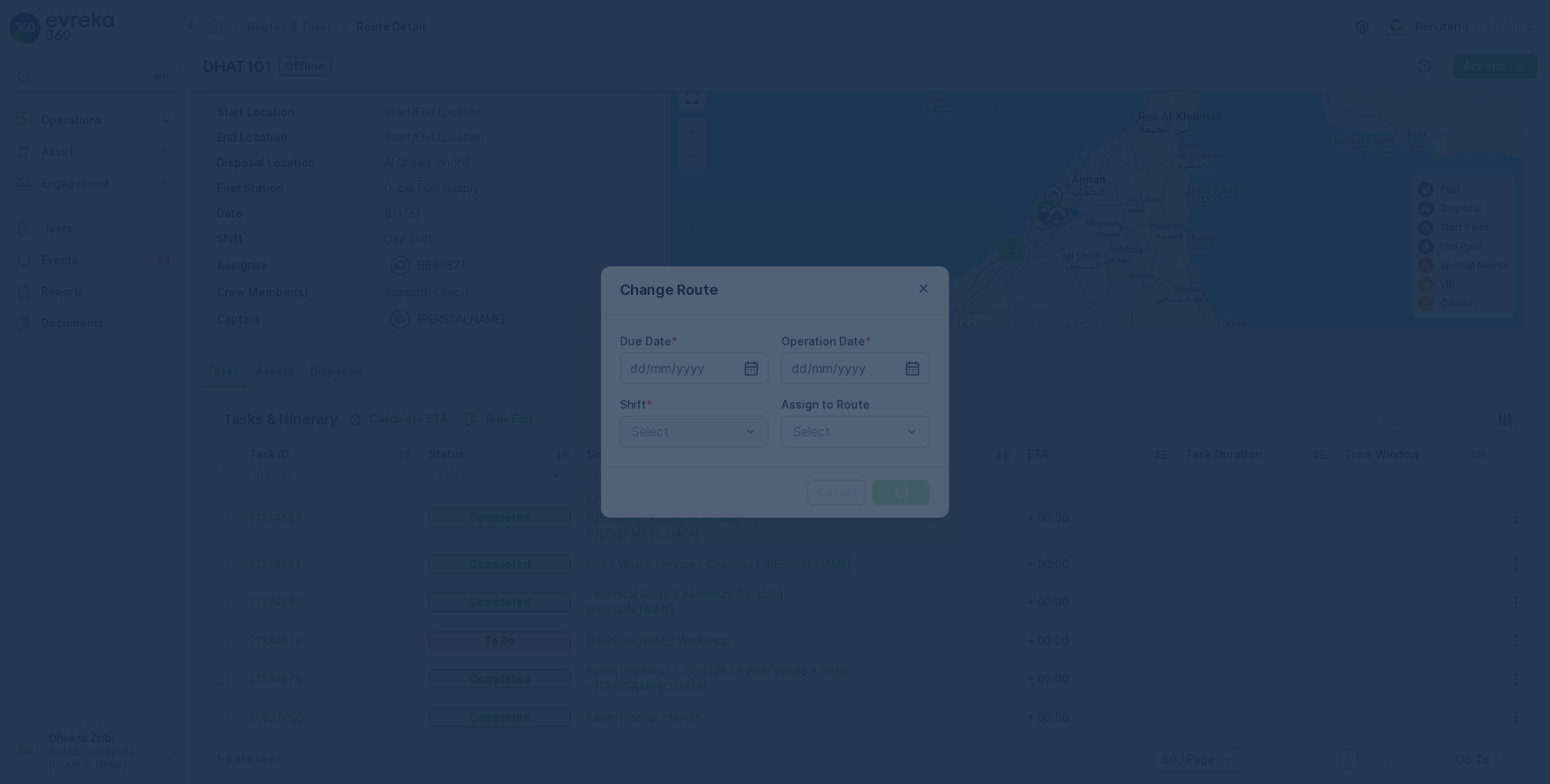
type input "[DATE]"
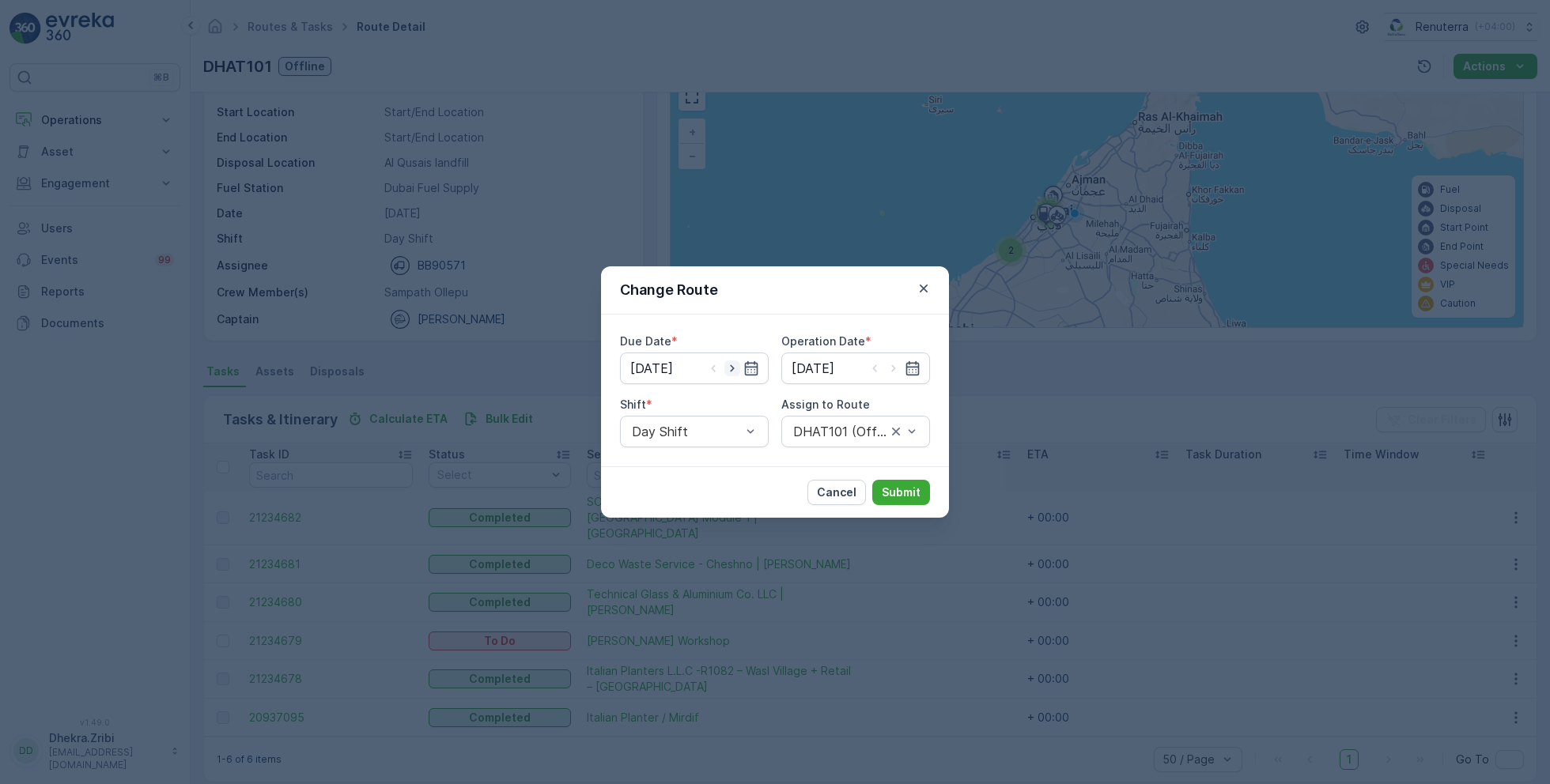
click at [733, 368] on icon "button" at bounding box center [732, 368] width 4 height 7
type input "[DATE]"
click at [896, 368] on icon "button" at bounding box center [893, 368] width 16 height 16
type input "[DATE]"
click at [843, 434] on div at bounding box center [840, 431] width 97 height 14
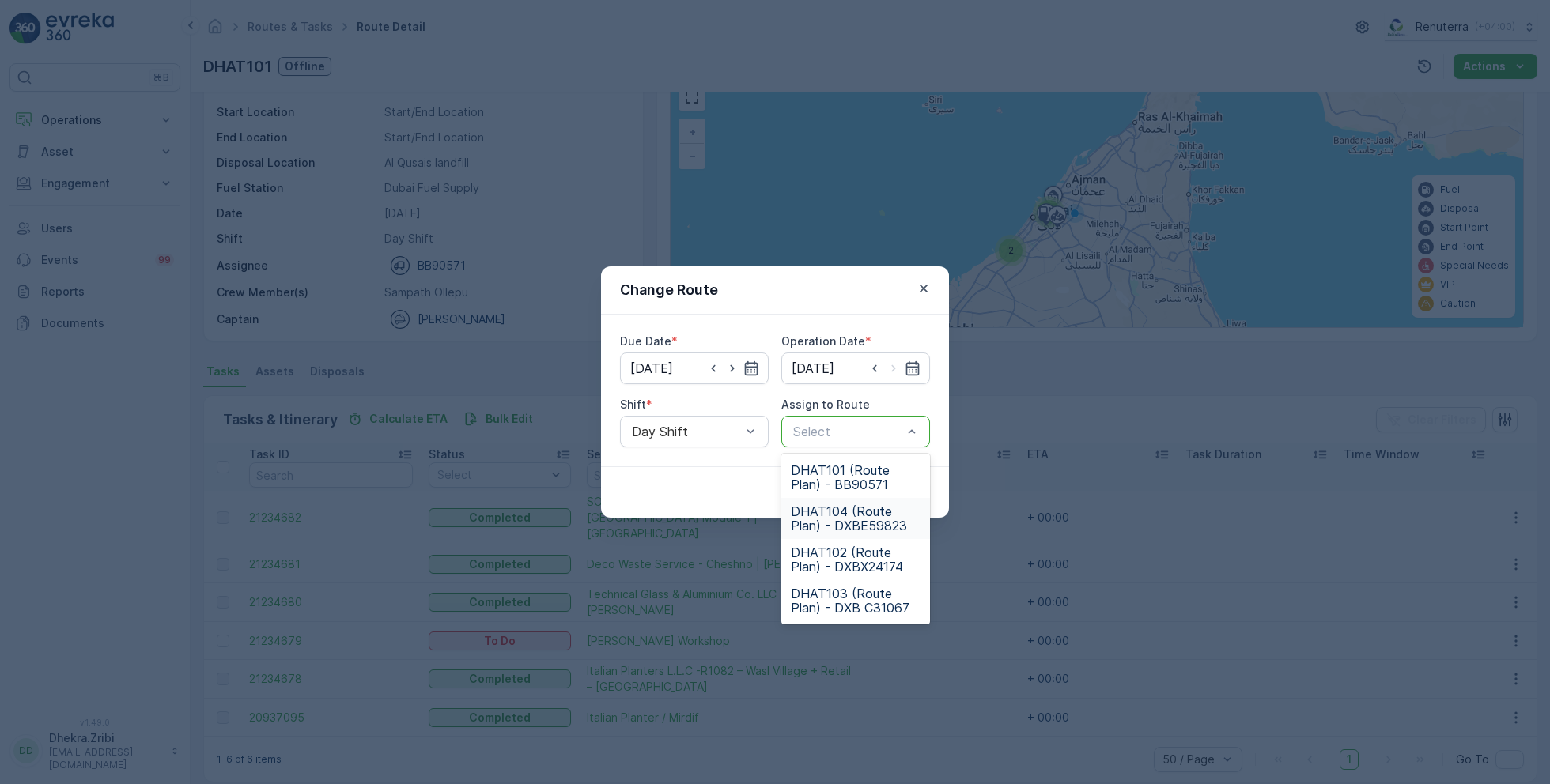
click at [843, 533] on div "DHAT104 (Route Plan) - DXBE59823" at bounding box center [855, 518] width 149 height 41
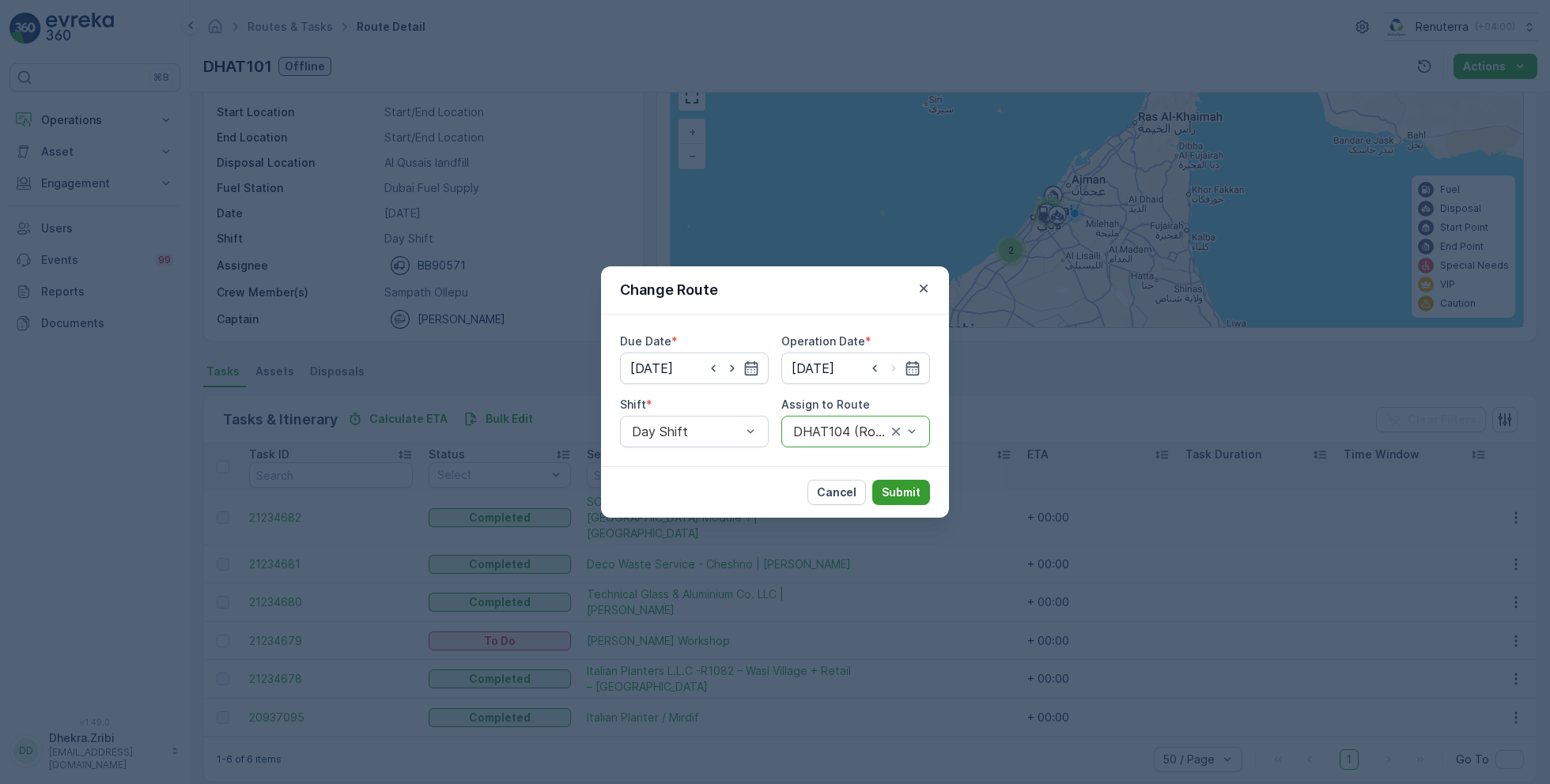
click at [903, 485] on p "Submit" at bounding box center [901, 492] width 39 height 16
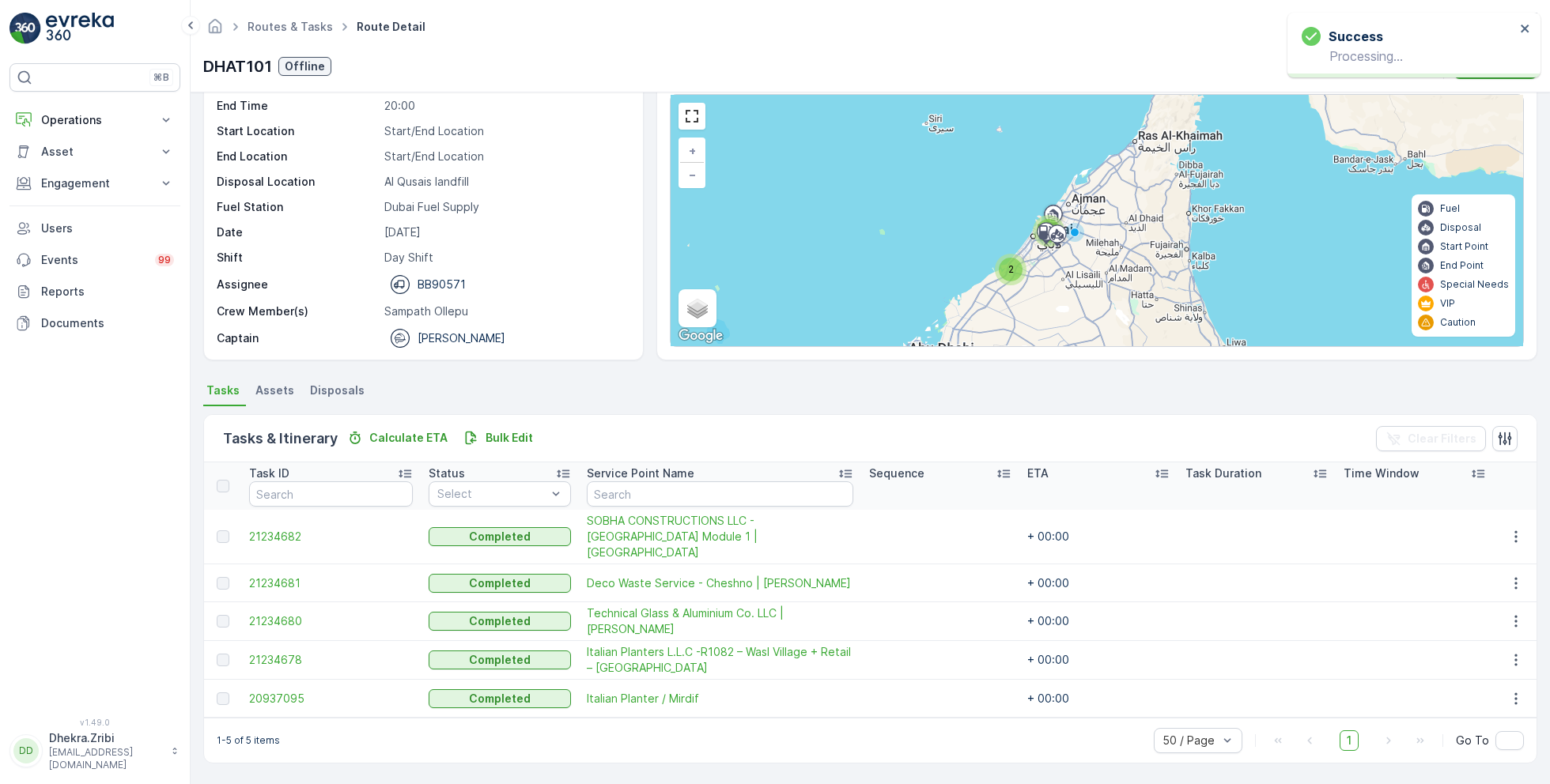
scroll to position [42, 0]
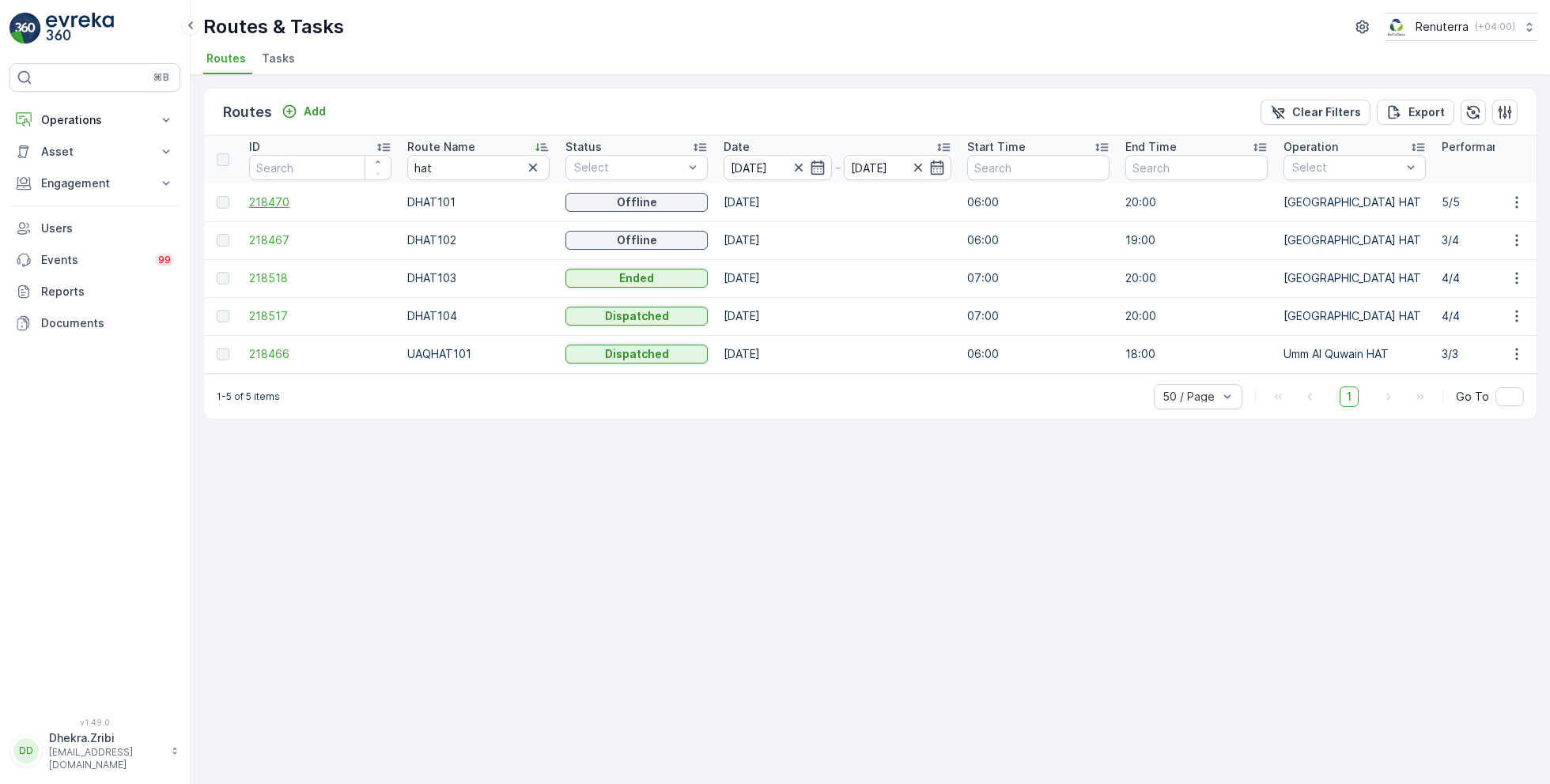
click at [279, 204] on span "218470" at bounding box center [320, 202] width 143 height 16
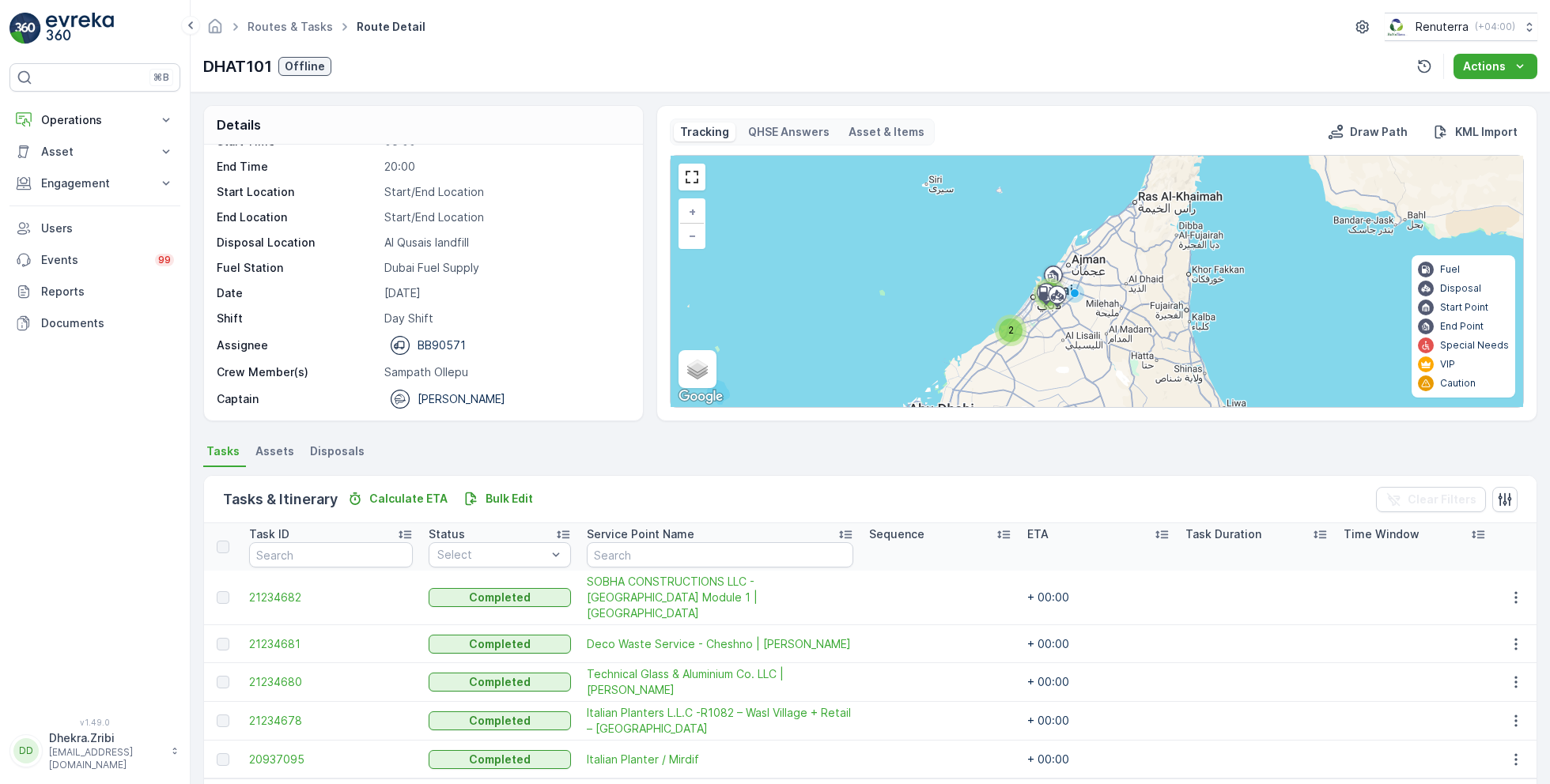
scroll to position [42, 0]
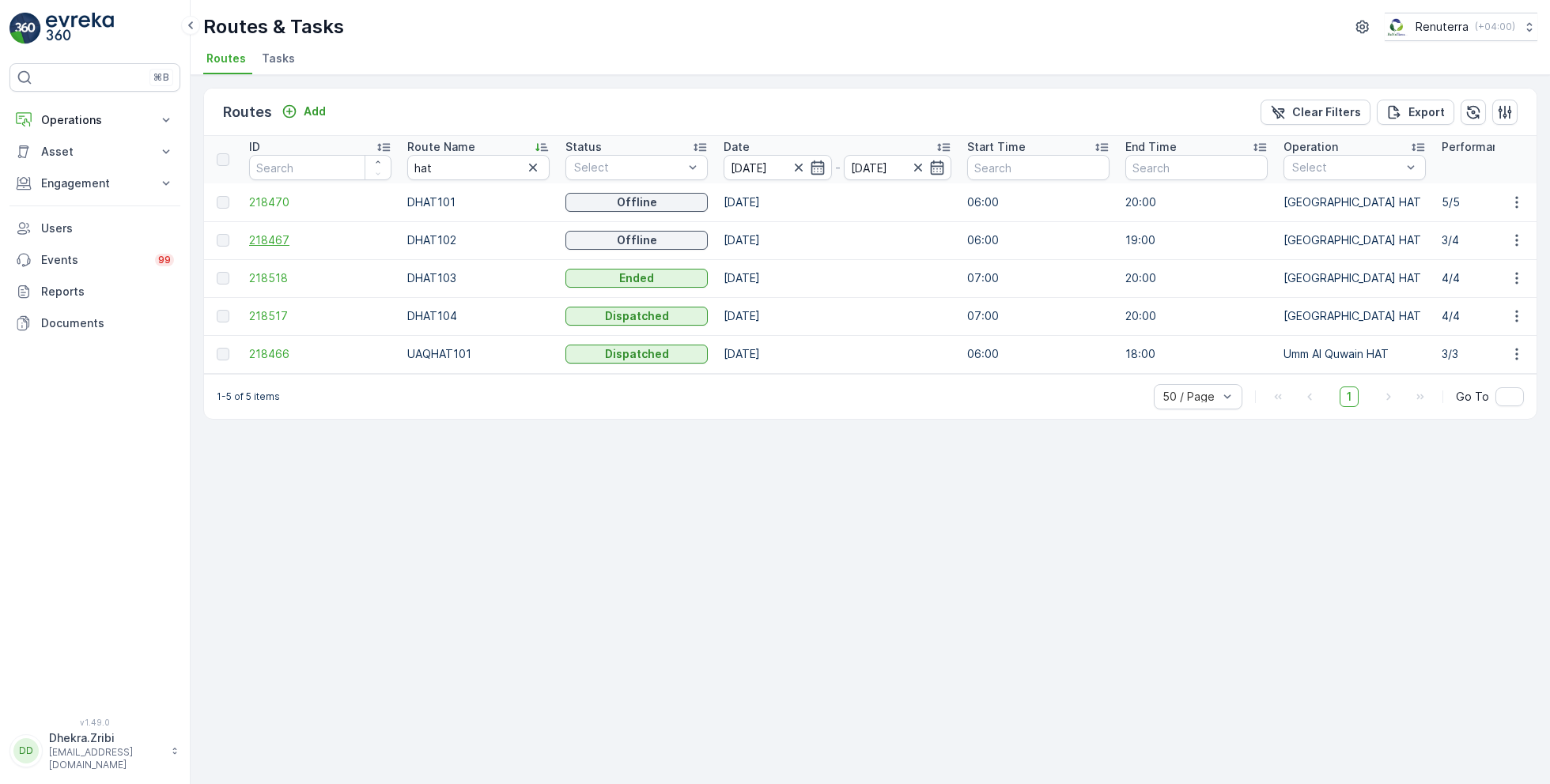
click at [272, 235] on span "218467" at bounding box center [320, 240] width 143 height 16
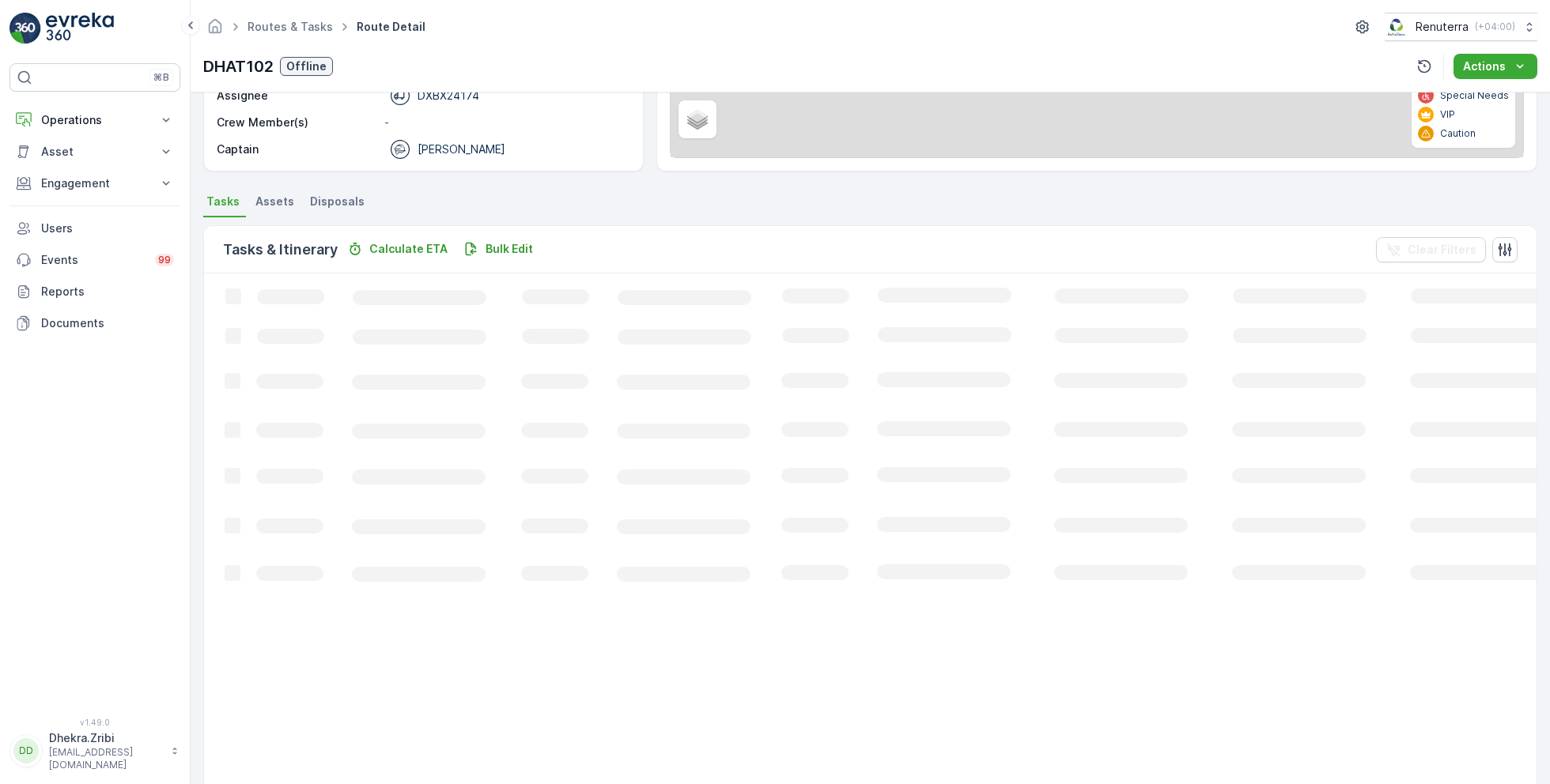
scroll to position [30, 0]
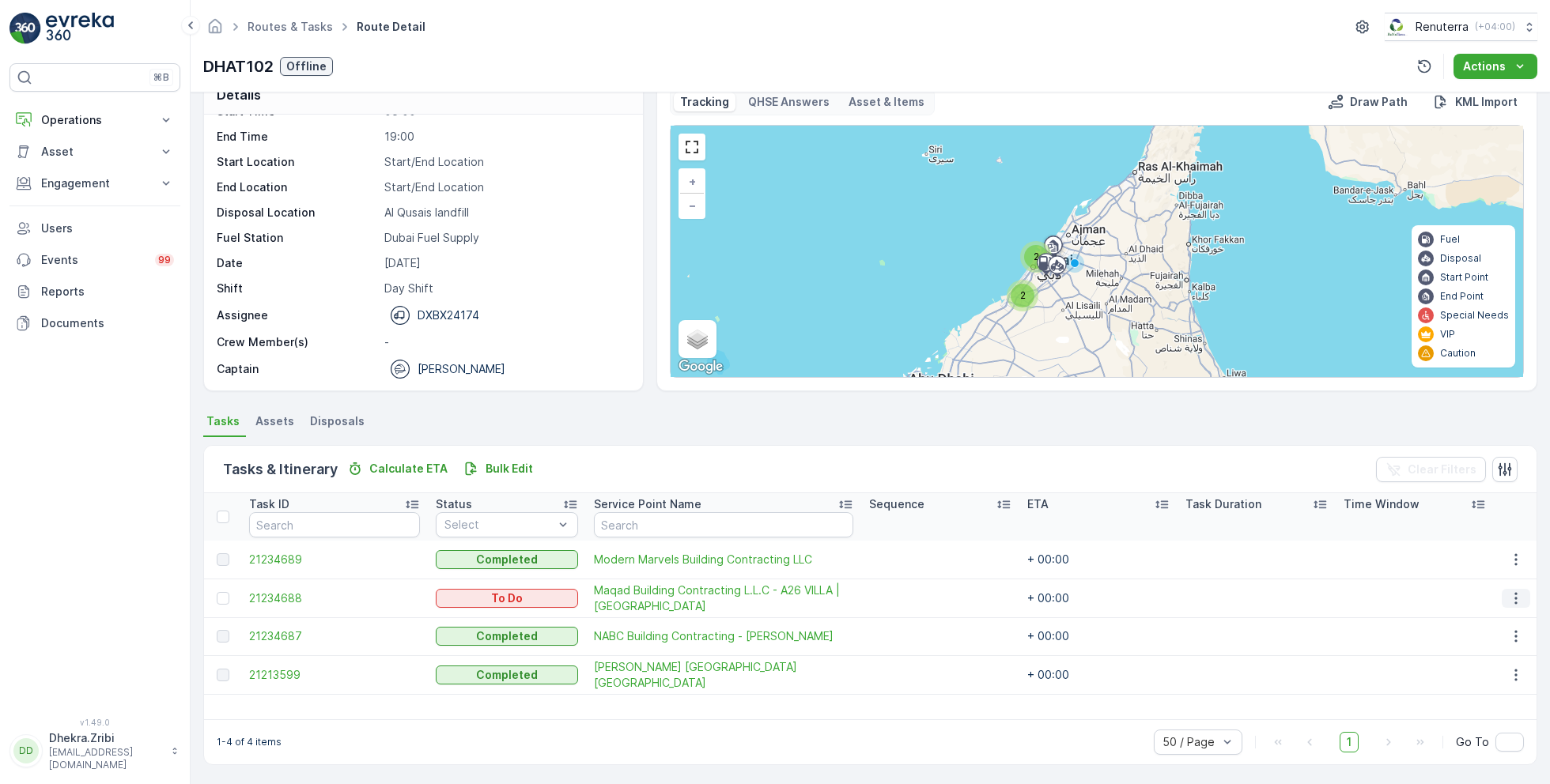
click at [1515, 594] on icon "button" at bounding box center [1515, 598] width 16 height 16
click at [1480, 663] on span "Change Route" at bounding box center [1475, 664] width 76 height 16
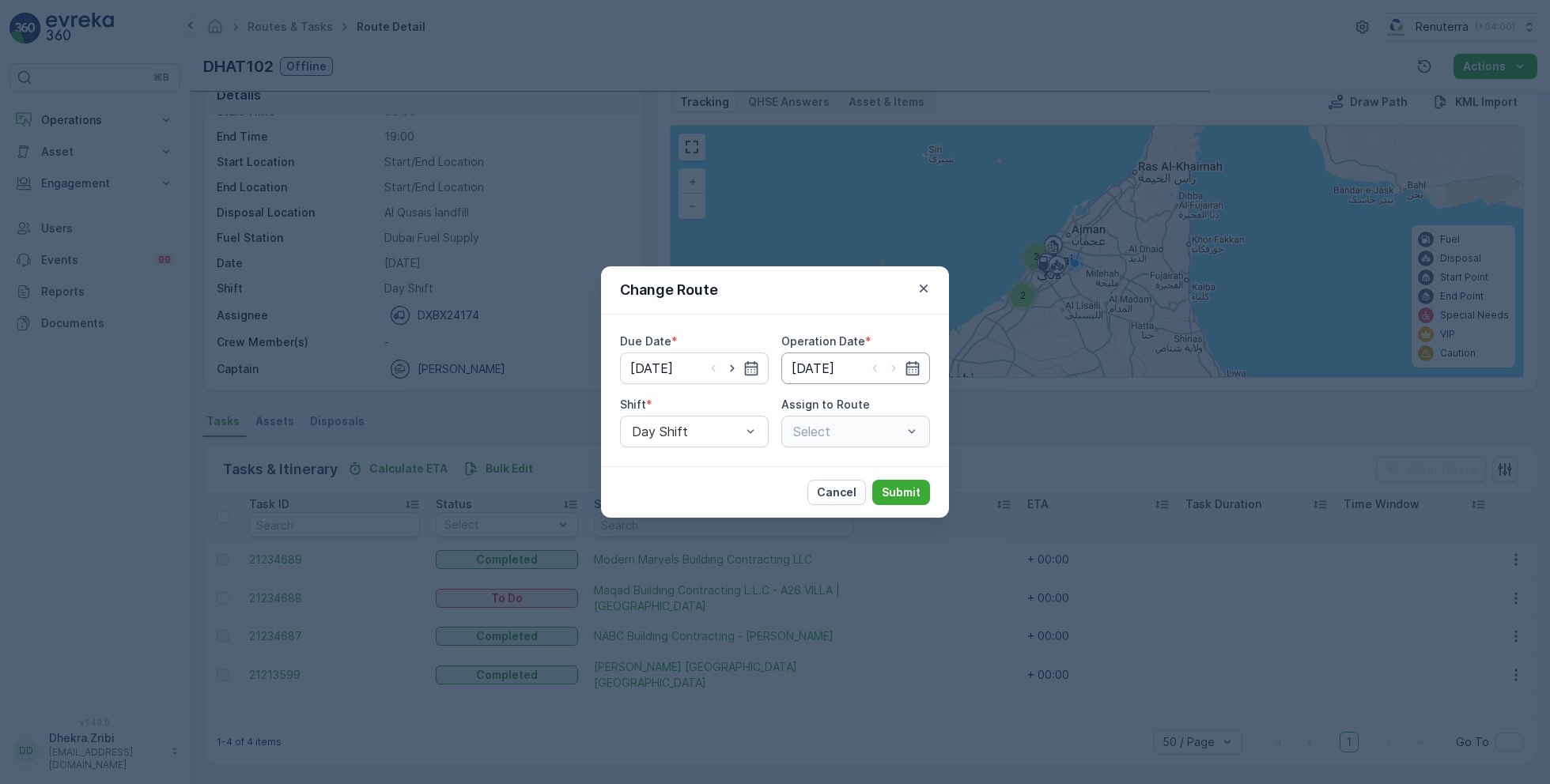
type input "27.08.2025"
click at [734, 363] on icon "button" at bounding box center [732, 368] width 16 height 16
type input "[DATE]"
click at [897, 367] on icon "button" at bounding box center [893, 368] width 16 height 16
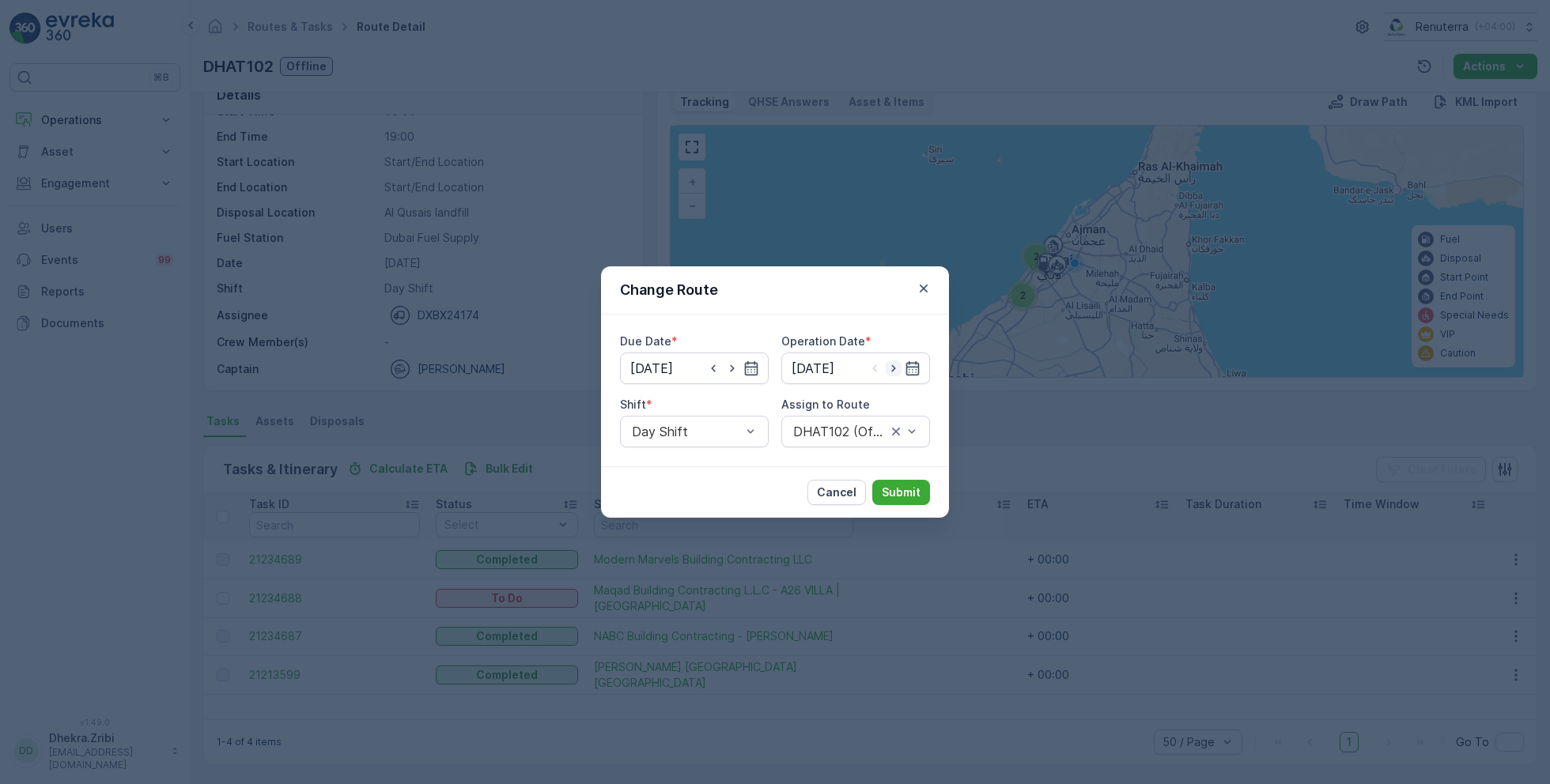
type input "[DATE]"
click at [837, 425] on div at bounding box center [840, 431] width 97 height 14
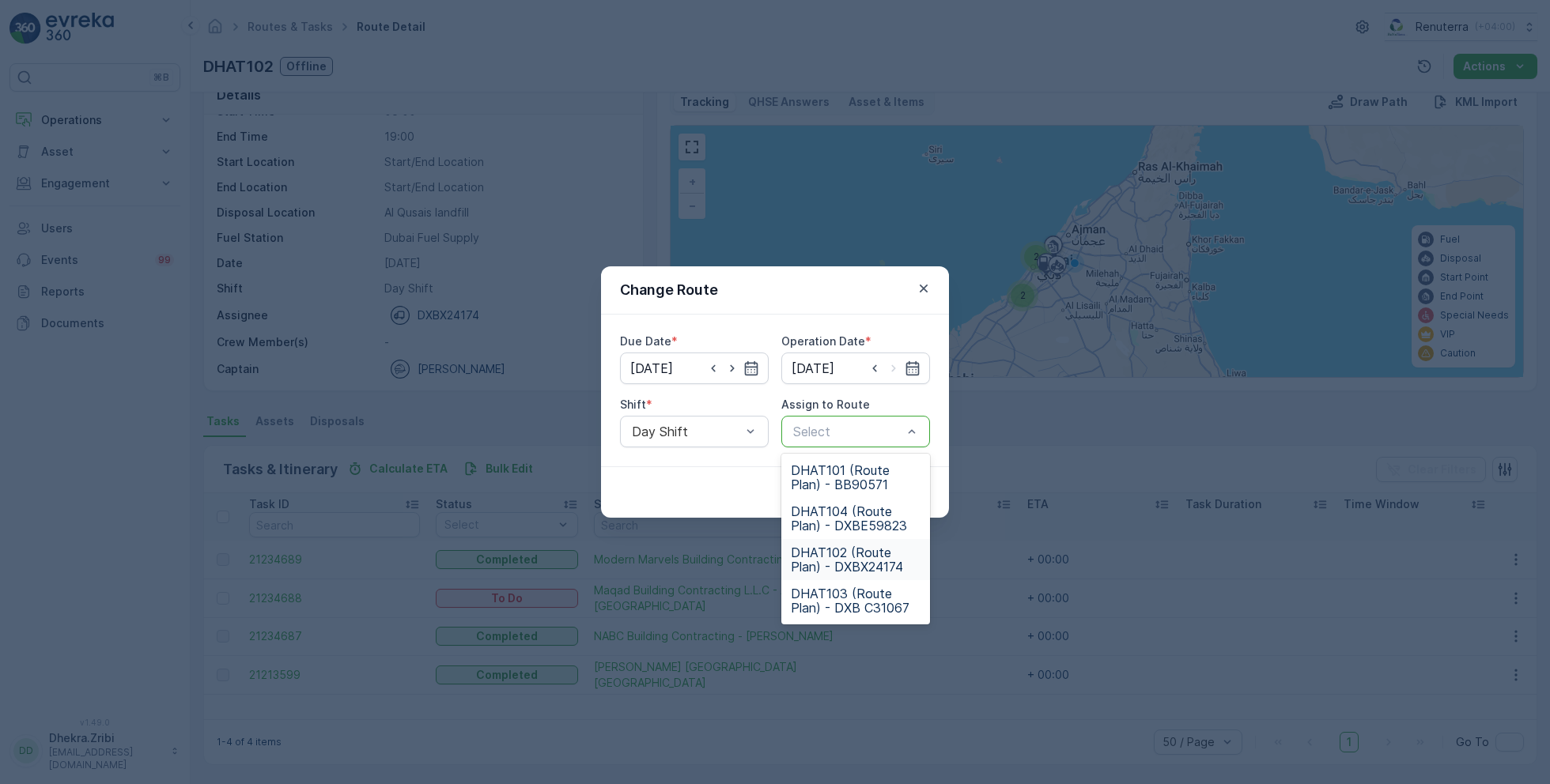
click at [840, 552] on span "DHAT102 (Route Plan) - DXBX24174" at bounding box center [855, 560] width 130 height 29
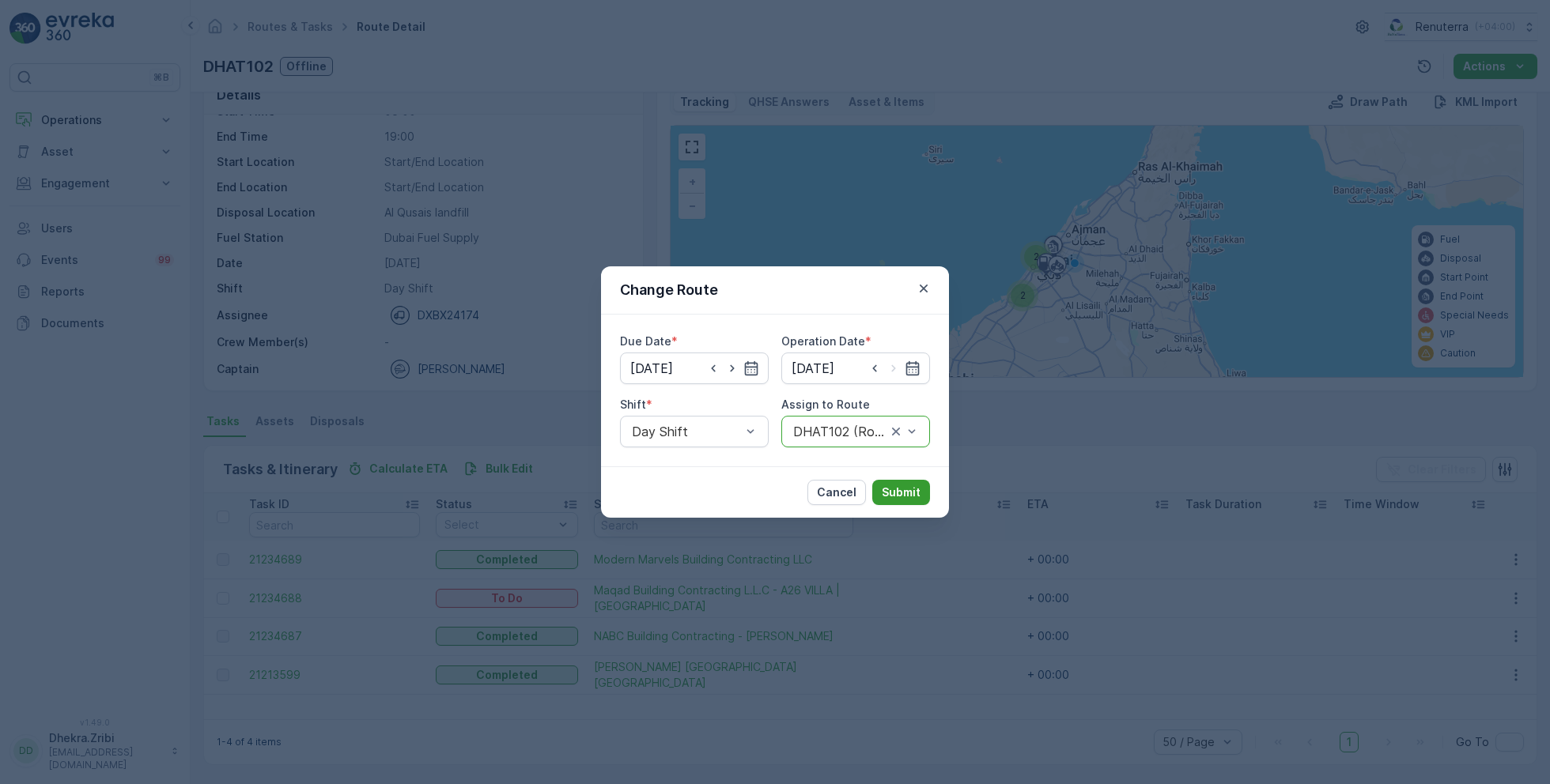
click at [908, 492] on p "Submit" at bounding box center [901, 492] width 39 height 16
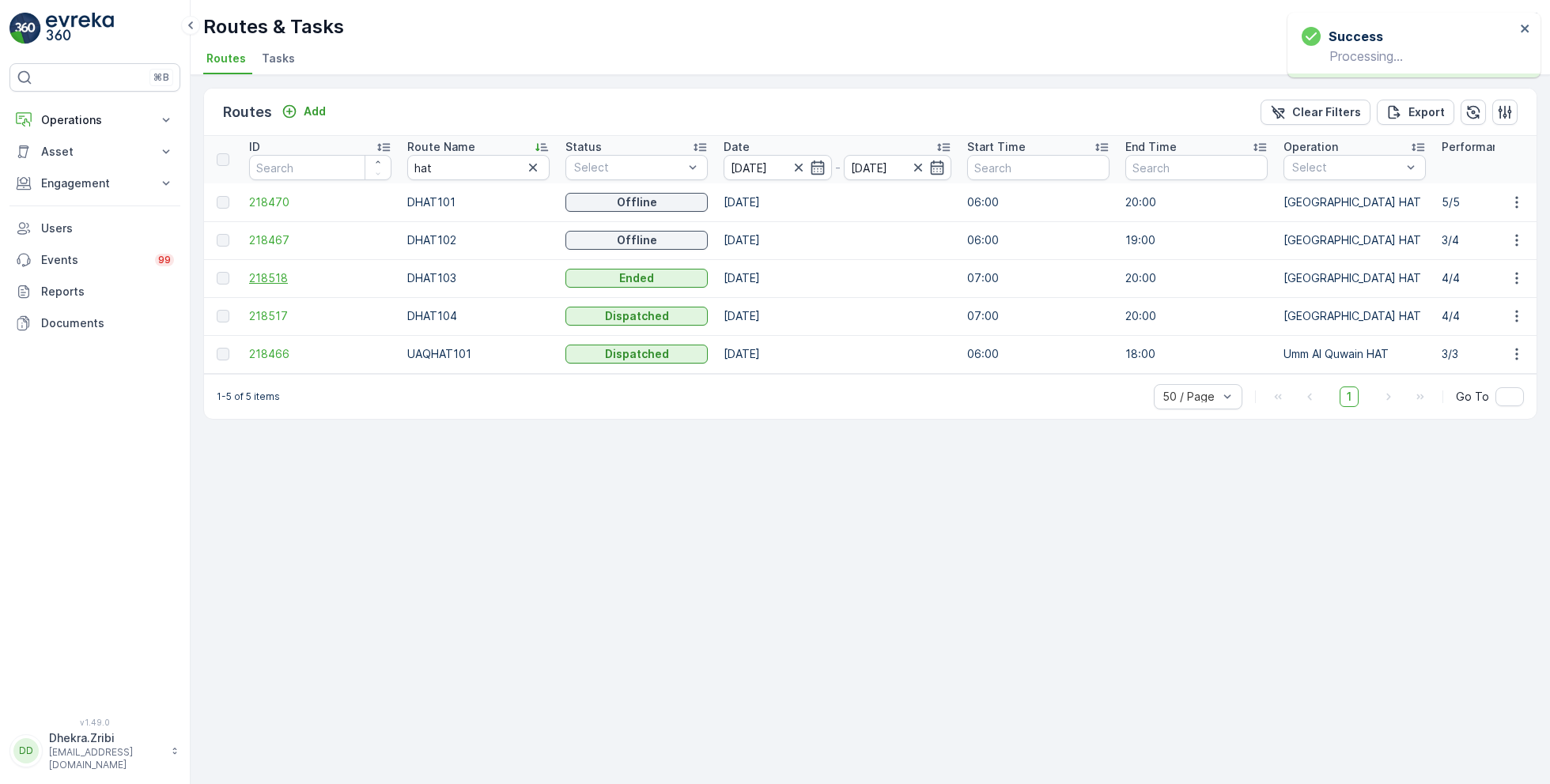
click at [276, 281] on span "218518" at bounding box center [320, 278] width 143 height 16
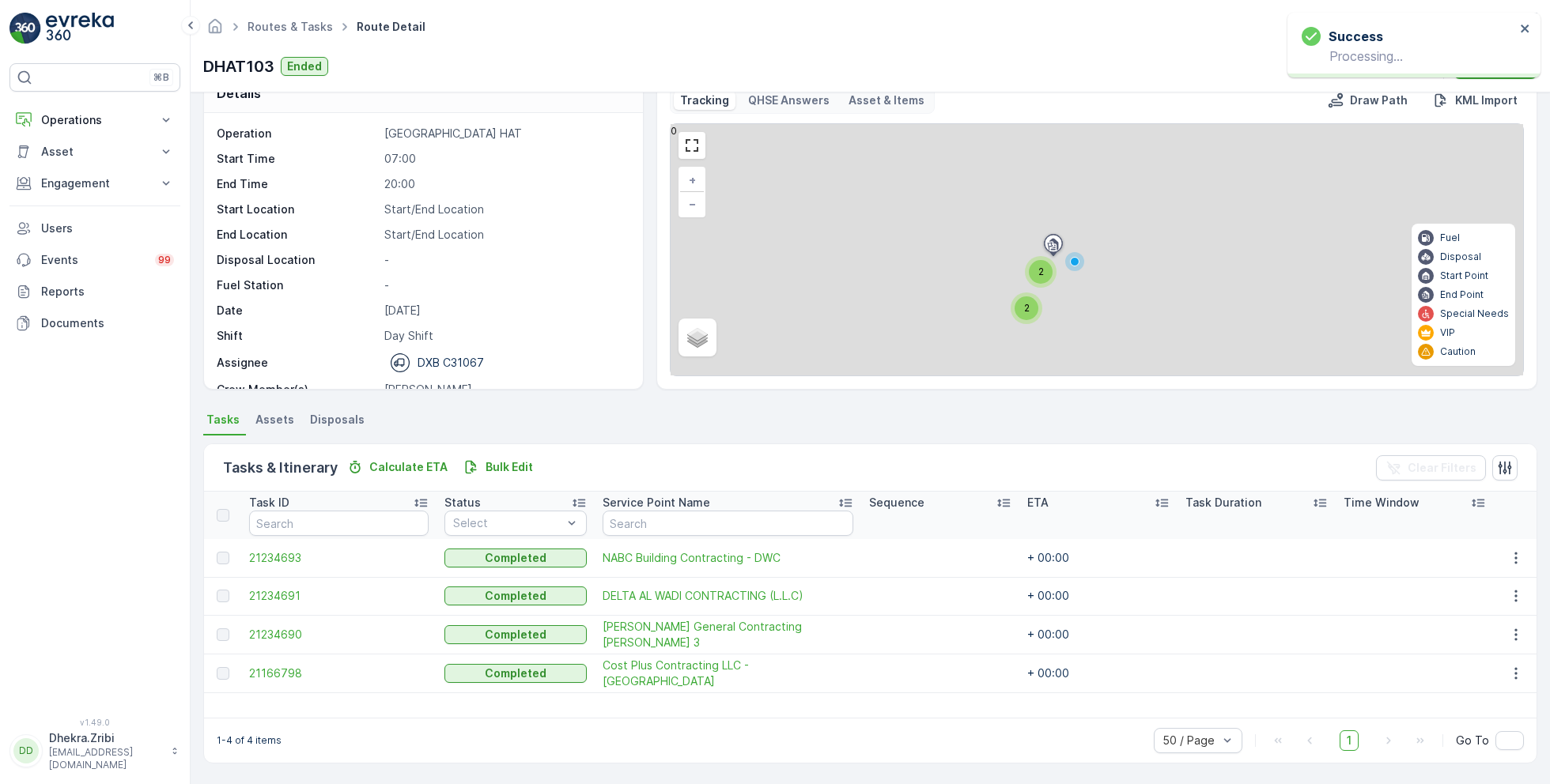
scroll to position [30, 0]
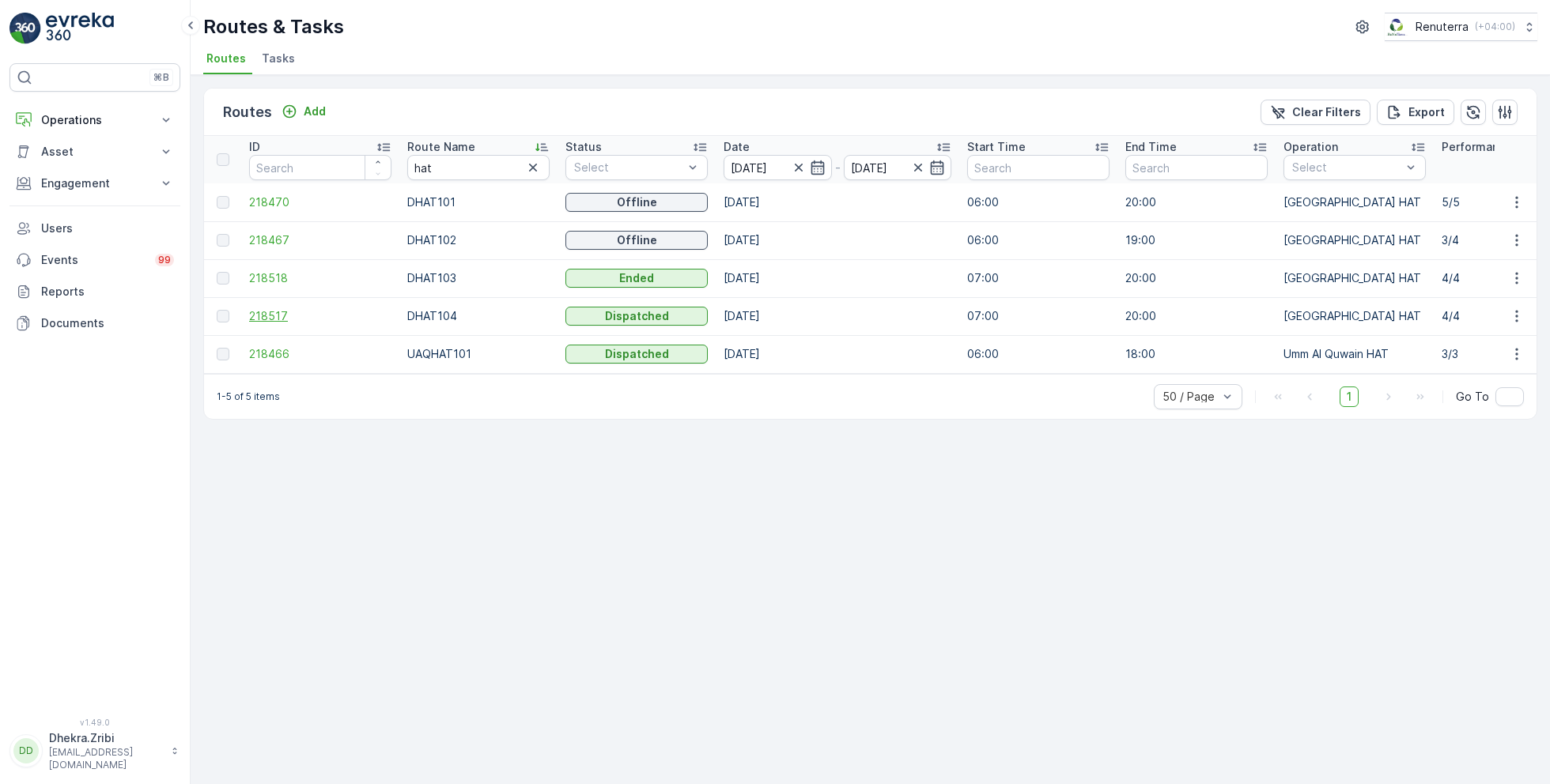
click at [272, 312] on span "218517" at bounding box center [320, 316] width 143 height 16
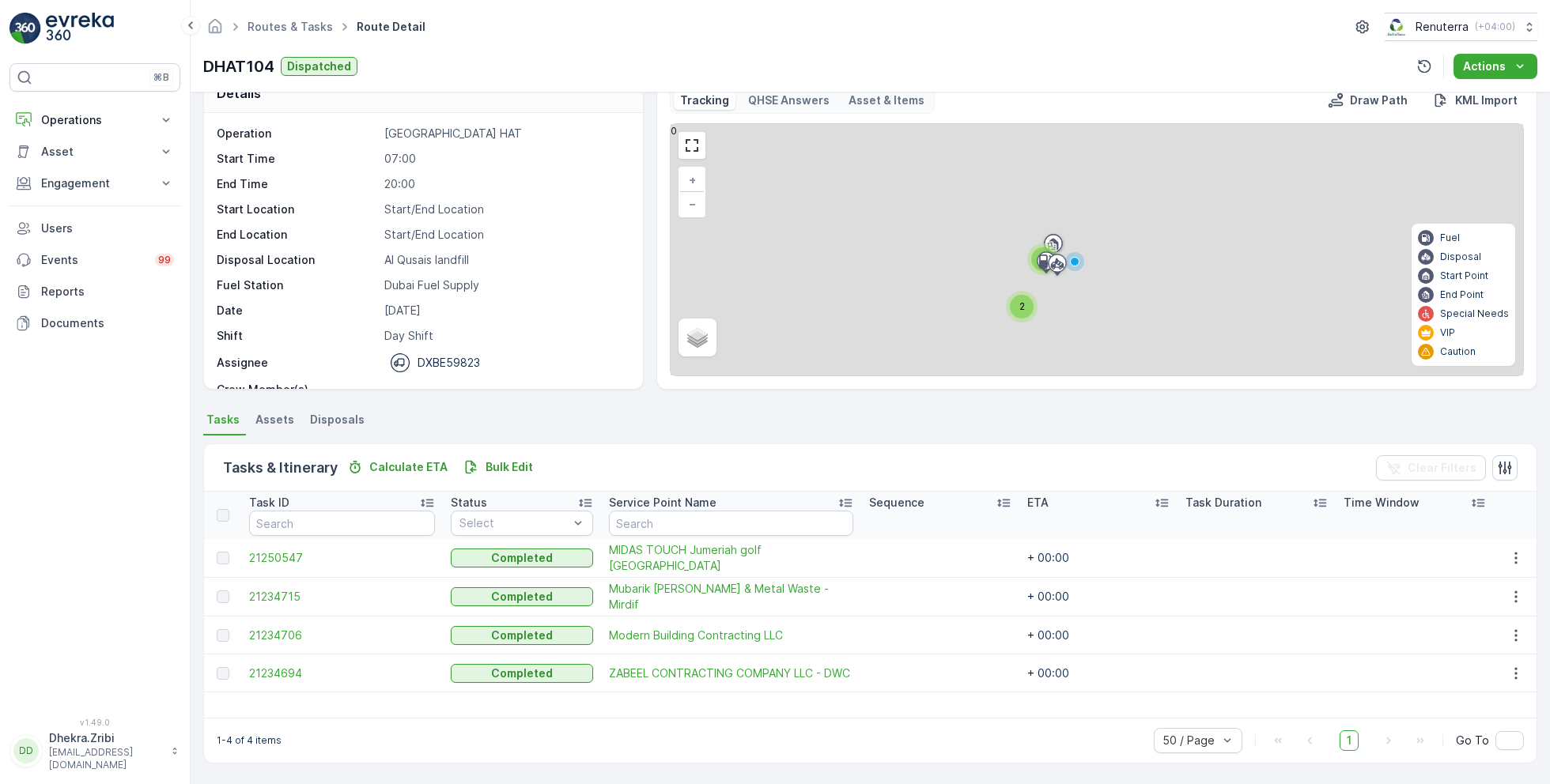
scroll to position [30, 0]
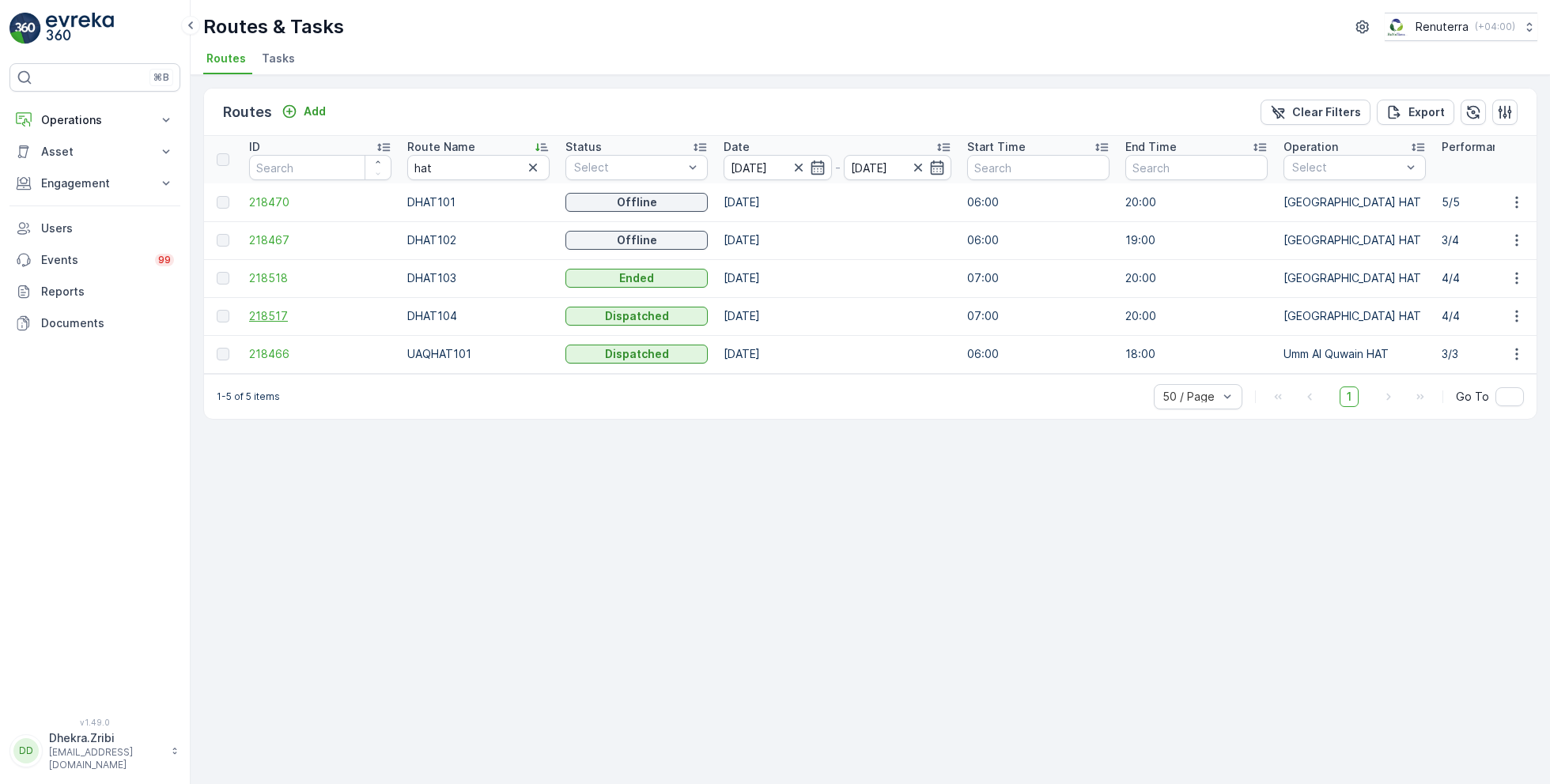
click at [271, 311] on span "218517" at bounding box center [320, 316] width 143 height 16
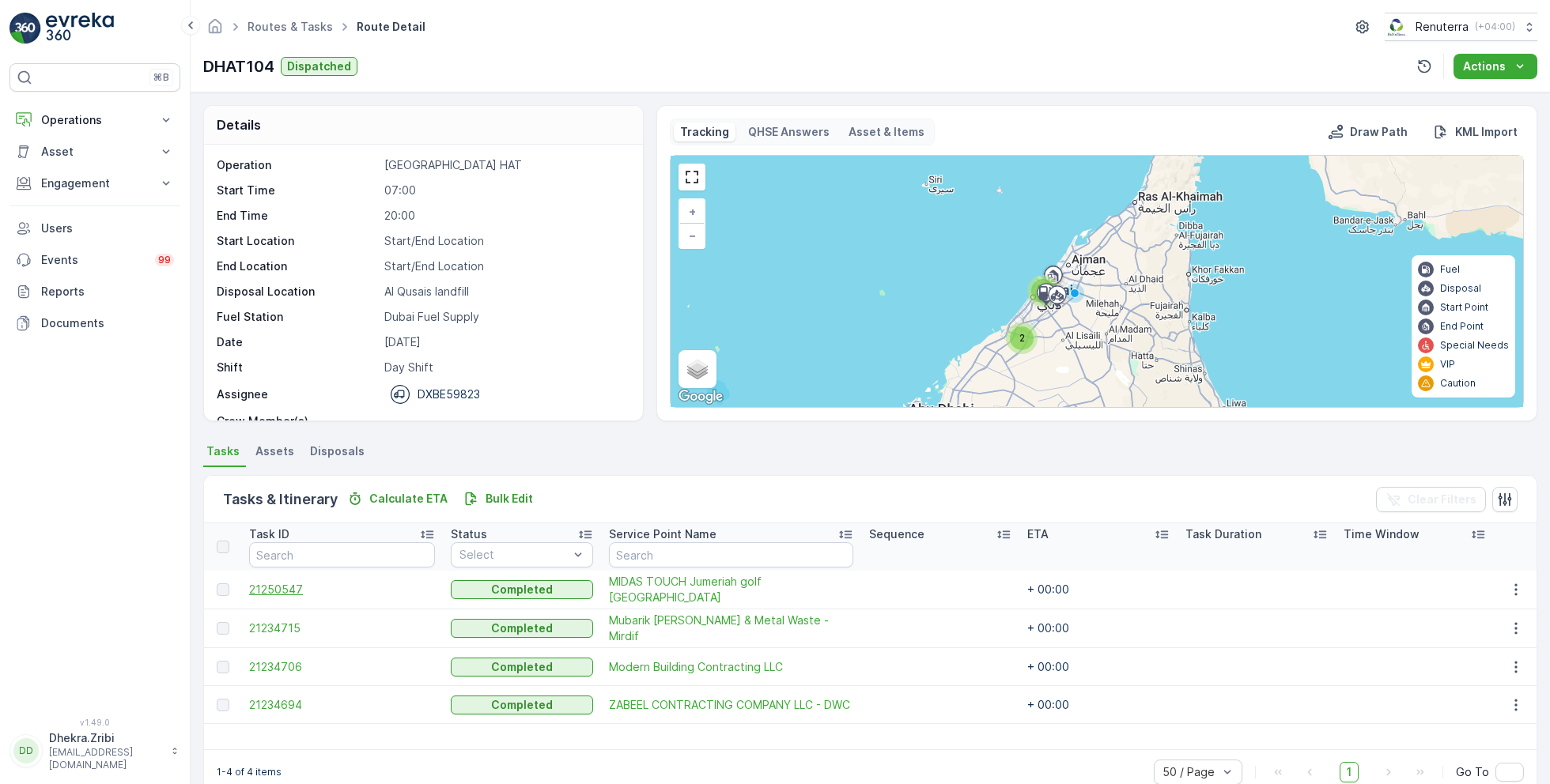
click at [290, 591] on span "21250547" at bounding box center [341, 590] width 186 height 16
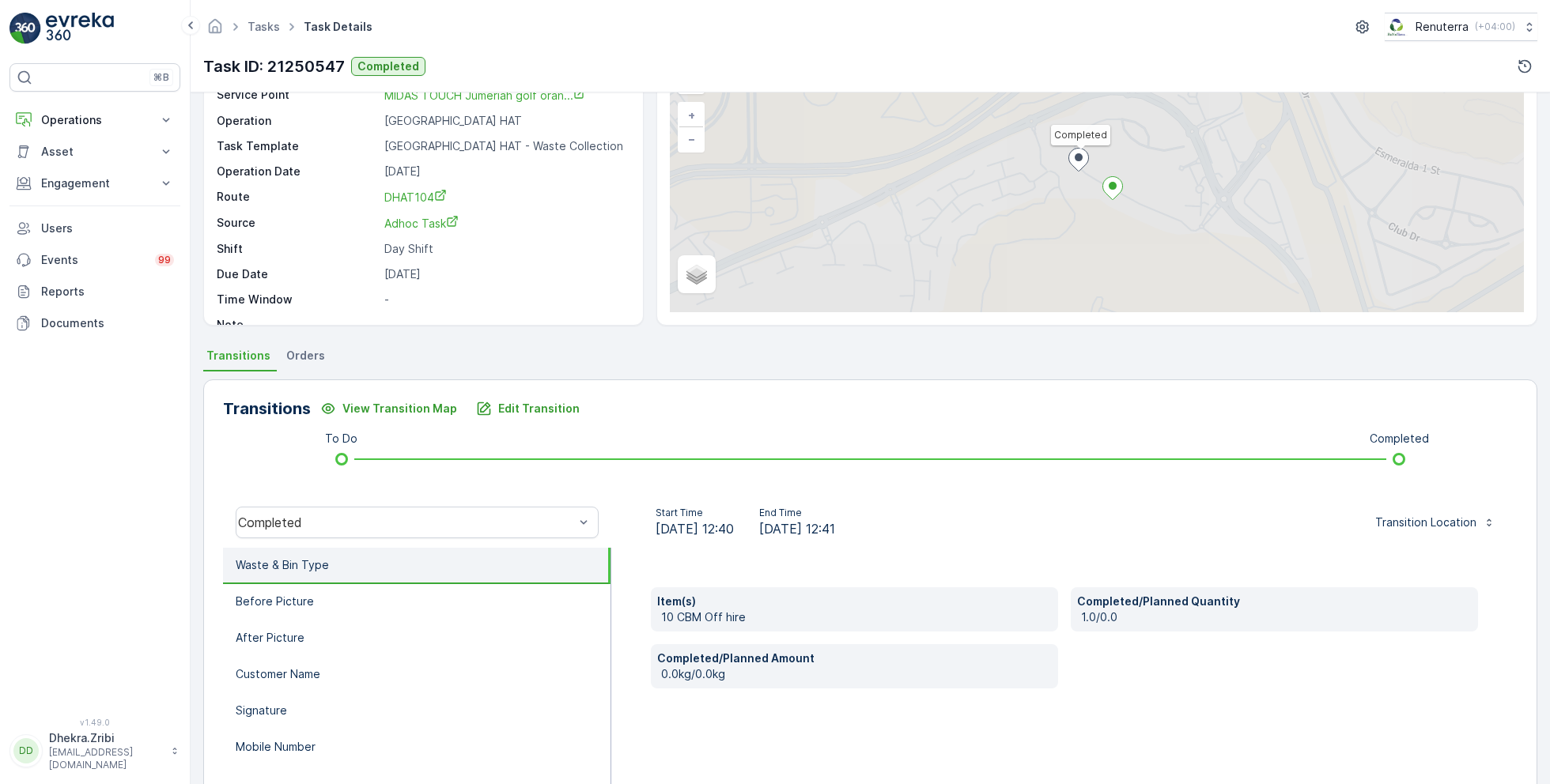
scroll to position [188, 0]
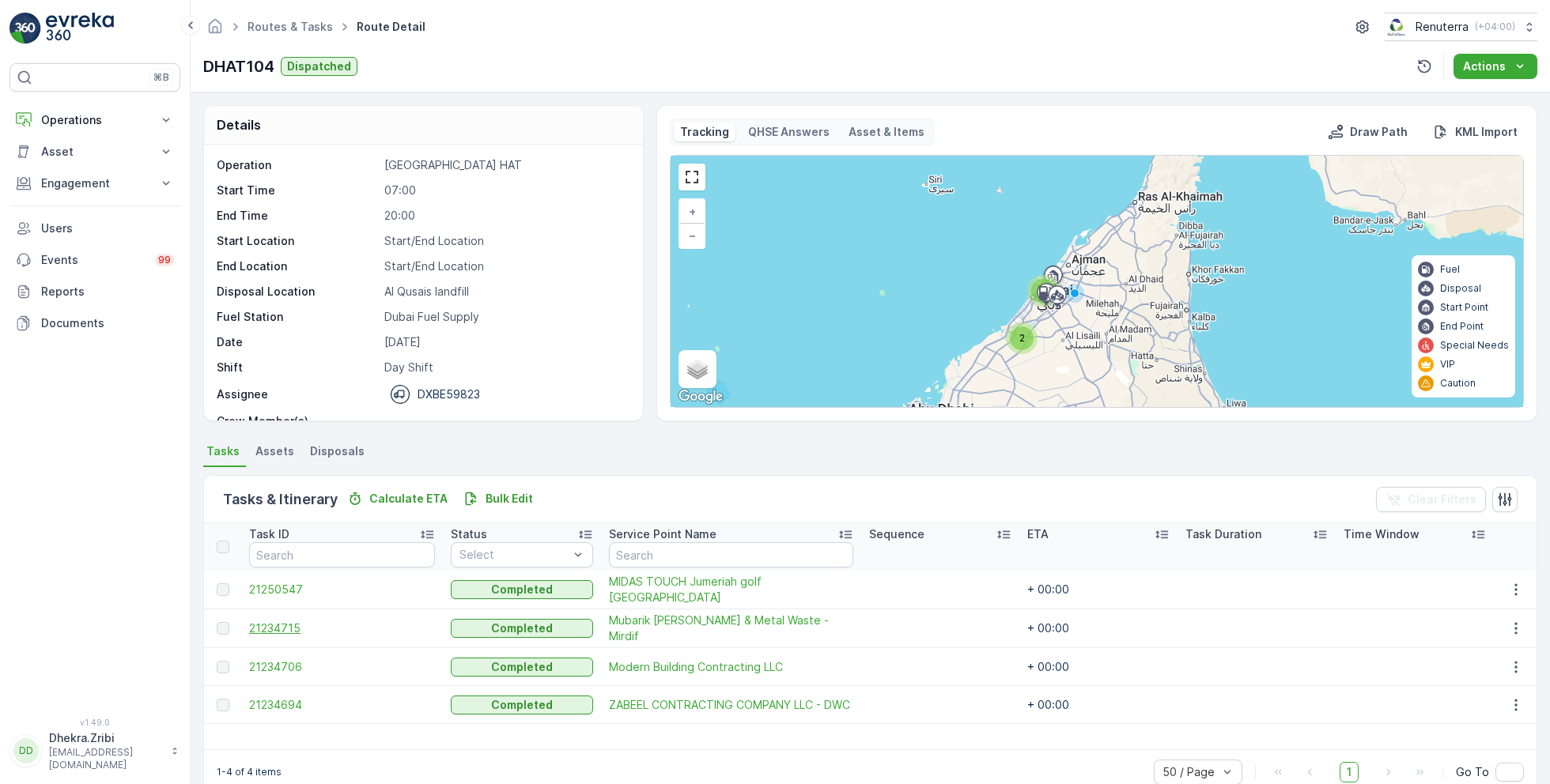
click at [284, 620] on span "21234715" at bounding box center [341, 628] width 186 height 16
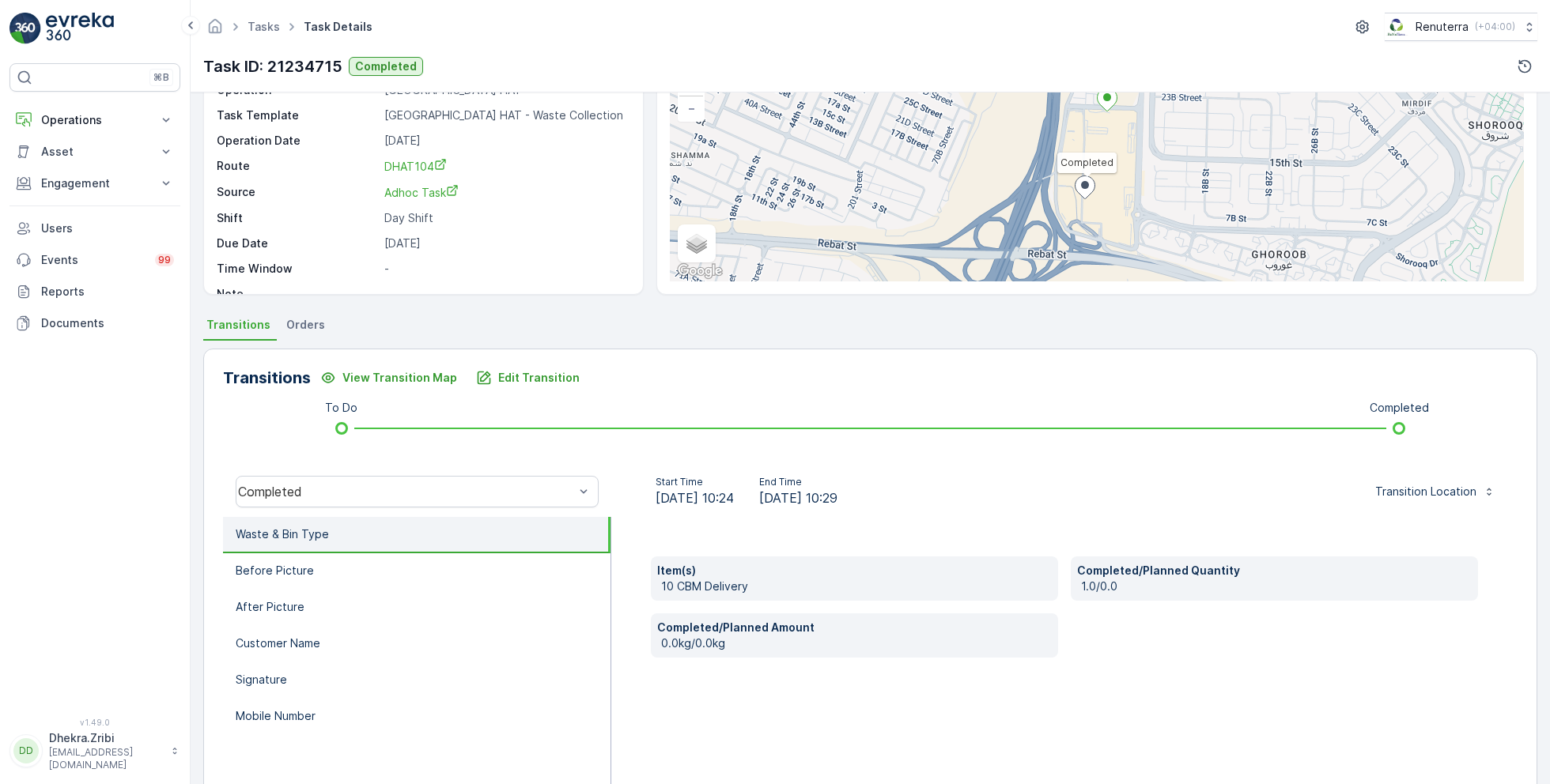
scroll to position [139, 0]
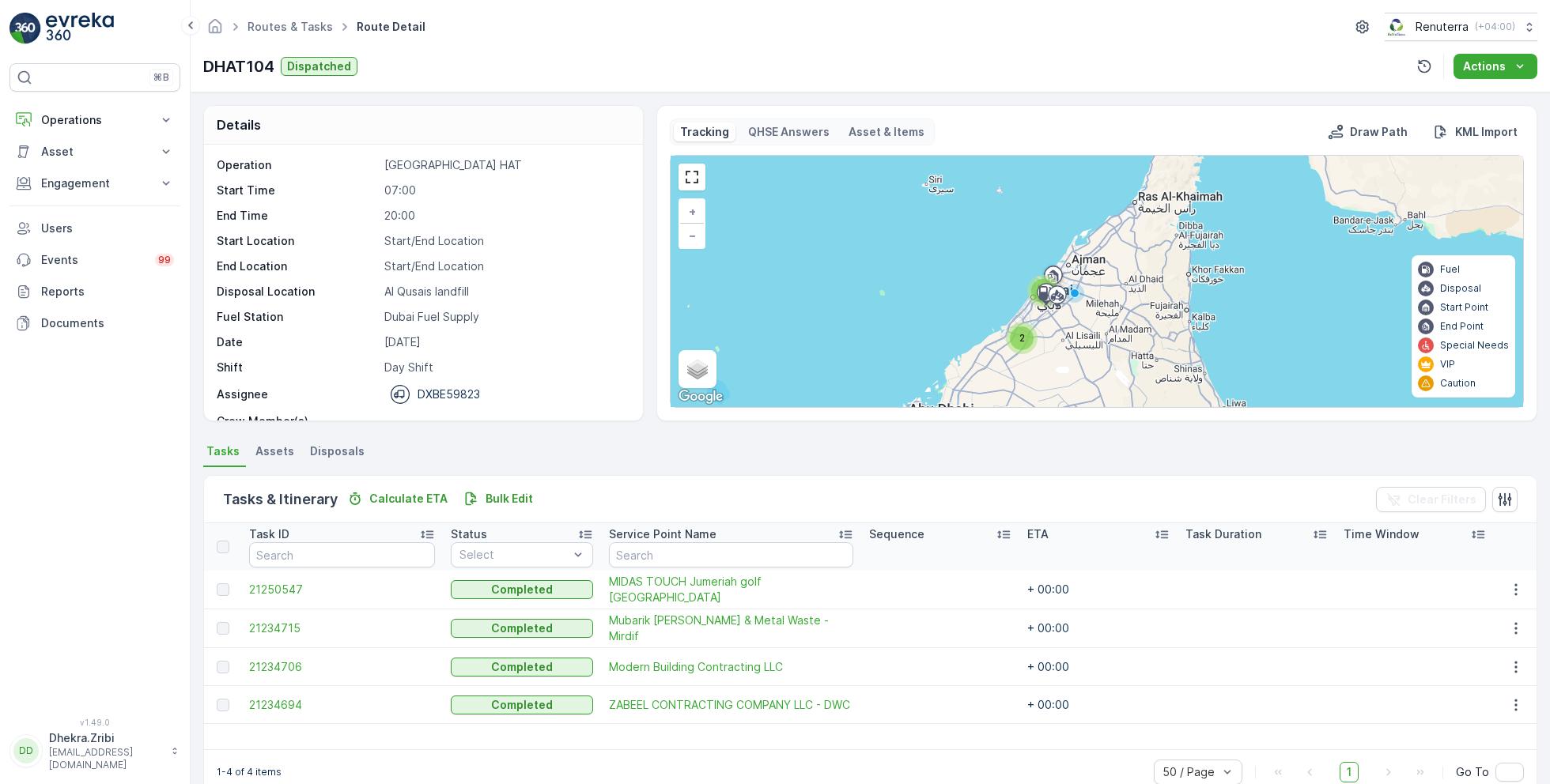
click at [276, 655] on td "21234706" at bounding box center [342, 667] width 202 height 38
click at [282, 659] on span "21234706" at bounding box center [341, 667] width 186 height 16
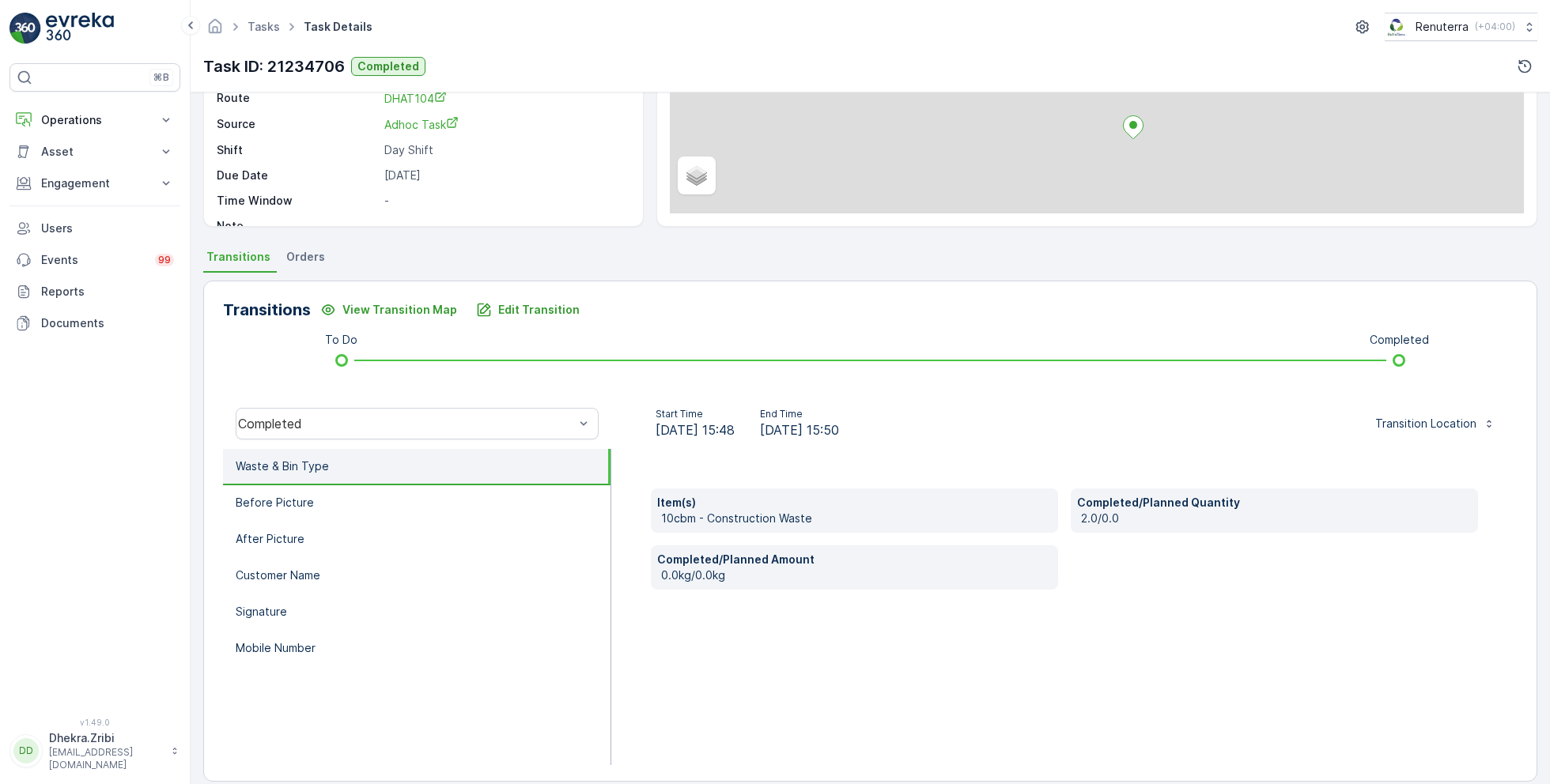
scroll to position [211, 0]
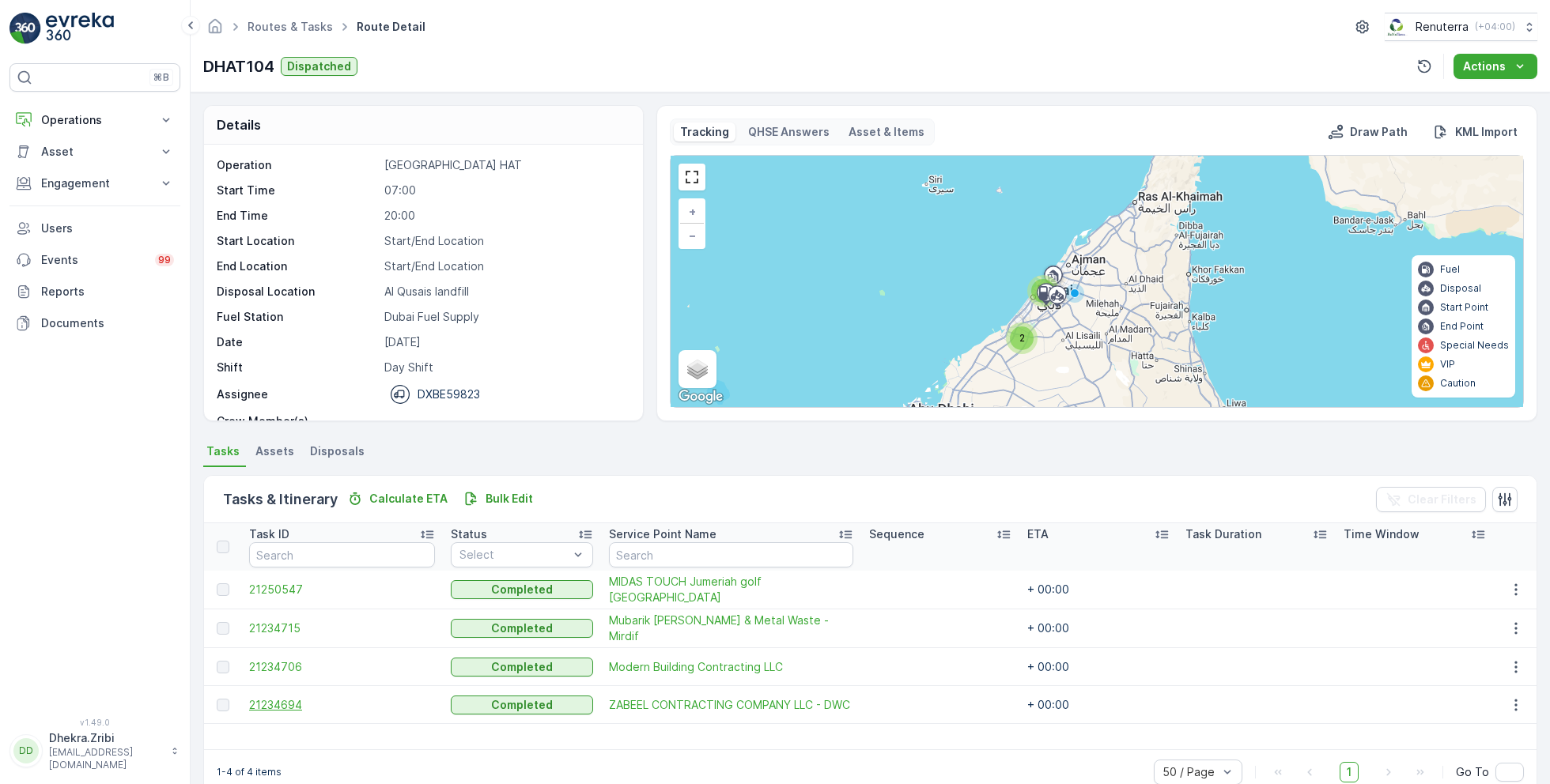
click at [272, 701] on span "21234694" at bounding box center [341, 704] width 186 height 16
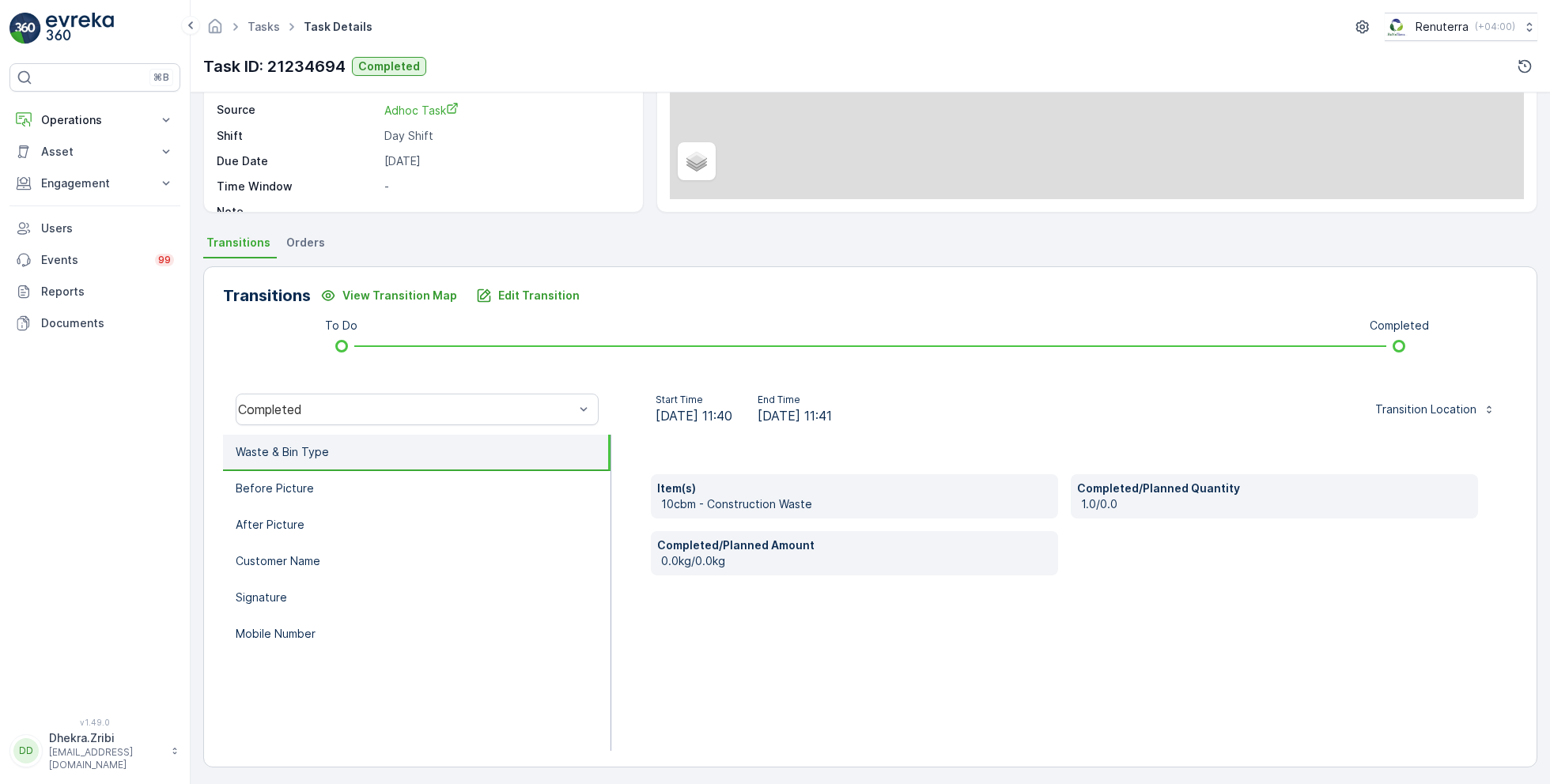
scroll to position [211, 0]
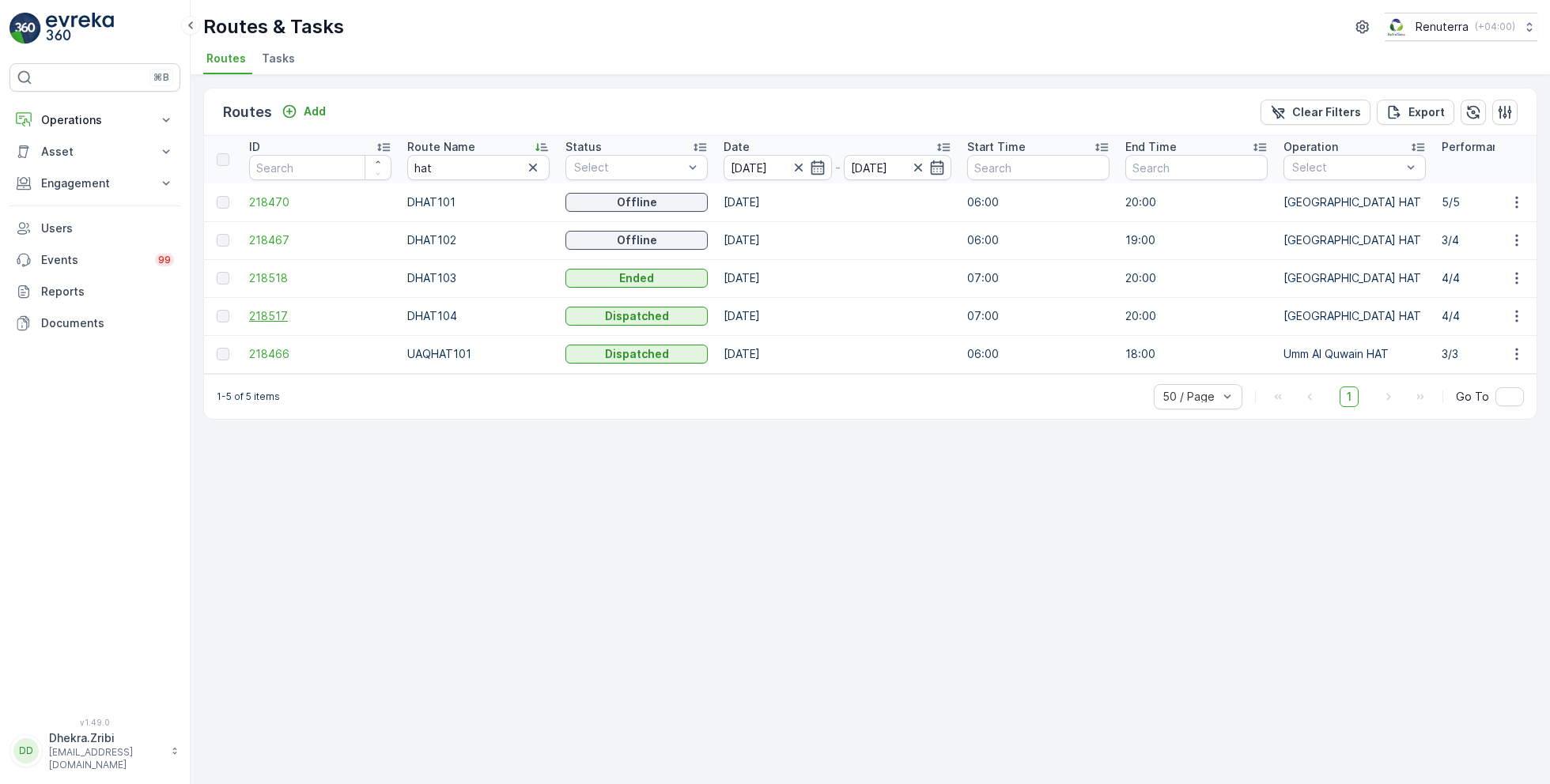
click at [268, 314] on span "218517" at bounding box center [320, 316] width 143 height 16
type input "roro"
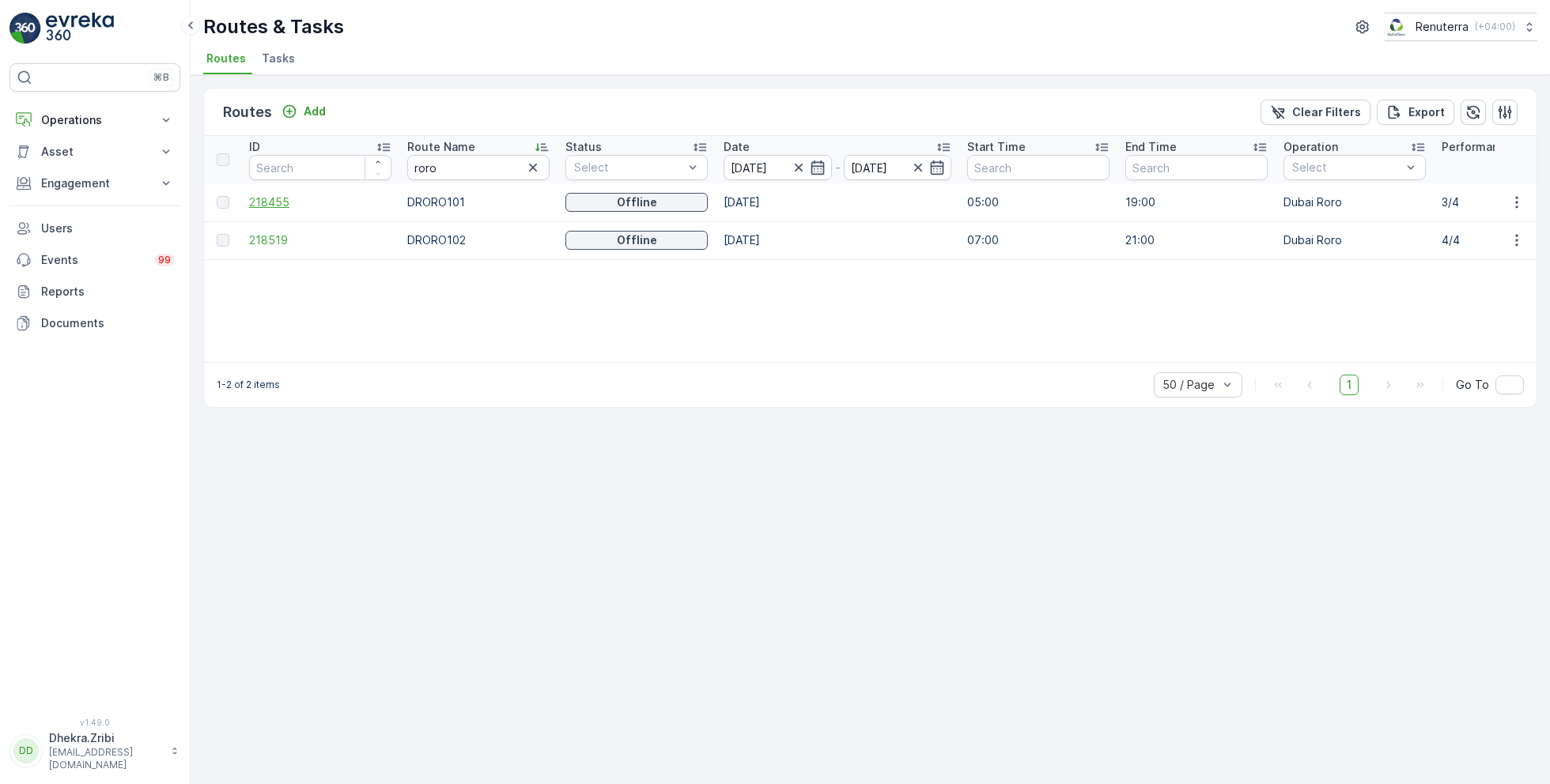
click at [273, 202] on span "218455" at bounding box center [320, 202] width 143 height 16
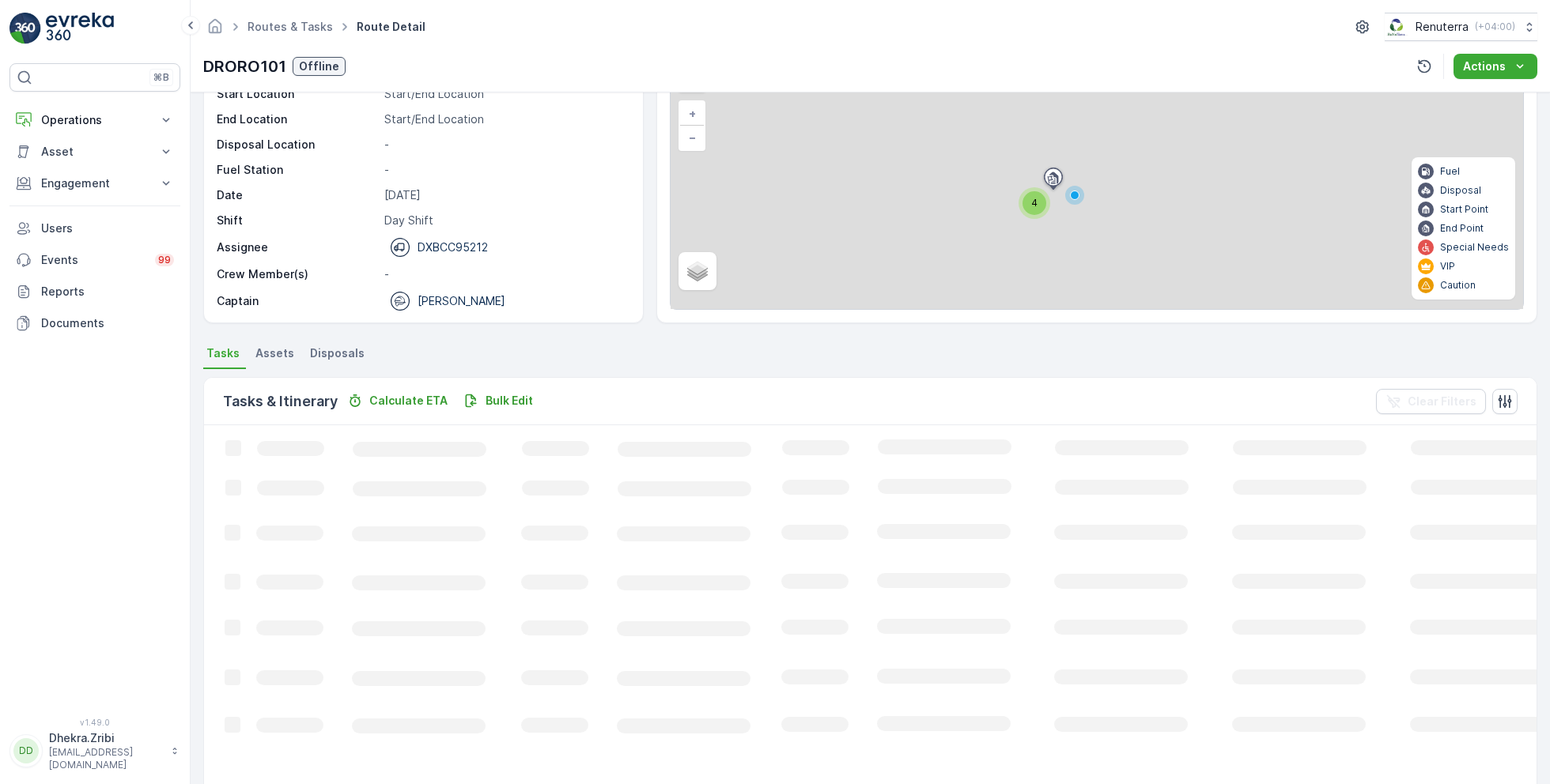
scroll to position [30, 0]
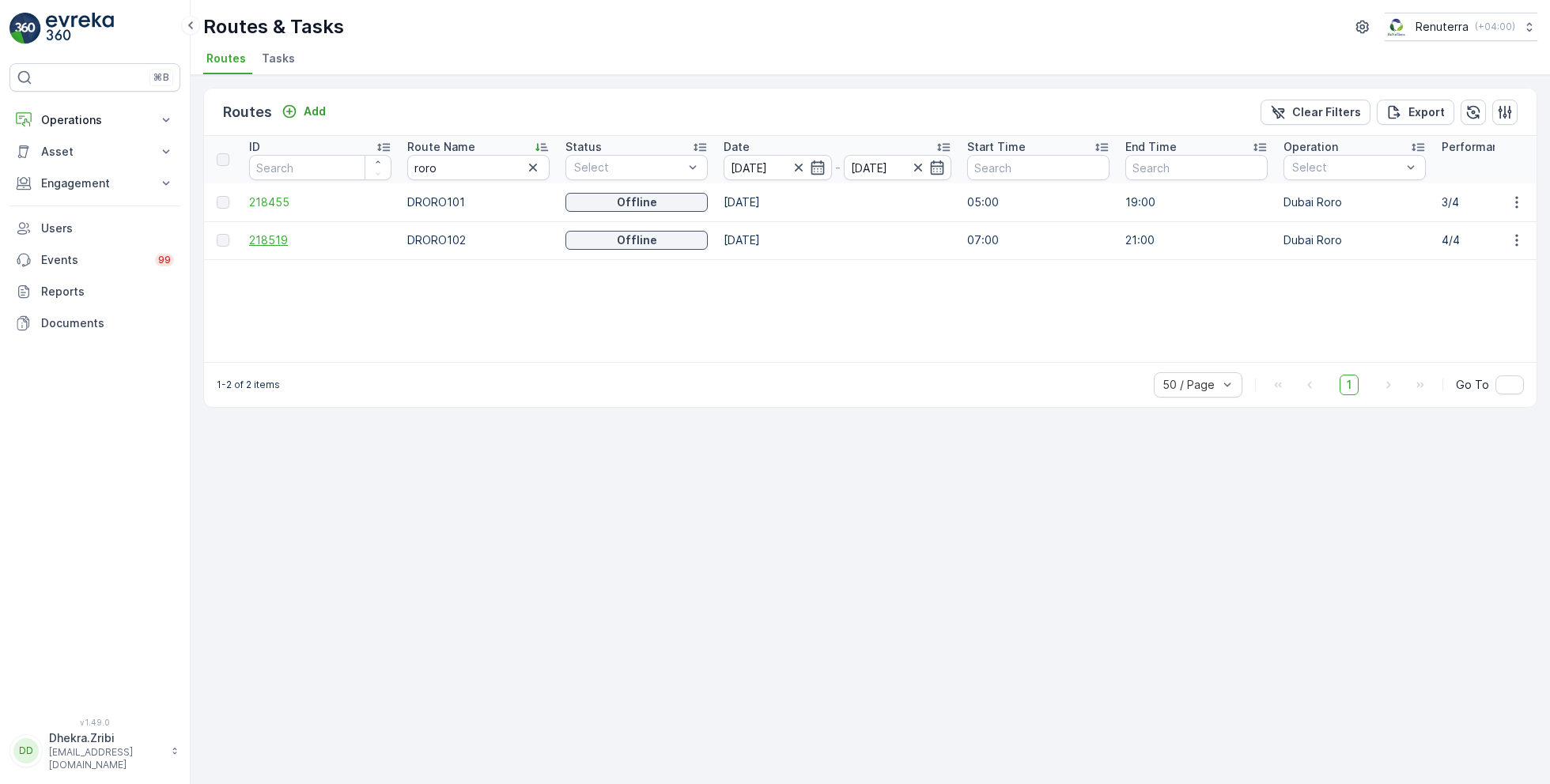
click at [275, 237] on span "218519" at bounding box center [320, 240] width 143 height 16
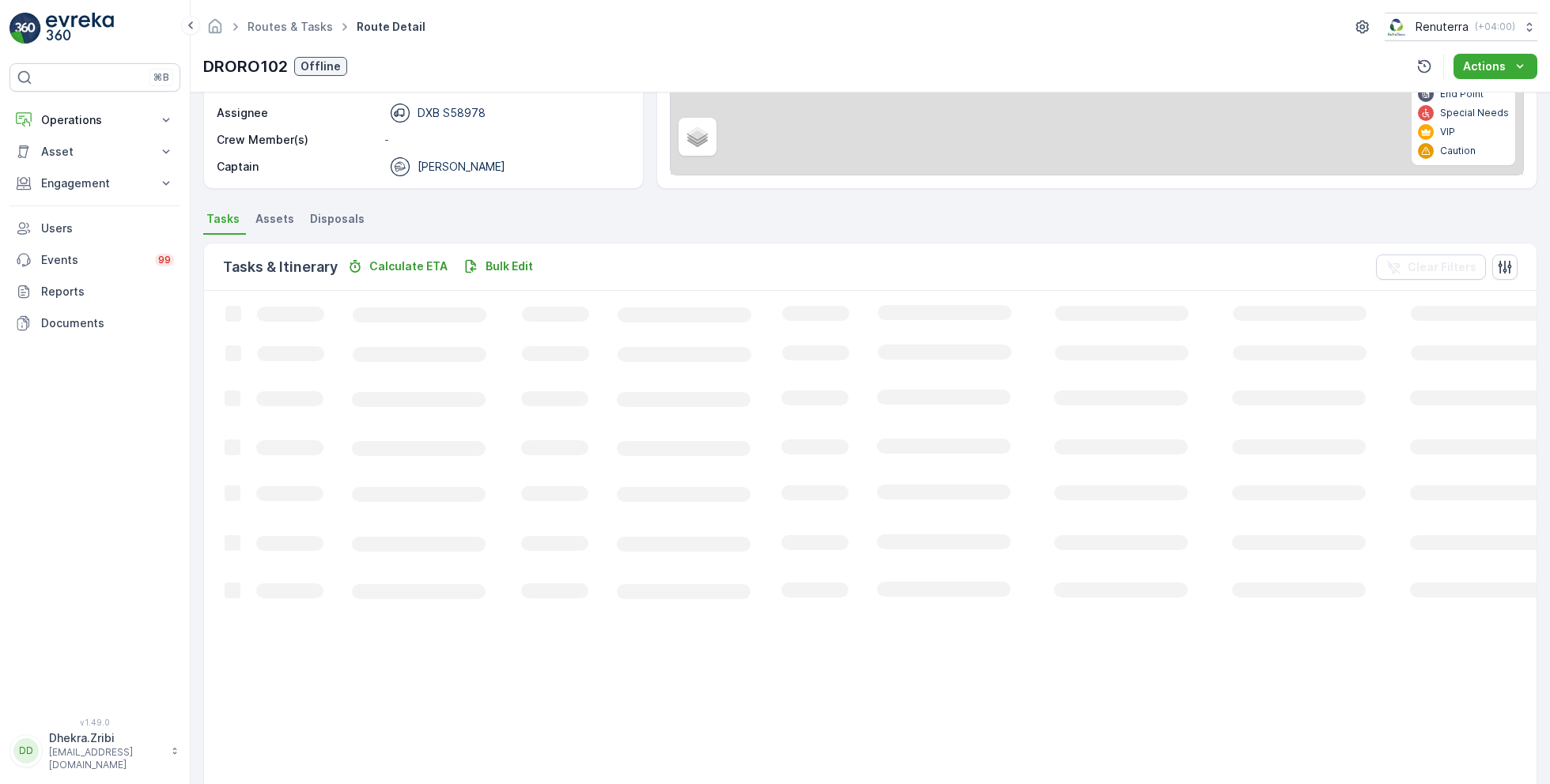
scroll to position [30, 0]
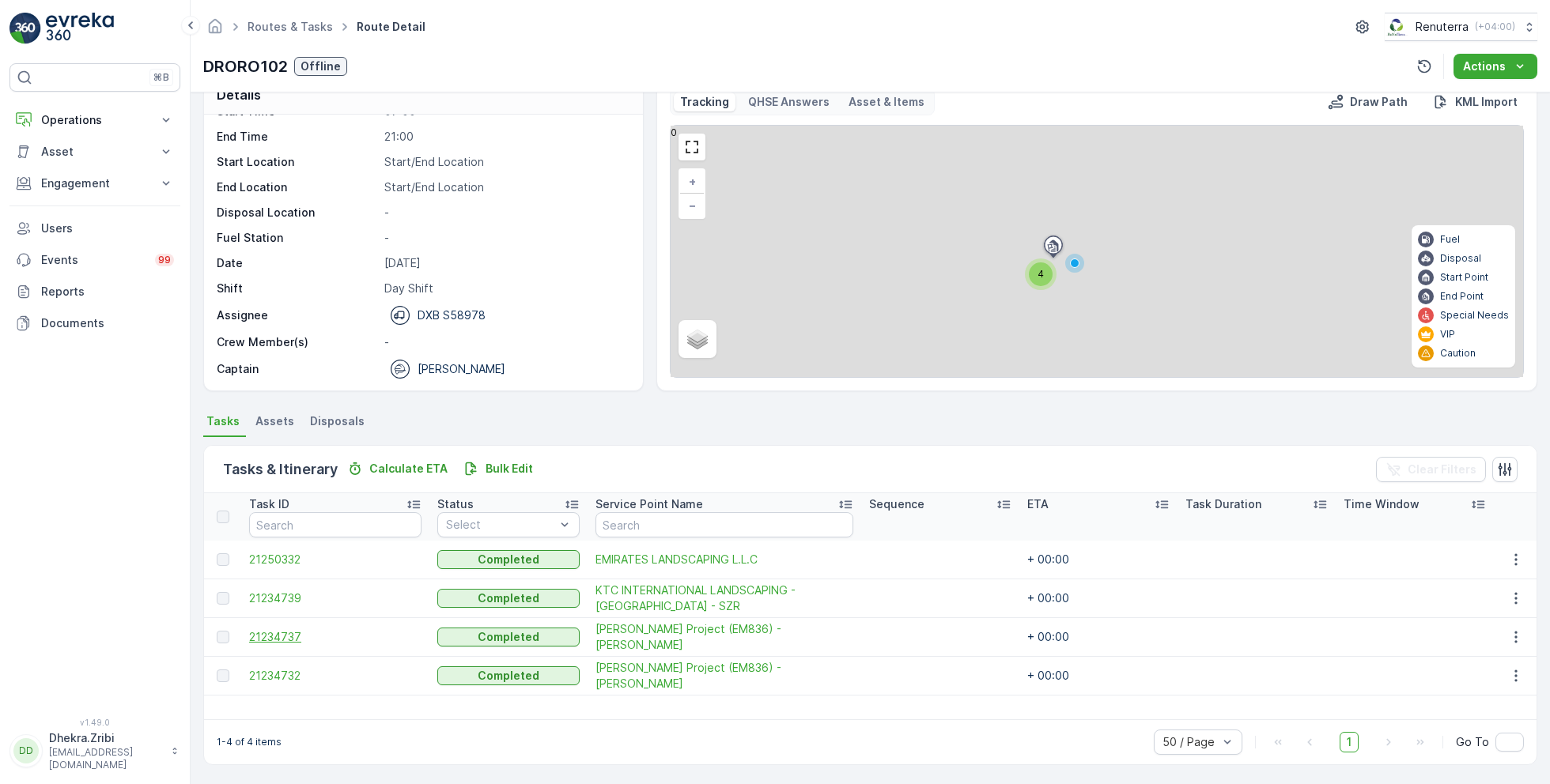
click at [283, 629] on span "21234737" at bounding box center [334, 636] width 172 height 16
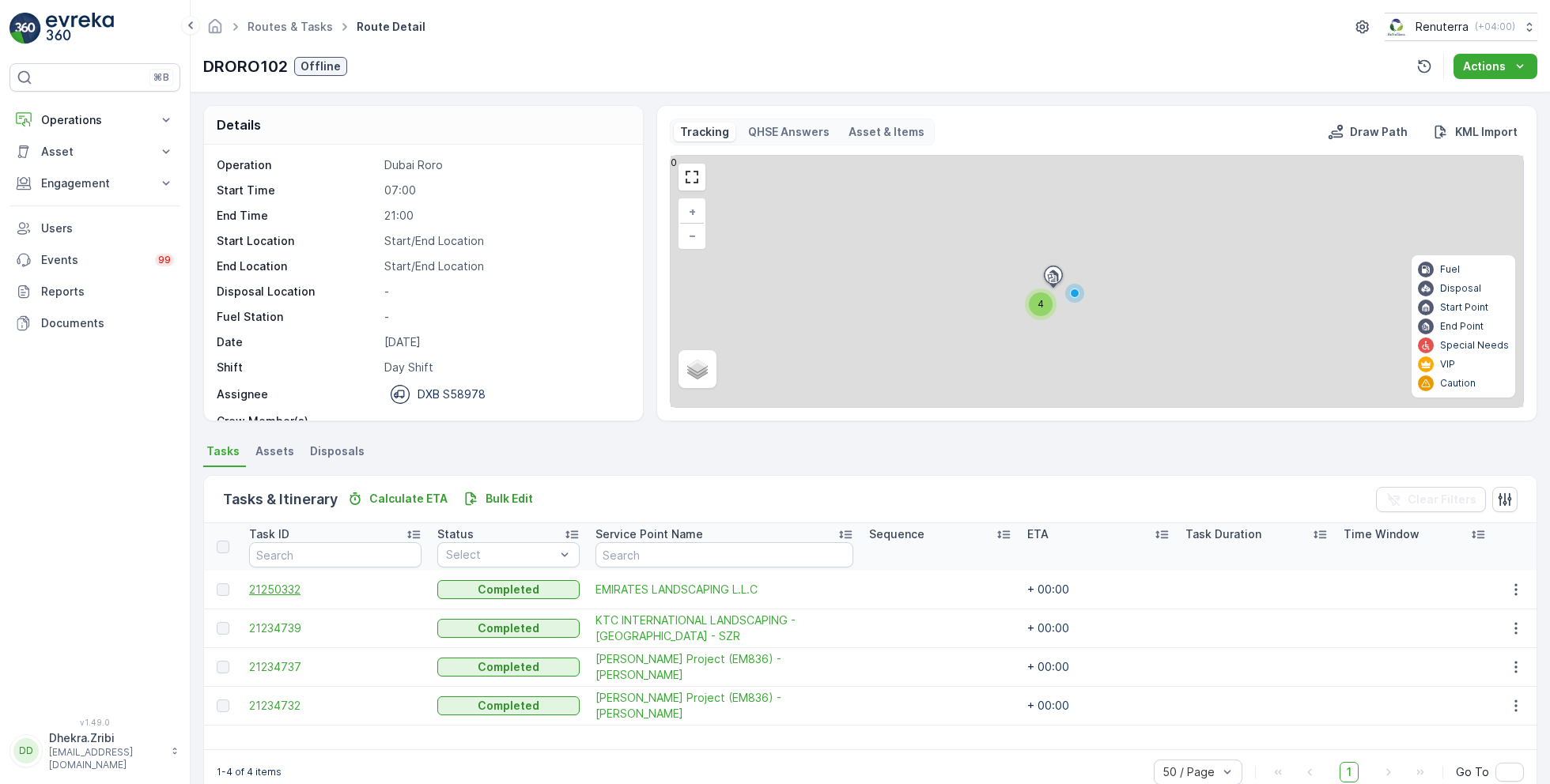
click at [296, 590] on span "21250332" at bounding box center [334, 590] width 172 height 16
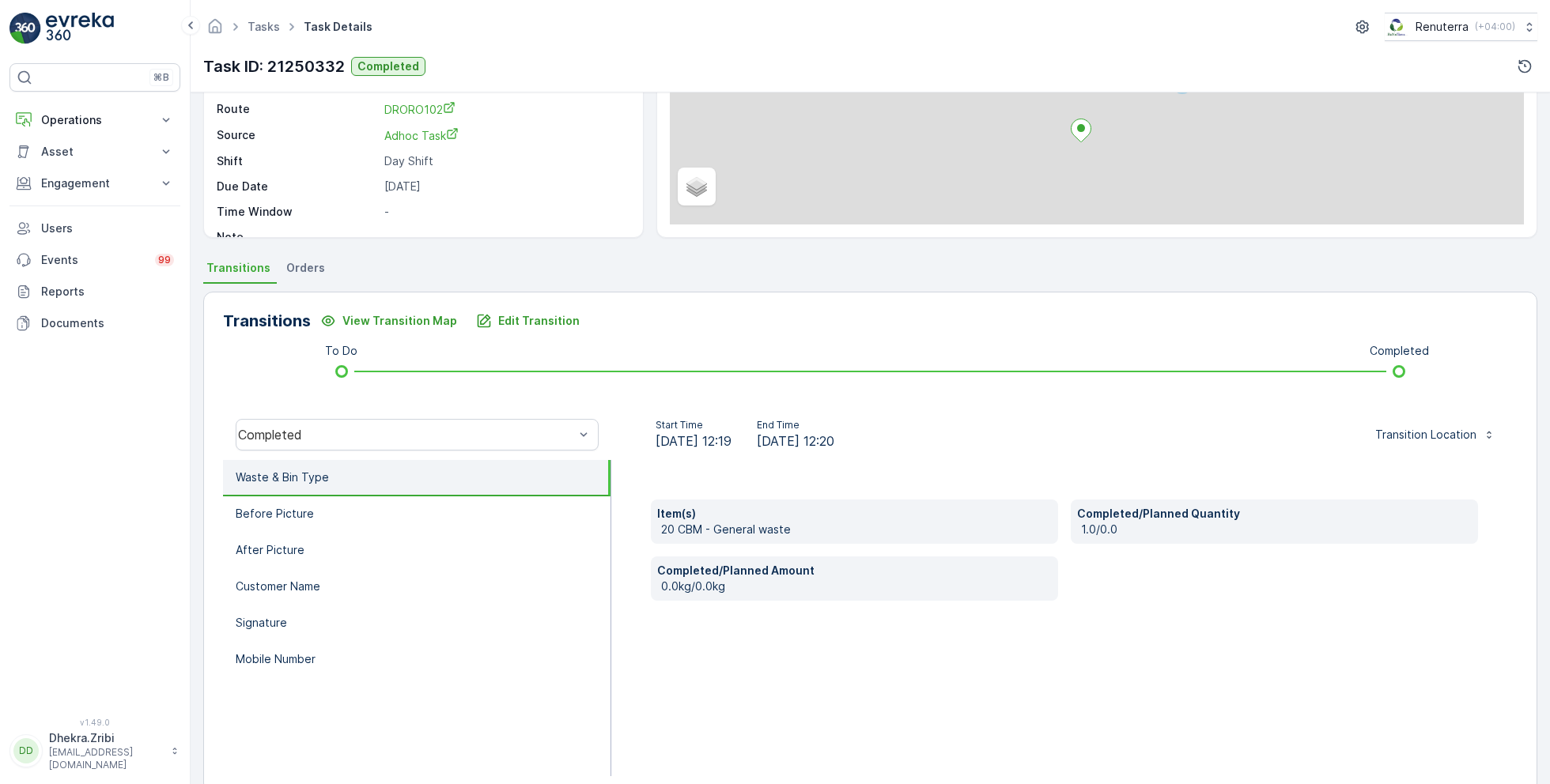
scroll to position [190, 0]
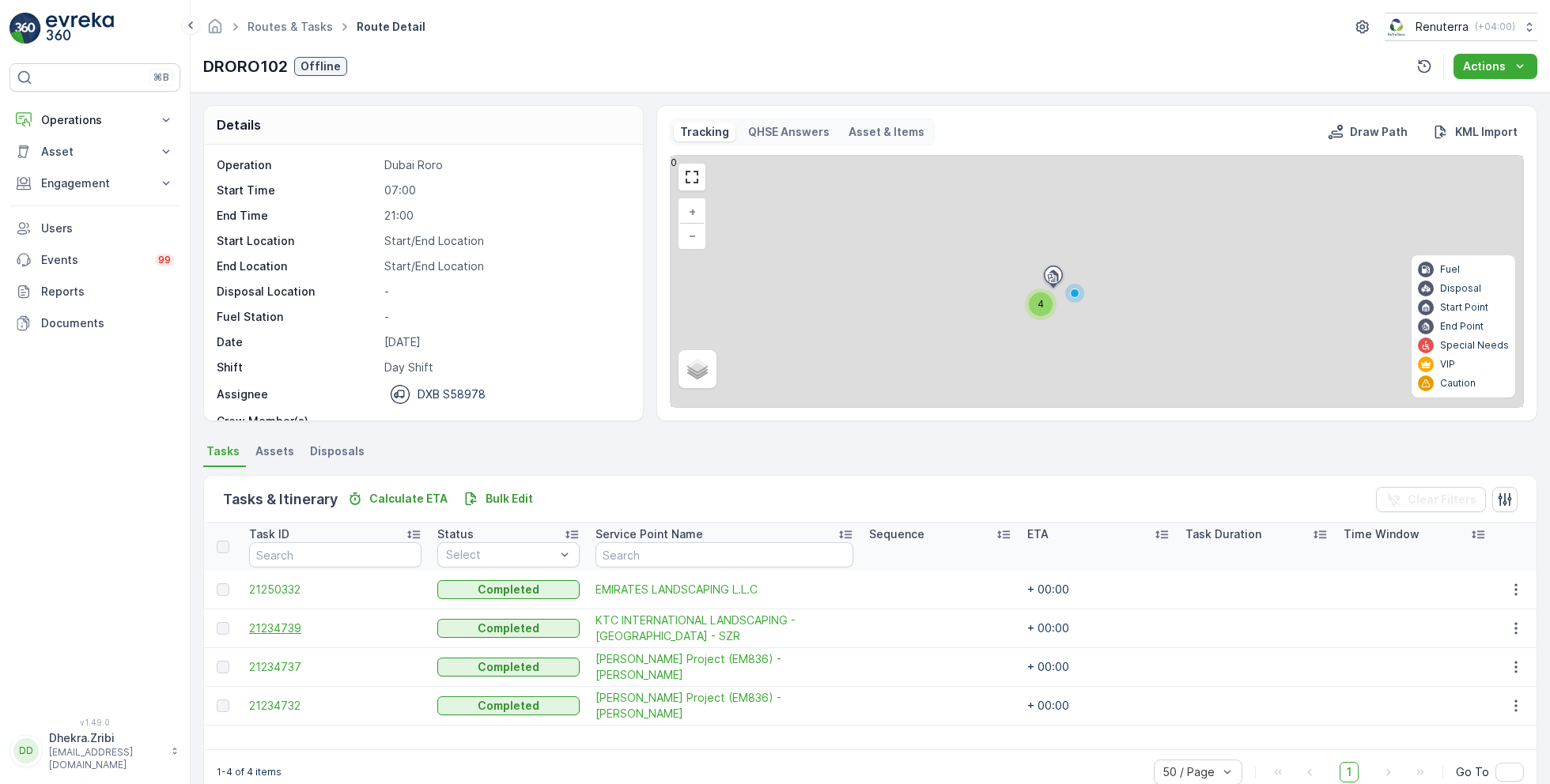
click at [286, 627] on span "21234739" at bounding box center [334, 628] width 172 height 16
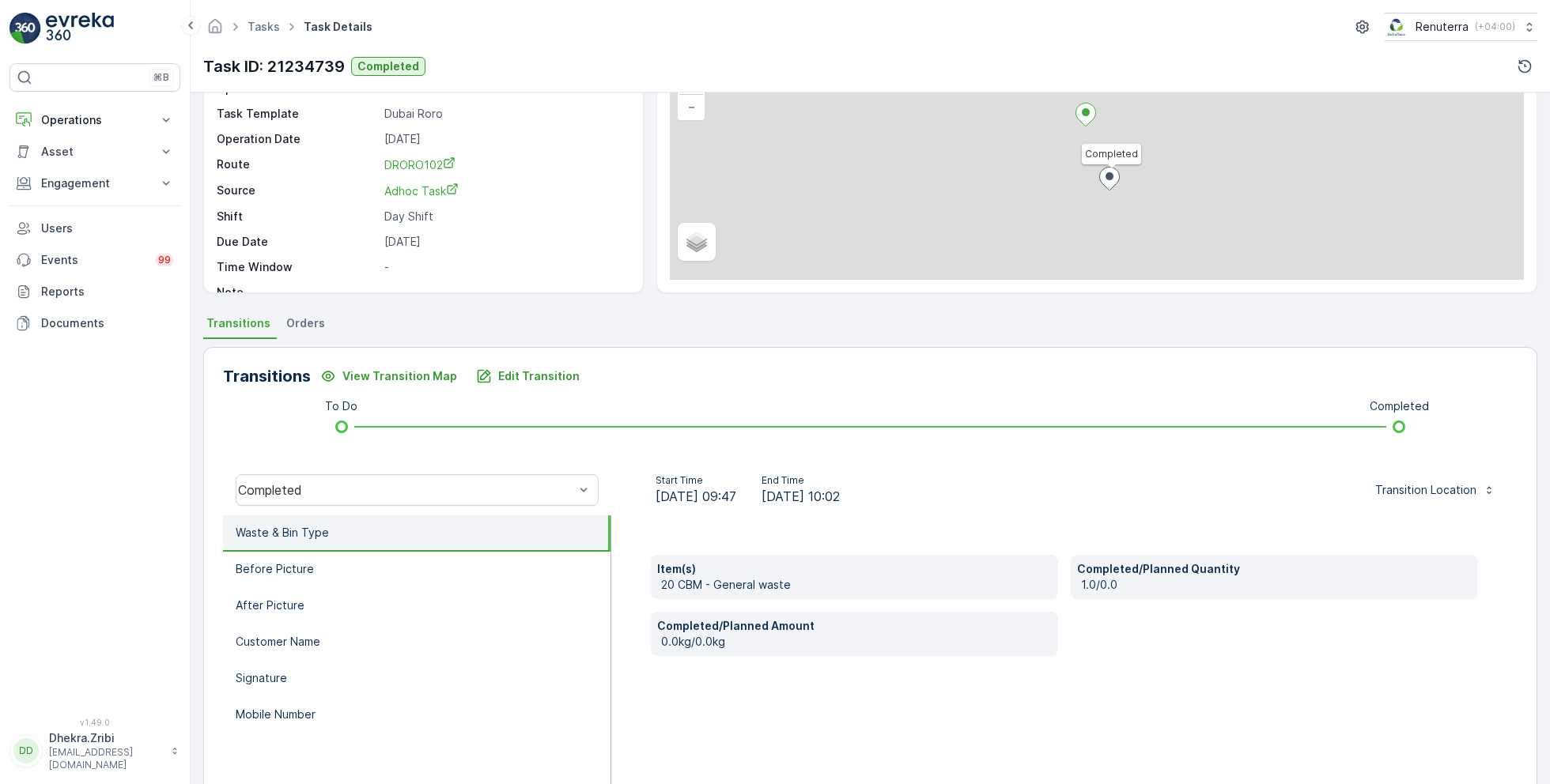
scroll to position [211, 0]
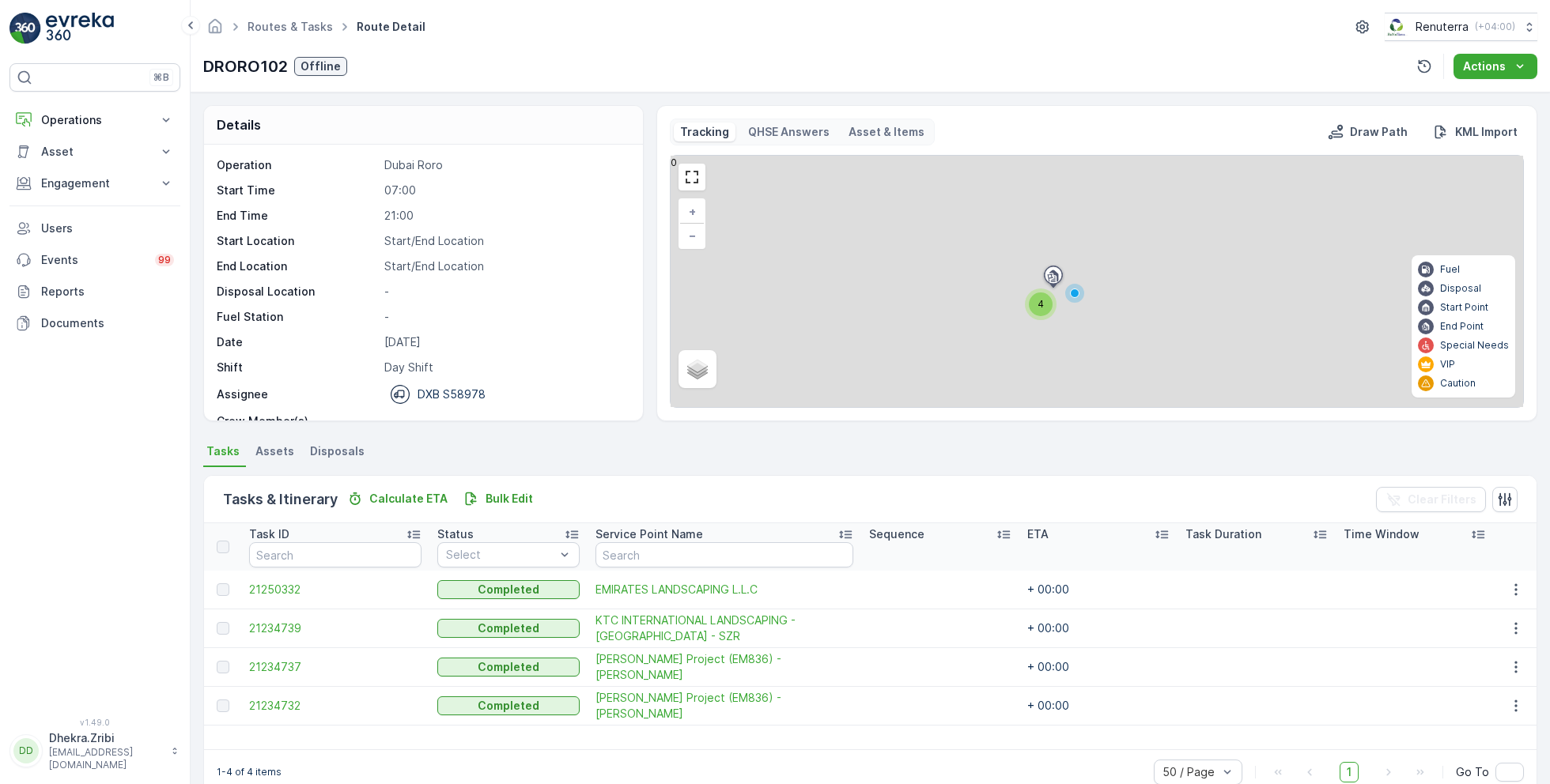
click at [292, 656] on td "21234737" at bounding box center [335, 667] width 188 height 39
click at [279, 663] on span "21234737" at bounding box center [334, 667] width 172 height 16
click at [287, 708] on span "21234732" at bounding box center [334, 705] width 172 height 16
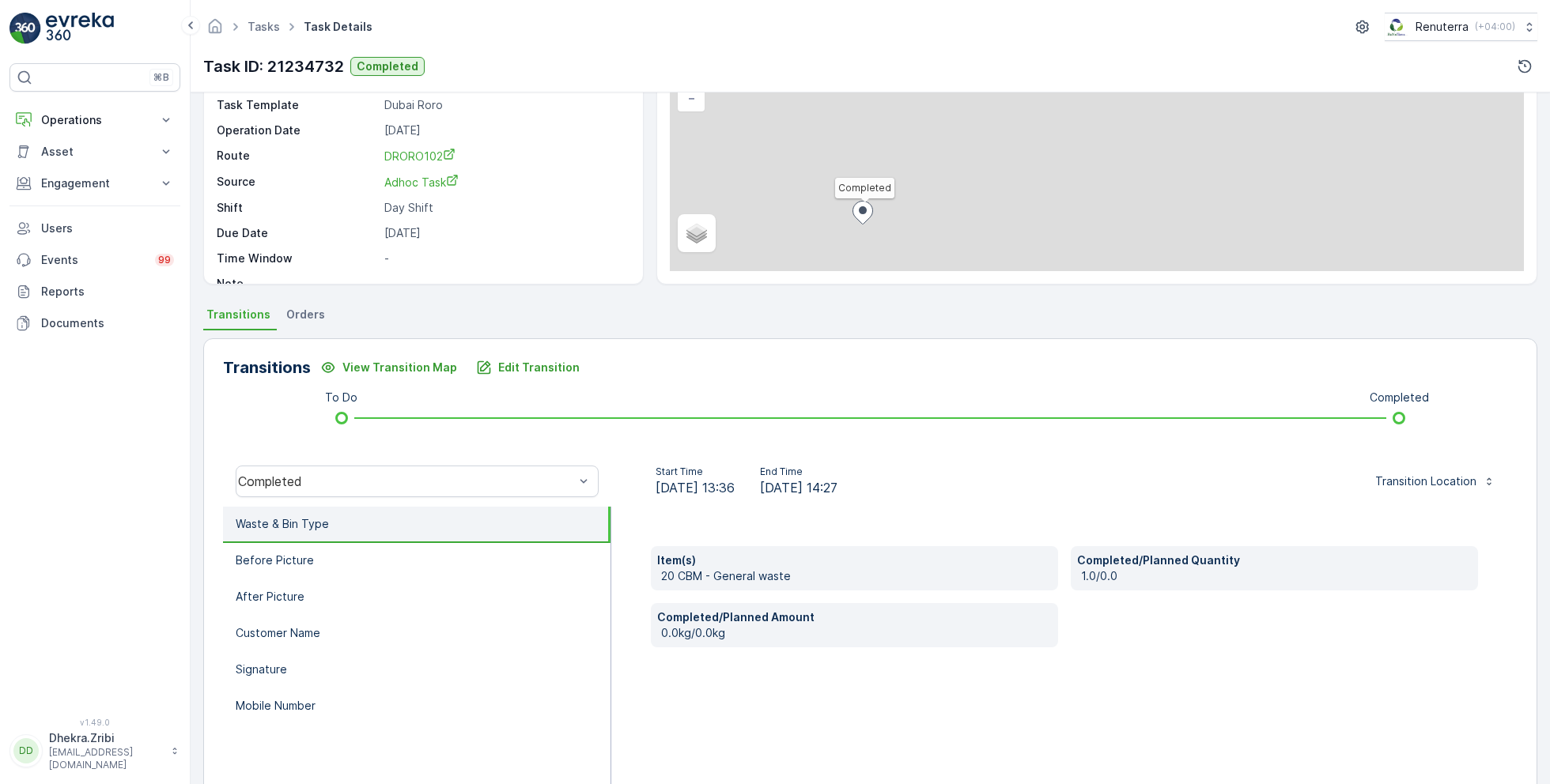
scroll to position [211, 0]
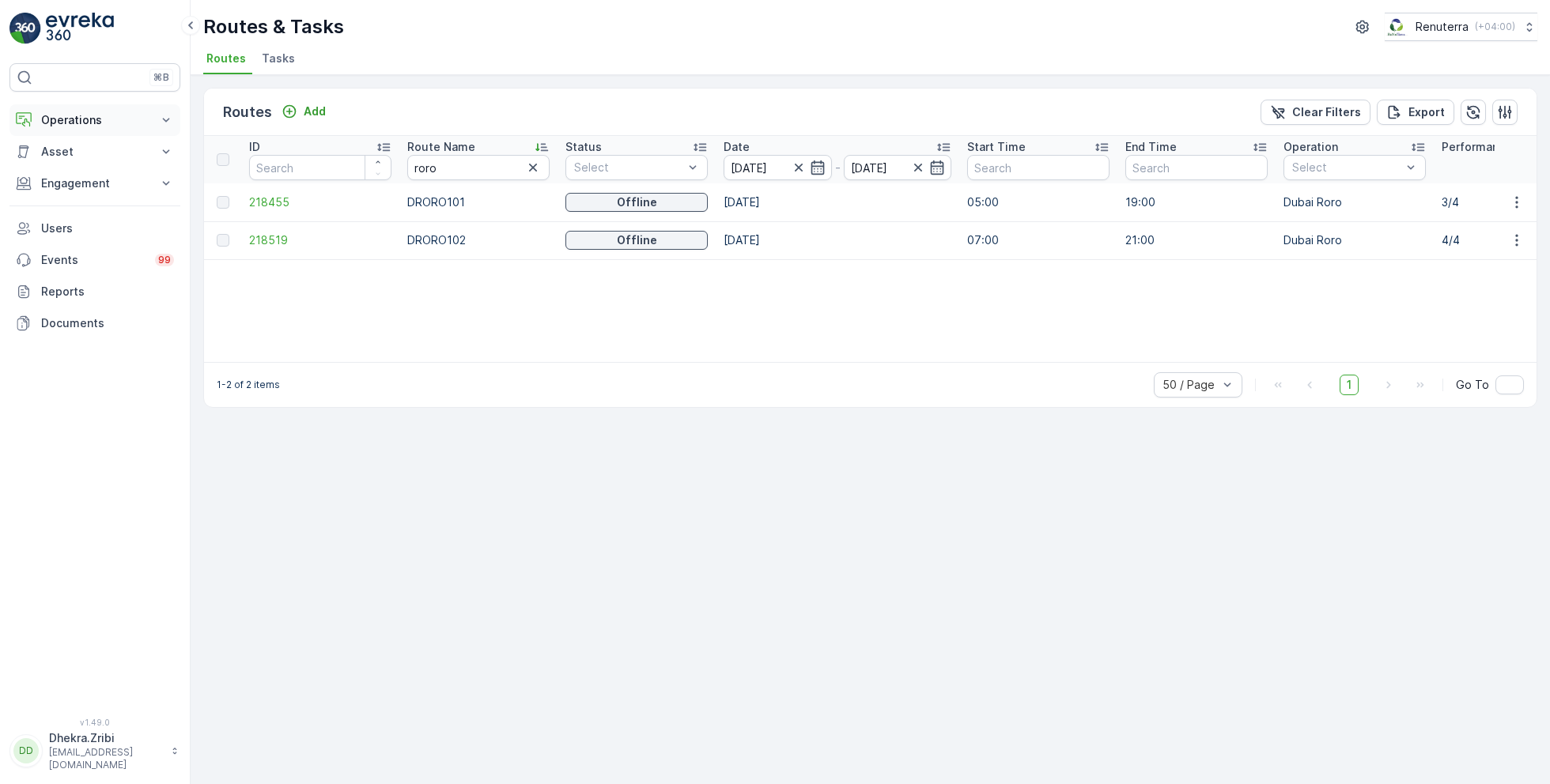
click at [71, 120] on p "Operations" at bounding box center [94, 120] width 108 height 16
click at [70, 161] on p "Planning" at bounding box center [63, 169] width 44 height 16
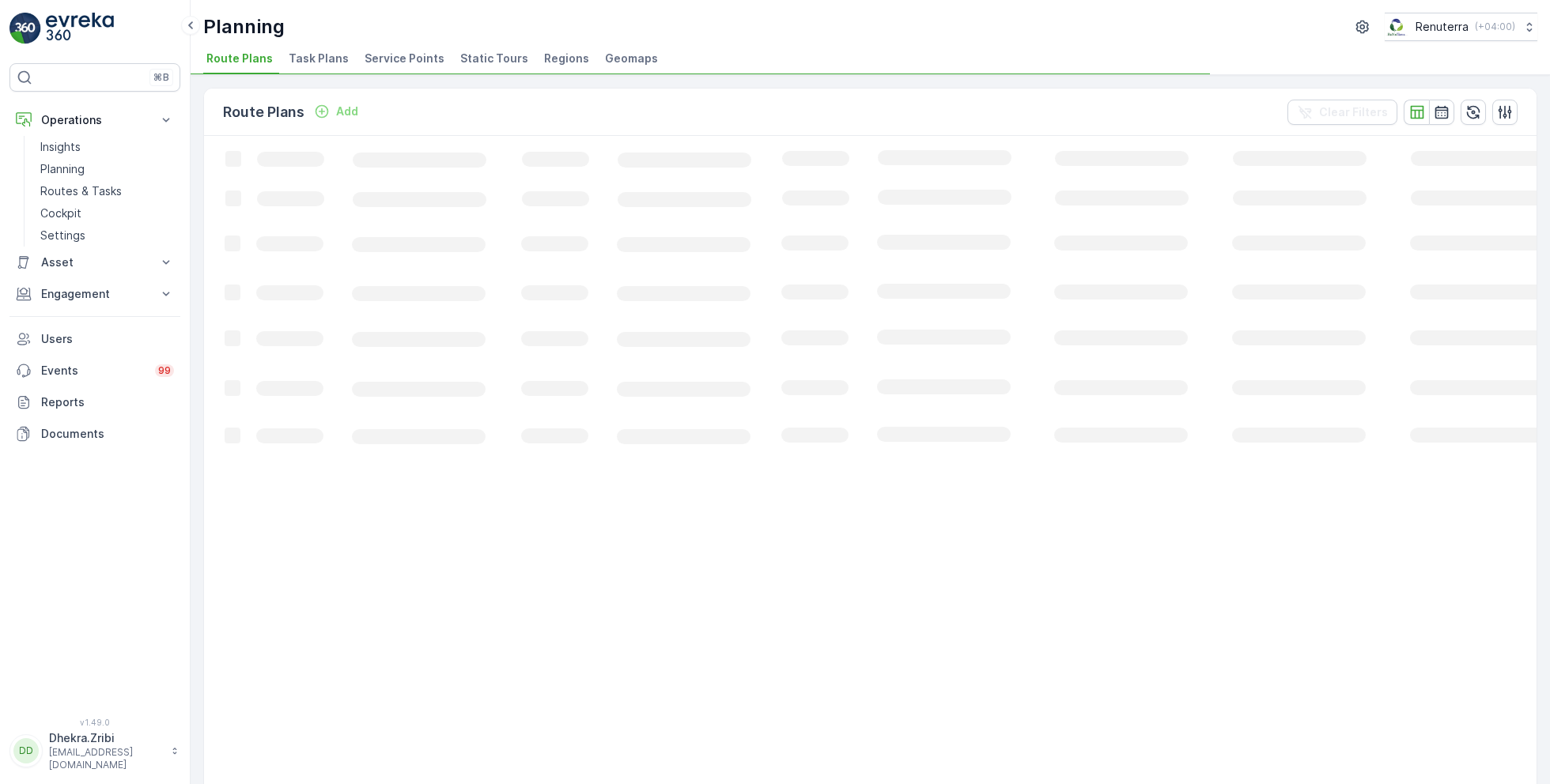
click at [383, 59] on span "Service Points" at bounding box center [404, 59] width 80 height 16
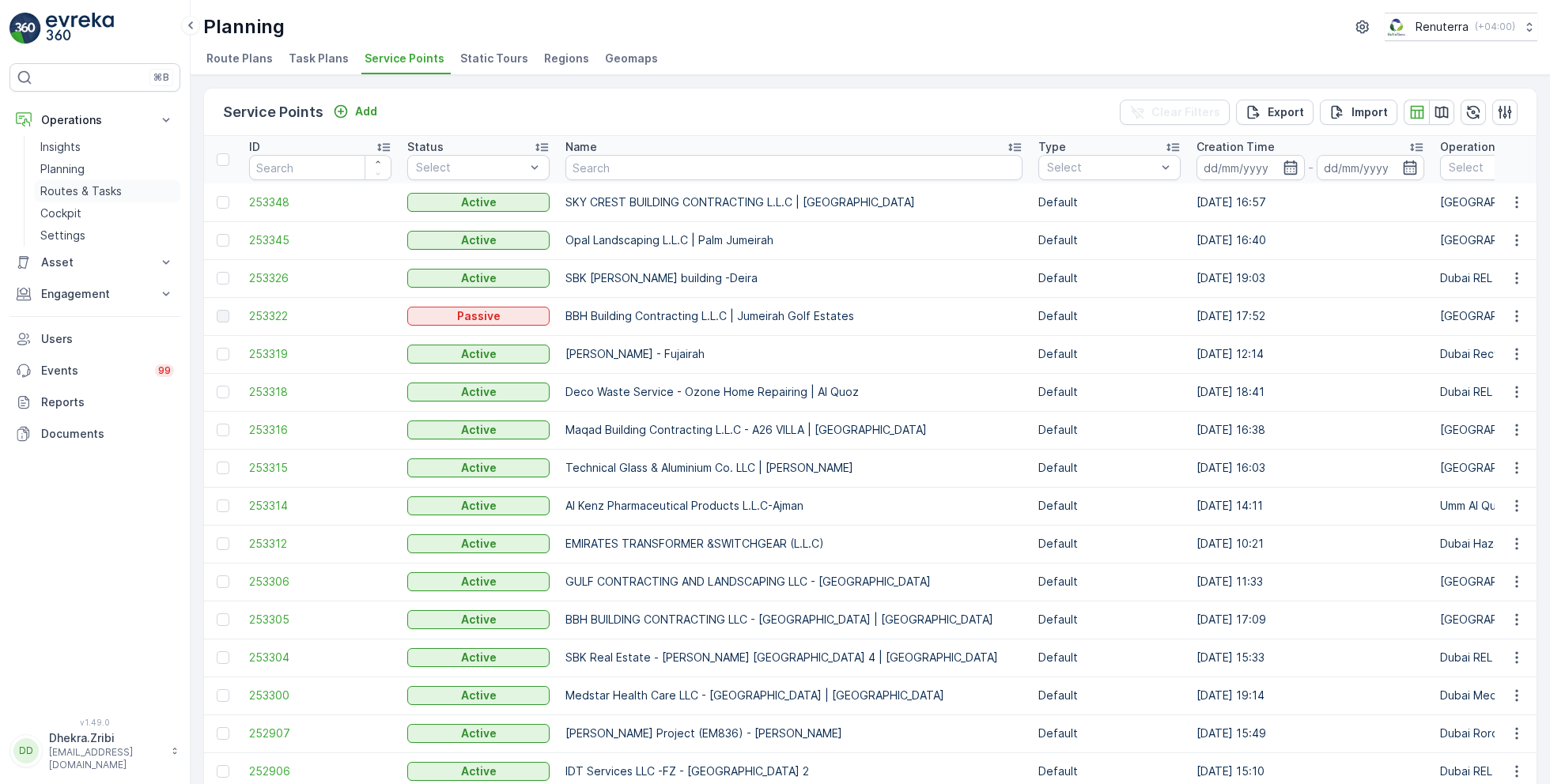
click at [73, 189] on p "Routes & Tasks" at bounding box center [81, 191] width 81 height 16
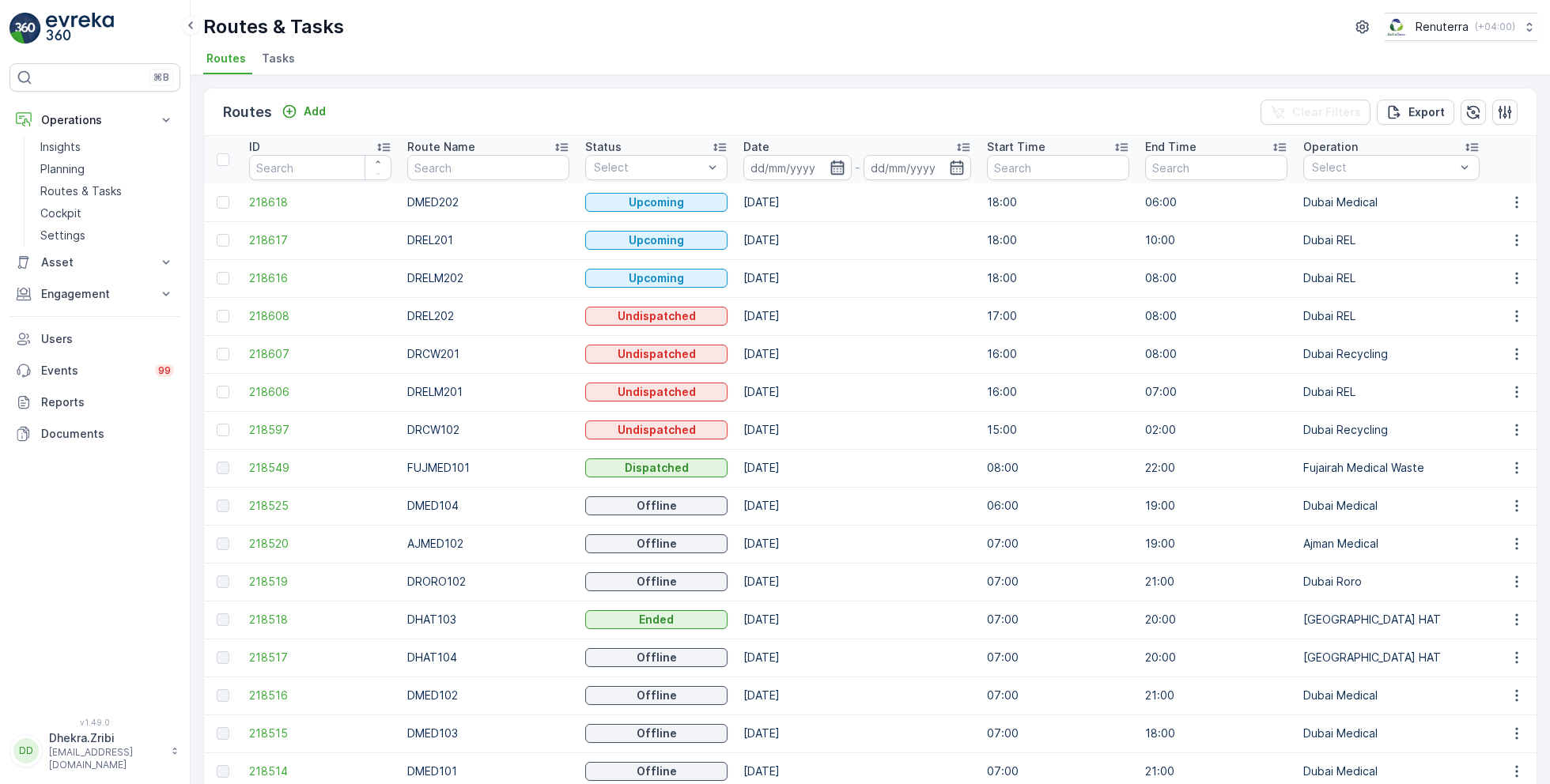
click at [829, 166] on icon "button" at bounding box center [837, 167] width 16 height 16
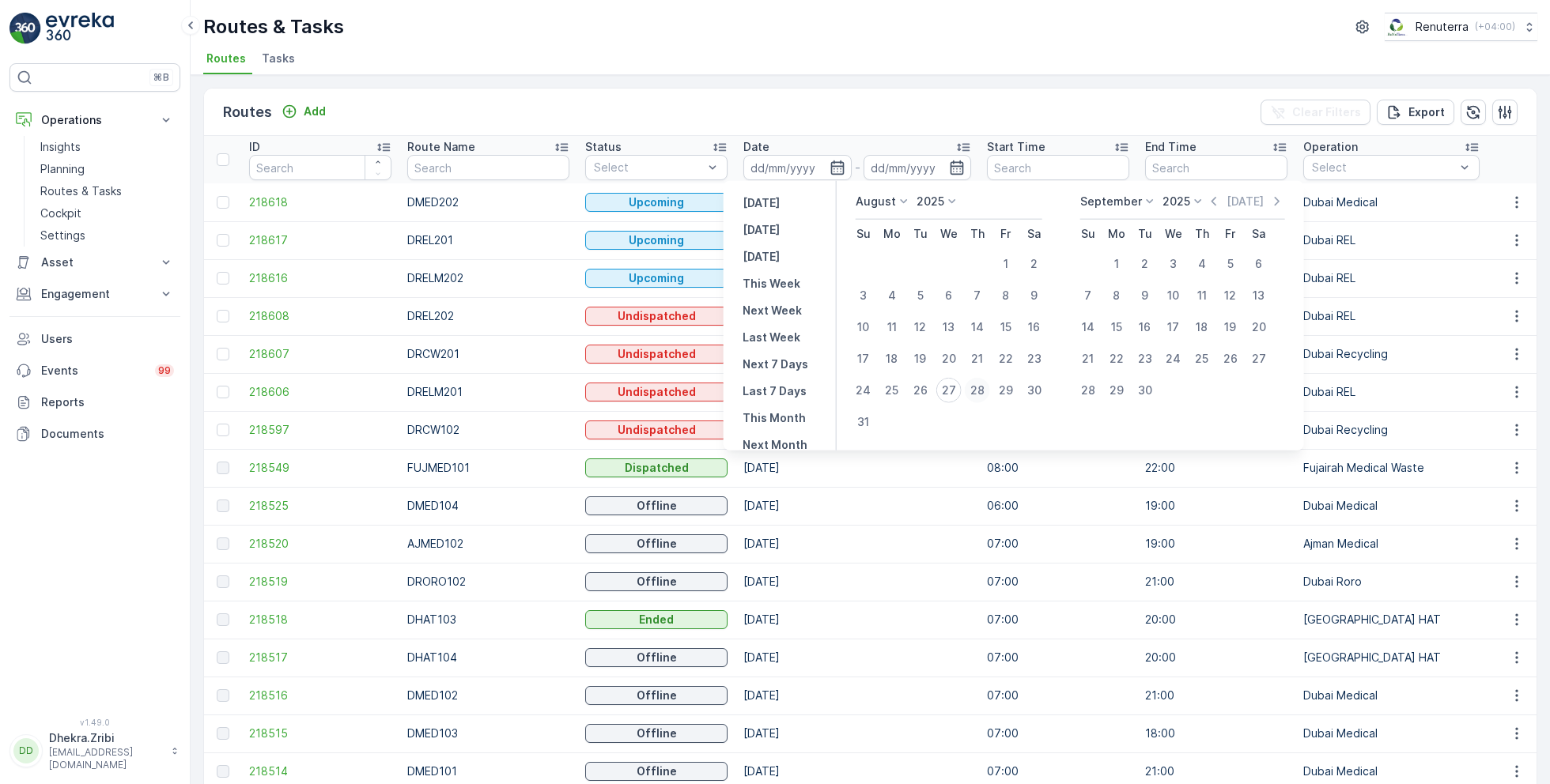
click at [982, 389] on div "28" at bounding box center [977, 390] width 25 height 25
type input "[DATE]"
click at [982, 389] on div "28" at bounding box center [977, 390] width 25 height 25
type input "[DATE]"
click at [752, 49] on ul "Routes Tasks" at bounding box center [863, 61] width 1321 height 27
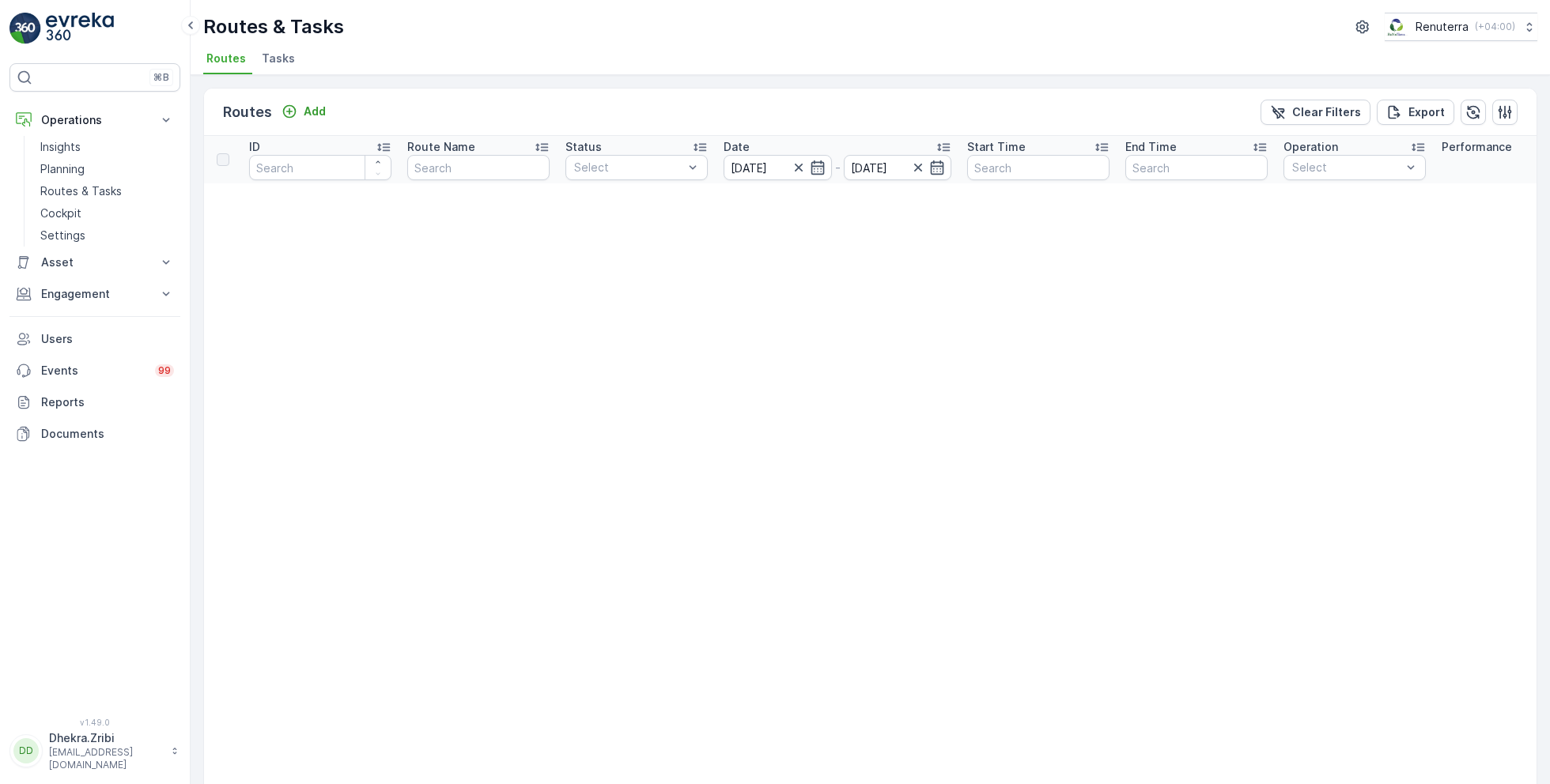
click at [272, 57] on span "Tasks" at bounding box center [278, 59] width 33 height 16
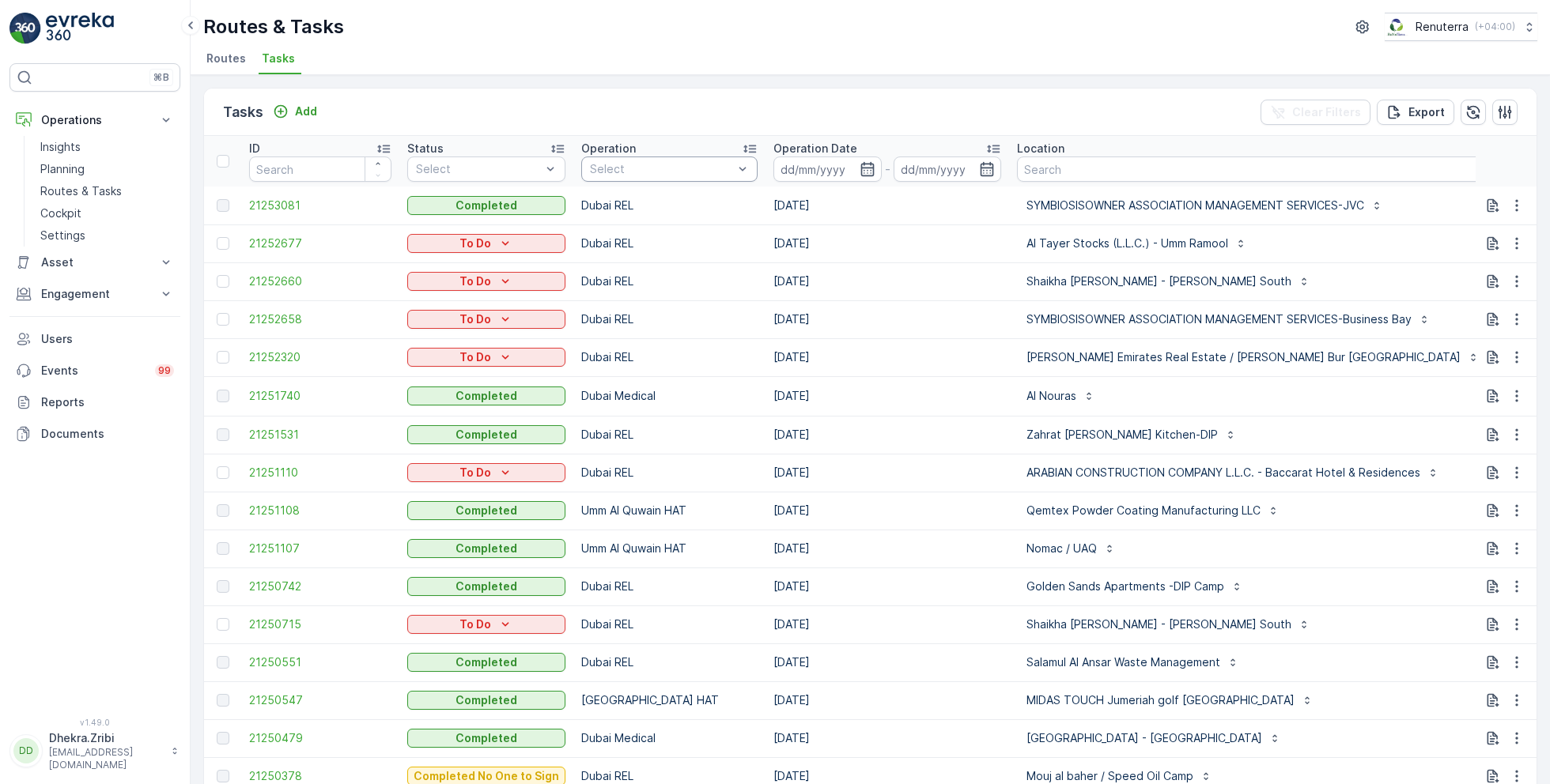
click at [713, 166] on div at bounding box center [661, 169] width 146 height 13
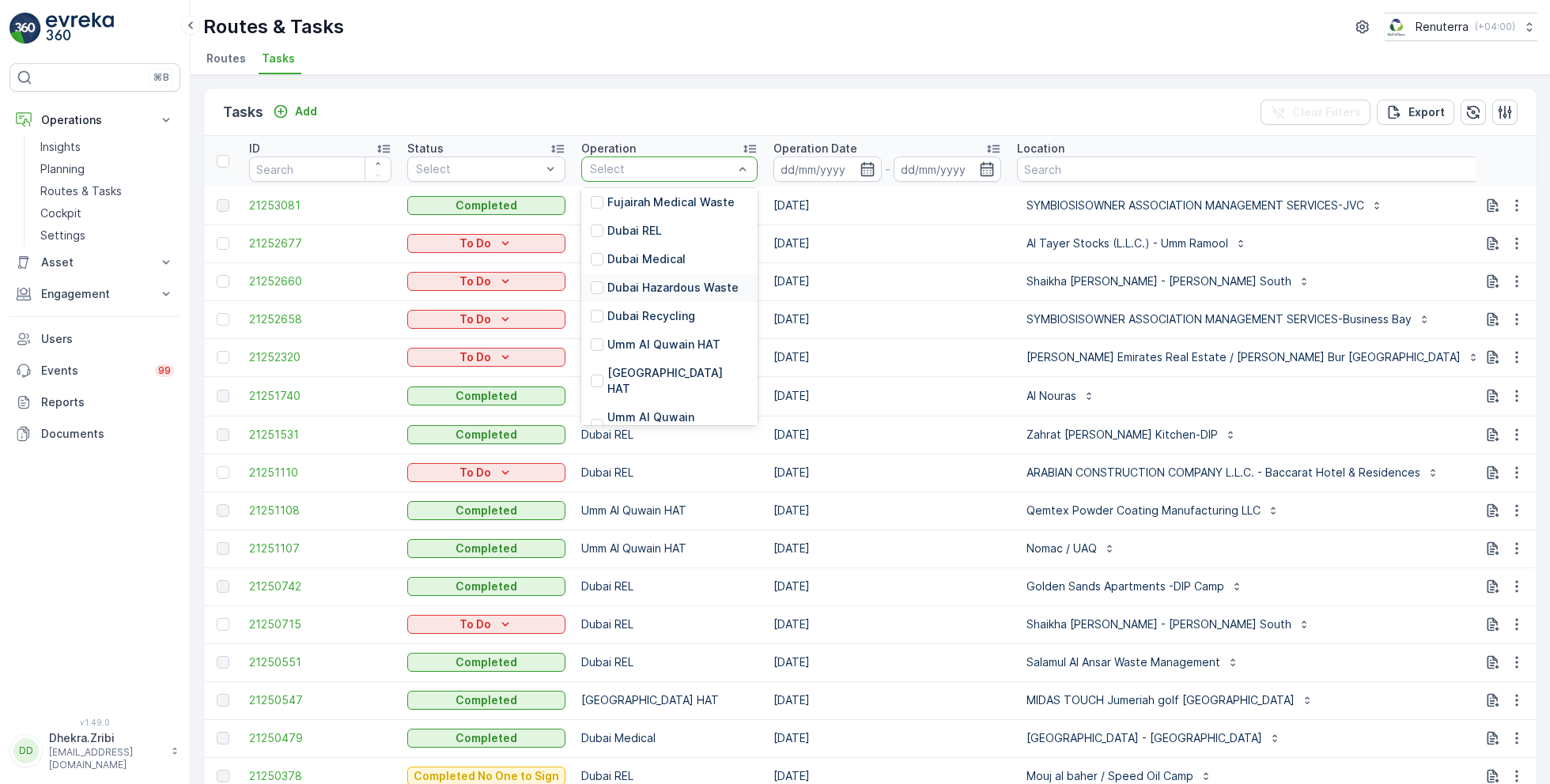
scroll to position [76, 0]
click at [628, 364] on p "Dubai HAT" at bounding box center [677, 379] width 141 height 31
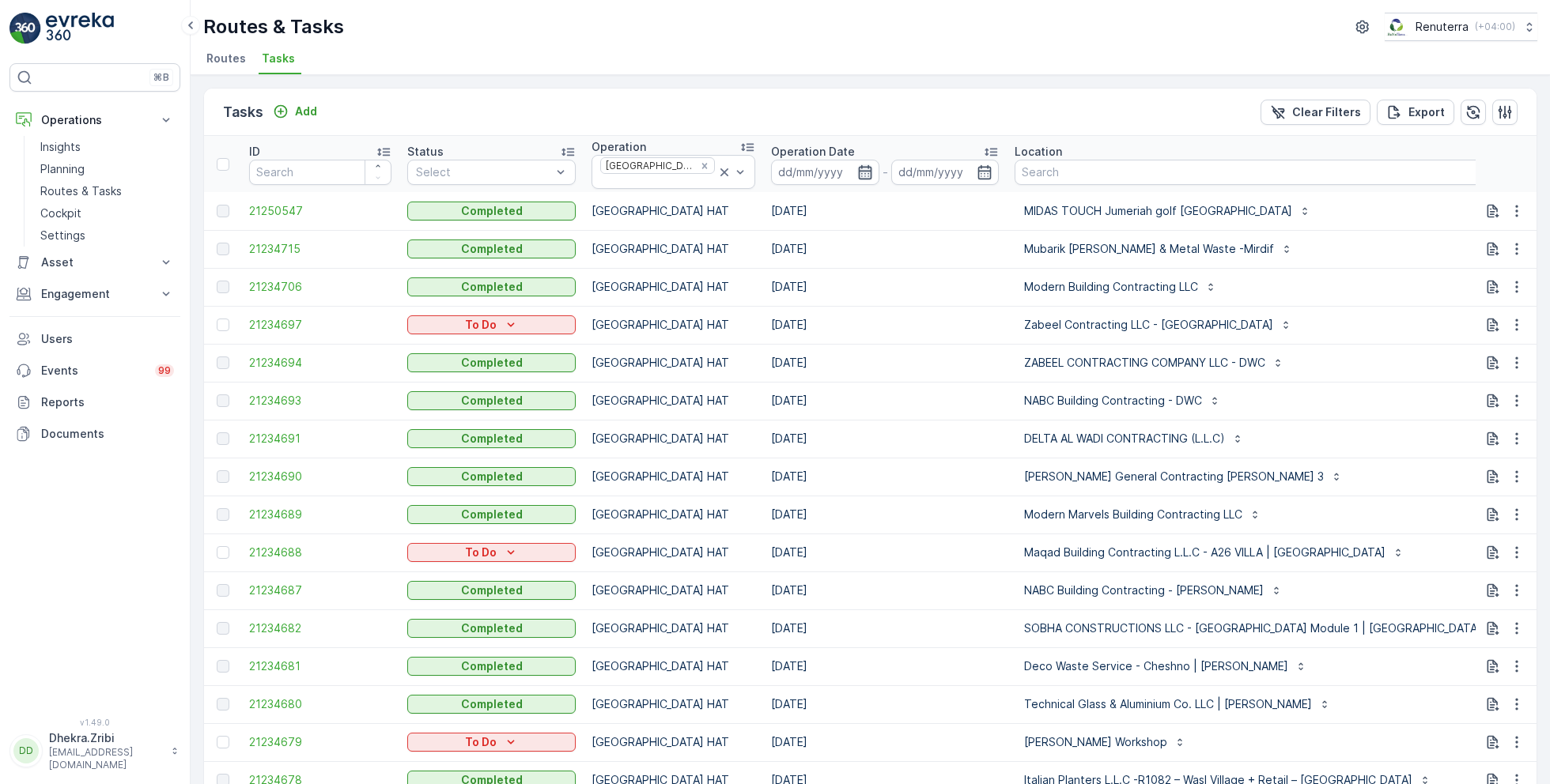
click at [857, 165] on icon "button" at bounding box center [865, 172] width 16 height 16
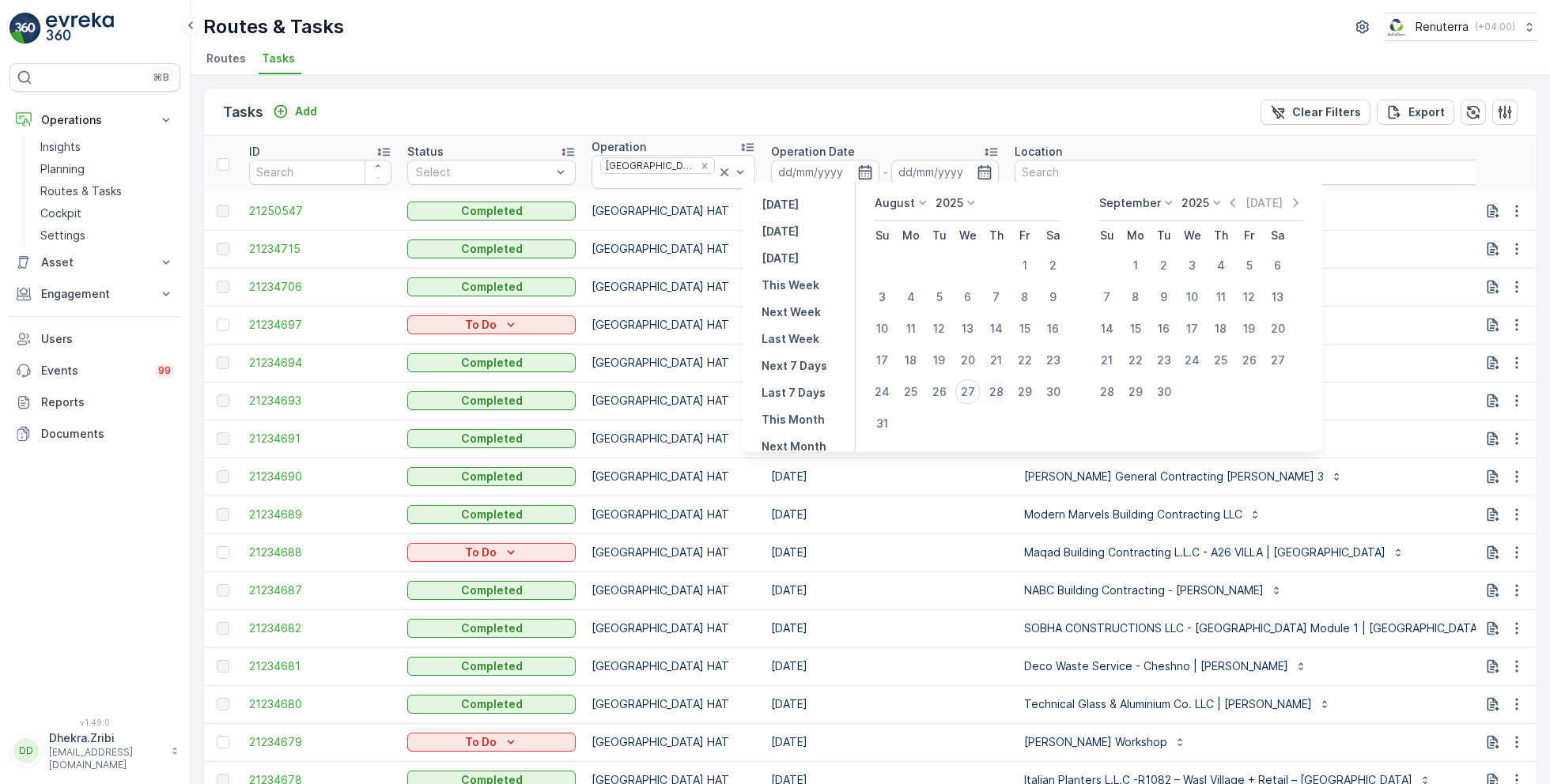
click at [994, 390] on div "28" at bounding box center [997, 392] width 25 height 25
type input "[DATE]"
click at [994, 390] on div "28" at bounding box center [997, 392] width 25 height 25
type input "[DATE]"
click at [821, 64] on ul "Routes Tasks" at bounding box center [863, 61] width 1321 height 27
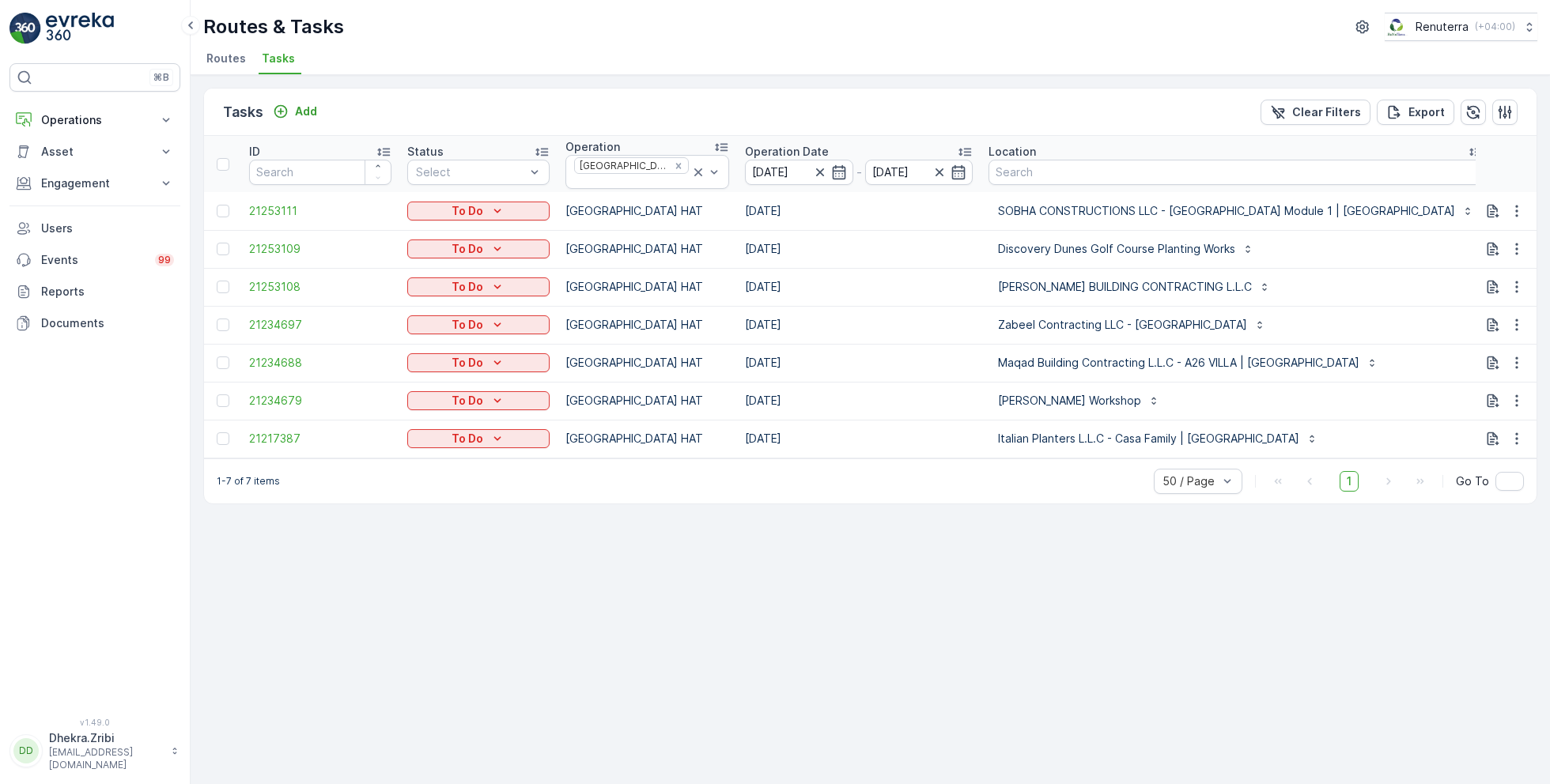
click at [1499, 167] on input "text" at bounding box center [1570, 174] width 143 height 25
type input "101"
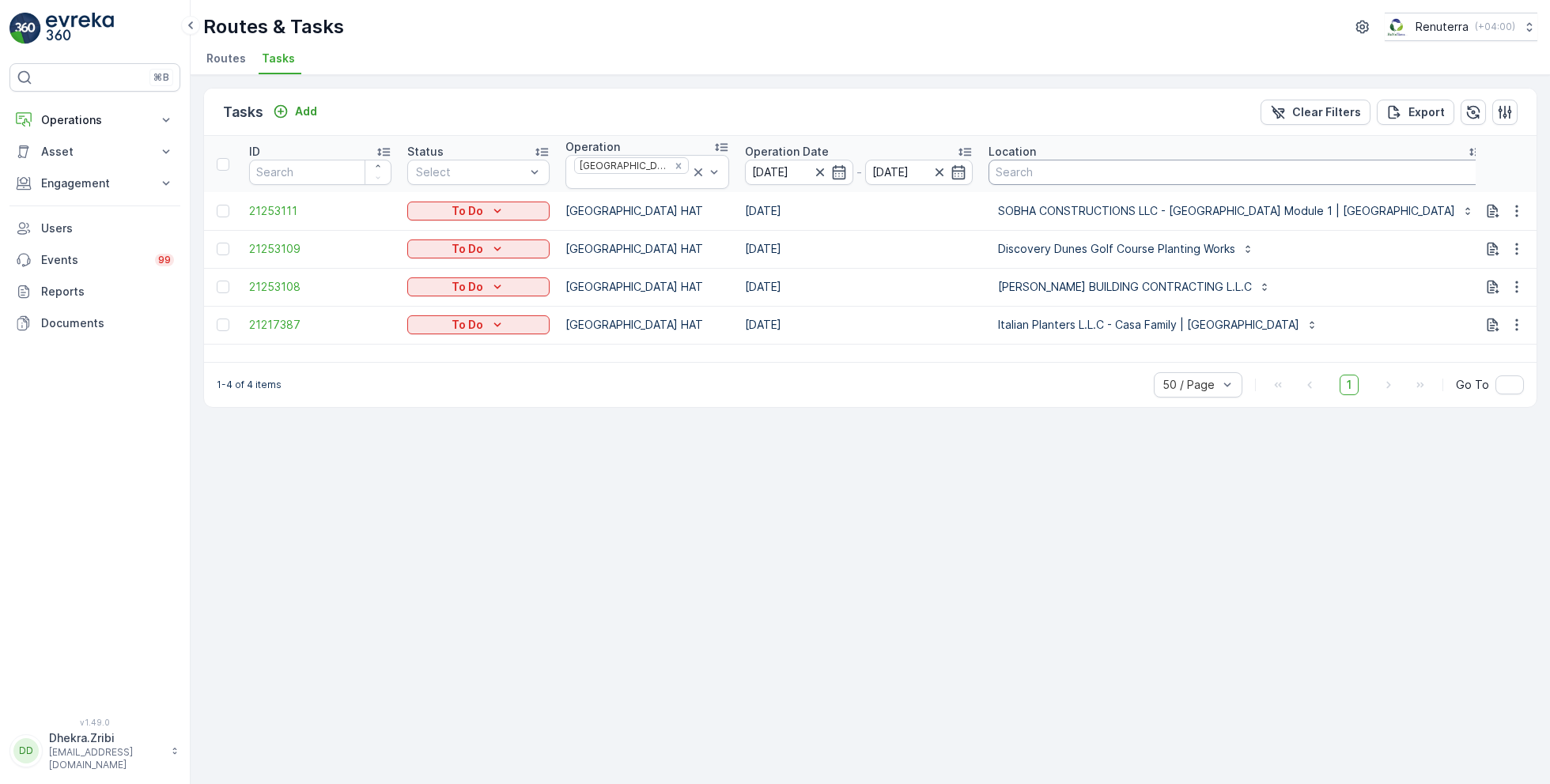
drag, startPoint x: 1462, startPoint y: 165, endPoint x: 1400, endPoint y: 165, distance: 62.0
click at [1400, 165] on tr "ID Status Select Operation [GEOGRAPHIC_DATA] HAT Operation Date [DATE] - [DATE]…" at bounding box center [1036, 164] width 1665 height 56
type input "102"
type input "103"
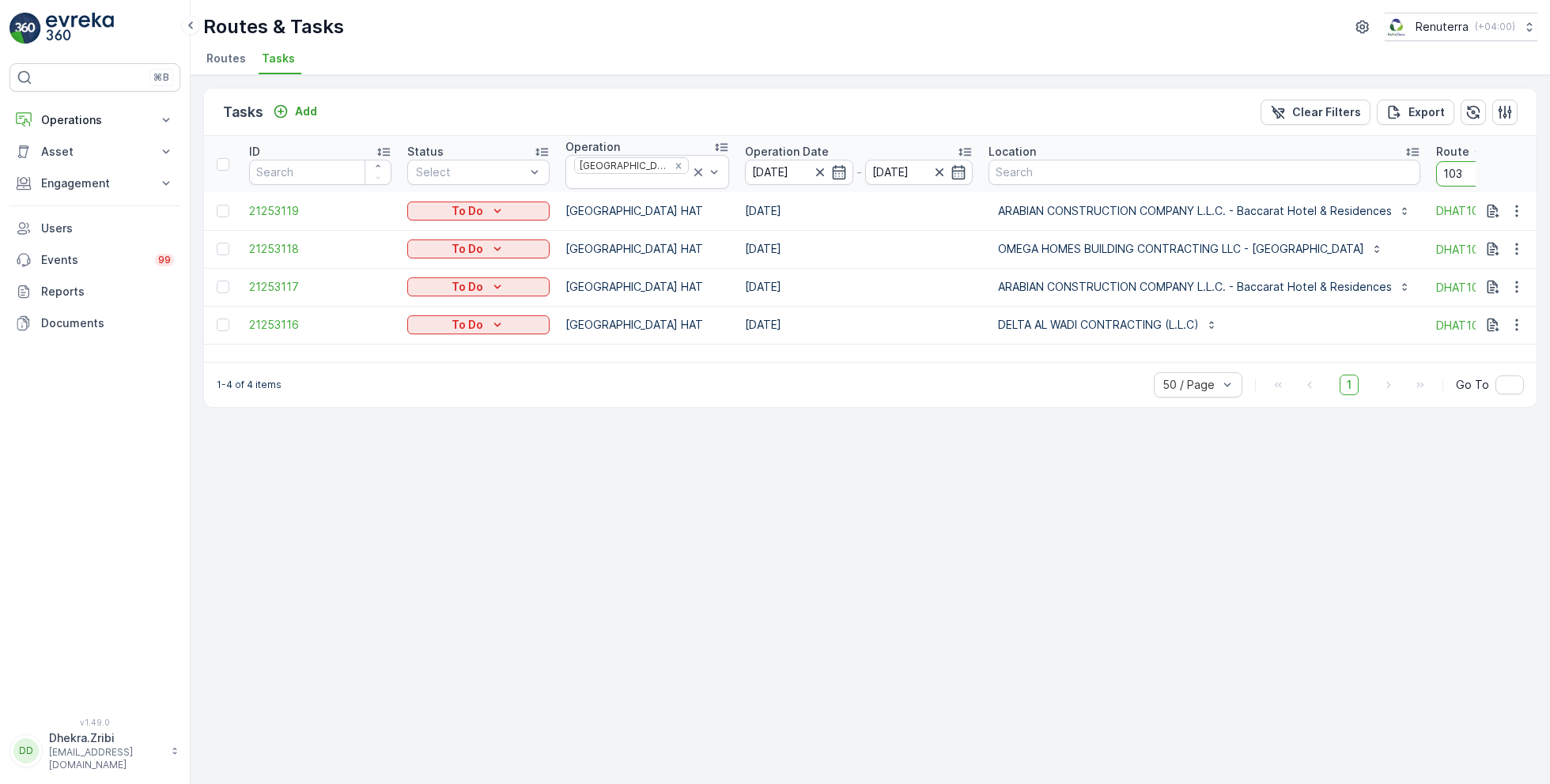
drag, startPoint x: 1448, startPoint y: 168, endPoint x: 1400, endPoint y: 167, distance: 48.0
click at [1400, 167] on tr "ID Status Select Operation [GEOGRAPHIC_DATA] HAT Operation Date [DATE] - [DATE]…" at bounding box center [1004, 164] width 1602 height 56
type input "104"
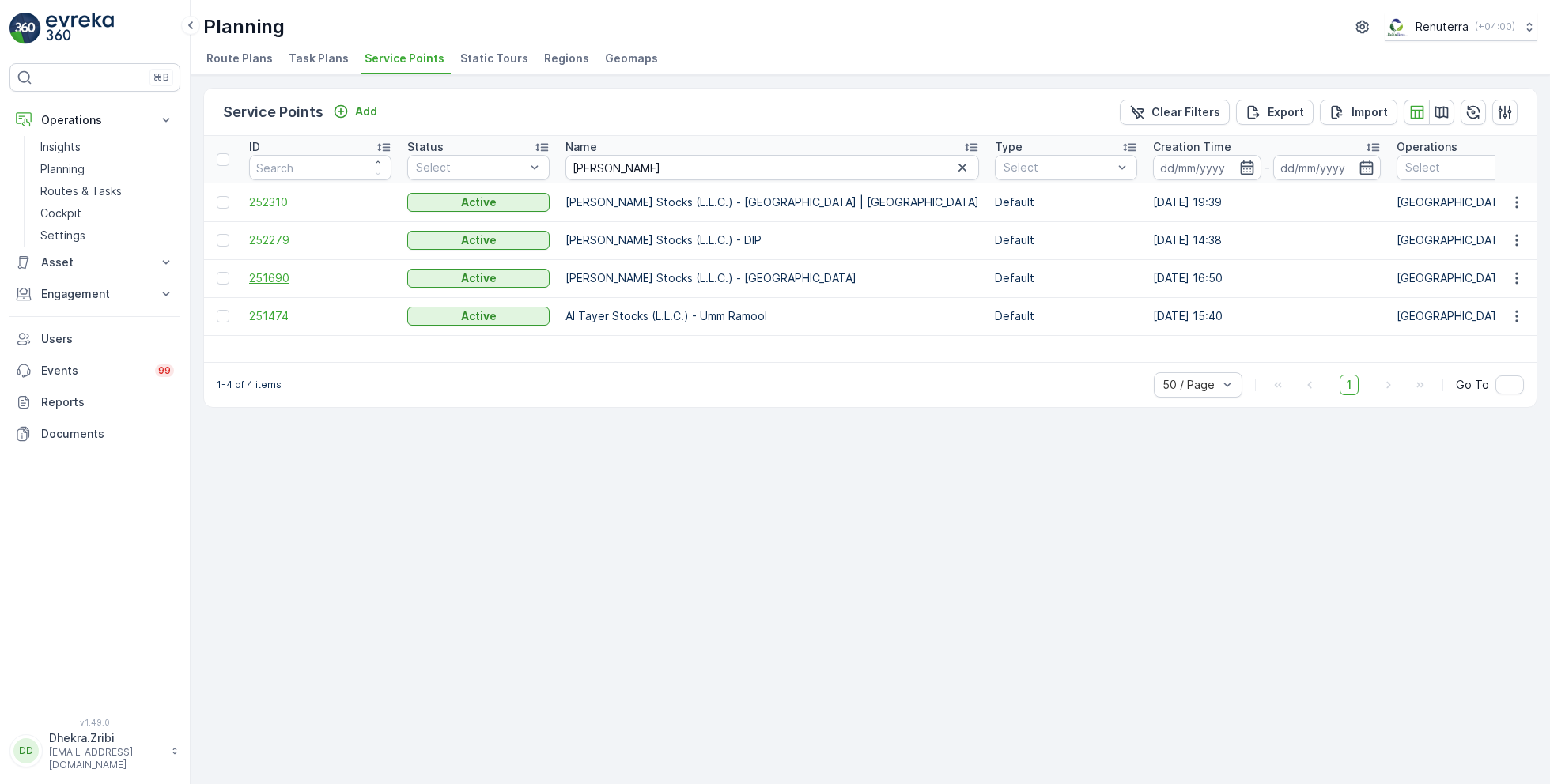
click at [263, 272] on span "251690" at bounding box center [320, 278] width 143 height 16
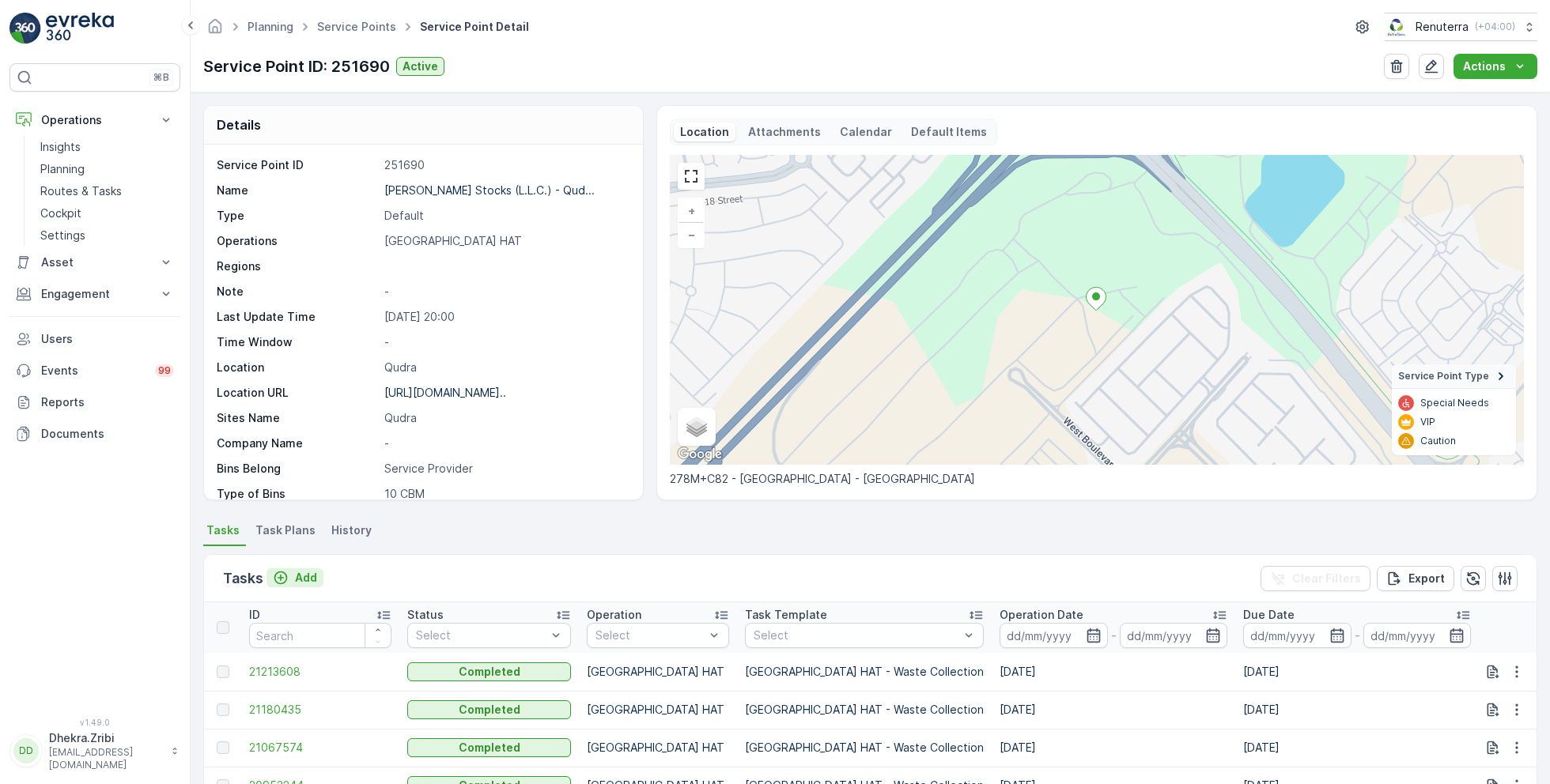
click at [303, 570] on p "Add" at bounding box center [306, 578] width 22 height 16
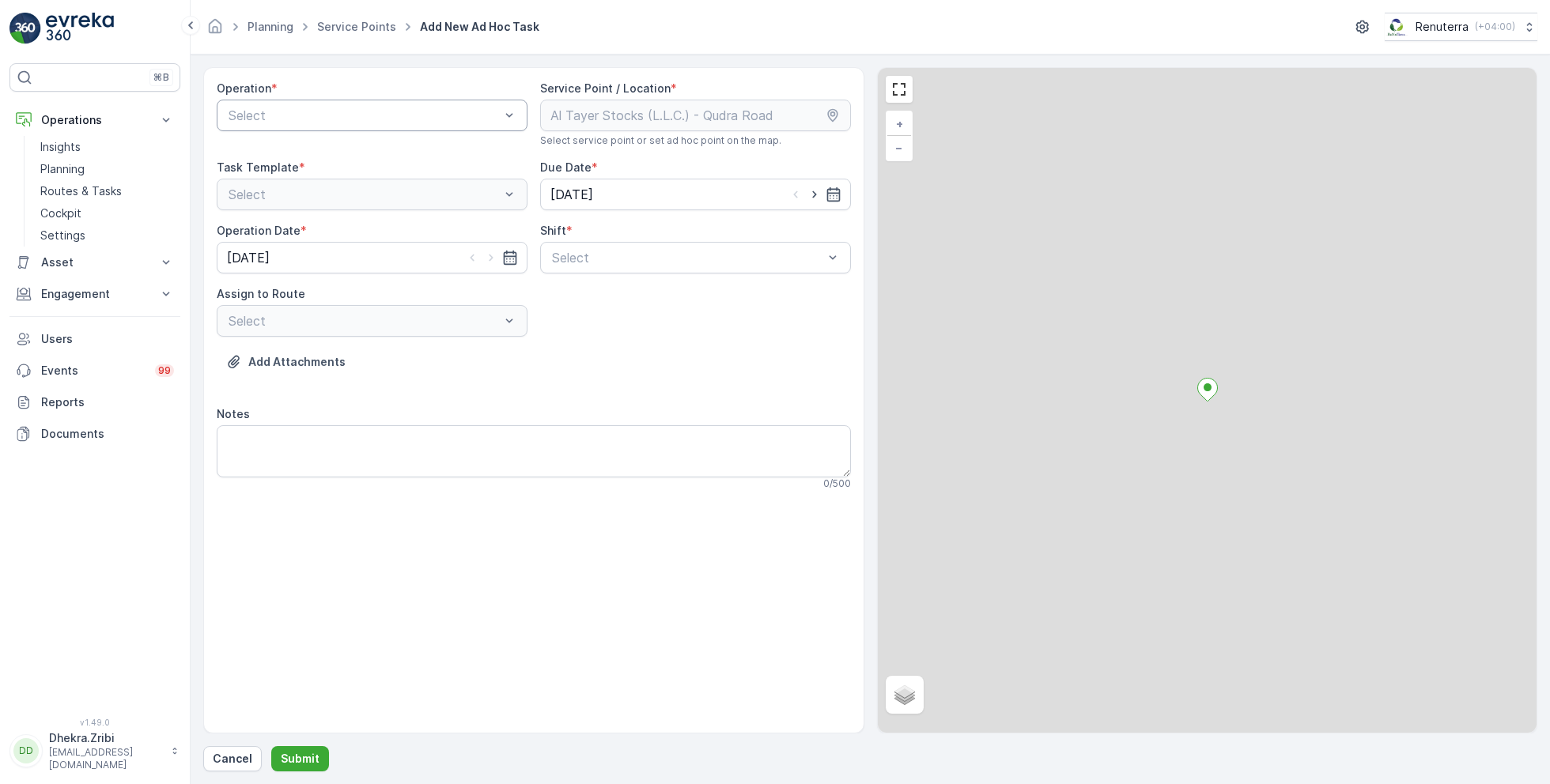
click at [351, 120] on div at bounding box center [363, 115] width 274 height 14
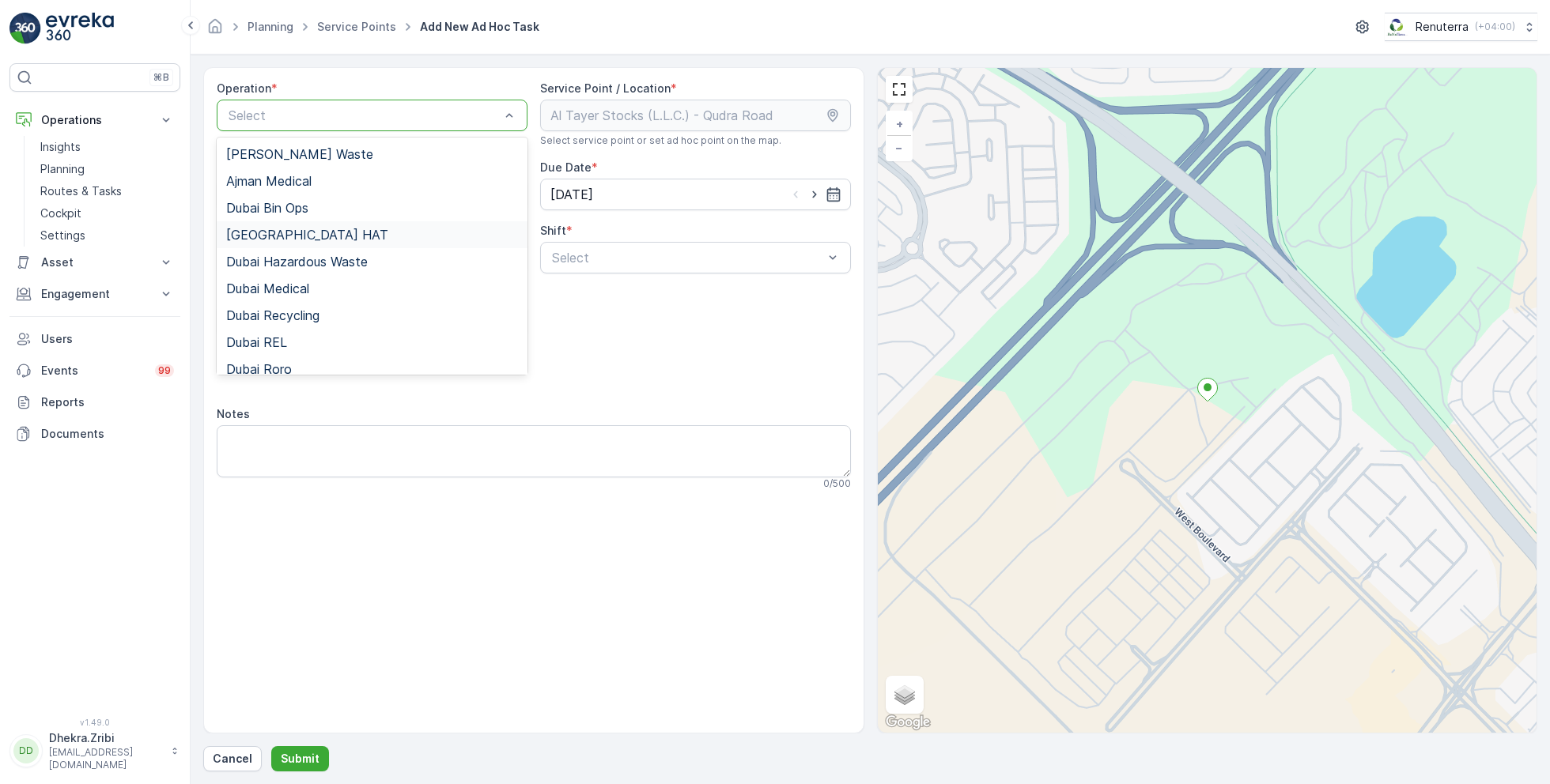
click at [280, 229] on span "[GEOGRAPHIC_DATA] HAT" at bounding box center [306, 234] width 162 height 14
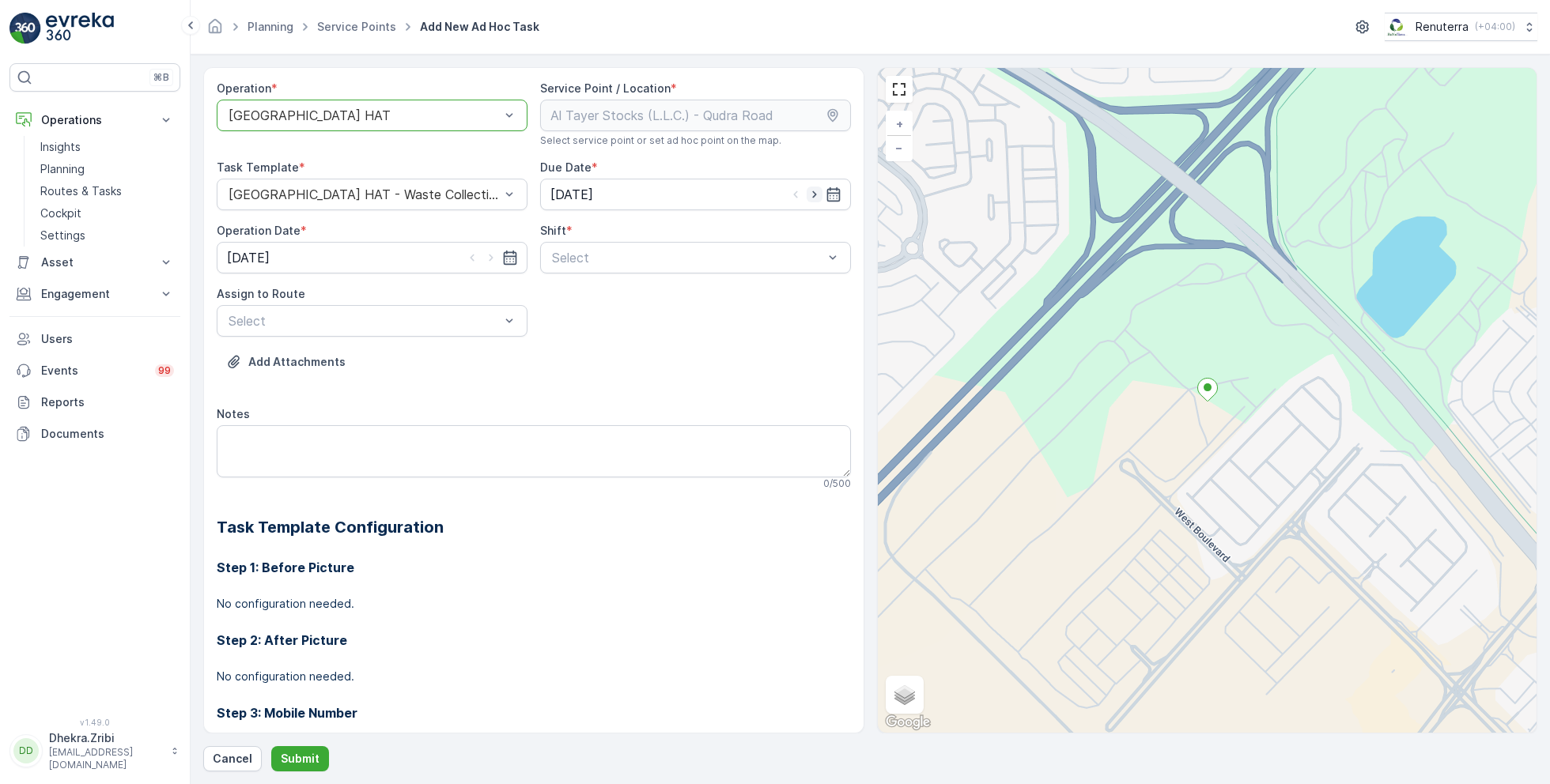
click at [807, 190] on icon "button" at bounding box center [814, 194] width 16 height 16
type input "[DATE]"
click at [485, 249] on icon "button" at bounding box center [491, 257] width 16 height 16
type input "[DATE]"
click at [569, 294] on span "Day Shift" at bounding box center [577, 296] width 56 height 14
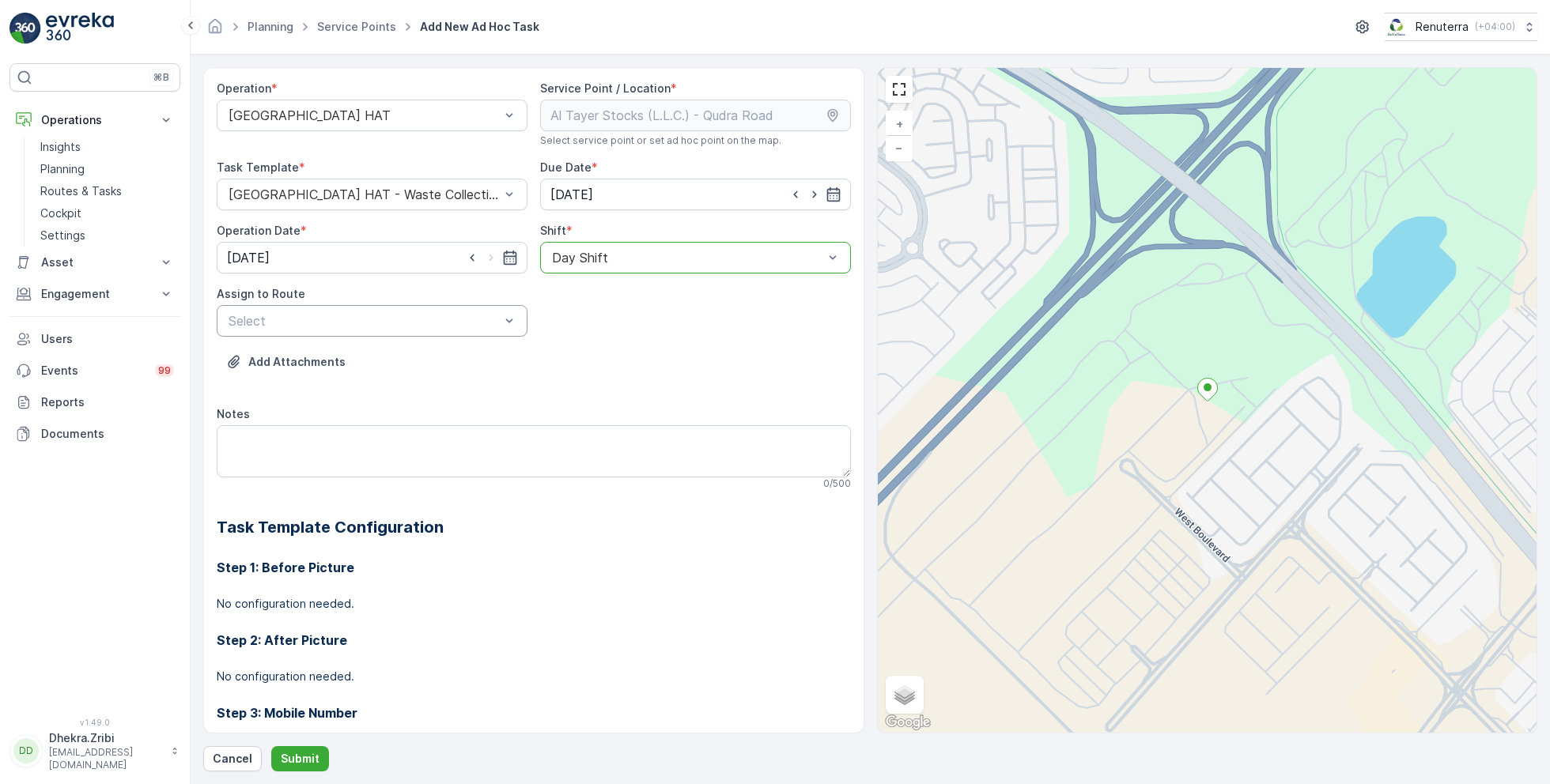
click at [441, 319] on div at bounding box center [363, 321] width 274 height 14
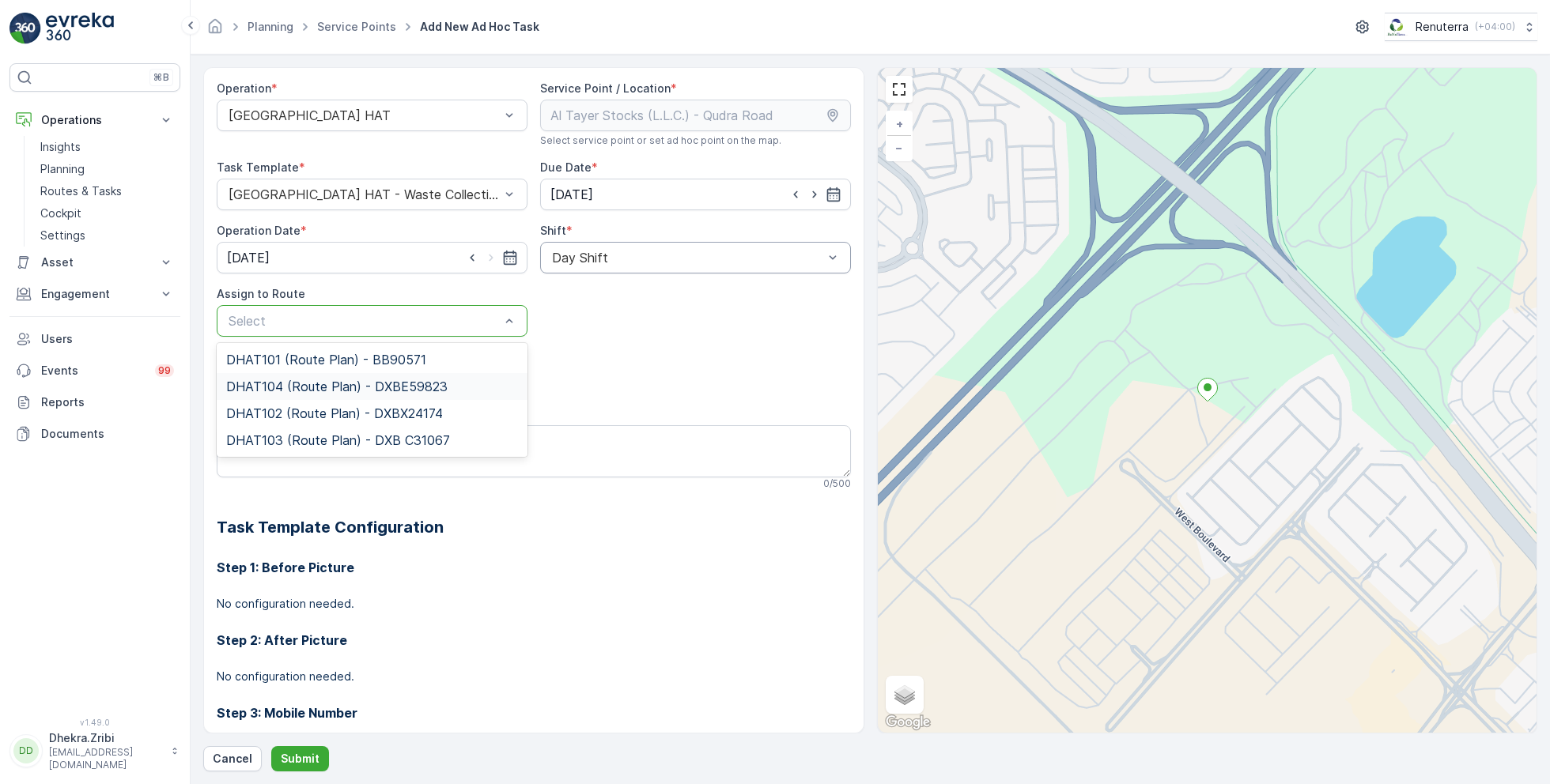
click at [286, 386] on span "DHAT104 (Route Plan) - DXBE59823" at bounding box center [336, 386] width 222 height 14
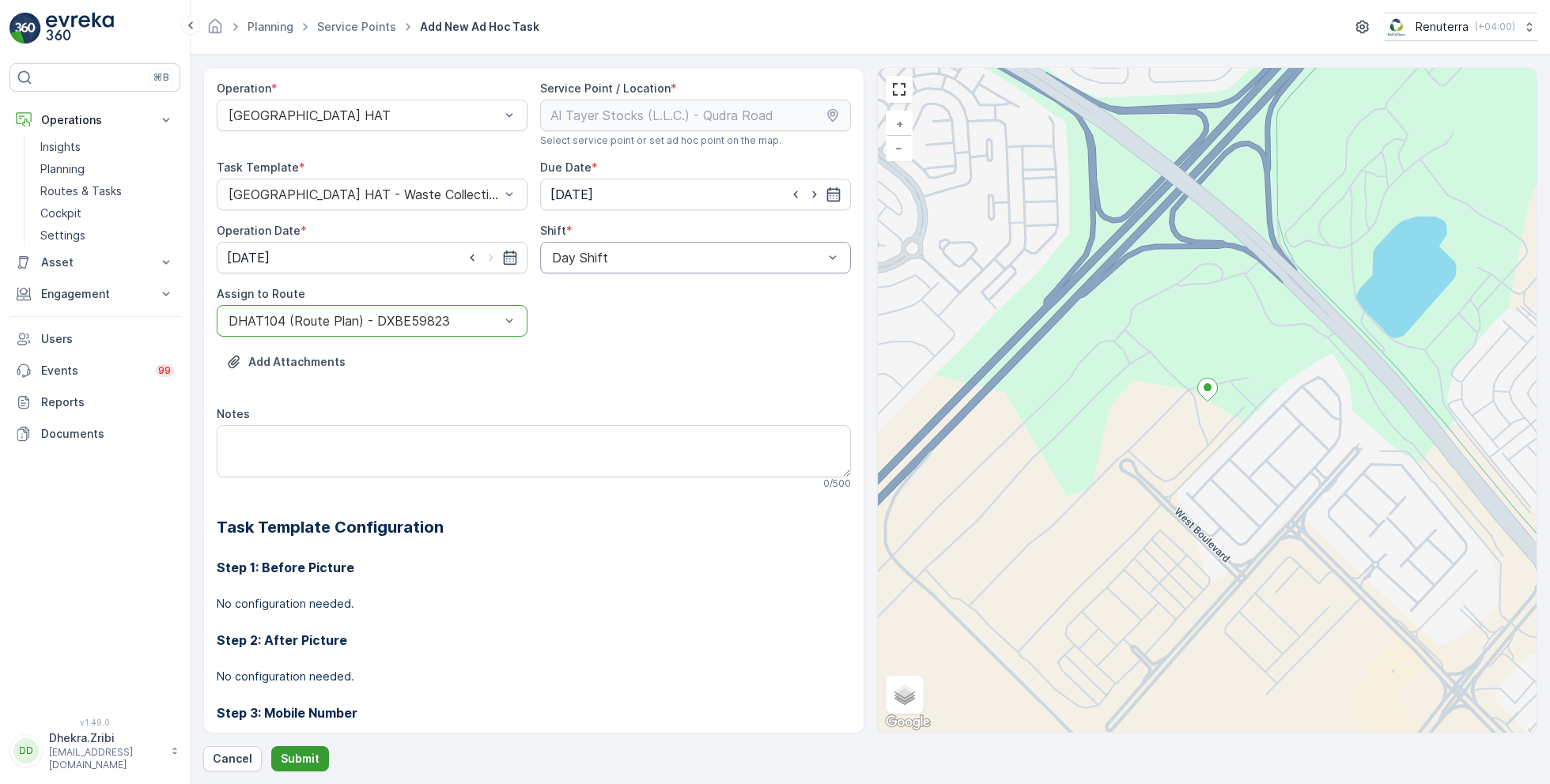
click at [301, 752] on p "Submit" at bounding box center [300, 759] width 39 height 16
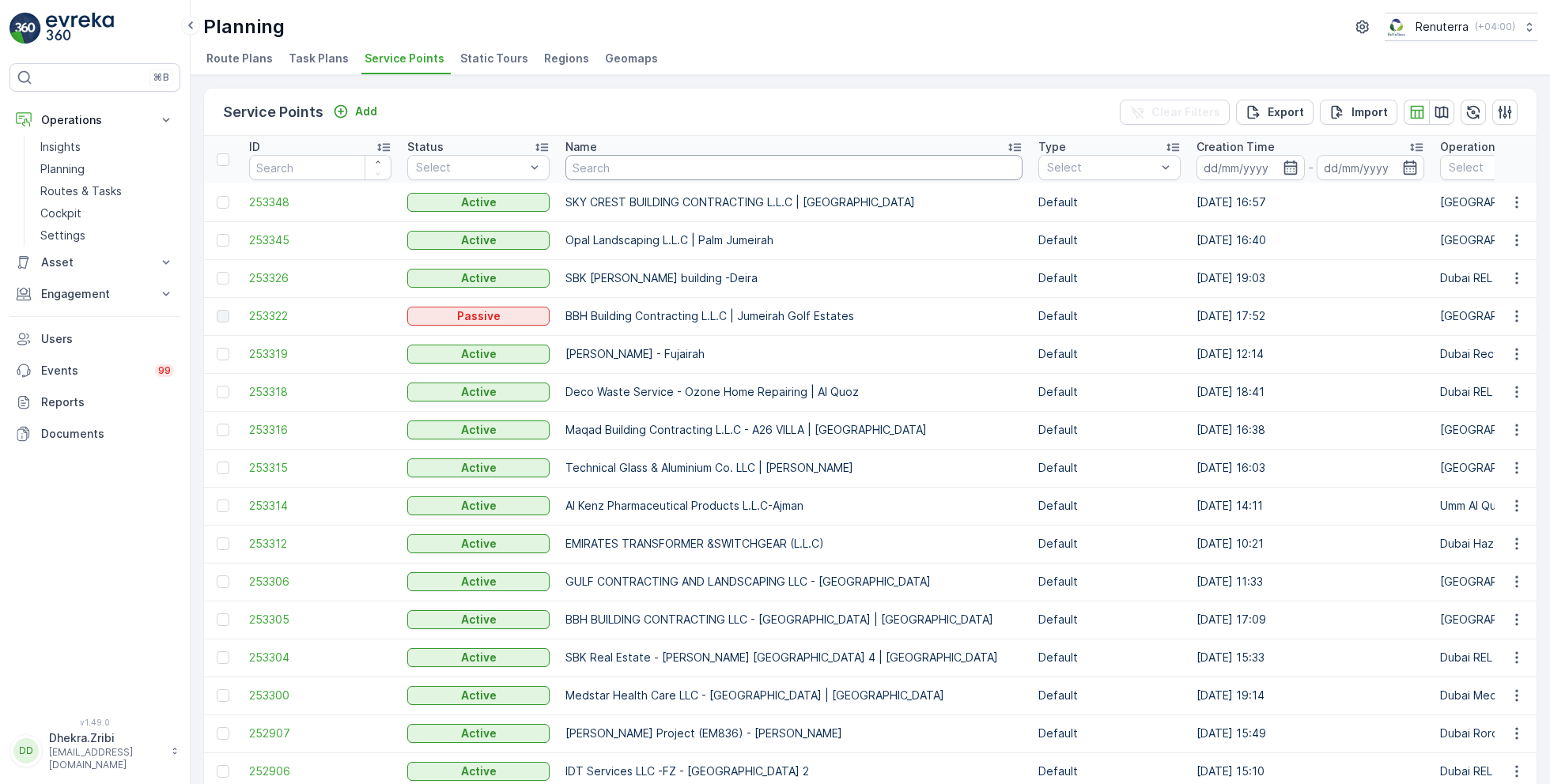
click at [661, 172] on input "text" at bounding box center [794, 168] width 457 height 25
paste input "KTC INTERNATIONAL LLC - Emirates Hills"
type input "KTC INTERNATIONAL LLC - Emirates Hills"
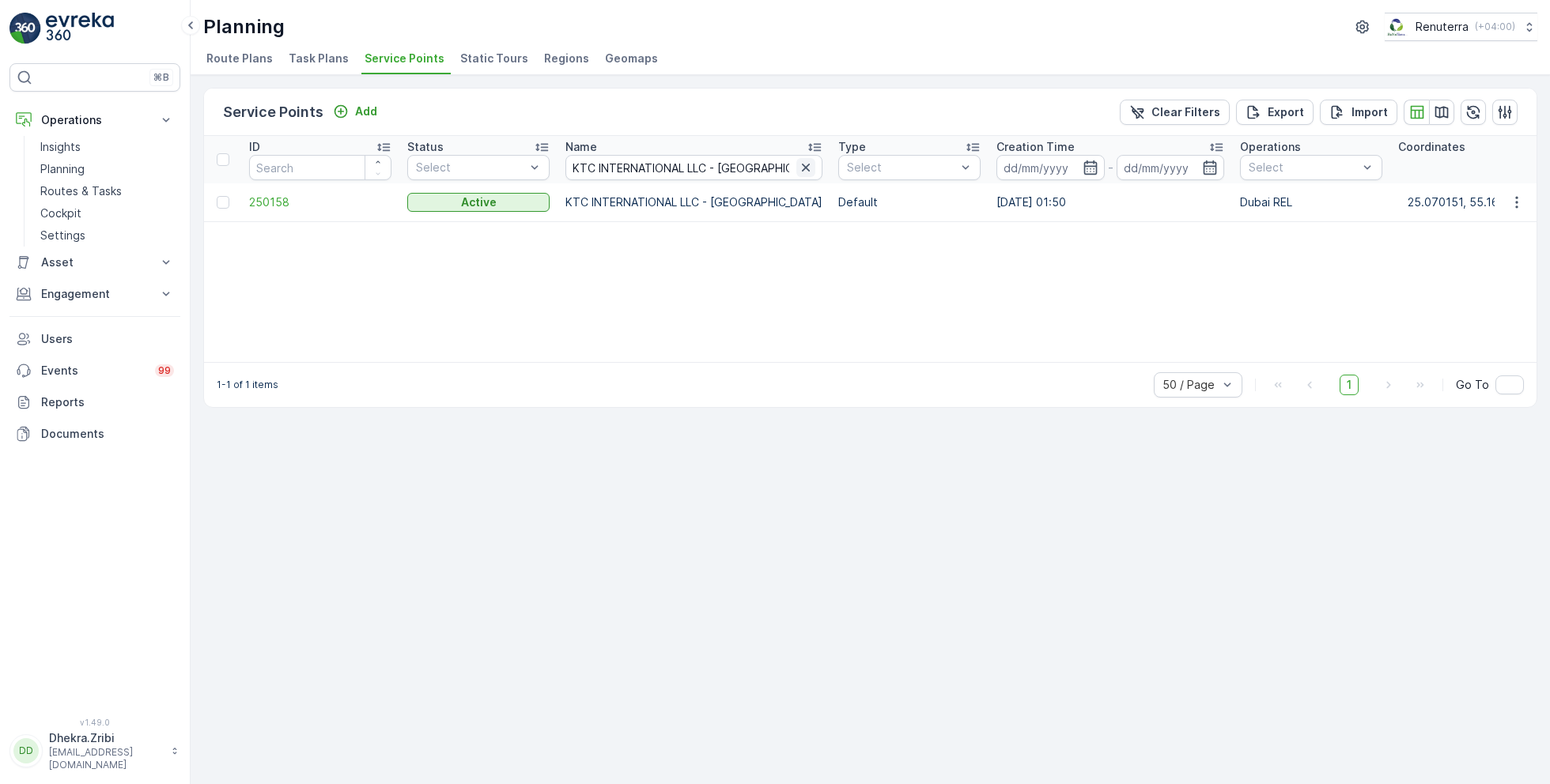
click at [798, 165] on icon "button" at bounding box center [806, 167] width 16 height 16
click at [704, 168] on input "text" at bounding box center [694, 168] width 257 height 25
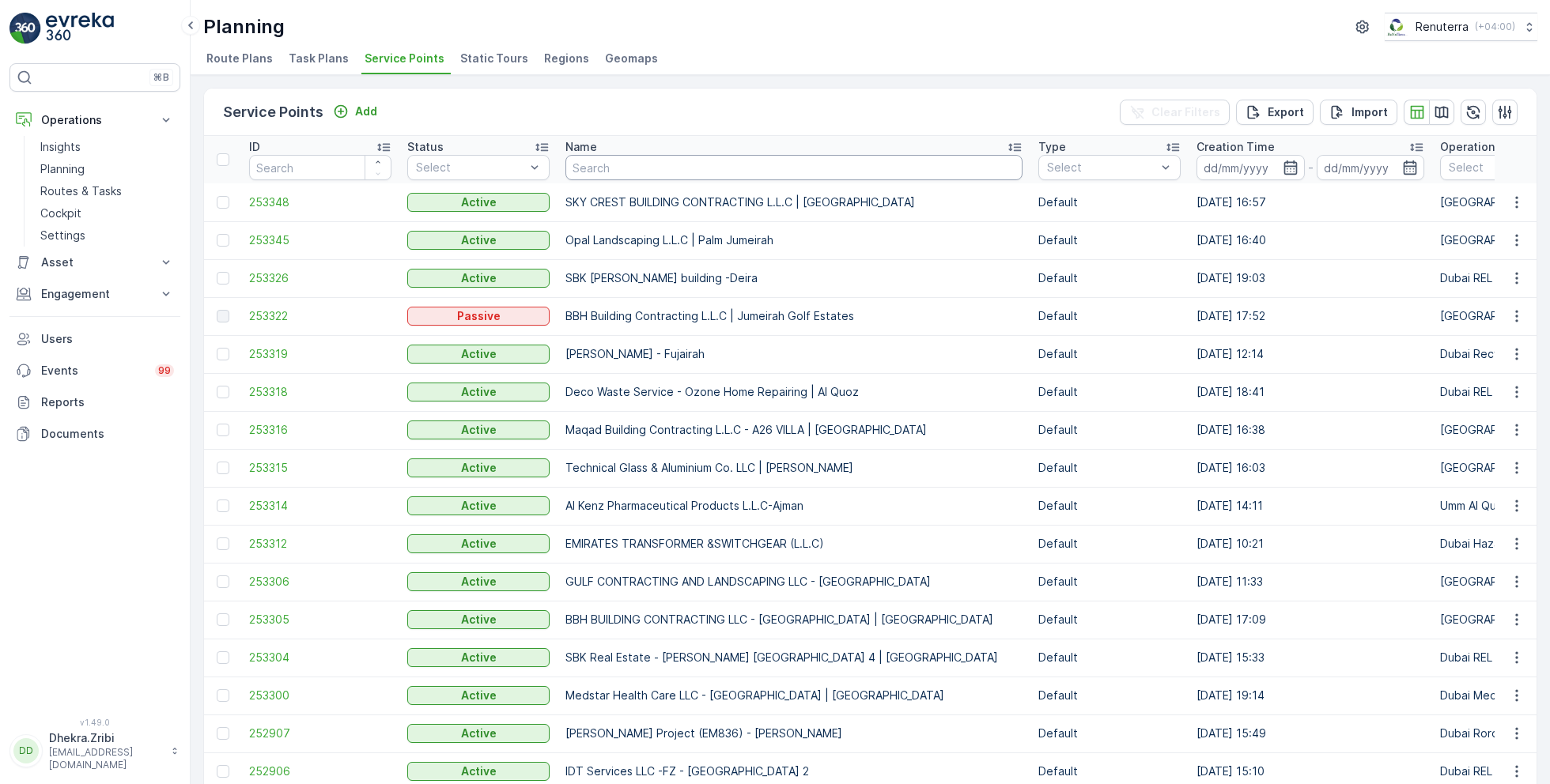
click at [704, 168] on input "text" at bounding box center [794, 168] width 457 height 25
type input "ktc"
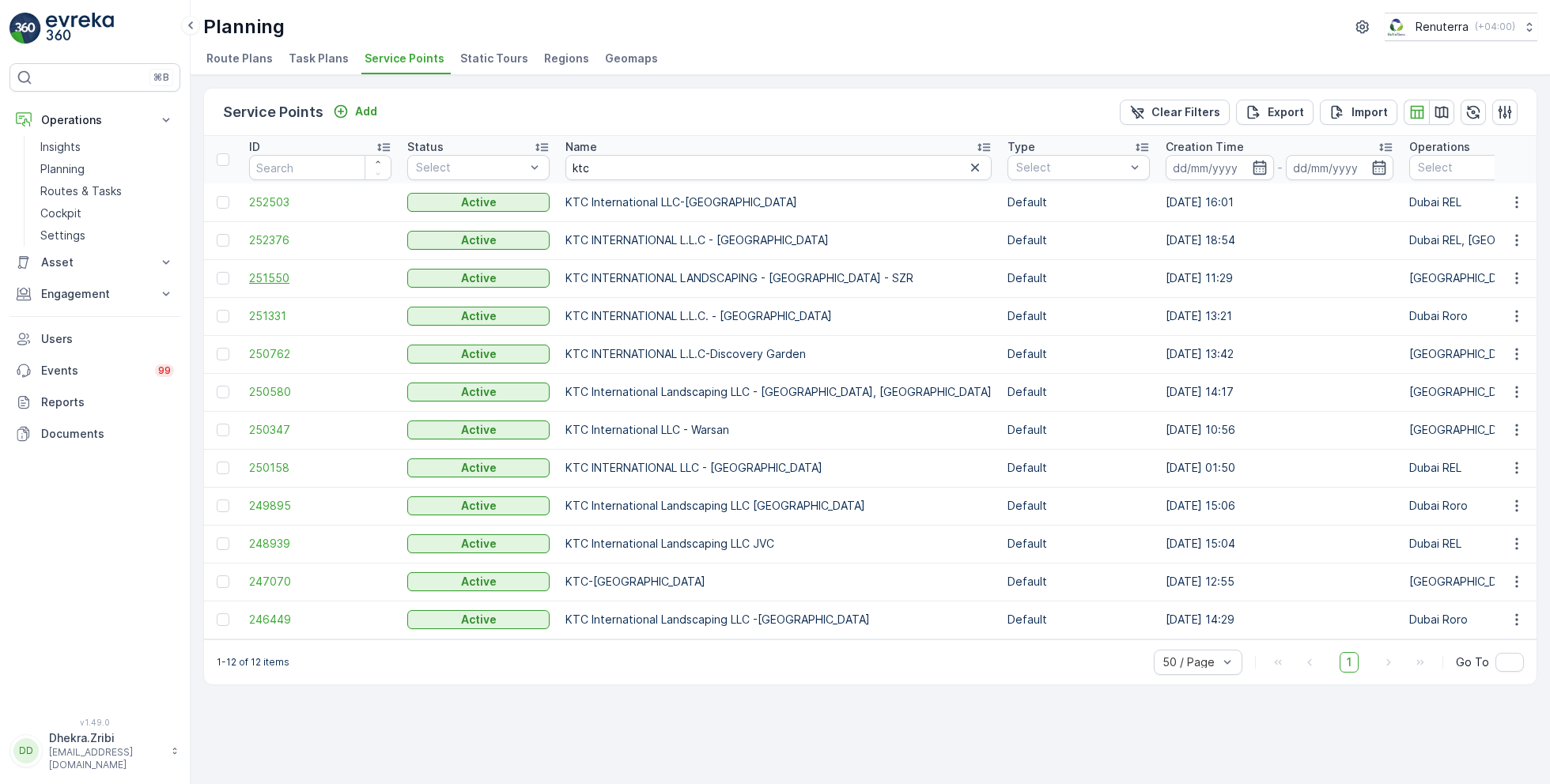
click at [280, 271] on span "251550" at bounding box center [320, 278] width 143 height 16
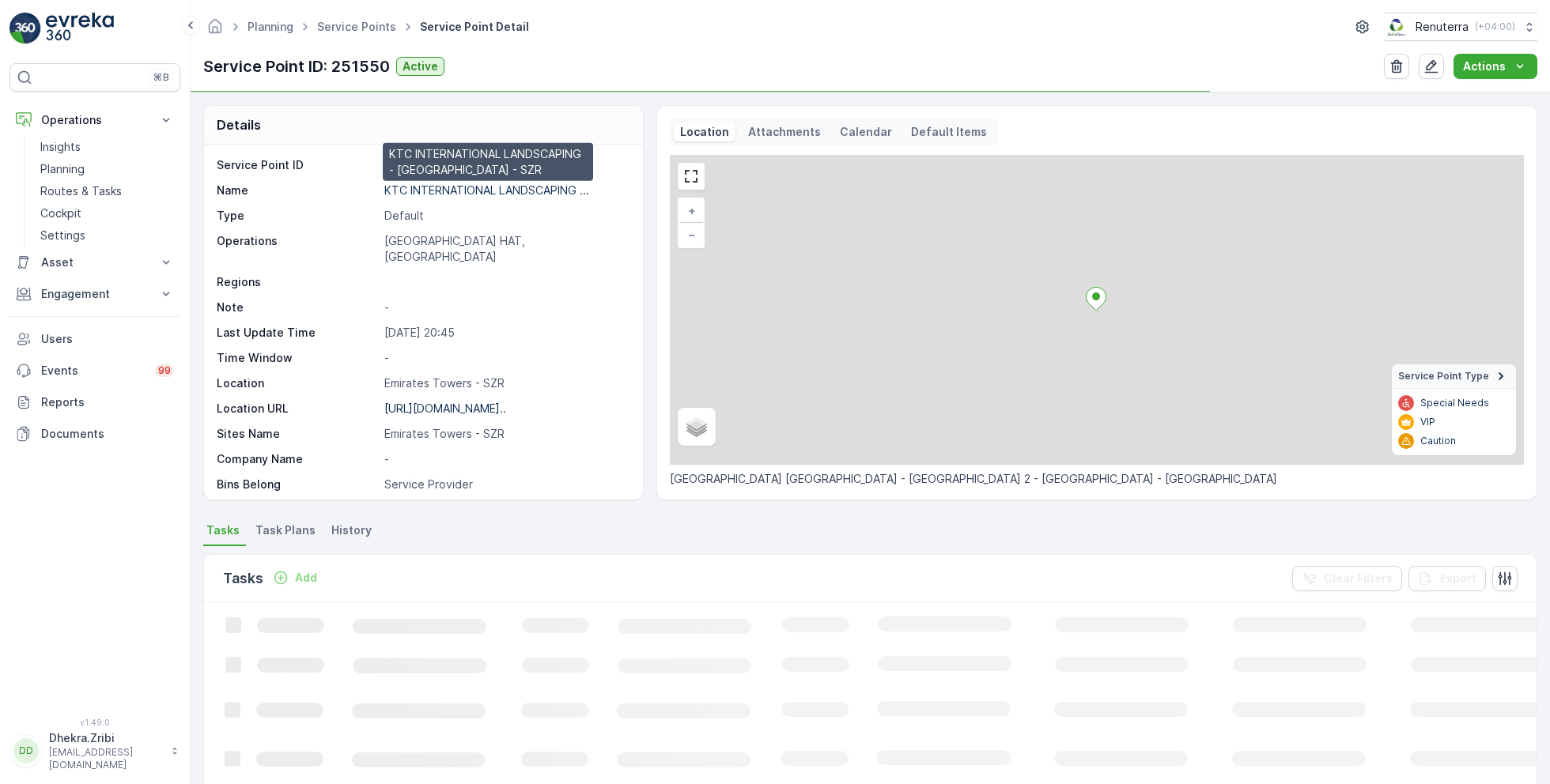
click at [409, 184] on p "KTC INTERNATIONAL LANDSCAPING ..." at bounding box center [486, 190] width 205 height 14
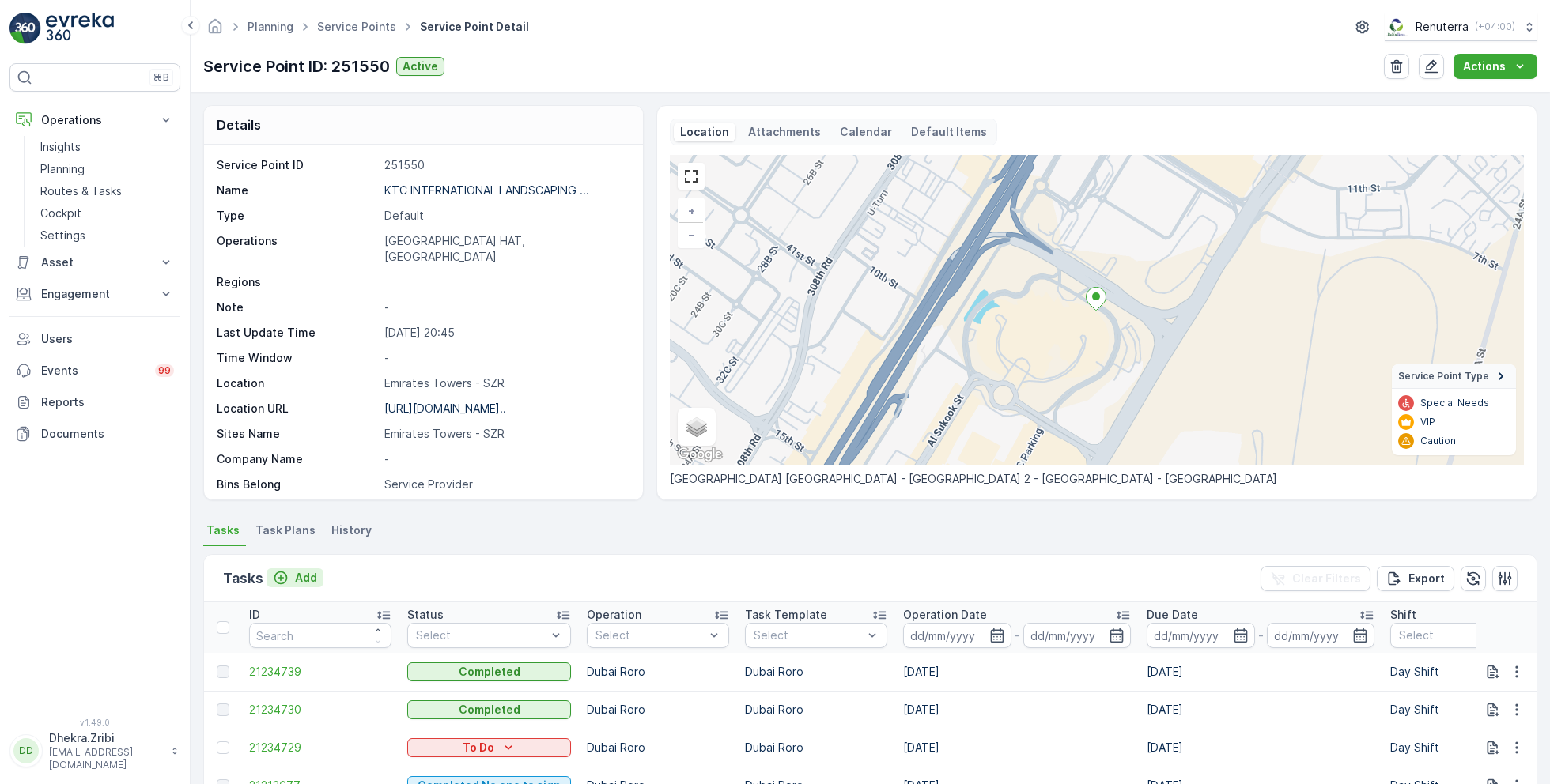
click at [298, 573] on p "Add" at bounding box center [306, 578] width 22 height 16
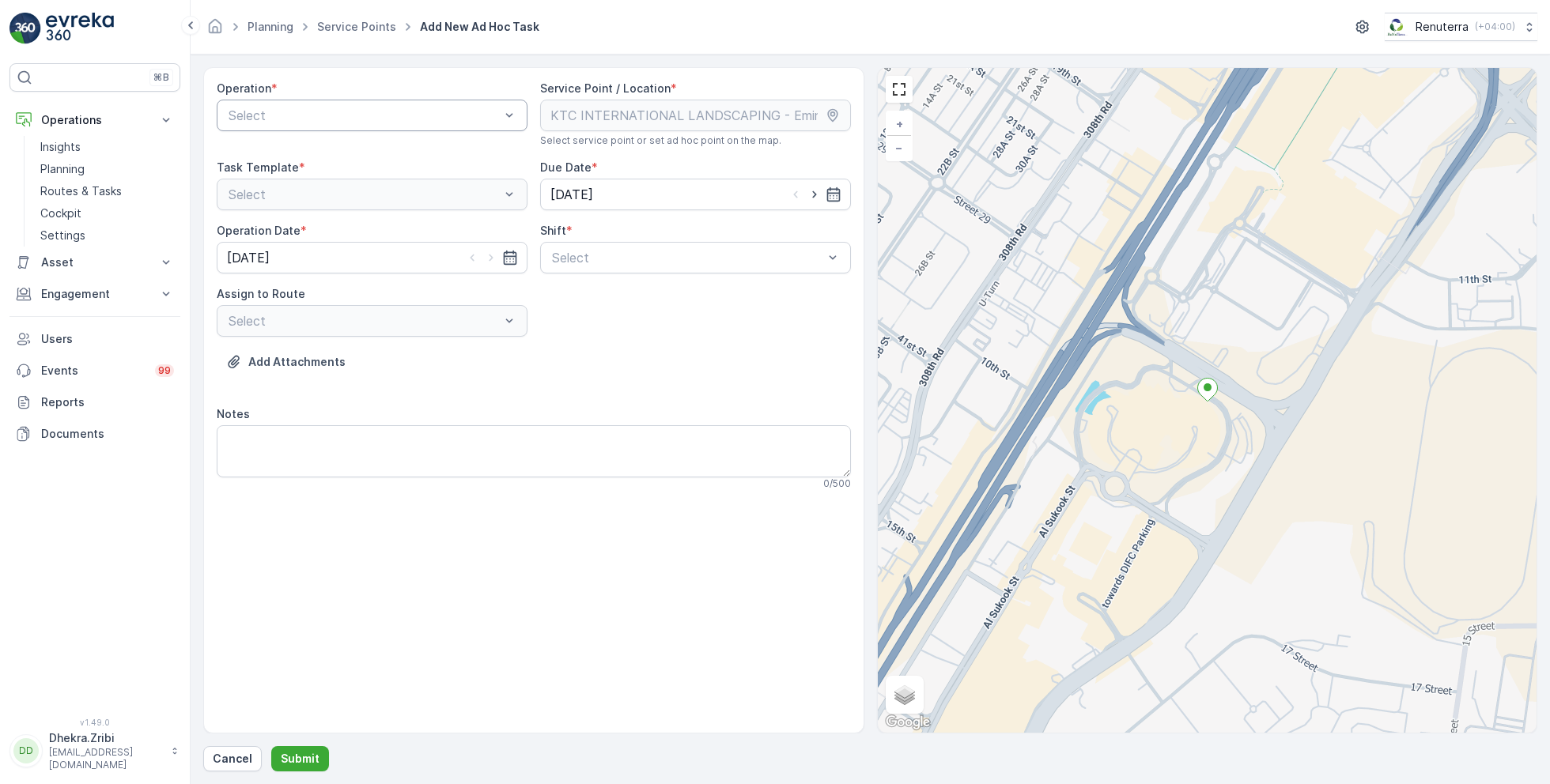
click at [432, 110] on div at bounding box center [363, 115] width 274 height 14
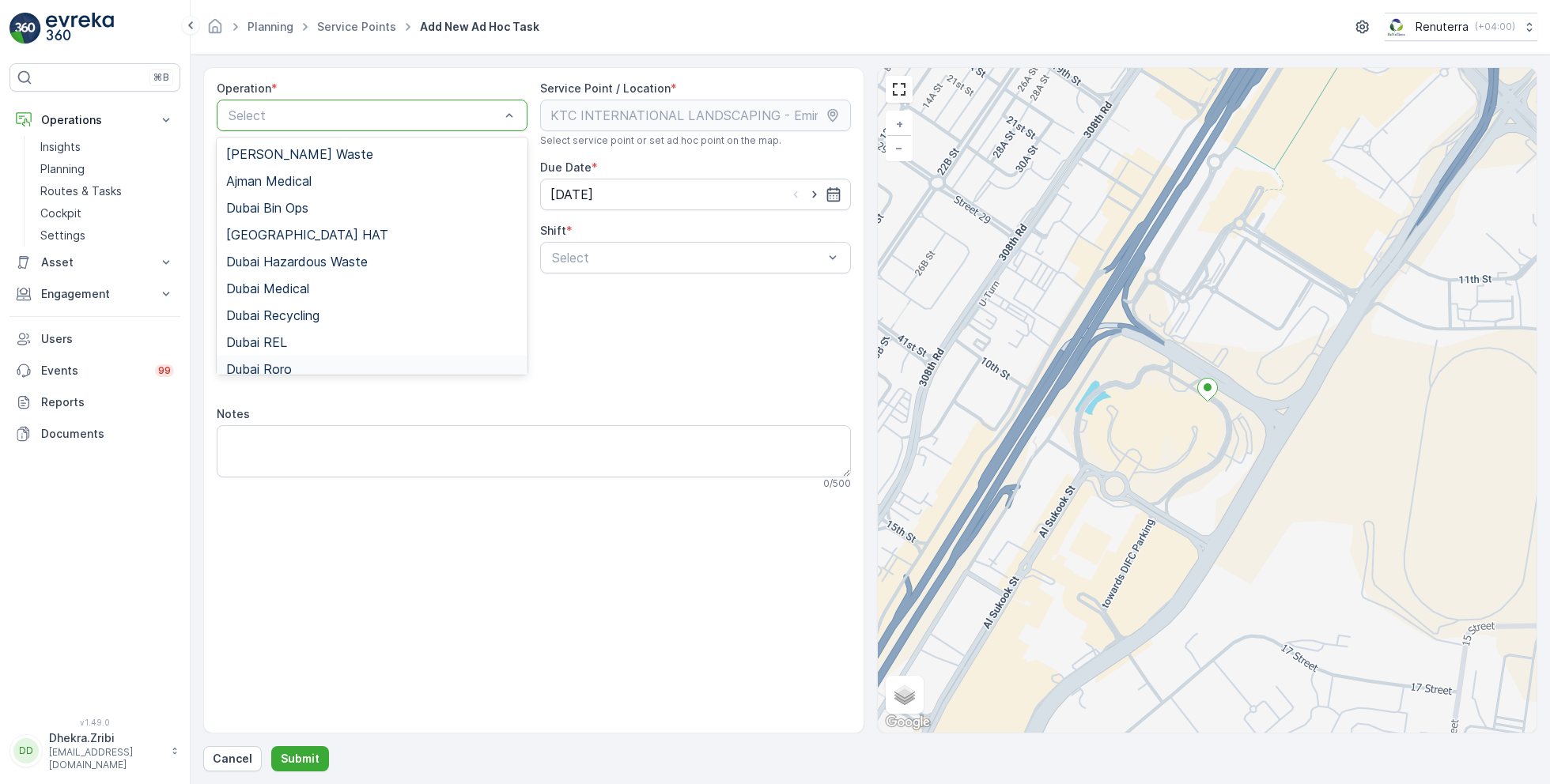
click at [286, 365] on span "Dubai Roro" at bounding box center [258, 369] width 65 height 14
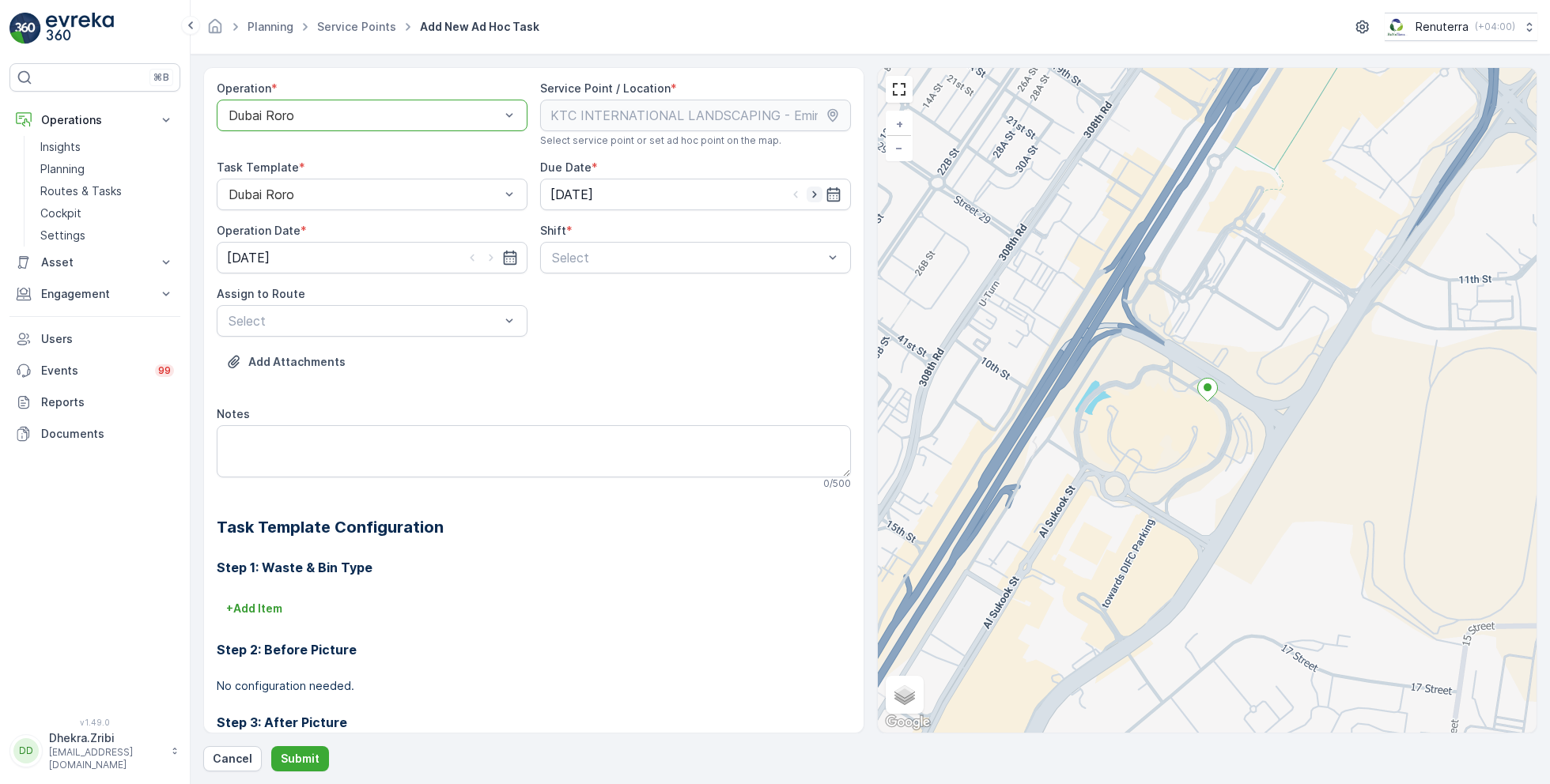
click at [813, 193] on icon "button" at bounding box center [814, 194] width 16 height 16
type input "[DATE]"
click at [490, 261] on icon "button" at bounding box center [491, 257] width 16 height 16
type input "[DATE]"
click at [608, 250] on div at bounding box center [687, 257] width 274 height 14
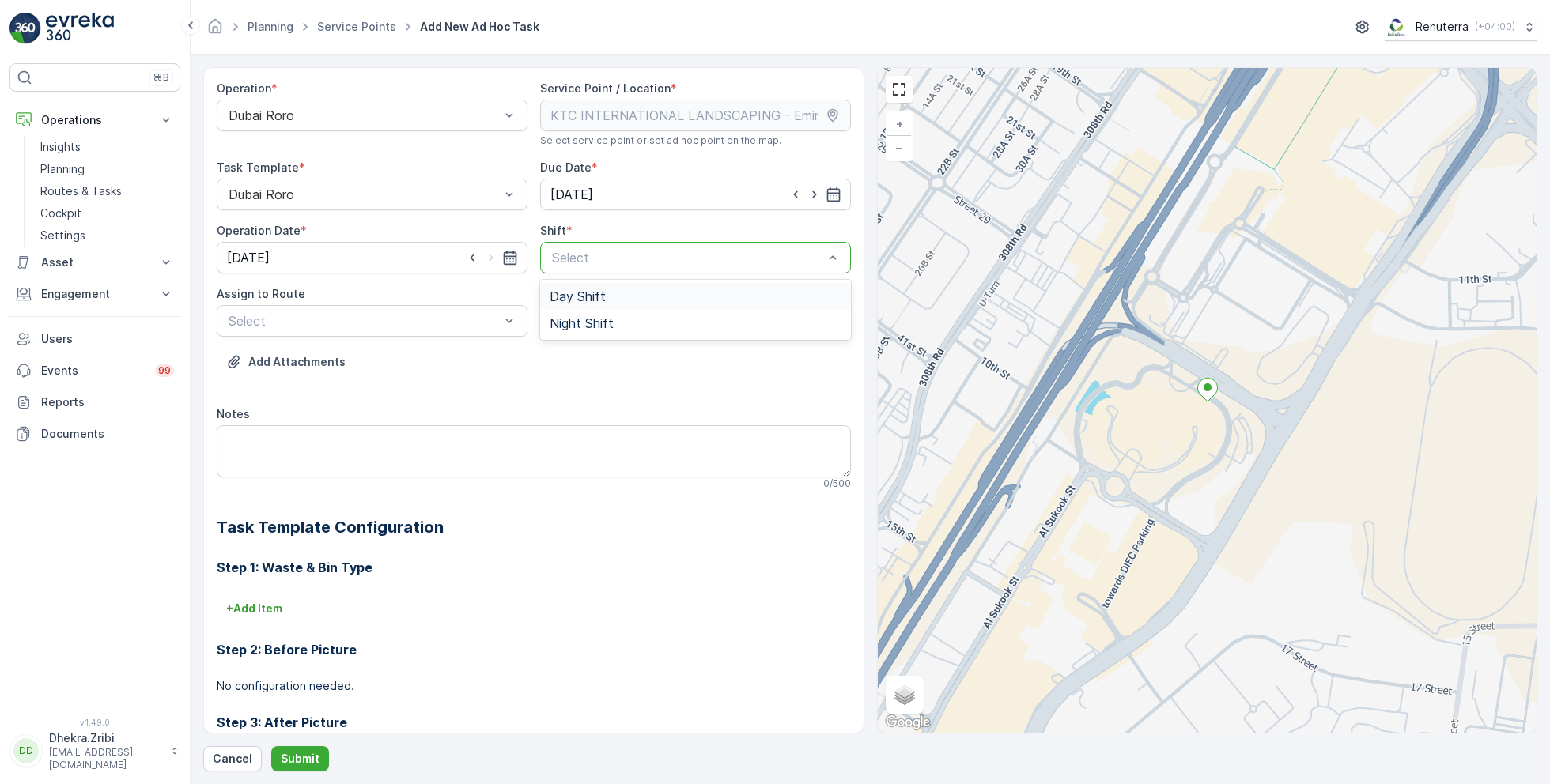
click at [562, 295] on span "Day Shift" at bounding box center [577, 296] width 56 height 14
click at [461, 314] on div at bounding box center [363, 321] width 274 height 14
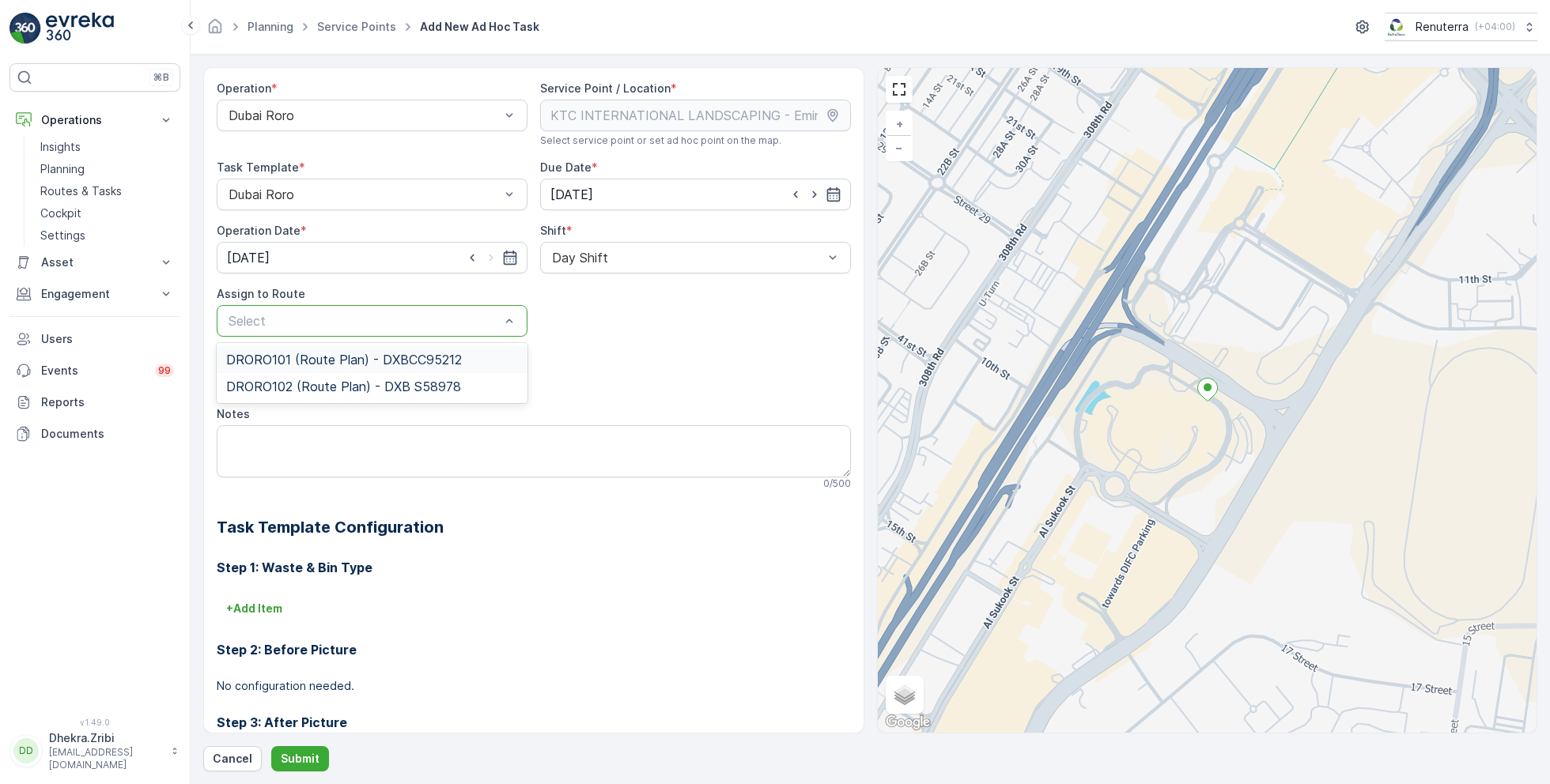
click at [329, 361] on span "DRORO101 (Route Plan) - DXBCC95212" at bounding box center [344, 359] width 236 height 14
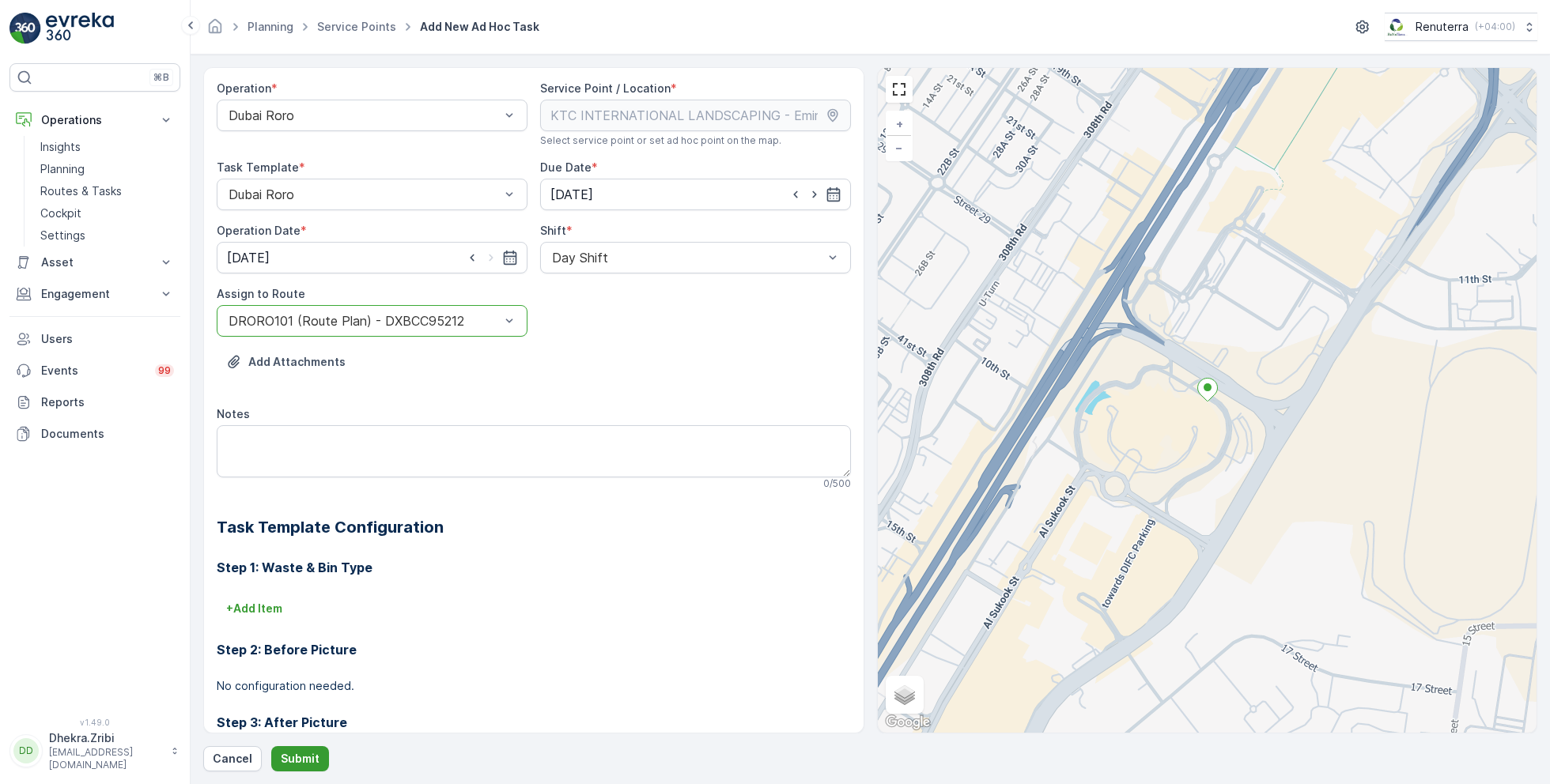
click at [298, 754] on p "Submit" at bounding box center [300, 759] width 39 height 16
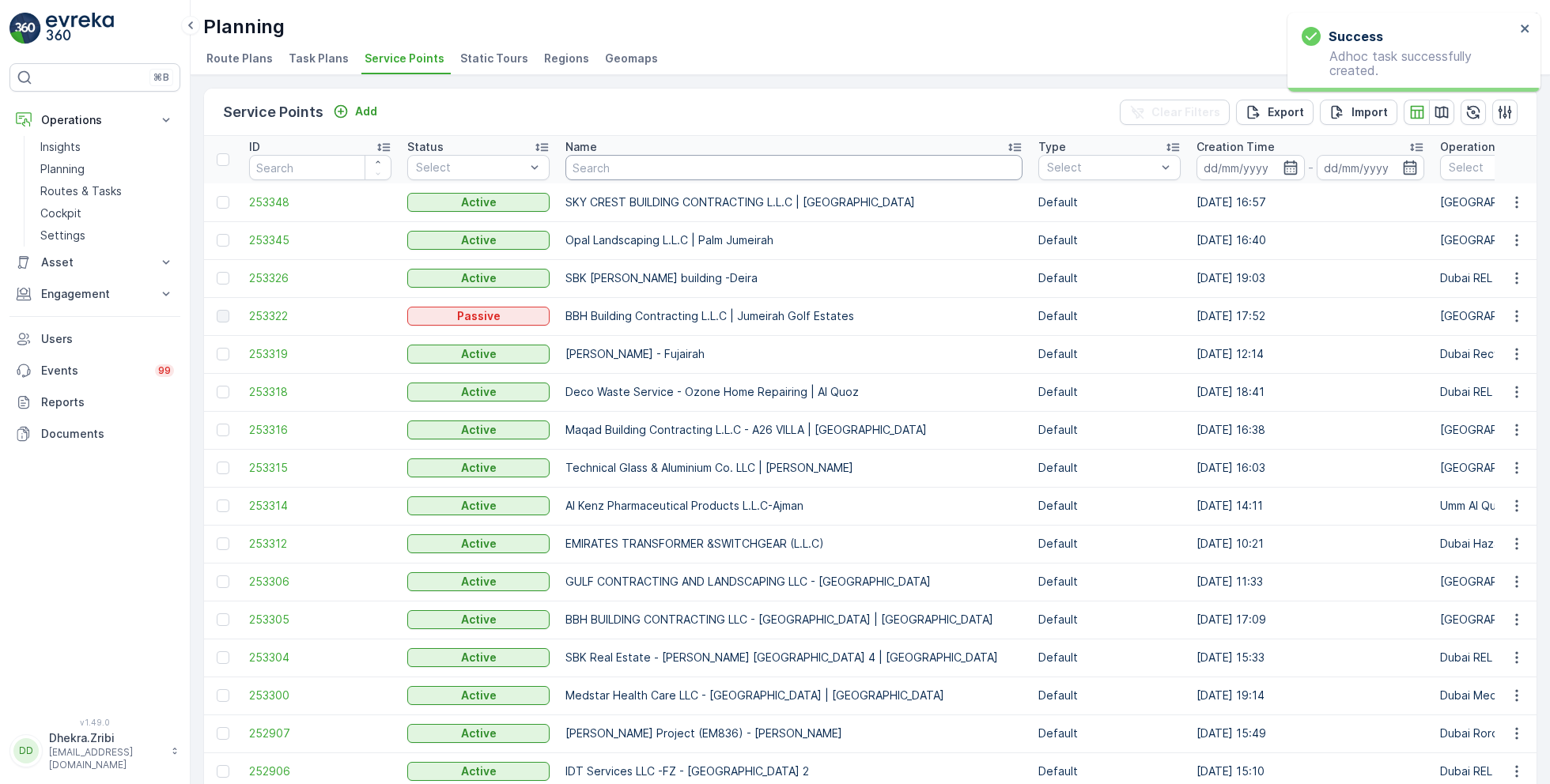
click at [613, 158] on input "text" at bounding box center [794, 168] width 457 height 25
paste input "Desert Landscape - Dubai Hills"
type input "Desert Landscape - Dubai Hills"
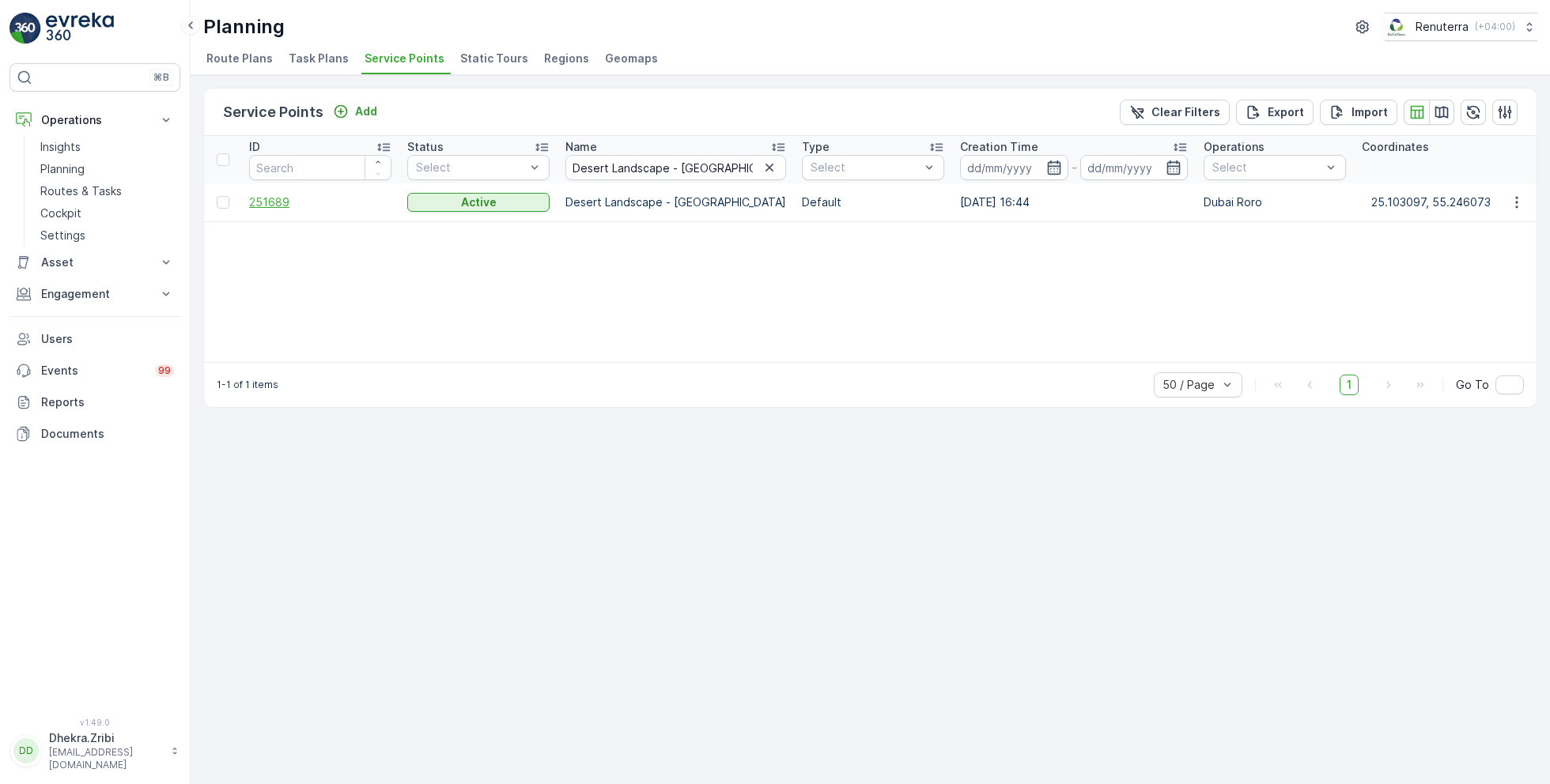
click at [276, 200] on span "251689" at bounding box center [320, 202] width 143 height 16
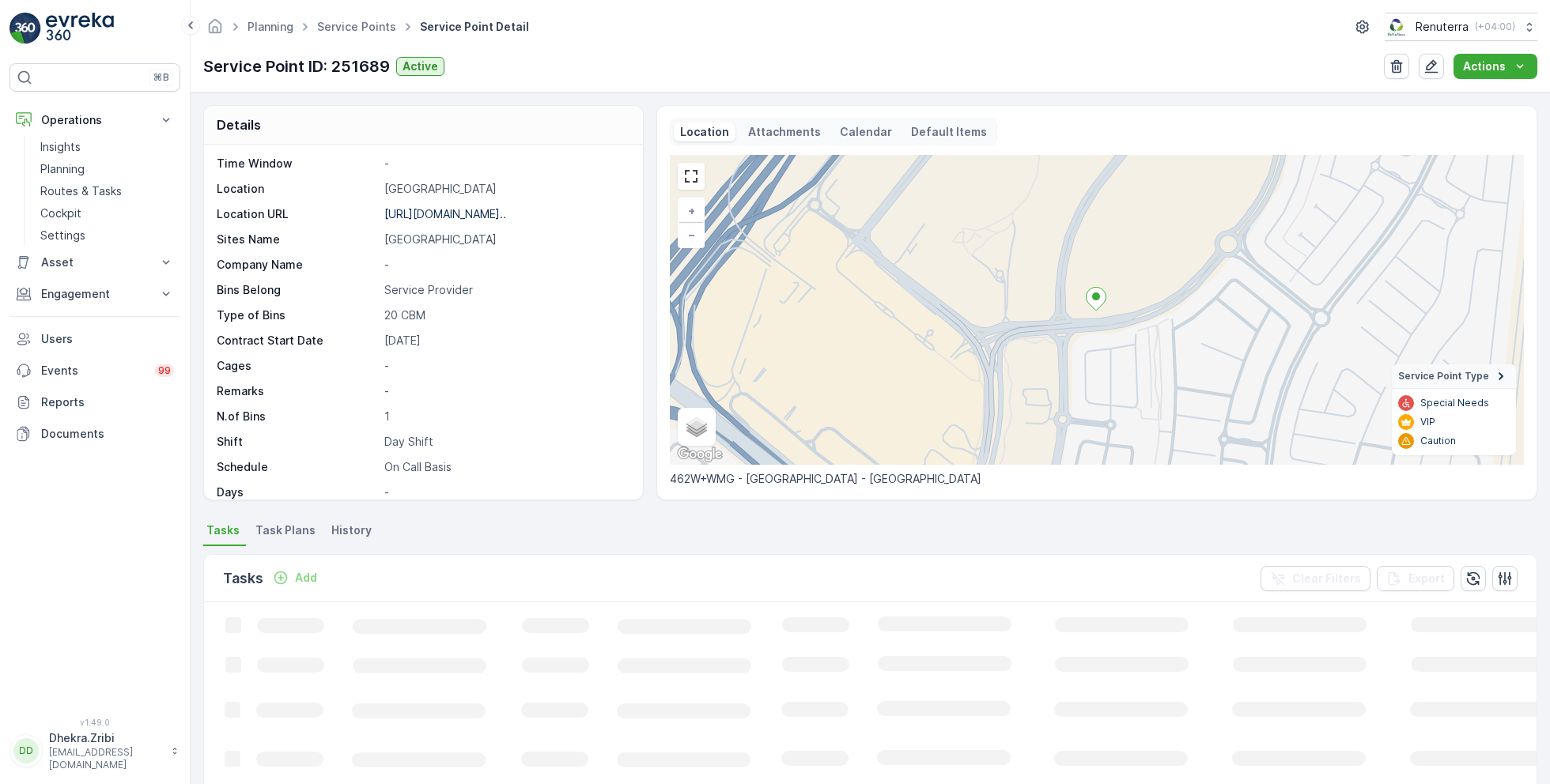
scroll to position [216, 0]
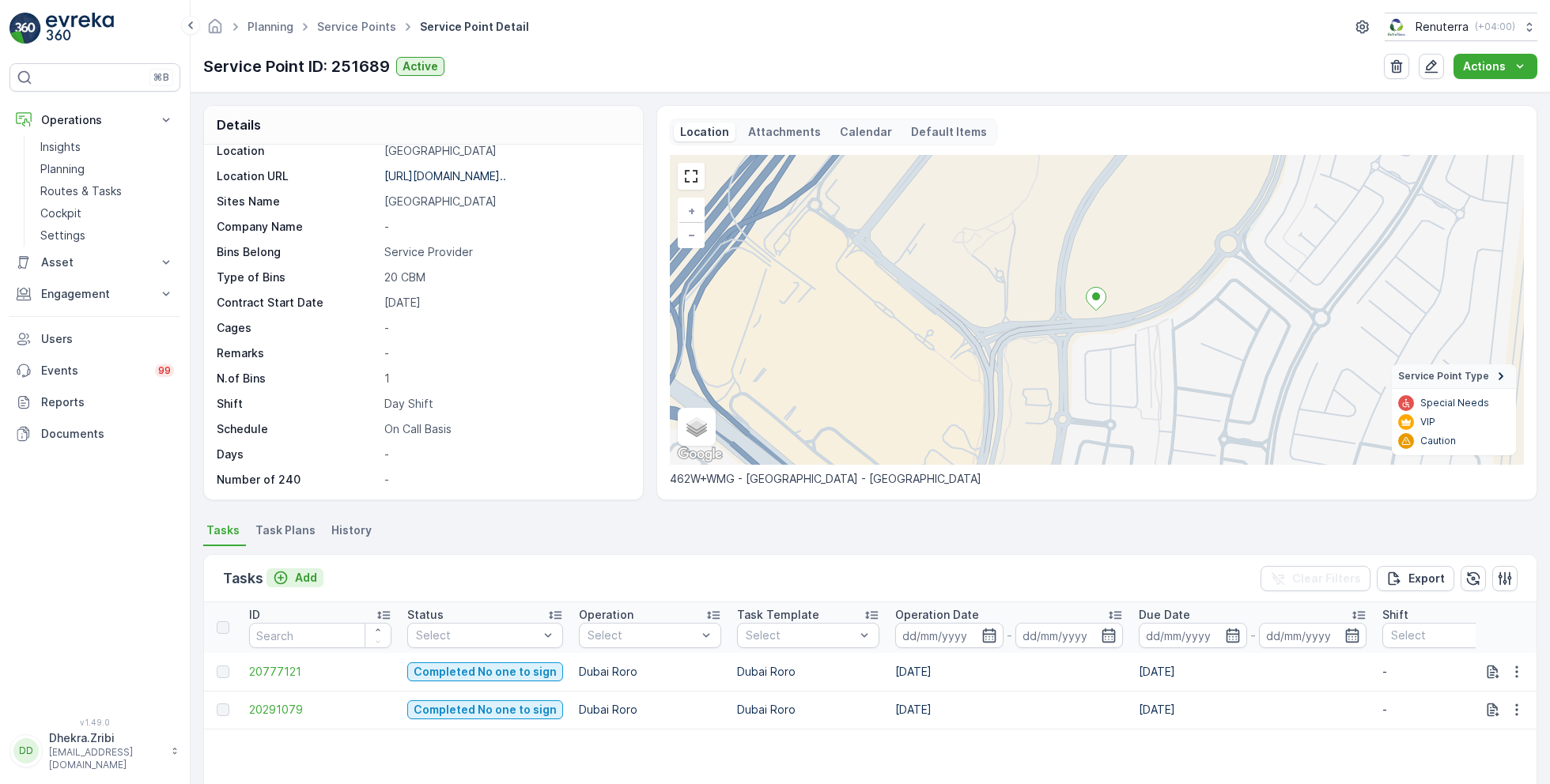
click at [309, 574] on p "Add" at bounding box center [306, 578] width 22 height 16
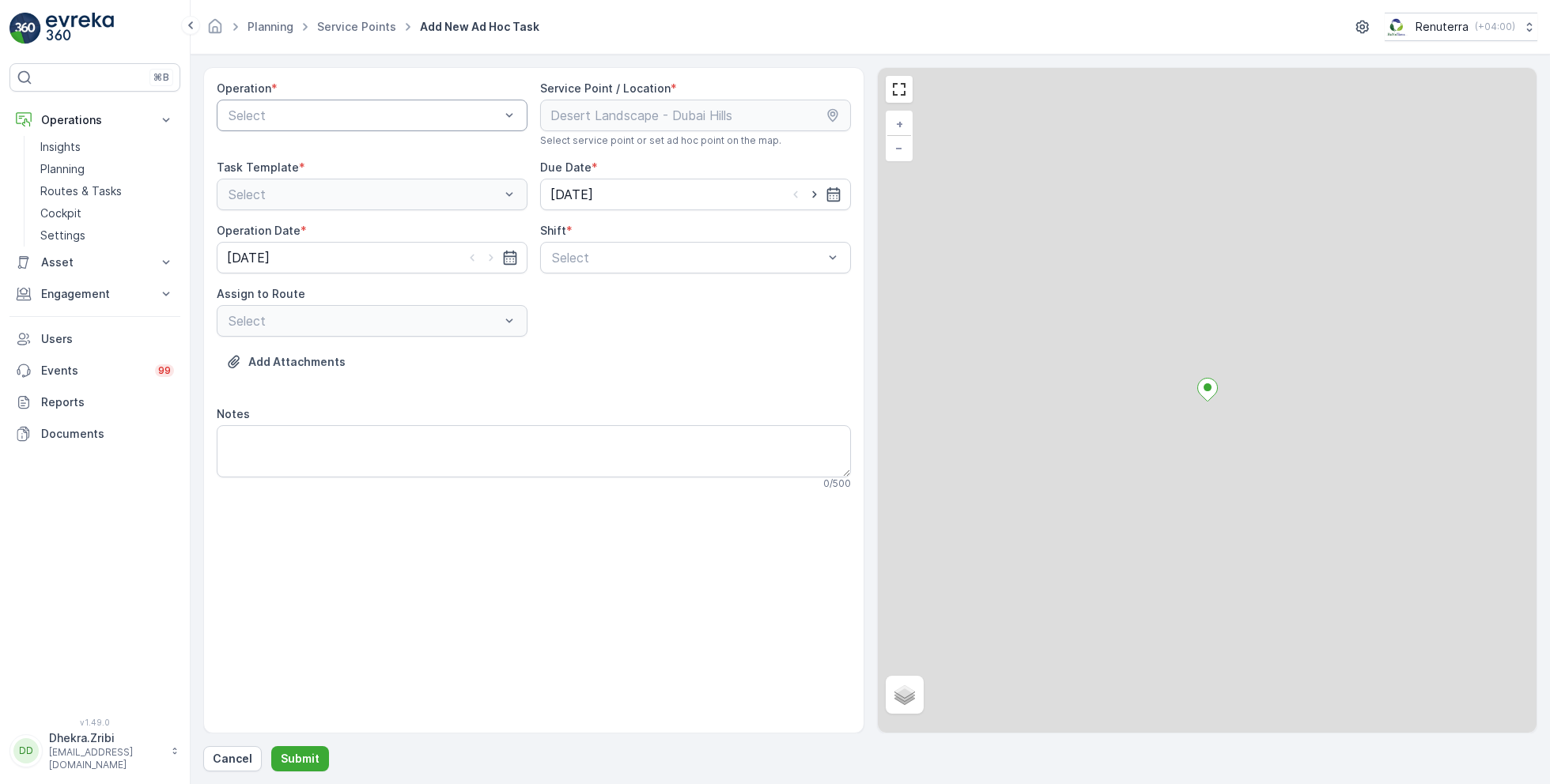
click at [396, 110] on div at bounding box center [363, 115] width 274 height 14
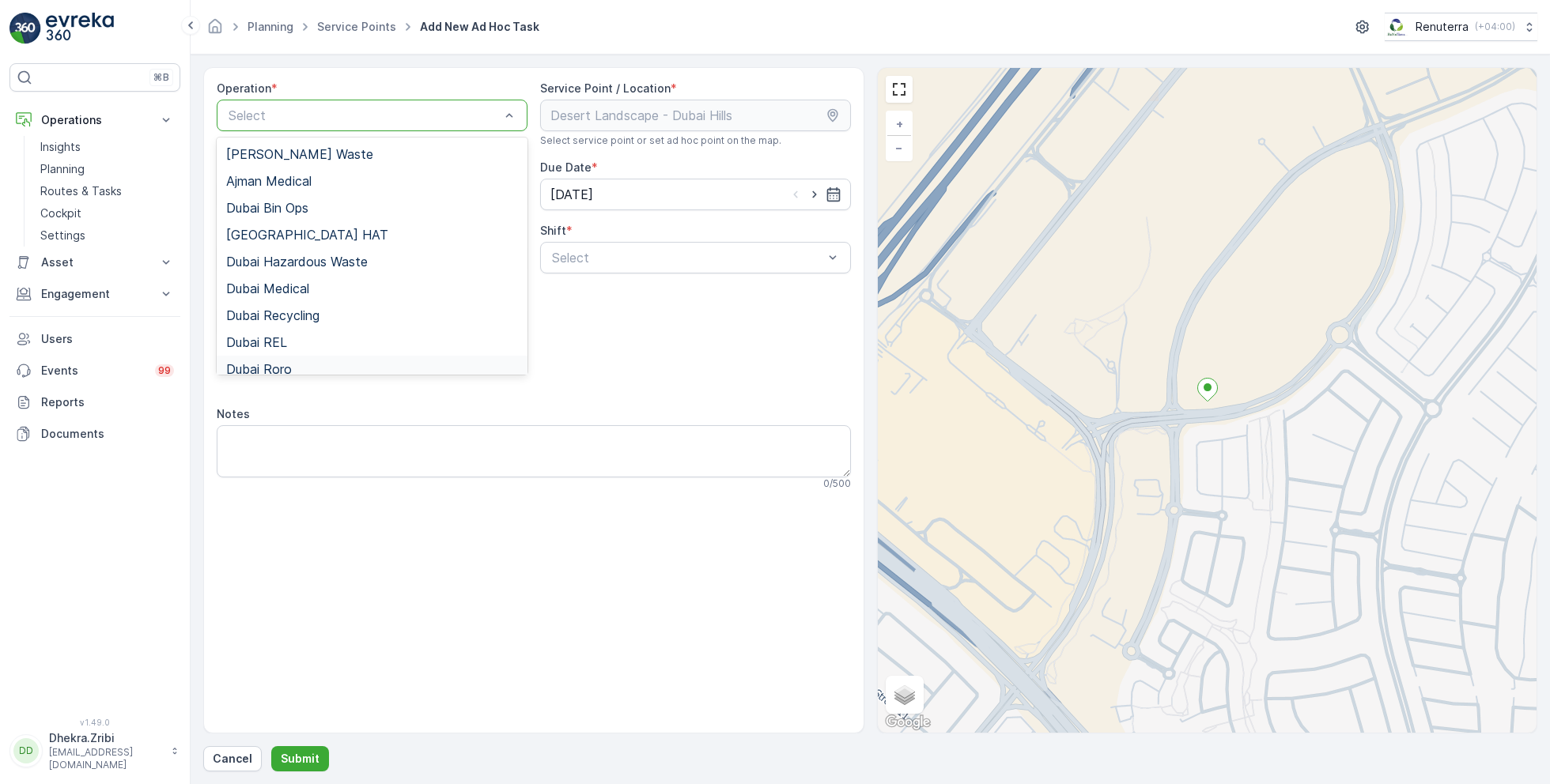
click at [286, 362] on span "Dubai Roro" at bounding box center [258, 369] width 65 height 14
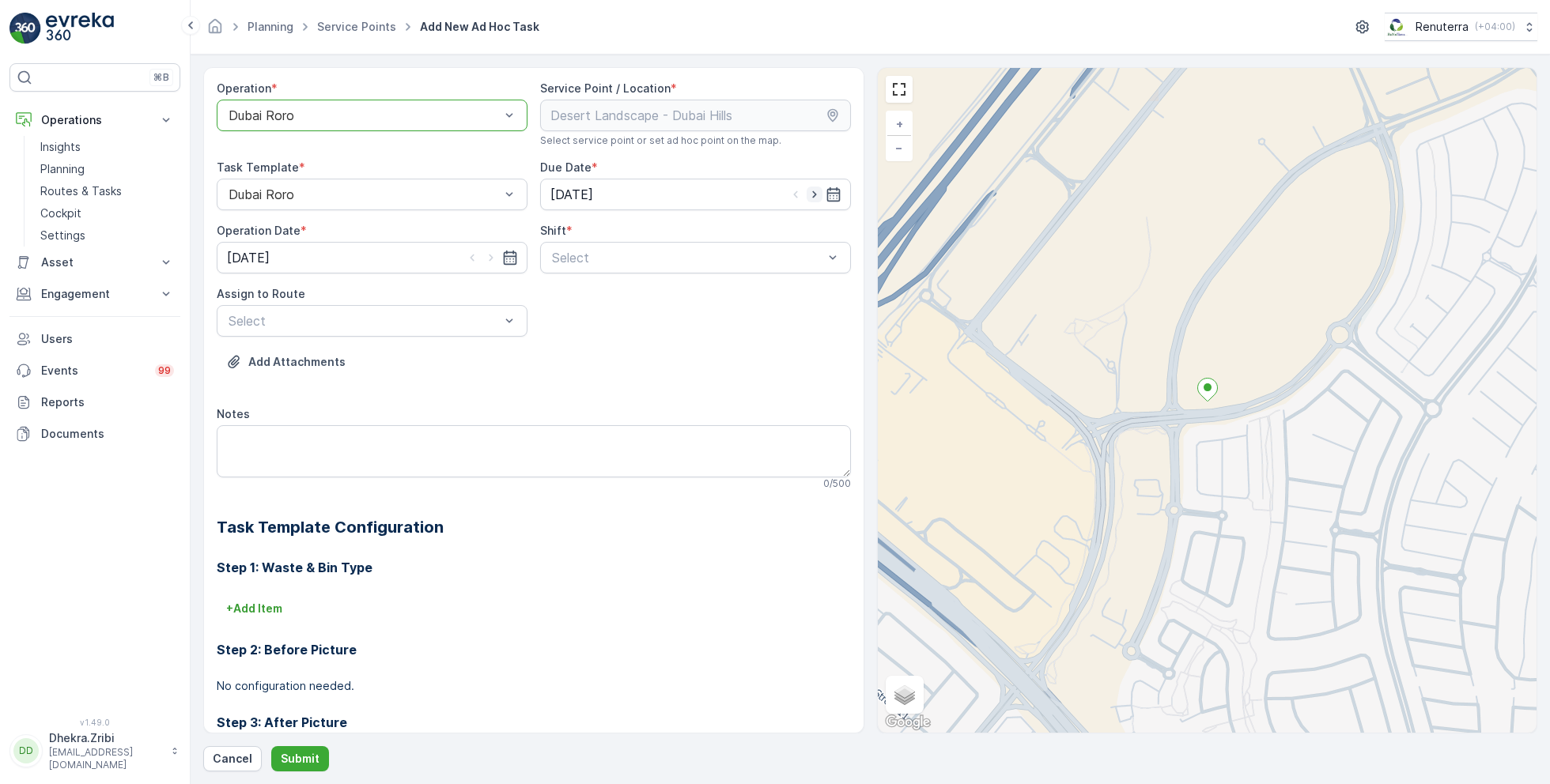
click at [812, 191] on icon "button" at bounding box center [814, 194] width 4 height 7
type input "[DATE]"
click at [490, 254] on icon "button" at bounding box center [491, 257] width 16 height 16
type input "[DATE]"
click at [622, 259] on div at bounding box center [687, 257] width 274 height 14
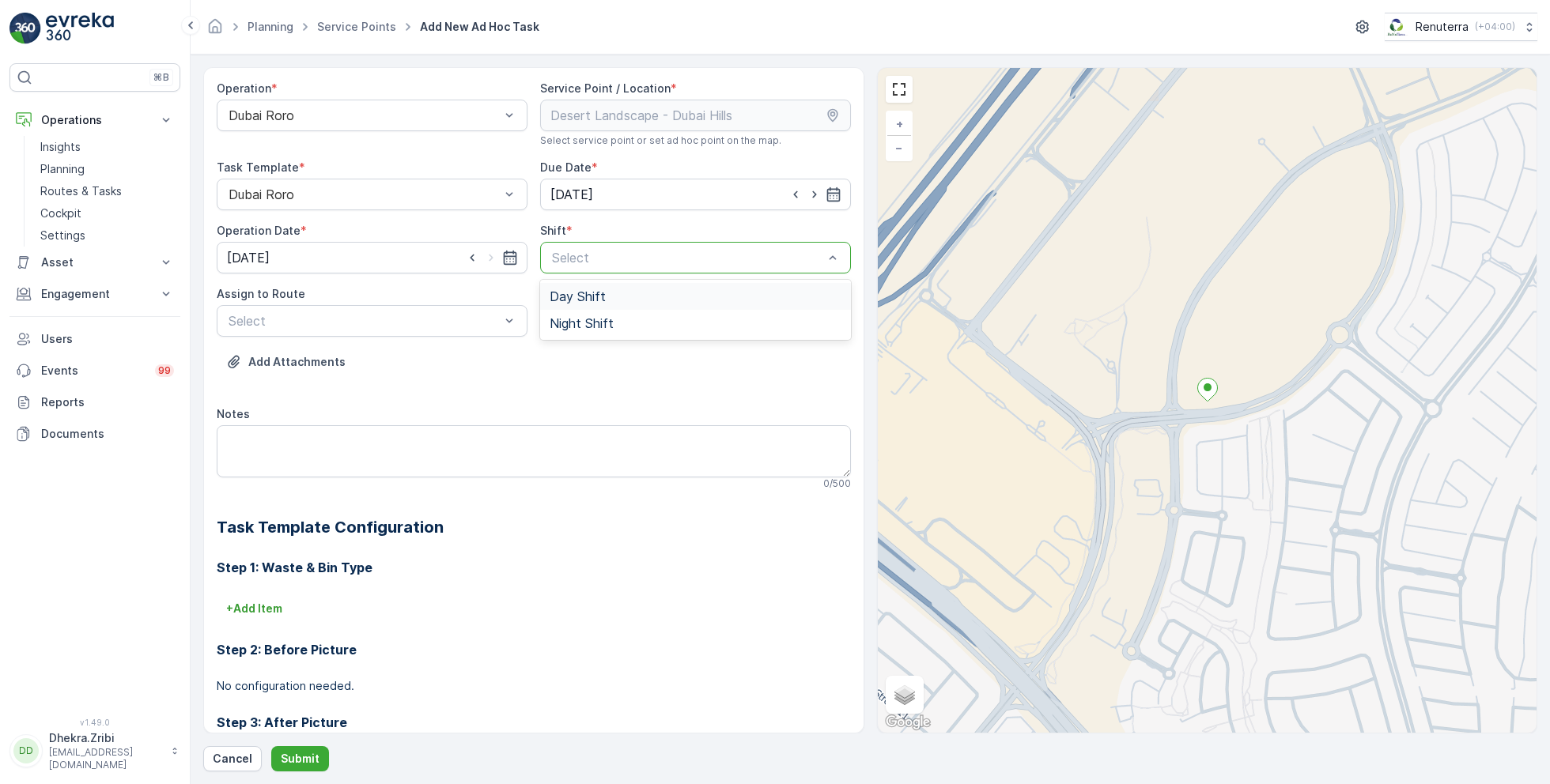
click at [581, 301] on span "Day Shift" at bounding box center [577, 296] width 56 height 14
click at [429, 329] on div "Select" at bounding box center [372, 321] width 311 height 31
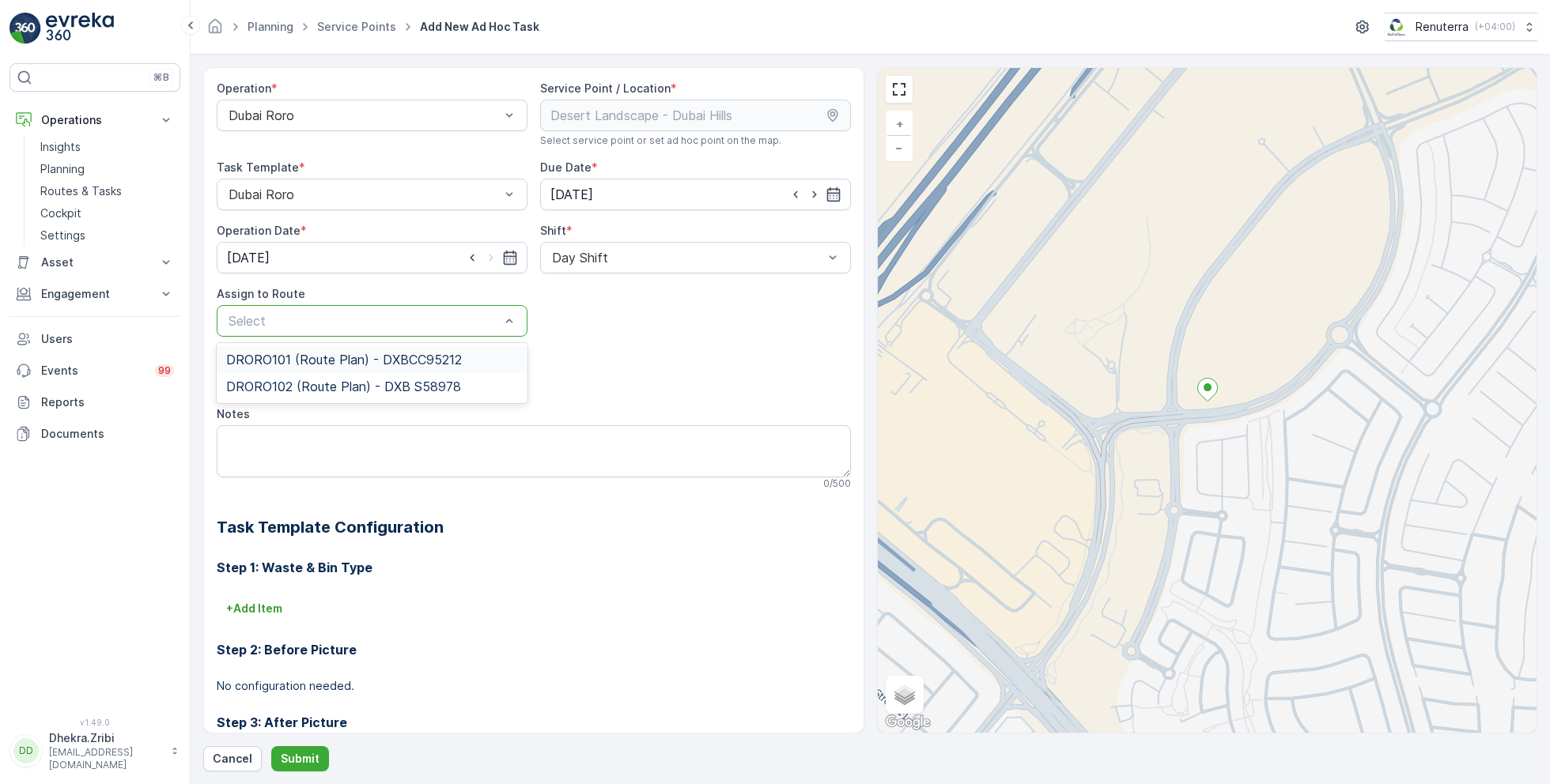
click at [312, 361] on span "DRORO101 (Route Plan) - DXBCC95212" at bounding box center [344, 359] width 236 height 14
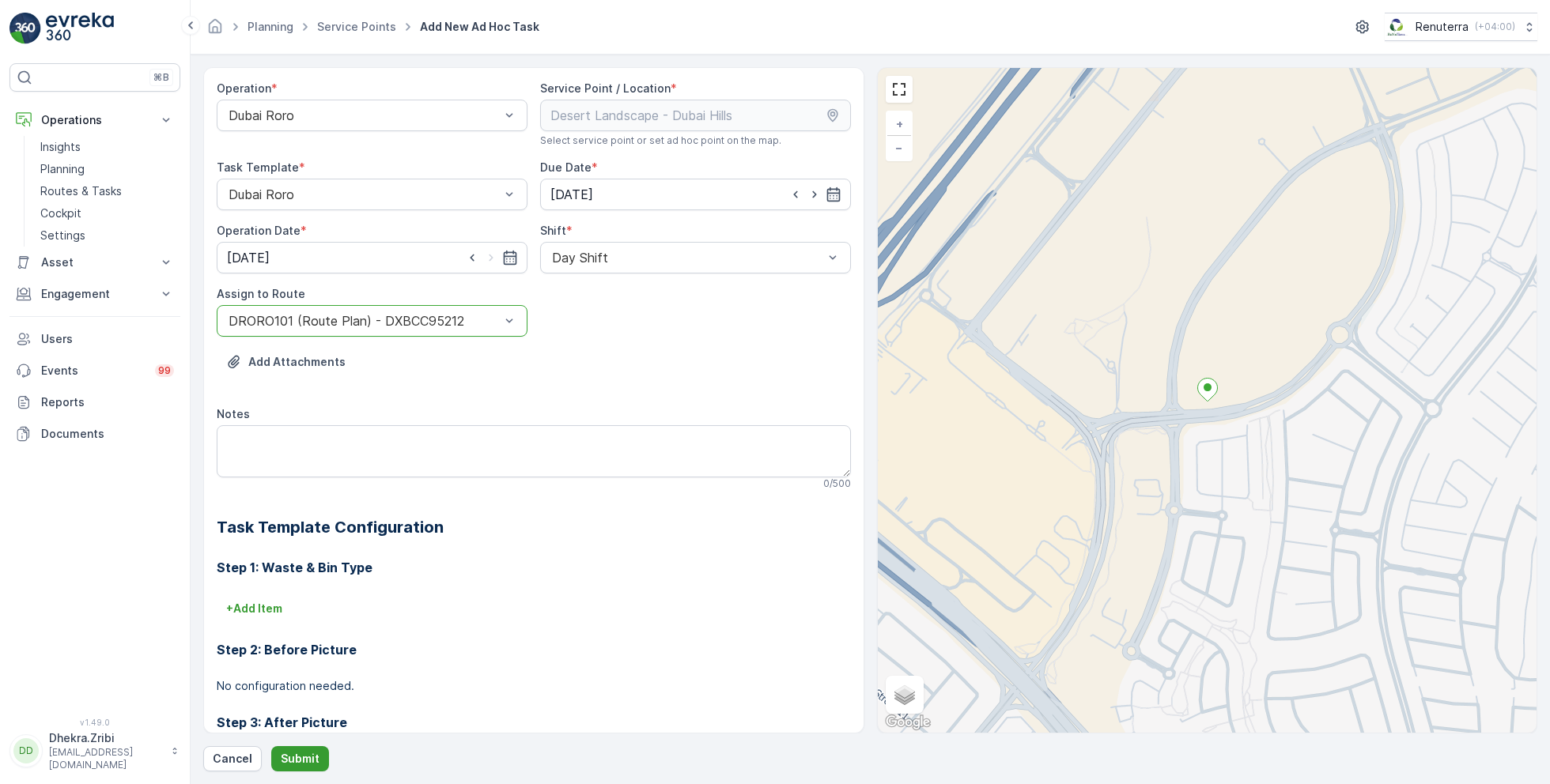
click at [301, 754] on p "Submit" at bounding box center [300, 759] width 39 height 16
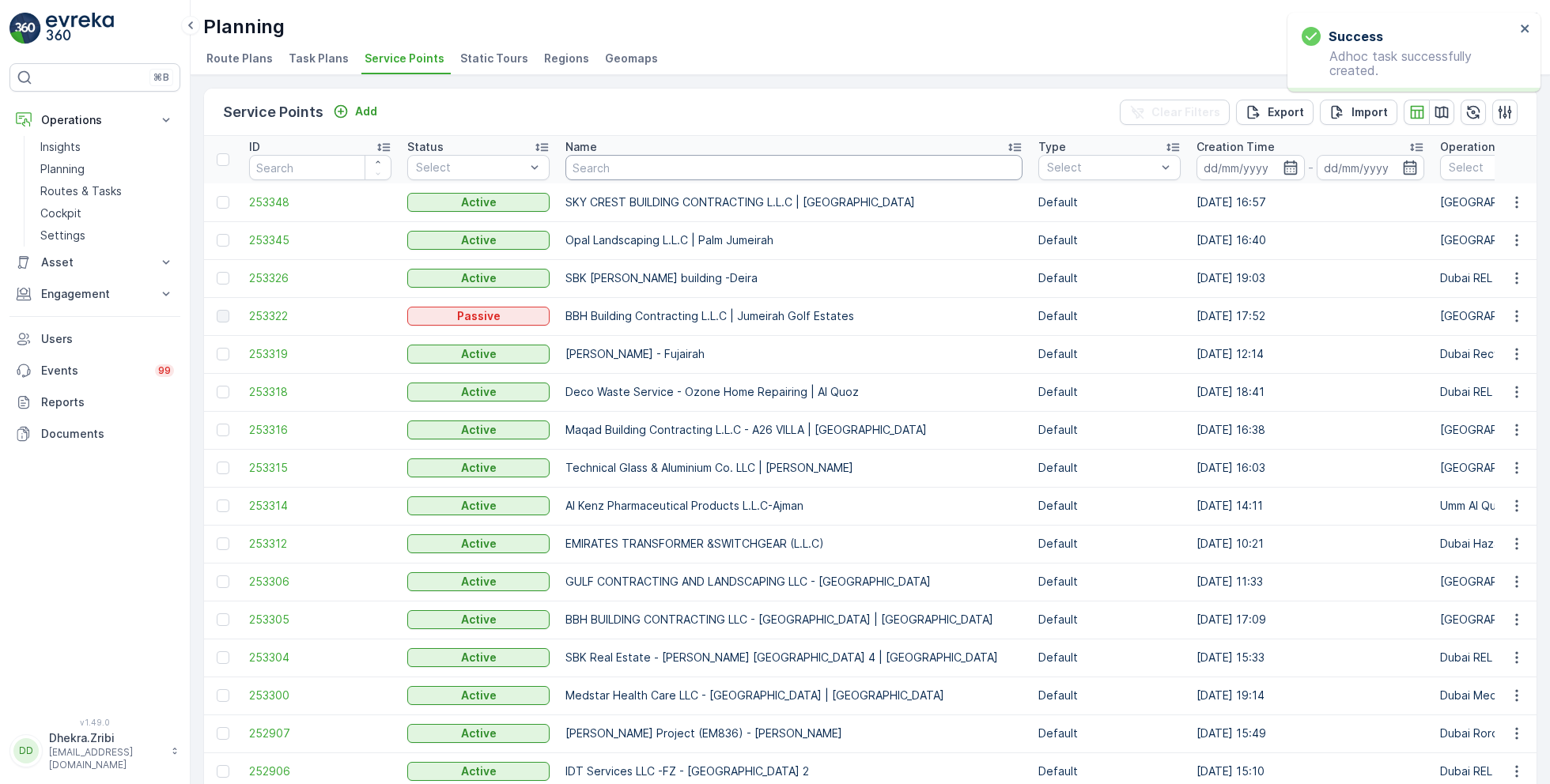
click at [609, 165] on input "text" at bounding box center [794, 168] width 457 height 25
type input "italian"
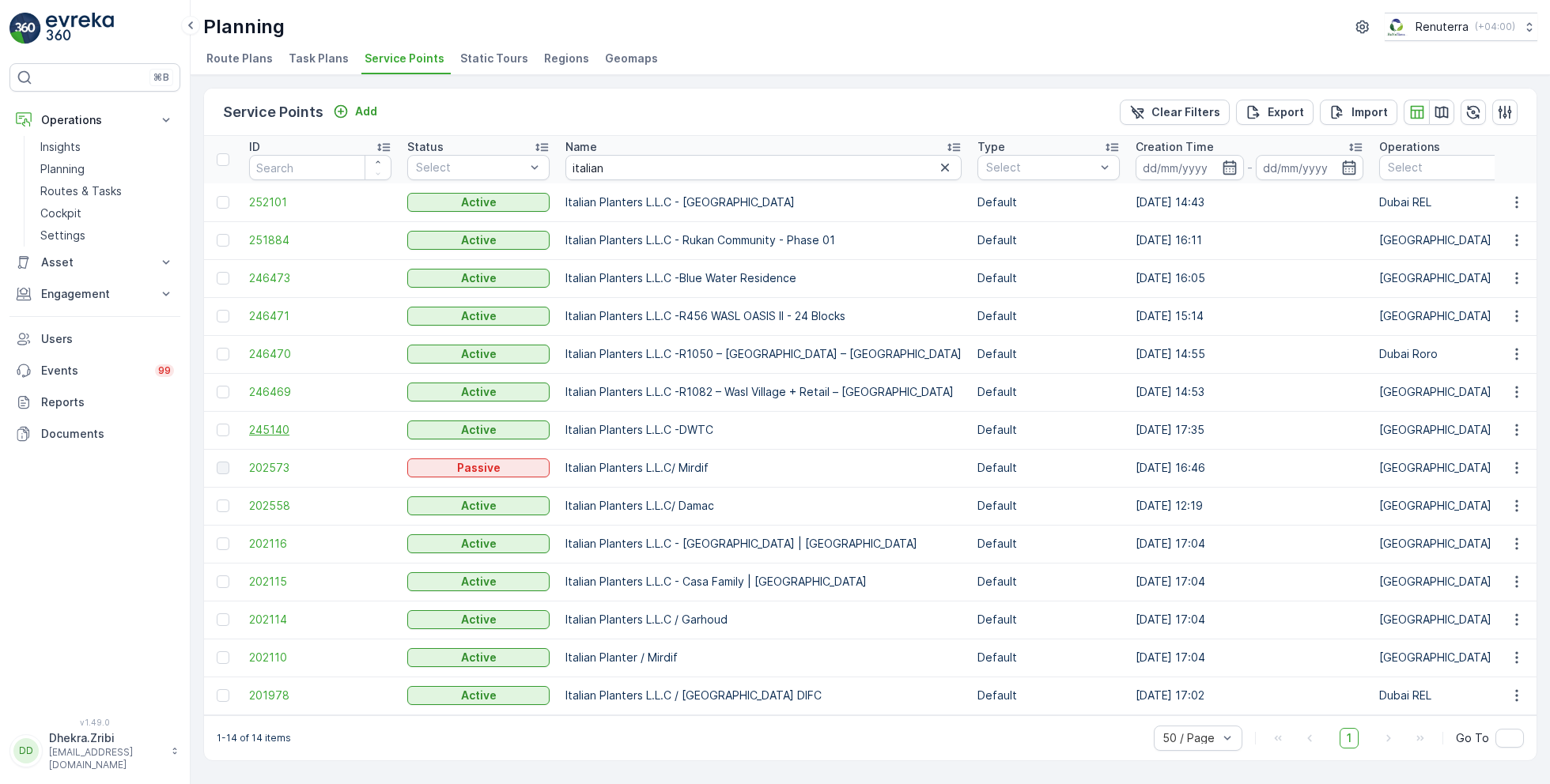
click at [274, 427] on span "245140" at bounding box center [320, 429] width 143 height 16
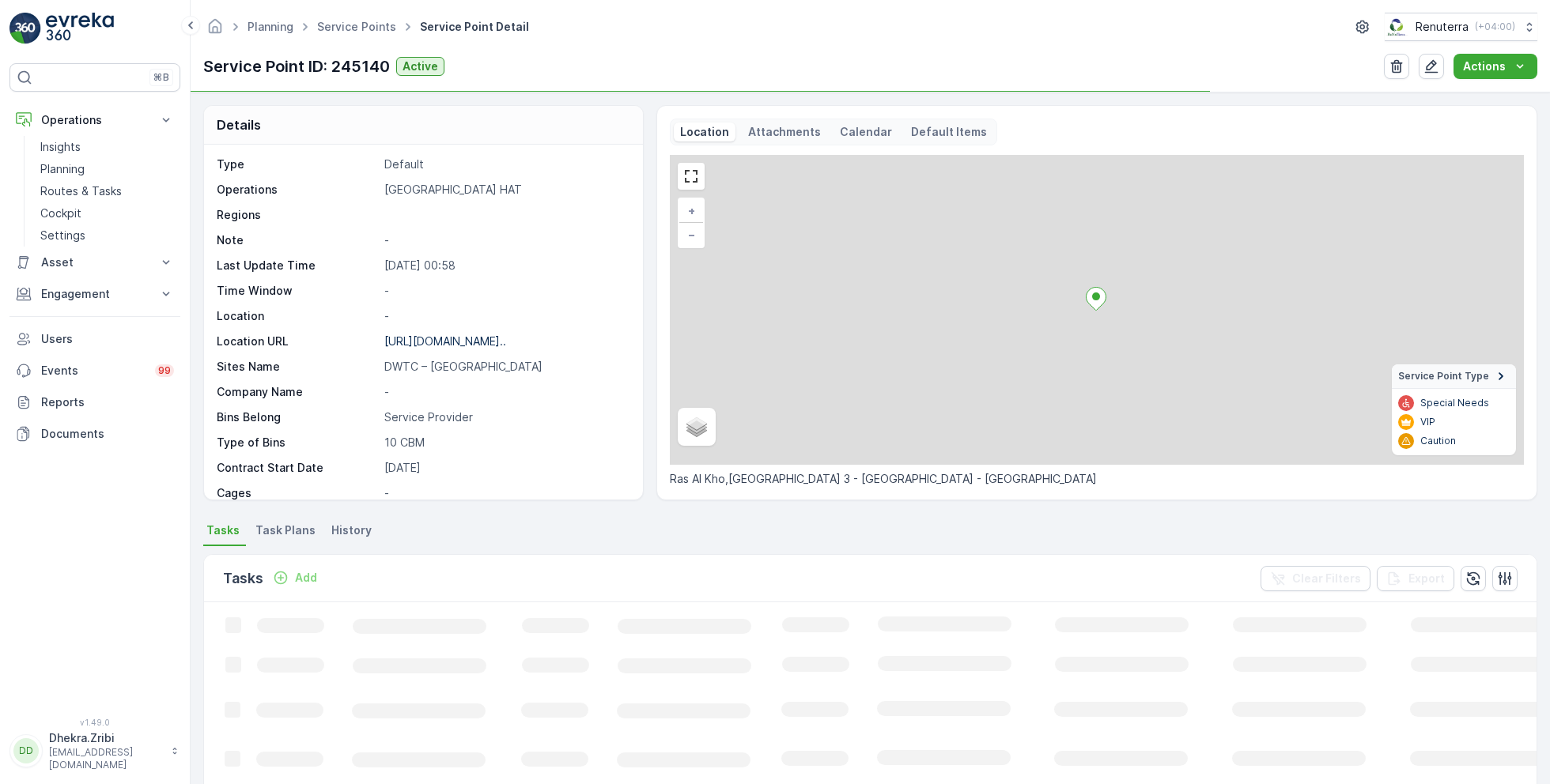
scroll to position [64, 0]
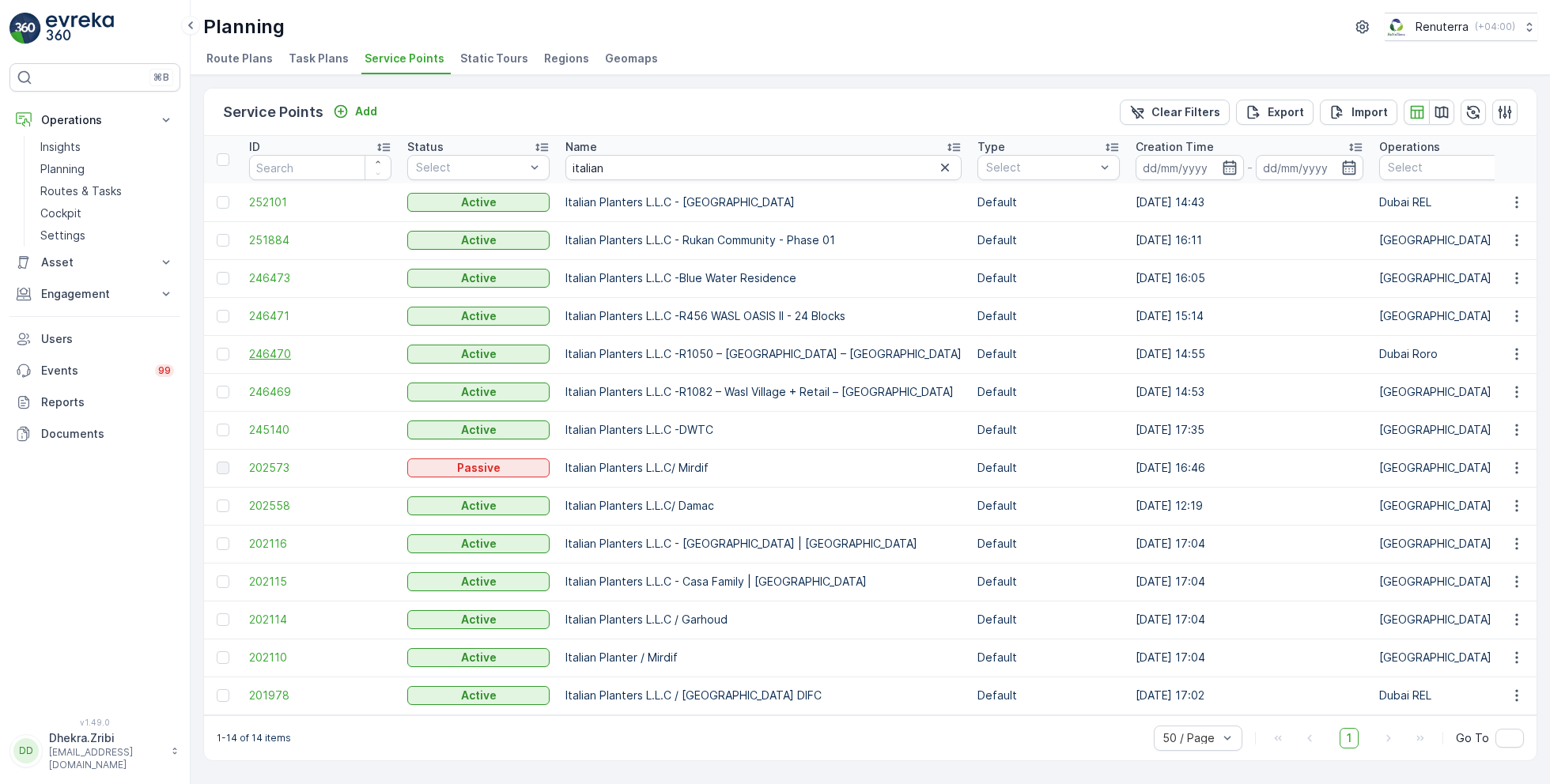
click at [278, 351] on span "246470" at bounding box center [320, 354] width 143 height 16
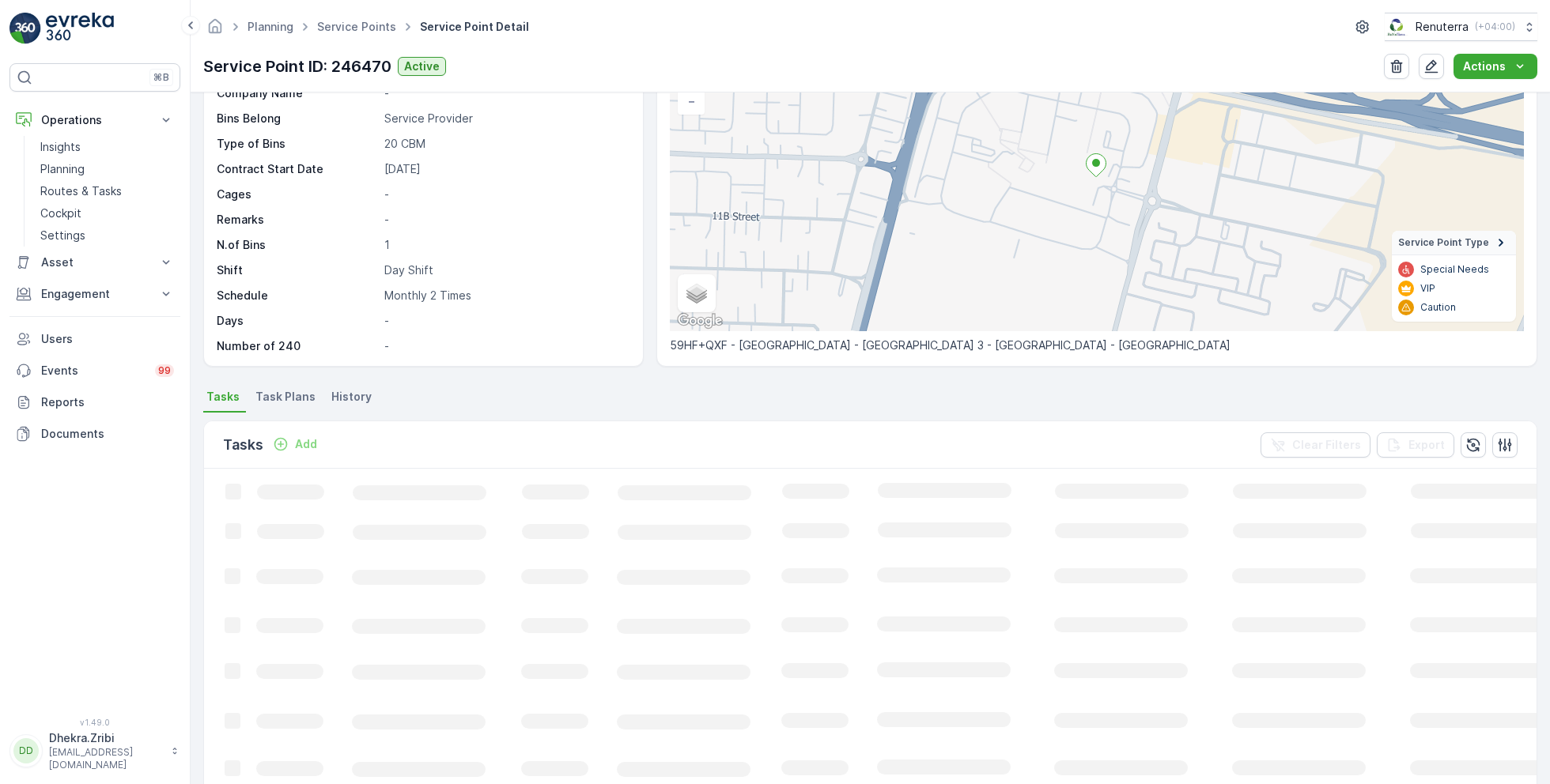
scroll to position [148, 0]
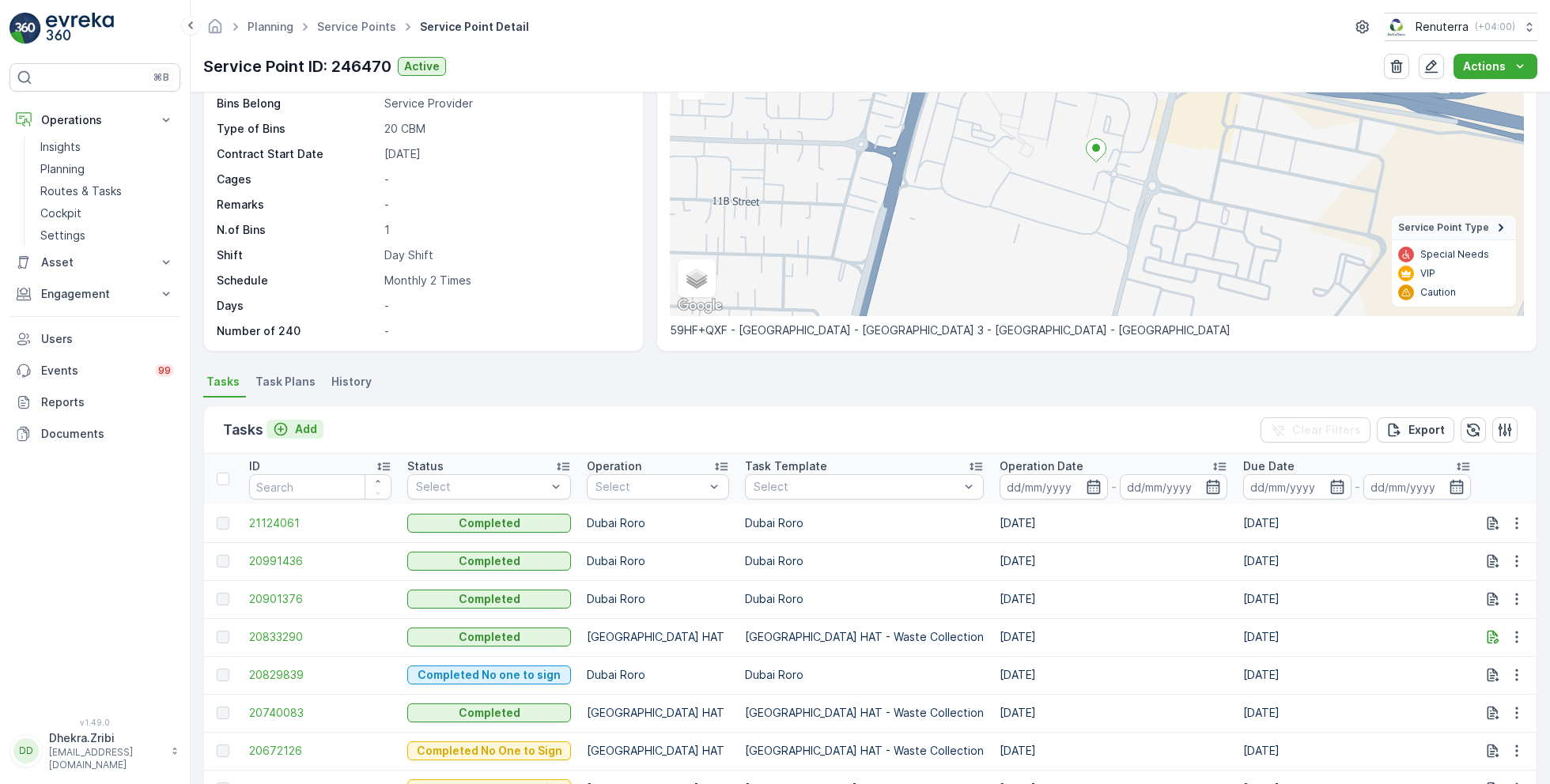
click at [295, 425] on p "Add" at bounding box center [306, 428] width 22 height 16
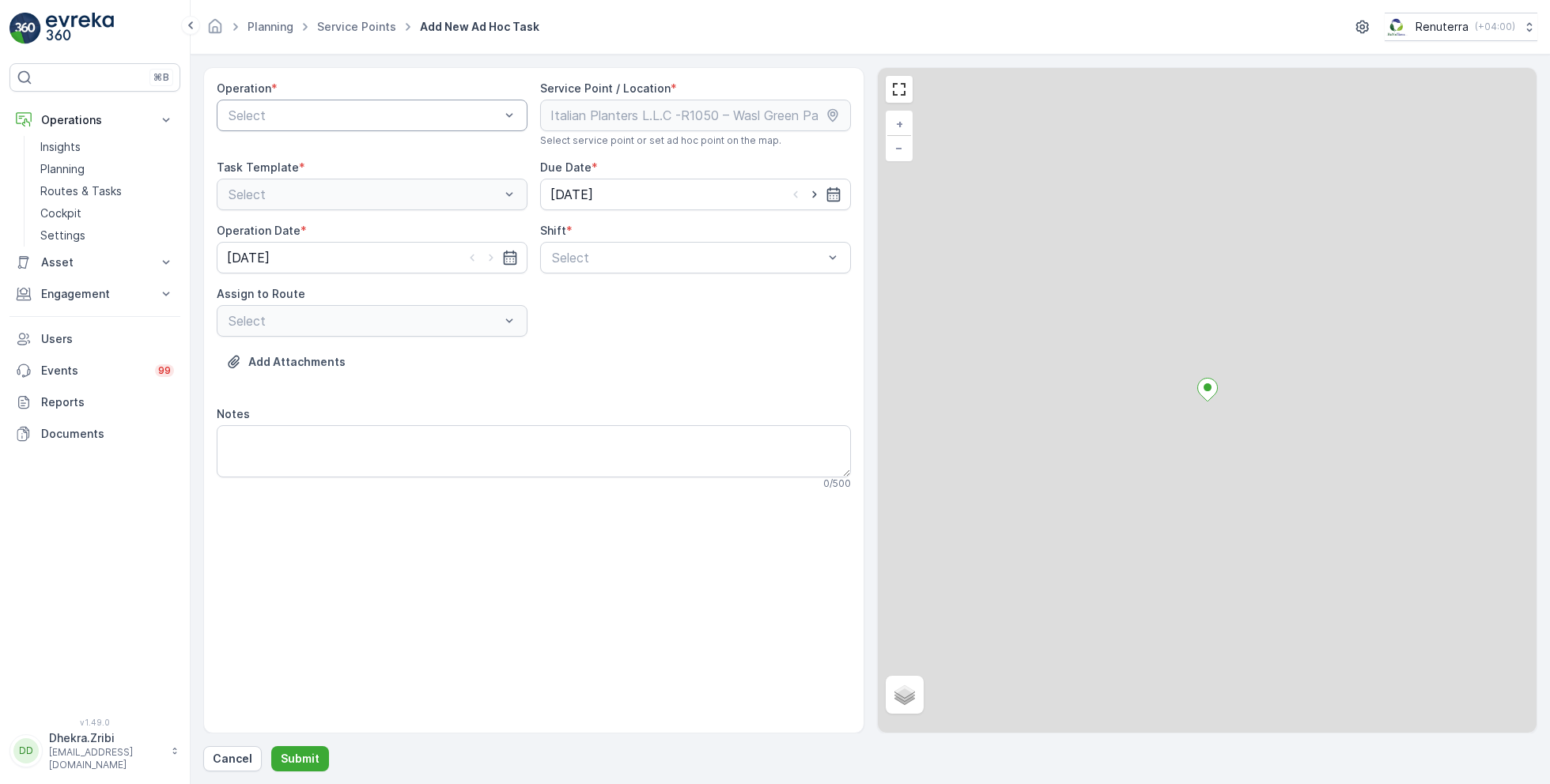
click at [351, 113] on div at bounding box center [363, 115] width 274 height 14
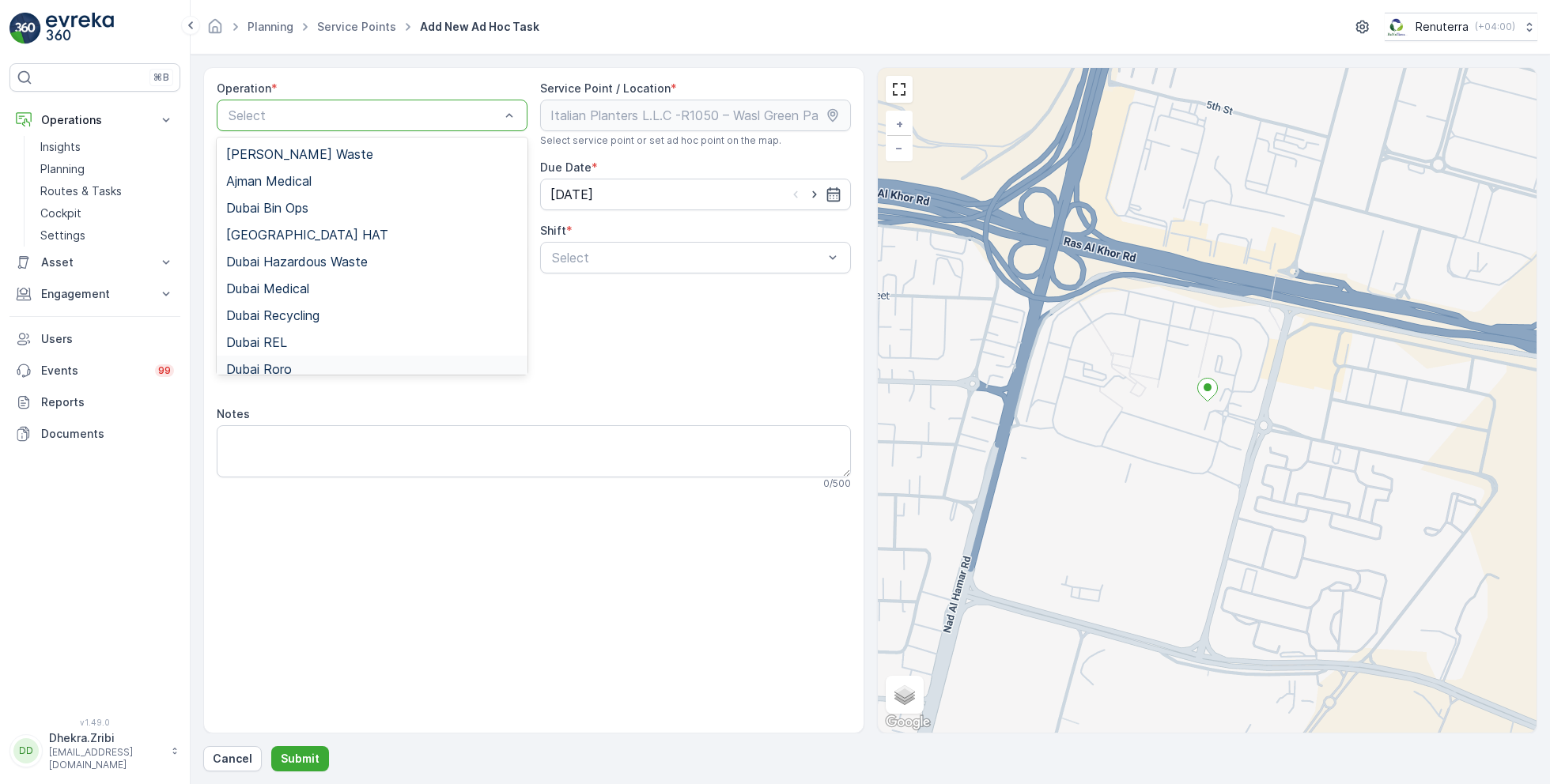
click at [288, 367] on span "Dubai Roro" at bounding box center [258, 369] width 65 height 14
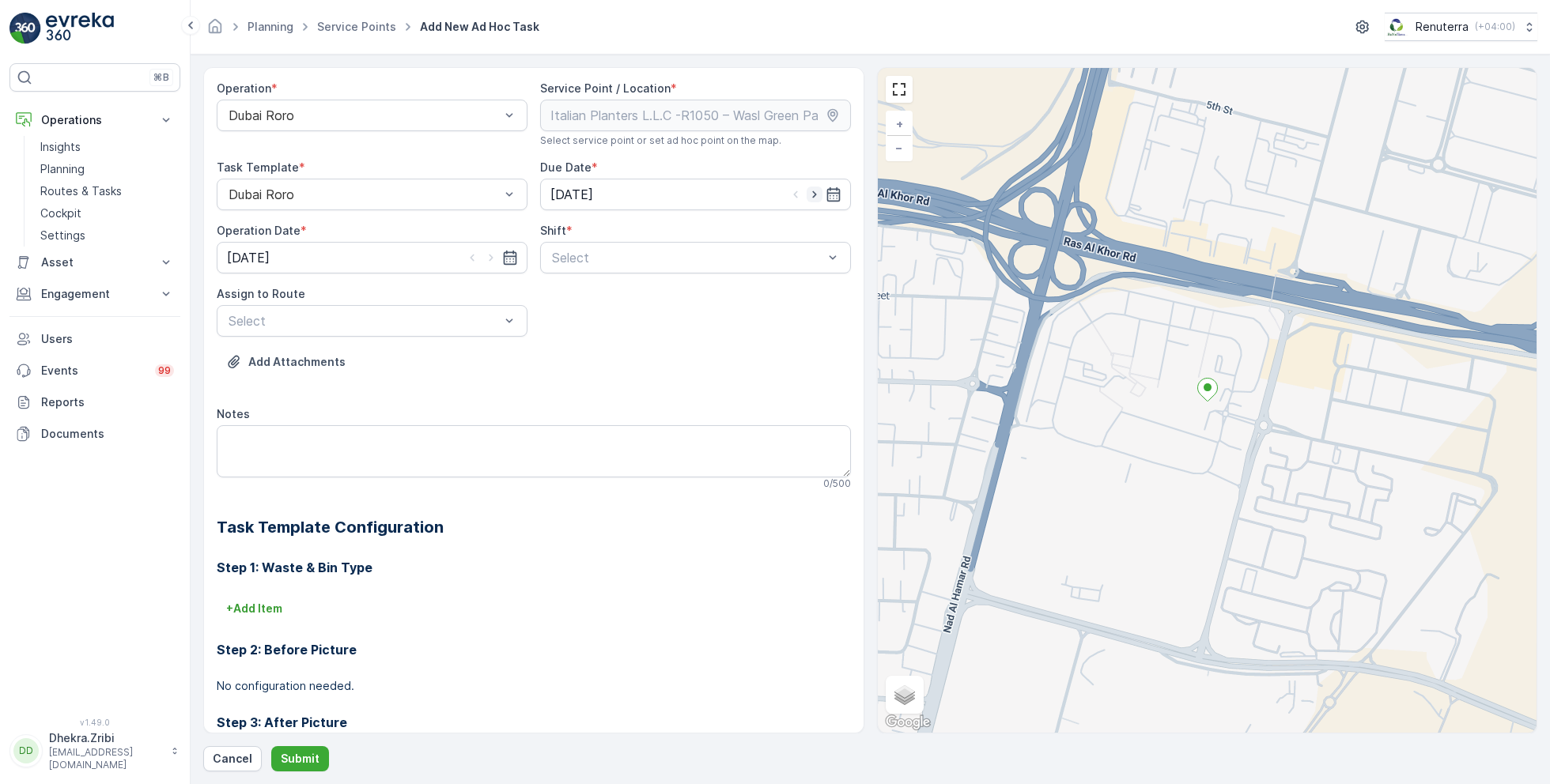
click at [812, 196] on icon "button" at bounding box center [814, 194] width 16 height 16
type input "[DATE]"
click at [492, 259] on icon "button" at bounding box center [491, 257] width 16 height 16
type input "[DATE]"
click at [592, 254] on div at bounding box center [687, 257] width 274 height 14
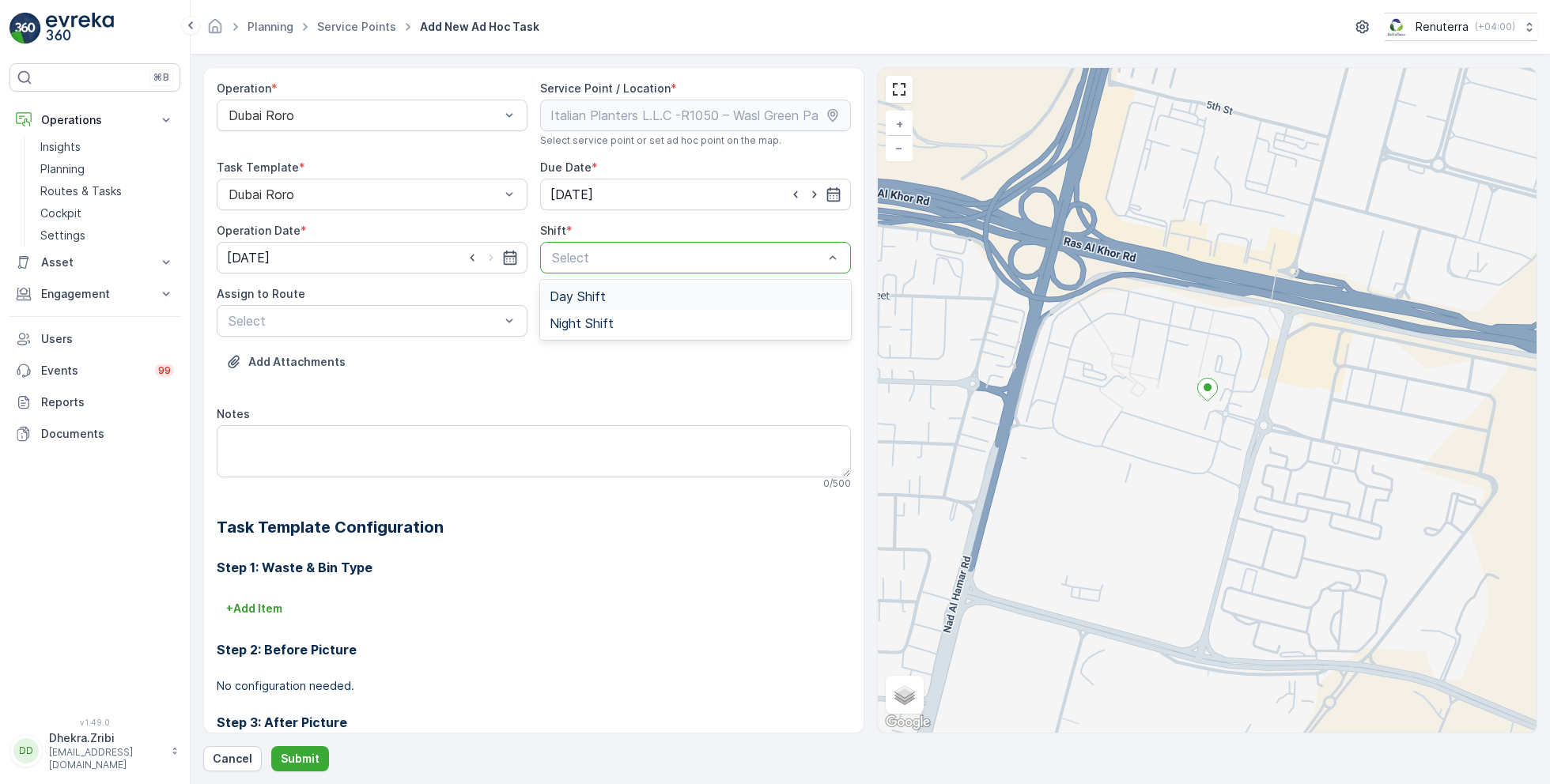
click at [579, 292] on span "Day Shift" at bounding box center [577, 296] width 56 height 14
click at [428, 314] on div at bounding box center [363, 321] width 274 height 14
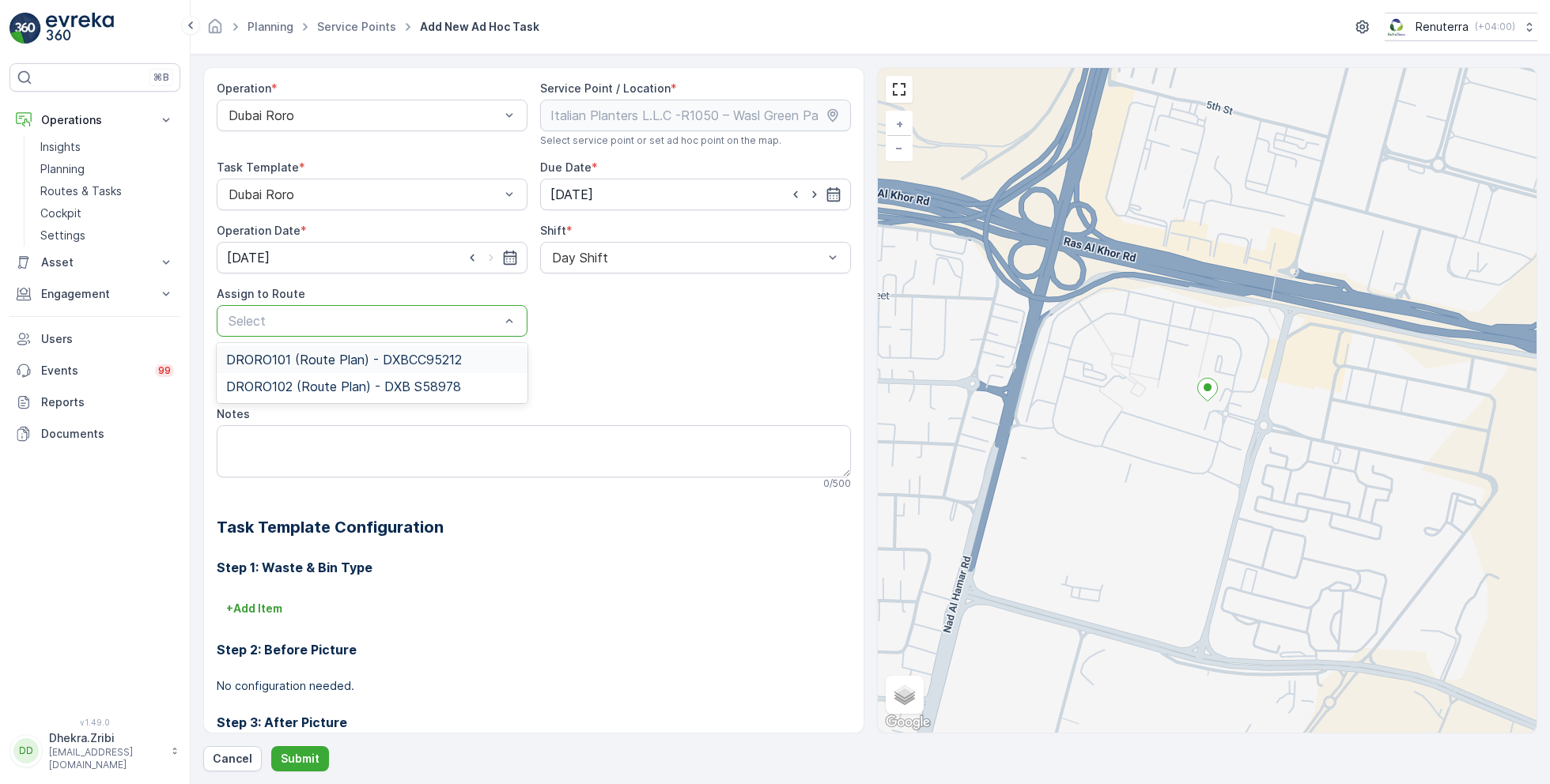
click at [341, 352] on span "DRORO101 (Route Plan) - DXBCC95212" at bounding box center [344, 359] width 236 height 14
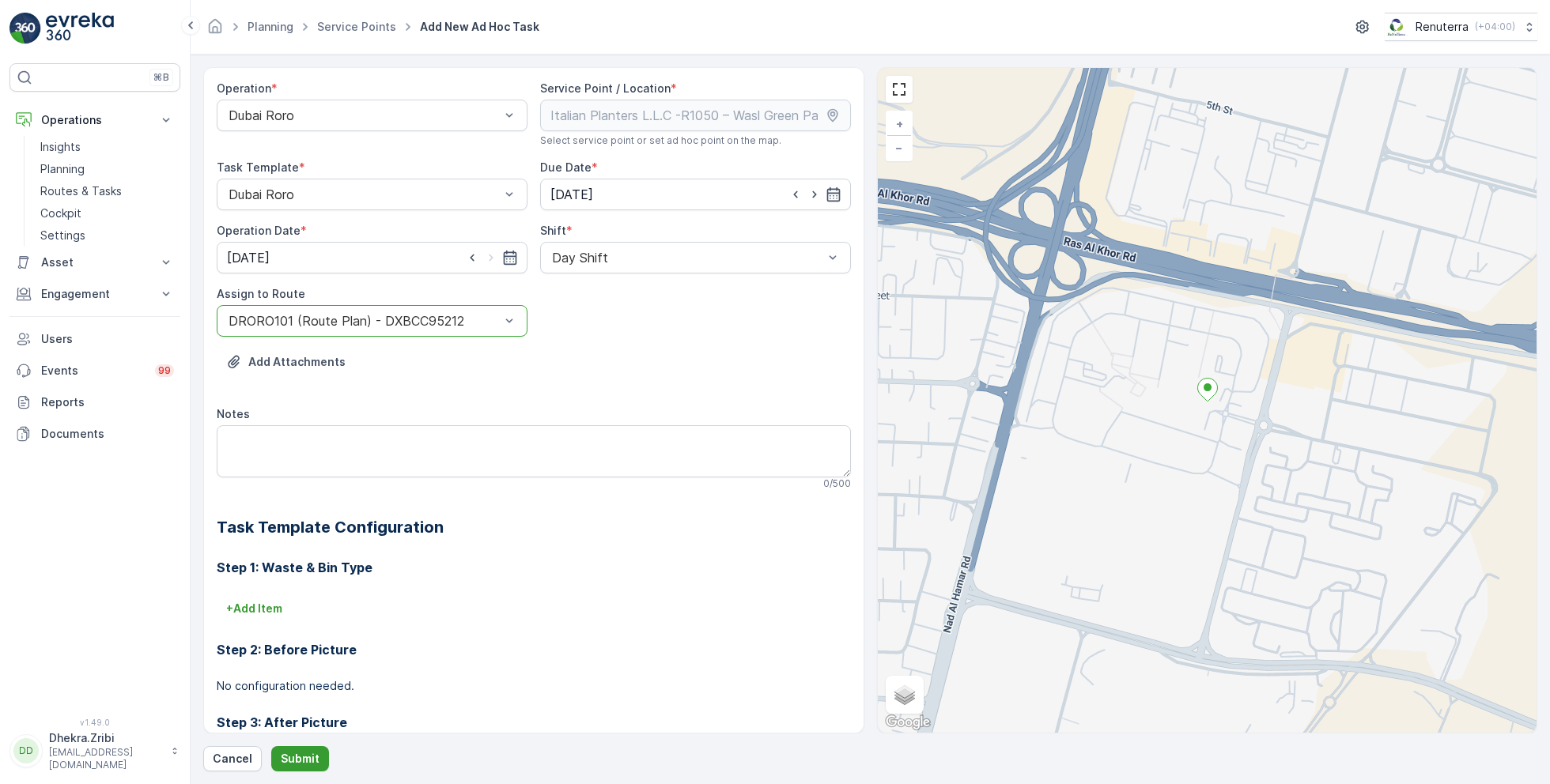
click at [302, 758] on p "Submit" at bounding box center [300, 759] width 39 height 16
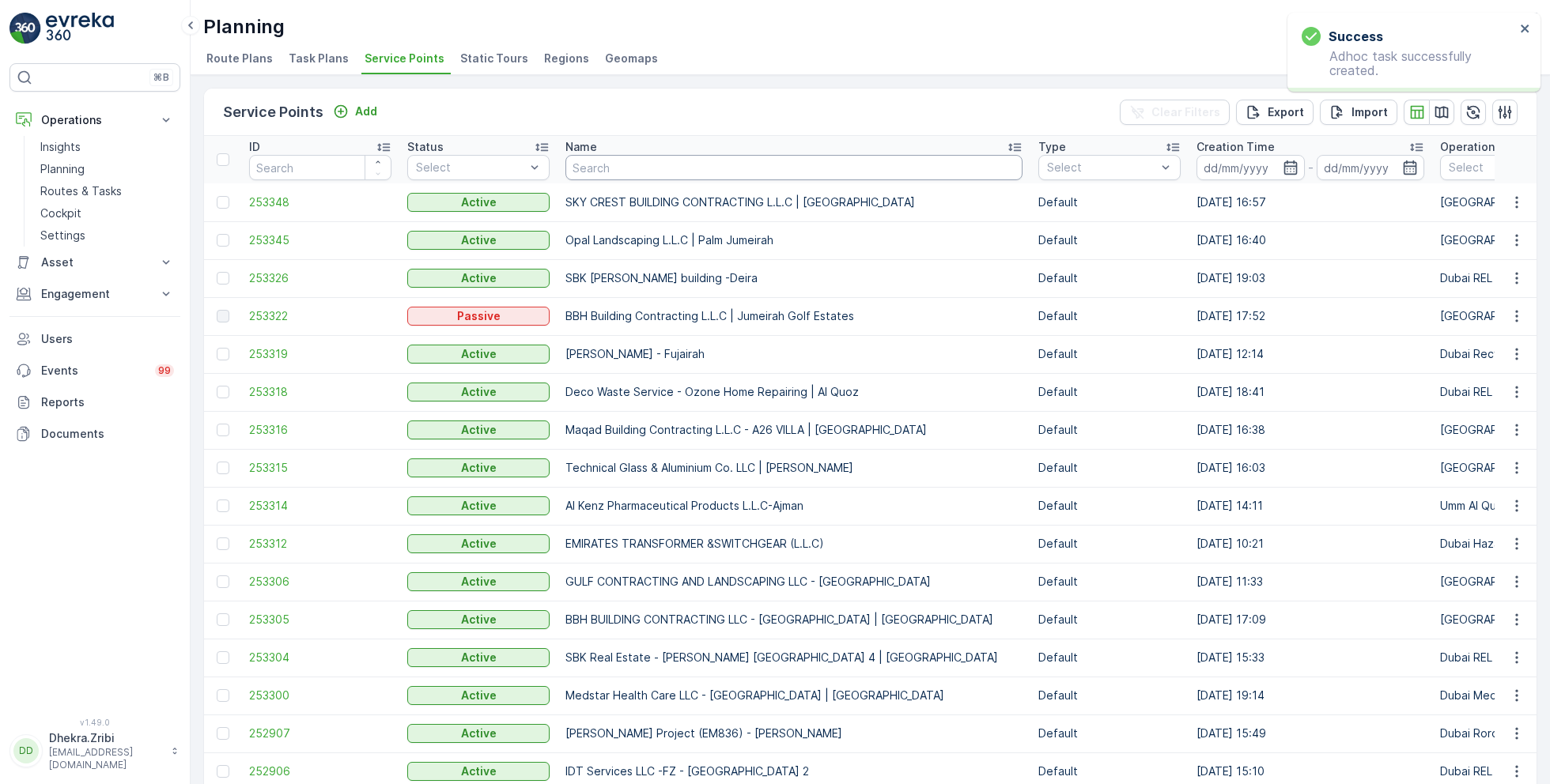
click at [701, 175] on input "text" at bounding box center [794, 168] width 457 height 25
paste input "KTC INTERNATIONAL LANDSCAPING - [GEOGRAPHIC_DATA] - SZR"
type input "KTC INTERNATIONAL LANDSCAPING - [GEOGRAPHIC_DATA] - SZR"
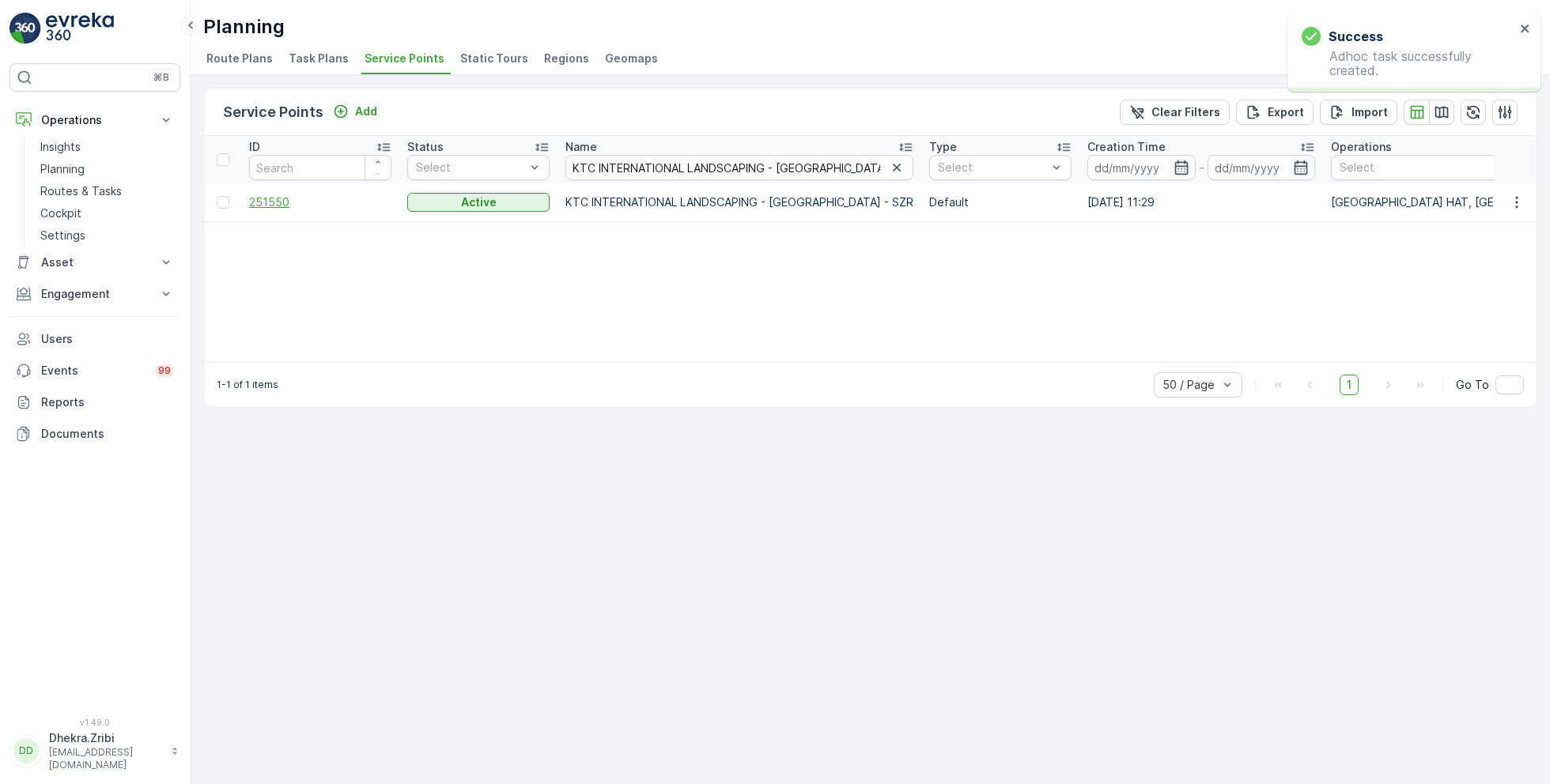
click at [271, 202] on span "251550" at bounding box center [320, 202] width 143 height 16
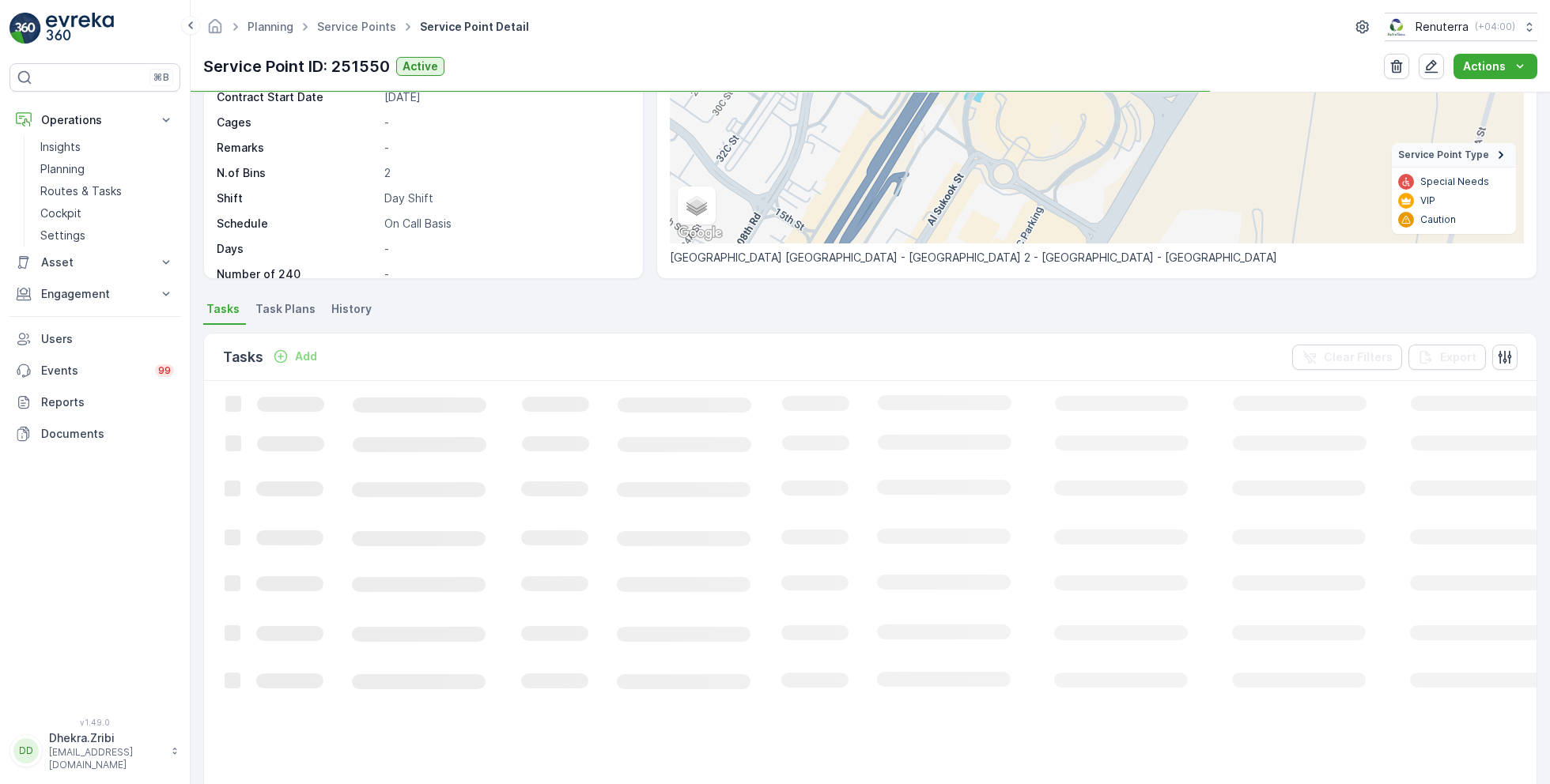
scroll to position [221, 0]
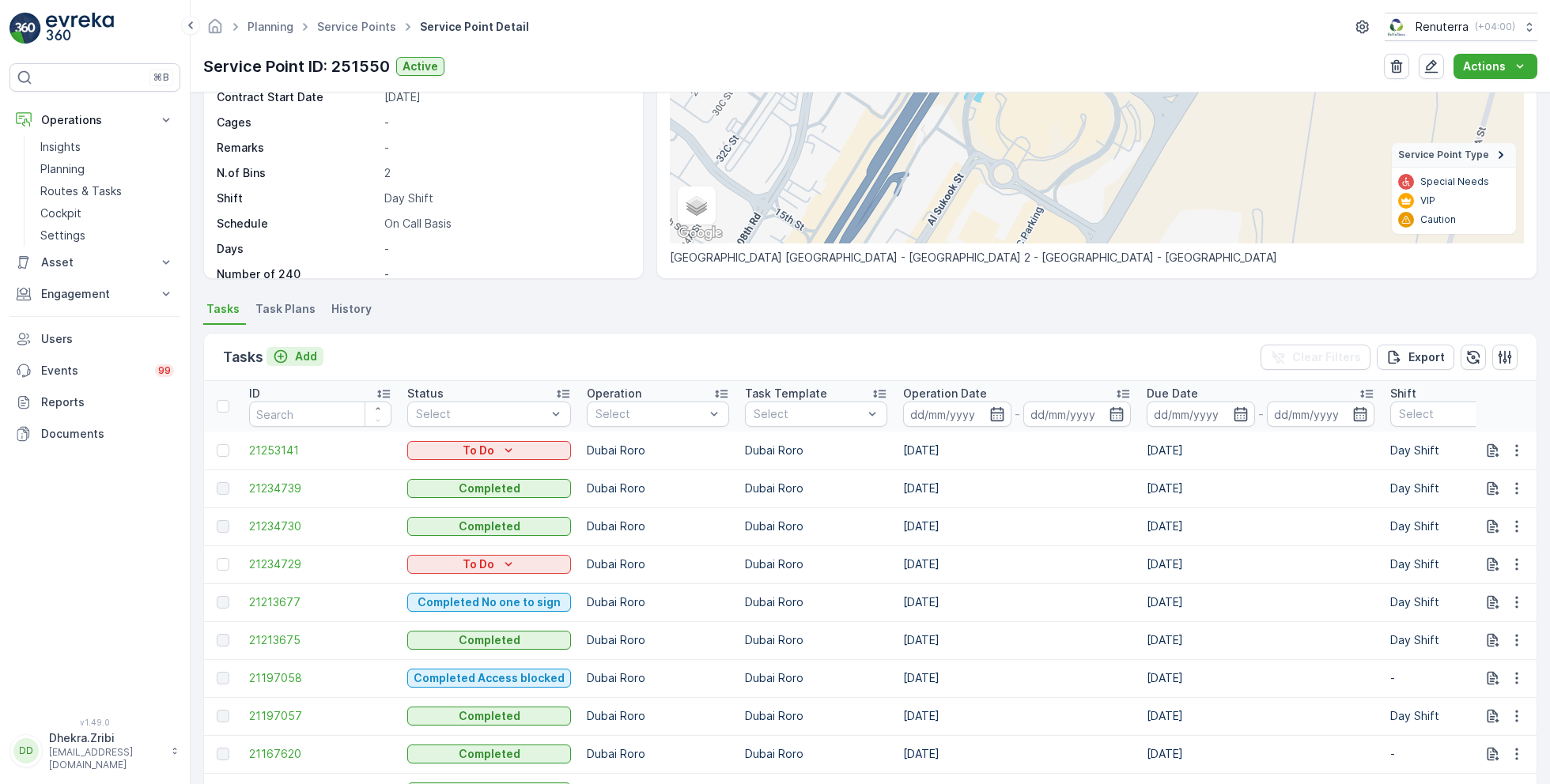
click at [298, 355] on p "Add" at bounding box center [306, 356] width 22 height 16
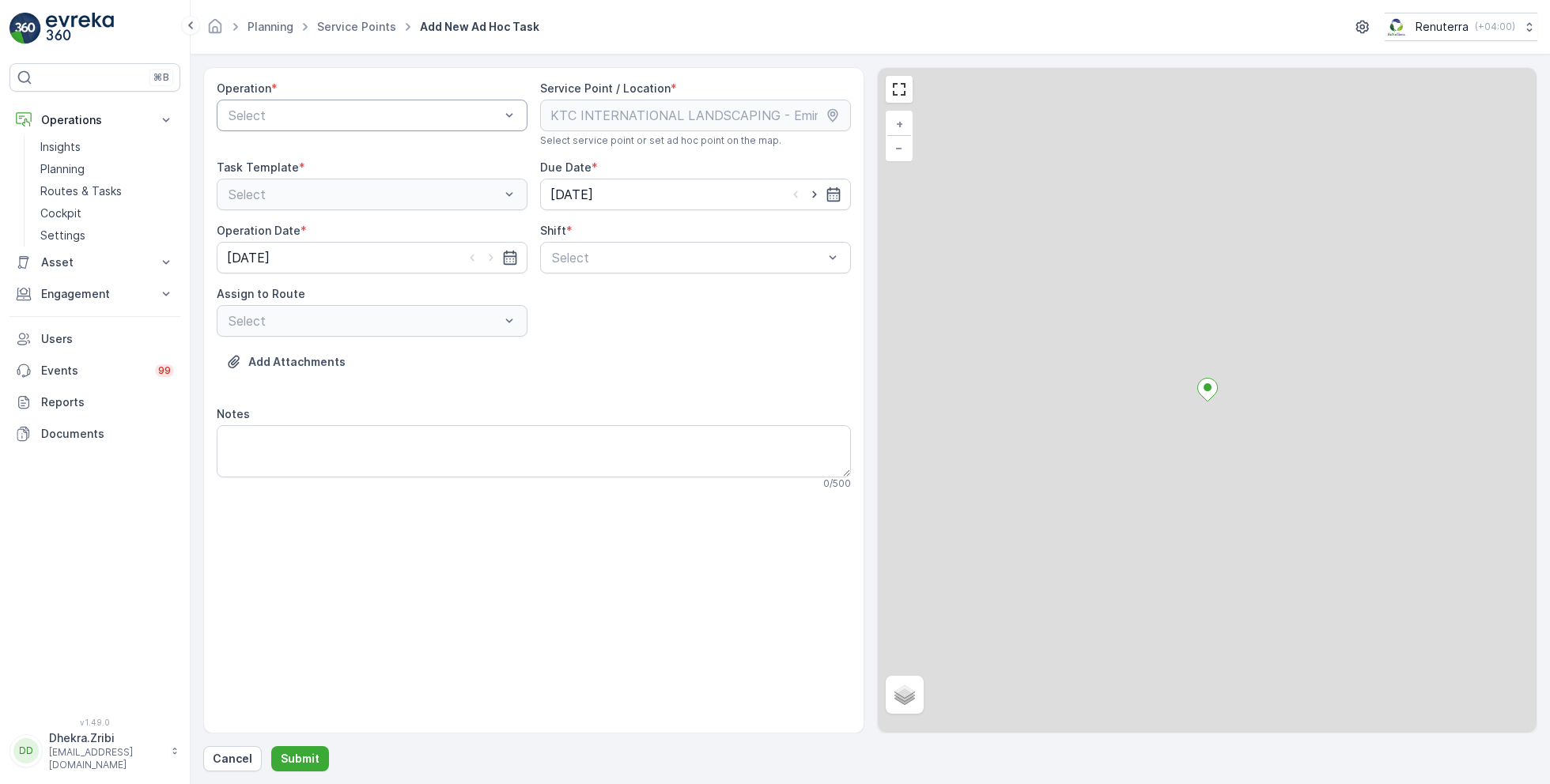
click at [431, 120] on div at bounding box center [363, 115] width 274 height 14
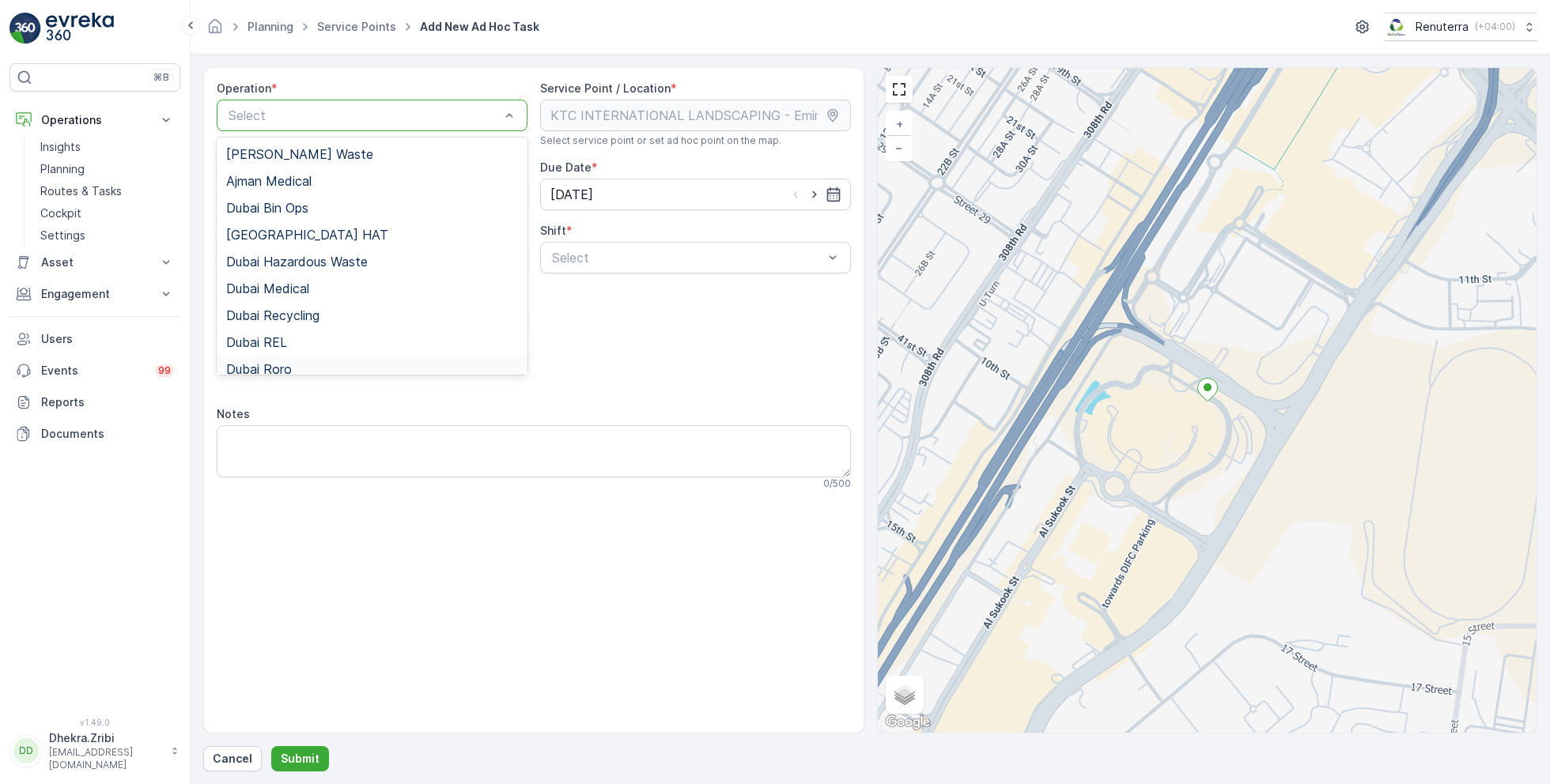
click at [295, 363] on div "Dubai Roro" at bounding box center [372, 369] width 292 height 14
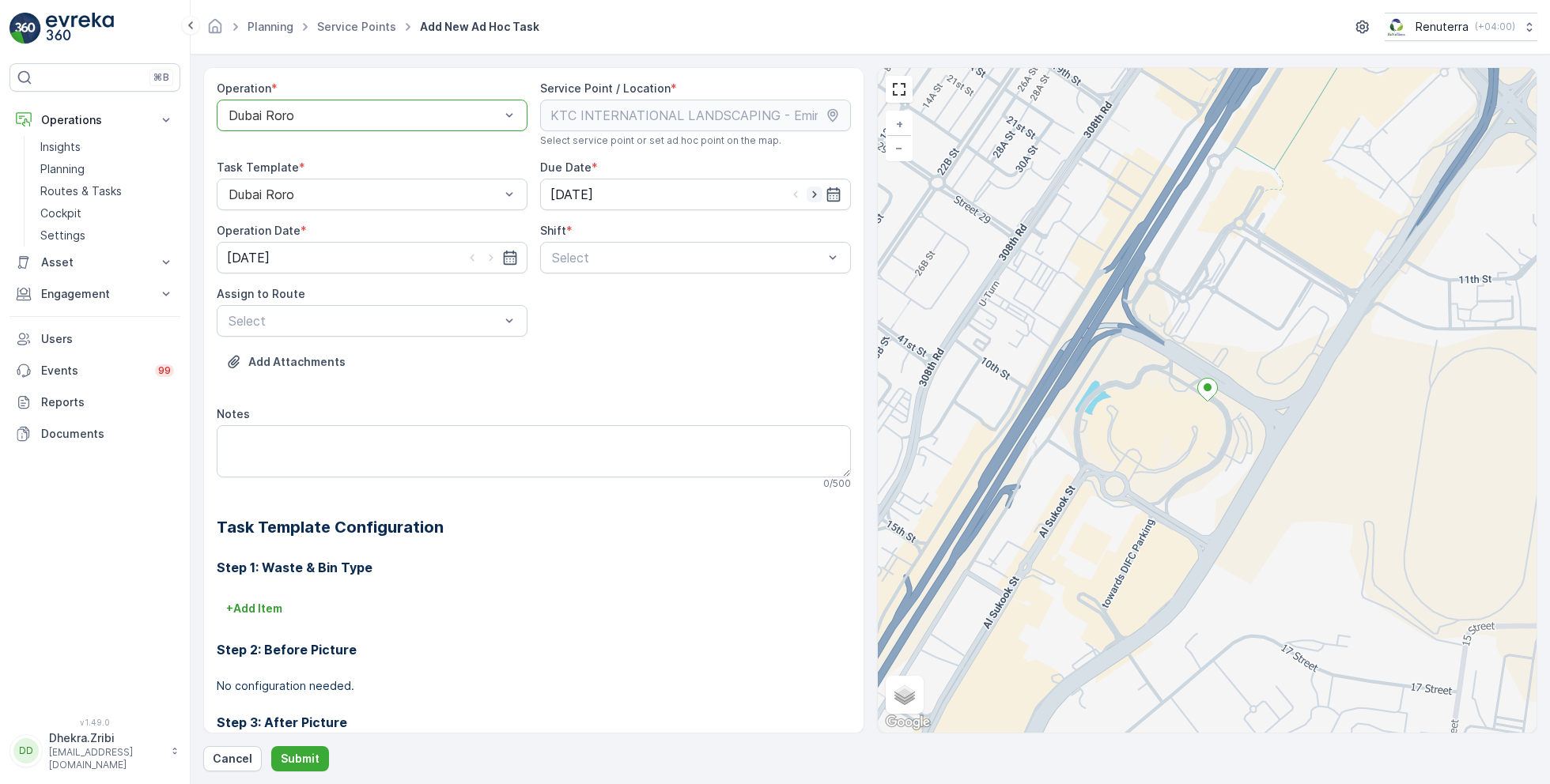
click at [809, 188] on icon "button" at bounding box center [814, 194] width 16 height 16
type input "[DATE]"
click at [490, 255] on icon "button" at bounding box center [491, 257] width 16 height 16
type input "[DATE]"
click at [655, 250] on div at bounding box center [687, 257] width 274 height 14
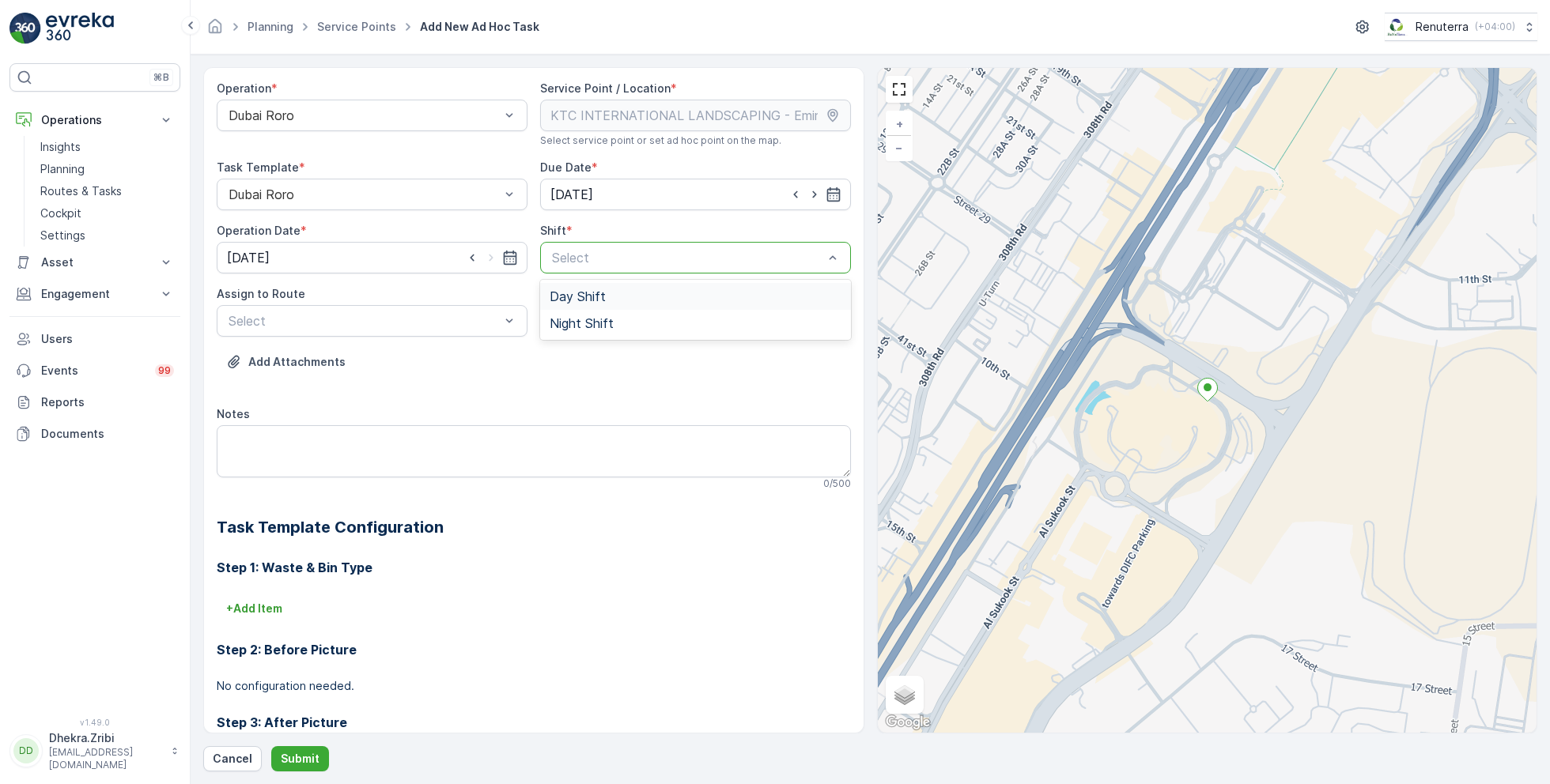
click at [570, 293] on span "Day Shift" at bounding box center [577, 296] width 56 height 14
click at [433, 317] on div at bounding box center [363, 321] width 274 height 14
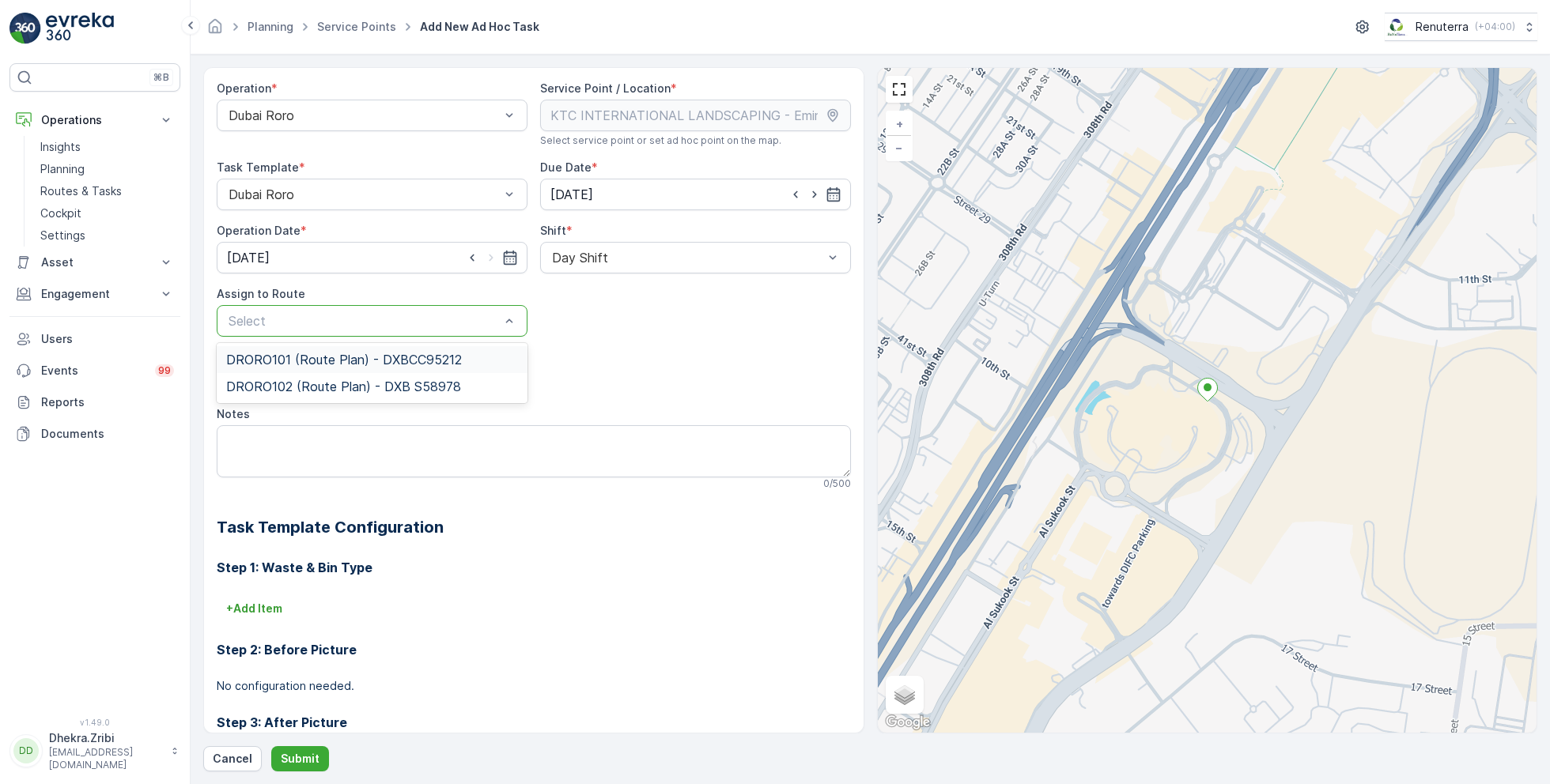
click at [306, 363] on span "DRORO101 (Route Plan) - DXBCC95212" at bounding box center [344, 359] width 236 height 14
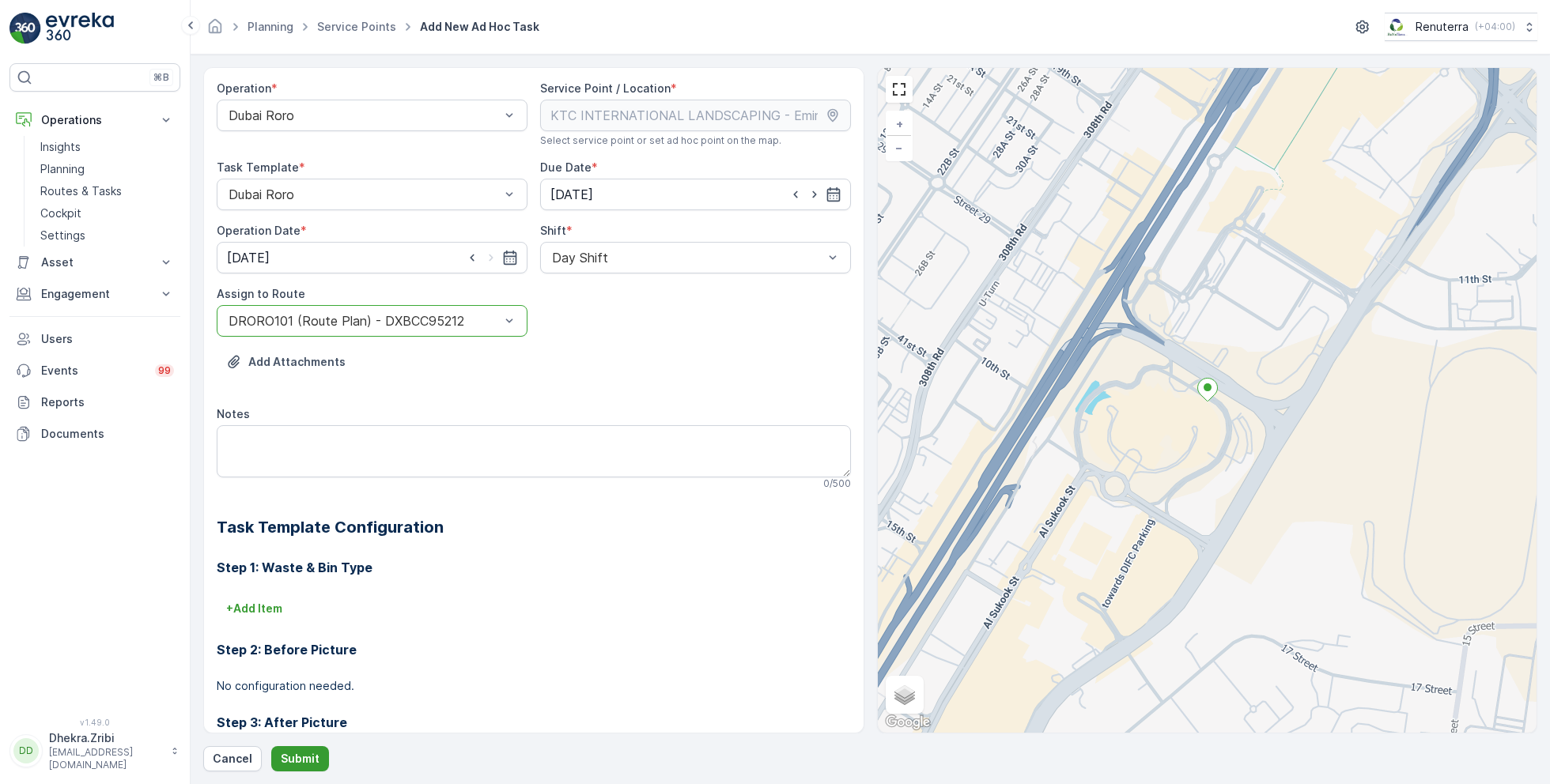
click at [295, 759] on p "Submit" at bounding box center [300, 759] width 39 height 16
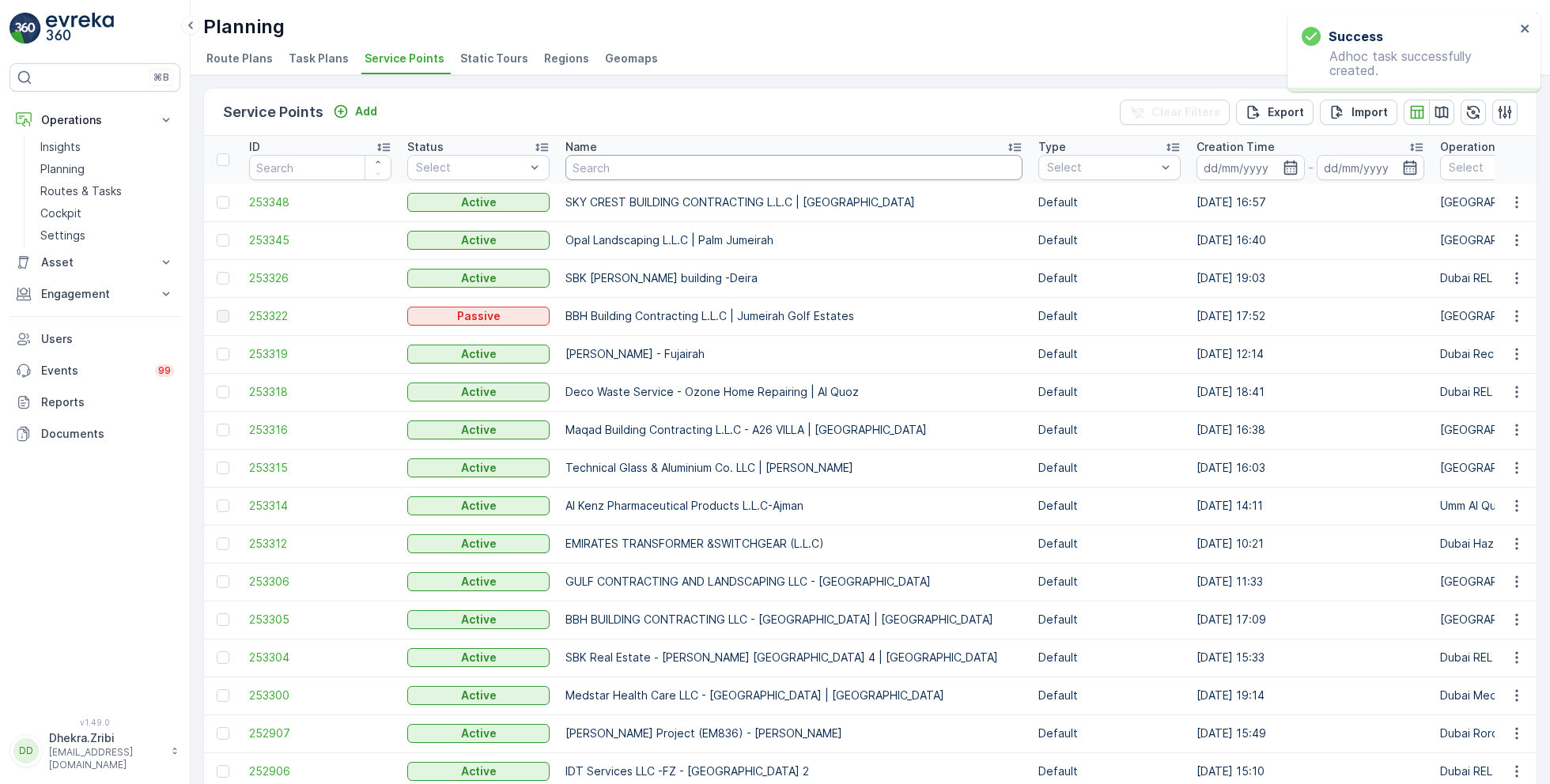
click at [638, 176] on input "text" at bounding box center [794, 168] width 457 height 25
paste input "KTC INTERNATIONAL LANDSCAPING - [GEOGRAPHIC_DATA] - SZR"
type input "KTC INTERNATIONAL LANDSCAPING - [GEOGRAPHIC_DATA] - SZR"
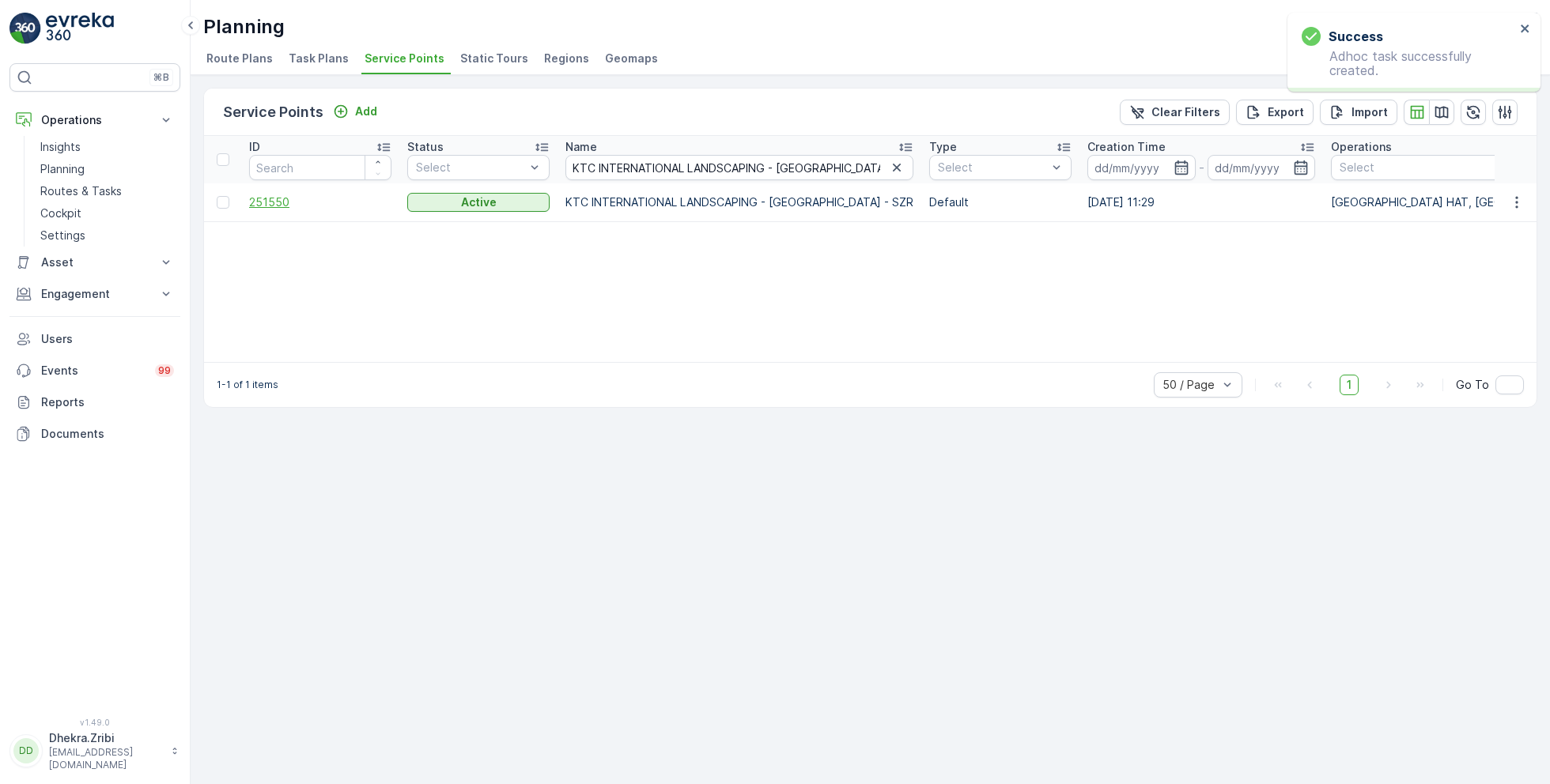
click at [283, 202] on span "251550" at bounding box center [320, 202] width 143 height 16
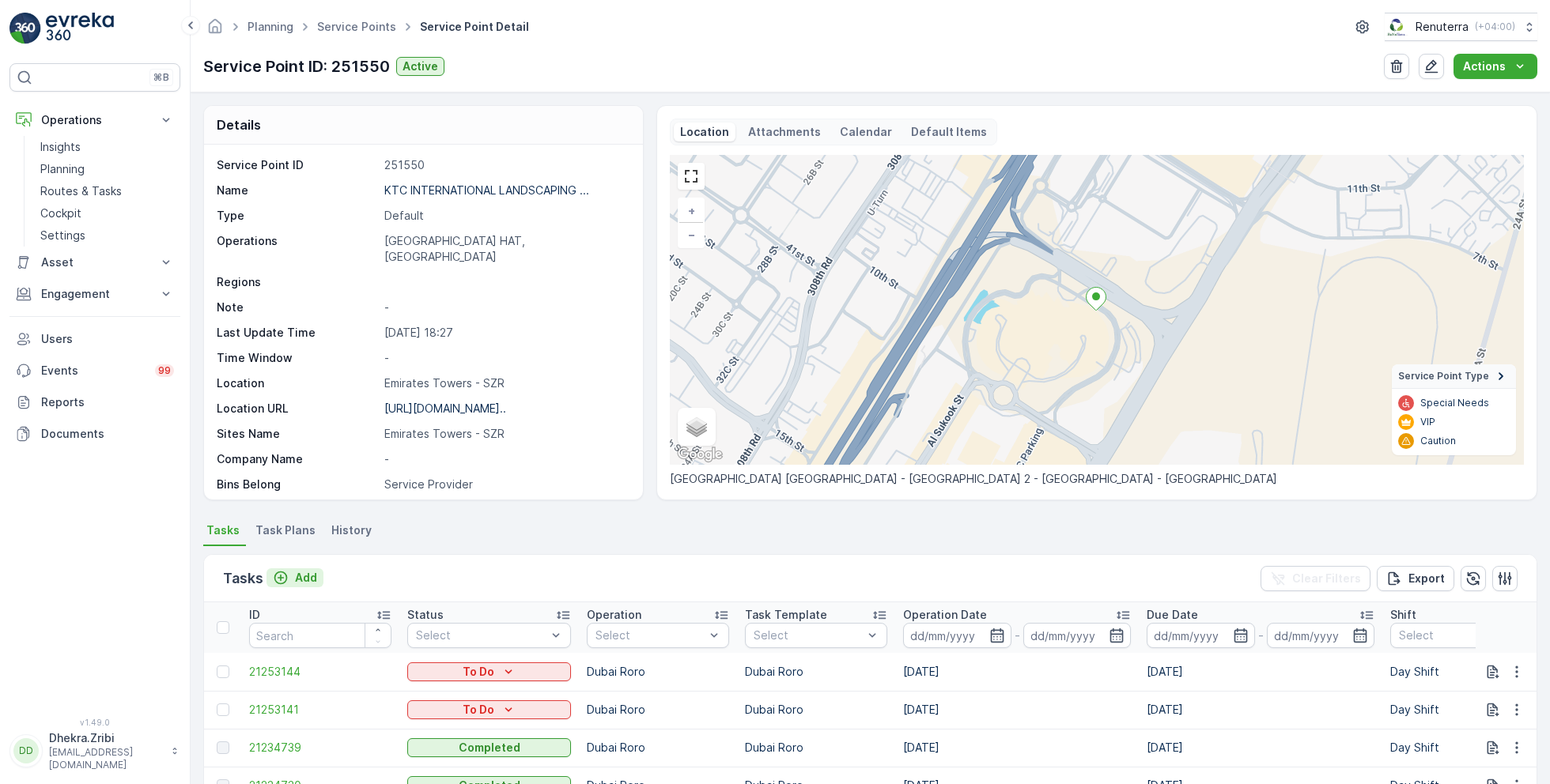
click at [295, 572] on p "Add" at bounding box center [306, 578] width 22 height 16
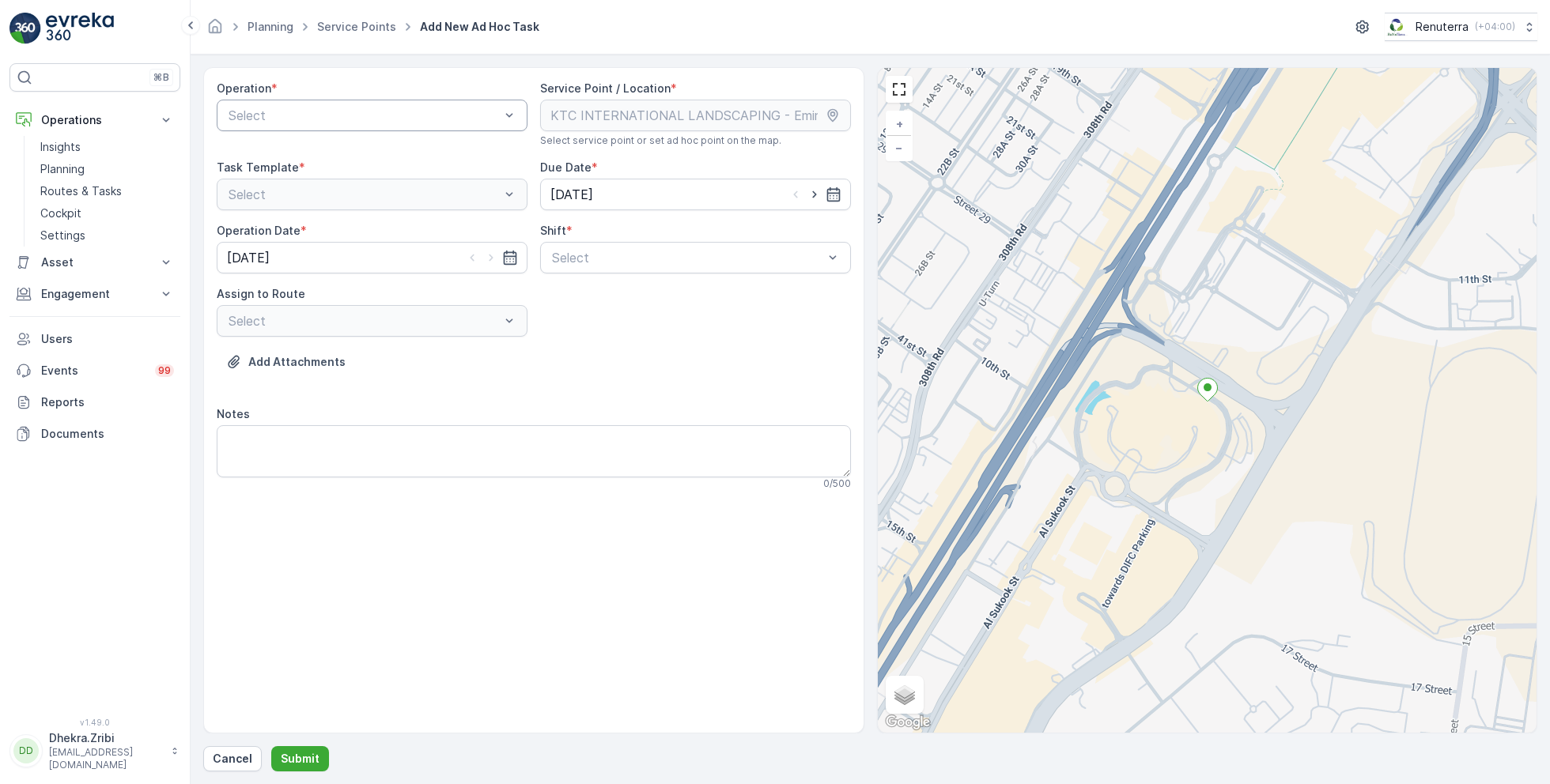
click at [400, 112] on div at bounding box center [363, 115] width 274 height 14
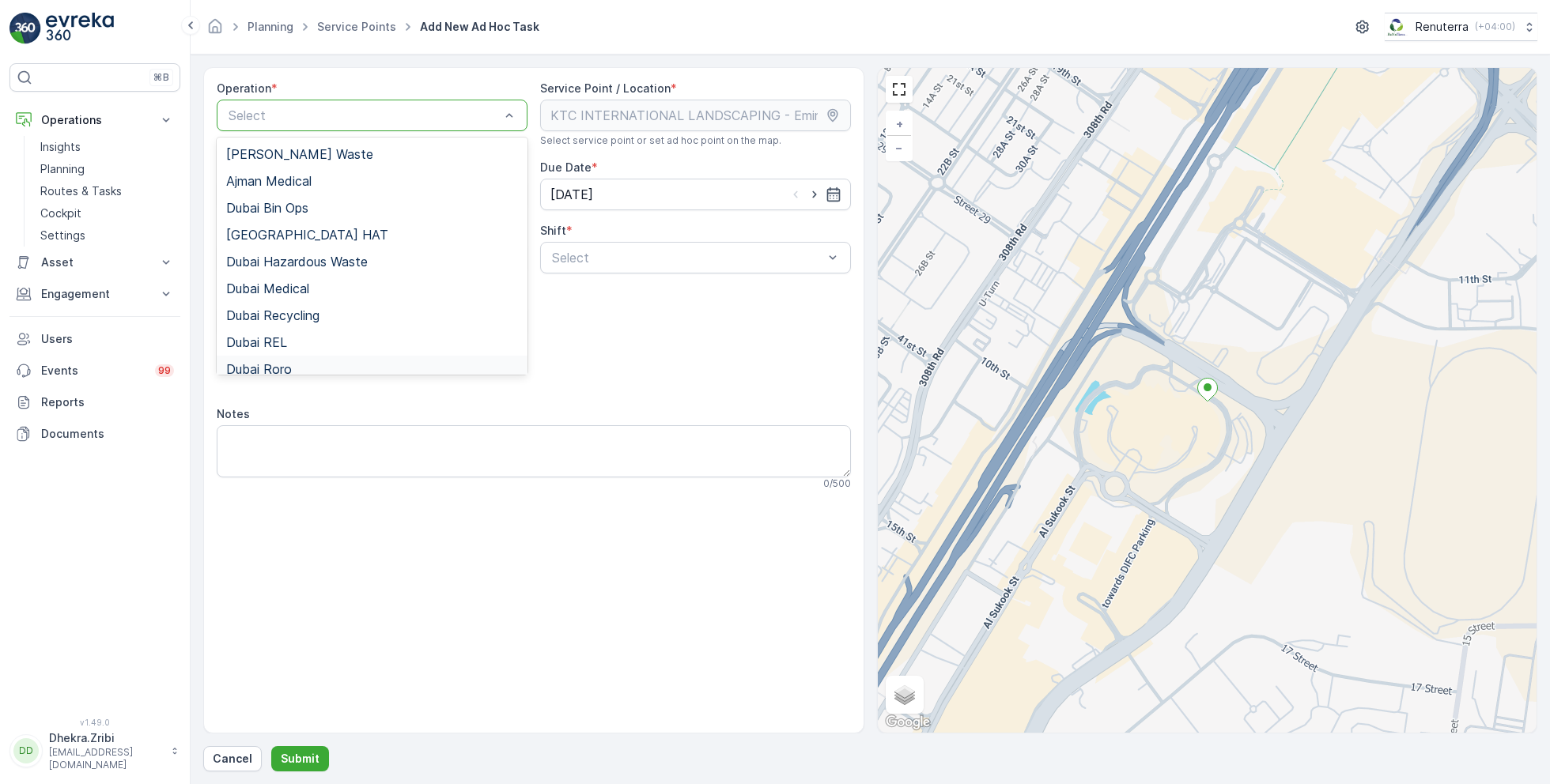
click at [279, 364] on span "Dubai Roro" at bounding box center [258, 369] width 65 height 14
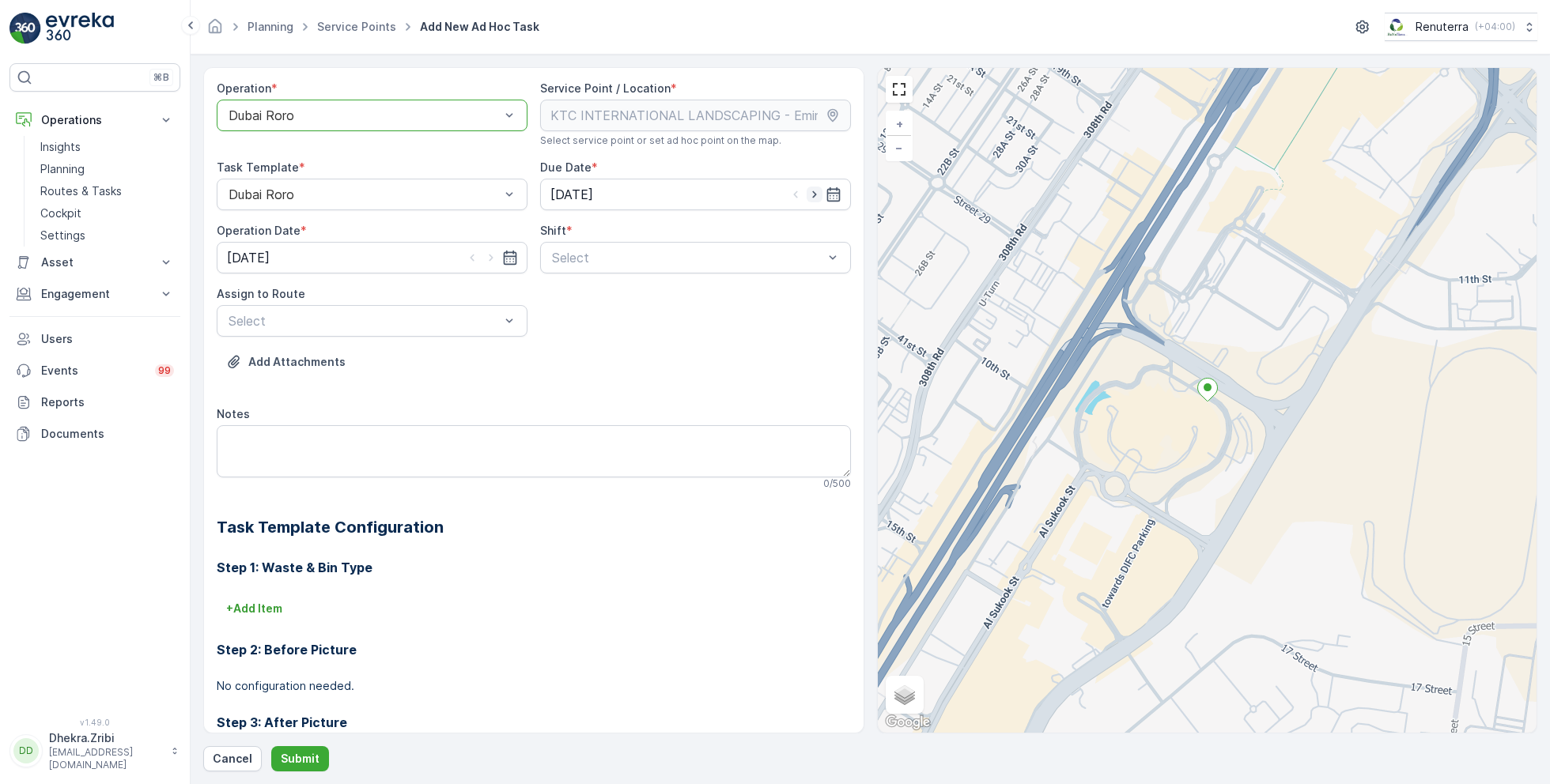
click at [813, 196] on icon "button" at bounding box center [814, 194] width 16 height 16
type input "[DATE]"
click at [489, 259] on icon "button" at bounding box center [491, 258] width 4 height 7
type input "[DATE]"
click at [593, 258] on div at bounding box center [687, 257] width 274 height 14
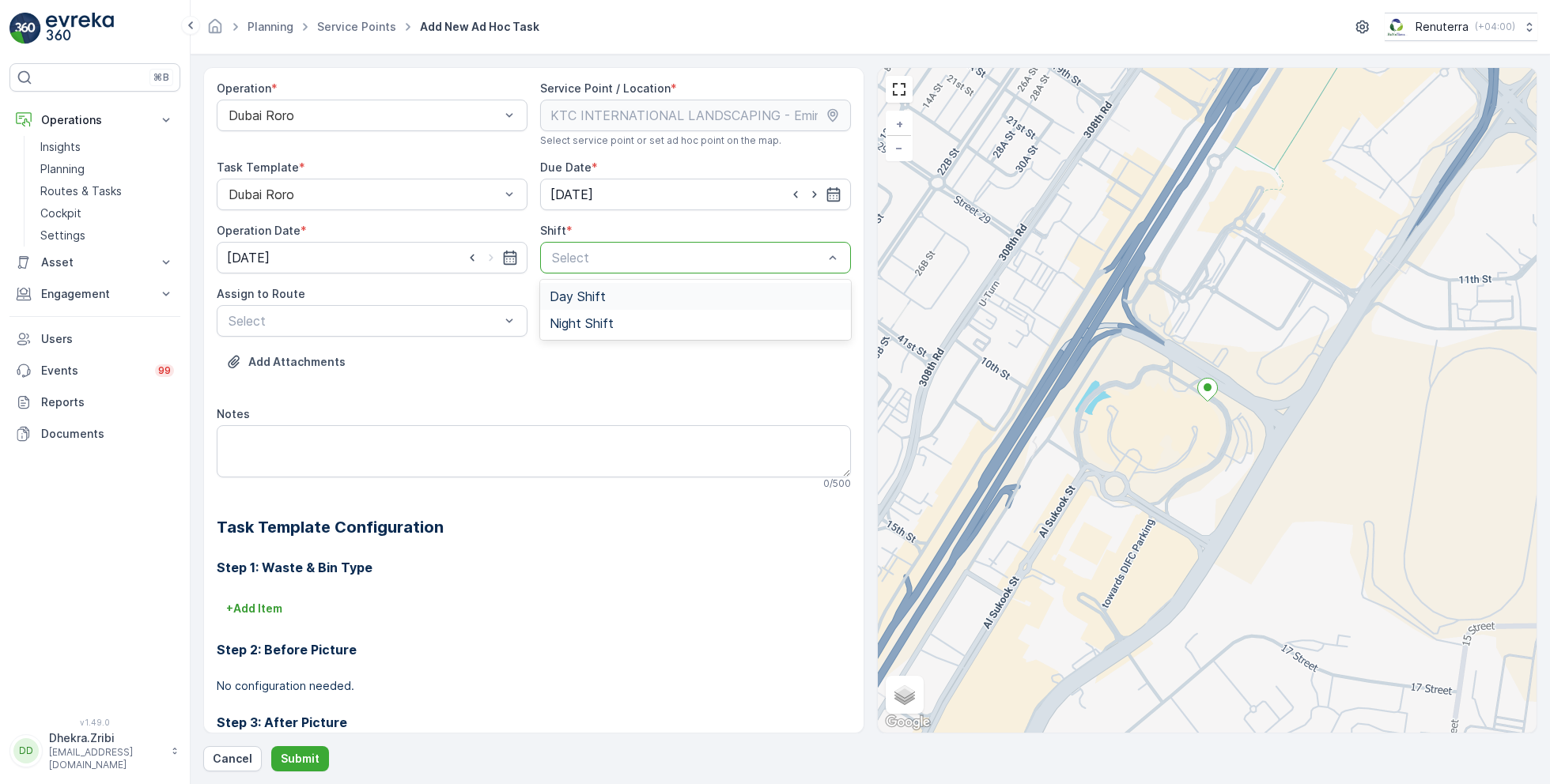
click at [573, 294] on span "Day Shift" at bounding box center [577, 296] width 56 height 14
click at [432, 321] on div at bounding box center [363, 321] width 274 height 14
click at [333, 379] on span "DRORO102 (Route Plan) - DXB S58978" at bounding box center [343, 386] width 235 height 14
click at [295, 748] on button "Submit" at bounding box center [300, 759] width 58 height 25
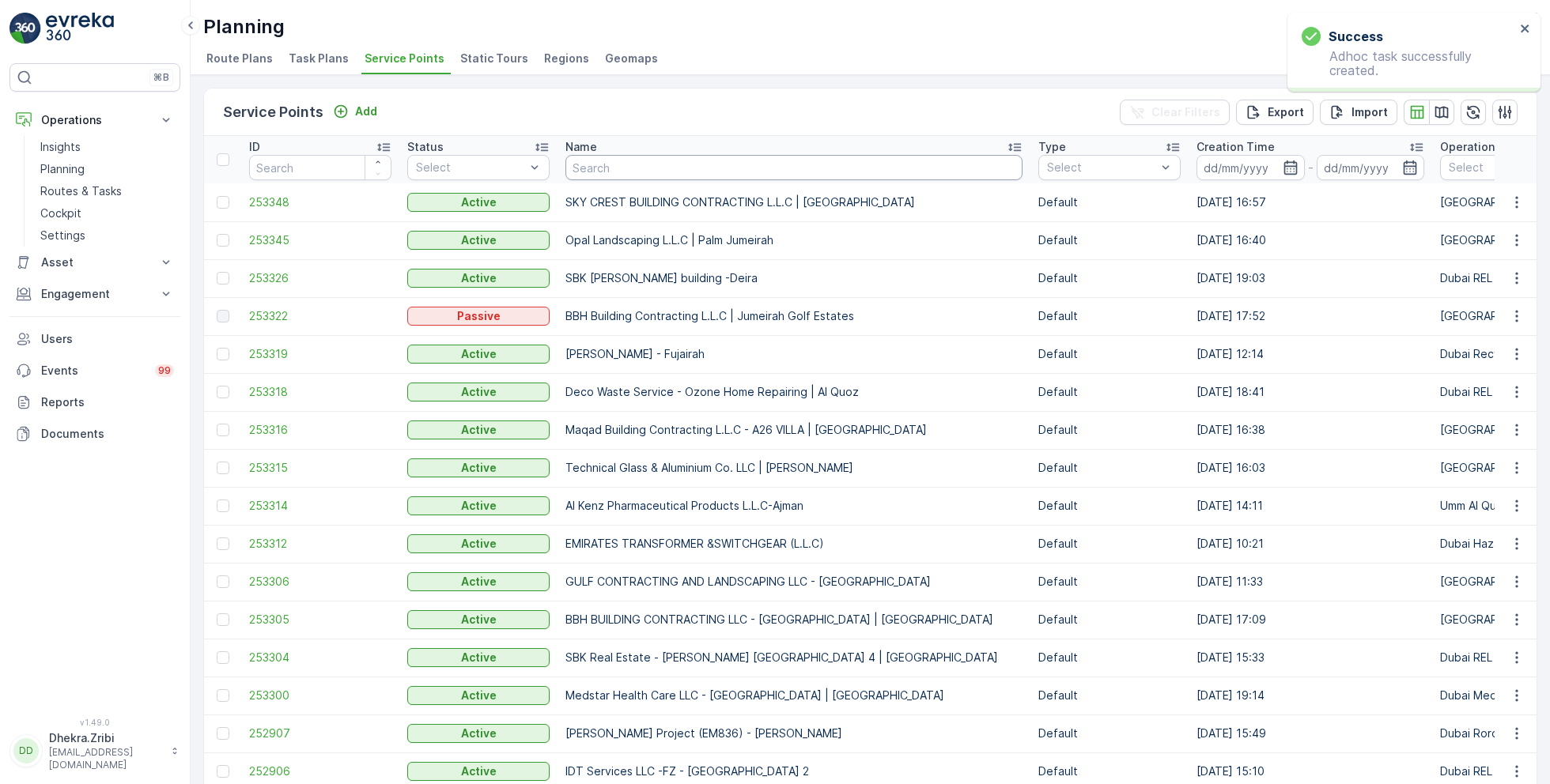
click at [598, 163] on input "text" at bounding box center [794, 168] width 457 height 25
paste input "[PERSON_NAME] Project (EM836) - [PERSON_NAME]"
type input "[PERSON_NAME] Project (EM836) - [PERSON_NAME]"
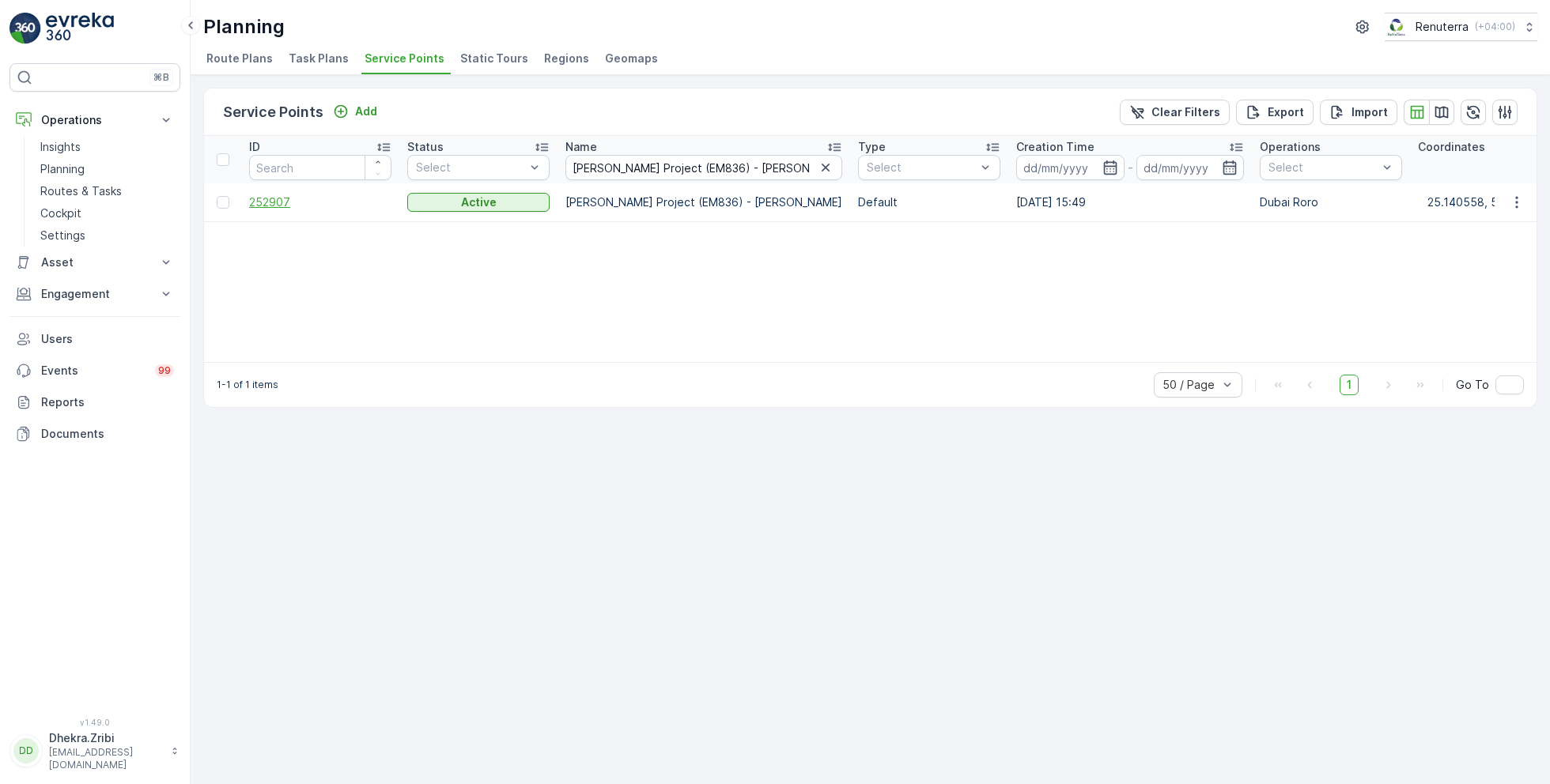
click at [277, 202] on span "252907" at bounding box center [320, 202] width 143 height 16
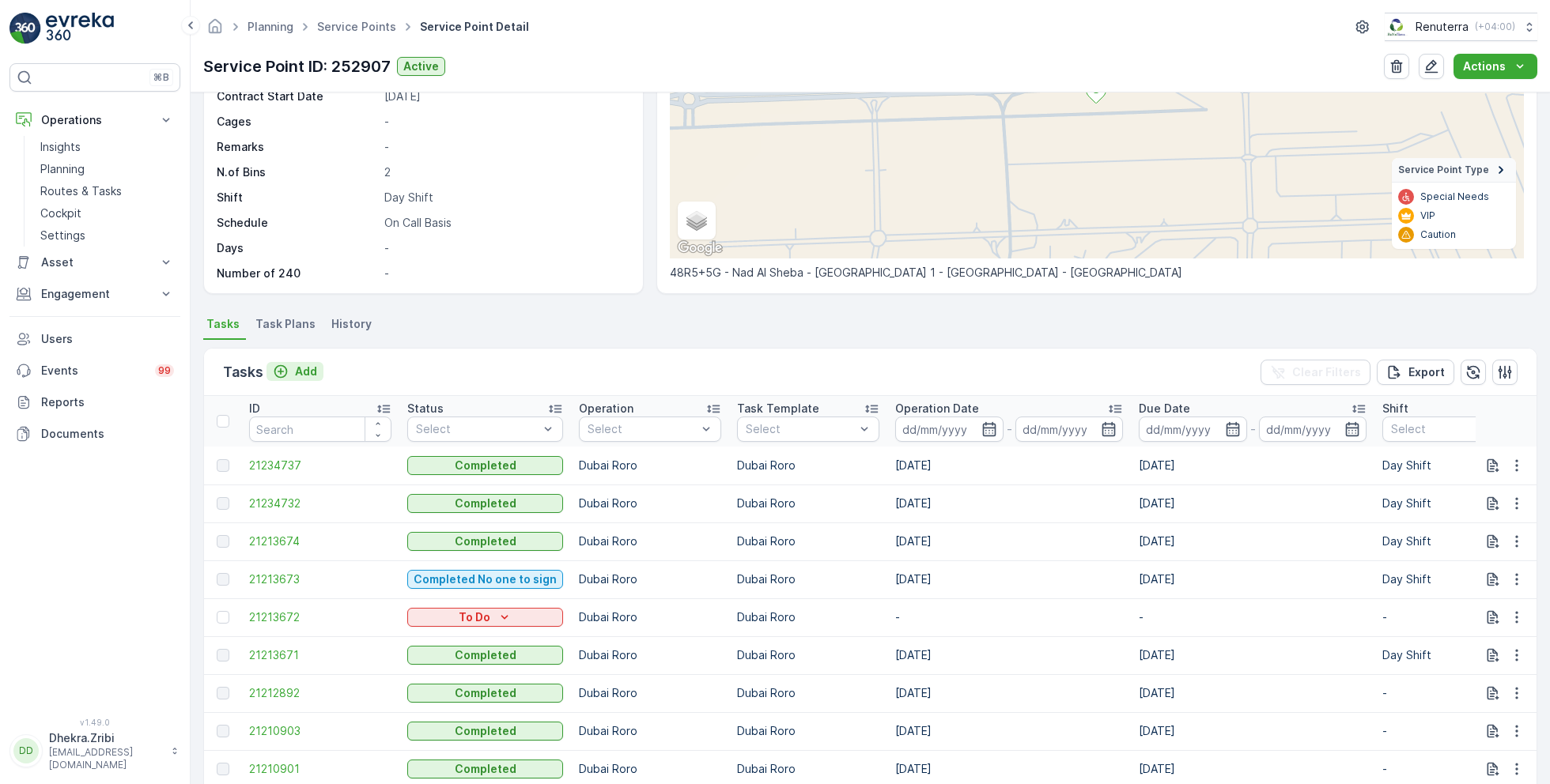
scroll to position [218, 0]
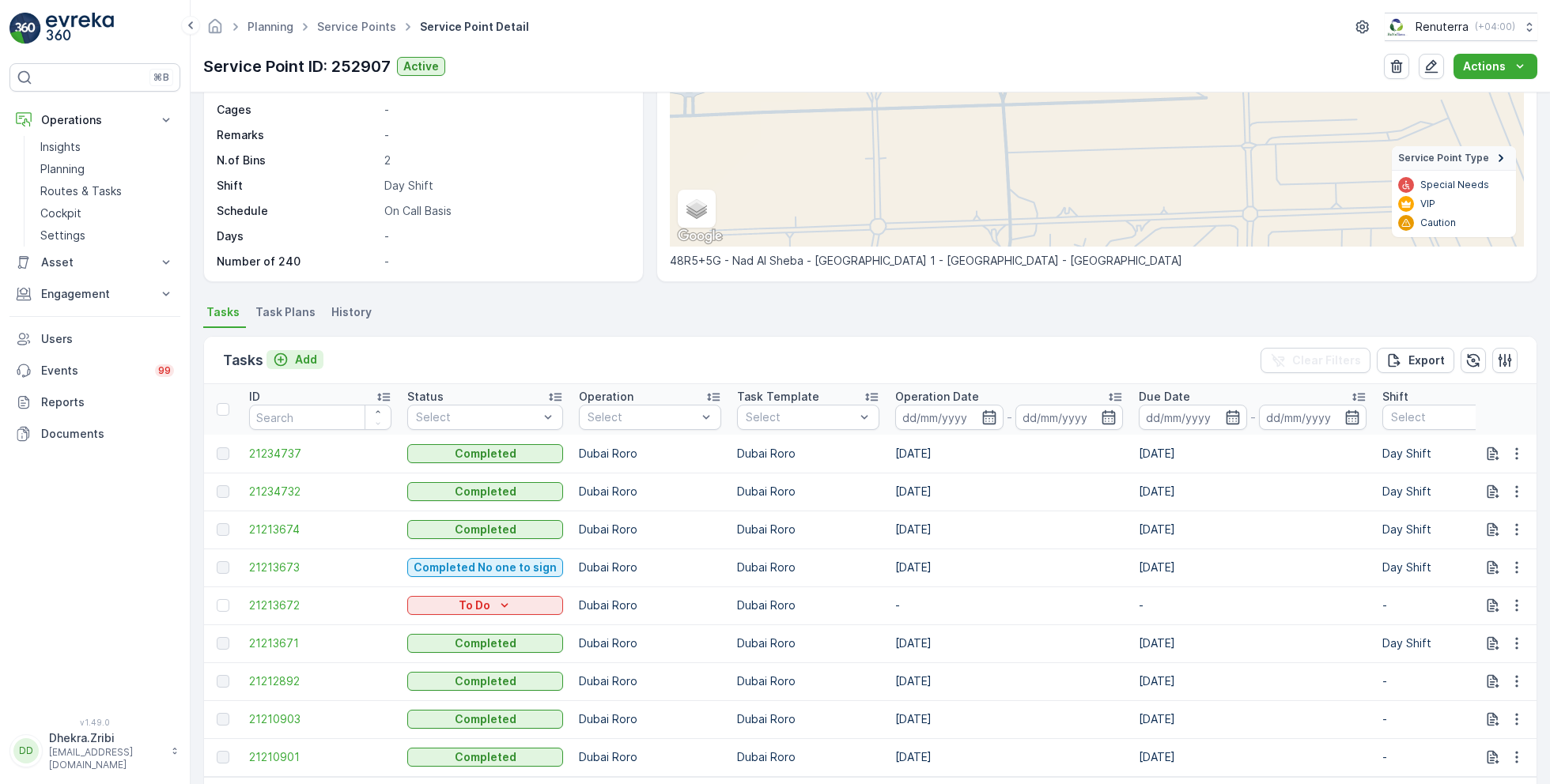
click at [300, 358] on p "Add" at bounding box center [306, 359] width 22 height 16
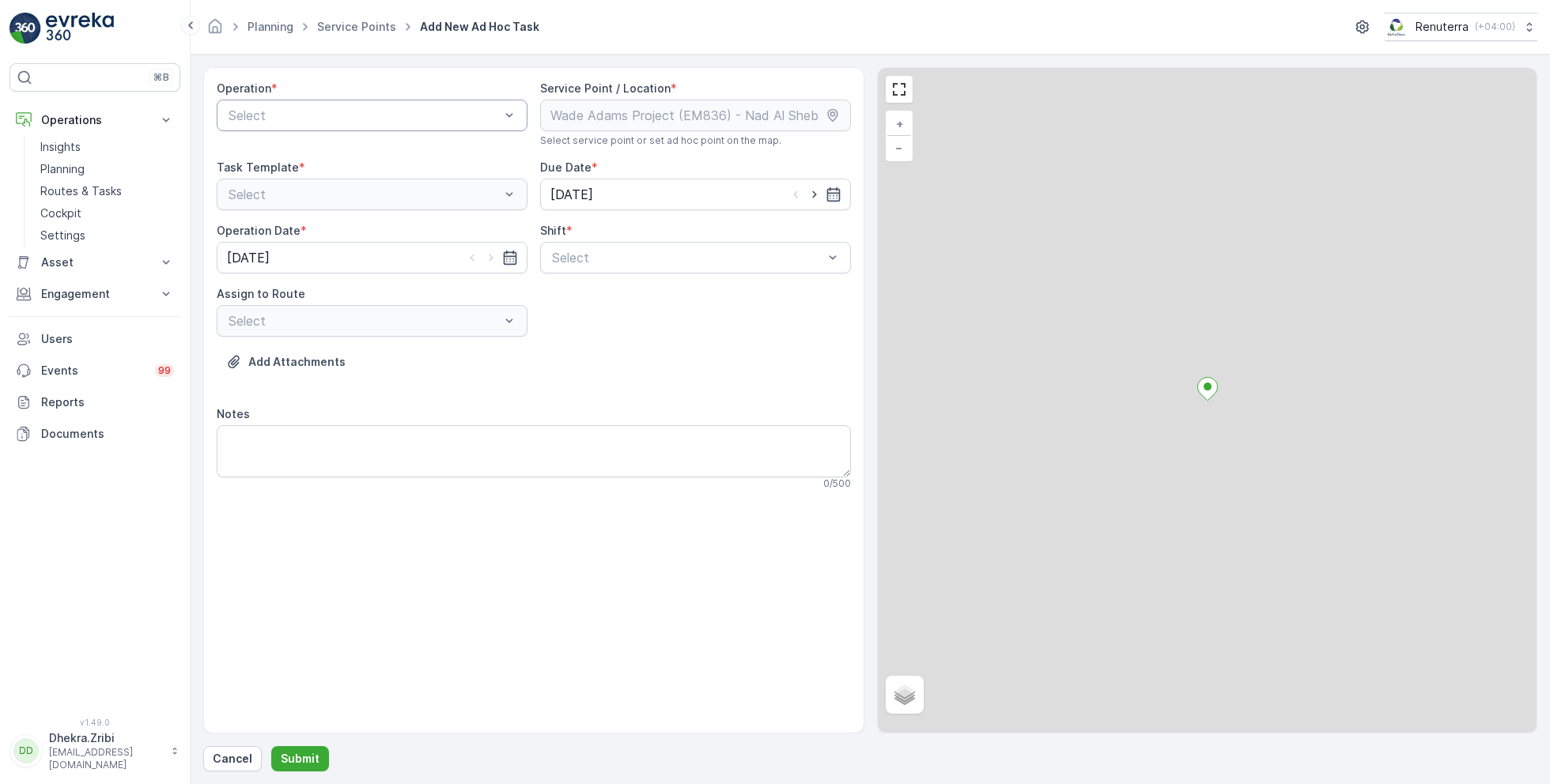
click at [360, 115] on div at bounding box center [363, 115] width 274 height 14
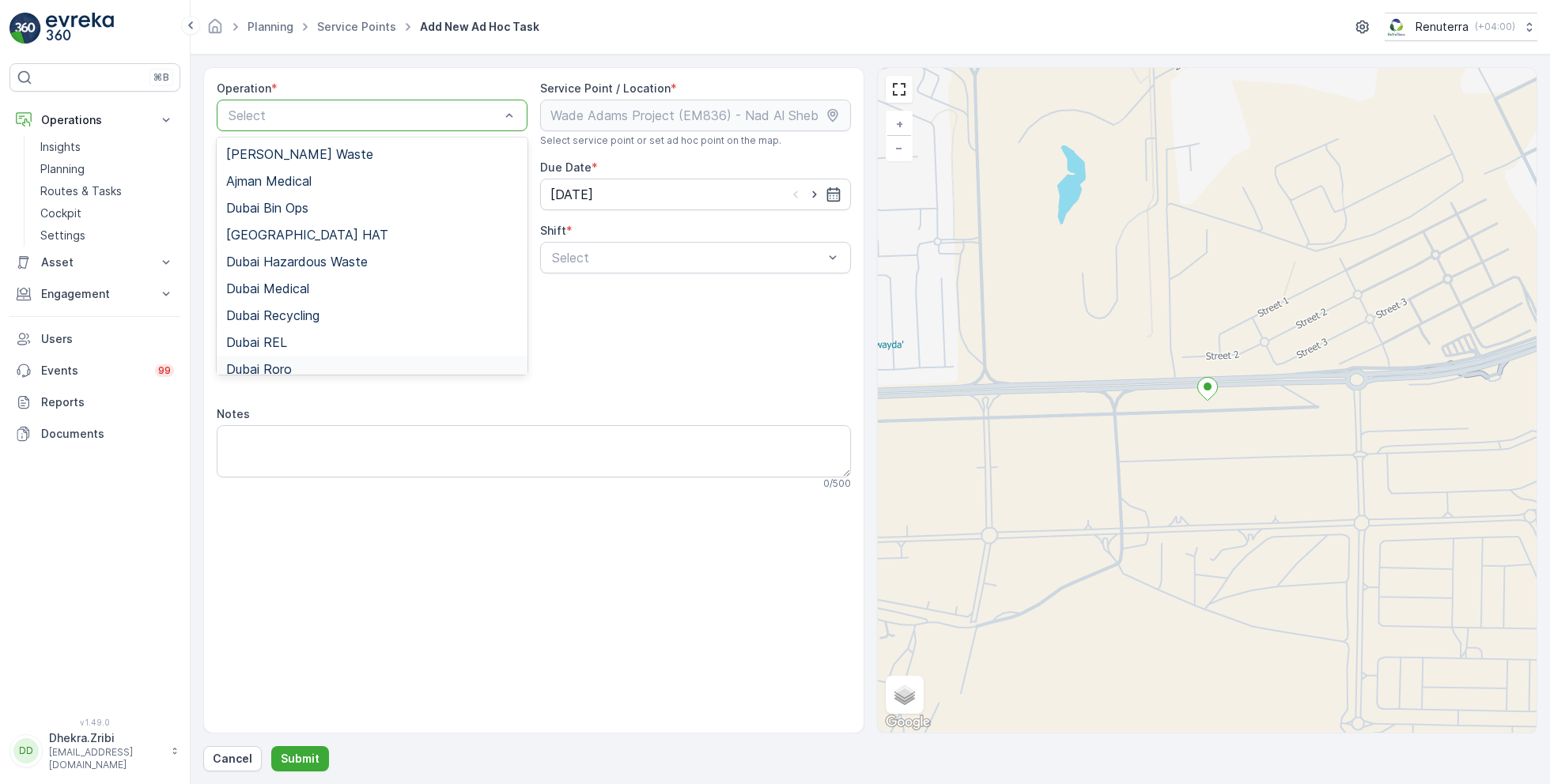
click at [291, 365] on span "Dubai Roro" at bounding box center [258, 369] width 65 height 14
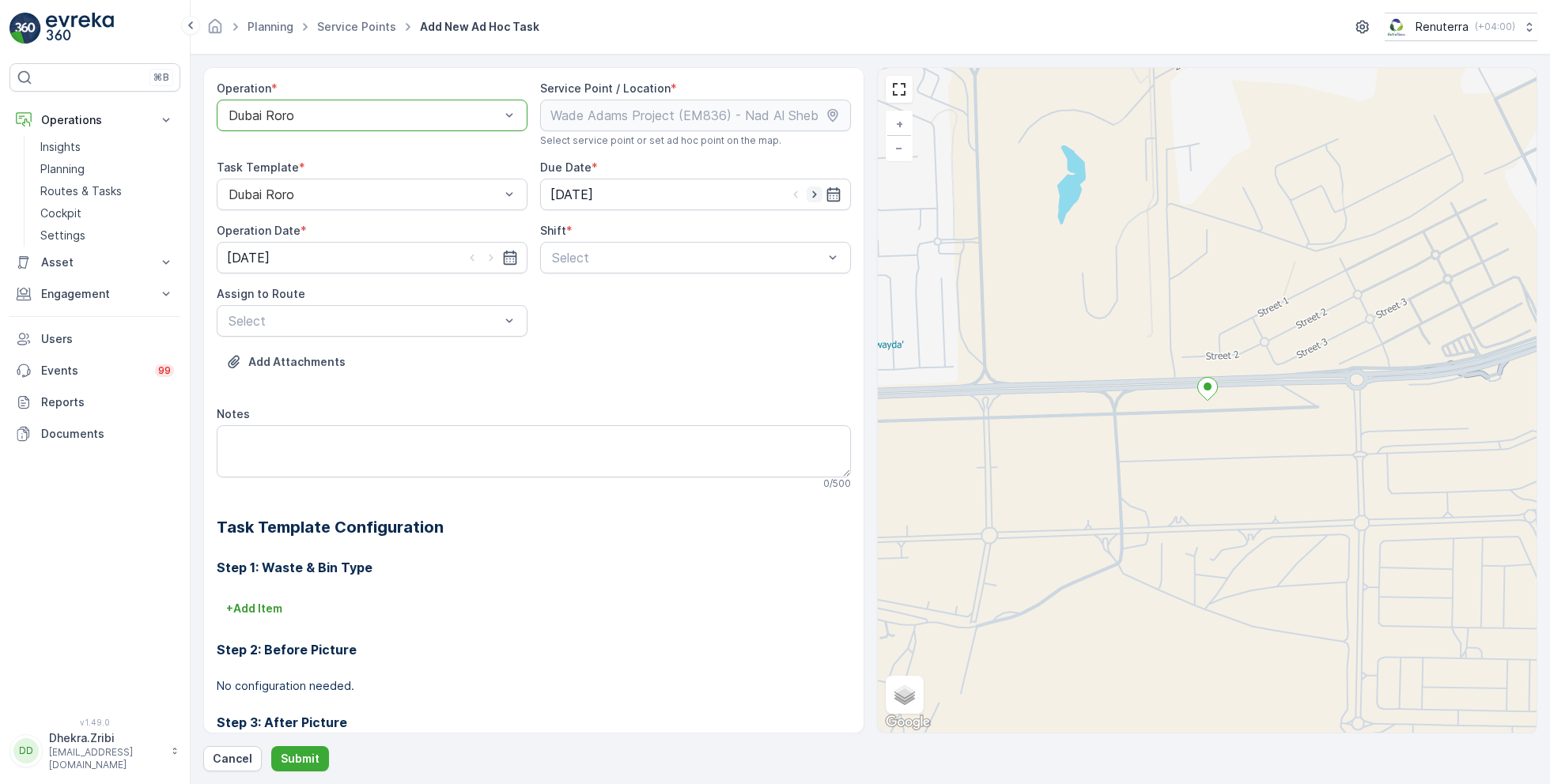
click at [812, 195] on icon "button" at bounding box center [814, 194] width 16 height 16
type input "[DATE]"
click at [491, 252] on icon "button" at bounding box center [491, 257] width 16 height 16
type input "[DATE]"
click at [574, 254] on div at bounding box center [687, 257] width 274 height 14
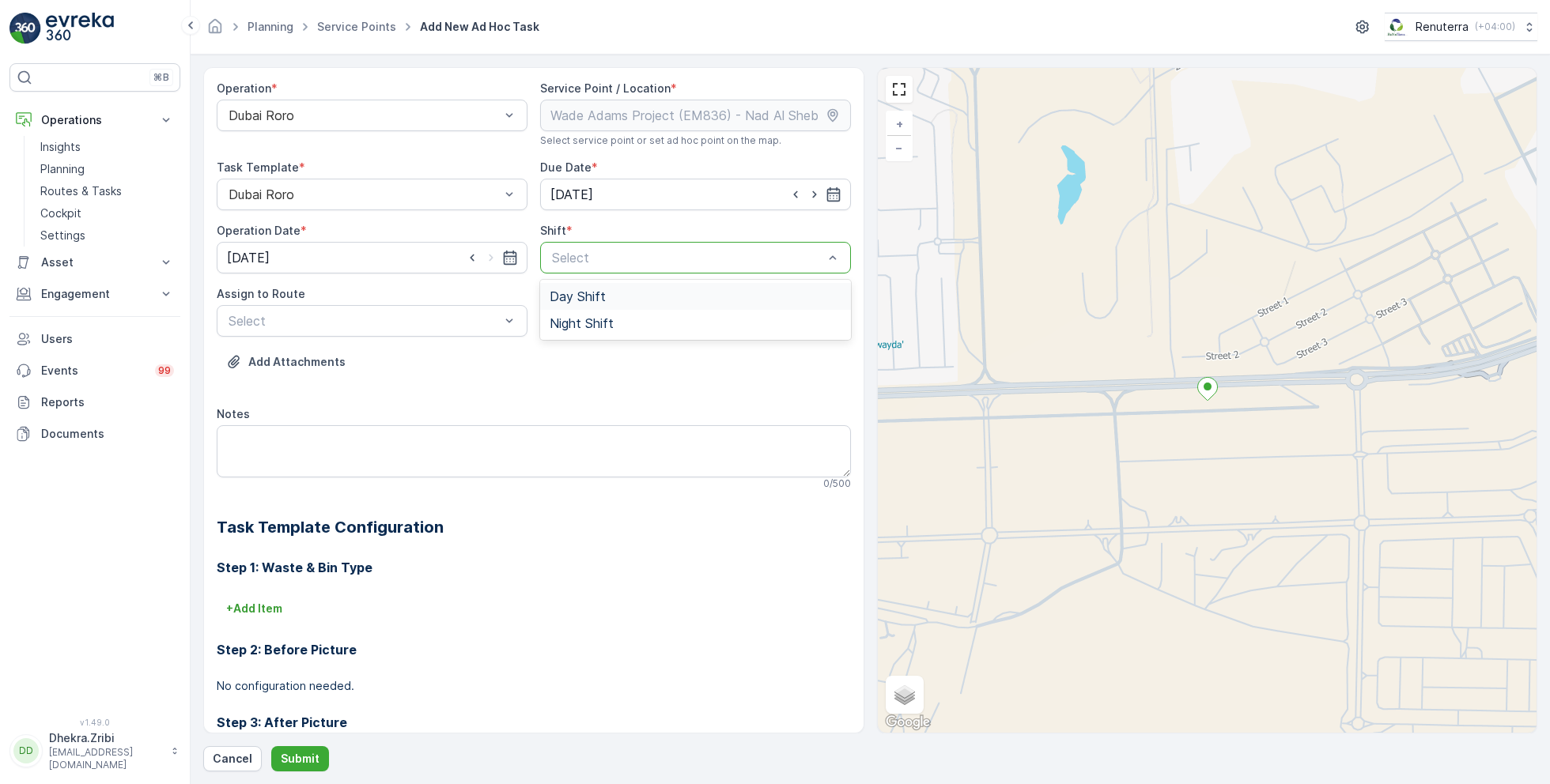
click at [578, 294] on span "Day Shift" at bounding box center [577, 296] width 56 height 14
click at [426, 319] on div at bounding box center [363, 321] width 274 height 14
click at [340, 379] on span "DRORO102 (Route Plan) - DXB S58978" at bounding box center [343, 386] width 235 height 14
click at [301, 755] on p "Submit" at bounding box center [300, 759] width 39 height 16
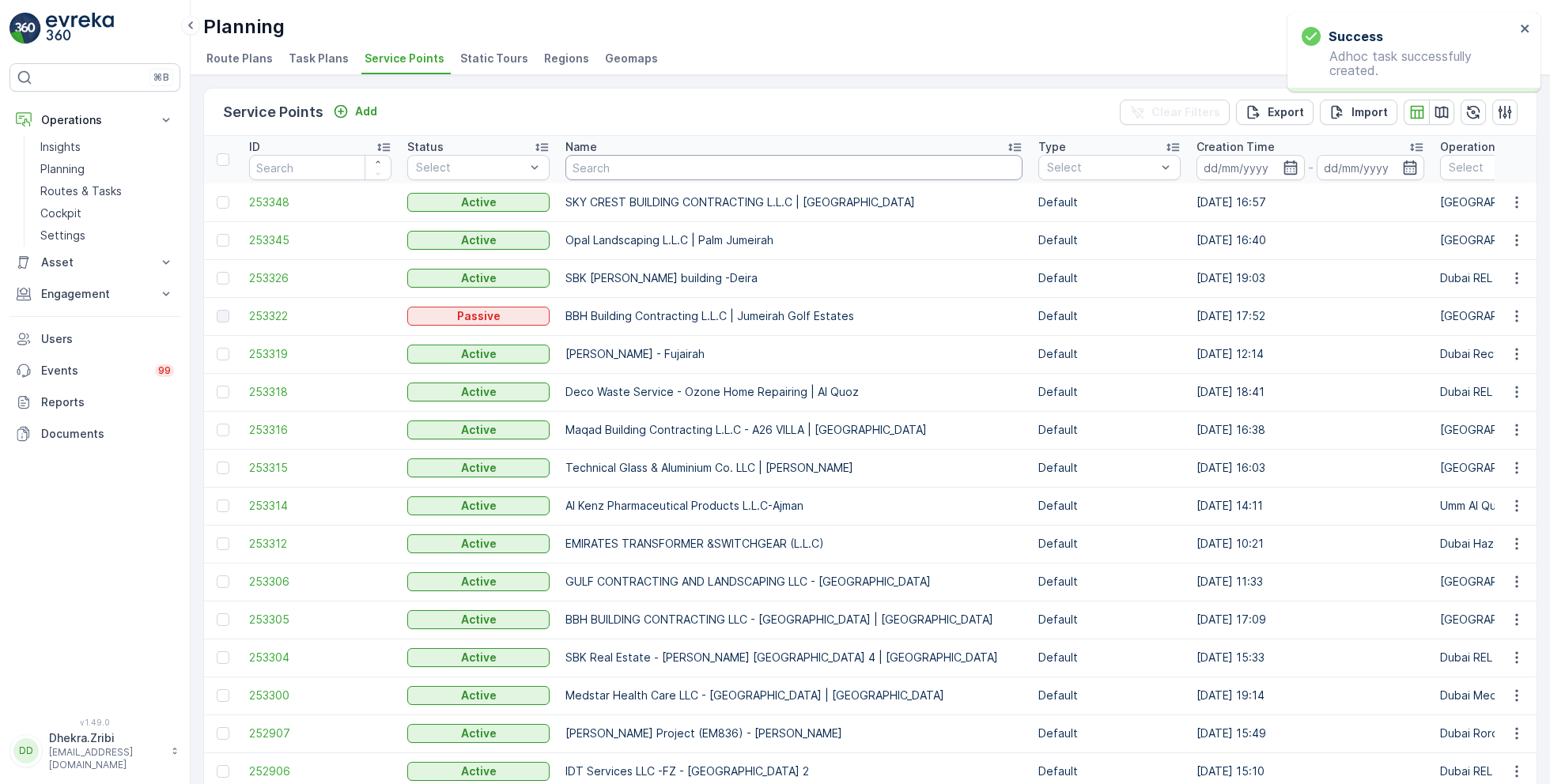
click at [646, 171] on input "text" at bounding box center [794, 168] width 457 height 25
paste input "KTC INTERNATIONAL LANDSCAPING - [GEOGRAPHIC_DATA] - SZR"
type input "KTC INTERNATIONAL LANDSCAPING - [GEOGRAPHIC_DATA] - SZR"
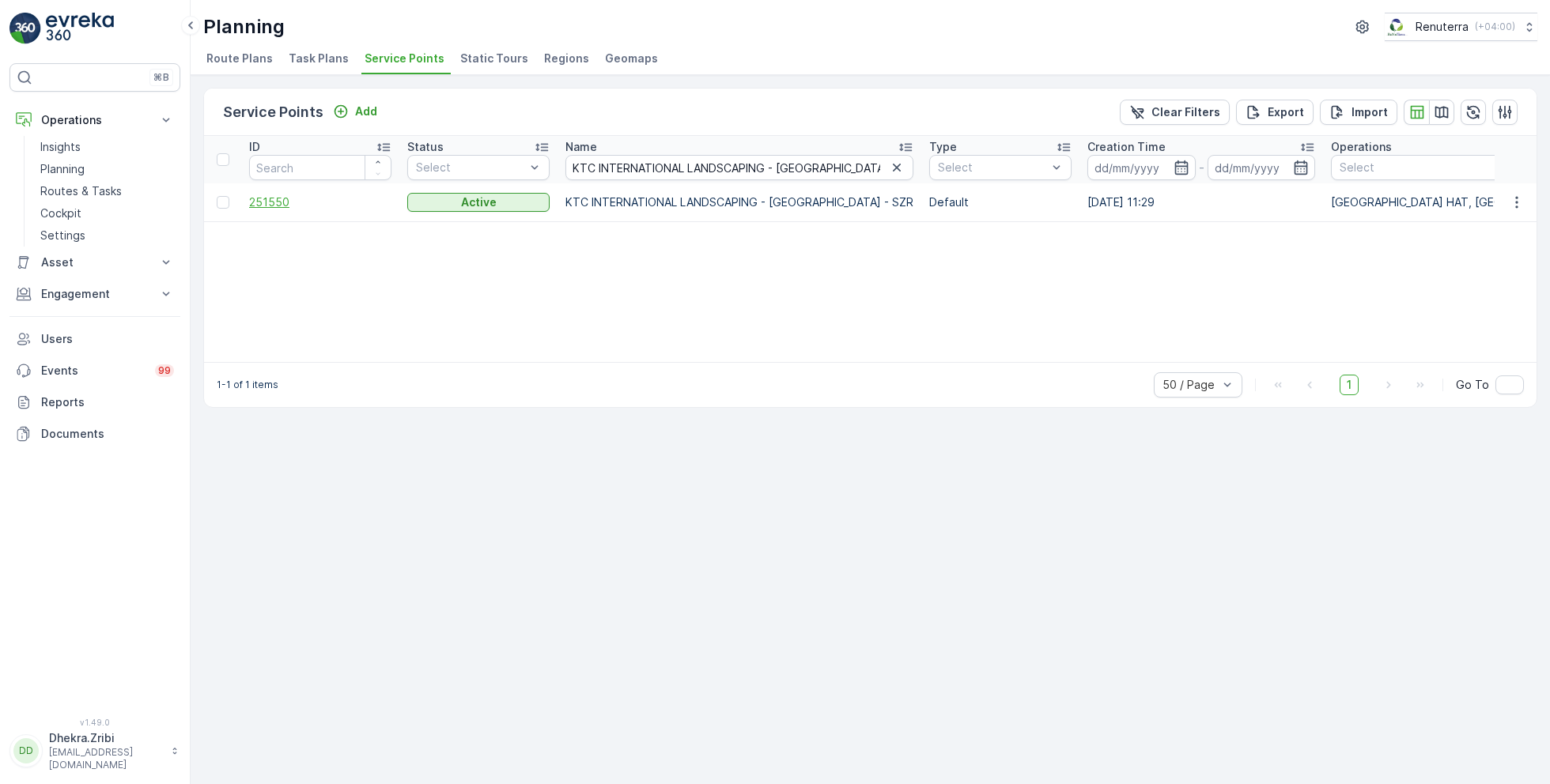
click at [262, 201] on span "251550" at bounding box center [320, 202] width 143 height 16
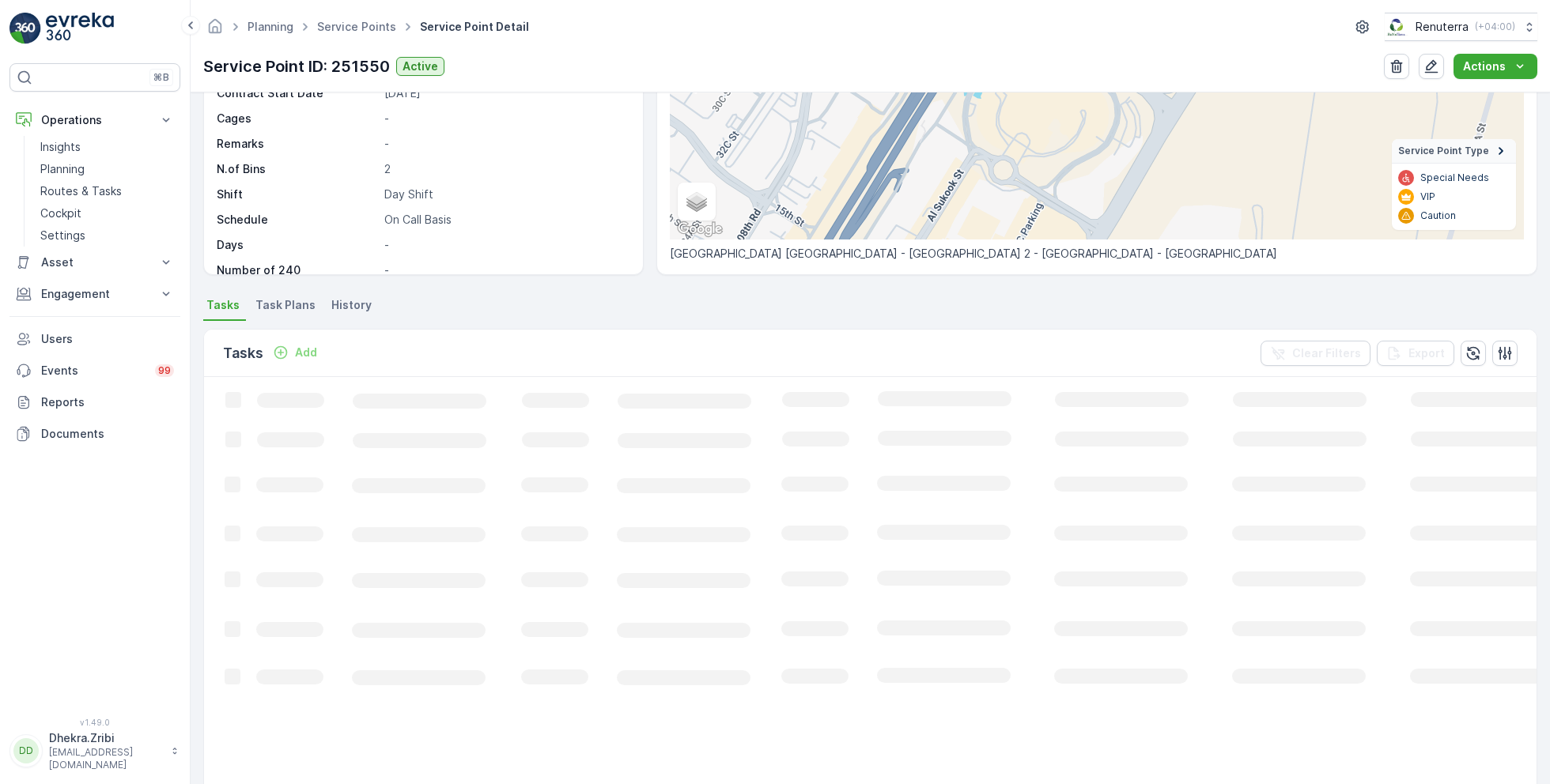
scroll to position [234, 0]
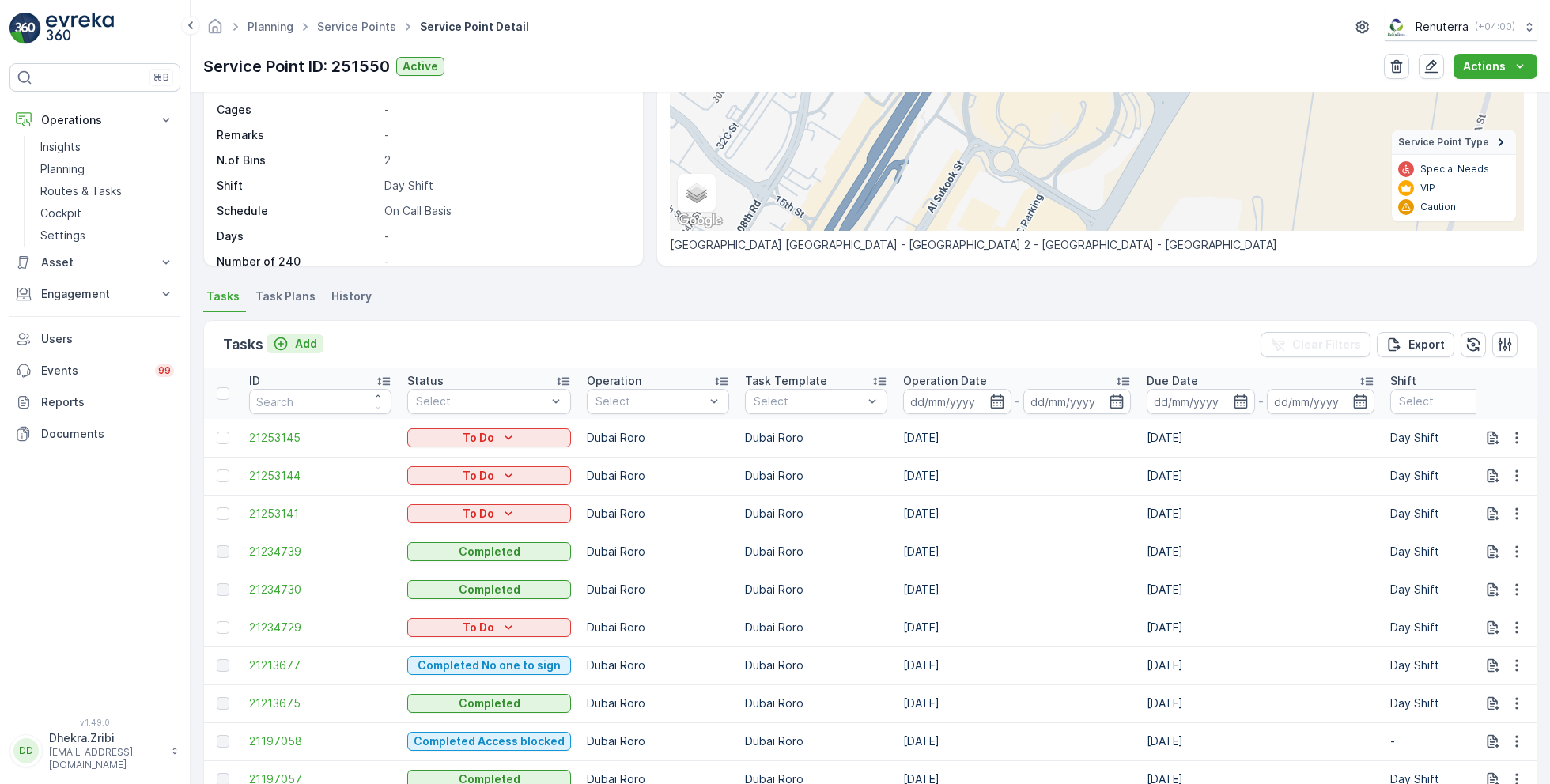
click at [303, 341] on p "Add" at bounding box center [306, 344] width 22 height 16
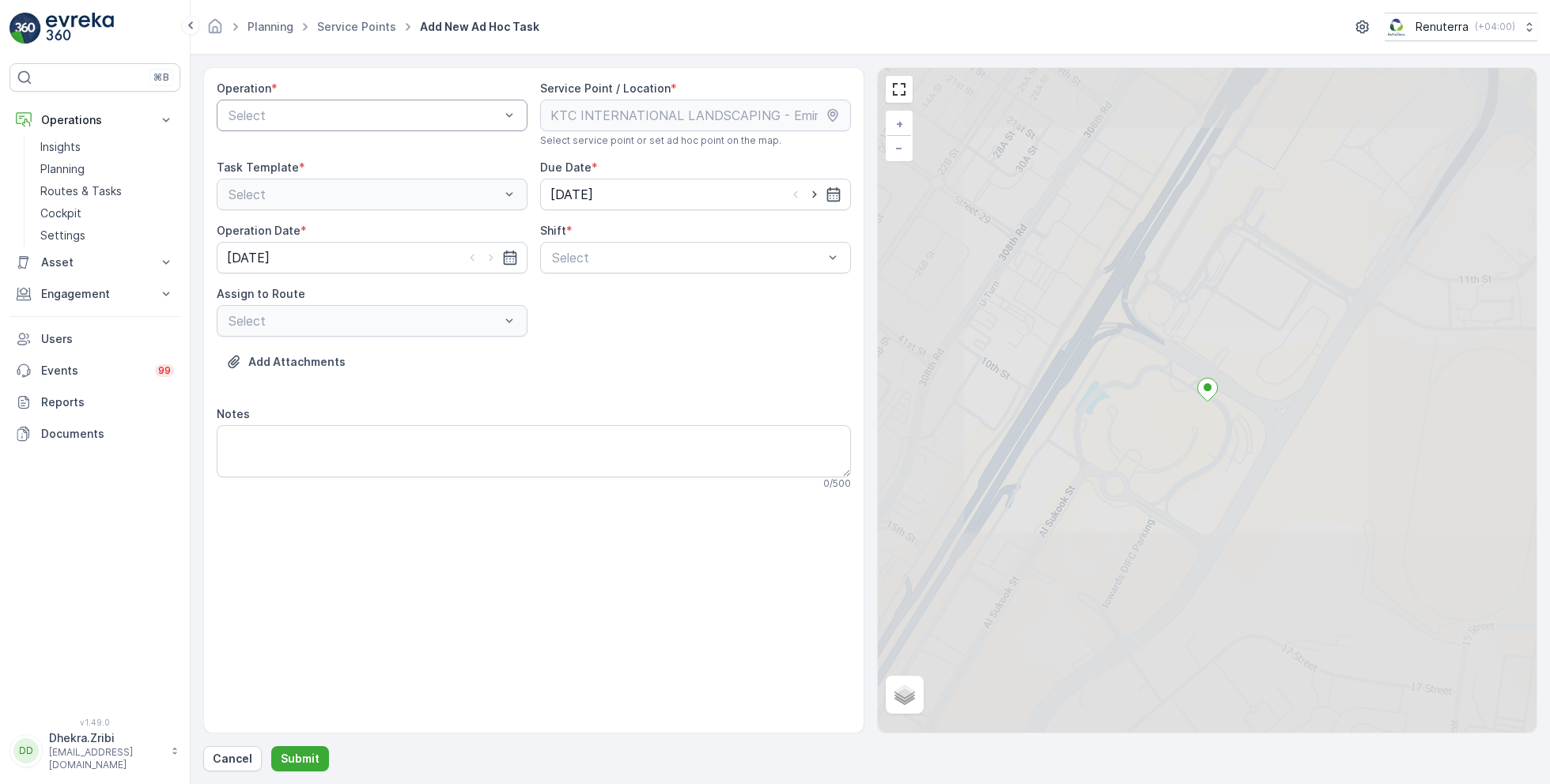
click at [406, 110] on div at bounding box center [363, 115] width 274 height 14
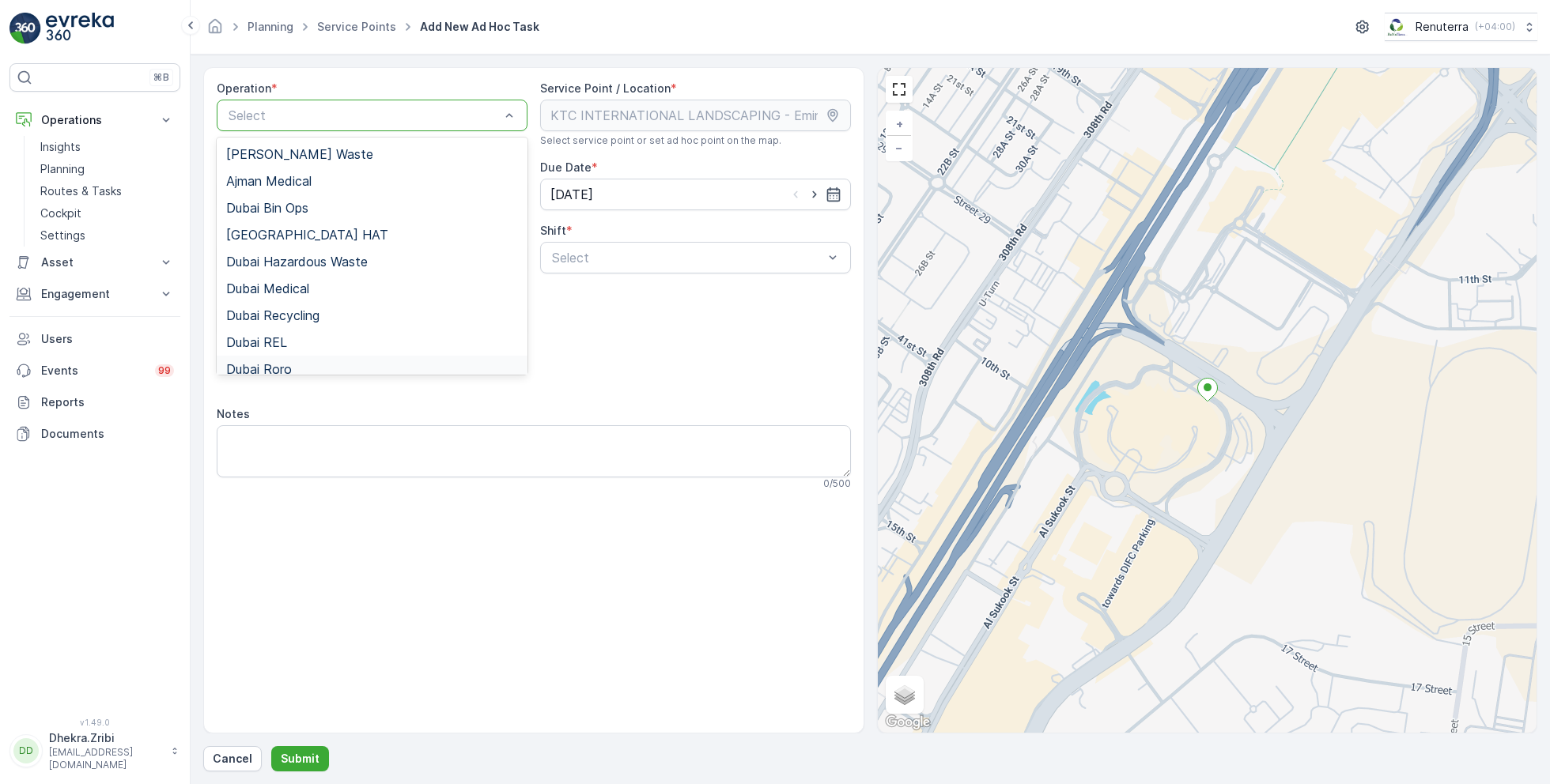
click at [298, 363] on div "Dubai Roro" at bounding box center [372, 369] width 292 height 14
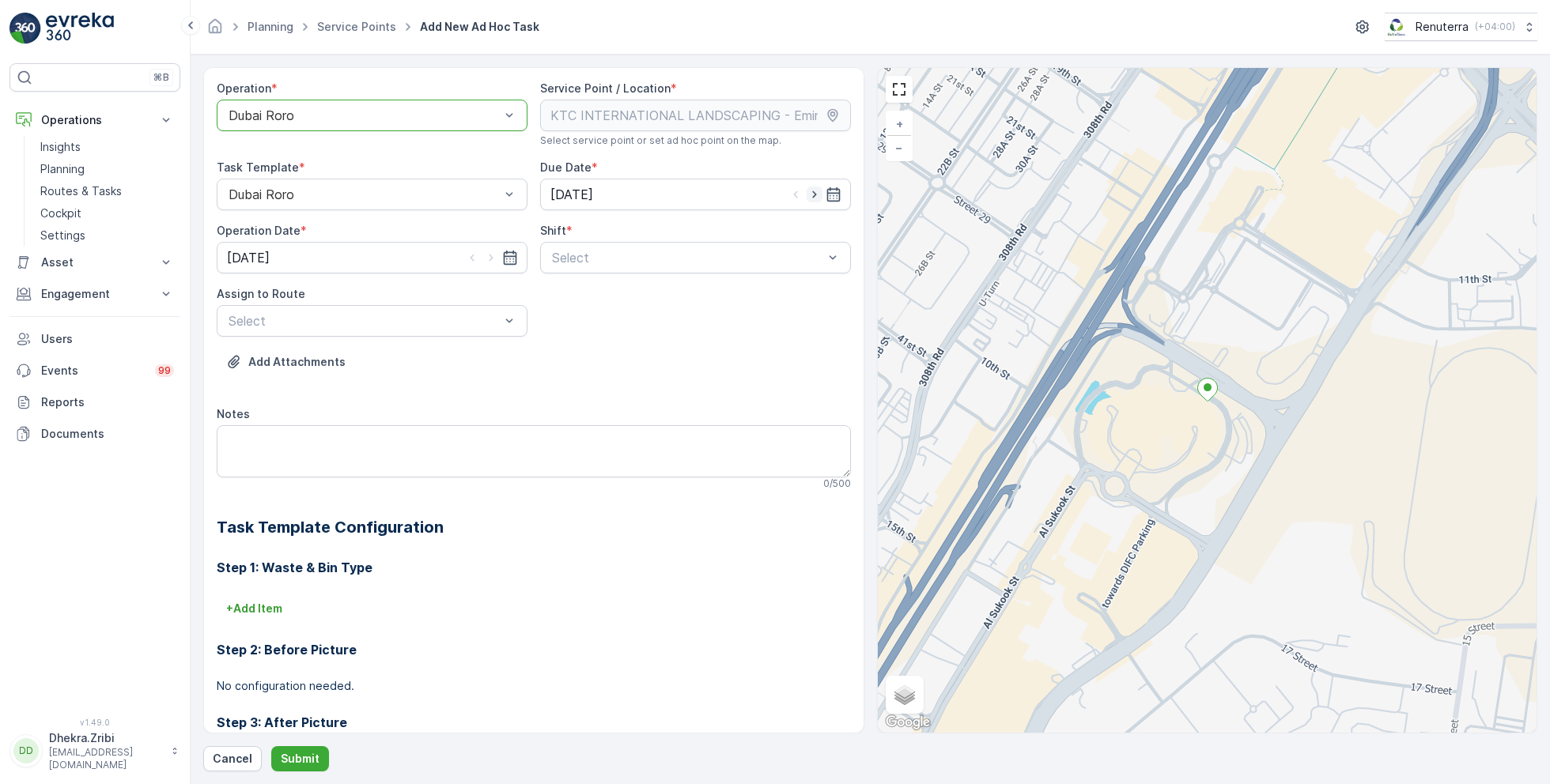
click at [811, 199] on icon "button" at bounding box center [814, 194] width 16 height 16
type input "[DATE]"
click at [486, 255] on icon "button" at bounding box center [491, 257] width 16 height 16
type input "[DATE]"
click at [577, 294] on span "Day Shift" at bounding box center [577, 296] width 56 height 14
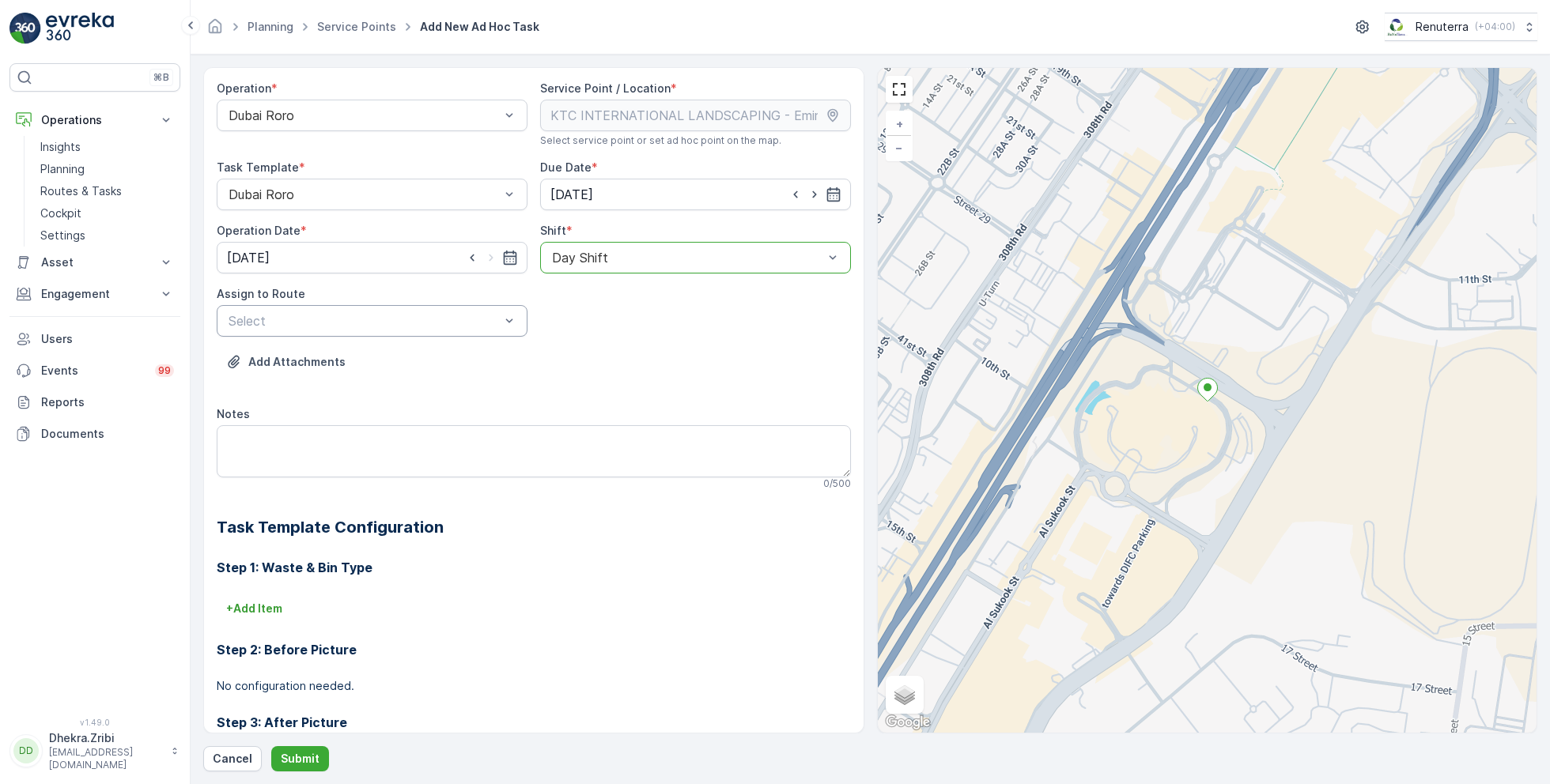
click at [451, 316] on div at bounding box center [363, 321] width 274 height 14
click at [329, 382] on span "DRORO102 (Route Plan) - DXB S58978" at bounding box center [343, 386] width 235 height 14
click at [297, 754] on p "Submit" at bounding box center [300, 759] width 39 height 16
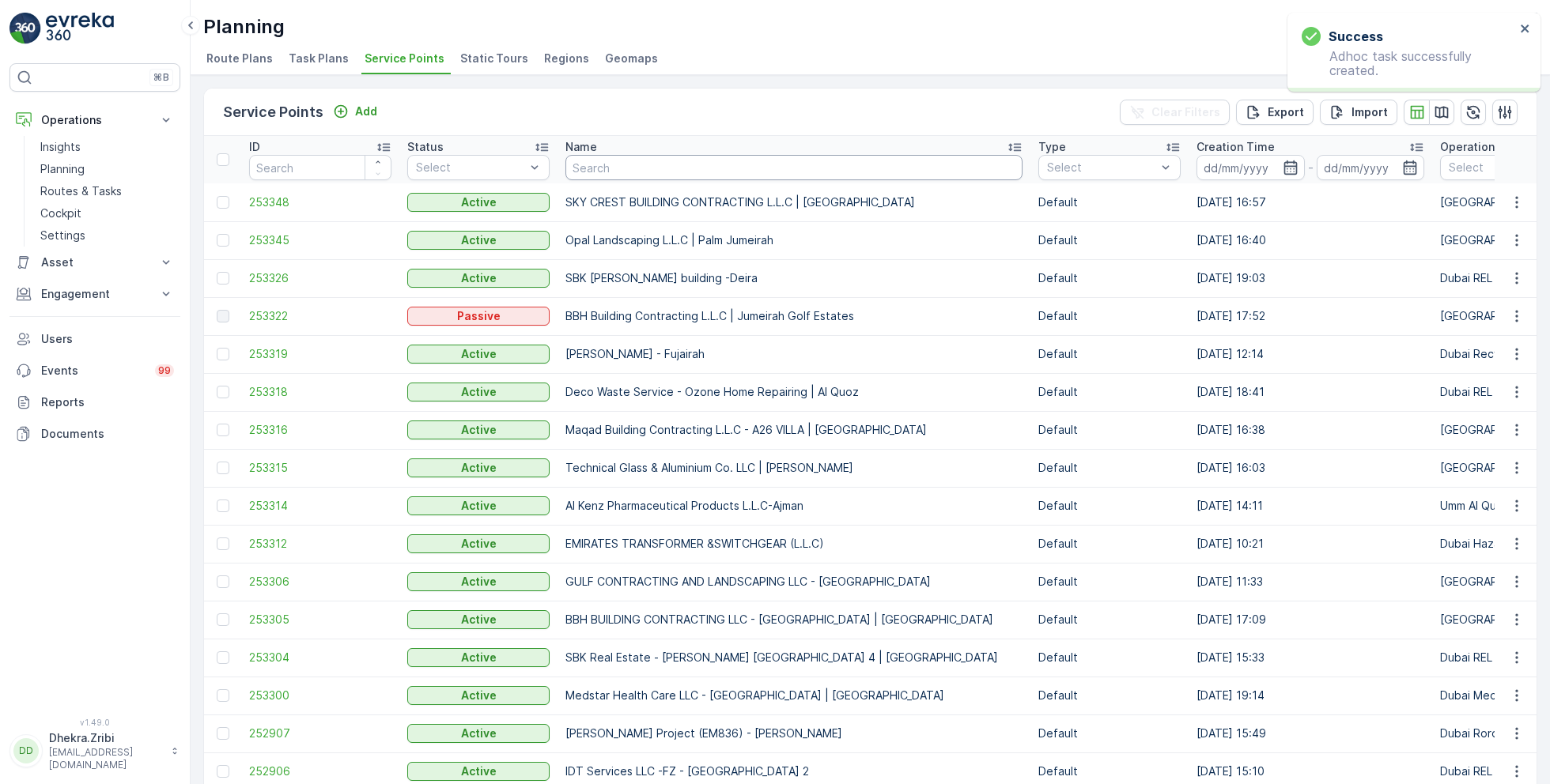
click at [696, 176] on input "text" at bounding box center [794, 168] width 457 height 25
type input "motor"
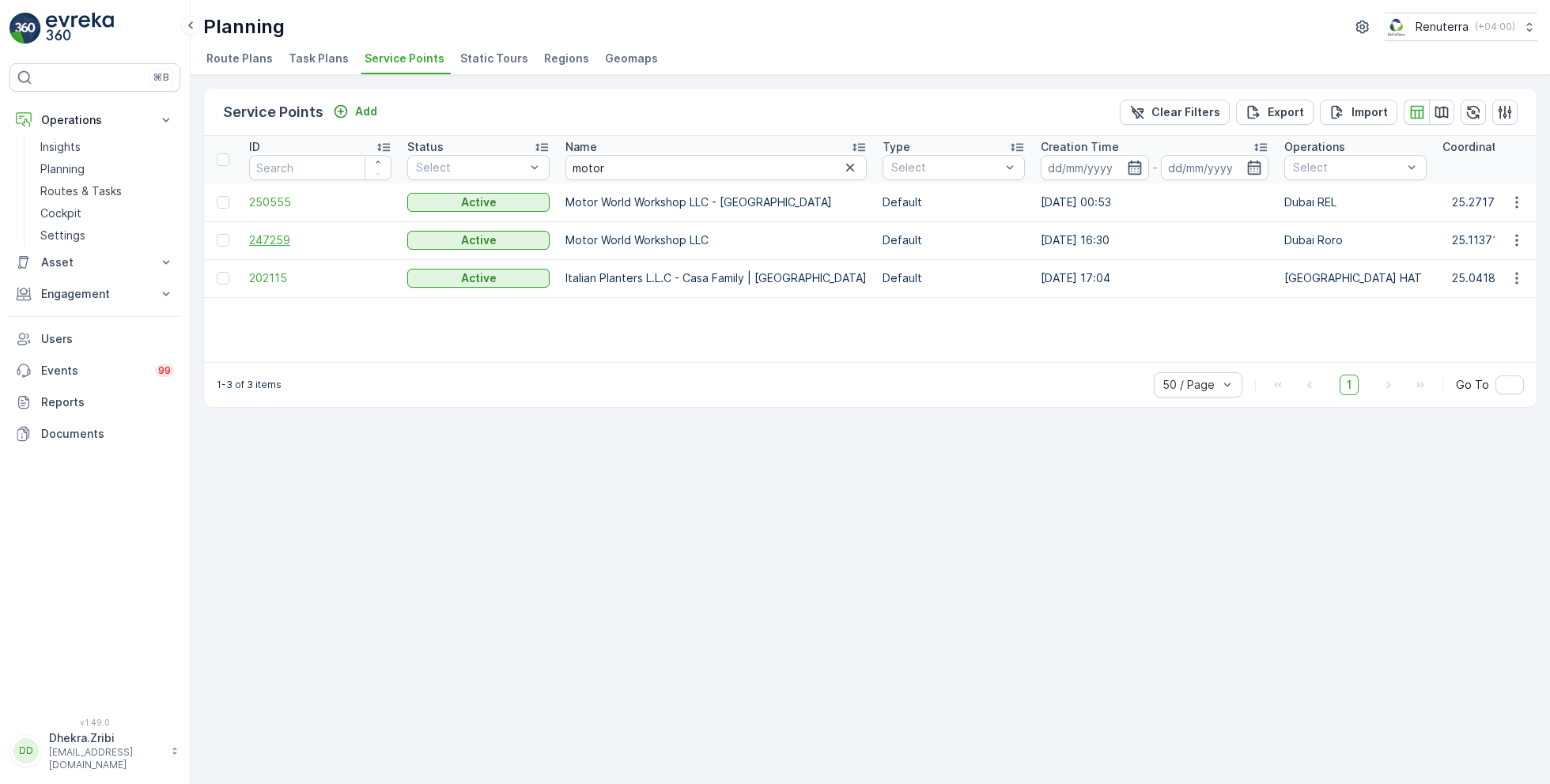
click at [271, 238] on span "247259" at bounding box center [320, 240] width 143 height 16
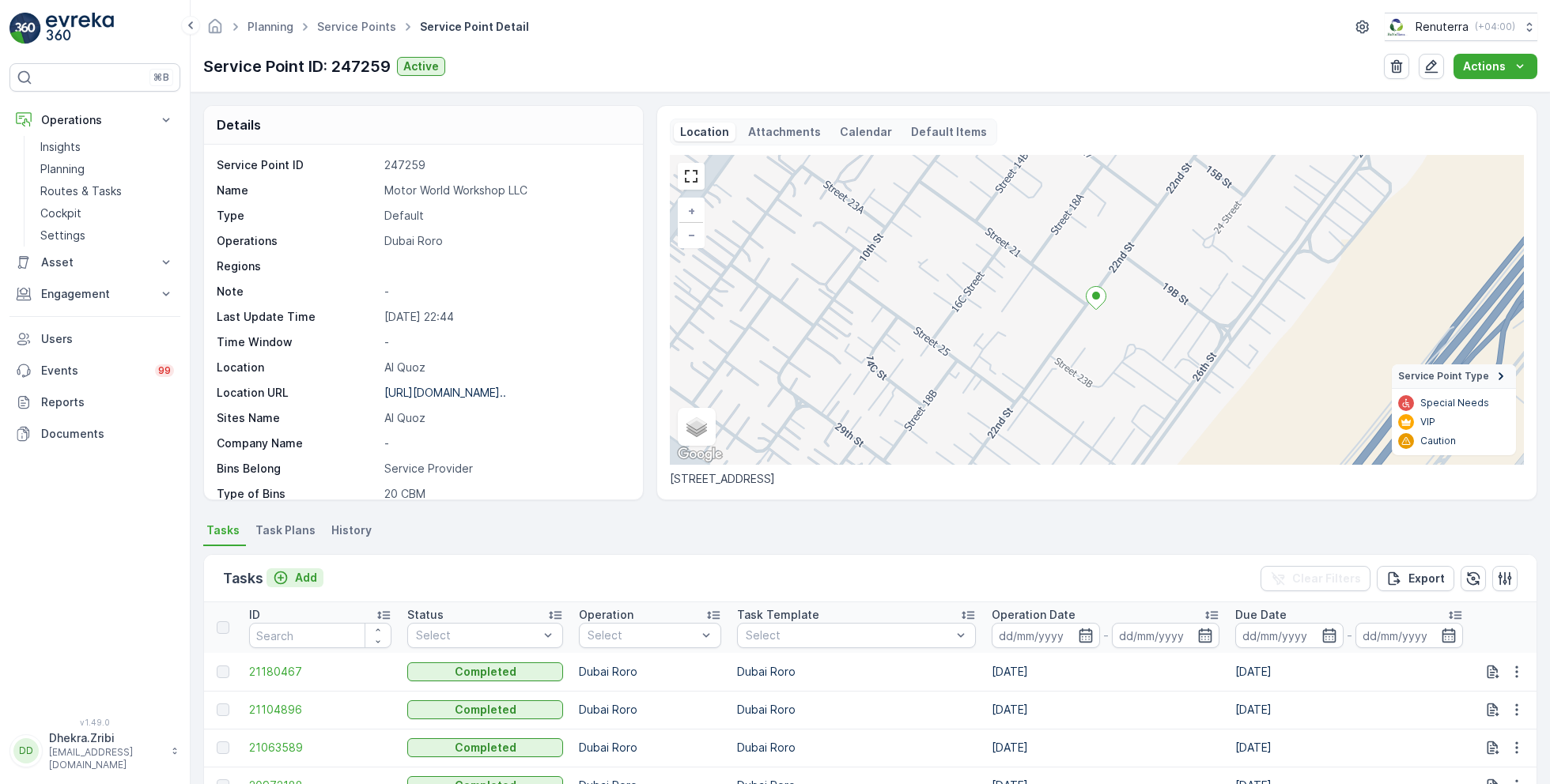
click at [301, 575] on p "Add" at bounding box center [306, 578] width 22 height 16
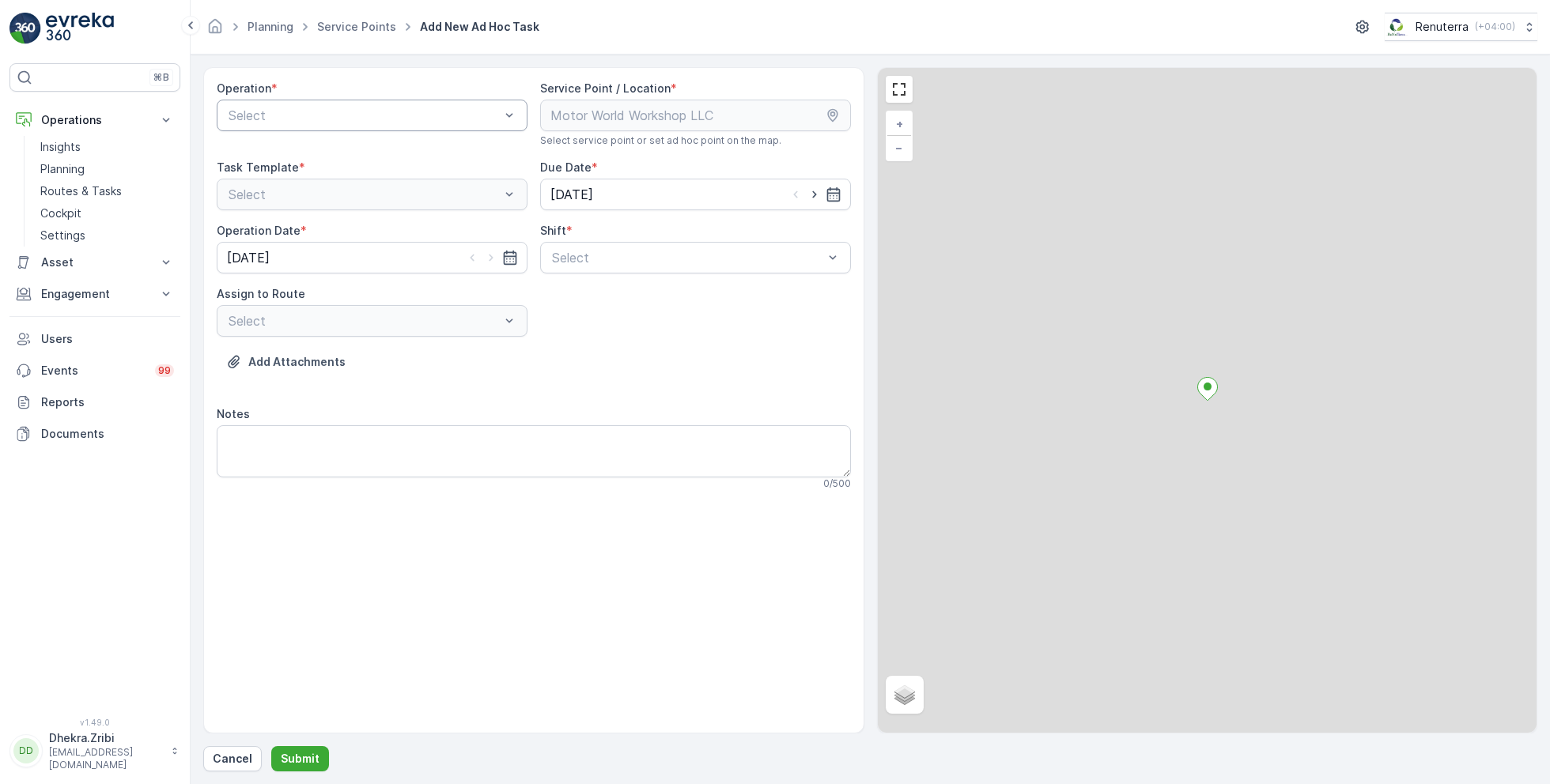
click at [364, 111] on div at bounding box center [363, 115] width 274 height 14
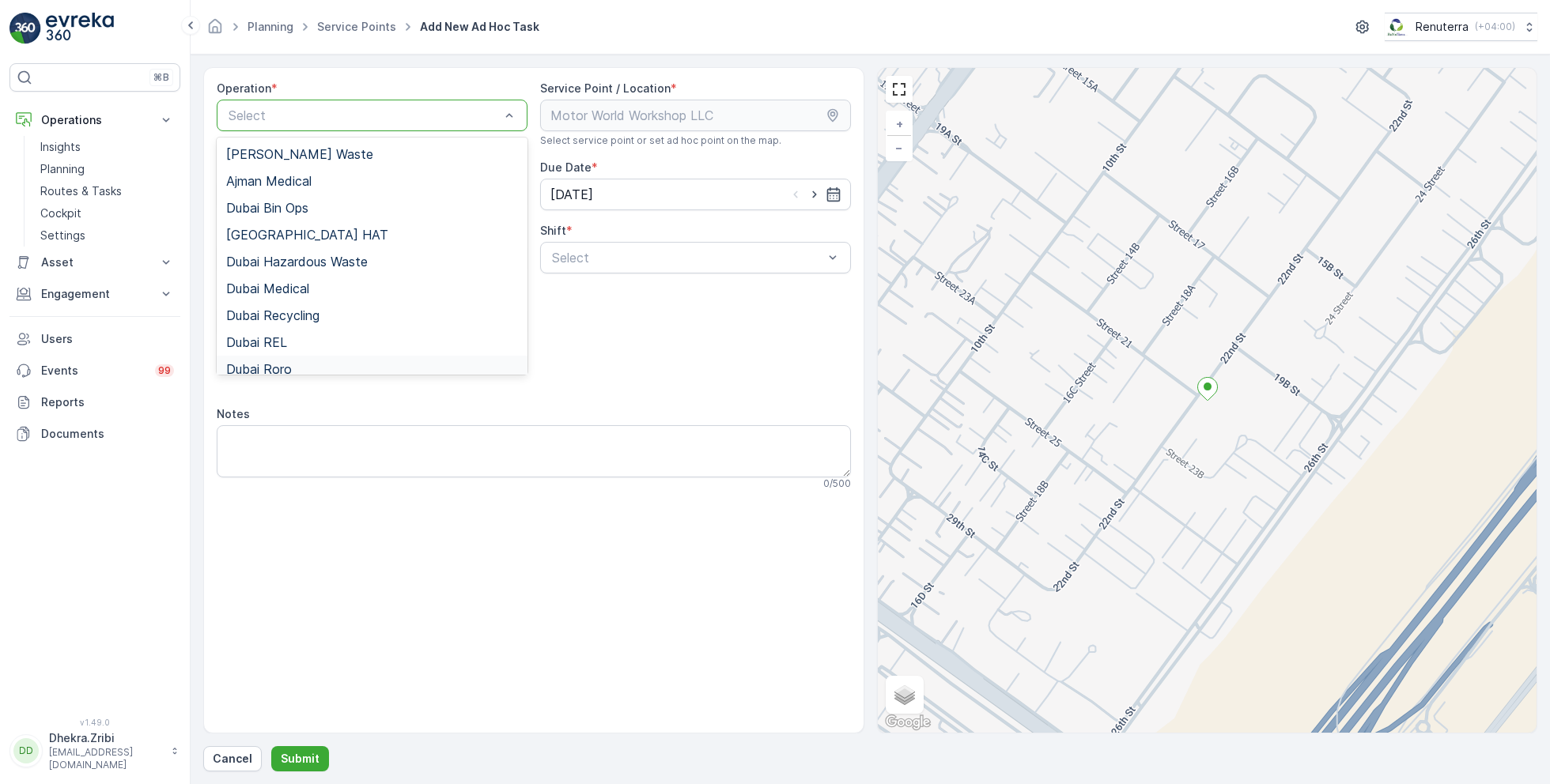
click at [288, 364] on span "Dubai Roro" at bounding box center [258, 369] width 65 height 14
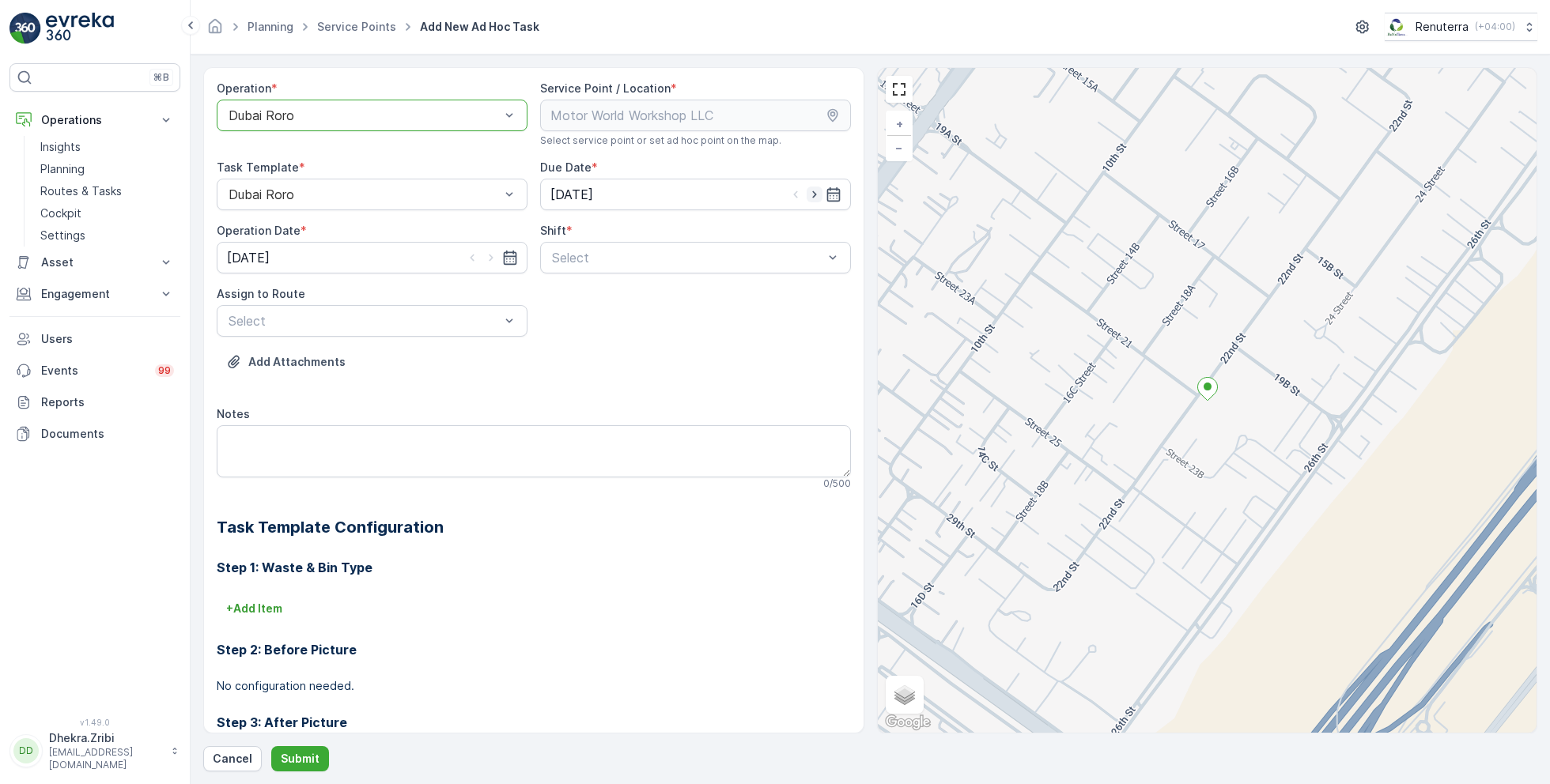
click at [817, 195] on icon "button" at bounding box center [814, 194] width 16 height 16
type input "[DATE]"
click at [490, 254] on icon "button" at bounding box center [491, 257] width 16 height 16
type input "[DATE]"
click at [581, 296] on span "Day Shift" at bounding box center [577, 296] width 56 height 14
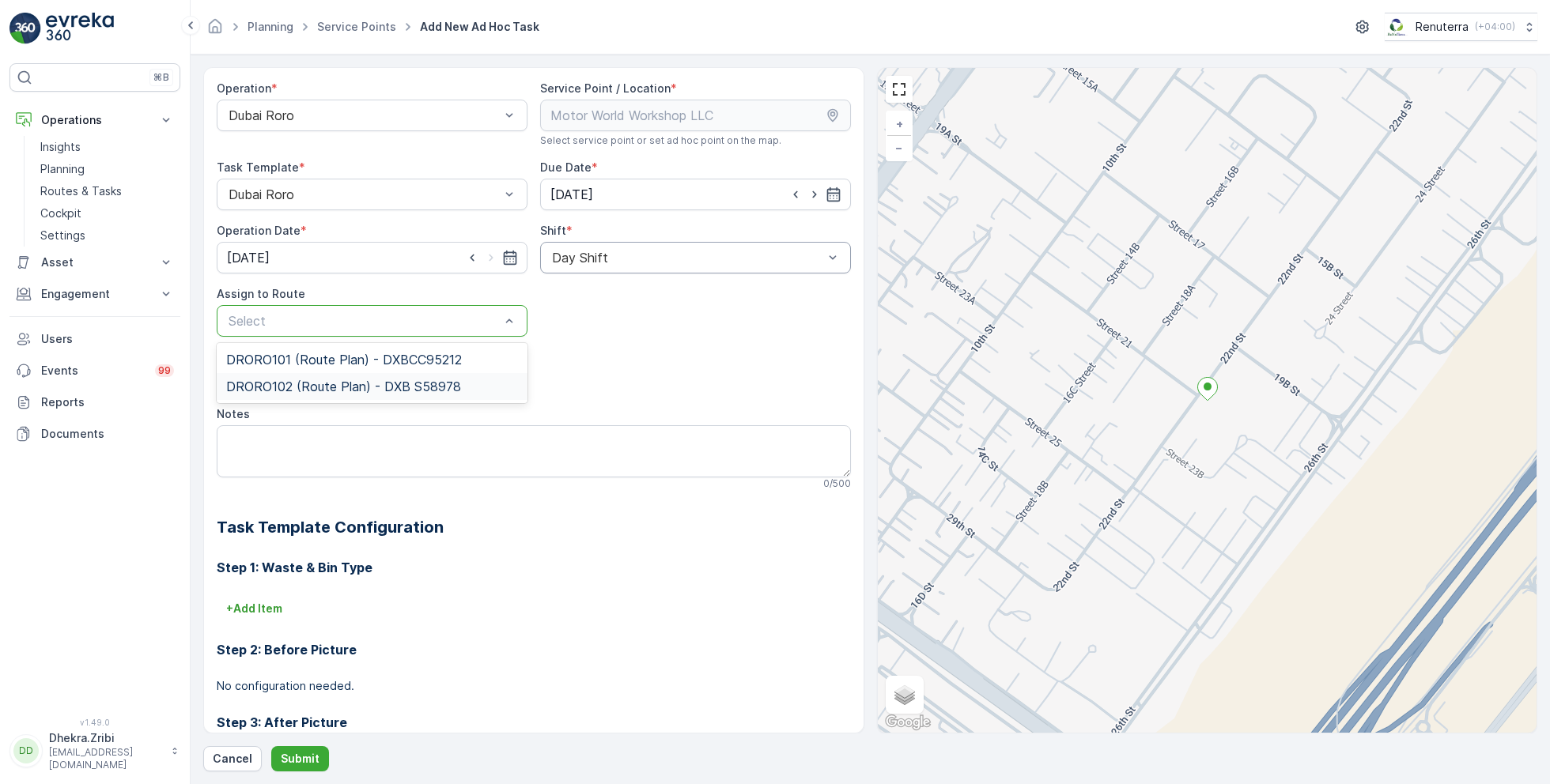
click at [319, 381] on span "DRORO102 (Route Plan) - DXB S58978" at bounding box center [343, 386] width 235 height 14
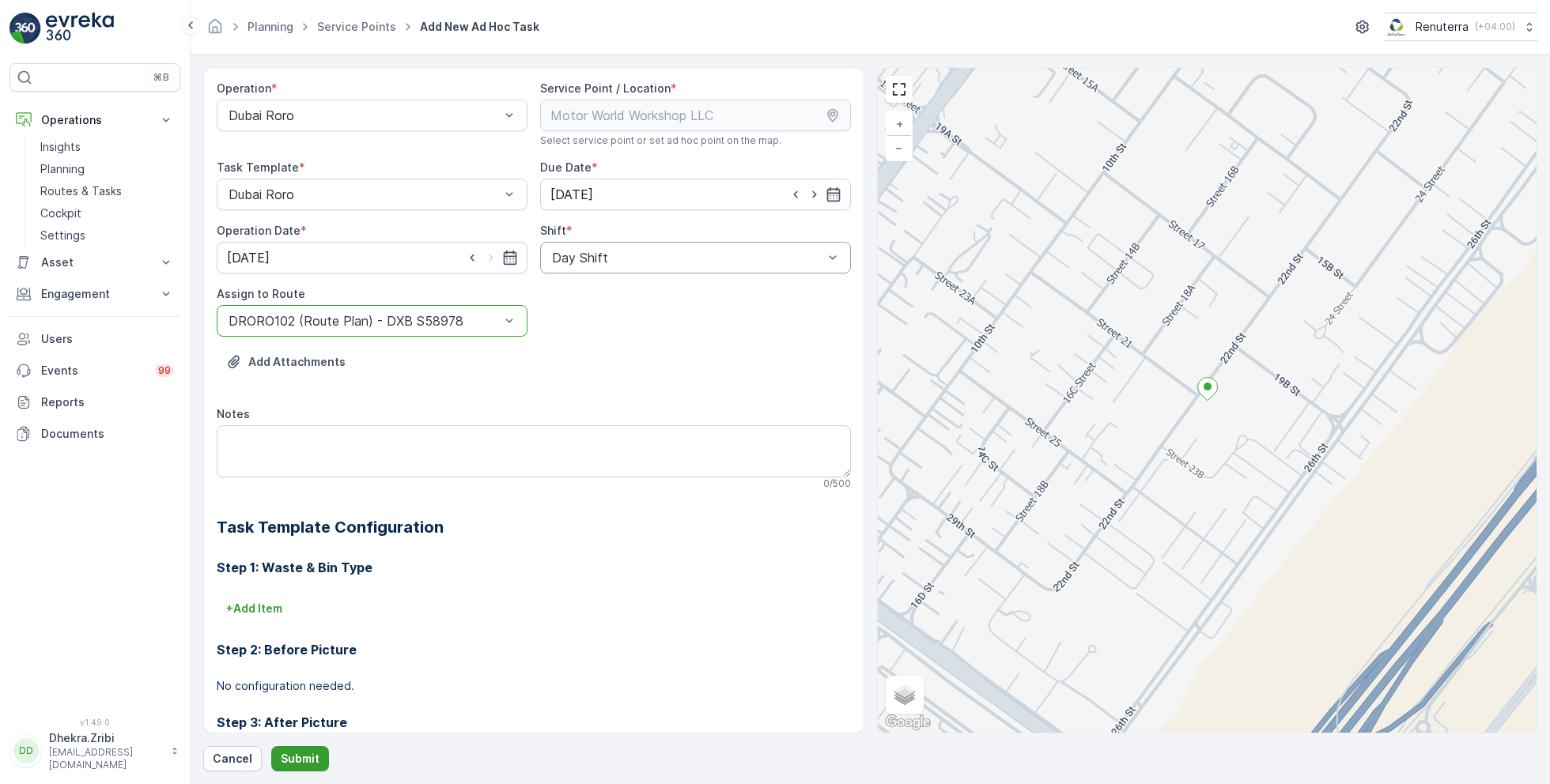
click at [294, 754] on p "Submit" at bounding box center [300, 759] width 39 height 16
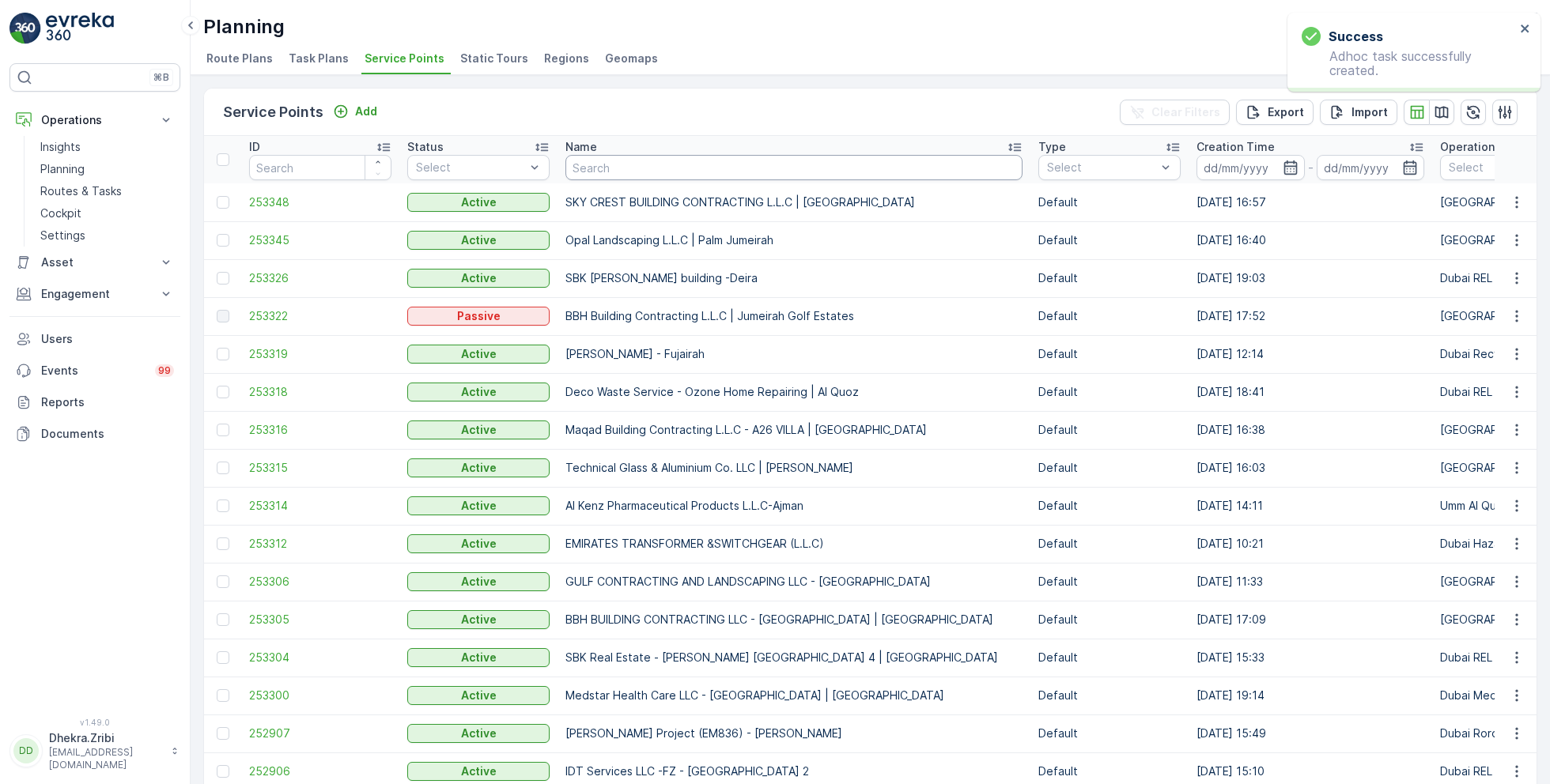
click at [605, 170] on input "text" at bounding box center [794, 168] width 457 height 25
type input "sheikh"
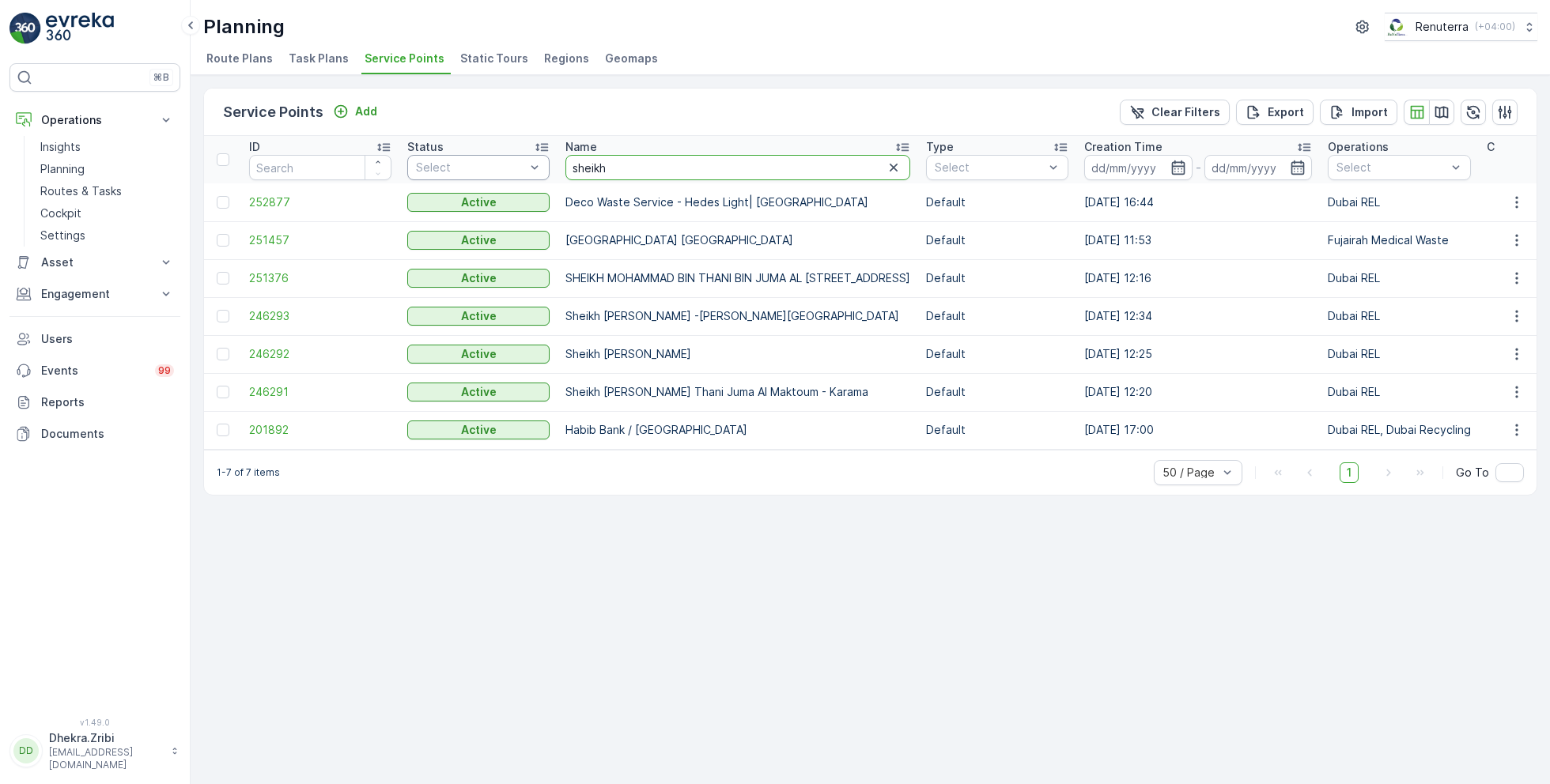
drag, startPoint x: 621, startPoint y: 170, endPoint x: 496, endPoint y: 167, distance: 125.0
type input "shaikh"
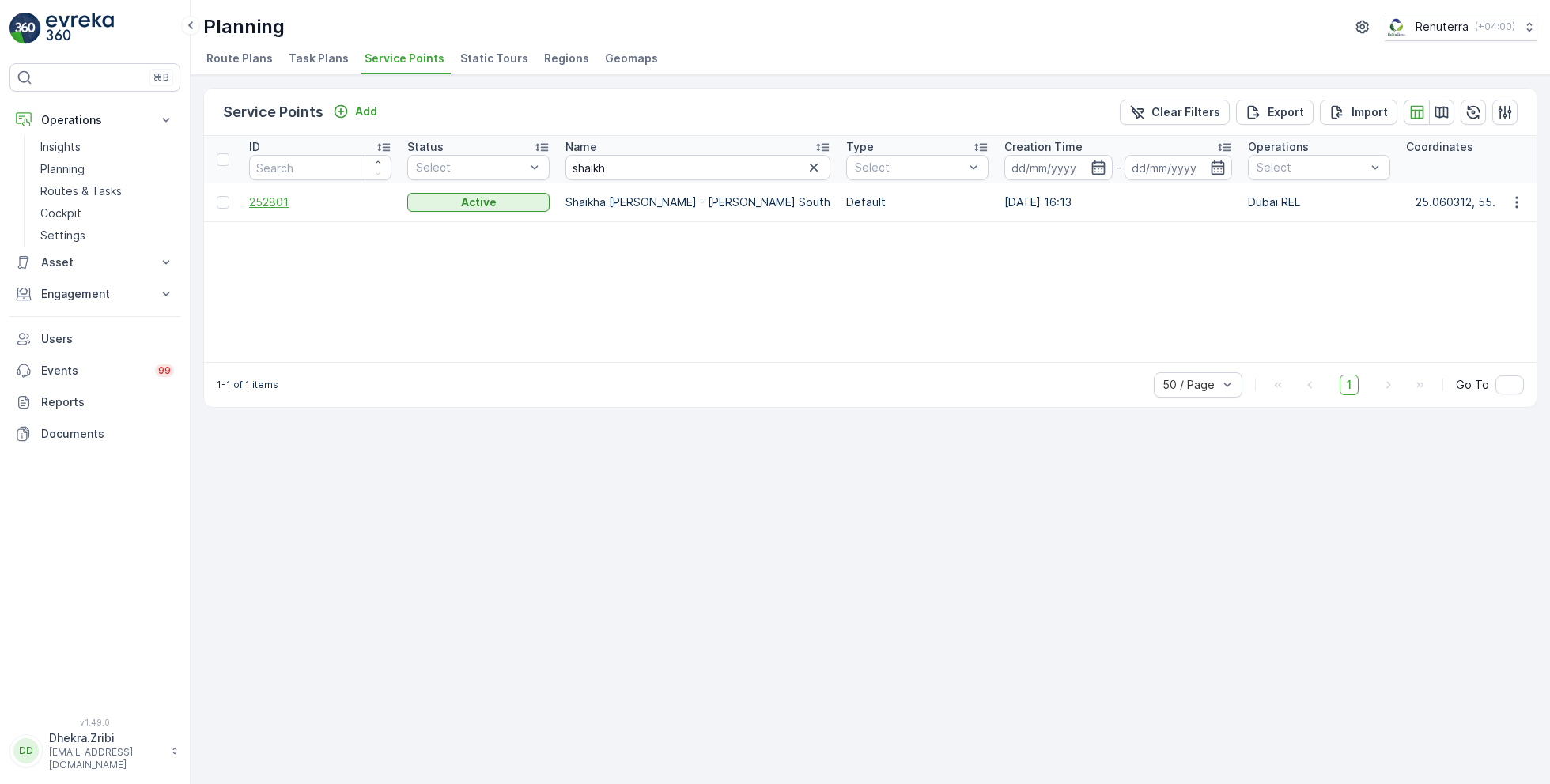
click at [284, 198] on span "252801" at bounding box center [320, 202] width 143 height 16
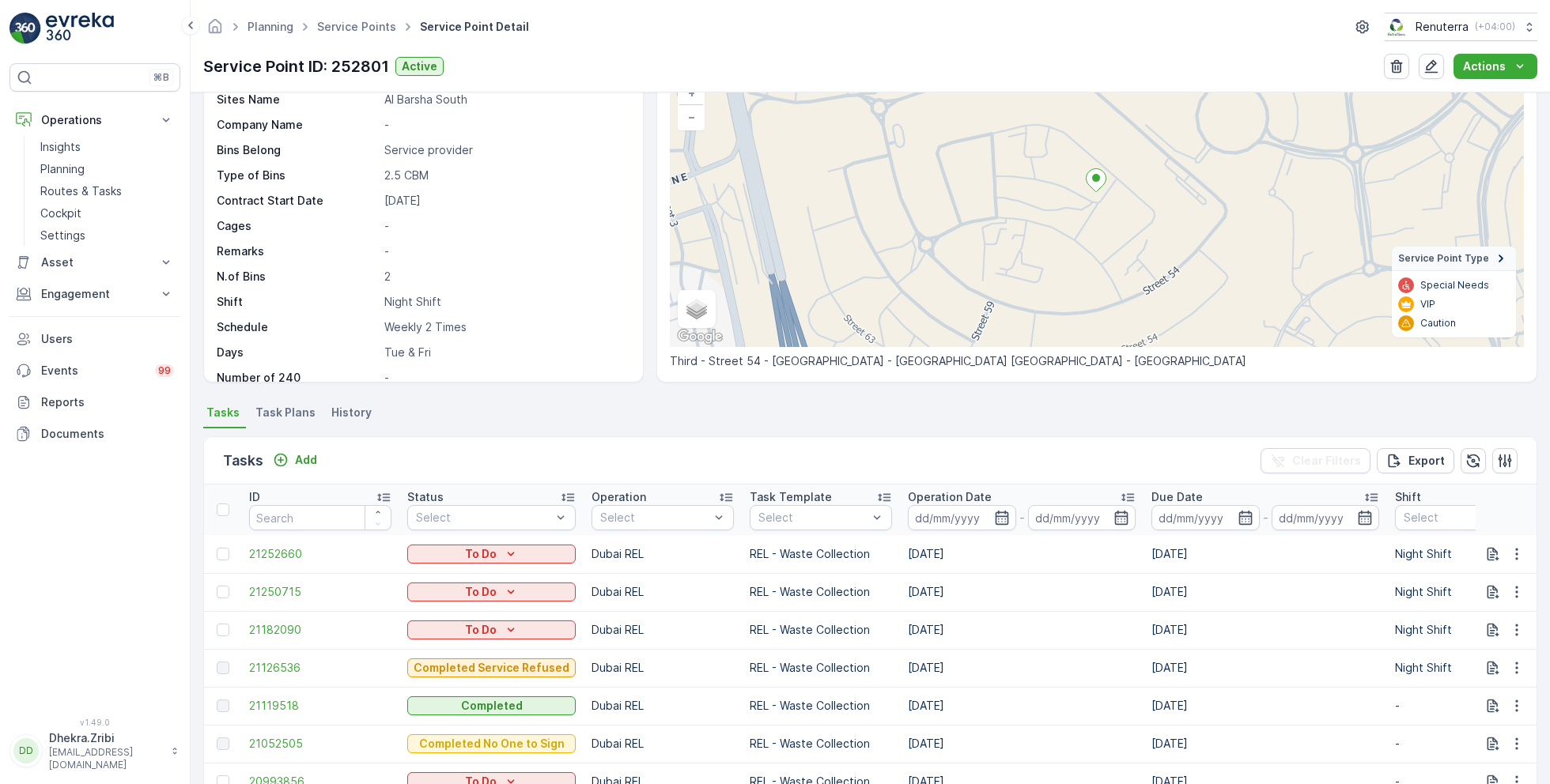
scroll to position [126, 0]
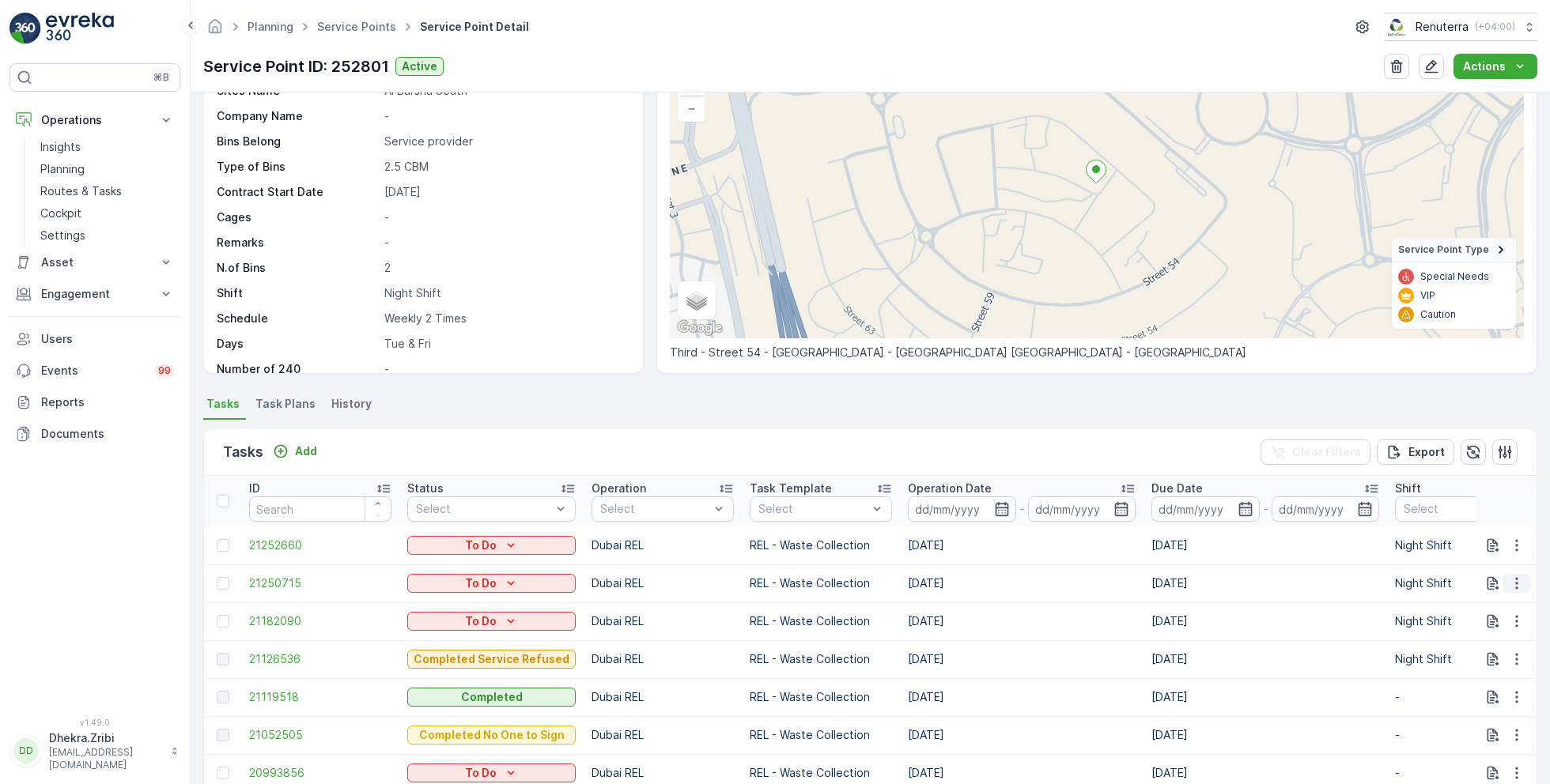
click at [1515, 582] on icon "button" at bounding box center [1516, 583] width 16 height 16
click at [1454, 669] on span "Remove from Route" at bounding box center [1491, 672] width 107 height 16
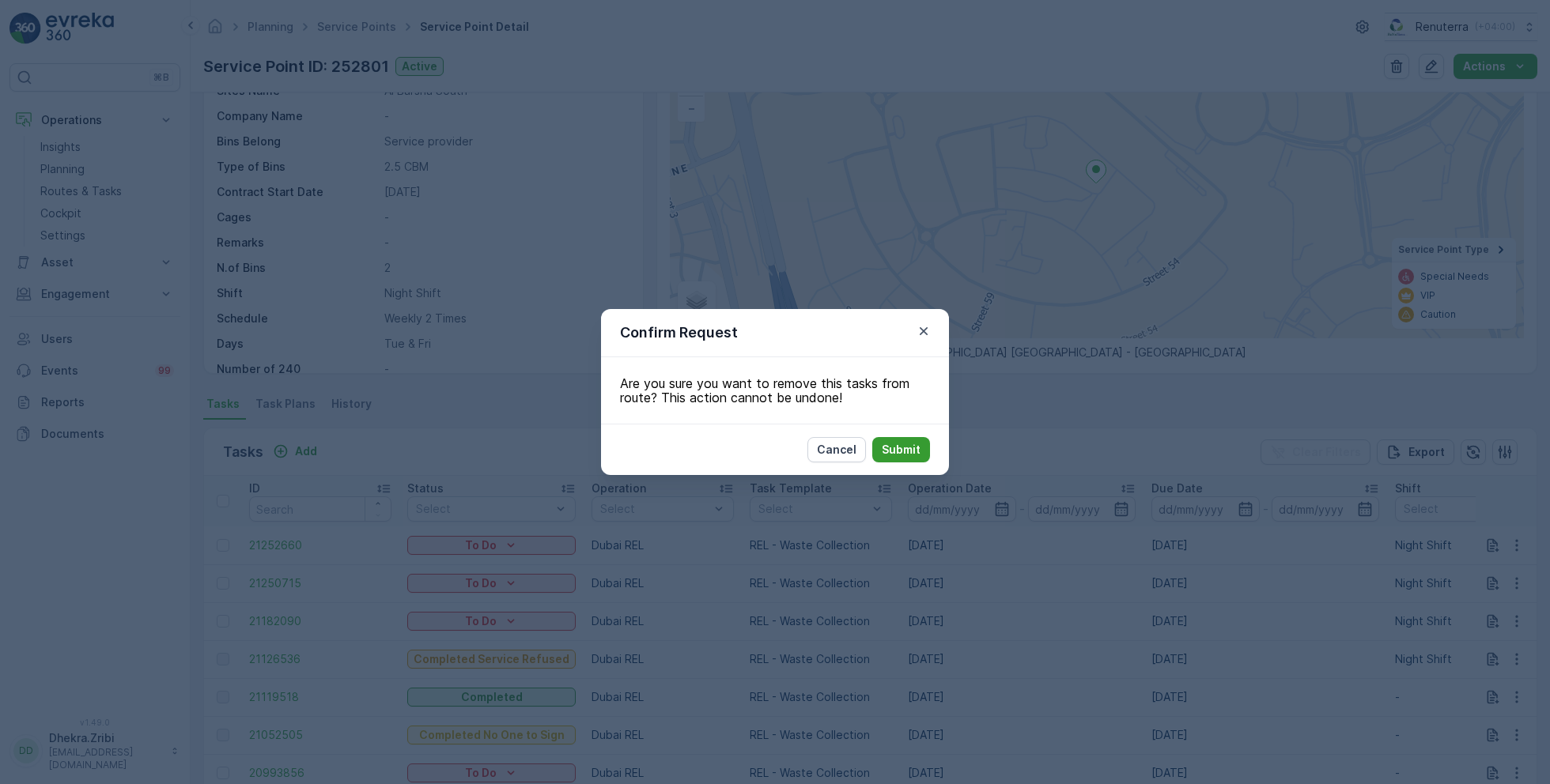
click at [902, 437] on button "Submit" at bounding box center [901, 450] width 58 height 25
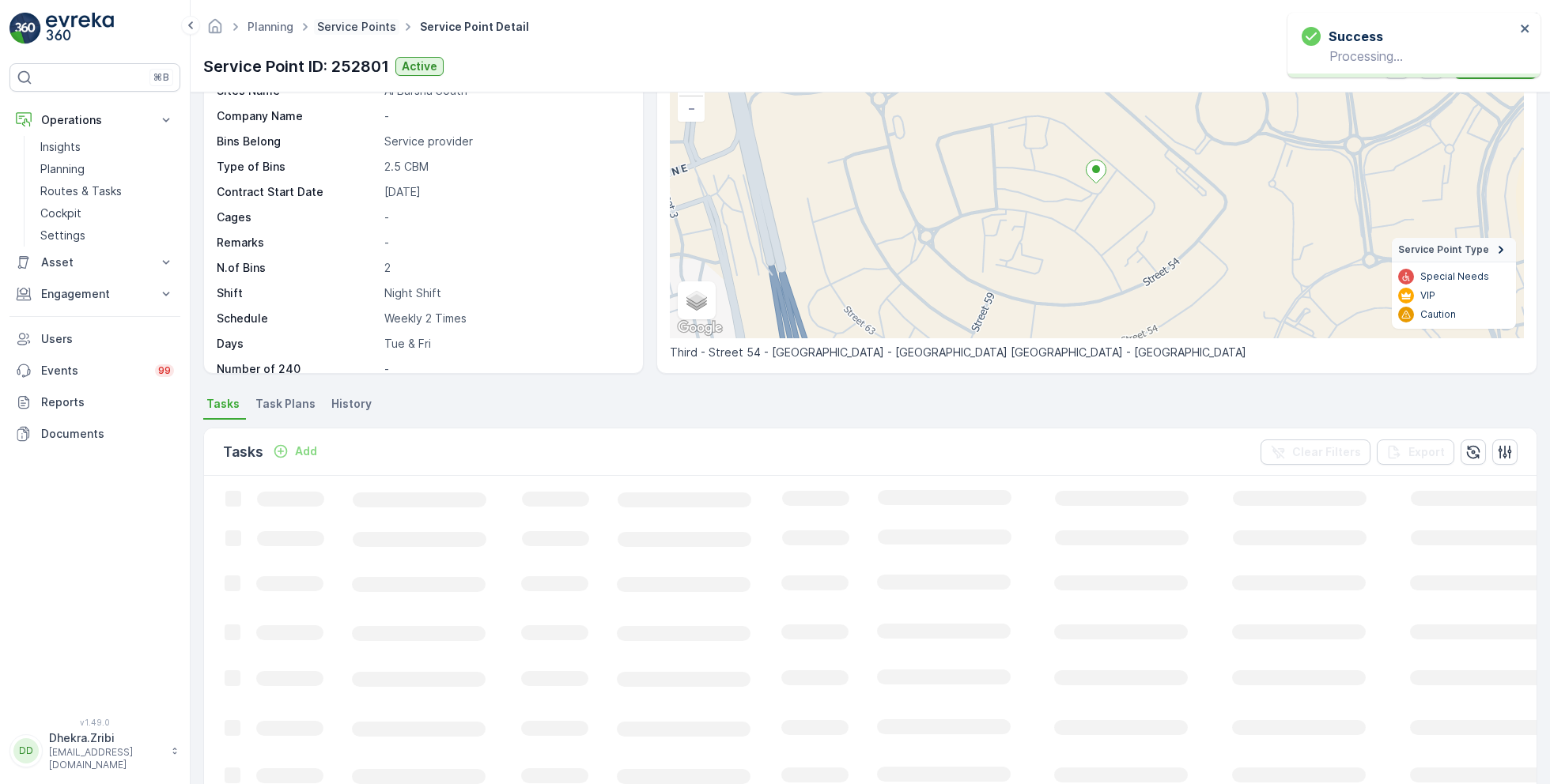
click at [362, 23] on link "Service Points" at bounding box center [356, 26] width 79 height 14
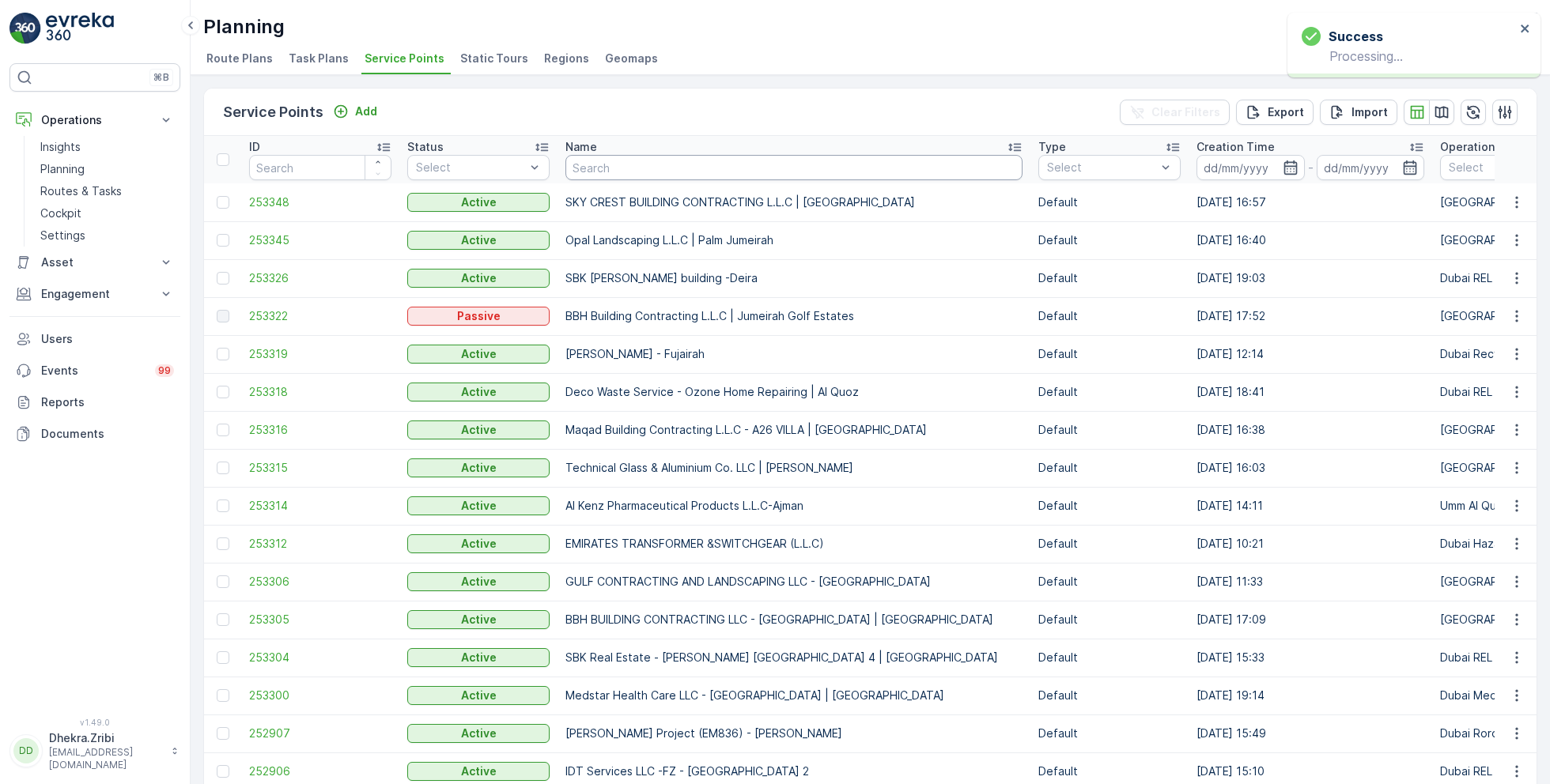
click at [624, 172] on input "text" at bounding box center [794, 168] width 457 height 25
type input "al fa"
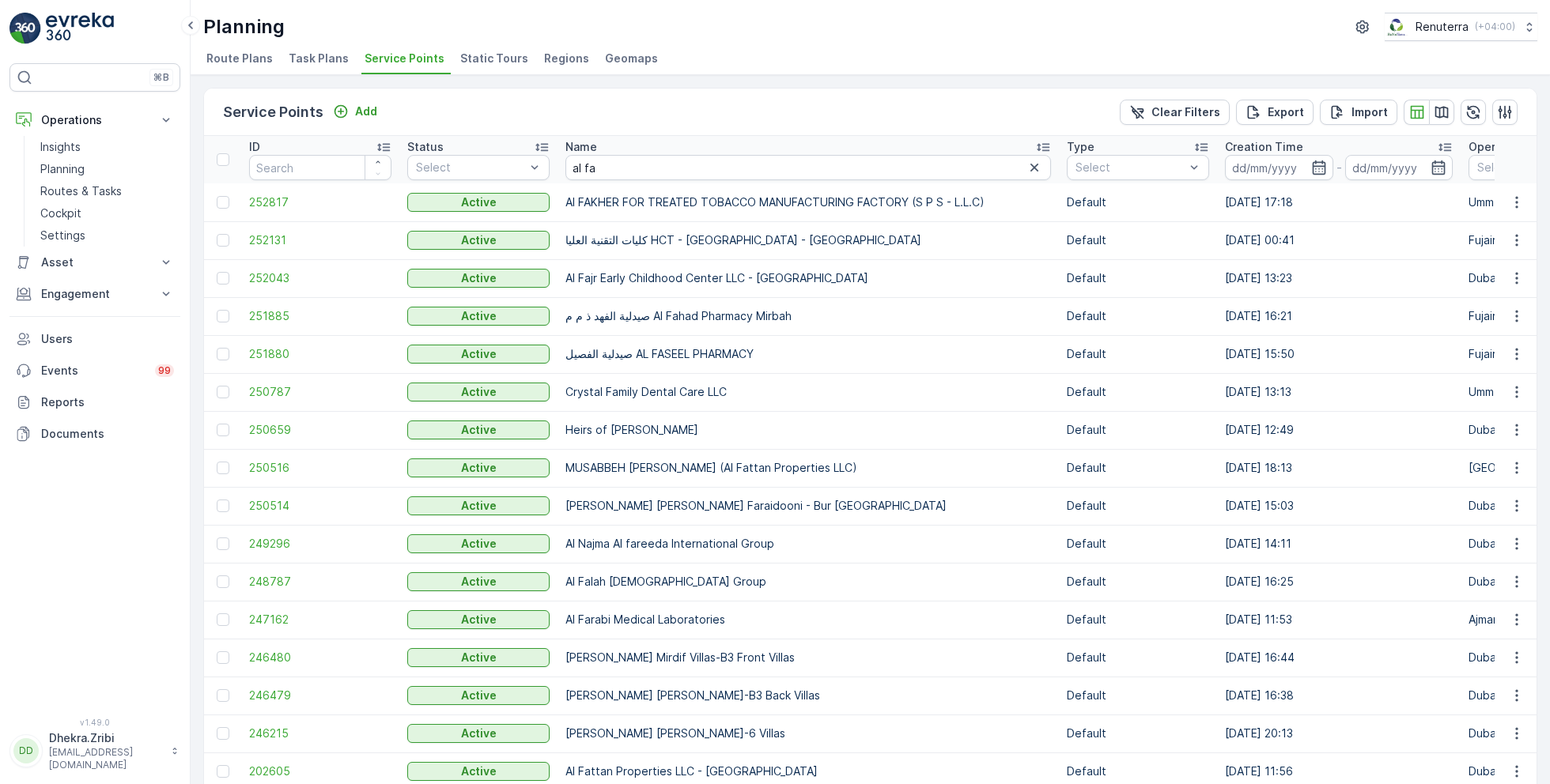
click at [1140, 40] on div "Planning Renuterra ( +04:00 )" at bounding box center [869, 27] width 1334 height 29
click at [896, 65] on ul "Route Plans Task Plans Service Points Static Tours Regions Geomaps" at bounding box center [863, 61] width 1321 height 27
drag, startPoint x: 615, startPoint y: 175, endPoint x: 527, endPoint y: 164, distance: 88.7
type input "364"
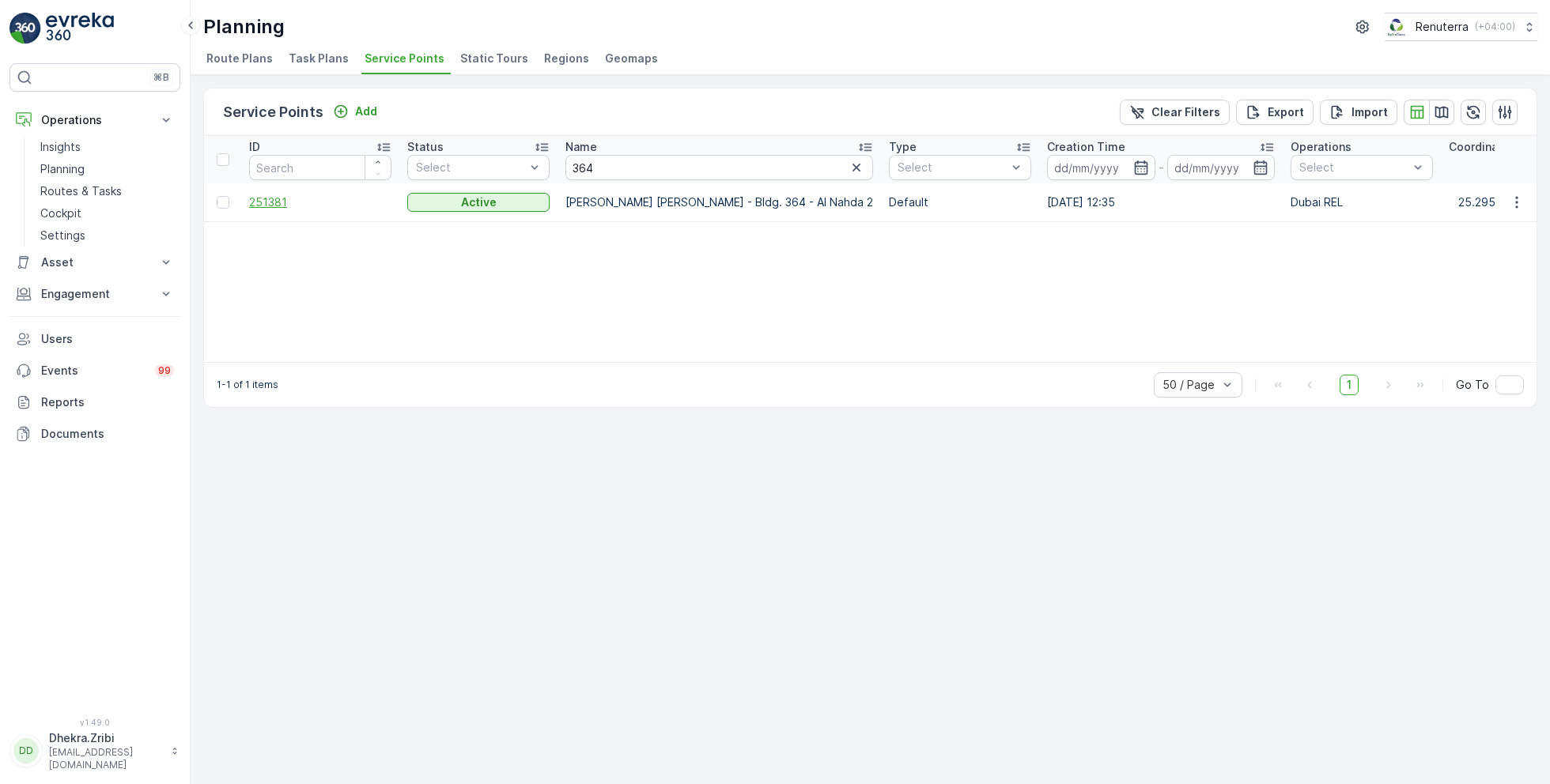
click at [275, 200] on span "251381" at bounding box center [320, 202] width 143 height 16
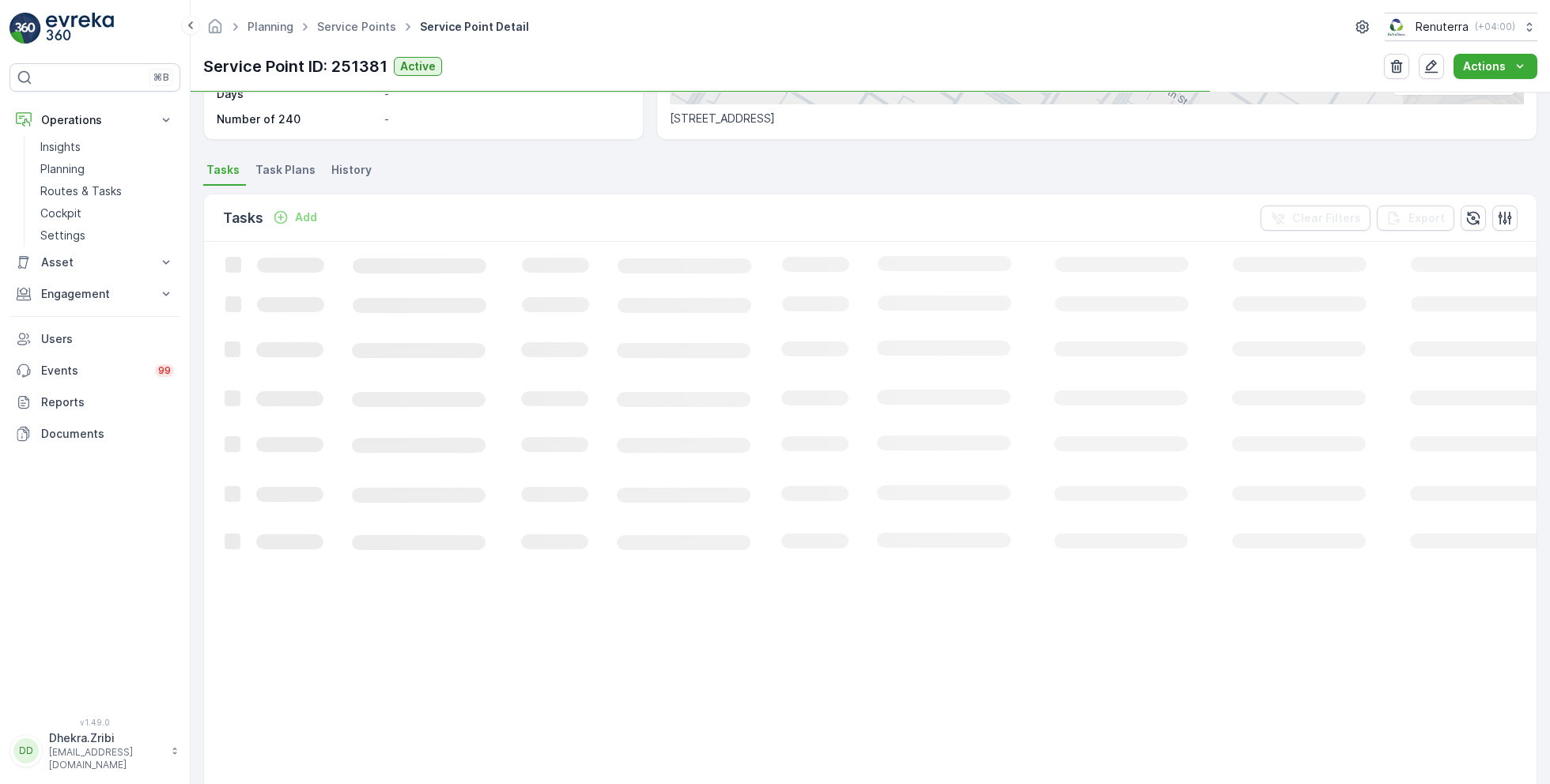
scroll to position [364, 0]
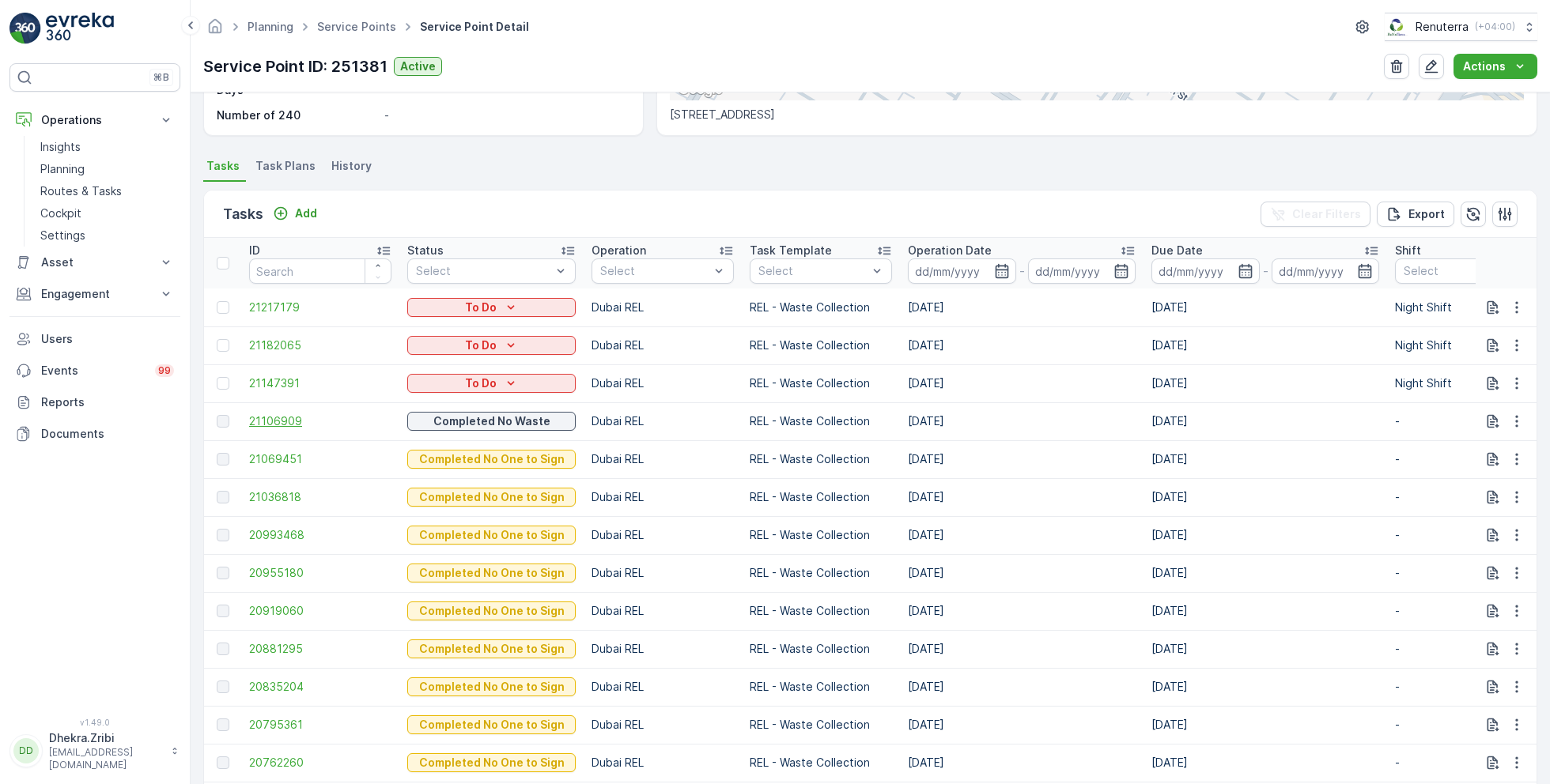
click at [294, 417] on span "21106909" at bounding box center [320, 421] width 143 height 16
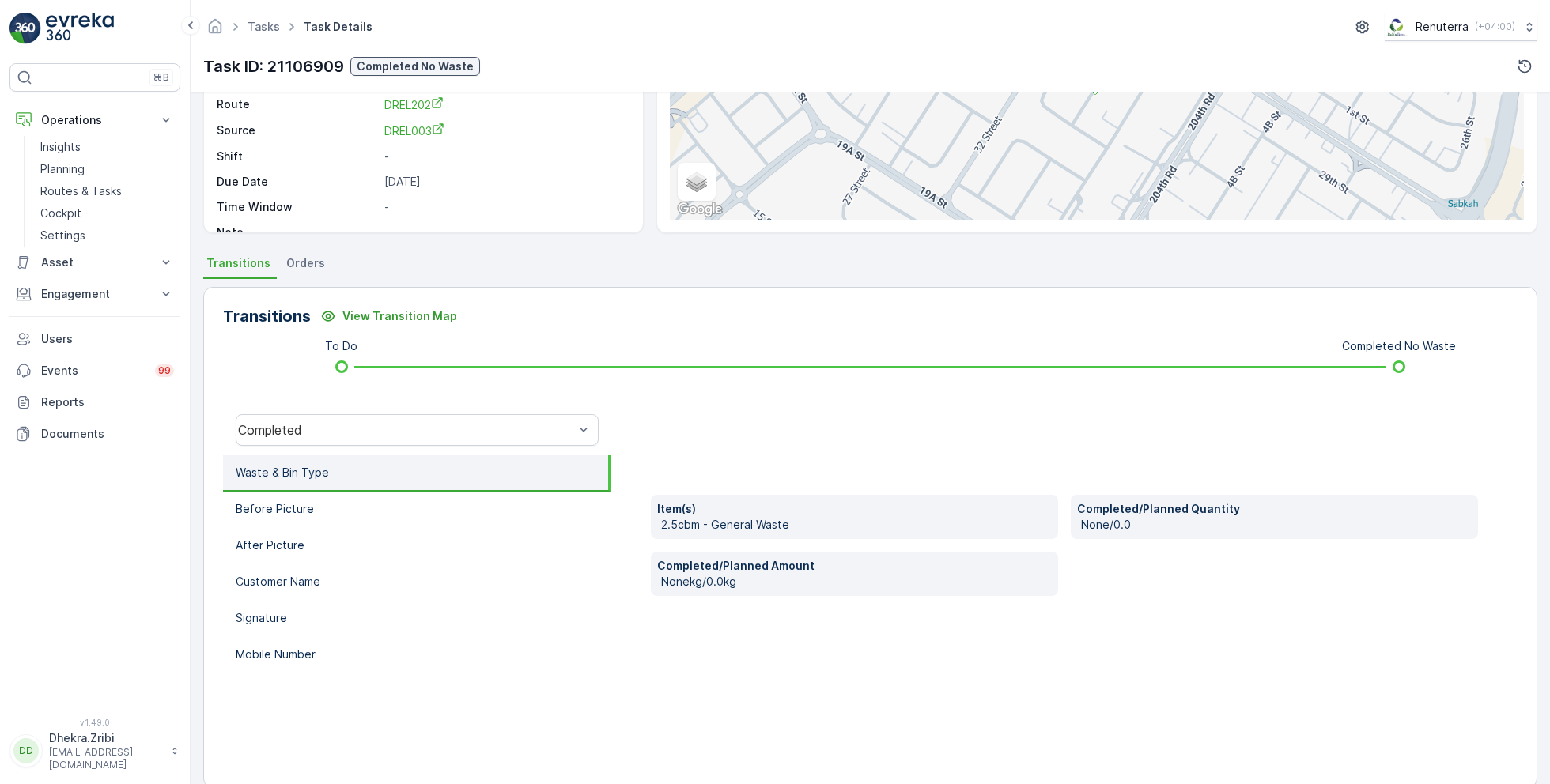
scroll to position [211, 0]
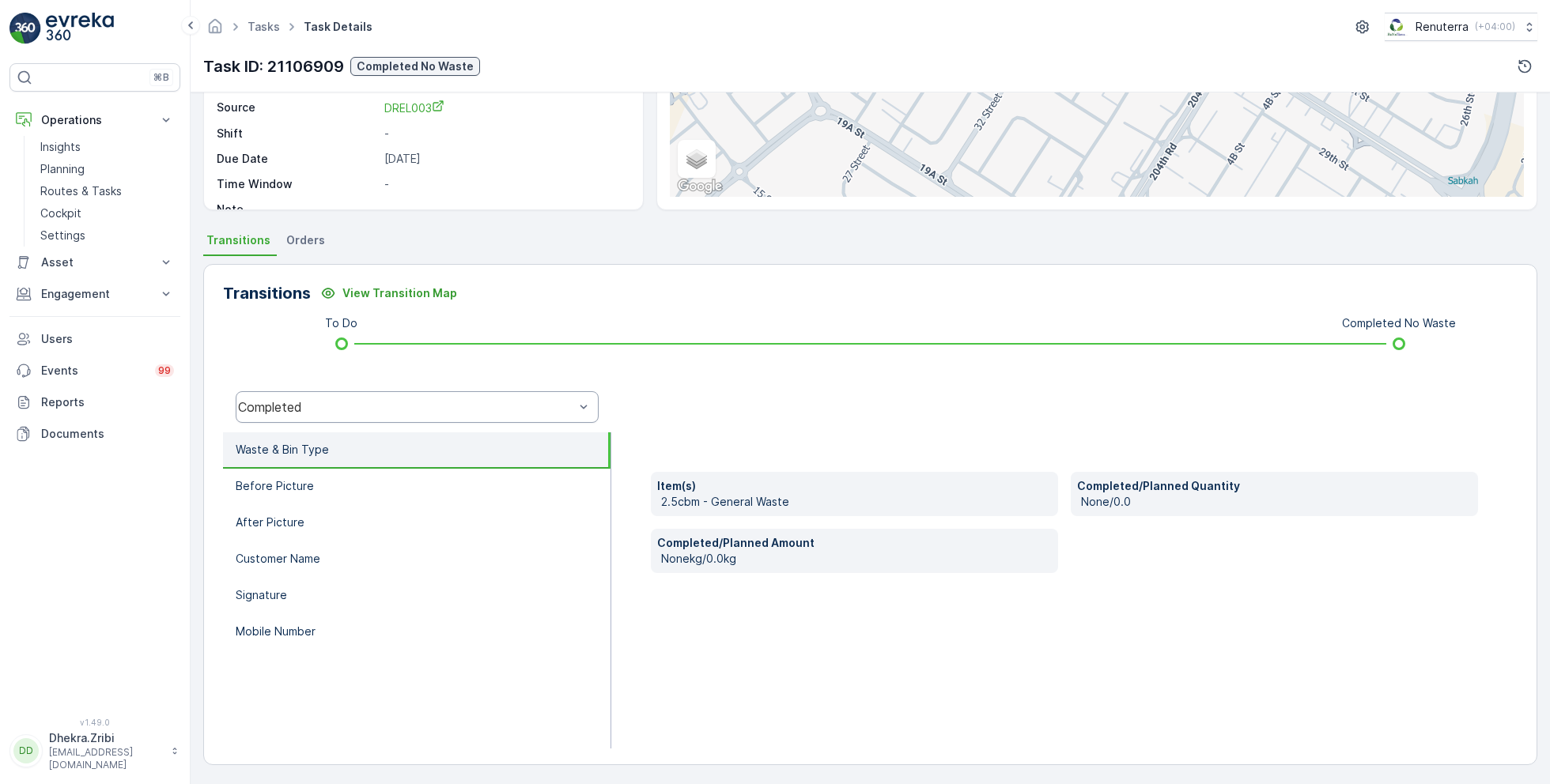
click at [386, 400] on div "Completed" at bounding box center [406, 406] width 336 height 14
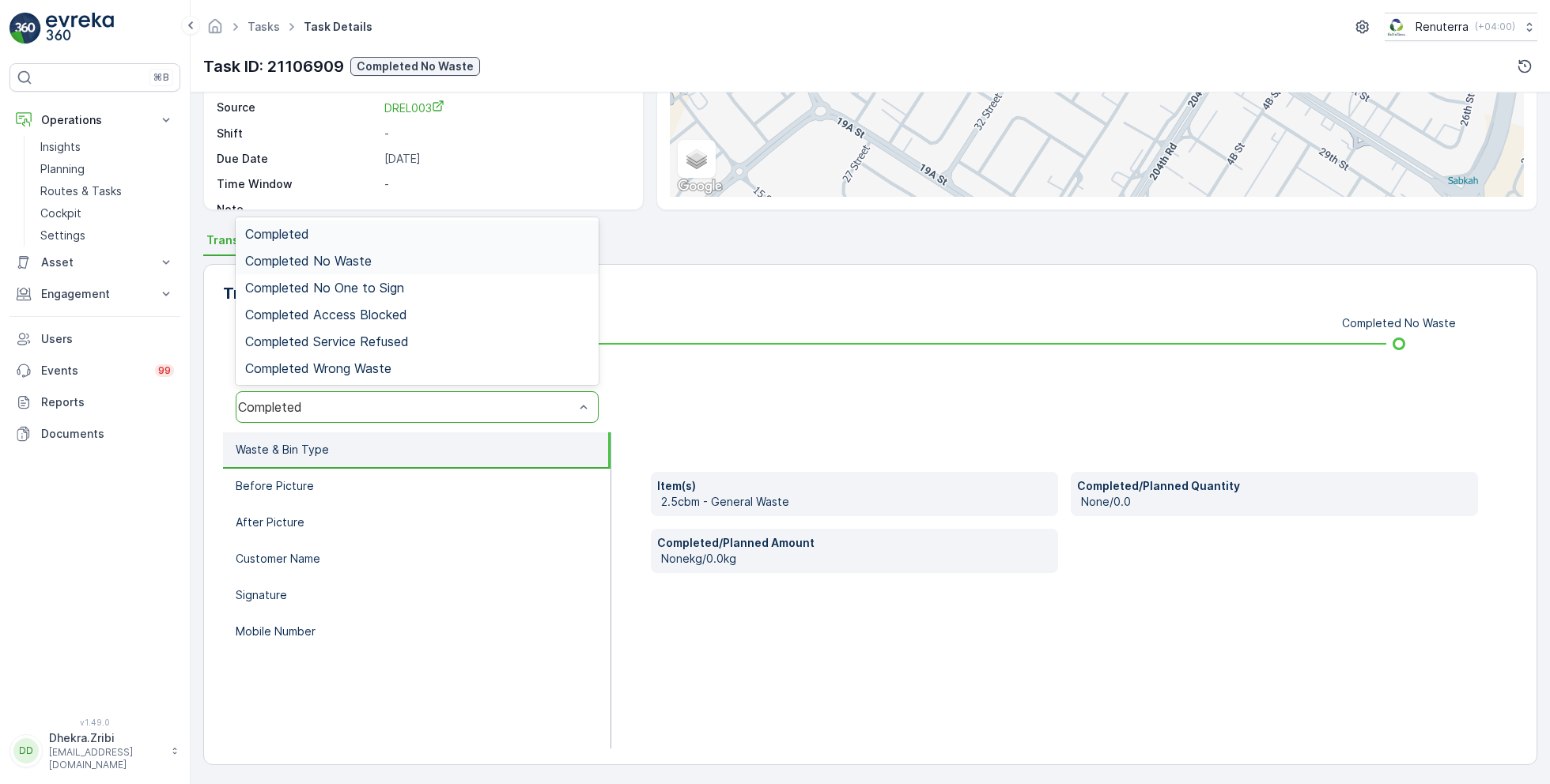
click at [360, 259] on span "Completed No Waste" at bounding box center [308, 260] width 126 height 14
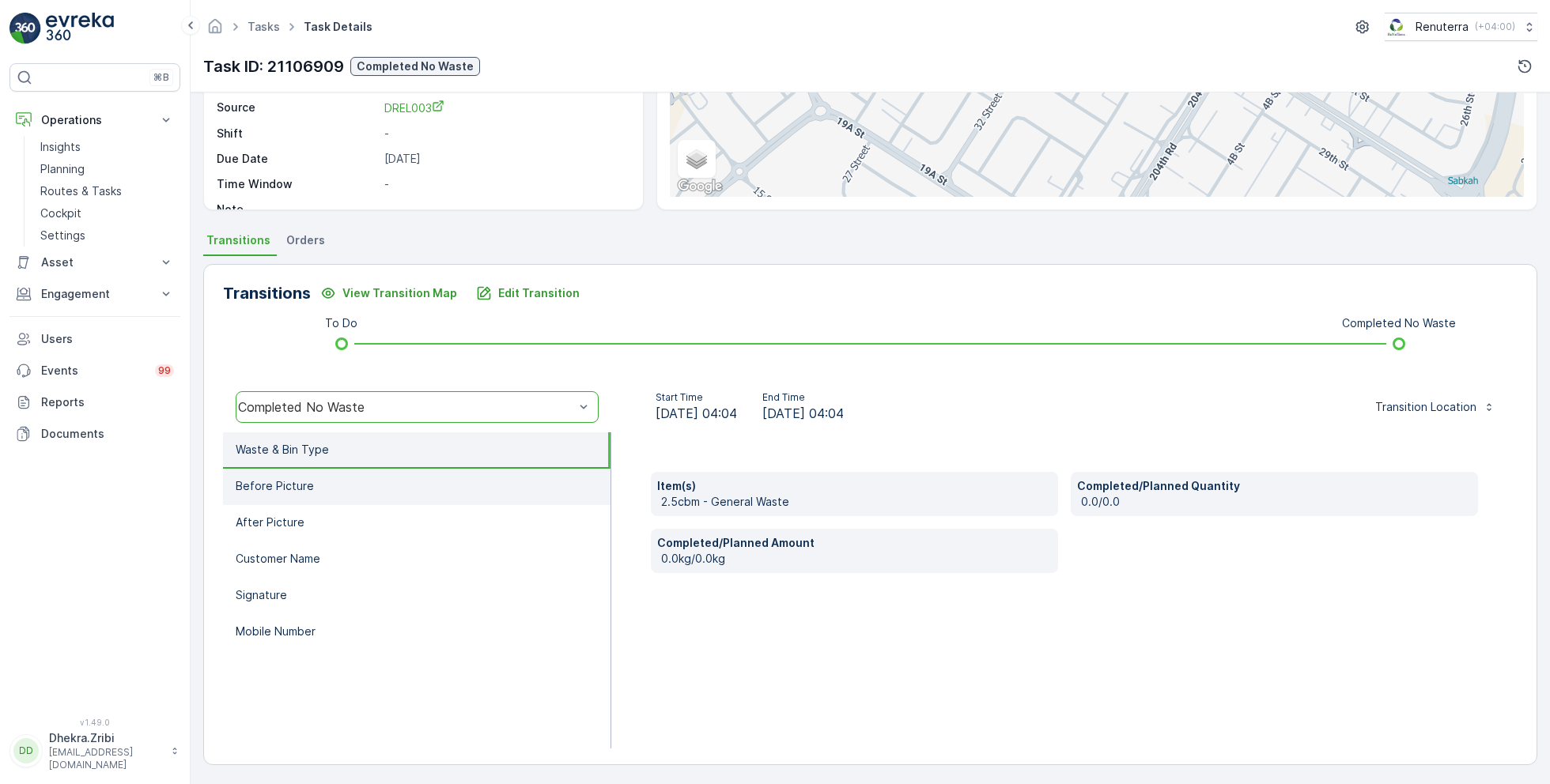
click at [359, 485] on li "Before Picture" at bounding box center [417, 486] width 387 height 36
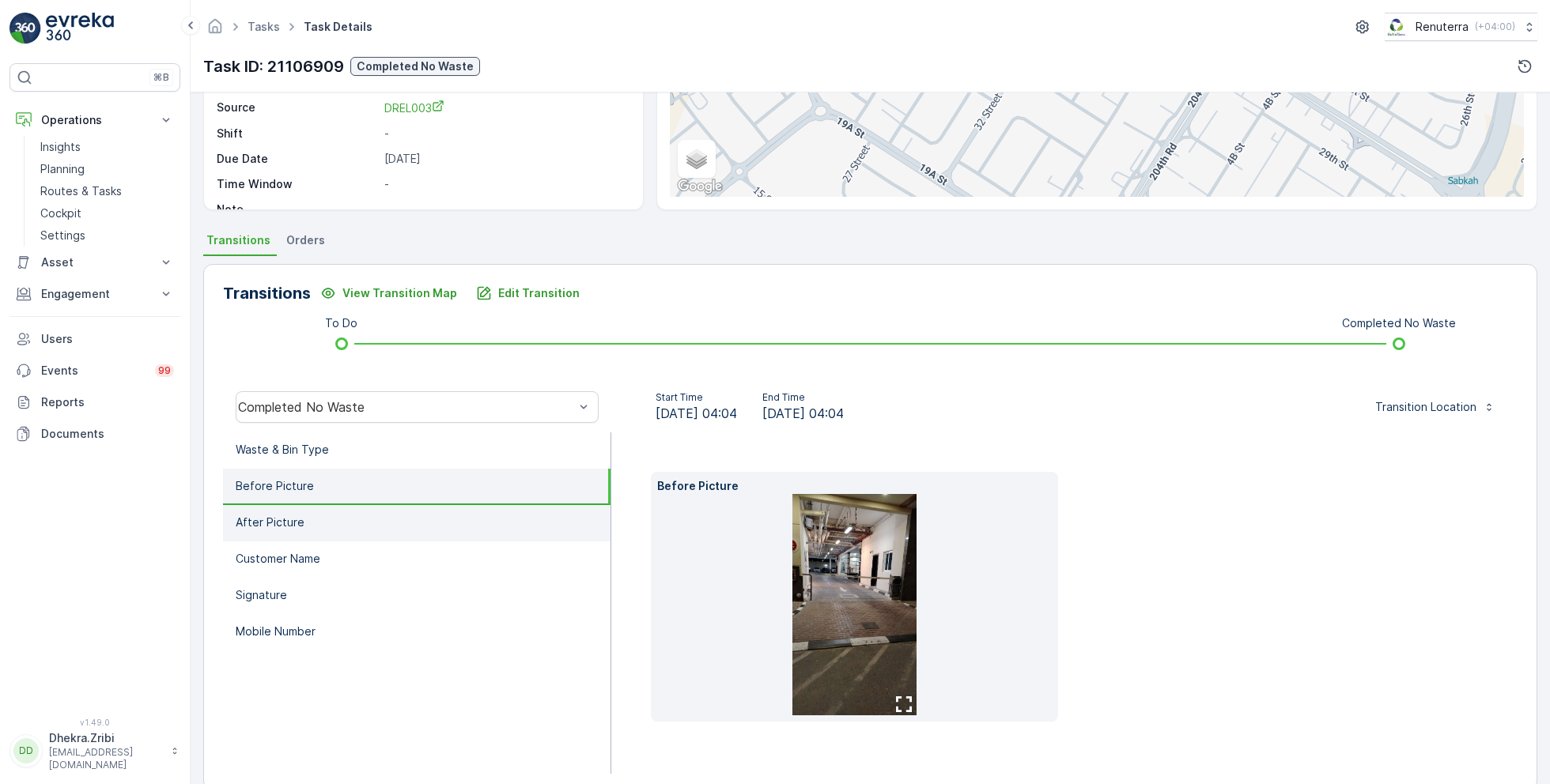
click at [370, 514] on li "After Picture" at bounding box center [417, 523] width 387 height 36
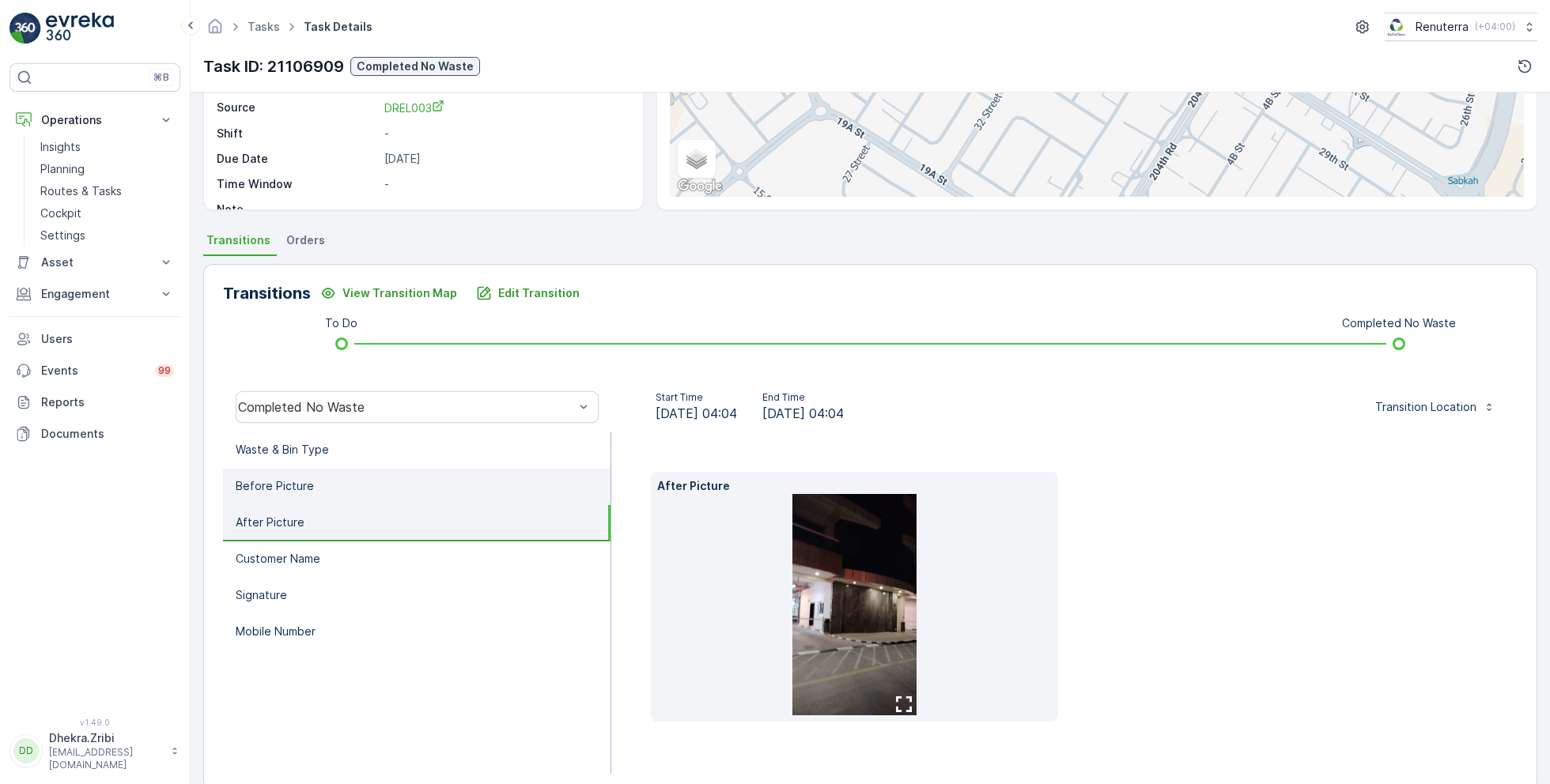
click at [378, 495] on li "Before Picture" at bounding box center [417, 486] width 387 height 36
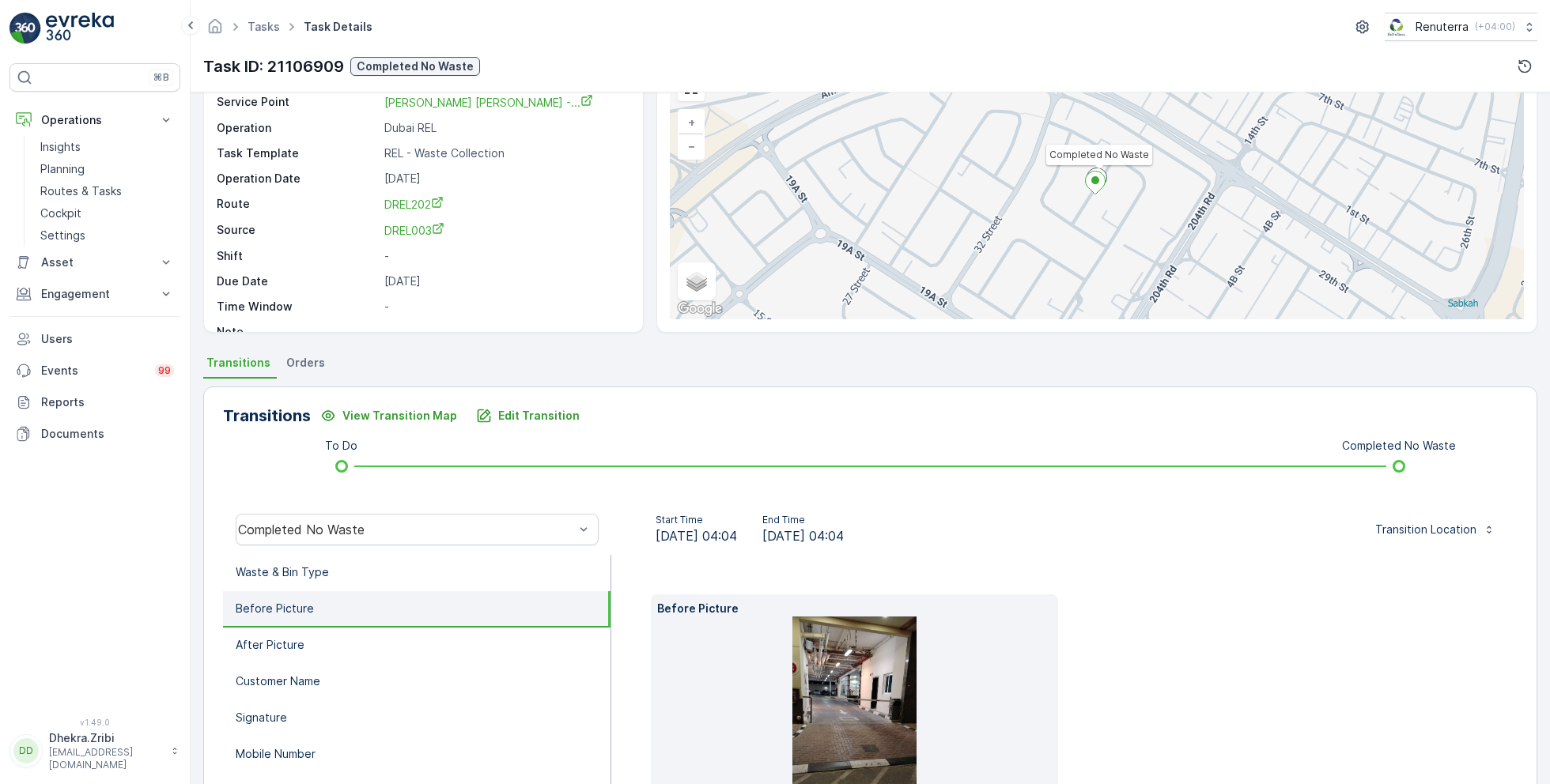
scroll to position [0, 0]
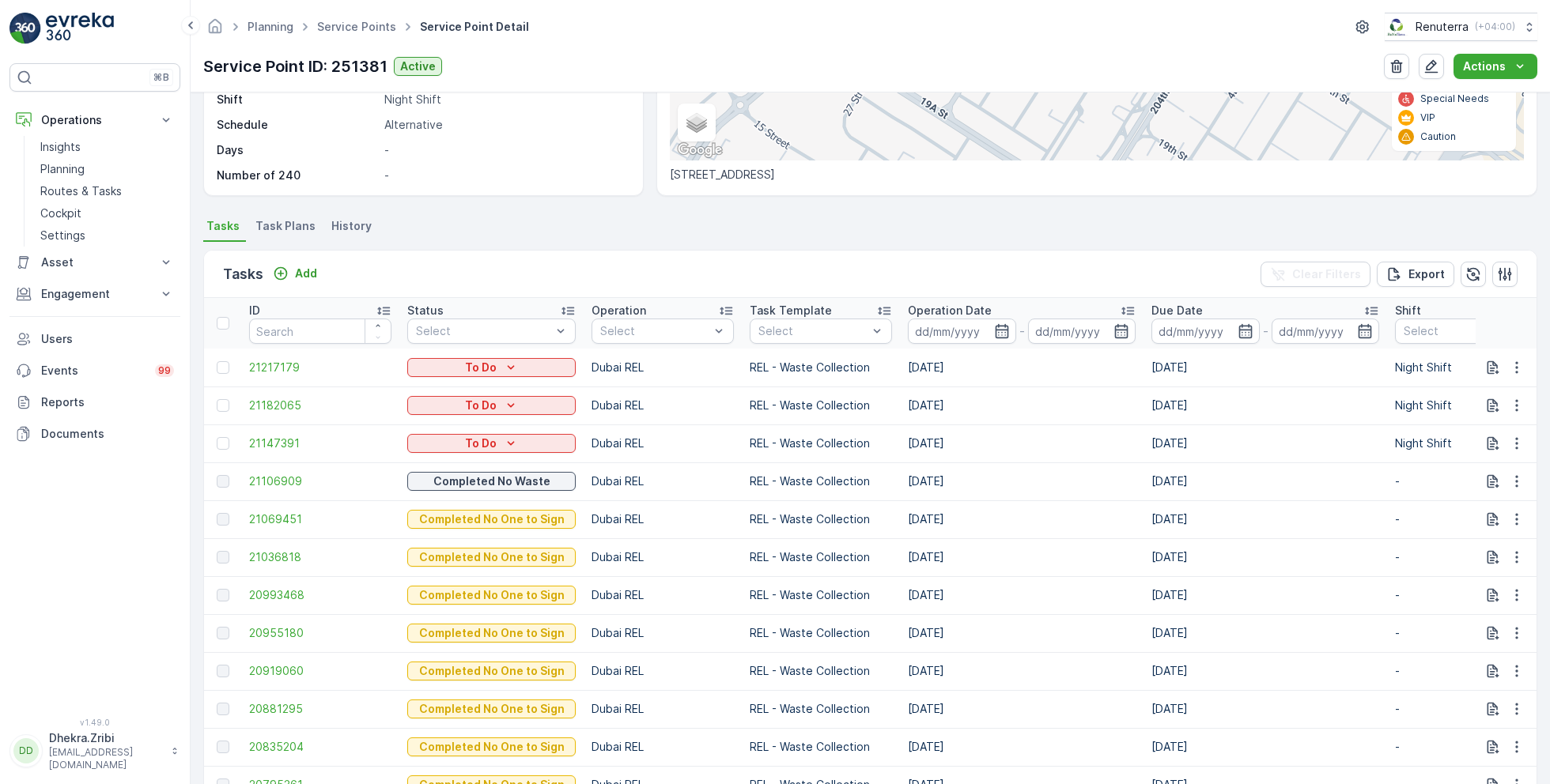
scroll to position [302, 0]
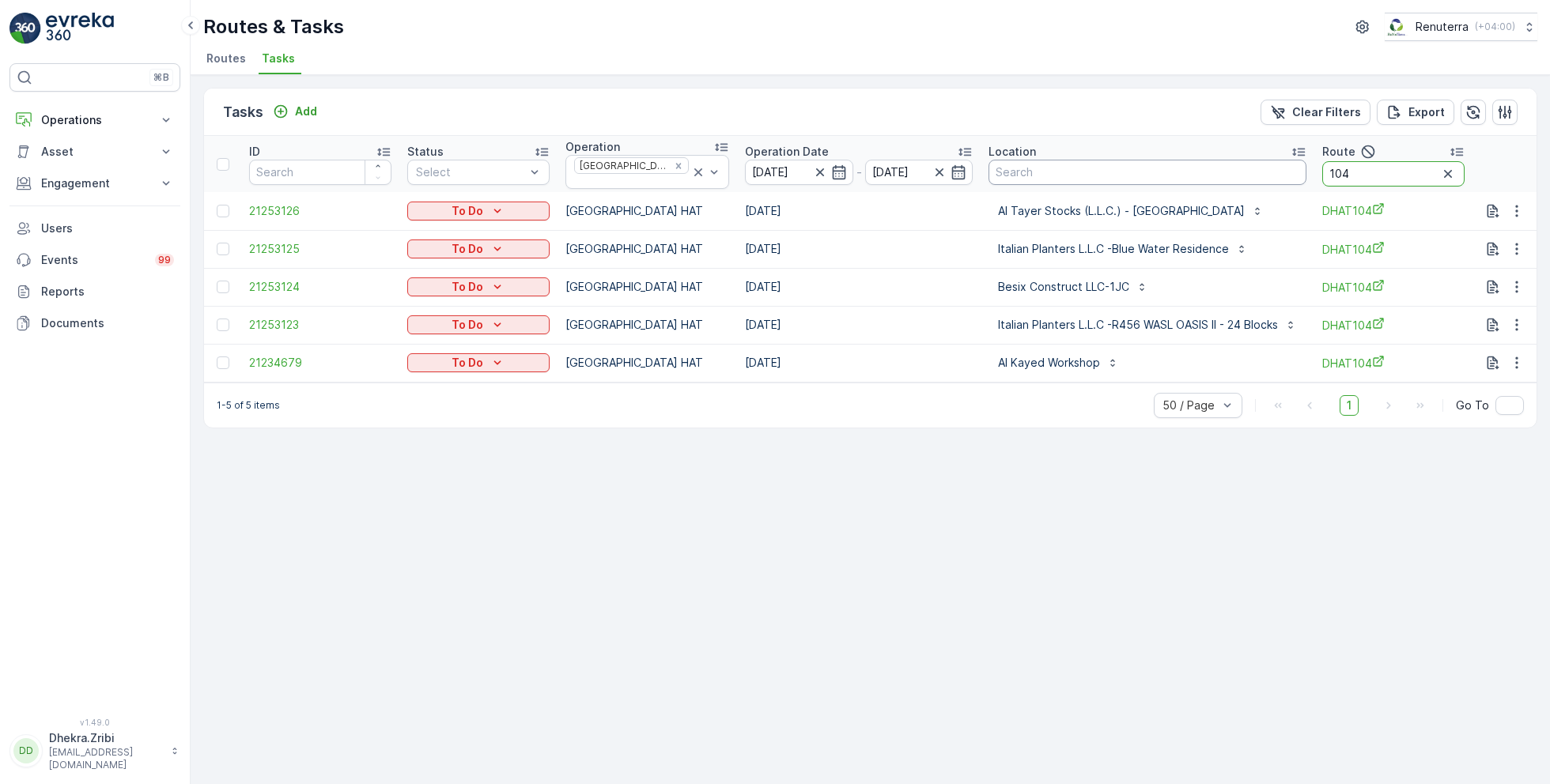
drag, startPoint x: 1347, startPoint y: 160, endPoint x: 1256, endPoint y: 162, distance: 91.0
click at [1256, 162] on tr "ID Status Select Operation [GEOGRAPHIC_DATA] HAT Operation Date [DATE] - [DATE]…" at bounding box center [947, 164] width 1488 height 56
drag, startPoint x: 1339, startPoint y: 166, endPoint x: 1288, endPoint y: 164, distance: 51.0
click at [1288, 164] on tr "ID Status Select Operation [GEOGRAPHIC_DATA] HAT Operation Date [DATE] - [DATE]…" at bounding box center [947, 164] width 1488 height 56
type input "101"
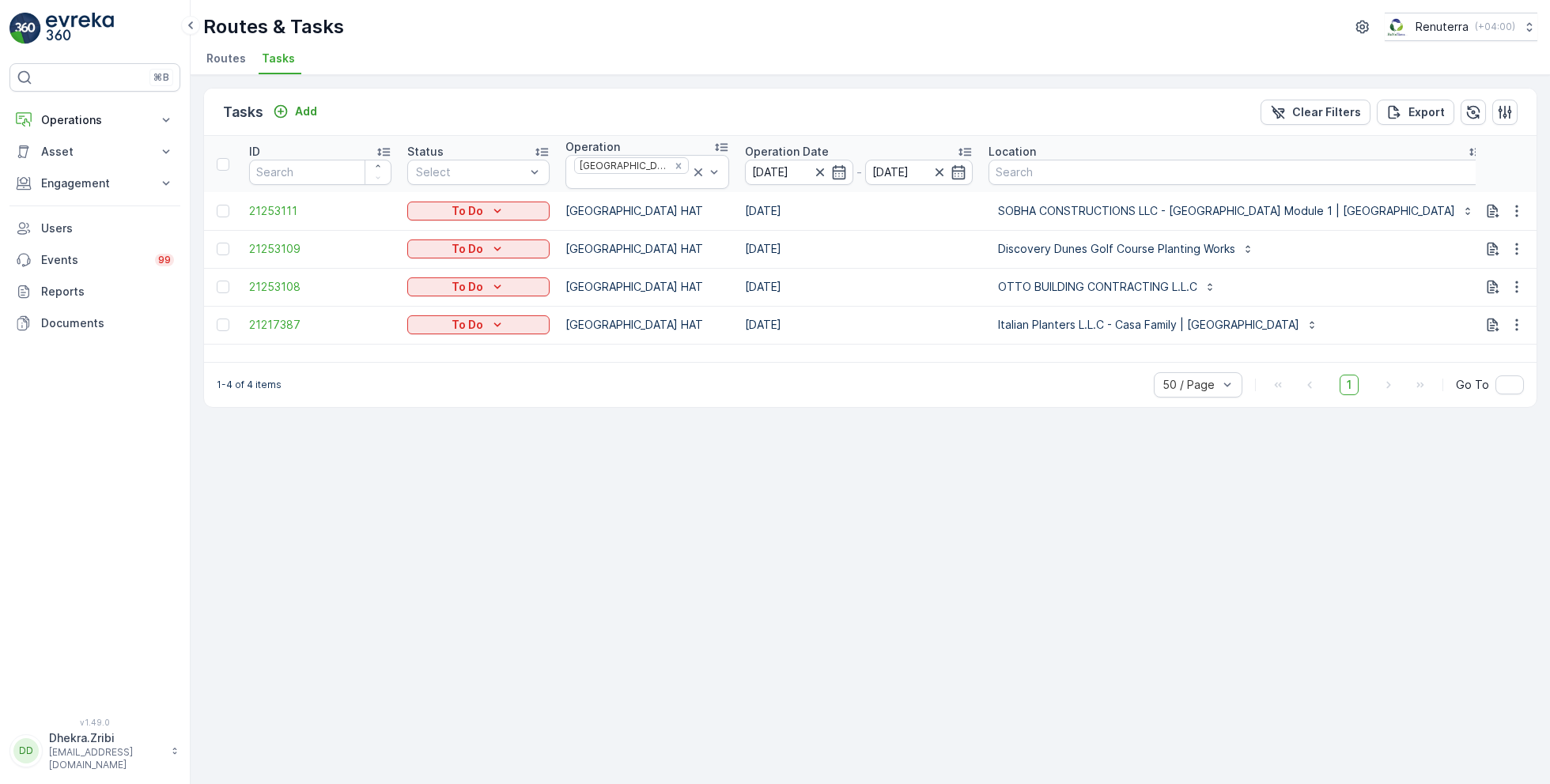
click at [1499, 163] on input "101" at bounding box center [1570, 174] width 143 height 25
type input "102"
click at [1435, 178] on input "102" at bounding box center [1474, 174] width 143 height 25
type input "103"
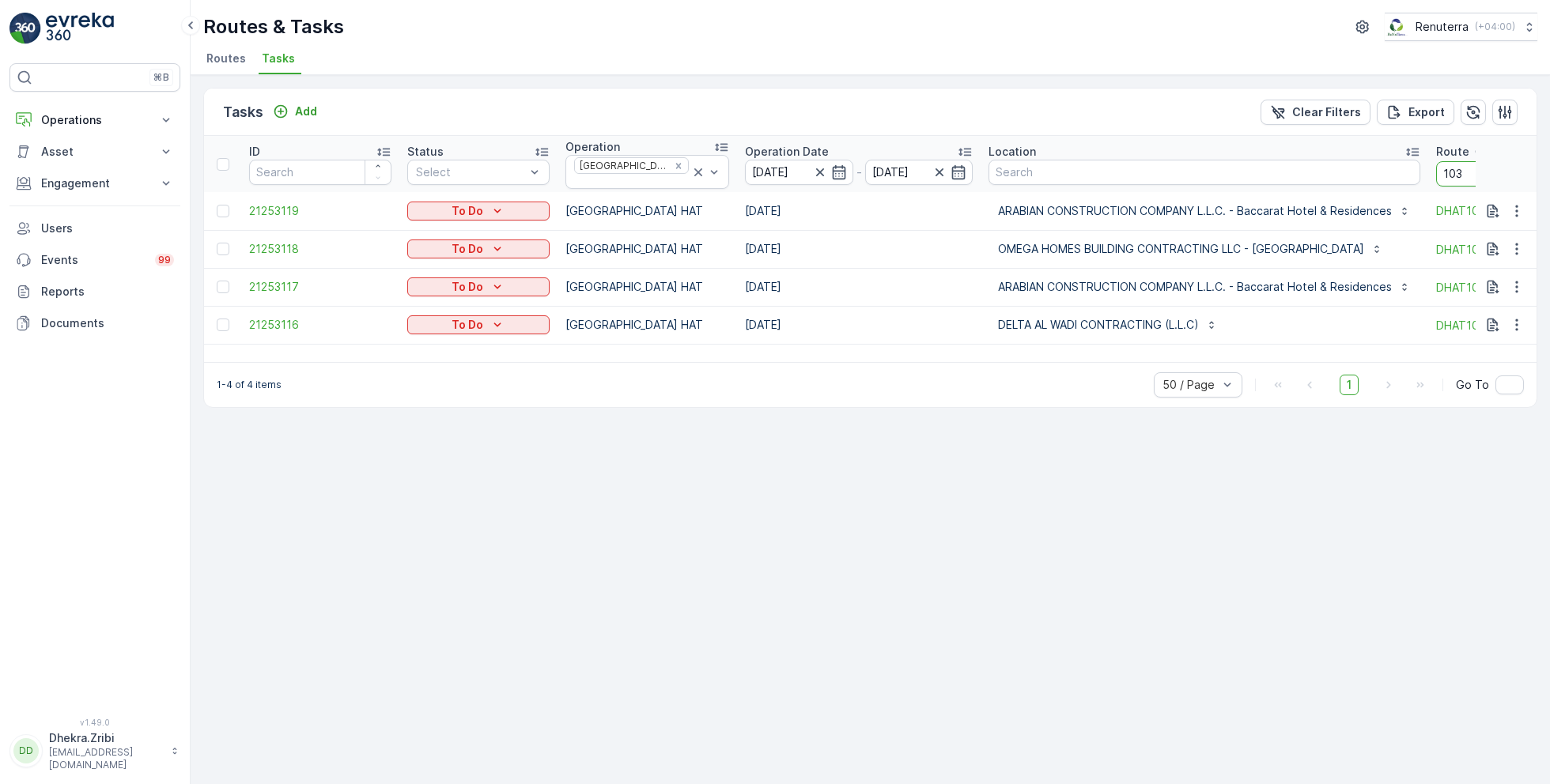
click at [1448, 178] on input "103" at bounding box center [1507, 174] width 143 height 25
type input "104"
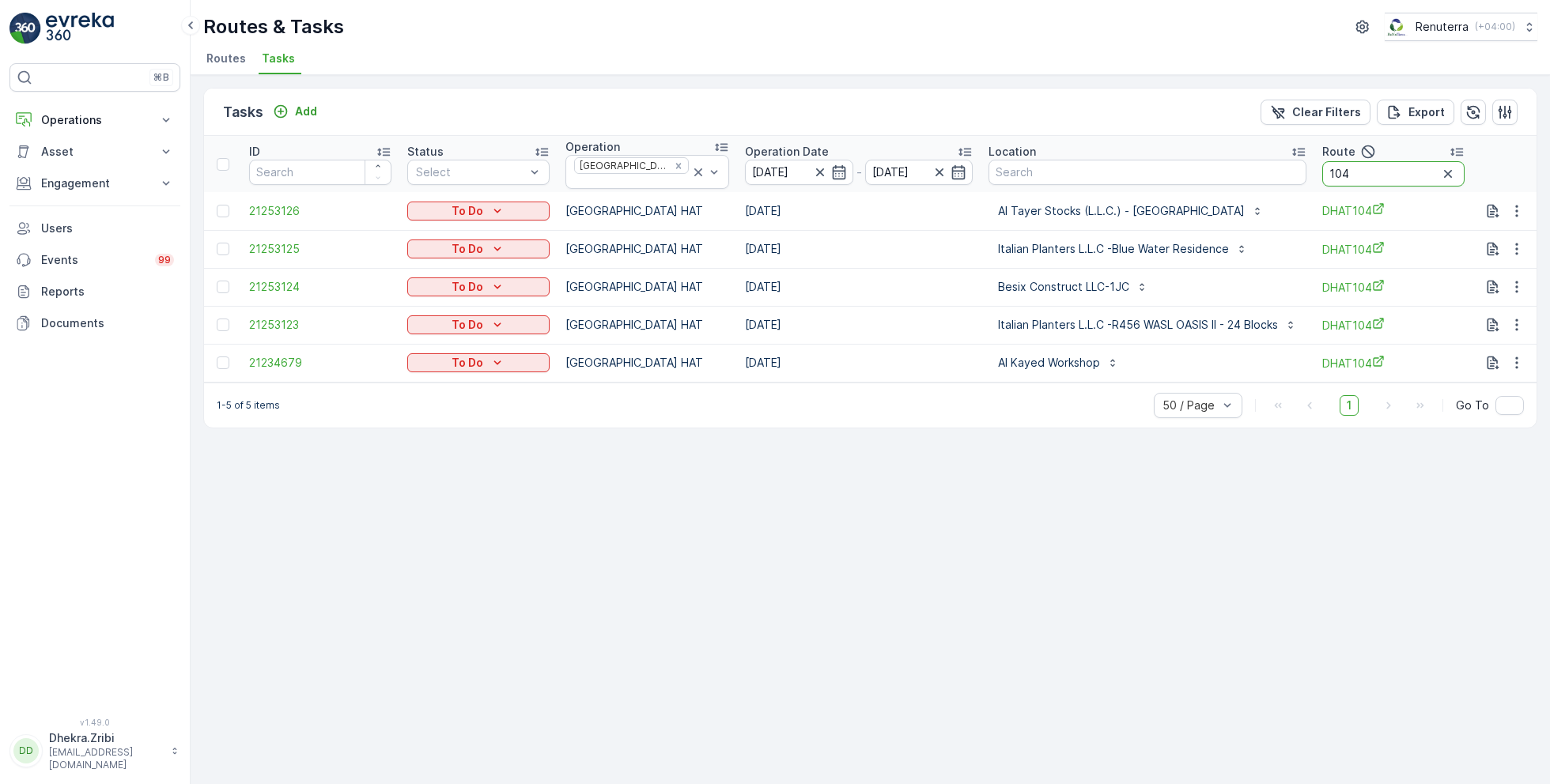
drag, startPoint x: 1345, startPoint y: 176, endPoint x: 1240, endPoint y: 173, distance: 105.0
click at [1240, 173] on tr "ID Status Select Operation [GEOGRAPHIC_DATA] HAT Operation Date [DATE] - [DATE]…" at bounding box center [947, 164] width 1488 height 56
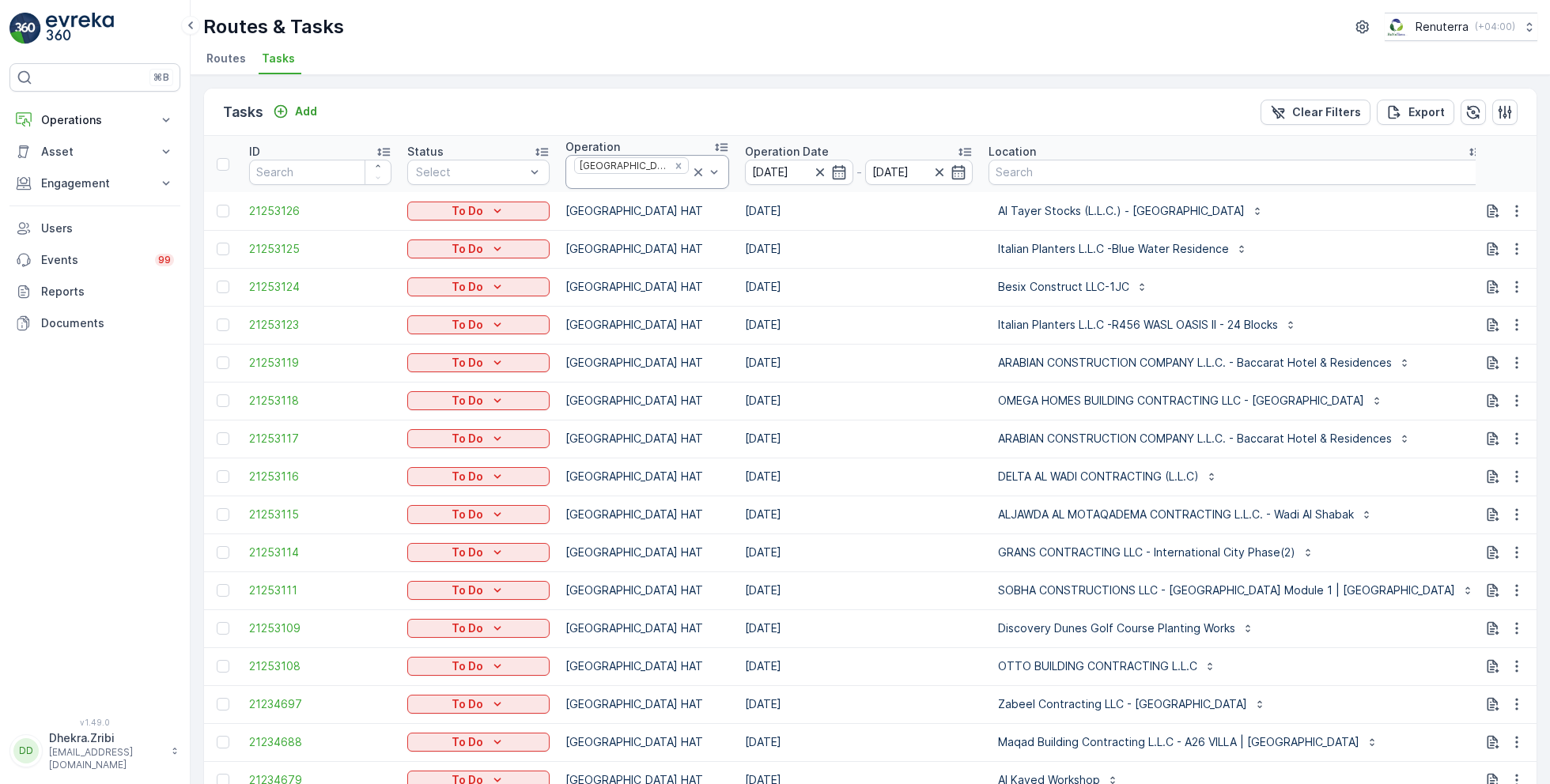
click at [690, 167] on icon at bounding box center [698, 172] width 16 height 16
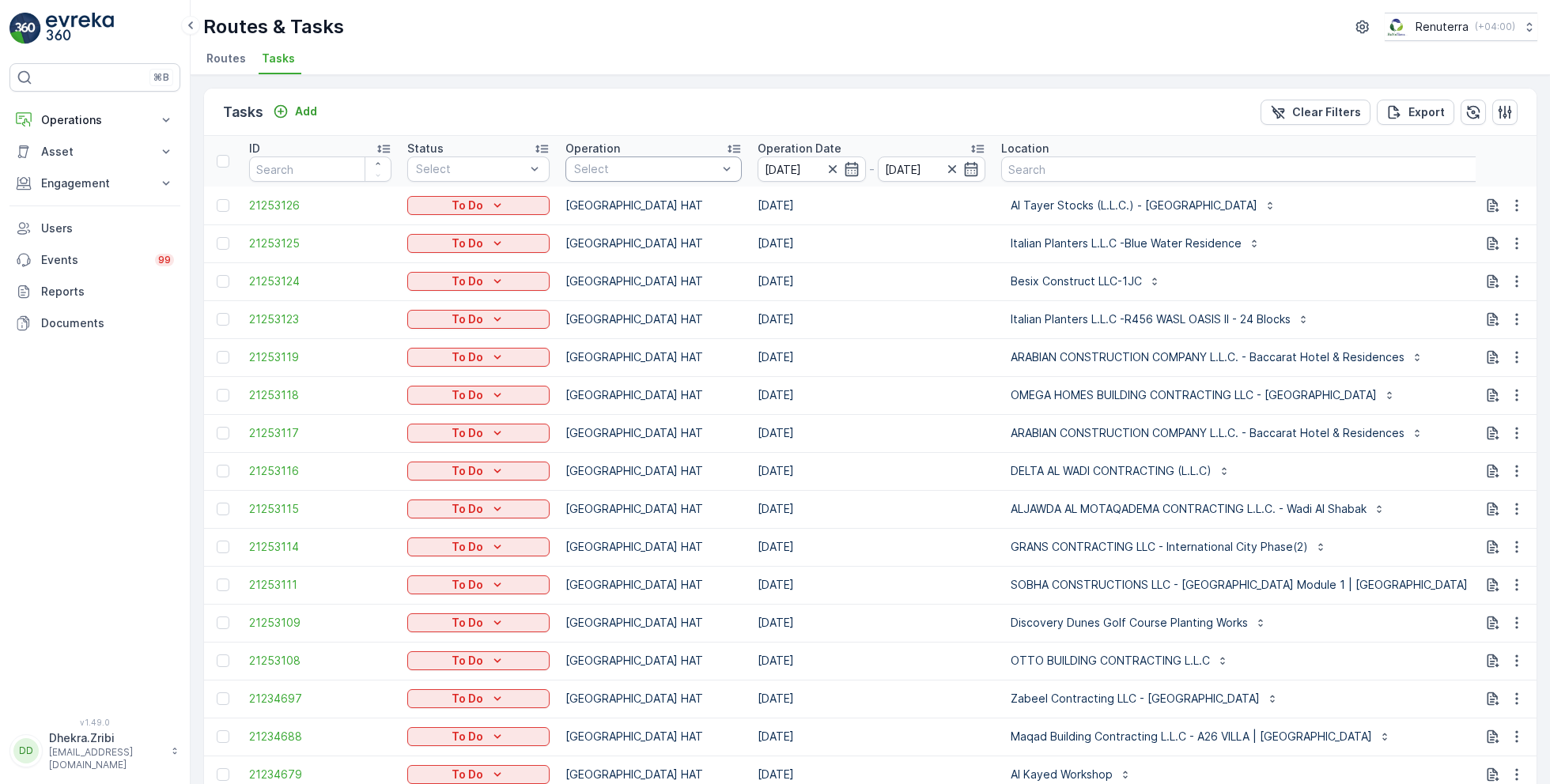
click at [682, 165] on div at bounding box center [645, 169] width 146 height 13
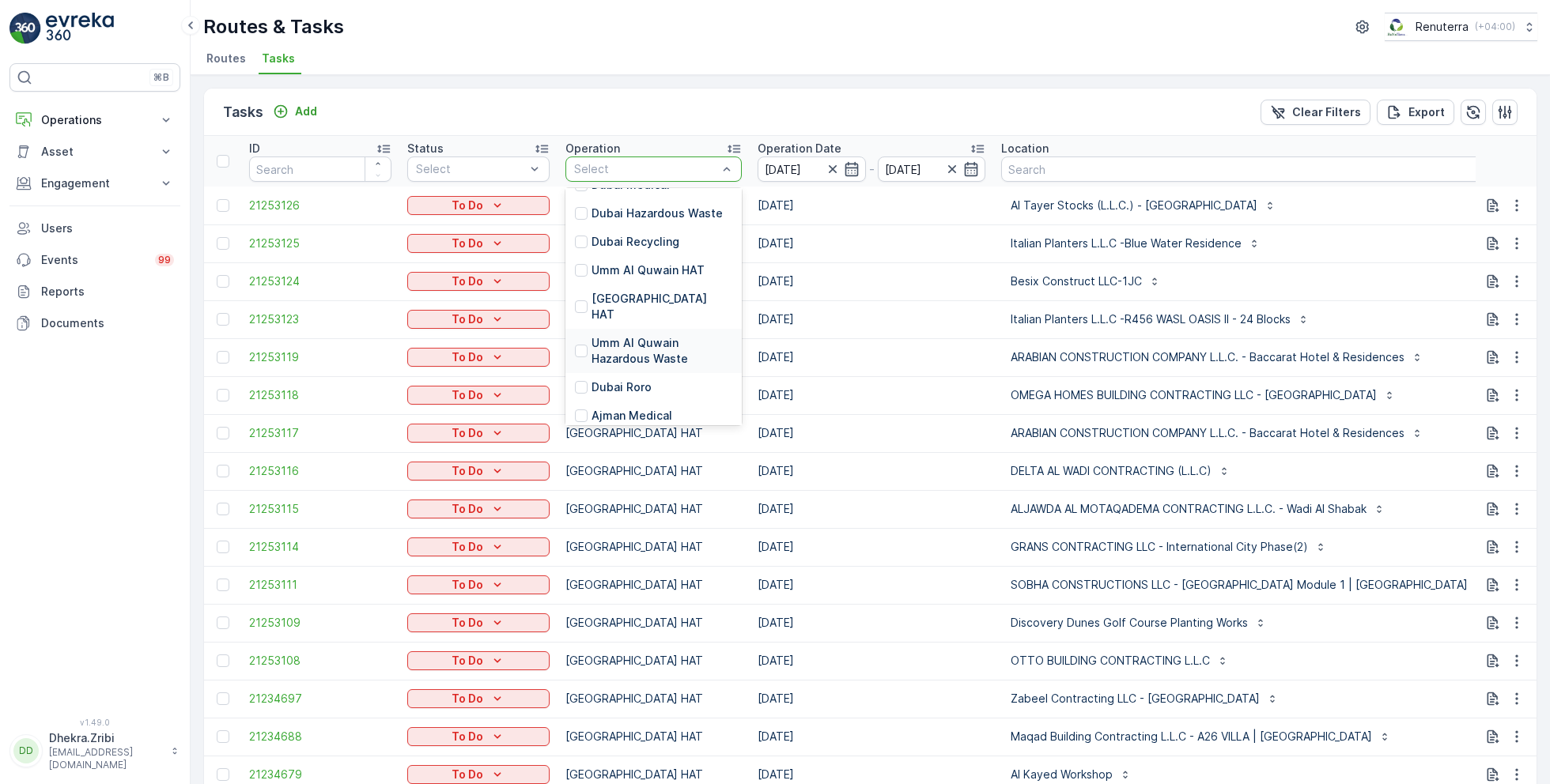
scroll to position [152, 0]
click at [623, 378] on p "Dubai Roro" at bounding box center [621, 385] width 60 height 16
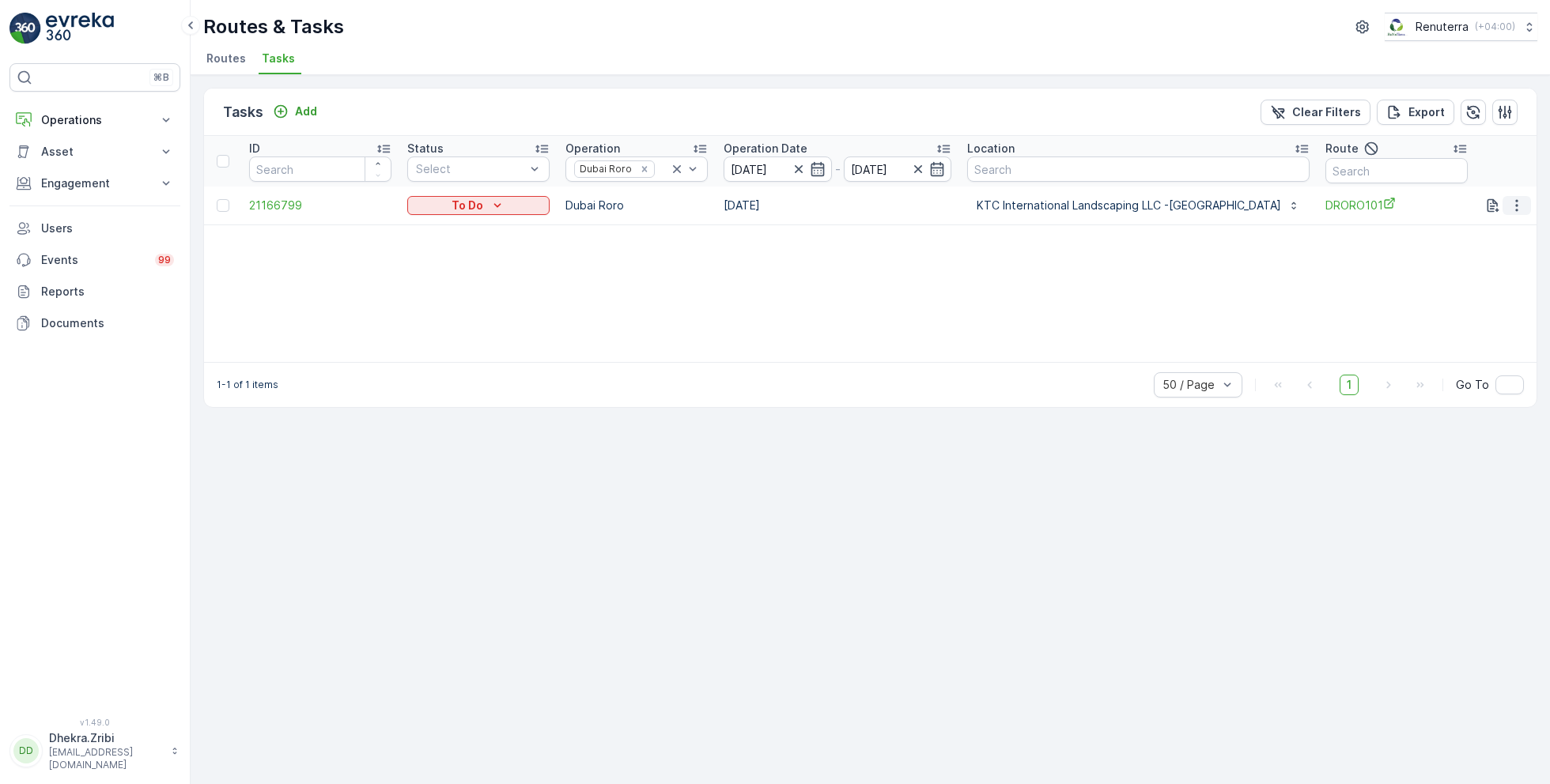
click at [1515, 203] on icon "button" at bounding box center [1516, 205] width 3 height 12
click at [1478, 290] on span "Remove from Route" at bounding box center [1491, 294] width 107 height 16
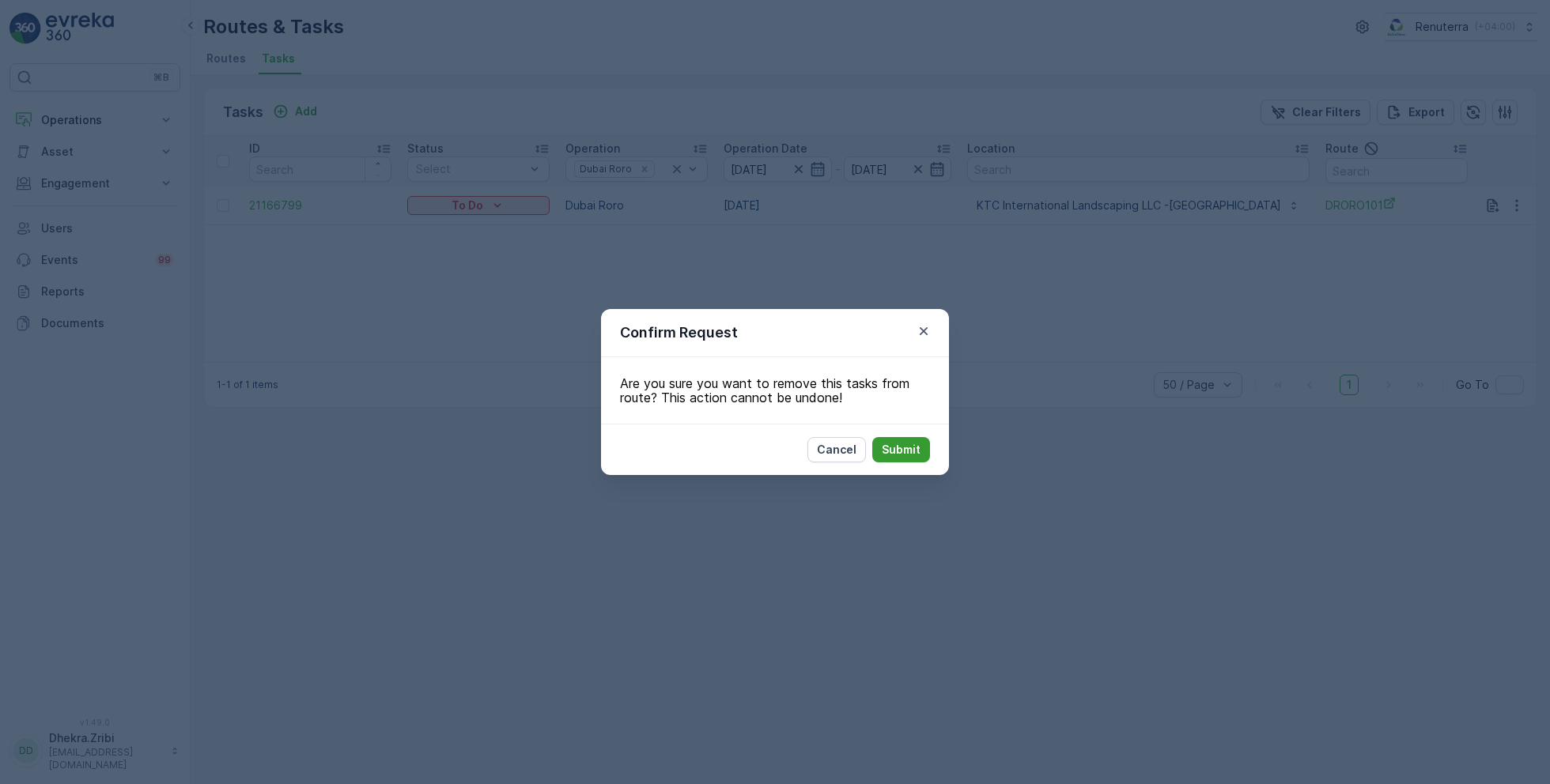
click at [917, 447] on p "Submit" at bounding box center [901, 450] width 39 height 16
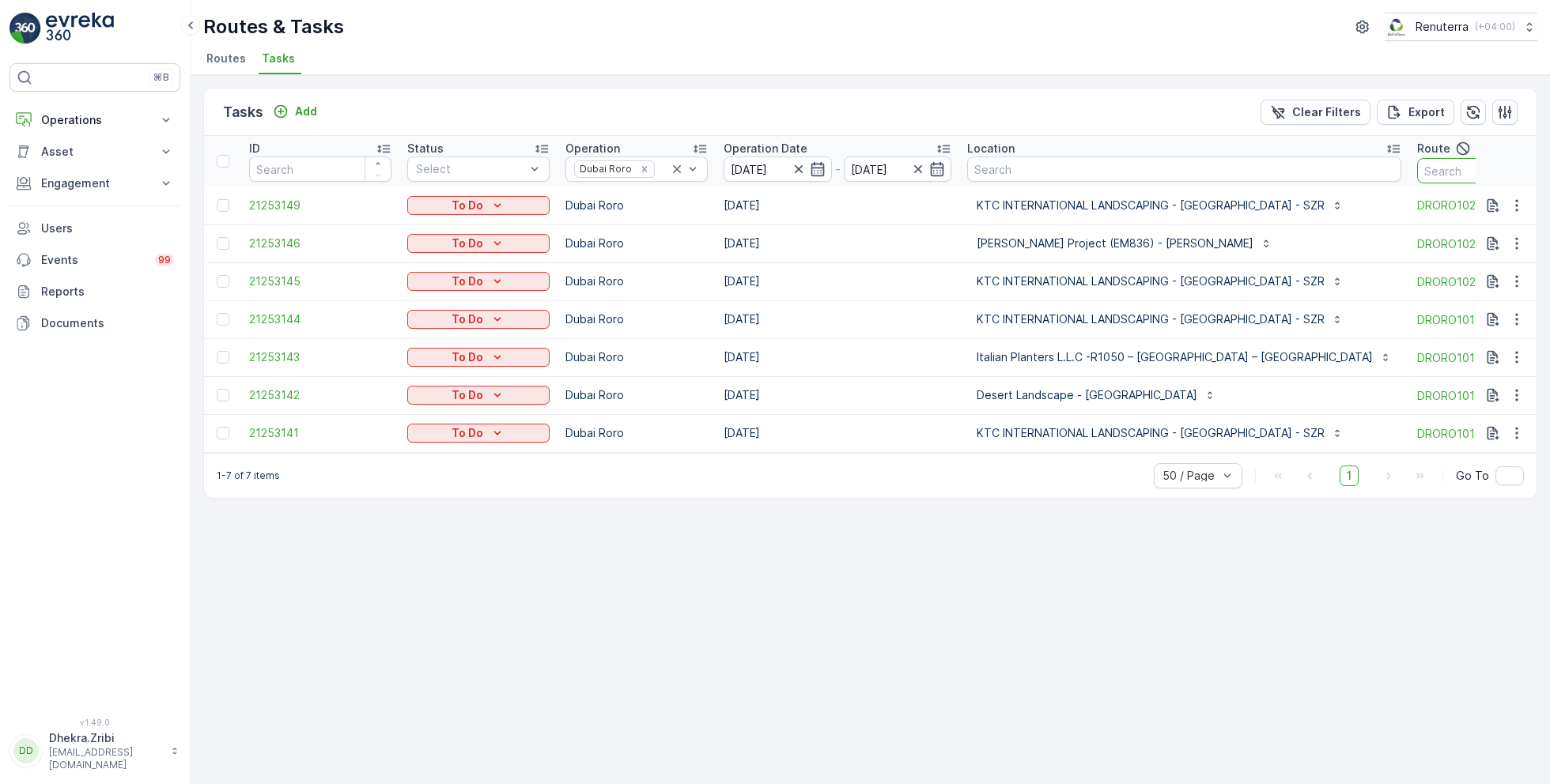
click at [1417, 169] on input "text" at bounding box center [1488, 171] width 143 height 25
type input "102"
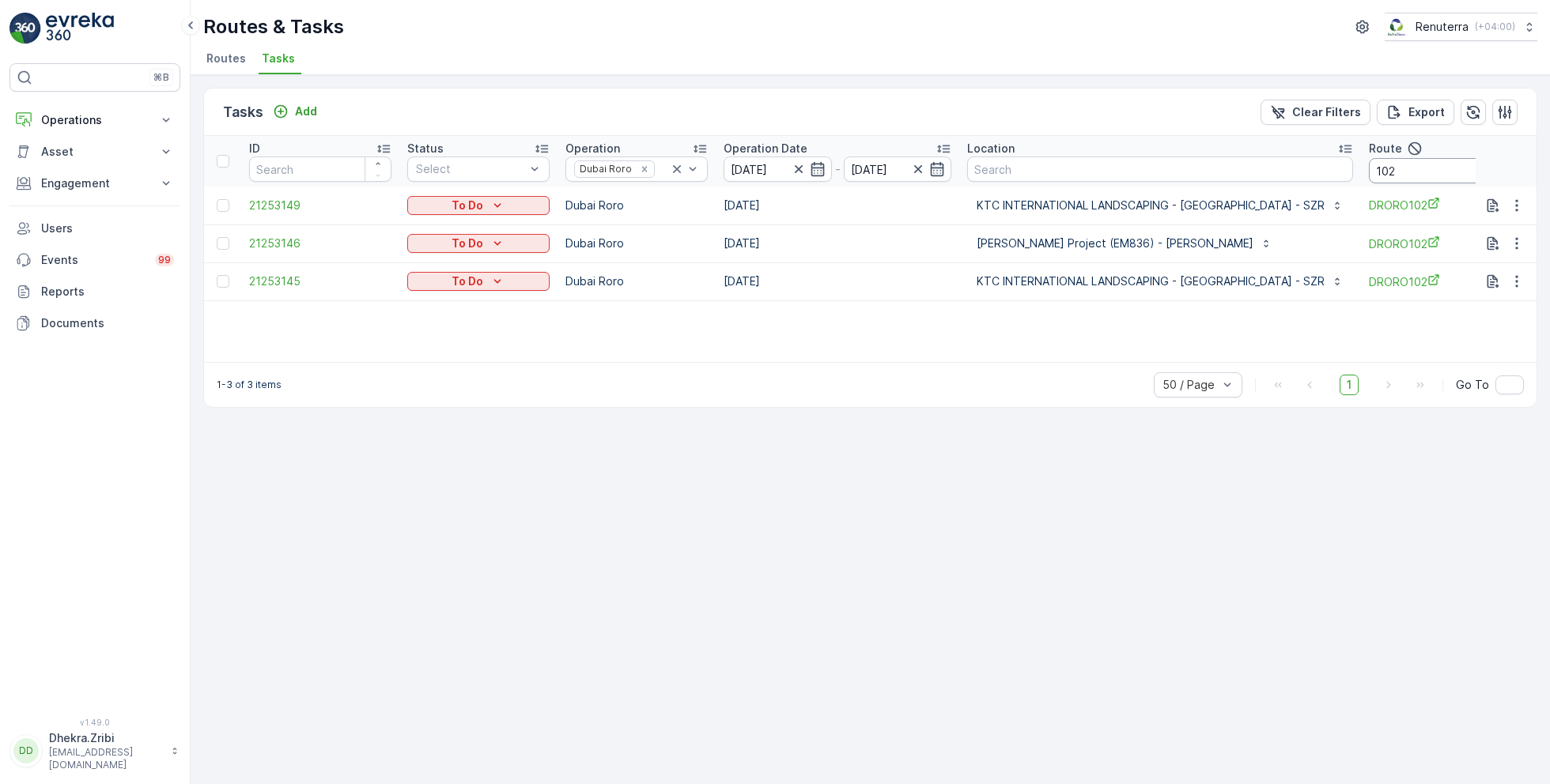
click at [1401, 170] on input "102" at bounding box center [1440, 171] width 143 height 25
type input "101"
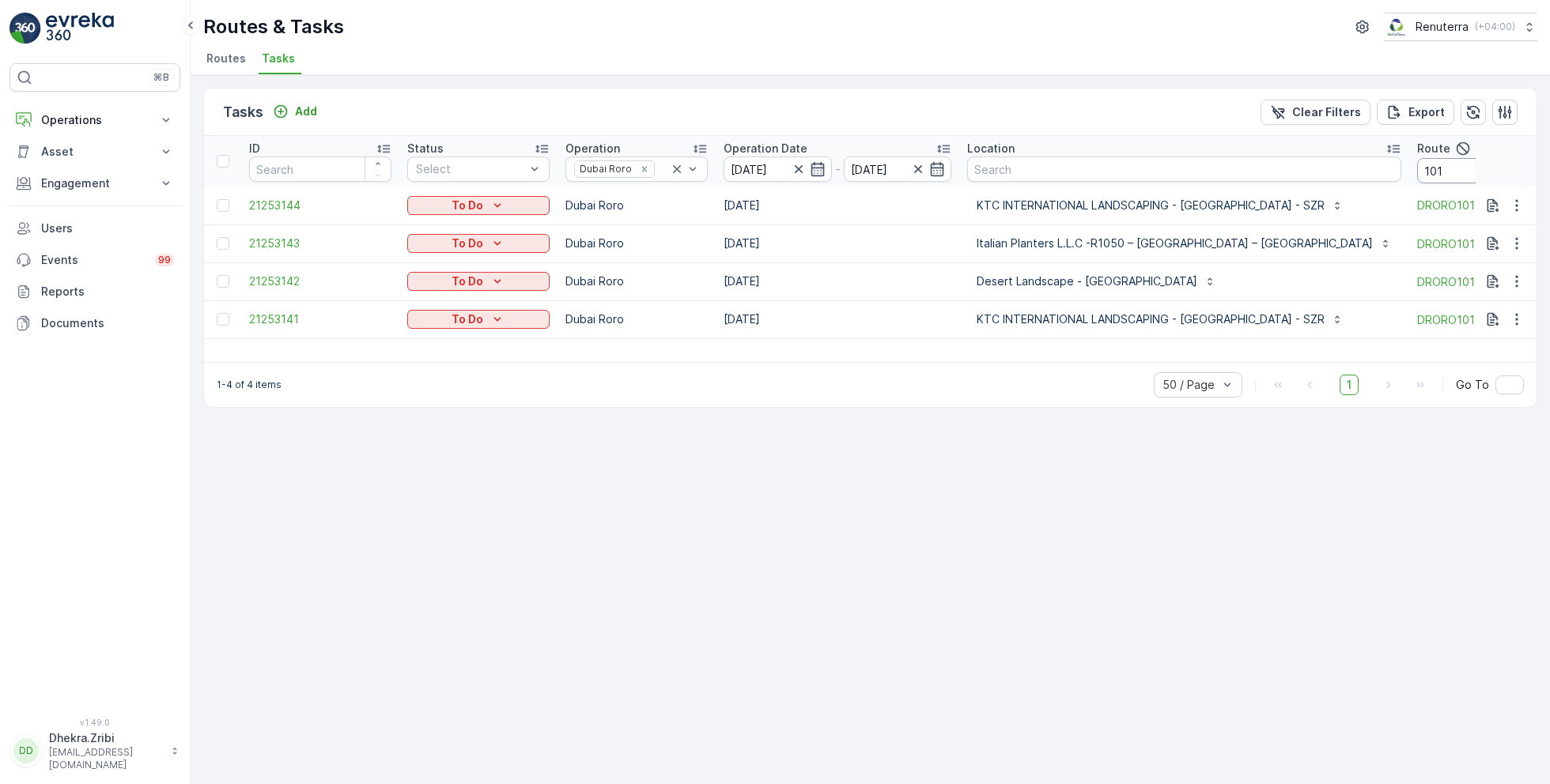
click at [1417, 171] on input "101" at bounding box center [1488, 171] width 143 height 25
type input "102"
